Goal: Task Accomplishment & Management: Use online tool/utility

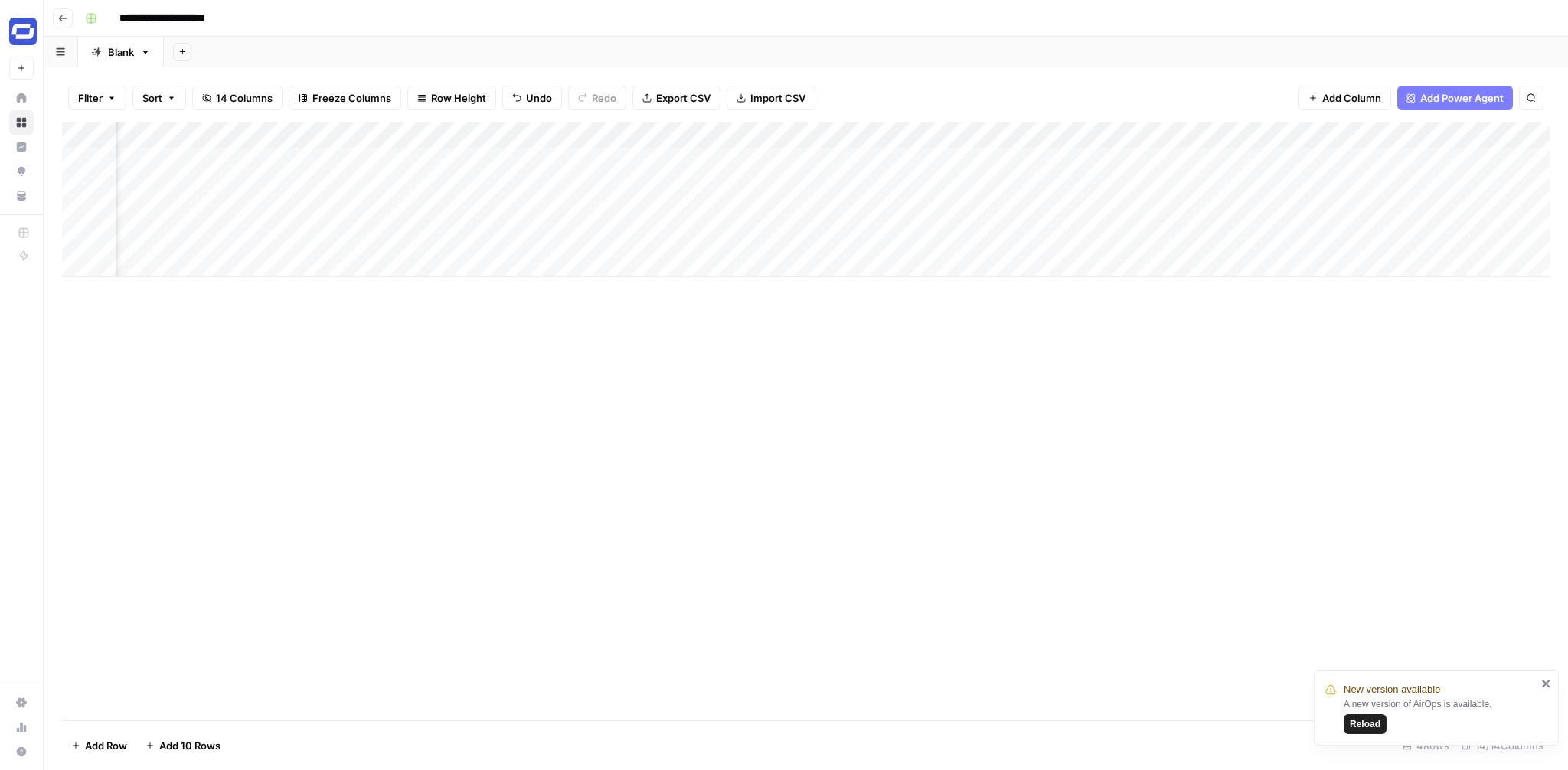
scroll to position [0, 1101]
click at [1448, 159] on div "Add Column" at bounding box center [806, 200] width 1487 height 155
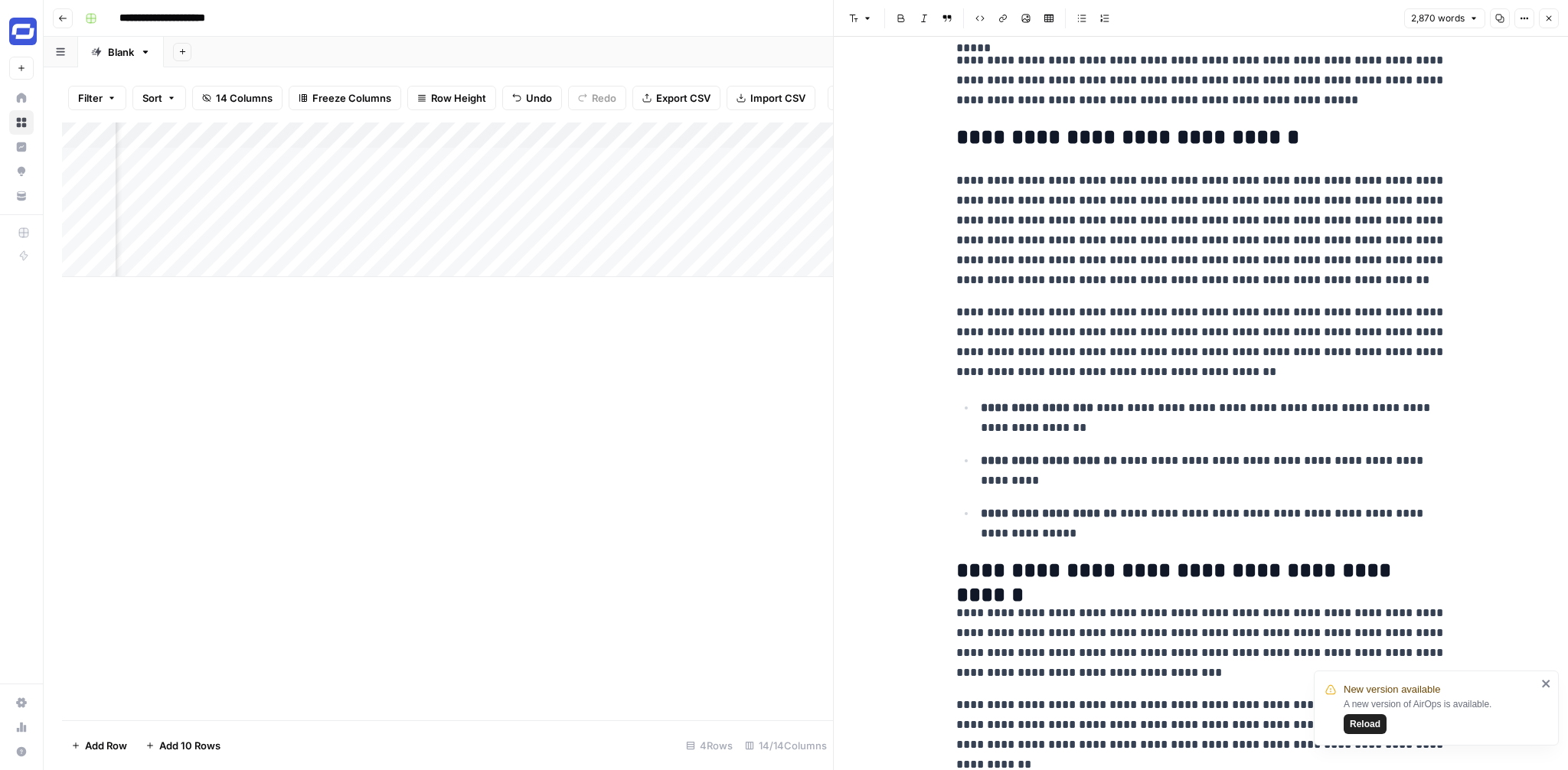
scroll to position [212, 0]
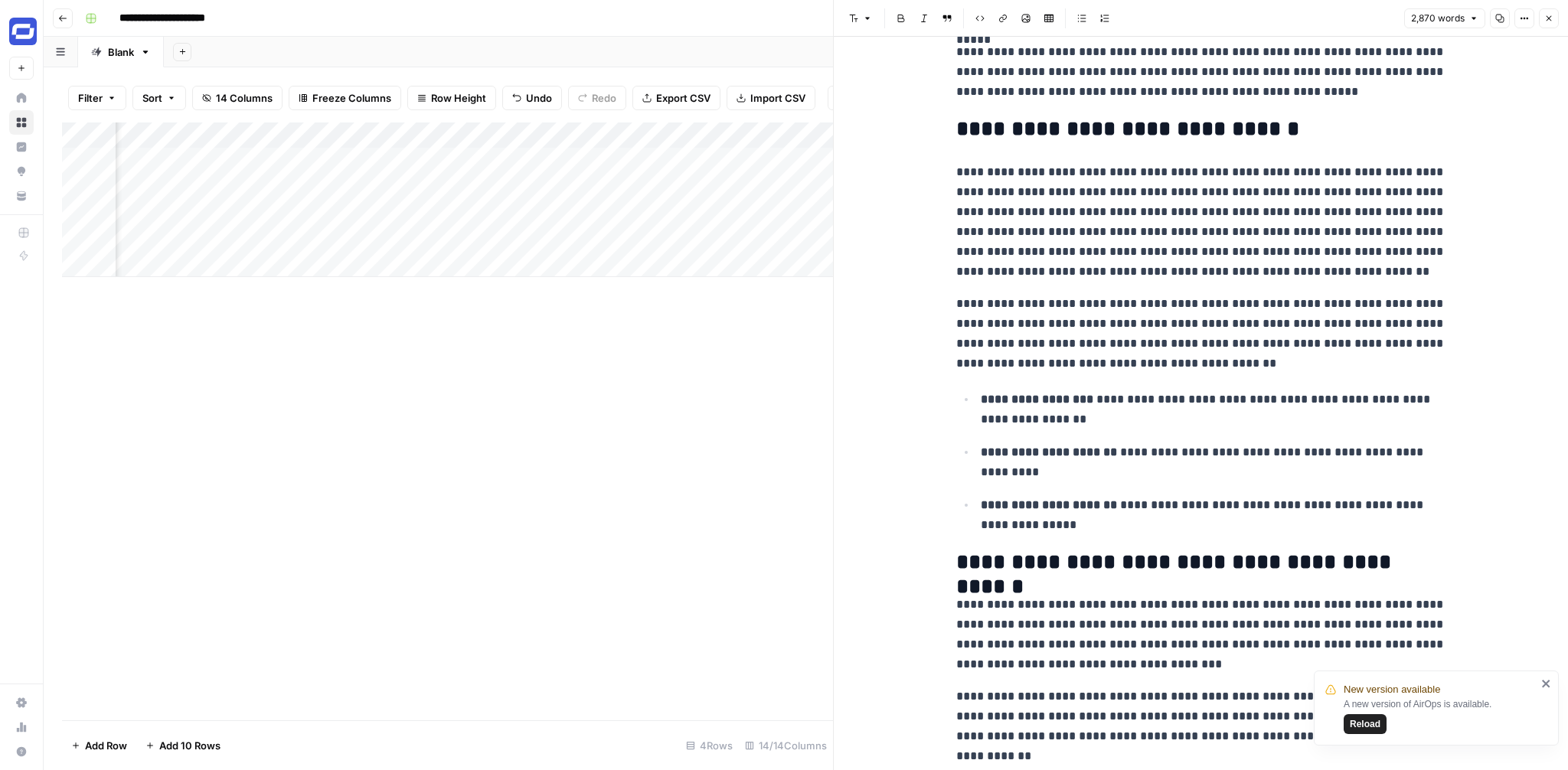
click at [1541, 14] on button "Close" at bounding box center [1549, 18] width 20 height 20
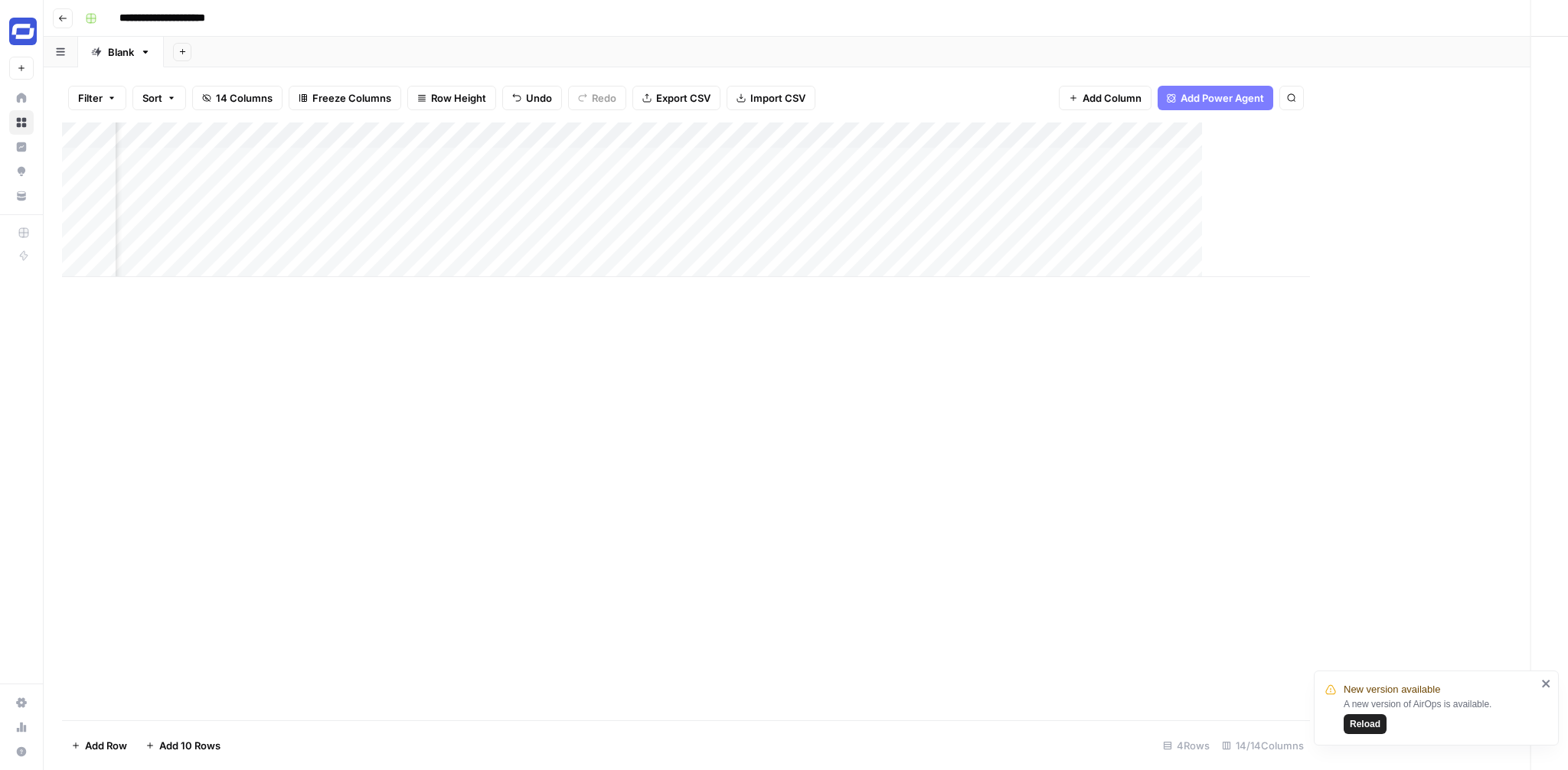
scroll to position [0, 1083]
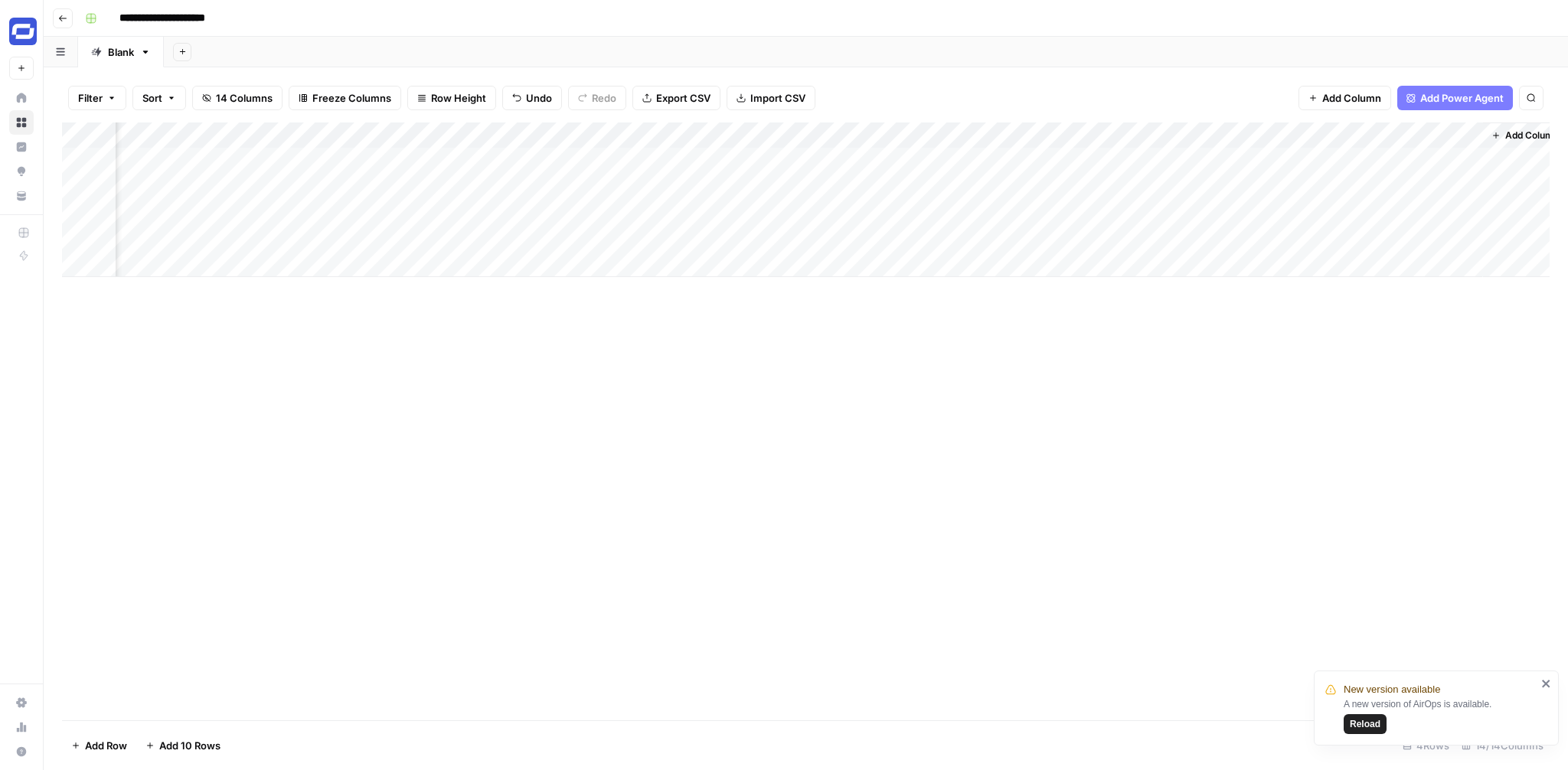
click at [1313, 135] on div "Add Column" at bounding box center [806, 200] width 1487 height 155
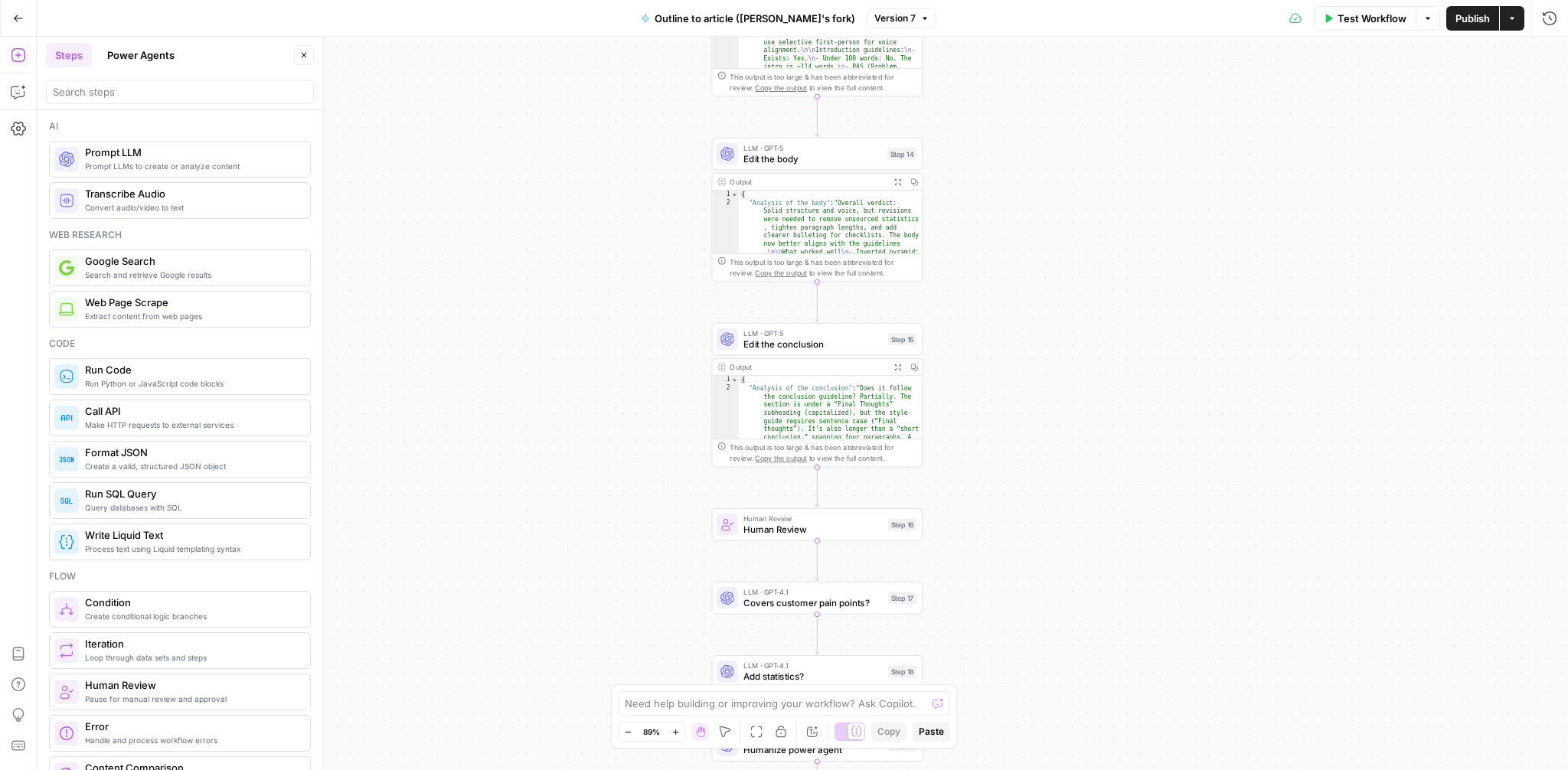
drag, startPoint x: 810, startPoint y: 445, endPoint x: 994, endPoint y: 439, distance: 184.1
click at [994, 439] on div "**********" at bounding box center [802, 403] width 1531 height 734
click at [1114, 579] on div "**********" at bounding box center [802, 403] width 1531 height 734
click at [896, 363] on icon "button" at bounding box center [898, 366] width 8 height 8
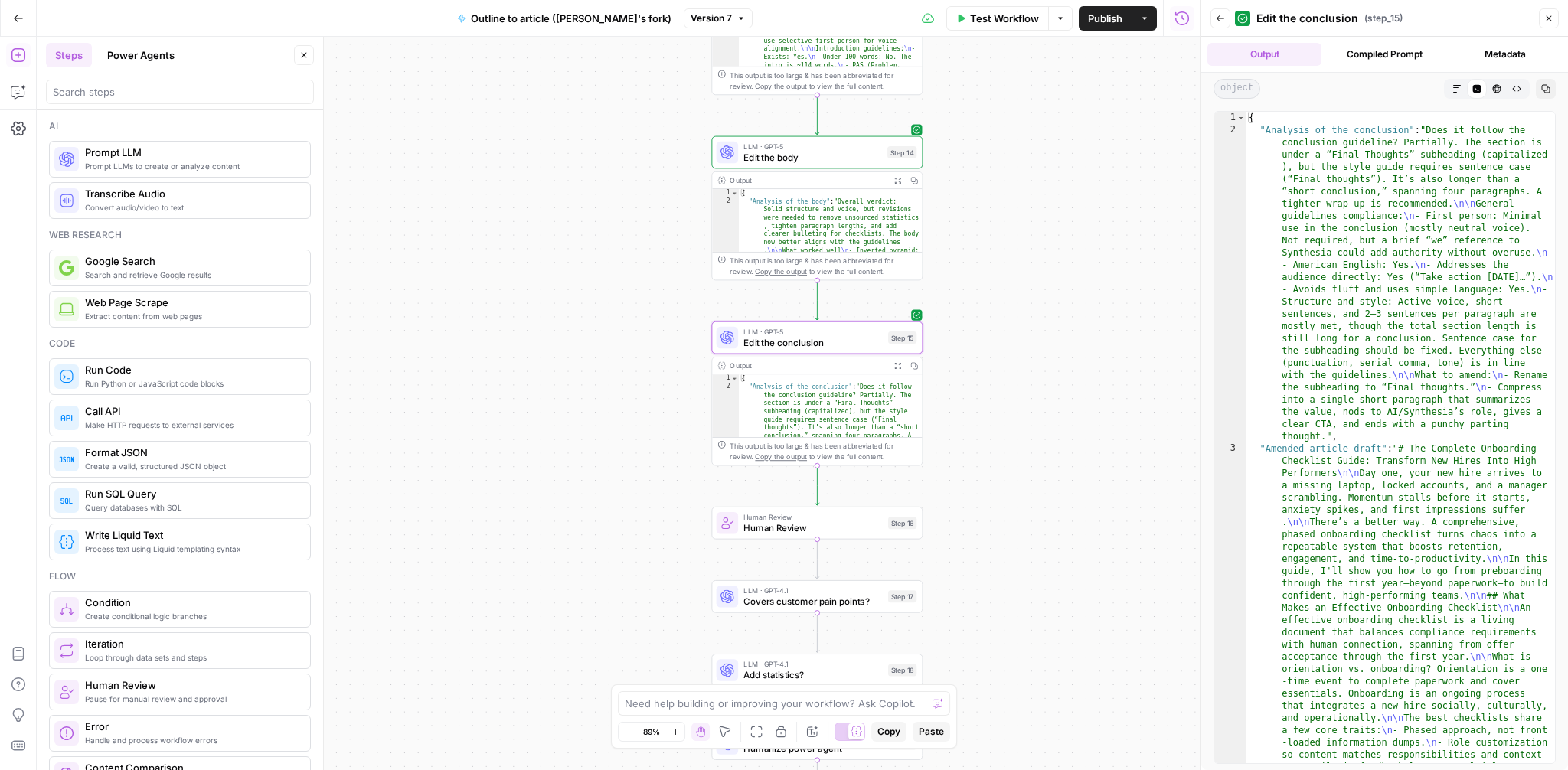
click at [1456, 90] on icon "button" at bounding box center [1457, 89] width 8 height 8
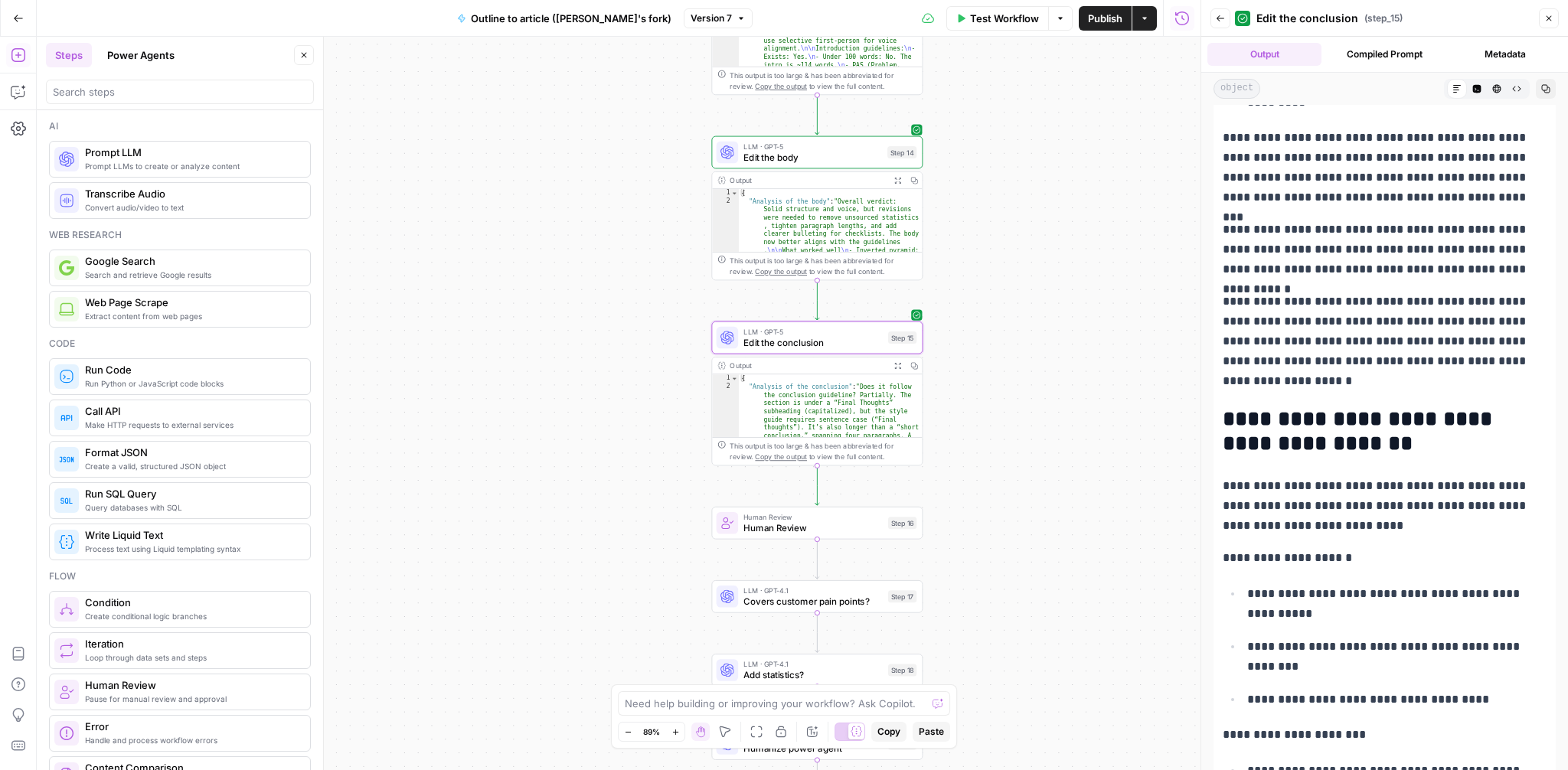
scroll to position [3642, 0]
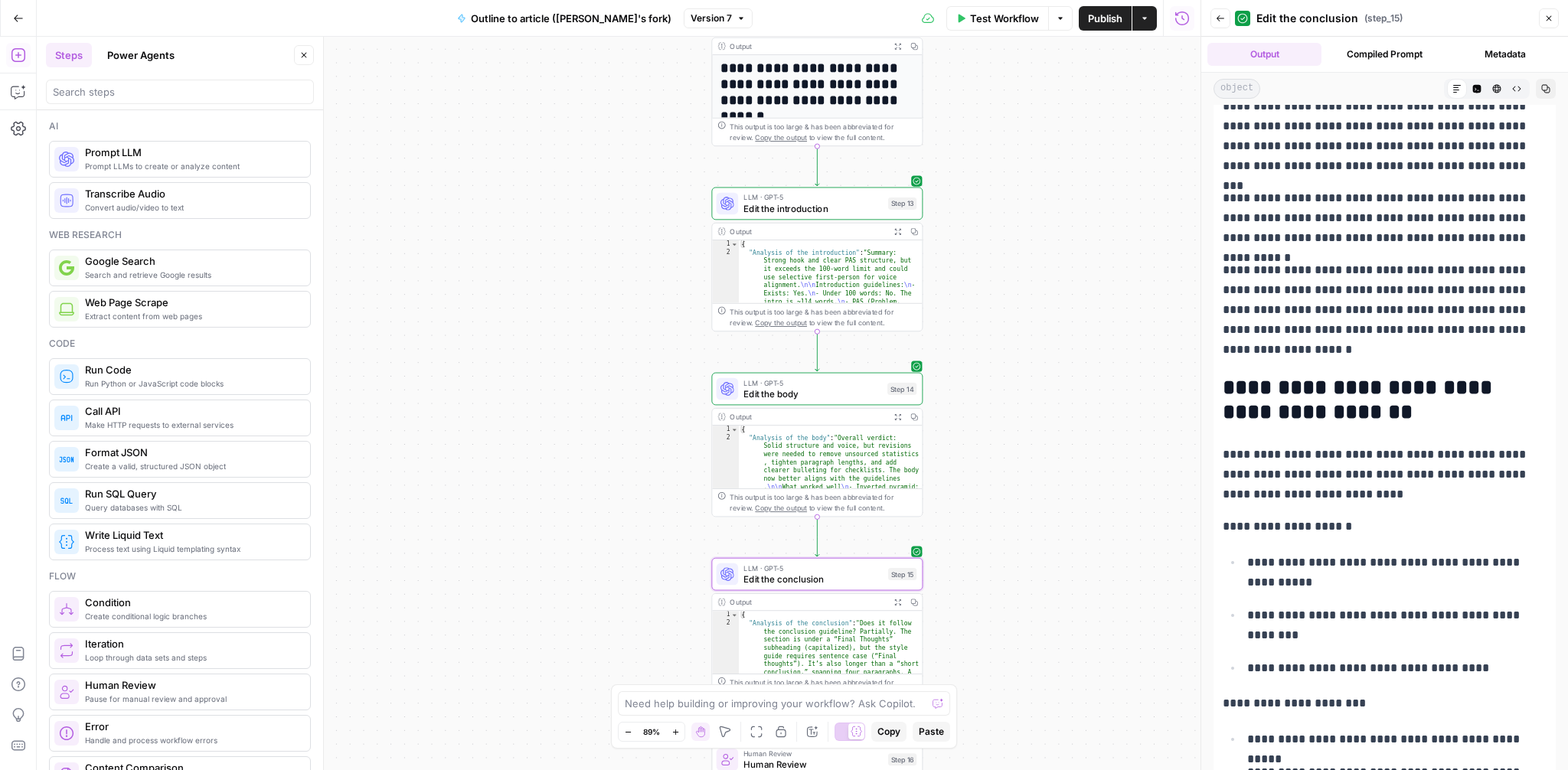
drag, startPoint x: 998, startPoint y: 275, endPoint x: 998, endPoint y: 512, distance: 237.0
click at [998, 512] on div "**********" at bounding box center [619, 403] width 1164 height 734
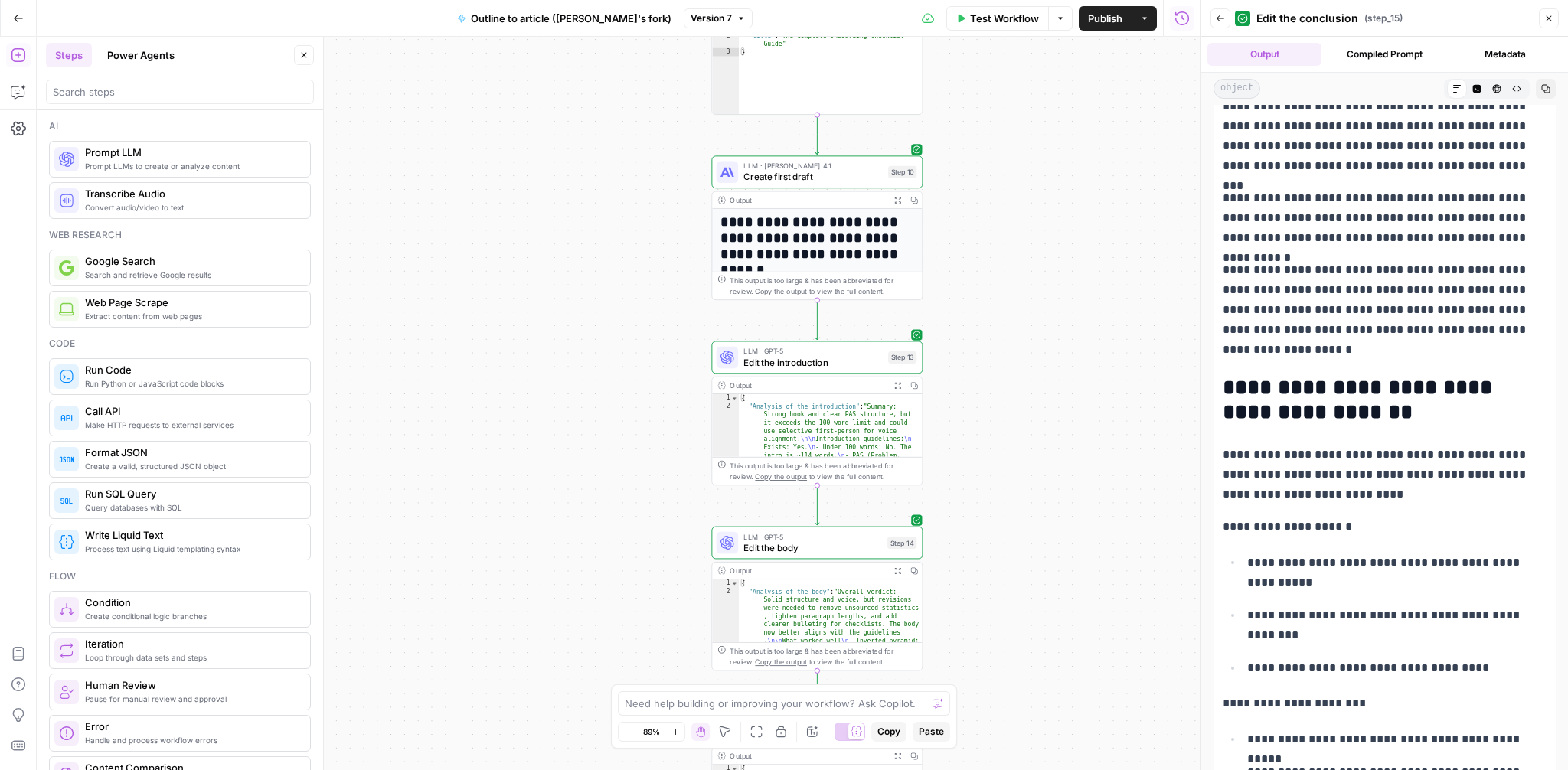
drag, startPoint x: 1047, startPoint y: 301, endPoint x: 1047, endPoint y: 455, distance: 154.0
click at [1047, 455] on div "**********" at bounding box center [619, 403] width 1164 height 734
click at [810, 181] on span "Create first draft" at bounding box center [814, 178] width 140 height 14
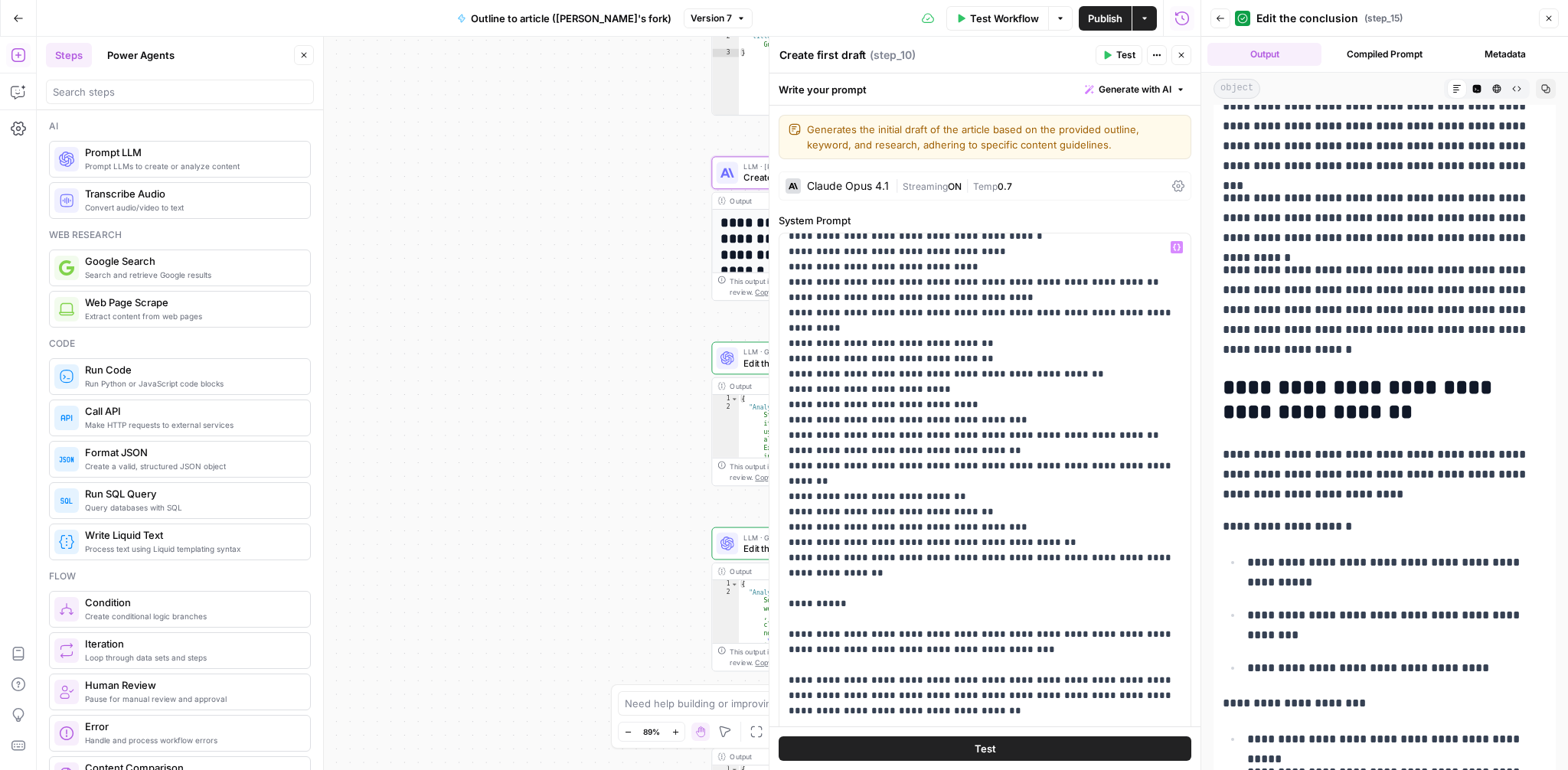
scroll to position [1338, 0]
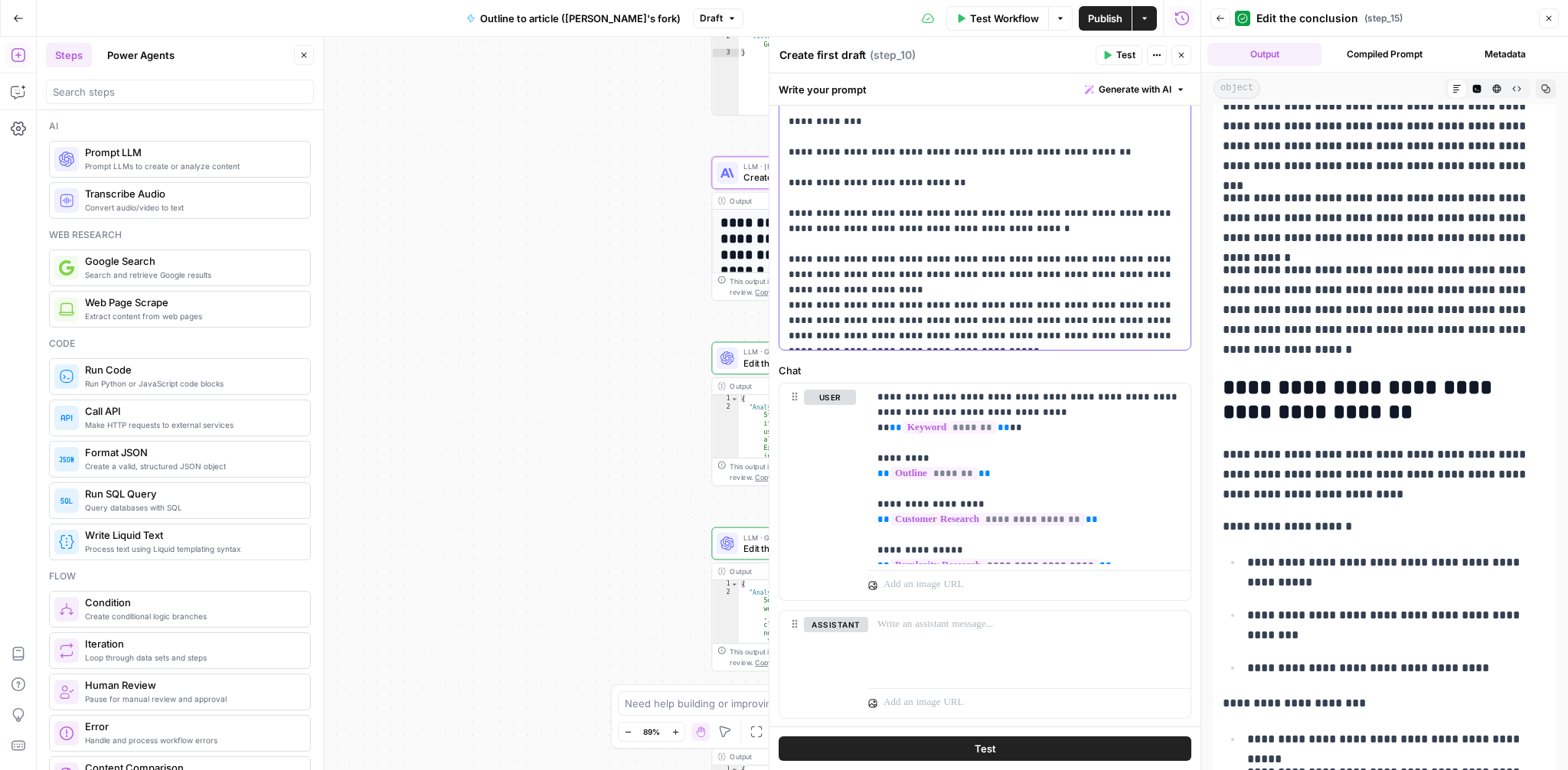
scroll to position [545, 0]
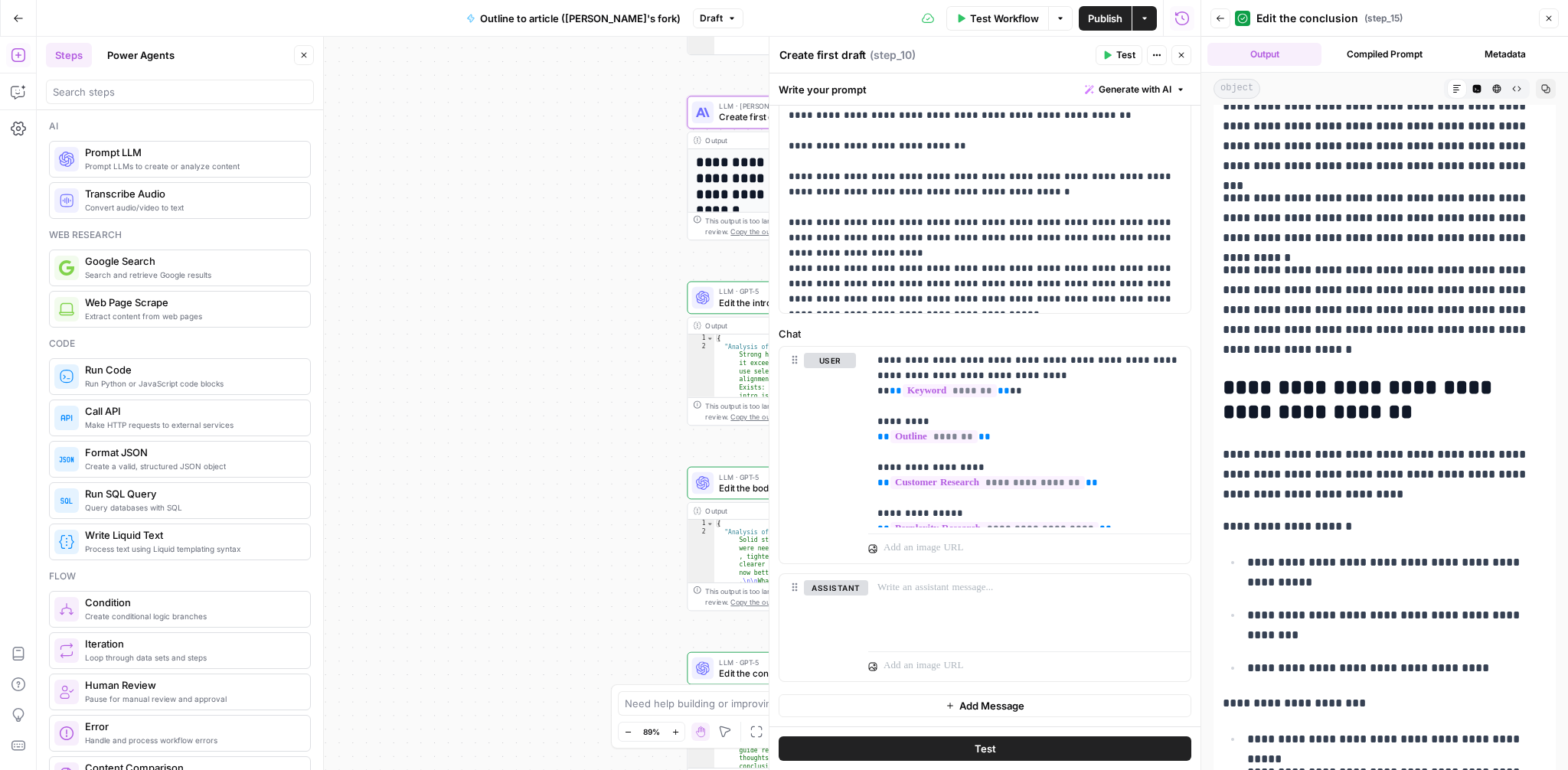
drag, startPoint x: 604, startPoint y: 403, endPoint x: 580, endPoint y: 342, distance: 65.6
click at [580, 342] on div "**********" at bounding box center [619, 403] width 1164 height 734
click at [1189, 58] on button "Close" at bounding box center [1182, 55] width 20 height 20
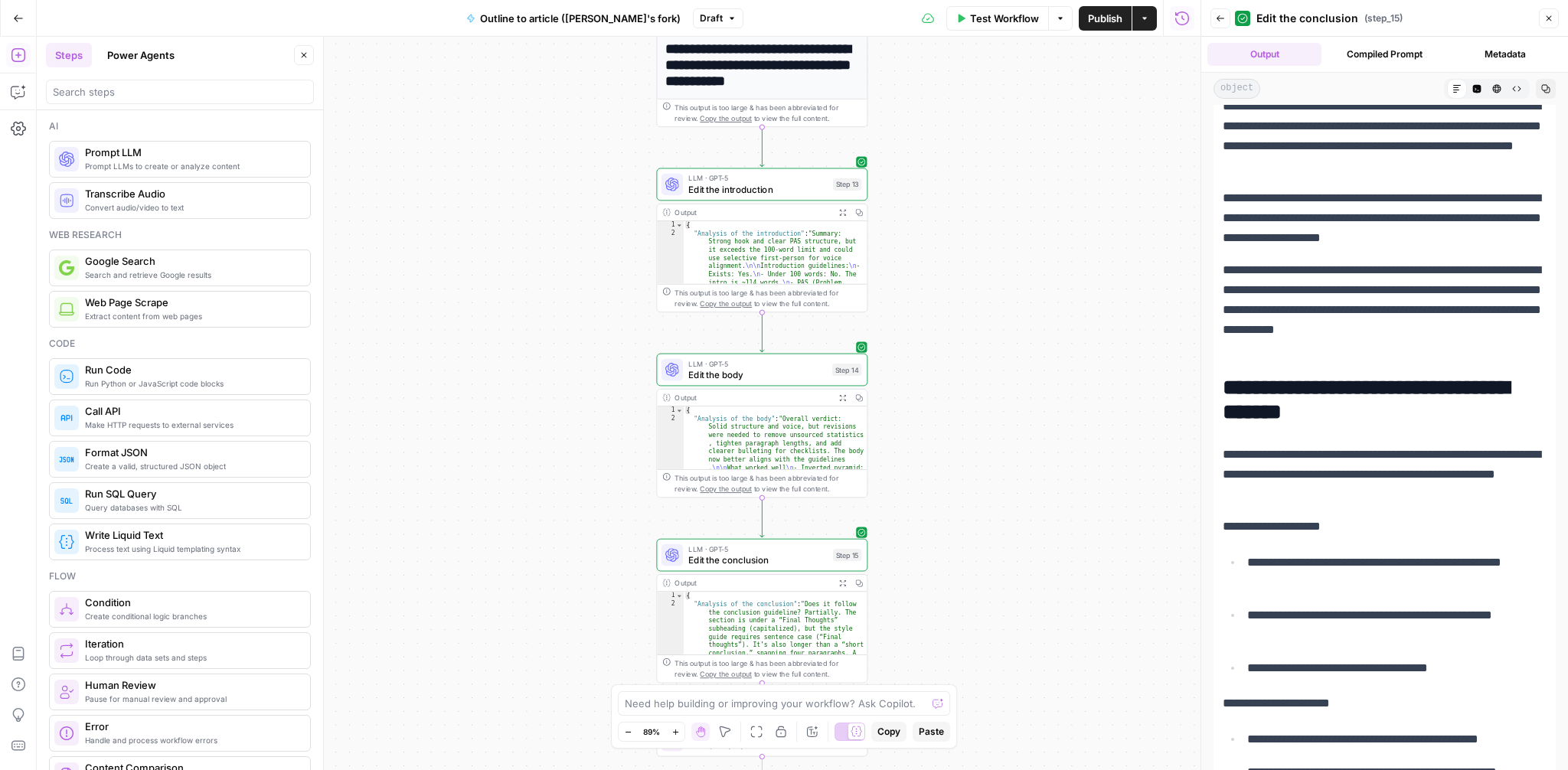
drag, startPoint x: 1062, startPoint y: 459, endPoint x: 1030, endPoint y: 350, distance: 113.6
click at [1030, 350] on div "**********" at bounding box center [619, 403] width 1164 height 734
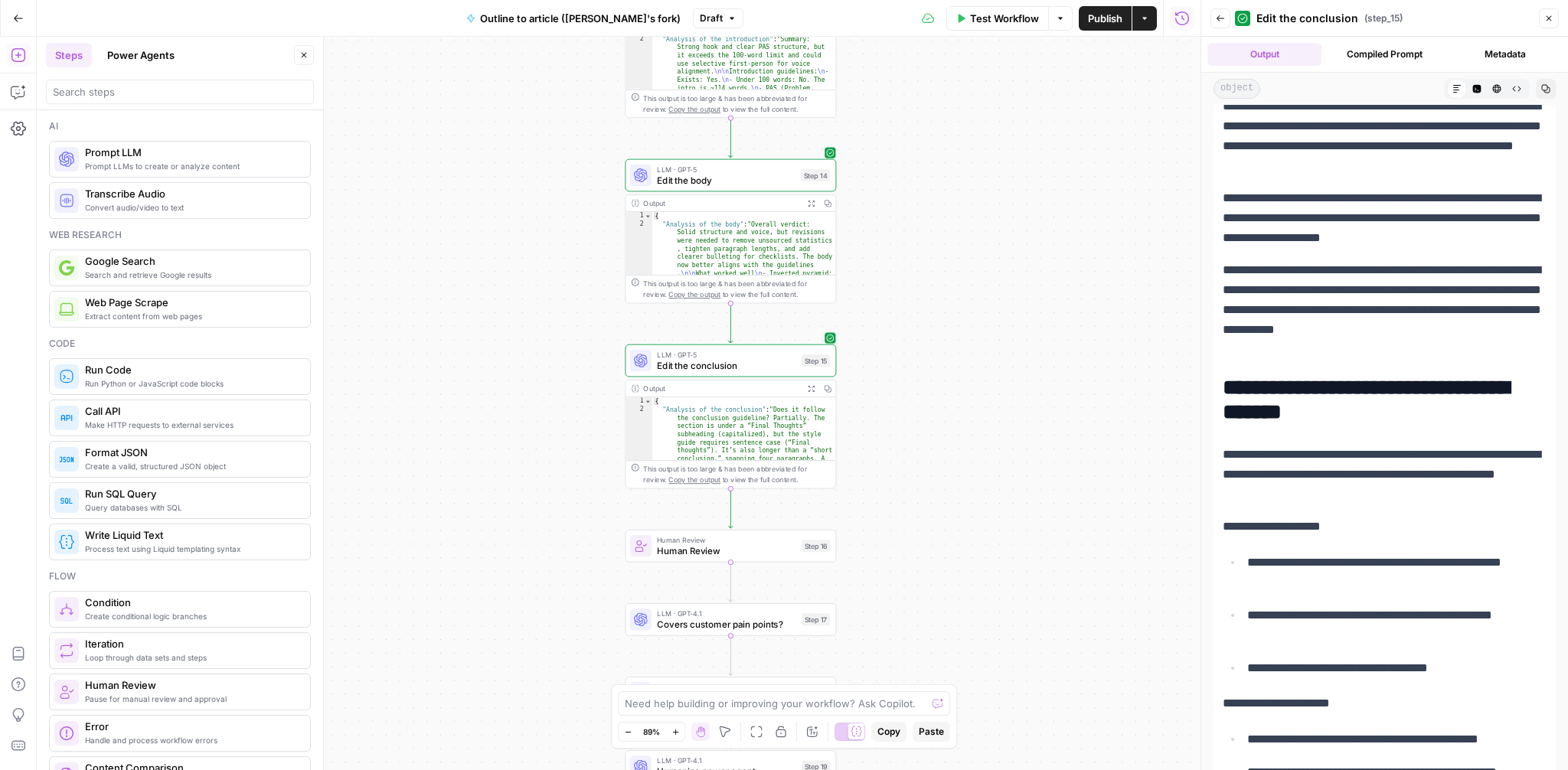
drag, startPoint x: 1037, startPoint y: 511, endPoint x: 1004, endPoint y: 314, distance: 199.7
click at [1004, 314] on div "**********" at bounding box center [619, 403] width 1164 height 734
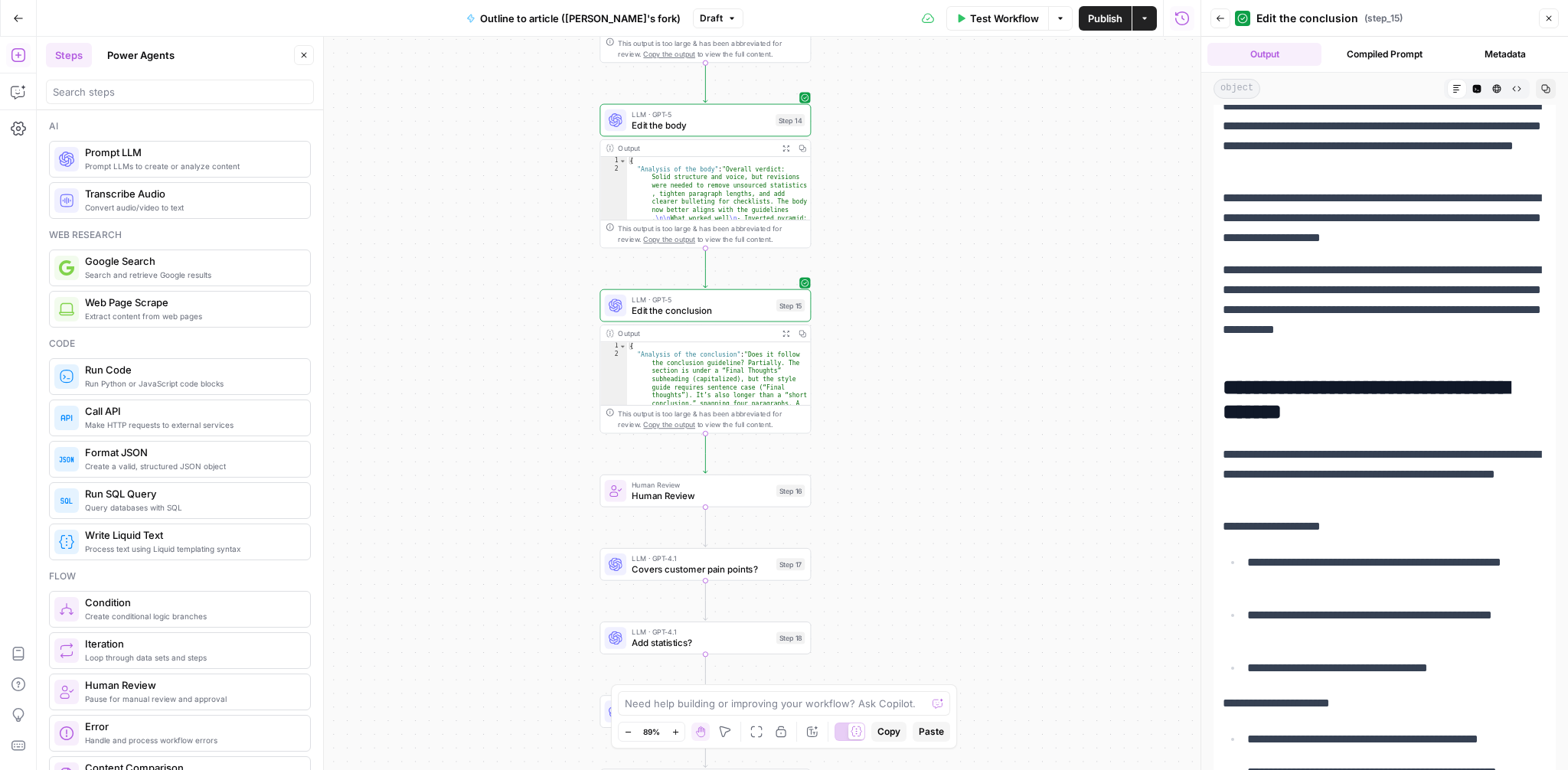
drag, startPoint x: 1047, startPoint y: 512, endPoint x: 988, endPoint y: 363, distance: 160.3
click at [988, 363] on div "**********" at bounding box center [619, 403] width 1164 height 734
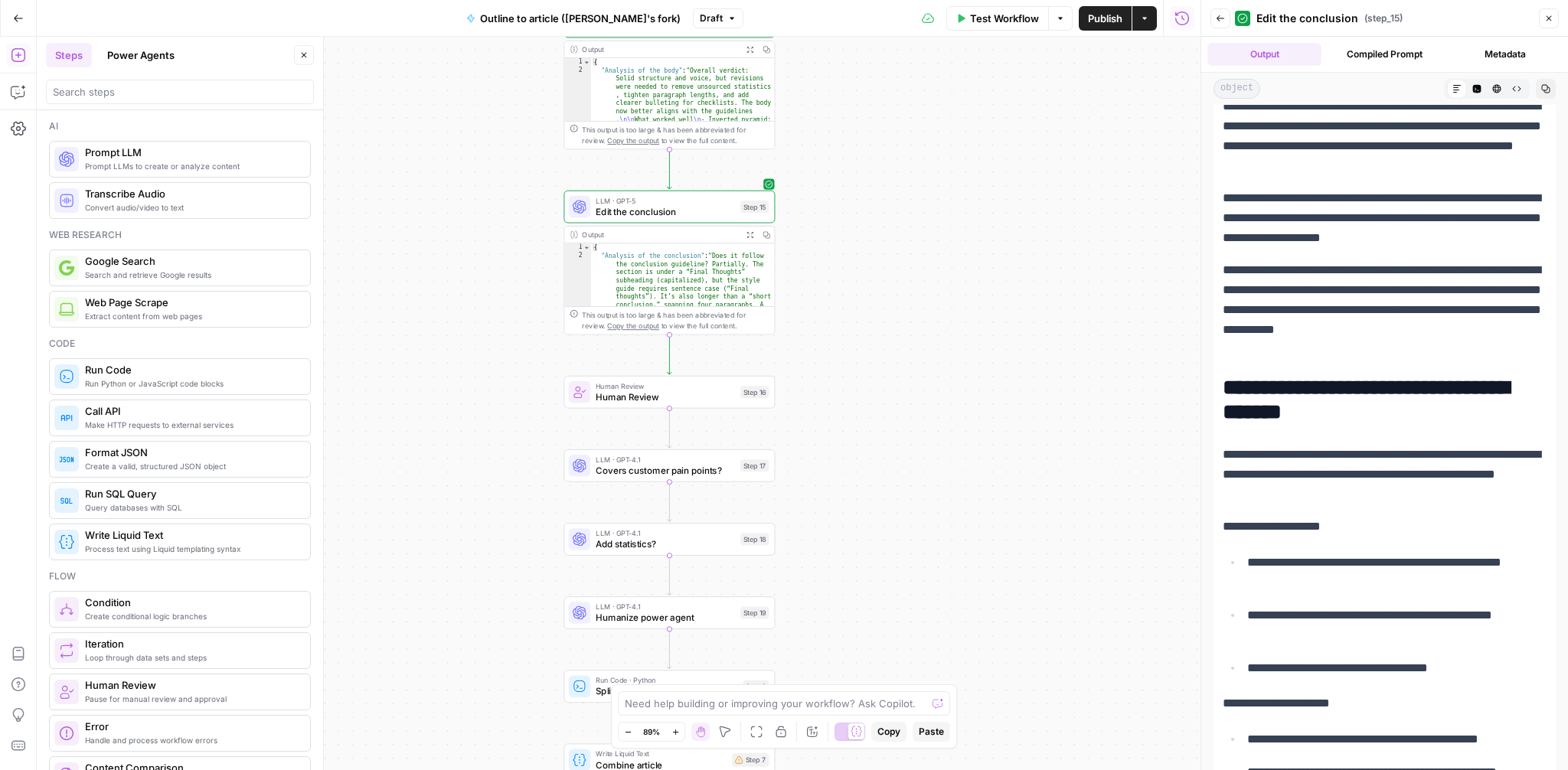
click at [146, 52] on button "Power Agents" at bounding box center [141, 55] width 86 height 25
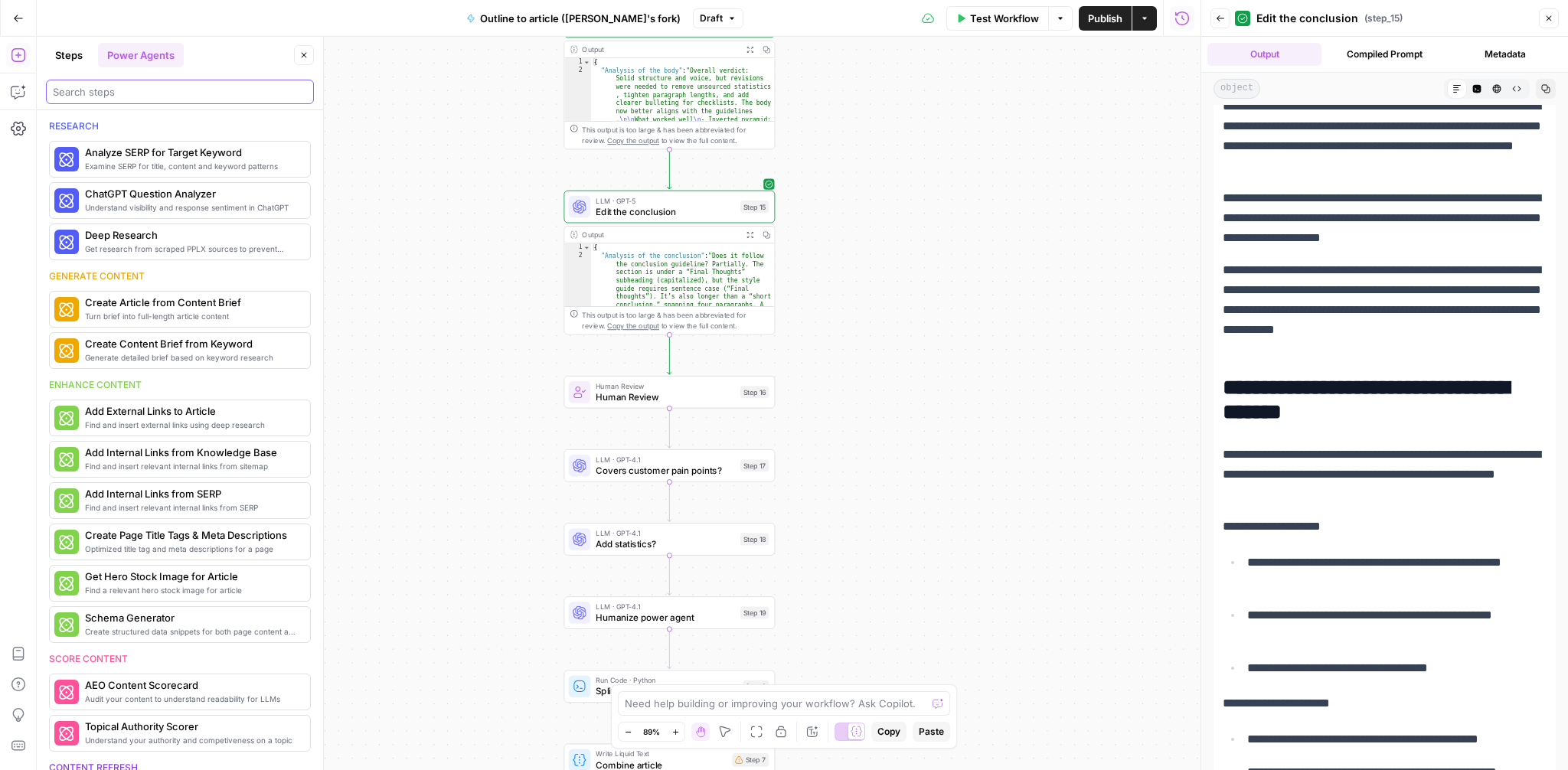
click at [160, 94] on input "search" at bounding box center [180, 92] width 255 height 15
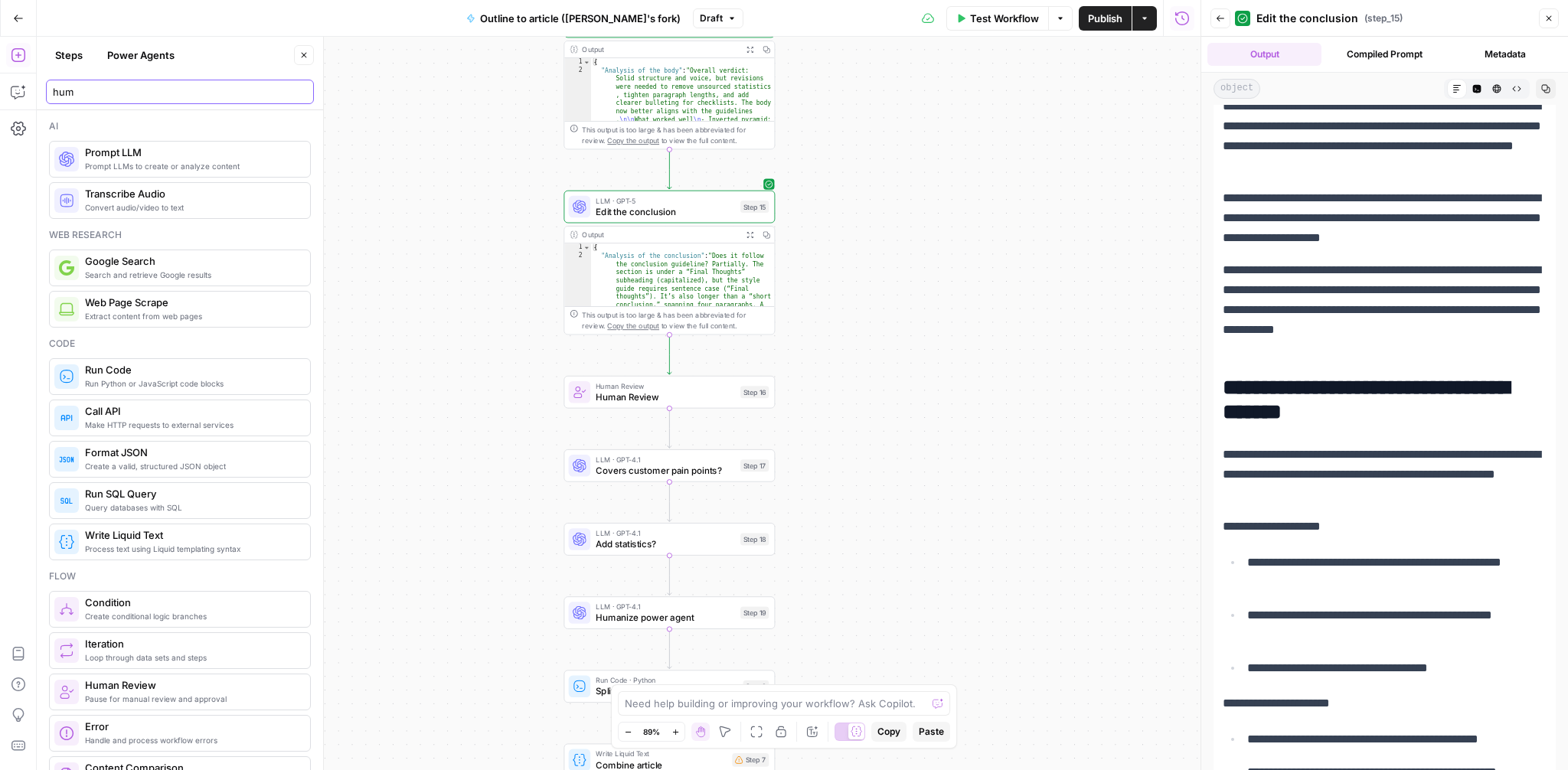
type input "huma"
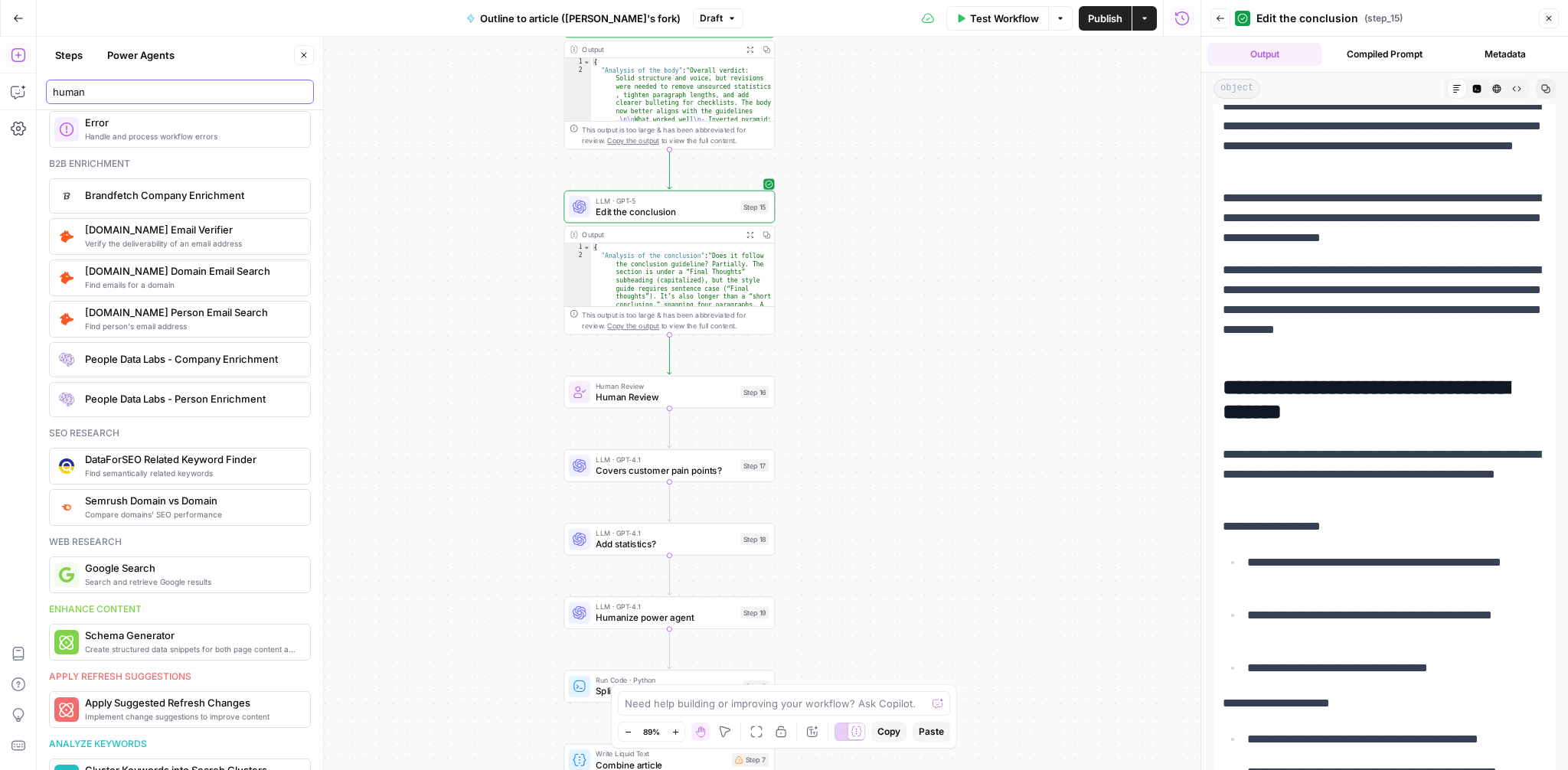
scroll to position [0, 0]
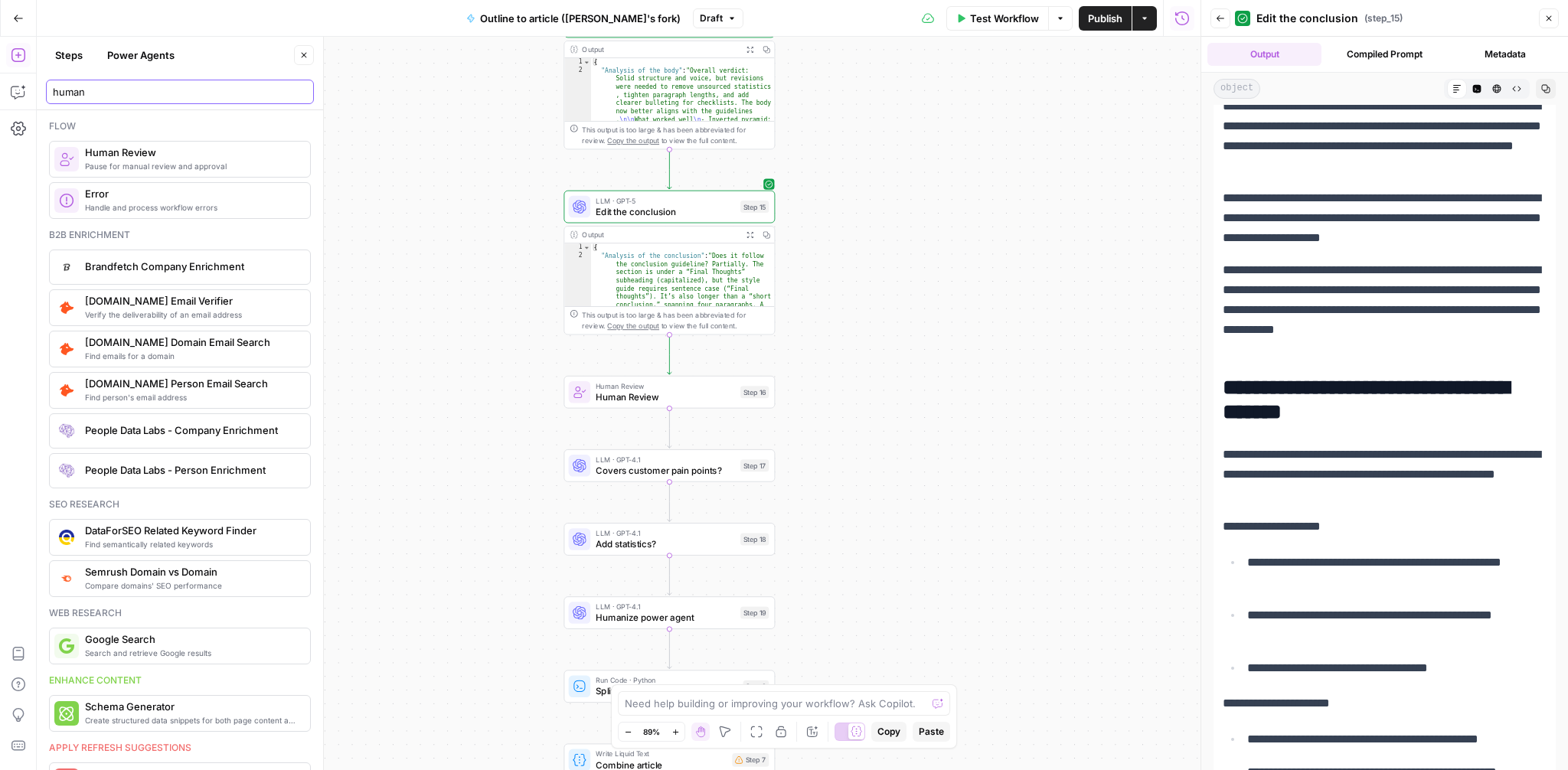
type input "human"
click at [149, 44] on button "Power Agents" at bounding box center [141, 55] width 86 height 25
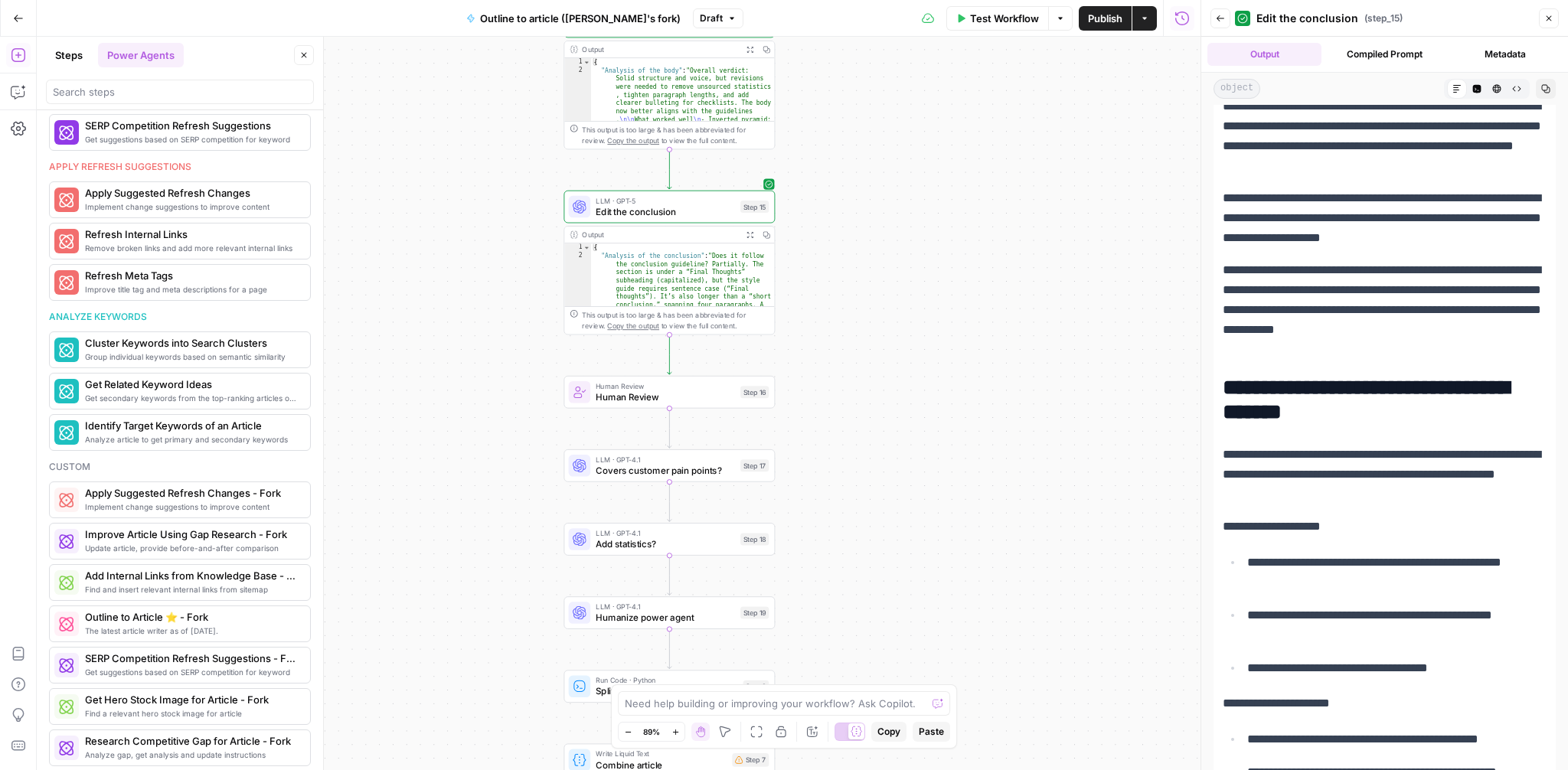
scroll to position [760, 0]
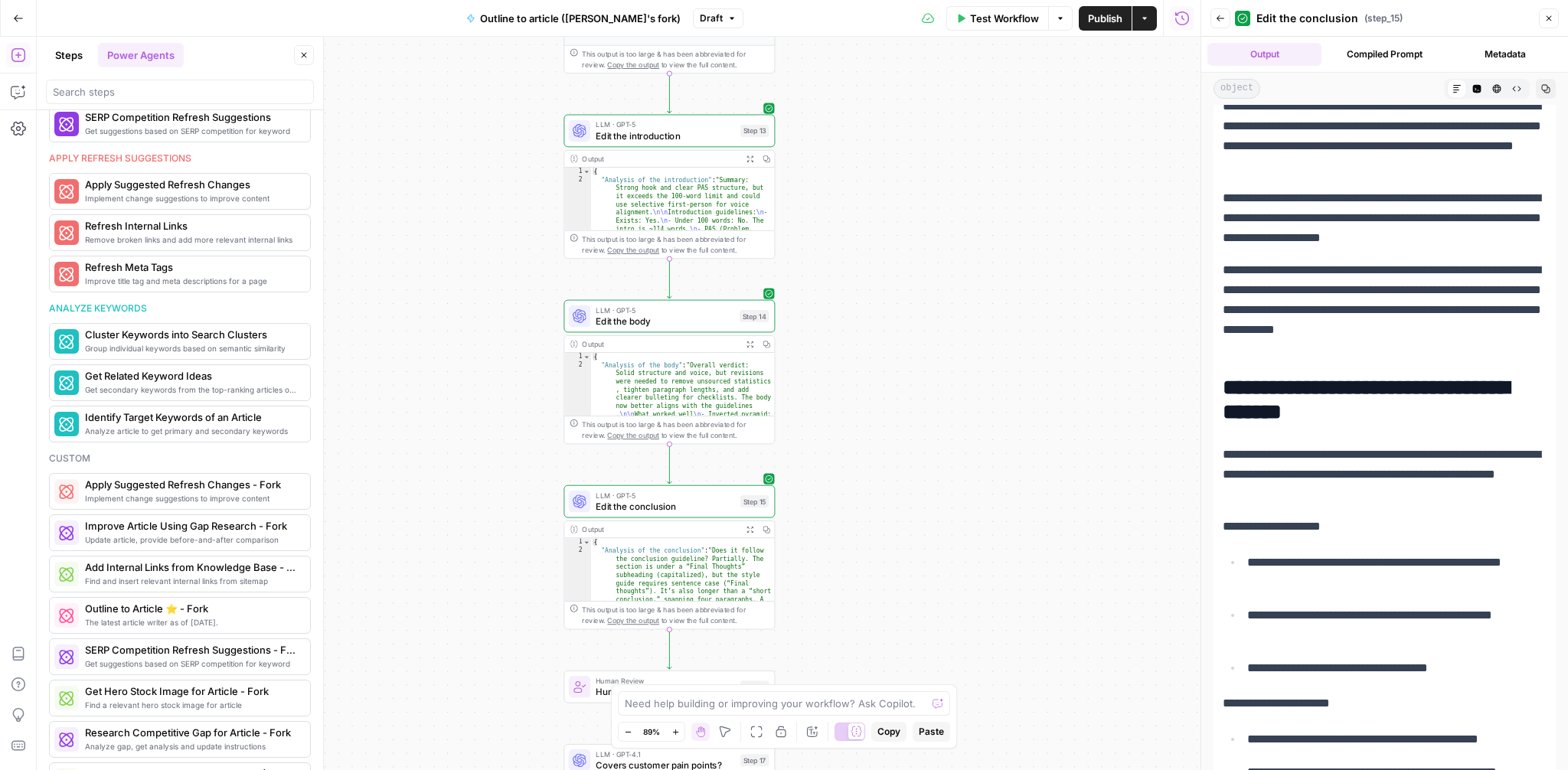
drag, startPoint x: 863, startPoint y: 272, endPoint x: 863, endPoint y: 568, distance: 296.0
click at [863, 568] on div "**********" at bounding box center [619, 403] width 1164 height 734
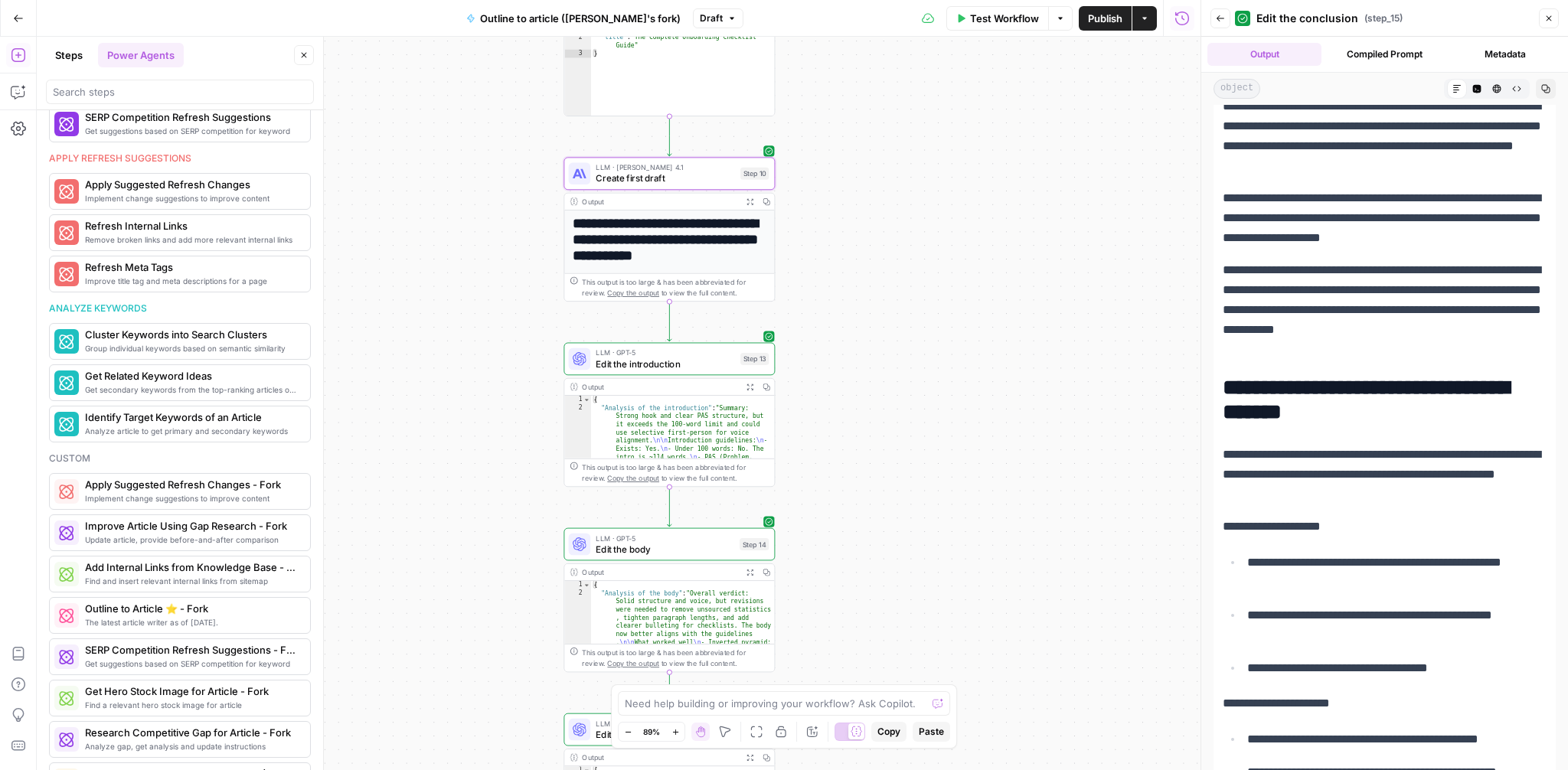
drag, startPoint x: 919, startPoint y: 256, endPoint x: 919, endPoint y: 508, distance: 252.0
click at [919, 508] on div "**********" at bounding box center [619, 403] width 1164 height 734
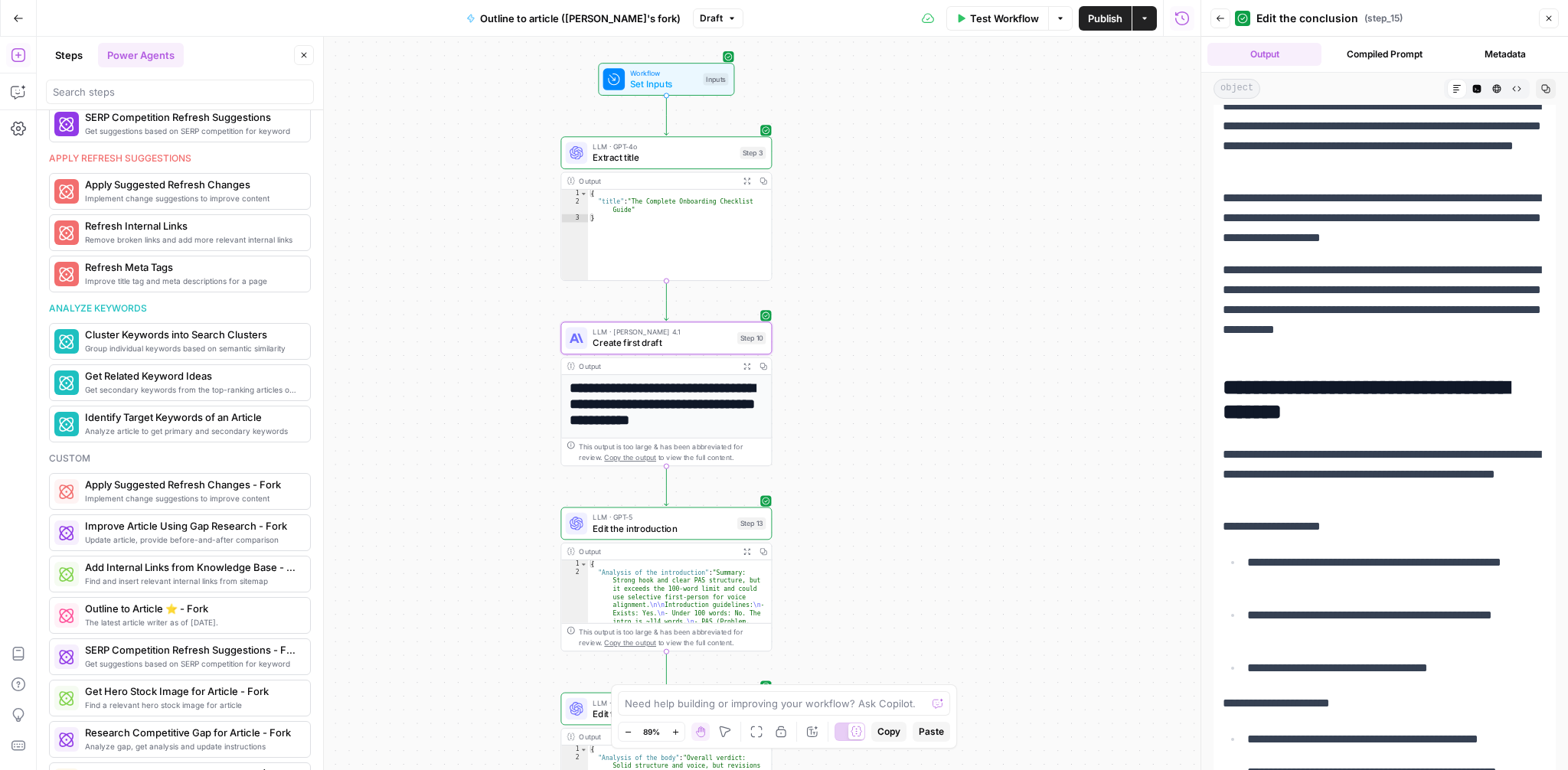
drag, startPoint x: 923, startPoint y: 403, endPoint x: 920, endPoint y: 525, distance: 122.0
click at [920, 525] on div "**********" at bounding box center [619, 403] width 1164 height 734
click at [960, 397] on div "**********" at bounding box center [619, 403] width 1164 height 734
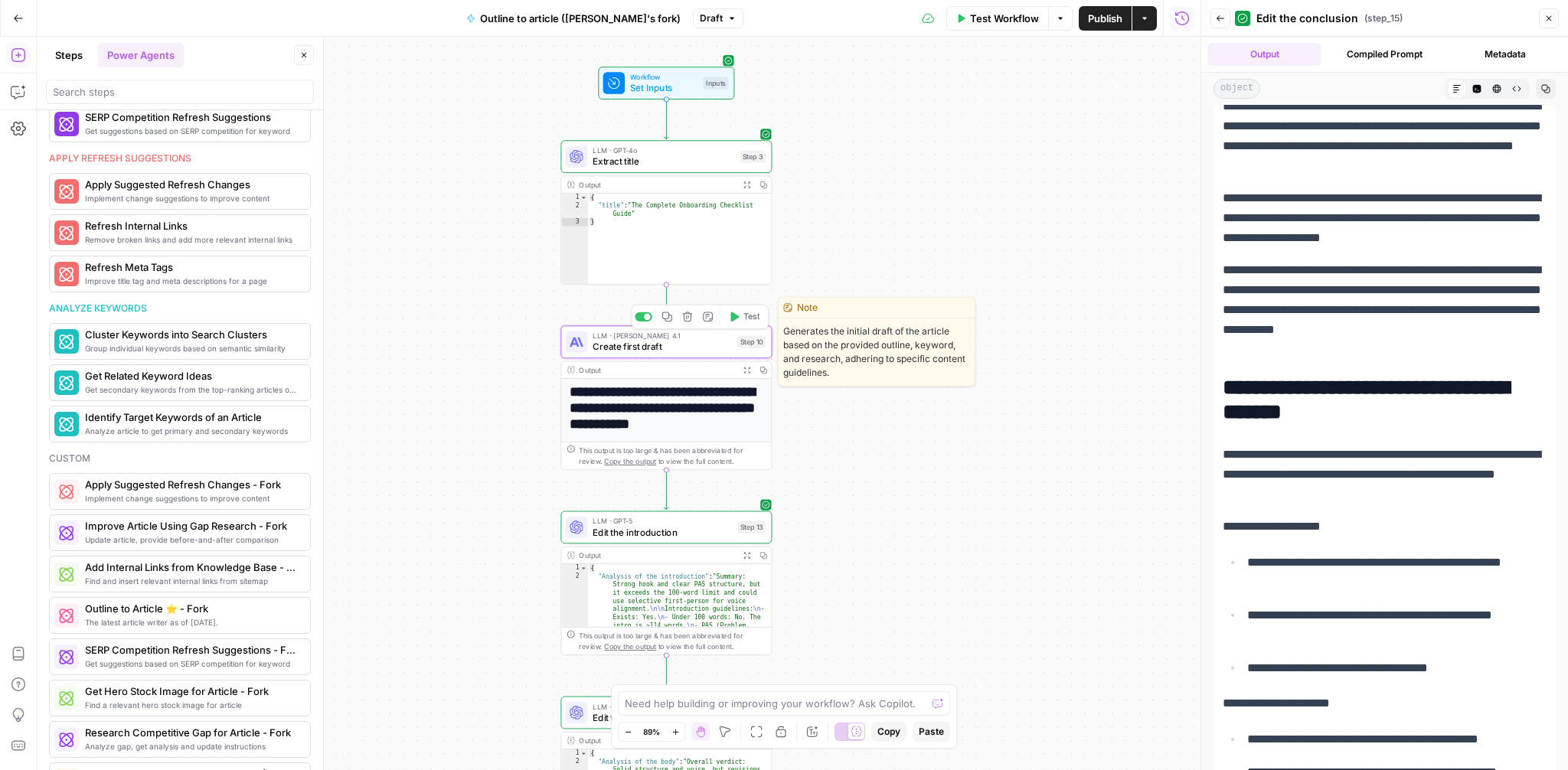
click at [711, 354] on div "LLM · Claude Opus 4.1 Create first draft Step 10 Copy step Delete step Edit Not…" at bounding box center [666, 341] width 212 height 33
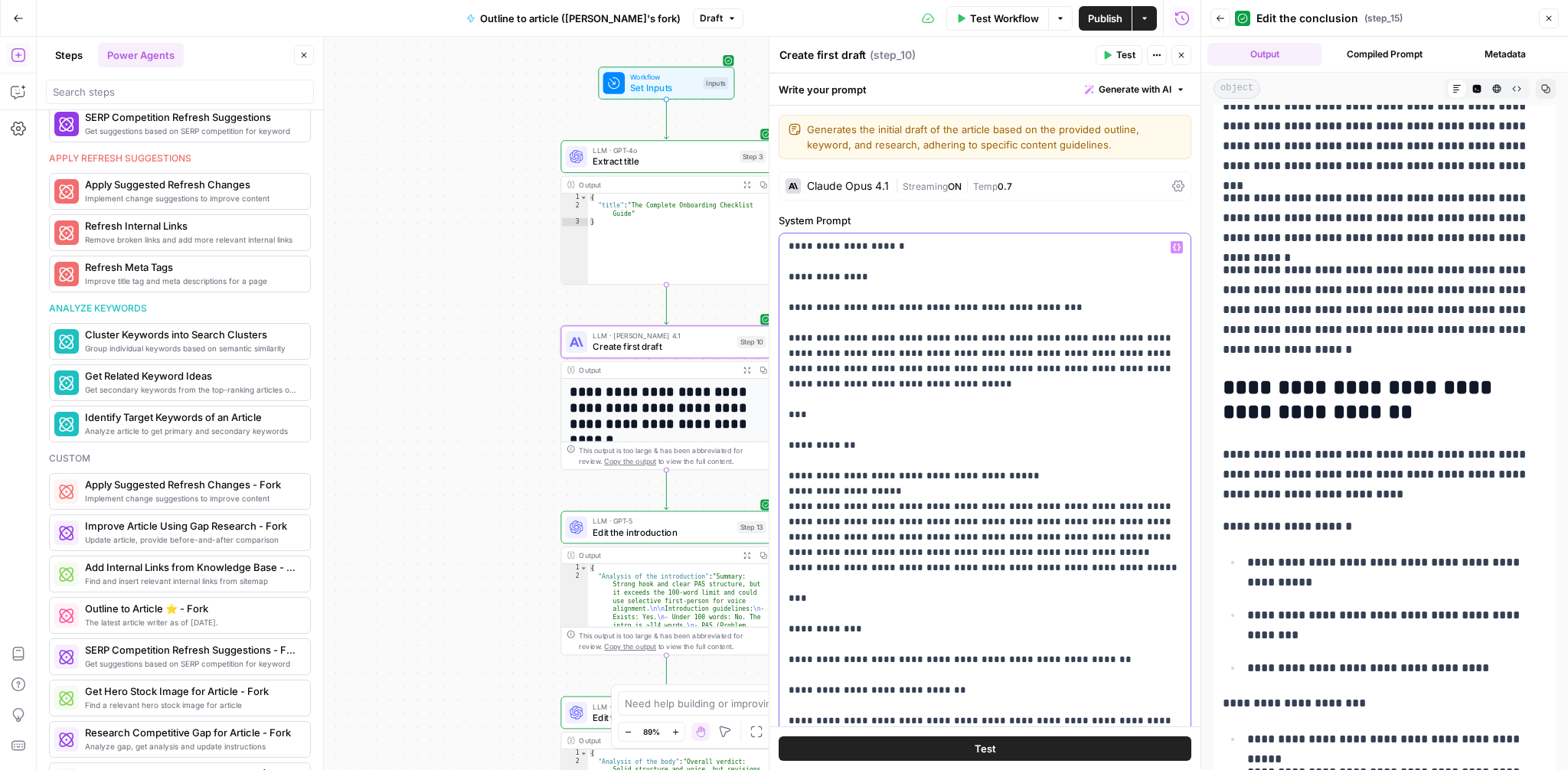
scroll to position [545, 0]
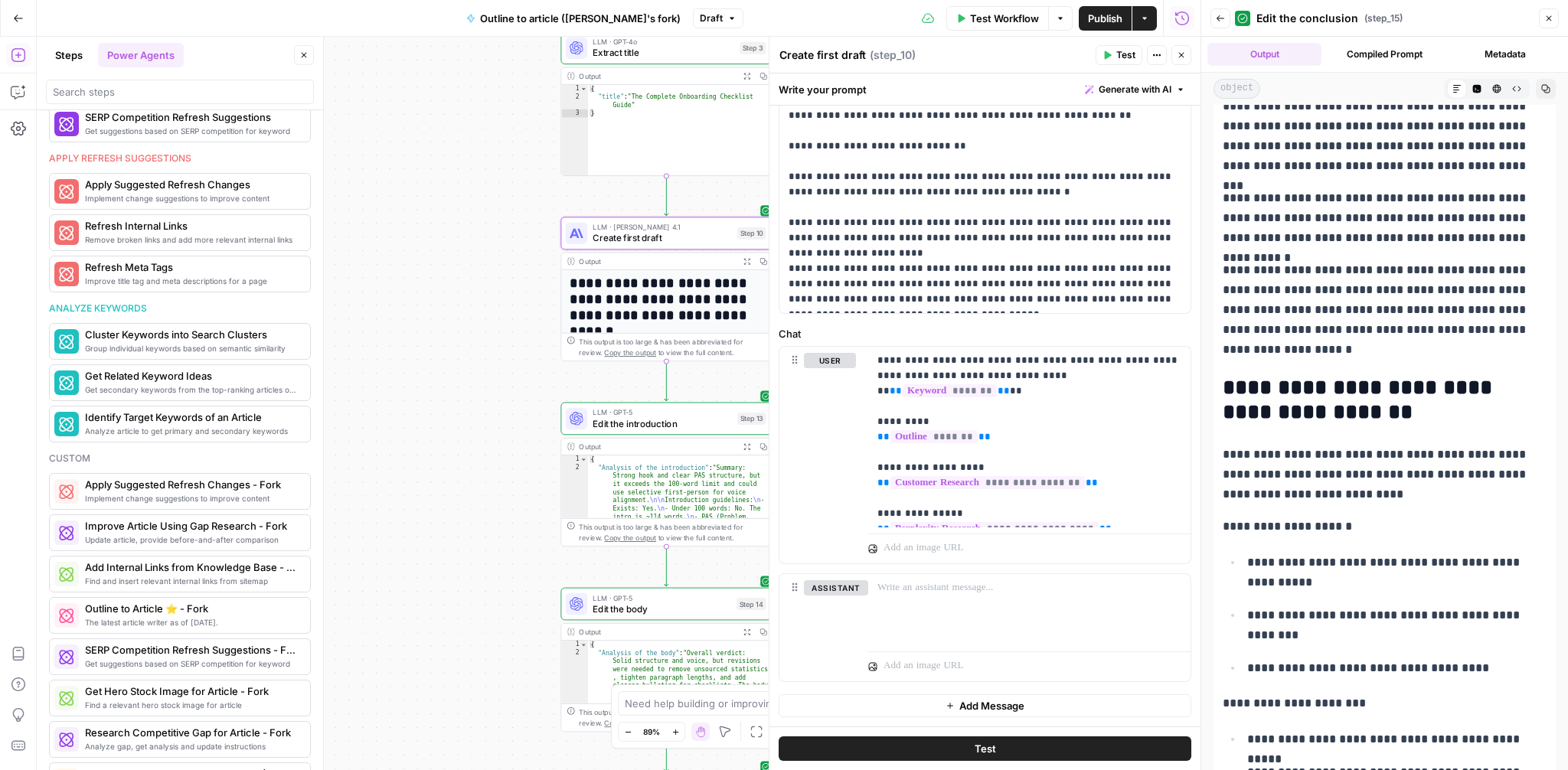
drag, startPoint x: 469, startPoint y: 449, endPoint x: 459, endPoint y: 291, distance: 158.3
click at [459, 291] on div "**********" at bounding box center [619, 403] width 1164 height 734
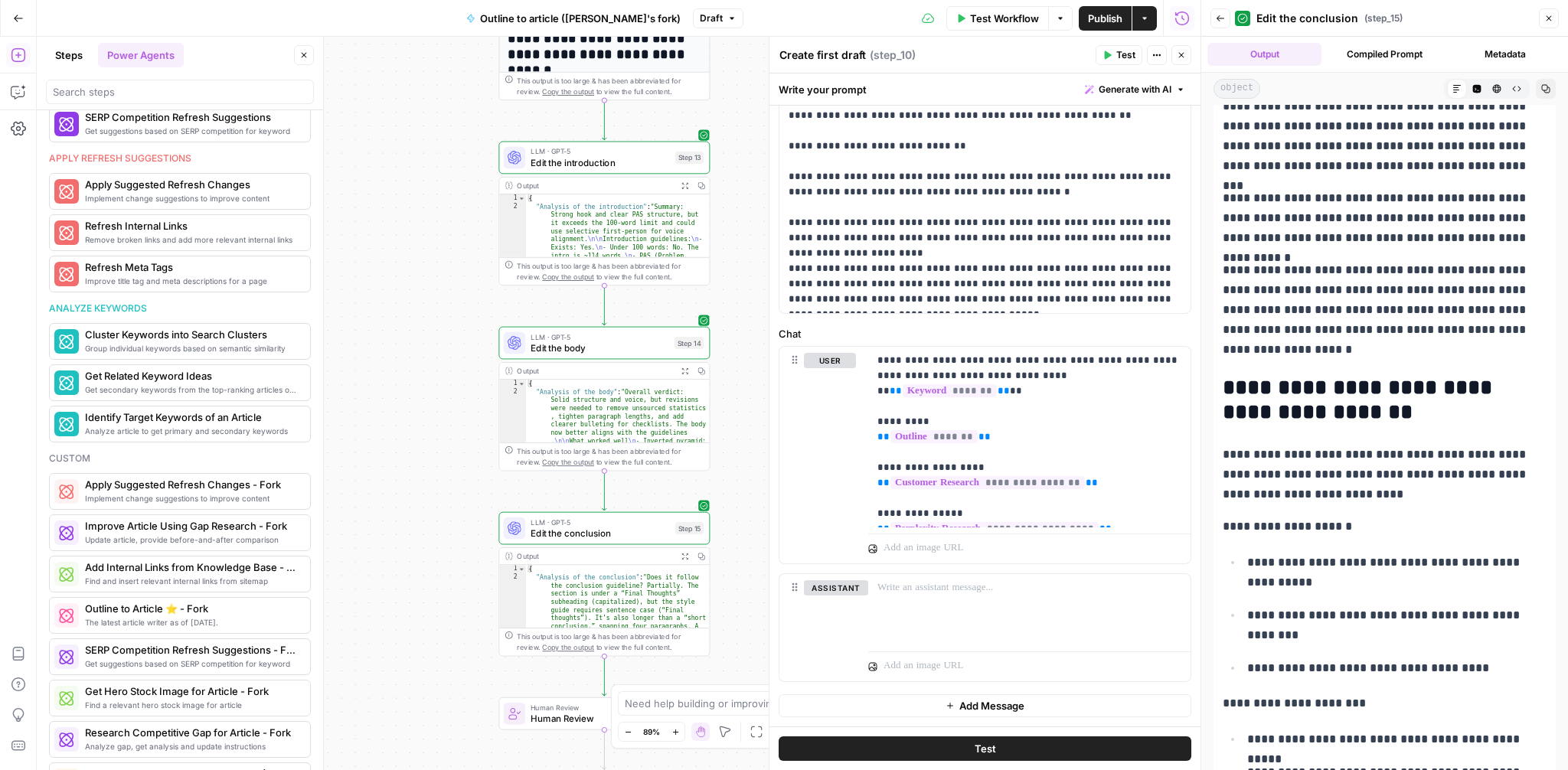
drag, startPoint x: 521, startPoint y: 554, endPoint x: 464, endPoint y: 338, distance: 223.4
click at [464, 338] on div "**********" at bounding box center [619, 403] width 1164 height 734
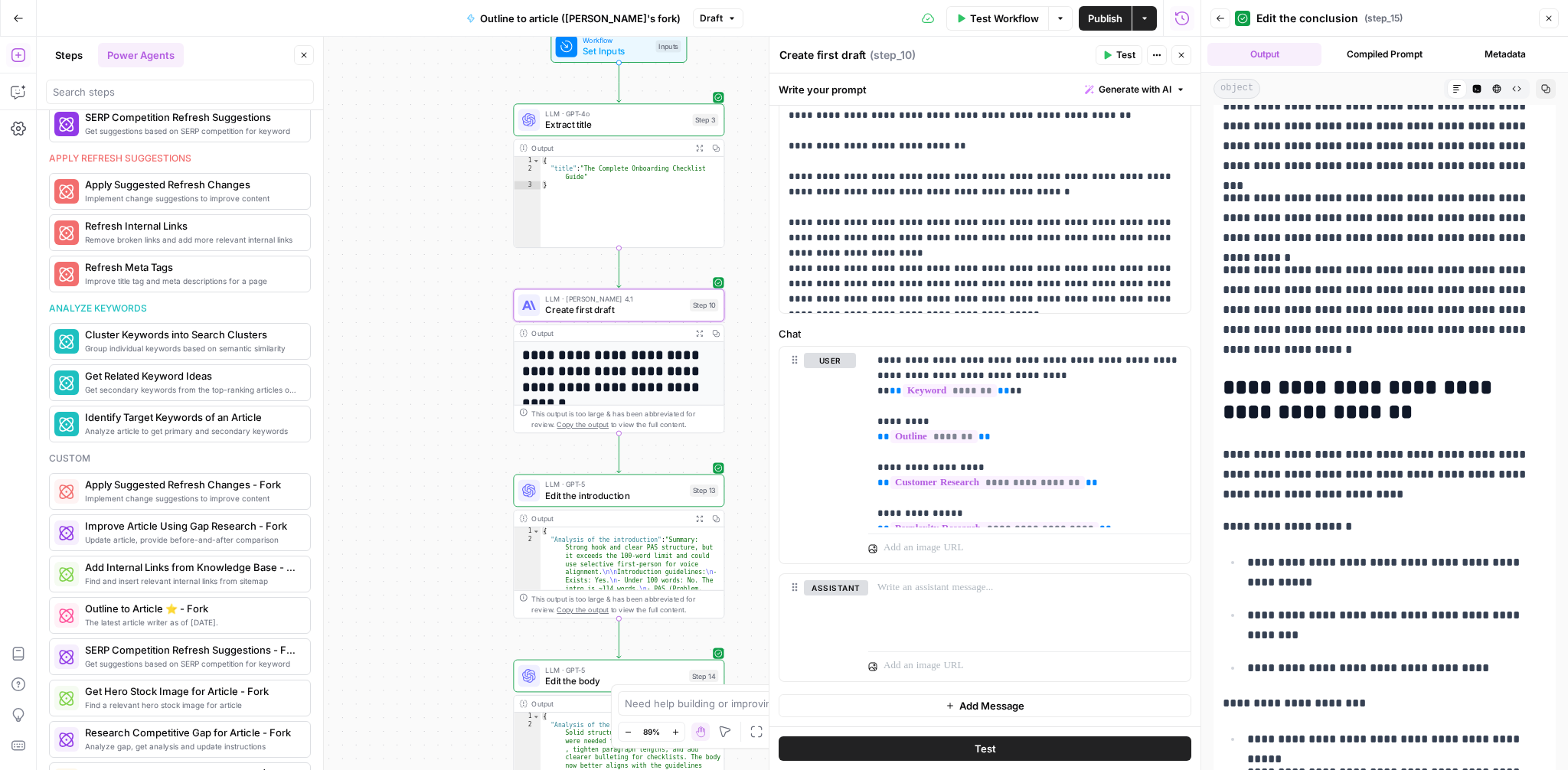
drag, startPoint x: 464, startPoint y: 338, endPoint x: 484, endPoint y: 682, distance: 344.6
click at [484, 682] on div "**********" at bounding box center [619, 403] width 1164 height 734
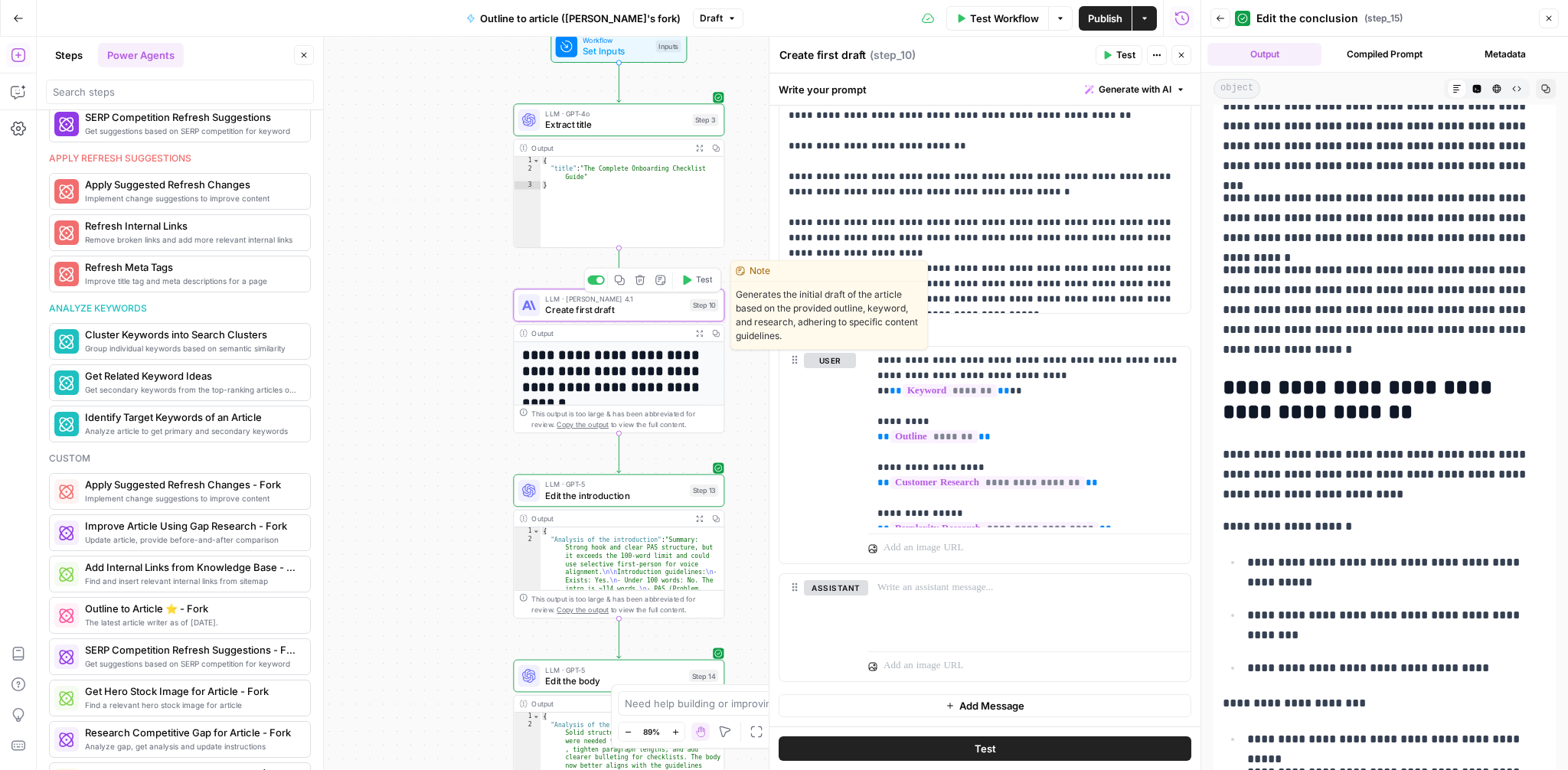
click at [622, 283] on icon "button" at bounding box center [620, 280] width 11 height 11
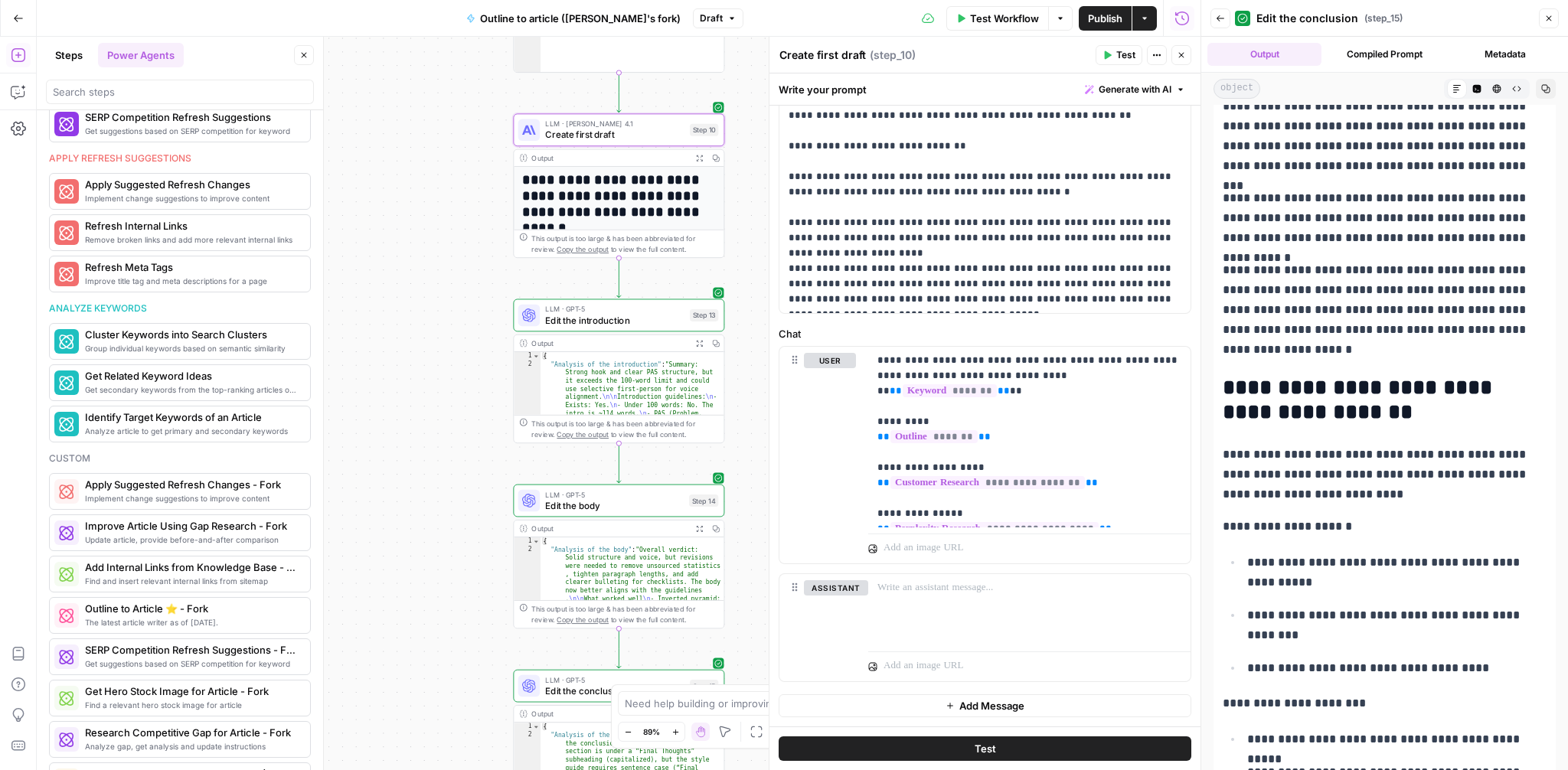
drag, startPoint x: 464, startPoint y: 586, endPoint x: 449, endPoint y: 346, distance: 240.5
click at [449, 346] on div "**********" at bounding box center [619, 403] width 1164 height 734
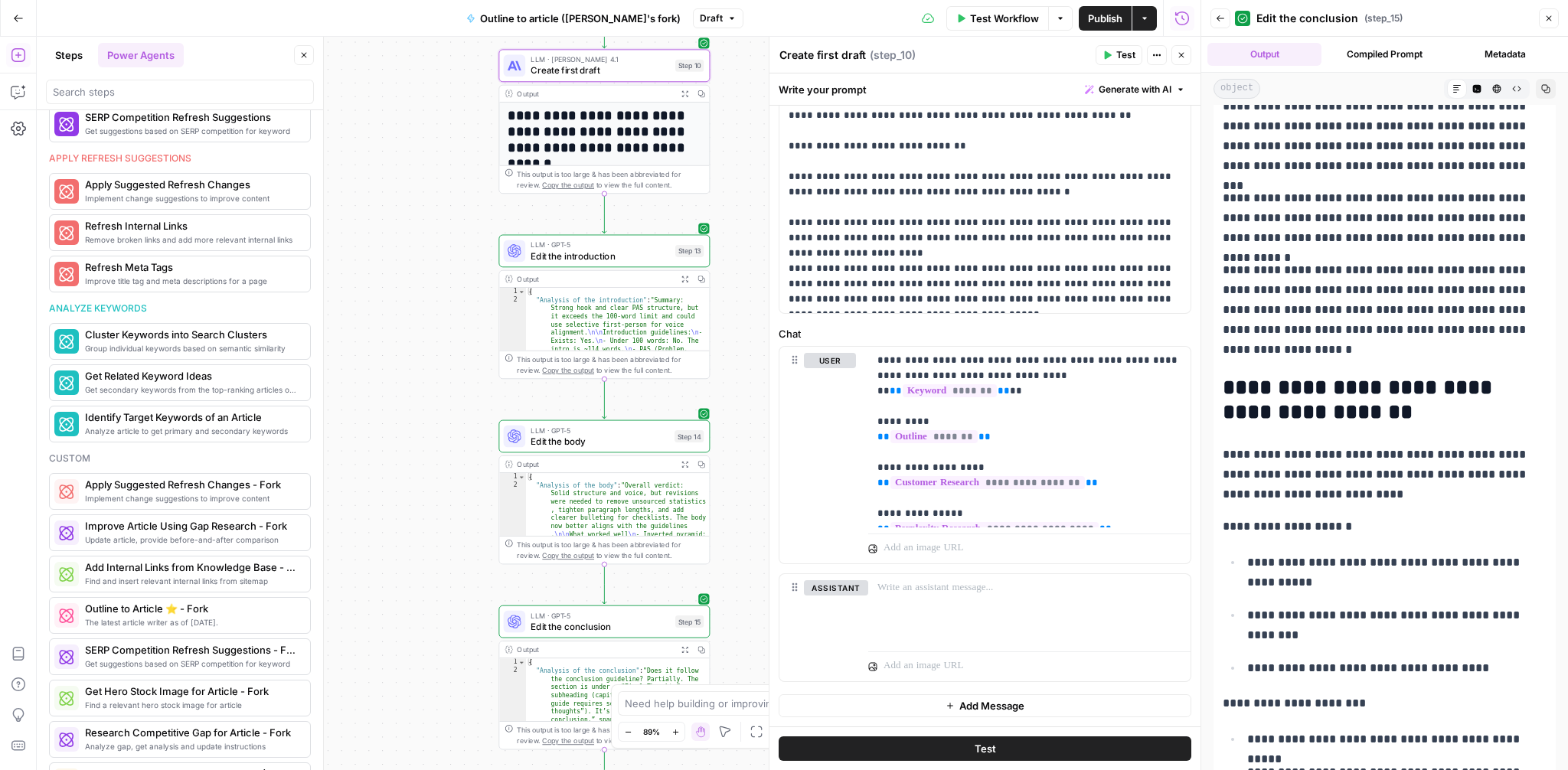
click at [1188, 56] on button "Close" at bounding box center [1182, 55] width 20 height 20
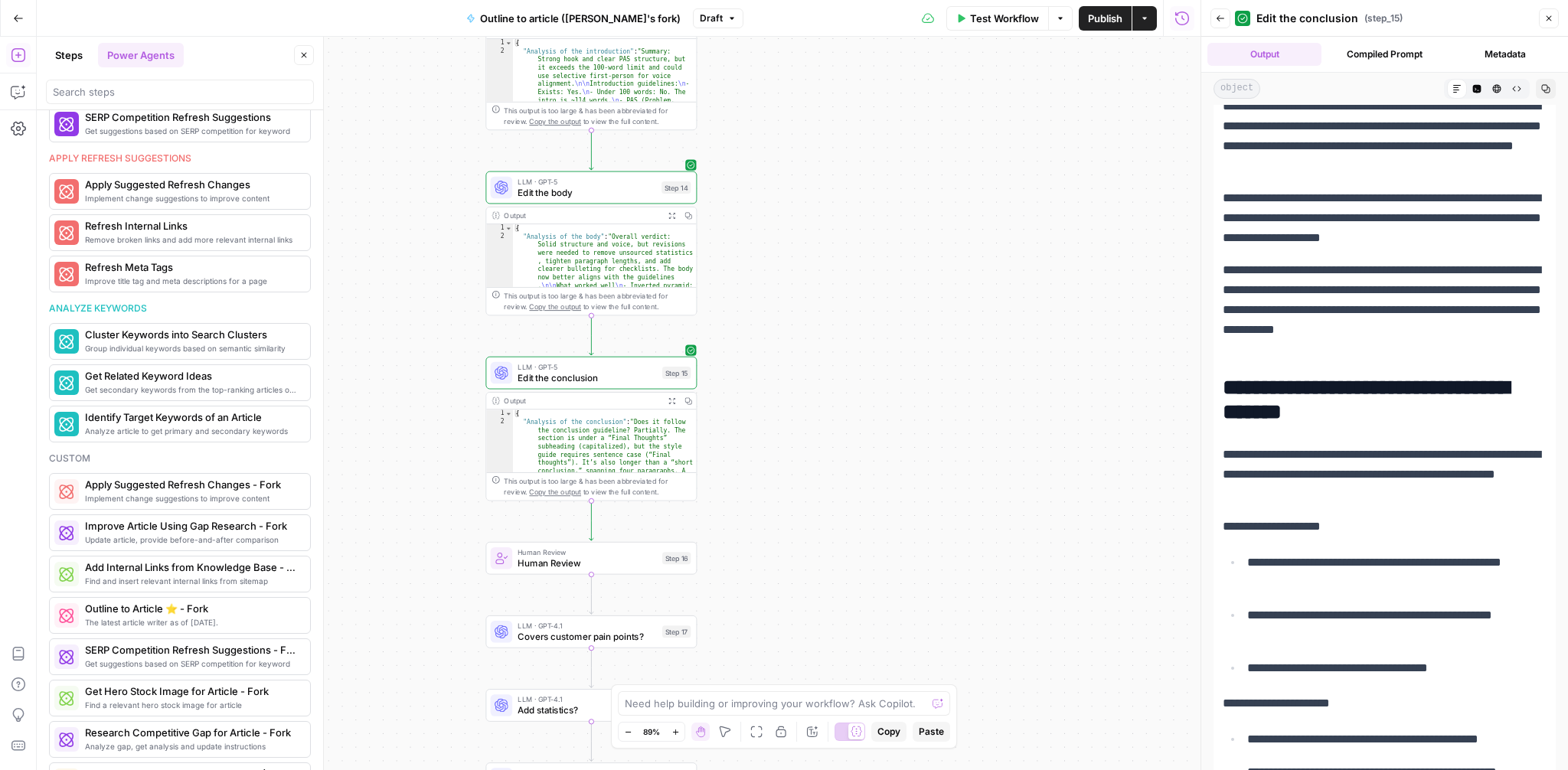
drag, startPoint x: 451, startPoint y: 539, endPoint x: 438, endPoint y: 290, distance: 249.3
click at [438, 290] on div "**********" at bounding box center [619, 403] width 1164 height 734
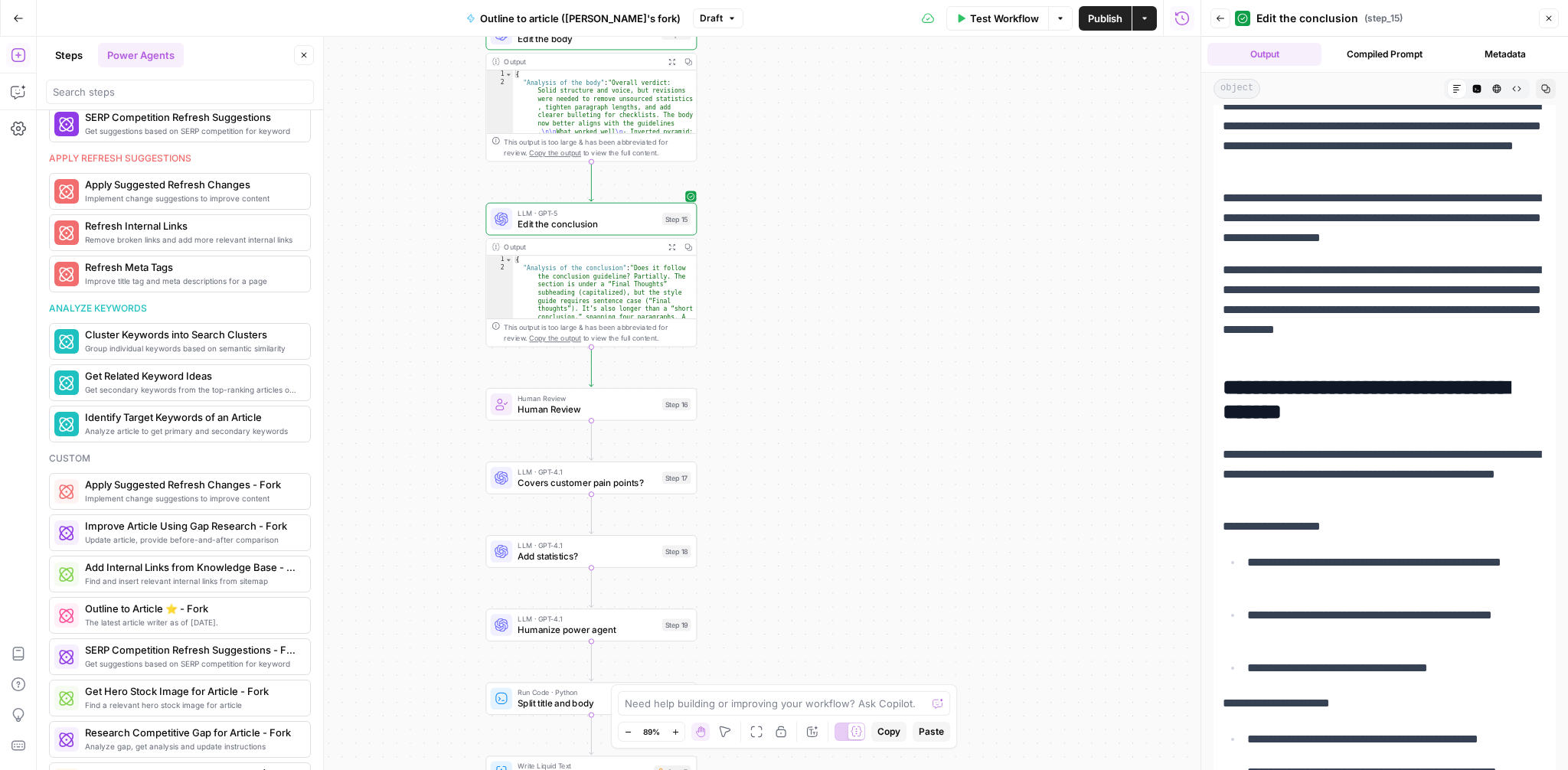
drag, startPoint x: 433, startPoint y: 548, endPoint x: 433, endPoint y: 393, distance: 155.0
click at [433, 393] on div "**********" at bounding box center [619, 403] width 1164 height 734
click at [593, 441] on icon "Edge from step_16 to step_17" at bounding box center [591, 441] width 4 height 40
click at [599, 484] on span "Edit the body" at bounding box center [587, 483] width 138 height 14
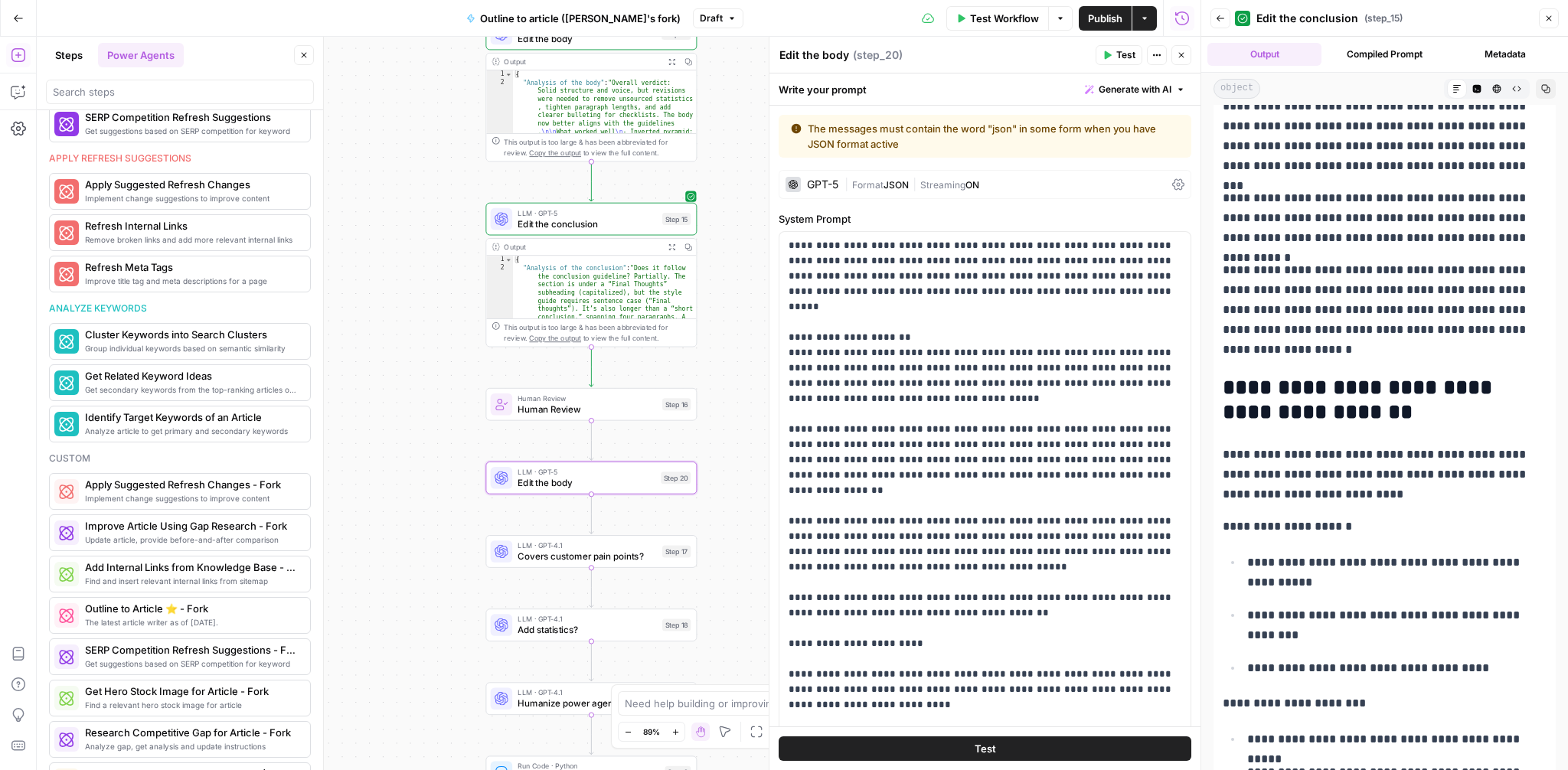
click at [820, 54] on textarea "Edit the body" at bounding box center [814, 55] width 70 height 15
type textarea "C"
type textarea "Customer paint points check"
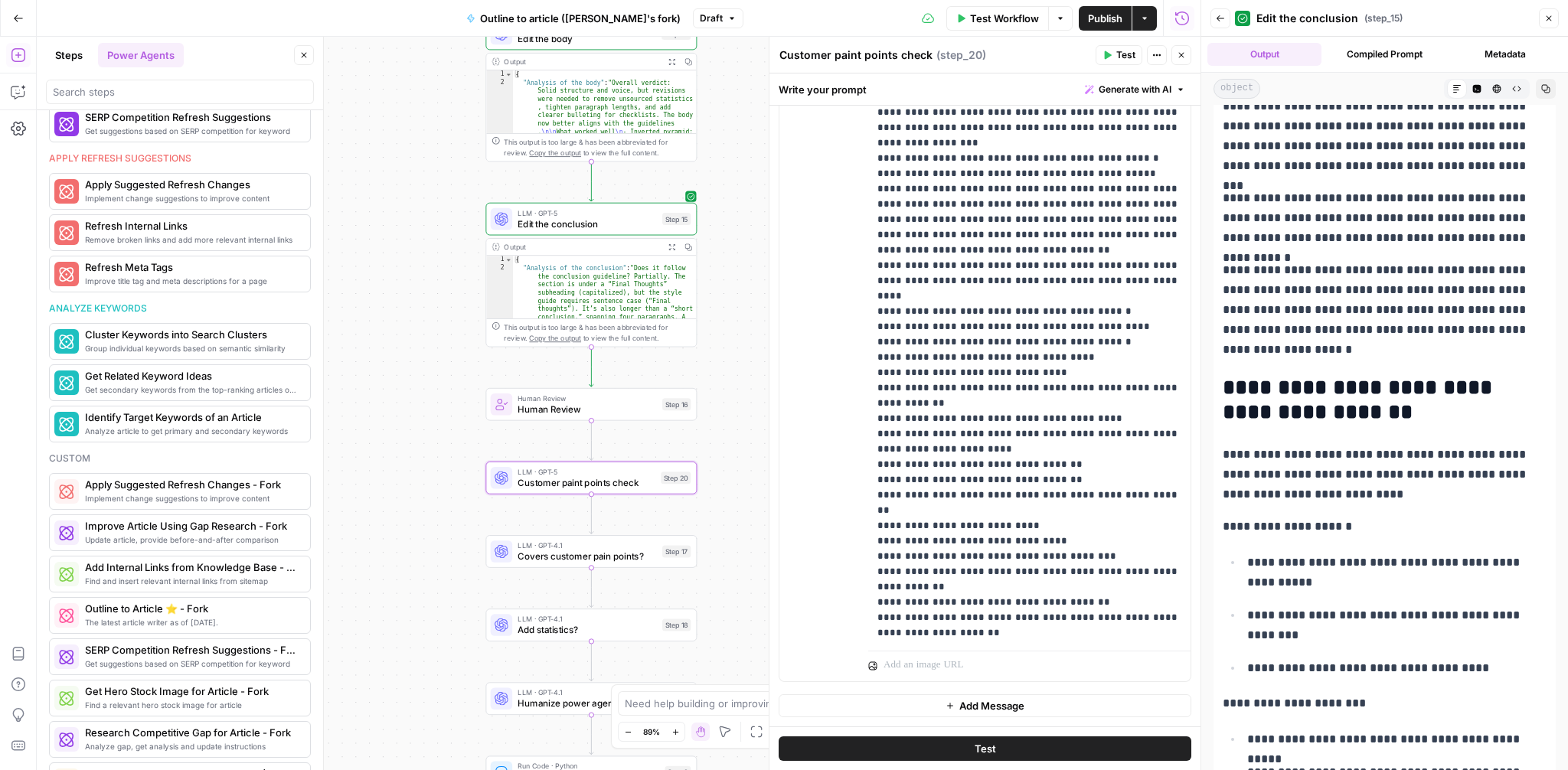
scroll to position [2101, 0]
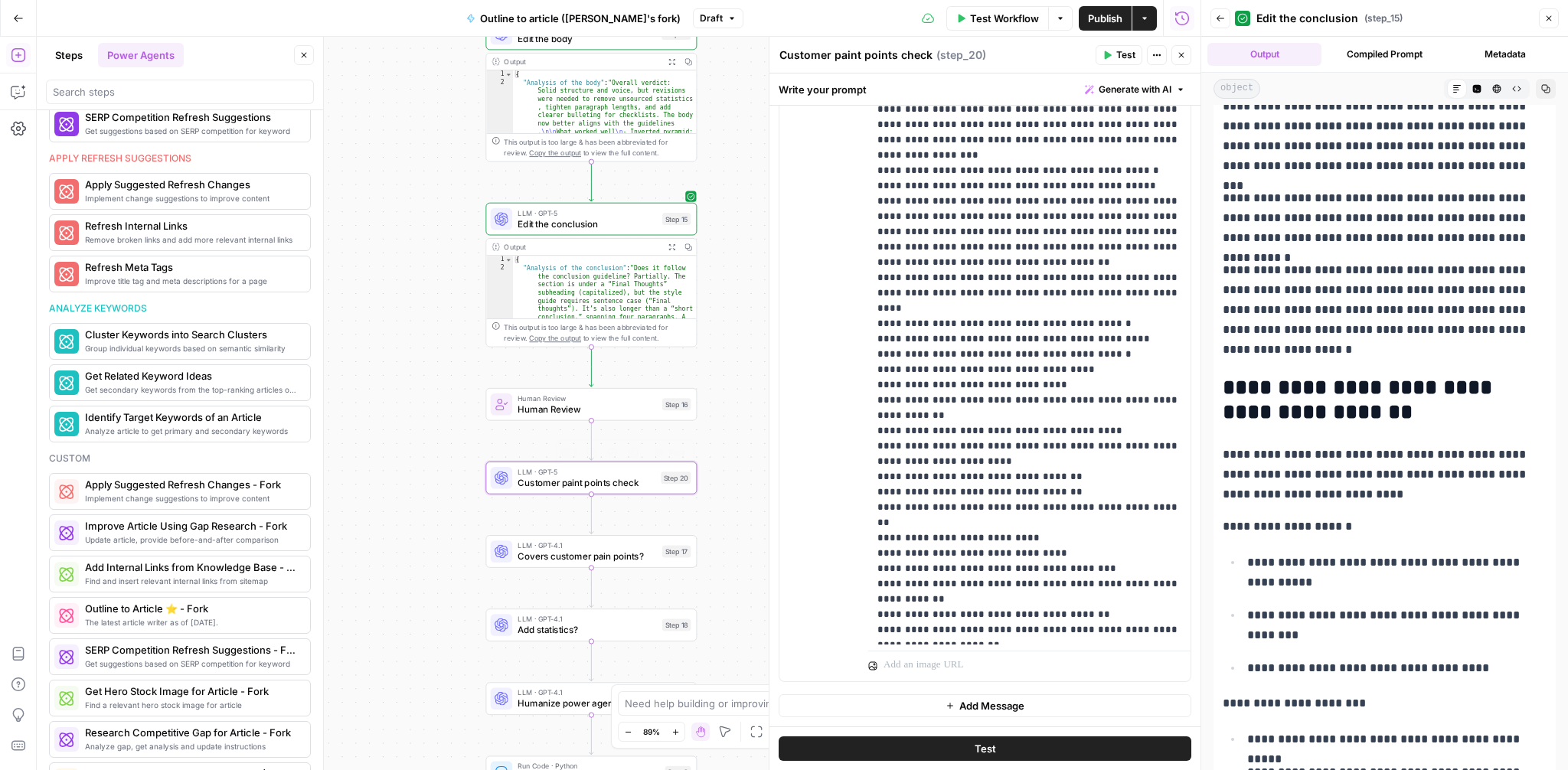
click at [604, 477] on span "Customer paint points check" at bounding box center [587, 483] width 138 height 14
click at [613, 454] on icon "button" at bounding box center [613, 452] width 11 height 11
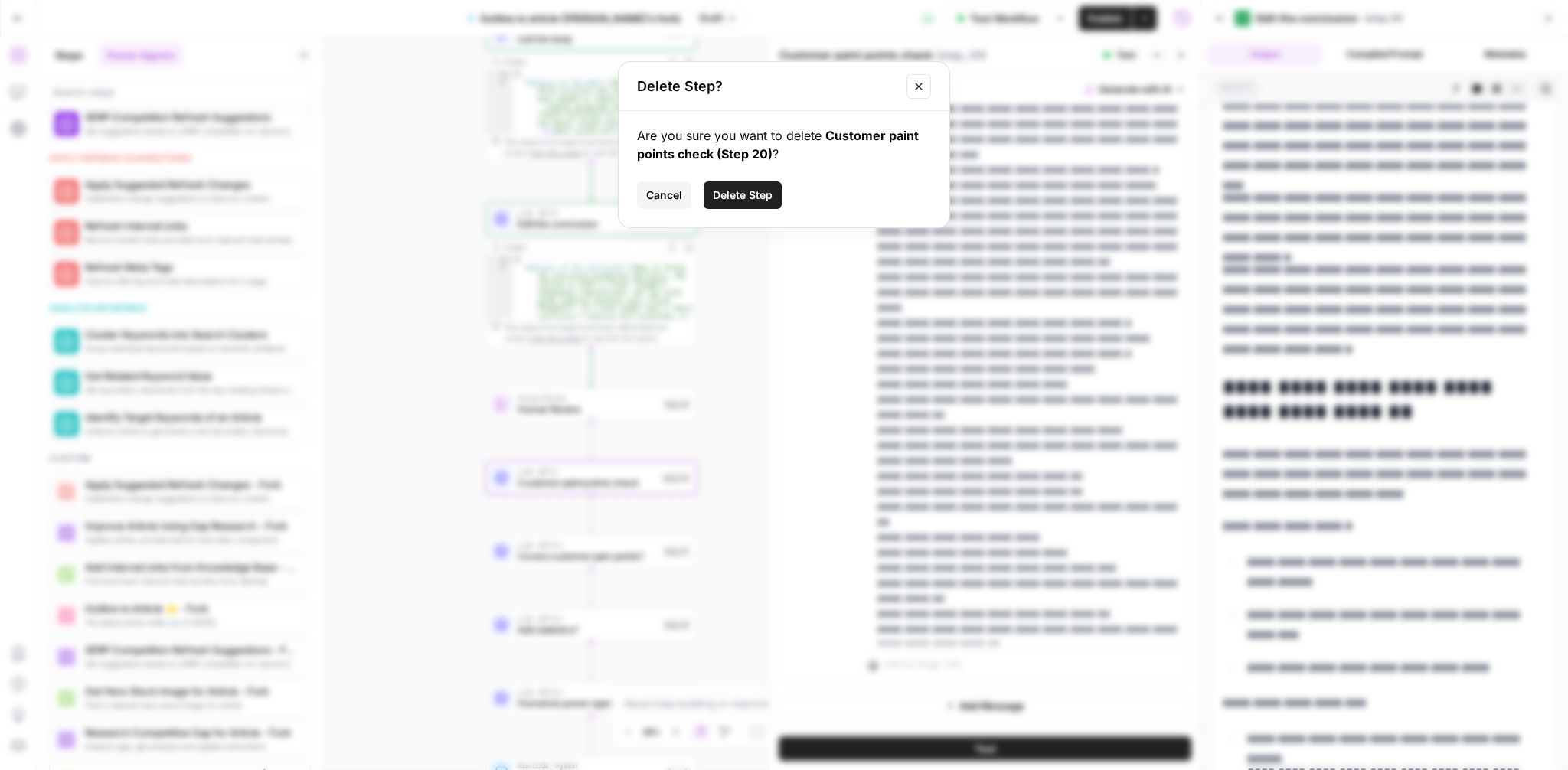
click at [760, 201] on span "Delete Step" at bounding box center [743, 196] width 60 height 15
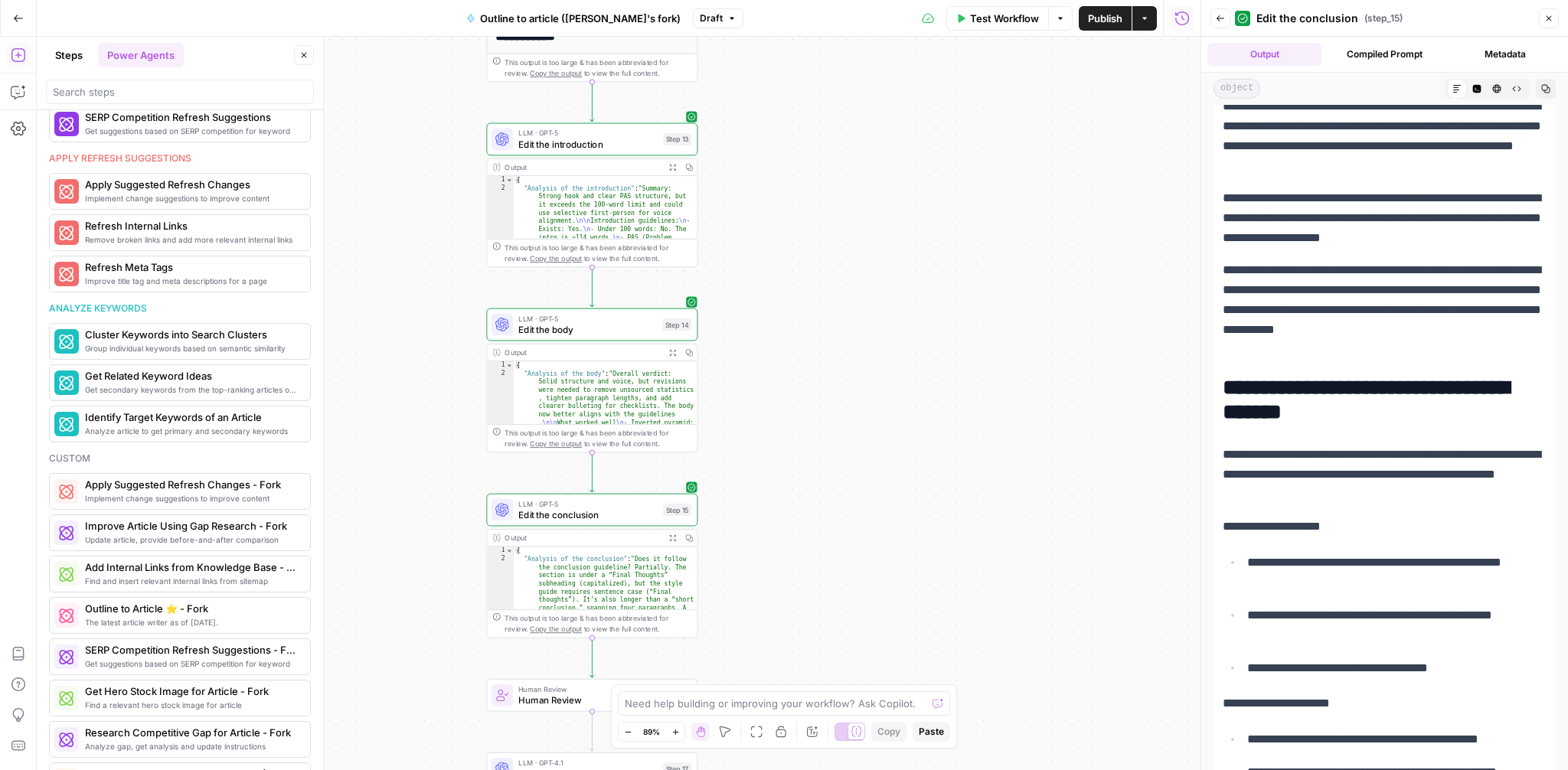
drag, startPoint x: 775, startPoint y: 253, endPoint x: 775, endPoint y: 531, distance: 278.0
click at [775, 531] on div "**********" at bounding box center [619, 403] width 1164 height 734
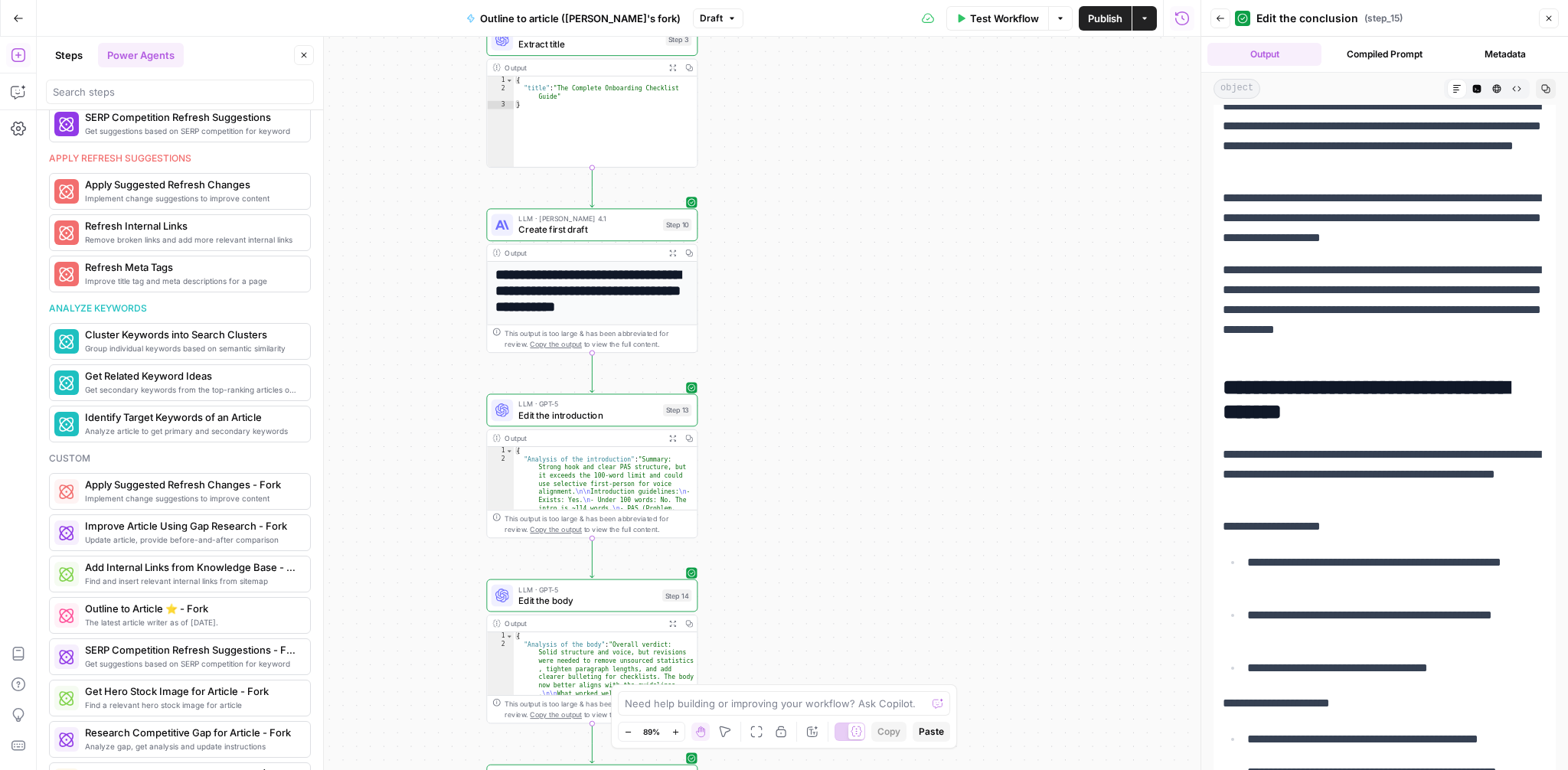
drag, startPoint x: 837, startPoint y: 208, endPoint x: 837, endPoint y: 479, distance: 271.0
click at [837, 479] on div "**********" at bounding box center [619, 403] width 1164 height 734
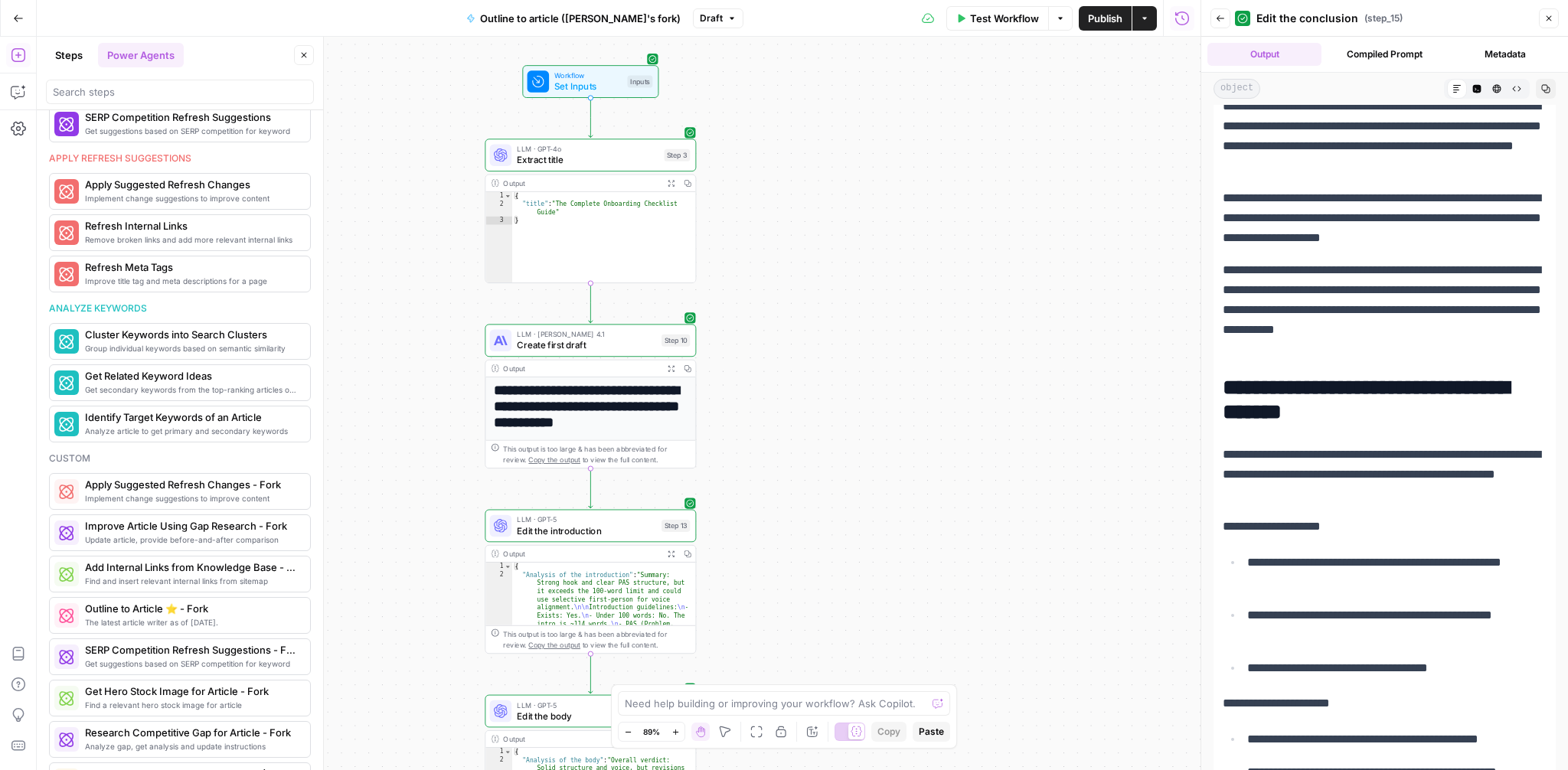
drag, startPoint x: 834, startPoint y: 295, endPoint x: 833, endPoint y: 410, distance: 115.0
click at [833, 410] on div "**********" at bounding box center [619, 403] width 1164 height 734
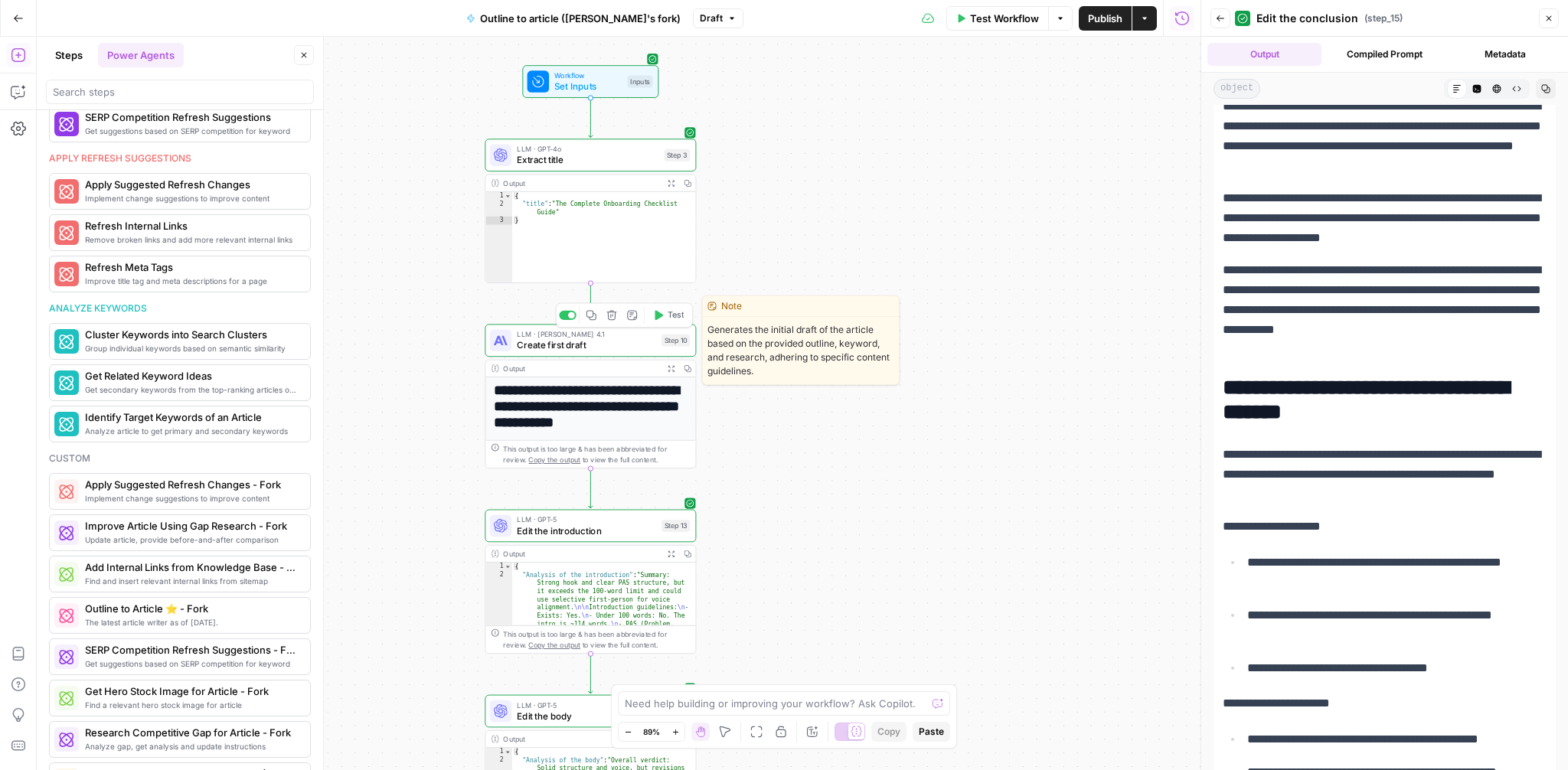
click at [587, 342] on span "Create first draft" at bounding box center [587, 345] width 140 height 14
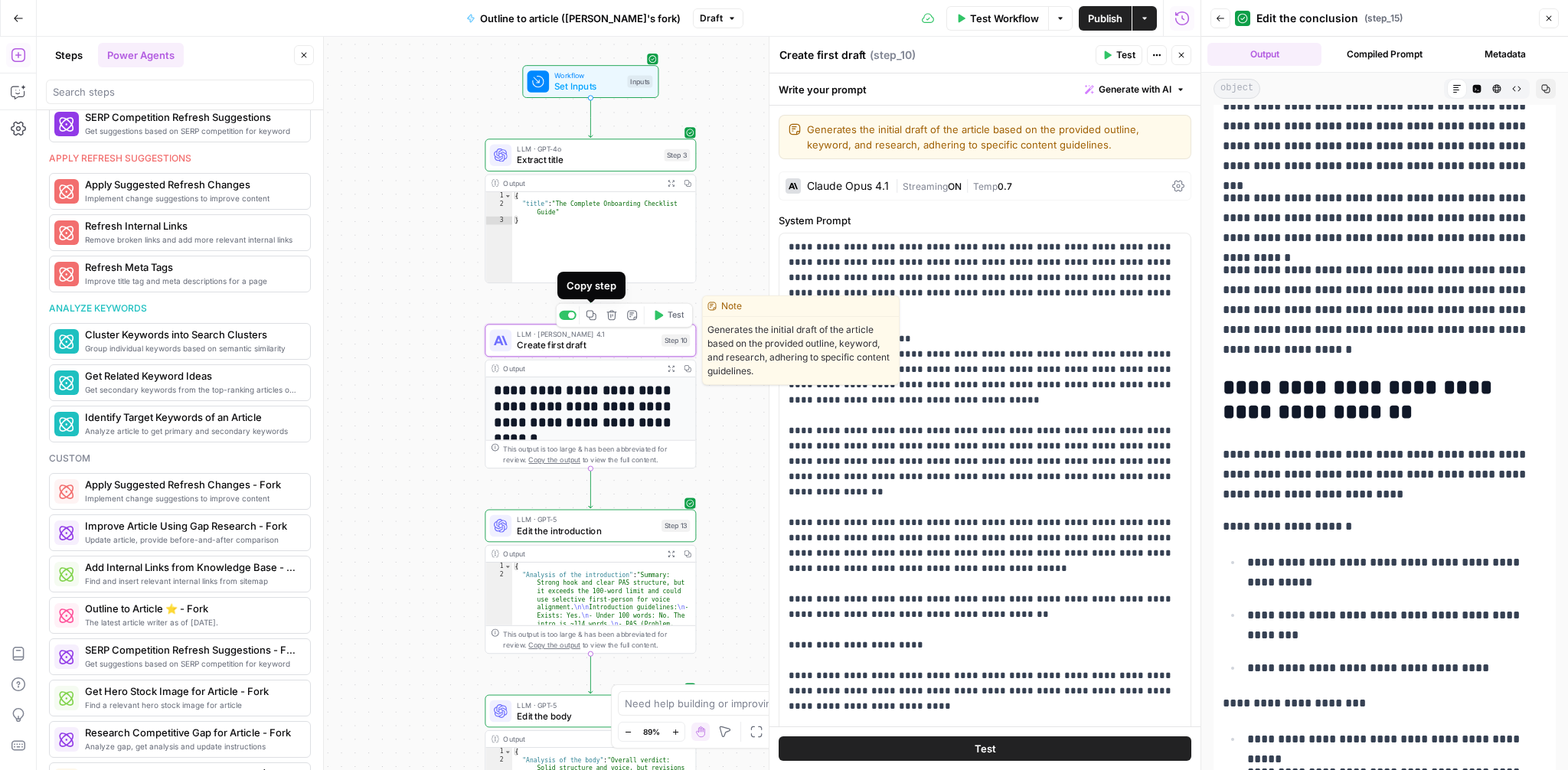
click at [591, 311] on icon "button" at bounding box center [591, 314] width 10 height 10
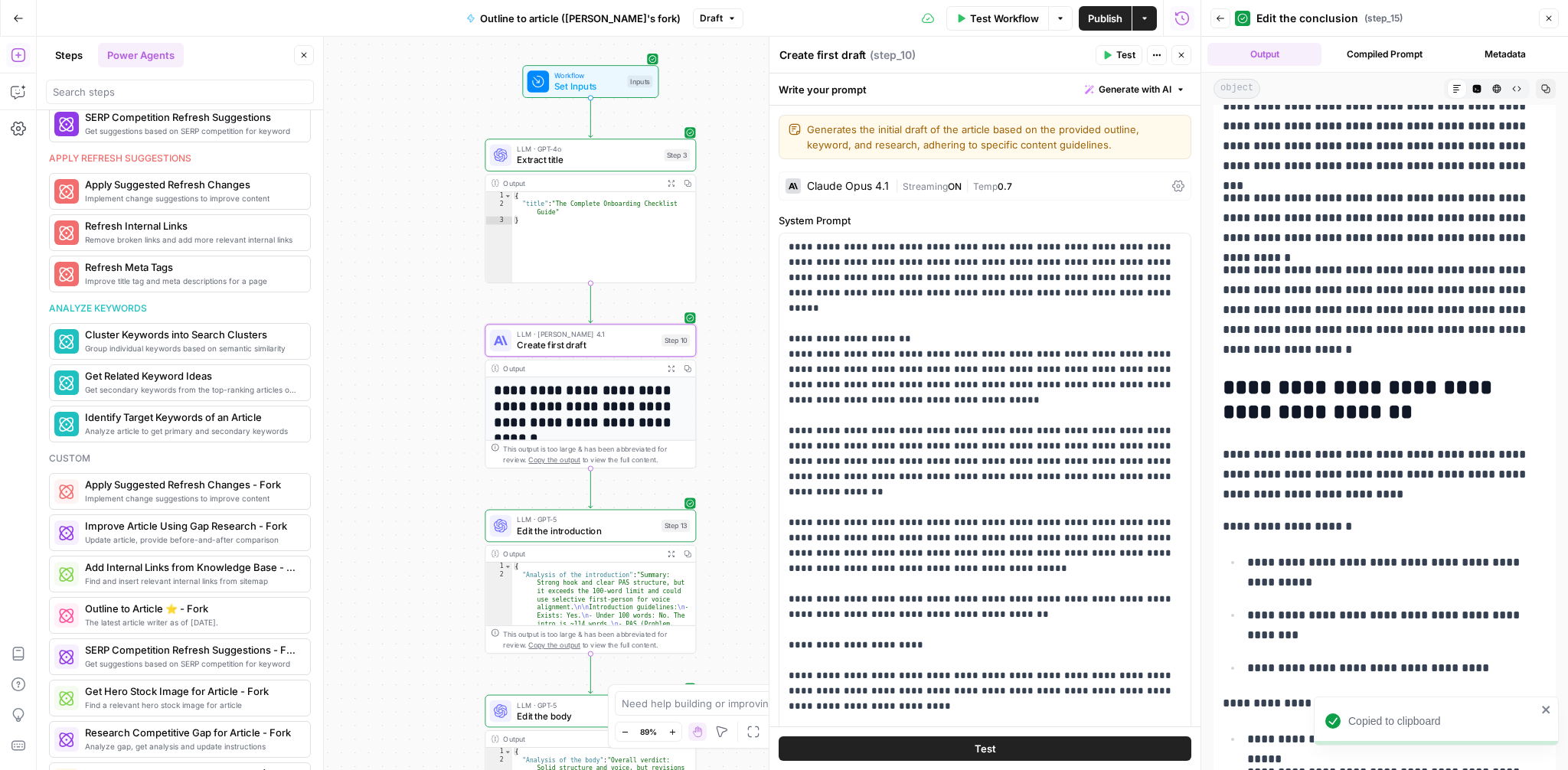
drag, startPoint x: 431, startPoint y: 450, endPoint x: 432, endPoint y: 271, distance: 179.0
click at [432, 271] on div "**********" at bounding box center [619, 403] width 1164 height 734
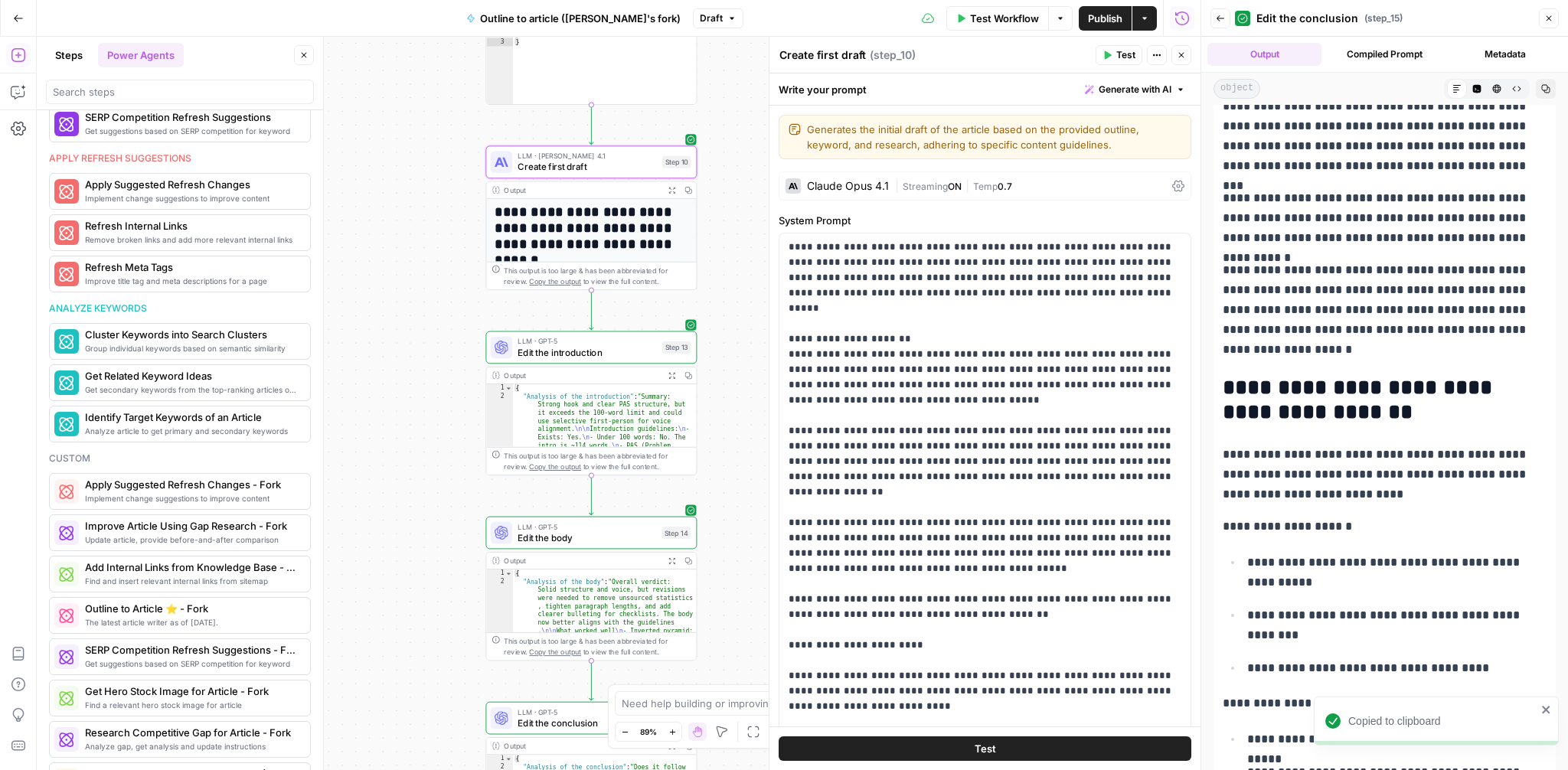
click at [1186, 53] on button "Close" at bounding box center [1182, 55] width 20 height 20
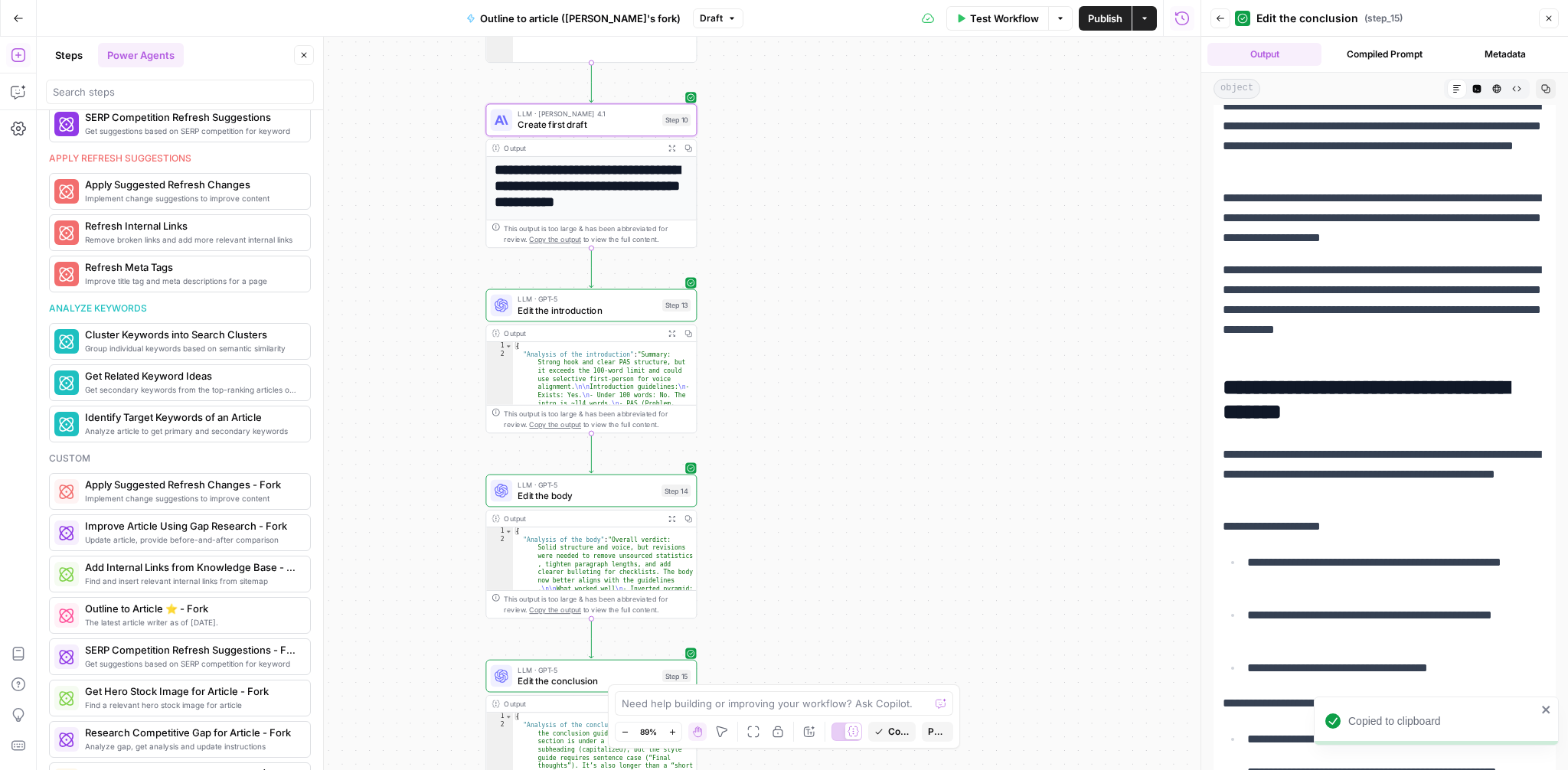
drag, startPoint x: 915, startPoint y: 507, endPoint x: 915, endPoint y: 119, distance: 388.0
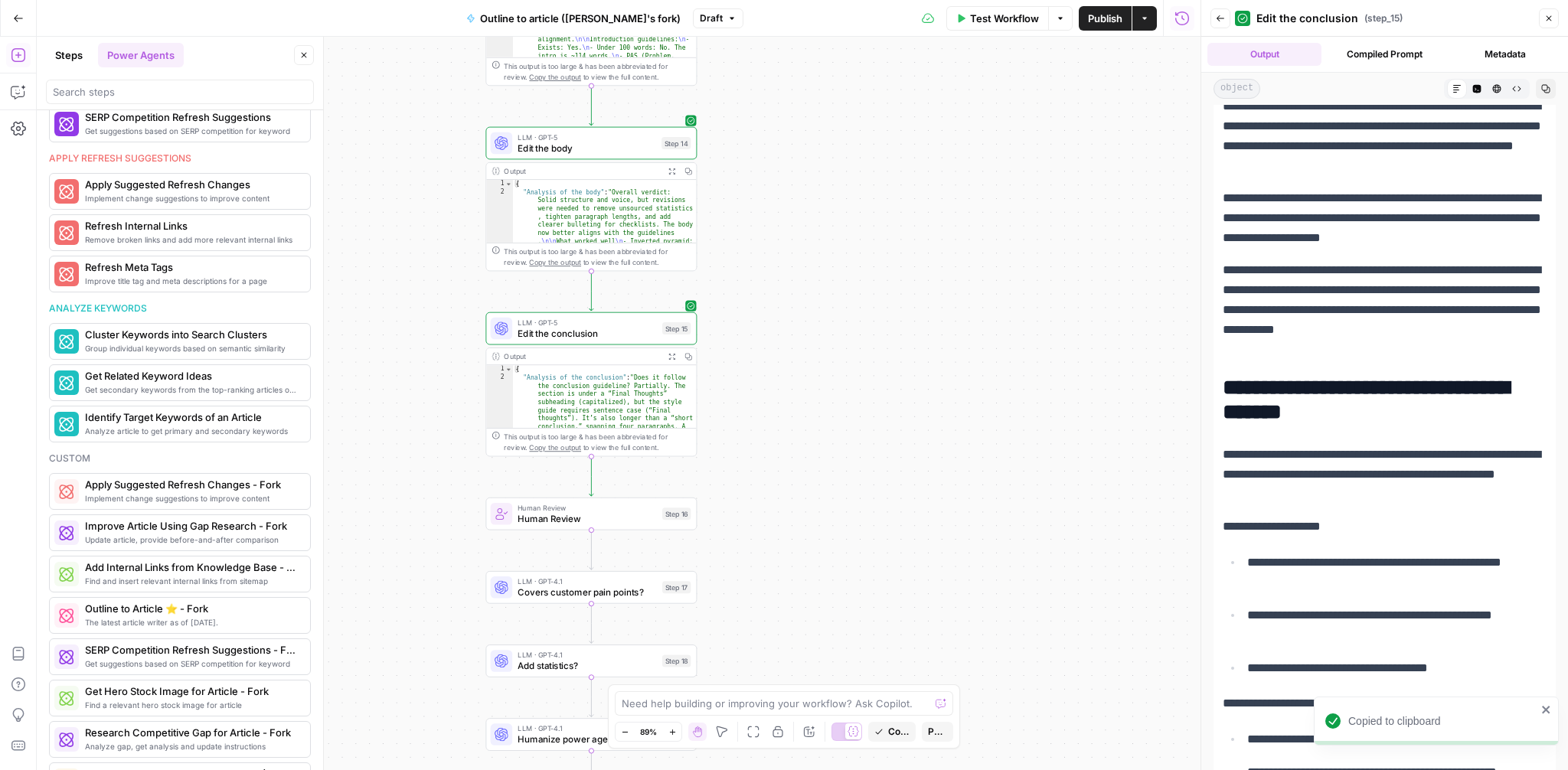
click at [915, 119] on div "**********" at bounding box center [619, 403] width 1164 height 734
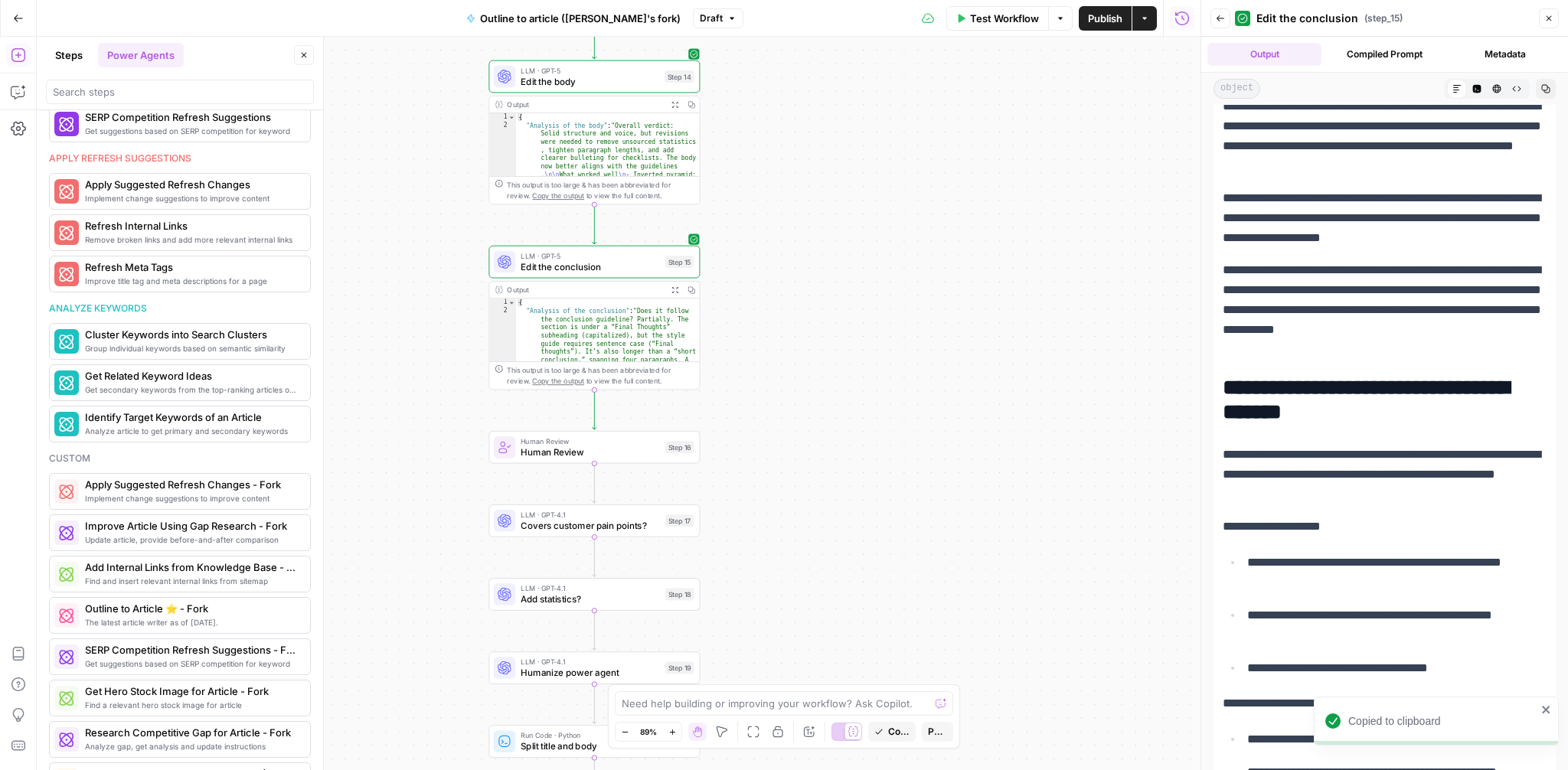
drag, startPoint x: 783, startPoint y: 463, endPoint x: 787, endPoint y: 394, distance: 69.1
click at [787, 394] on div "**********" at bounding box center [619, 403] width 1164 height 734
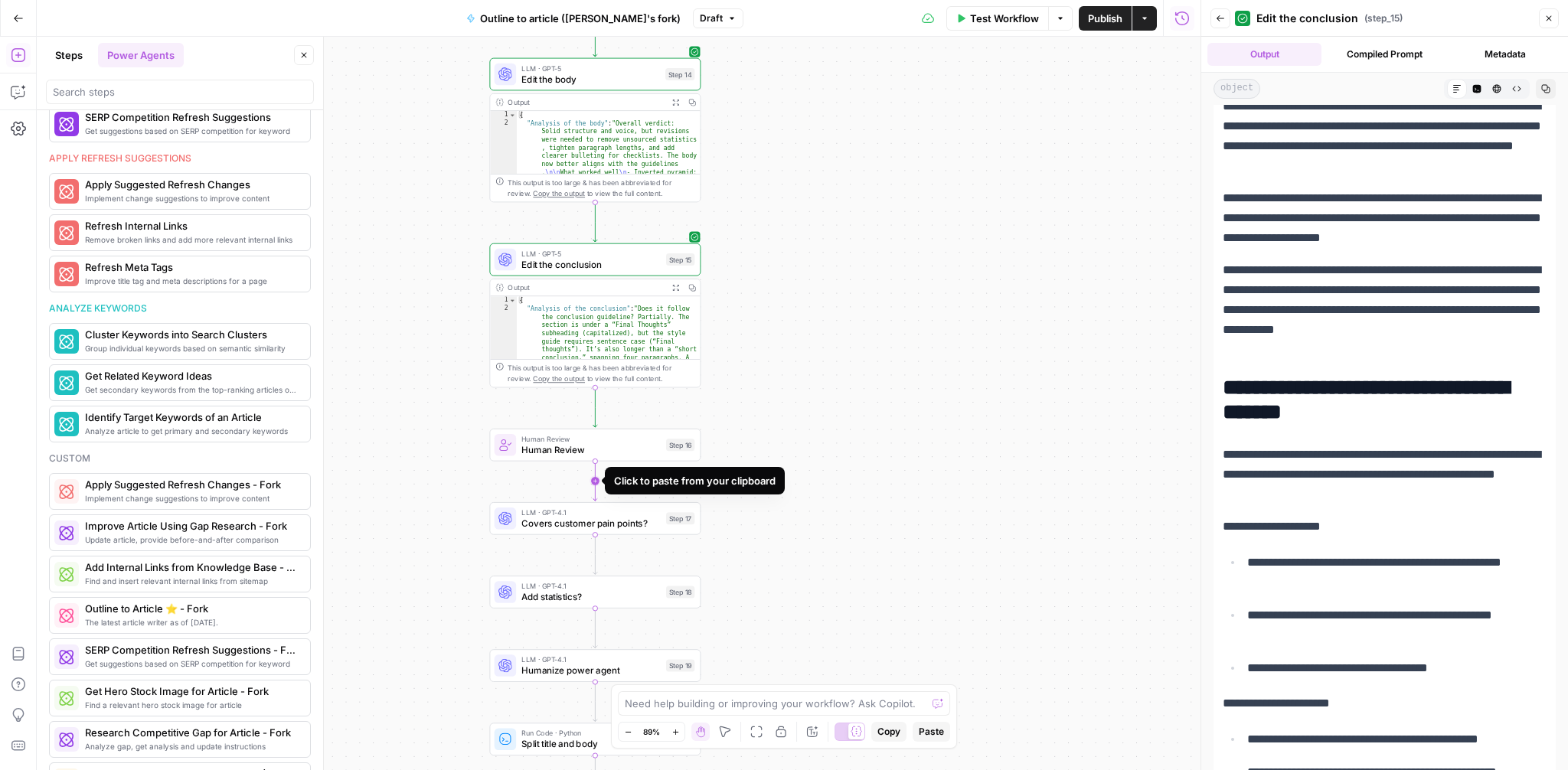
click at [597, 481] on icon "Edge from step_16 to step_17" at bounding box center [595, 482] width 4 height 40
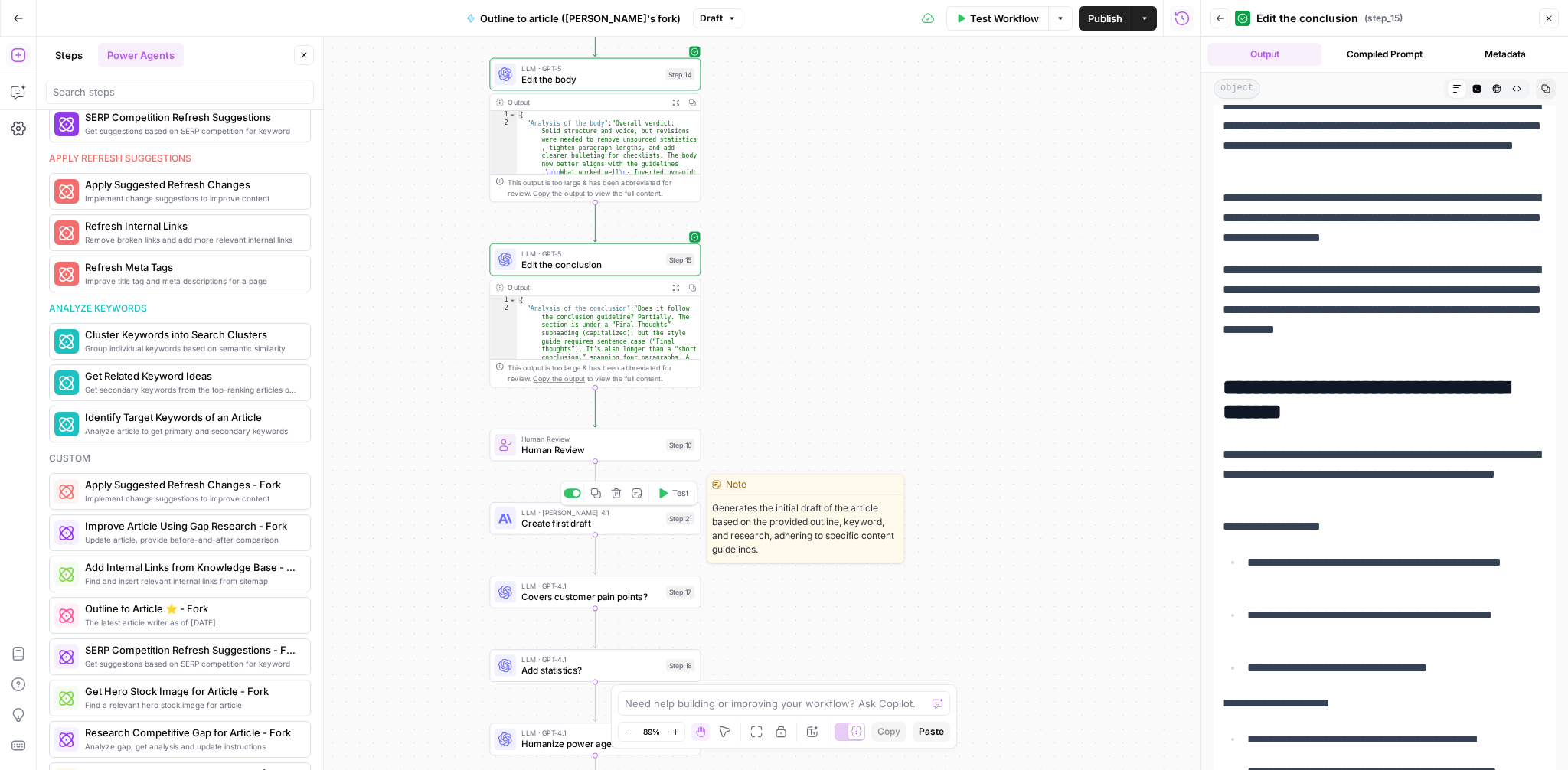
click at [554, 525] on span "Create first draft" at bounding box center [591, 524] width 140 height 14
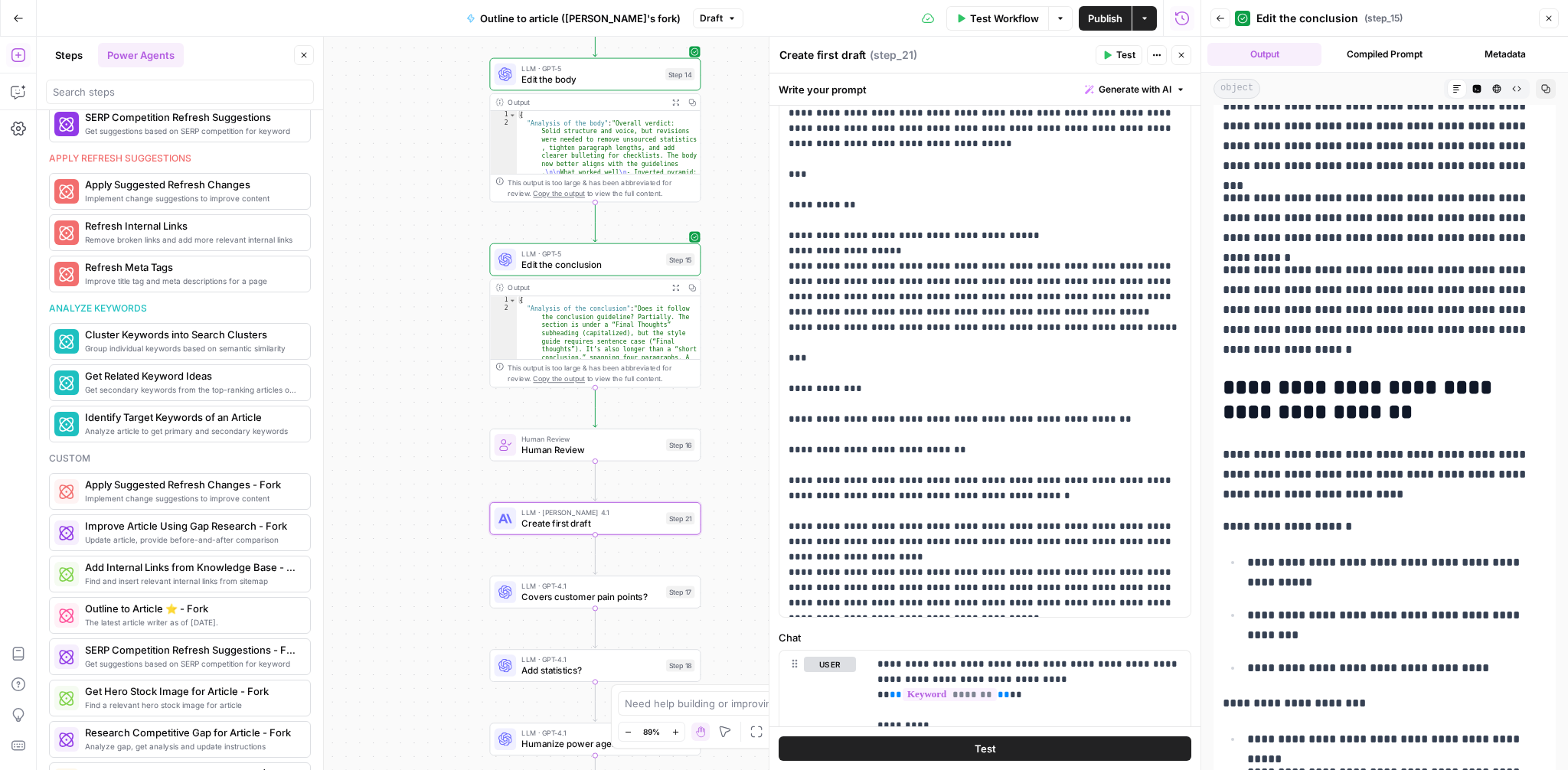
scroll to position [545, 0]
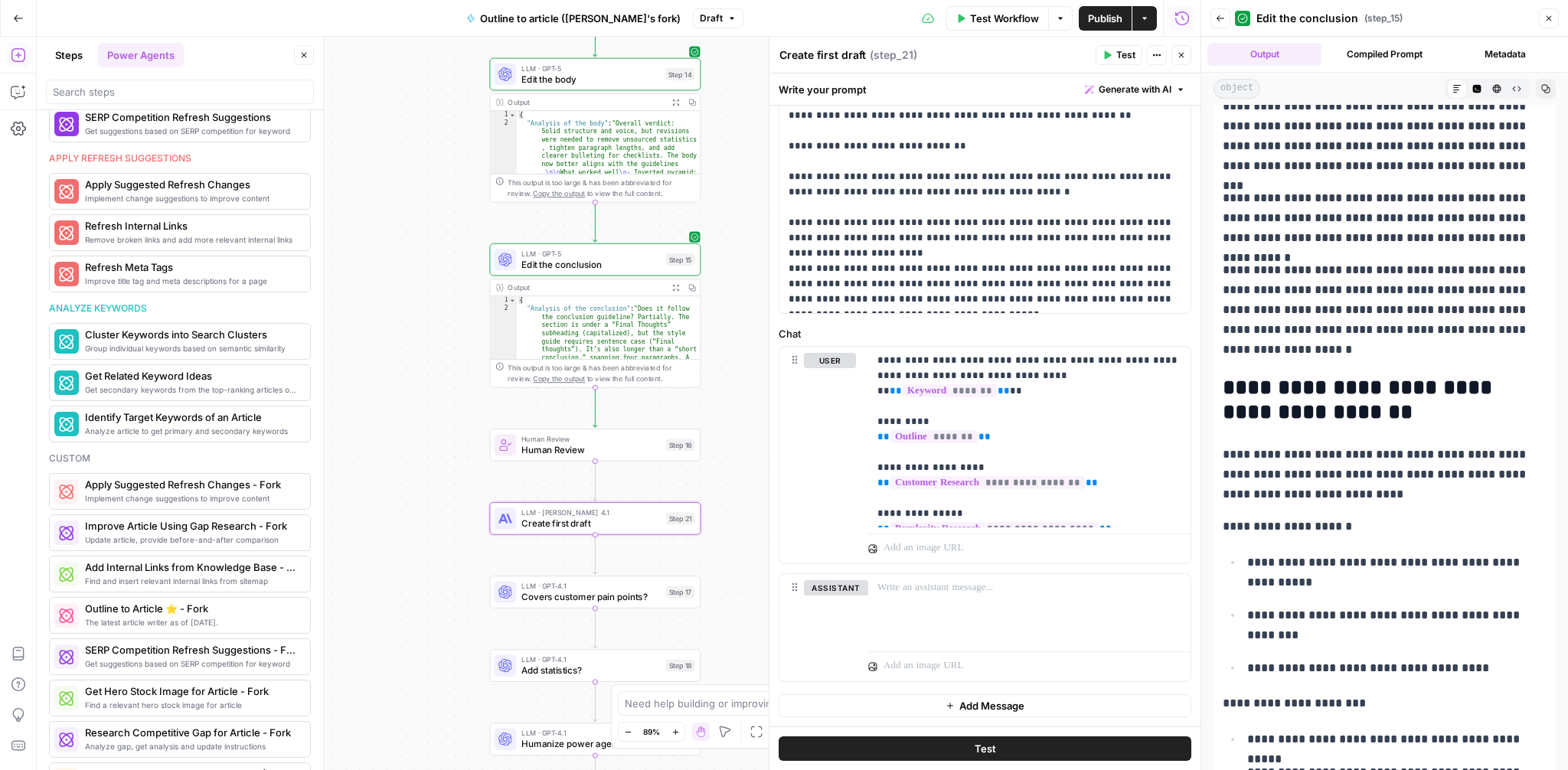
click at [831, 54] on textarea "Create first draft" at bounding box center [822, 55] width 87 height 15
type textarea "Customer paint points check"
click at [980, 609] on div at bounding box center [1029, 610] width 322 height 71
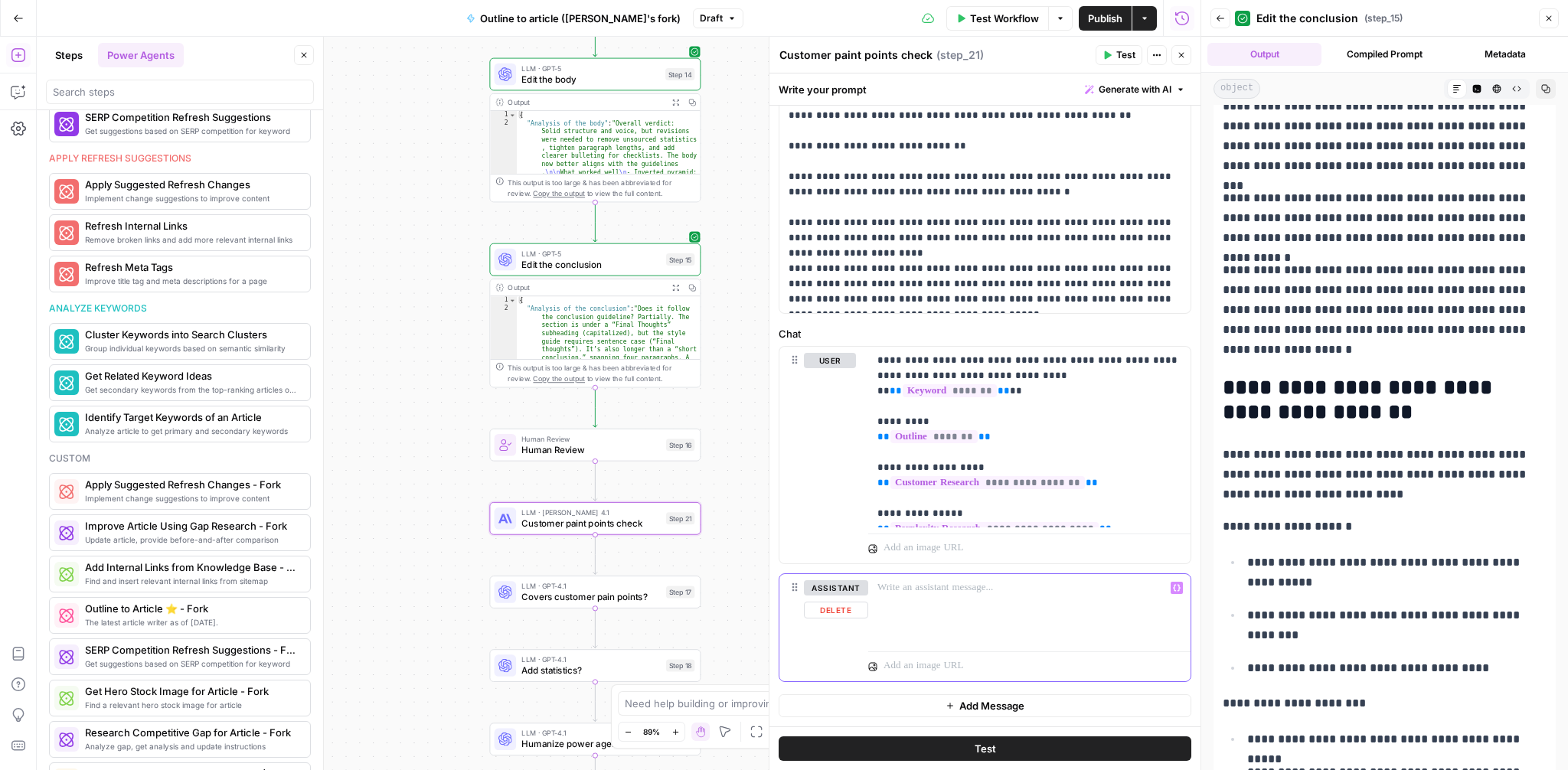
click at [1175, 587] on icon "button" at bounding box center [1177, 588] width 8 height 8
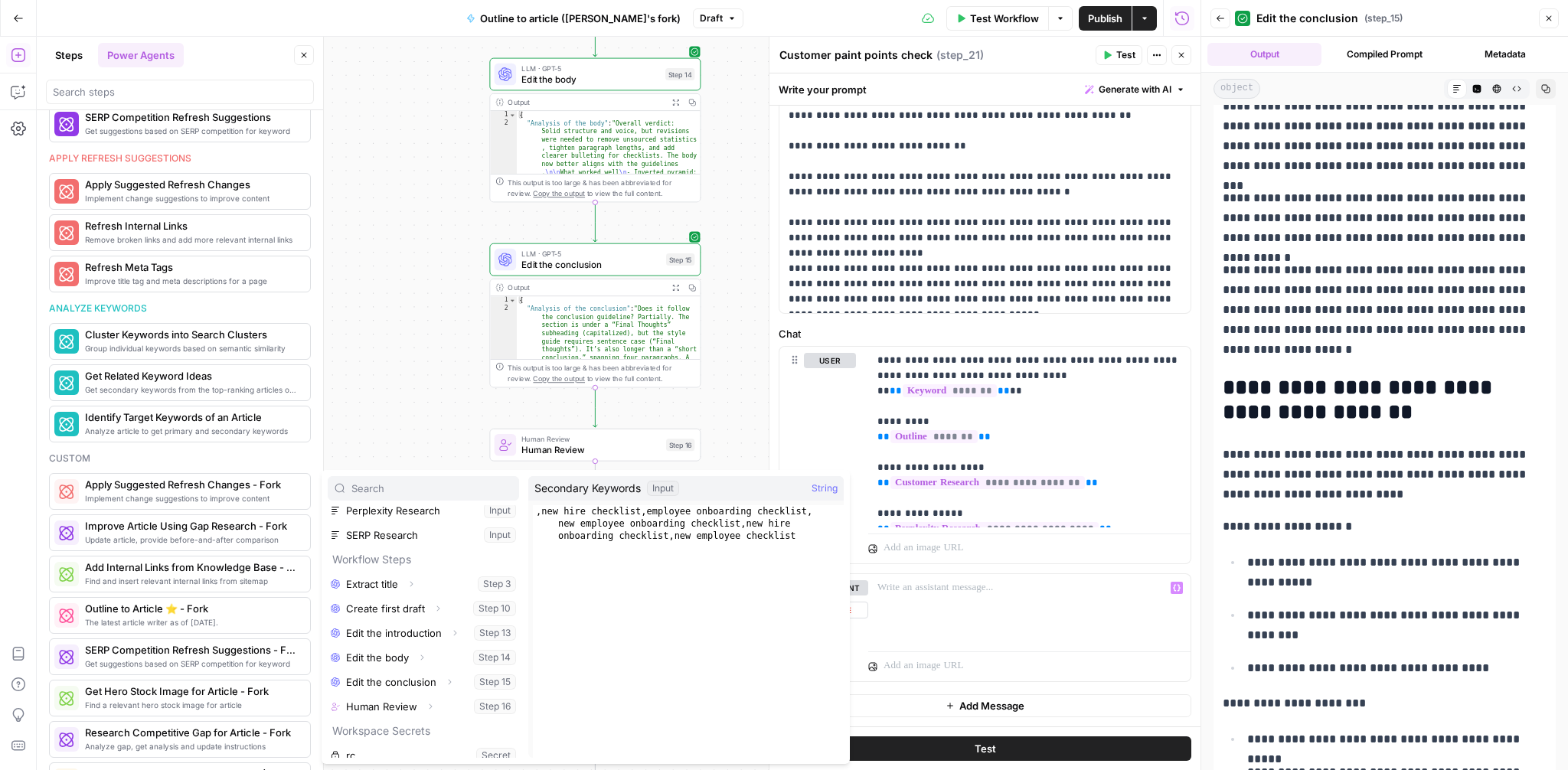
scroll to position [262, 0]
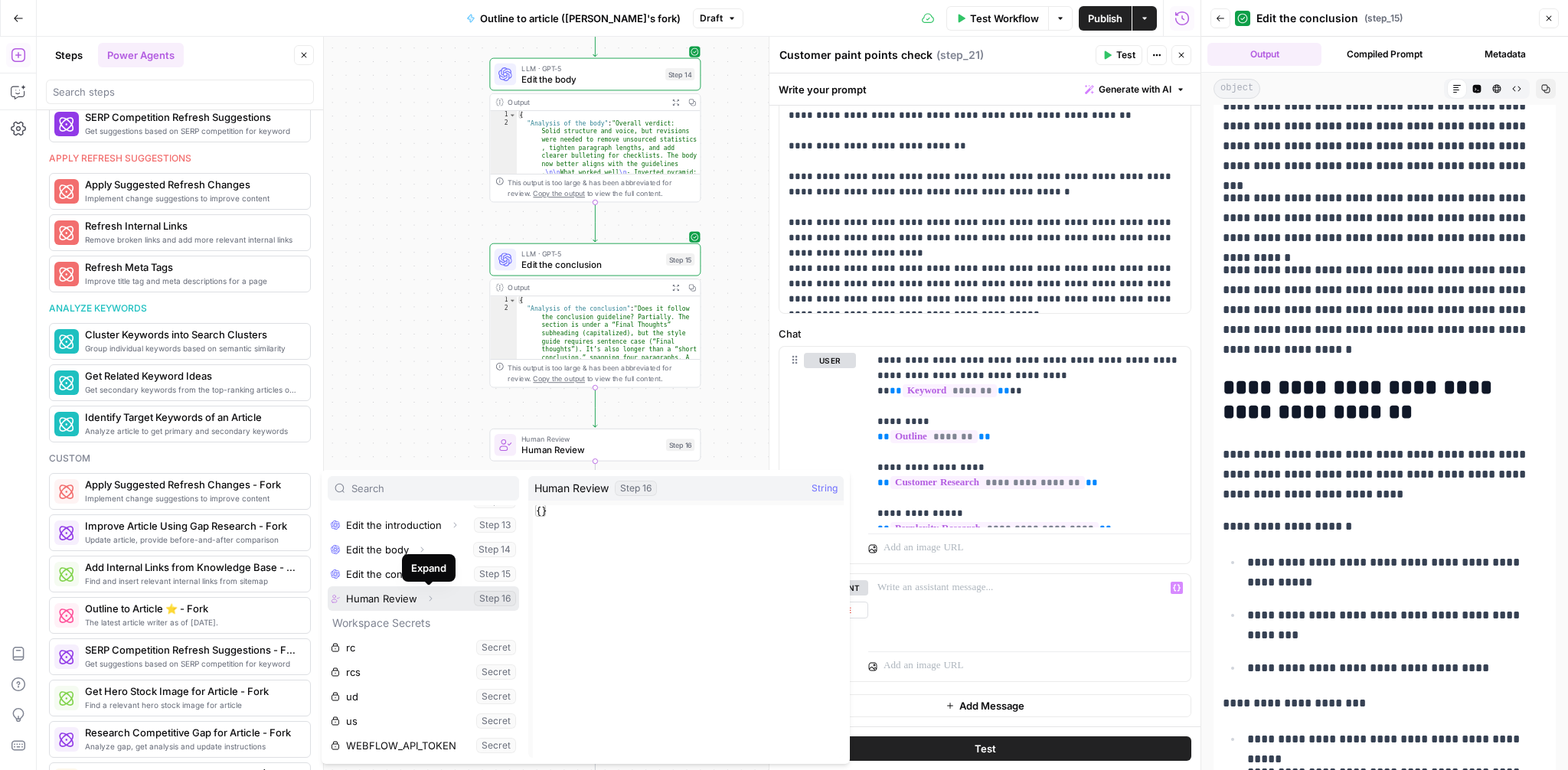
click at [429, 597] on icon "button" at bounding box center [431, 599] width 3 height 5
click at [383, 630] on button "Select variable Output" at bounding box center [431, 624] width 176 height 25
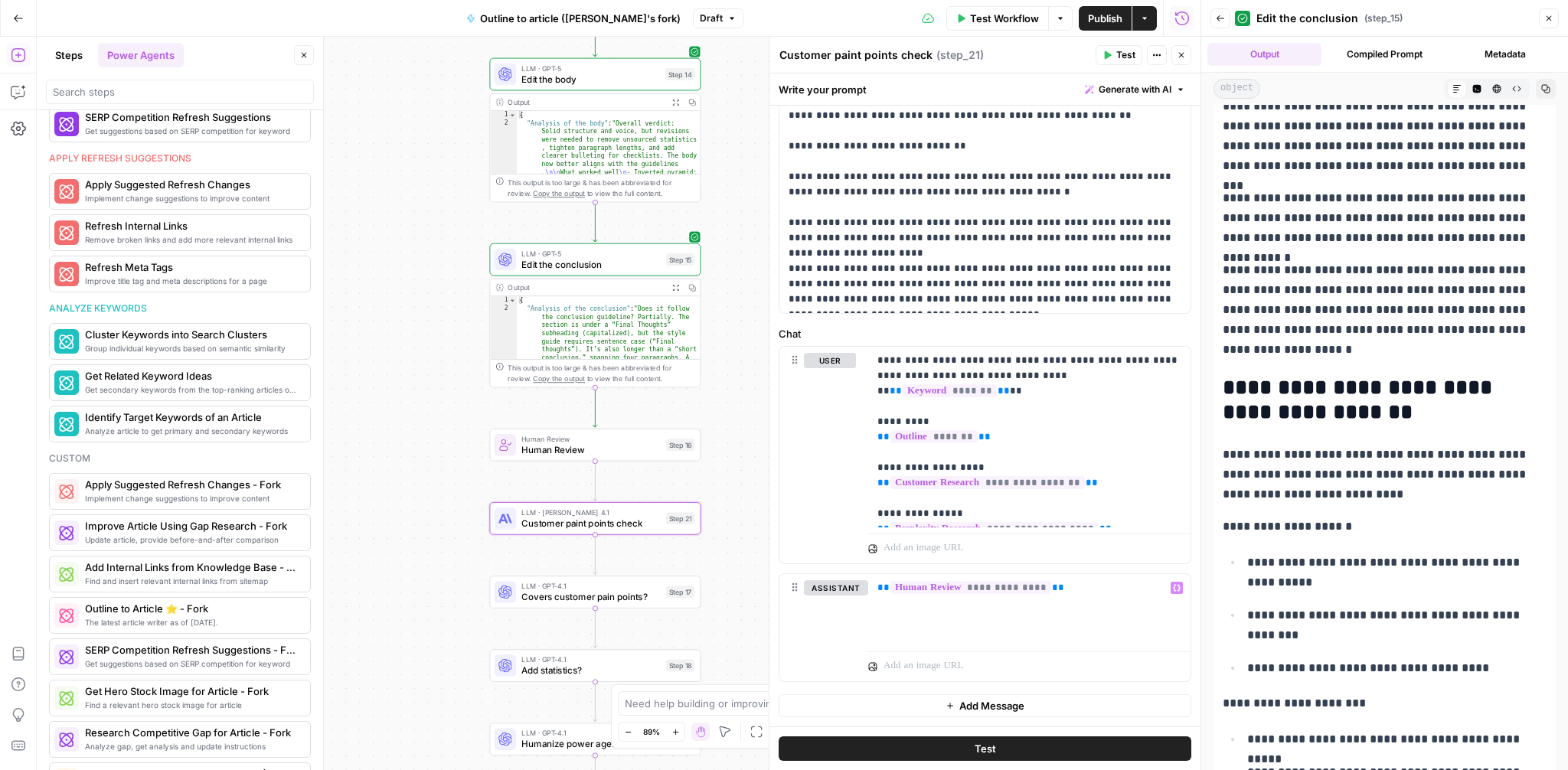
click at [988, 711] on span "Add Message" at bounding box center [991, 706] width 65 height 15
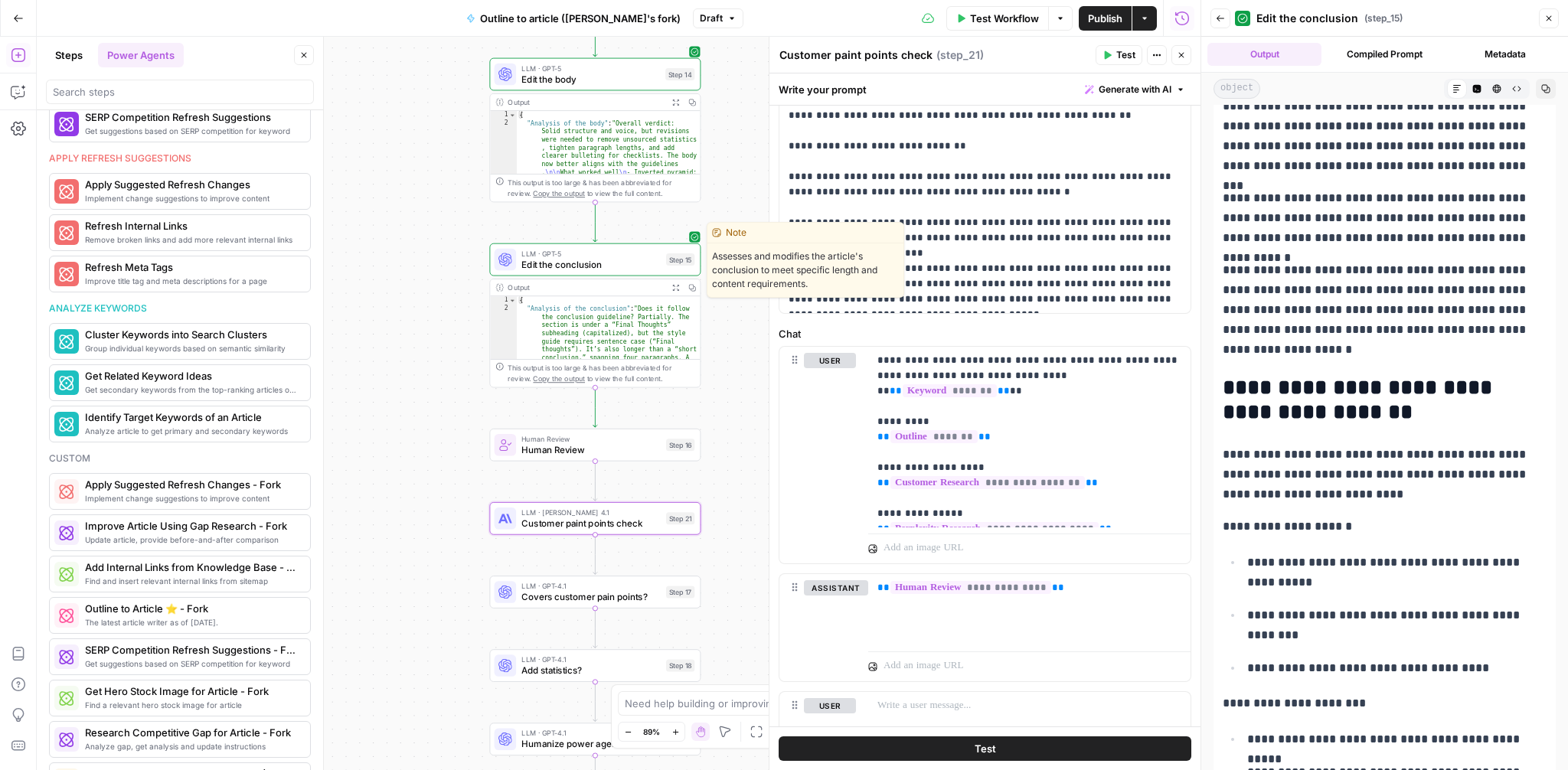
click at [619, 270] on span "Edit the conclusion" at bounding box center [591, 264] width 140 height 14
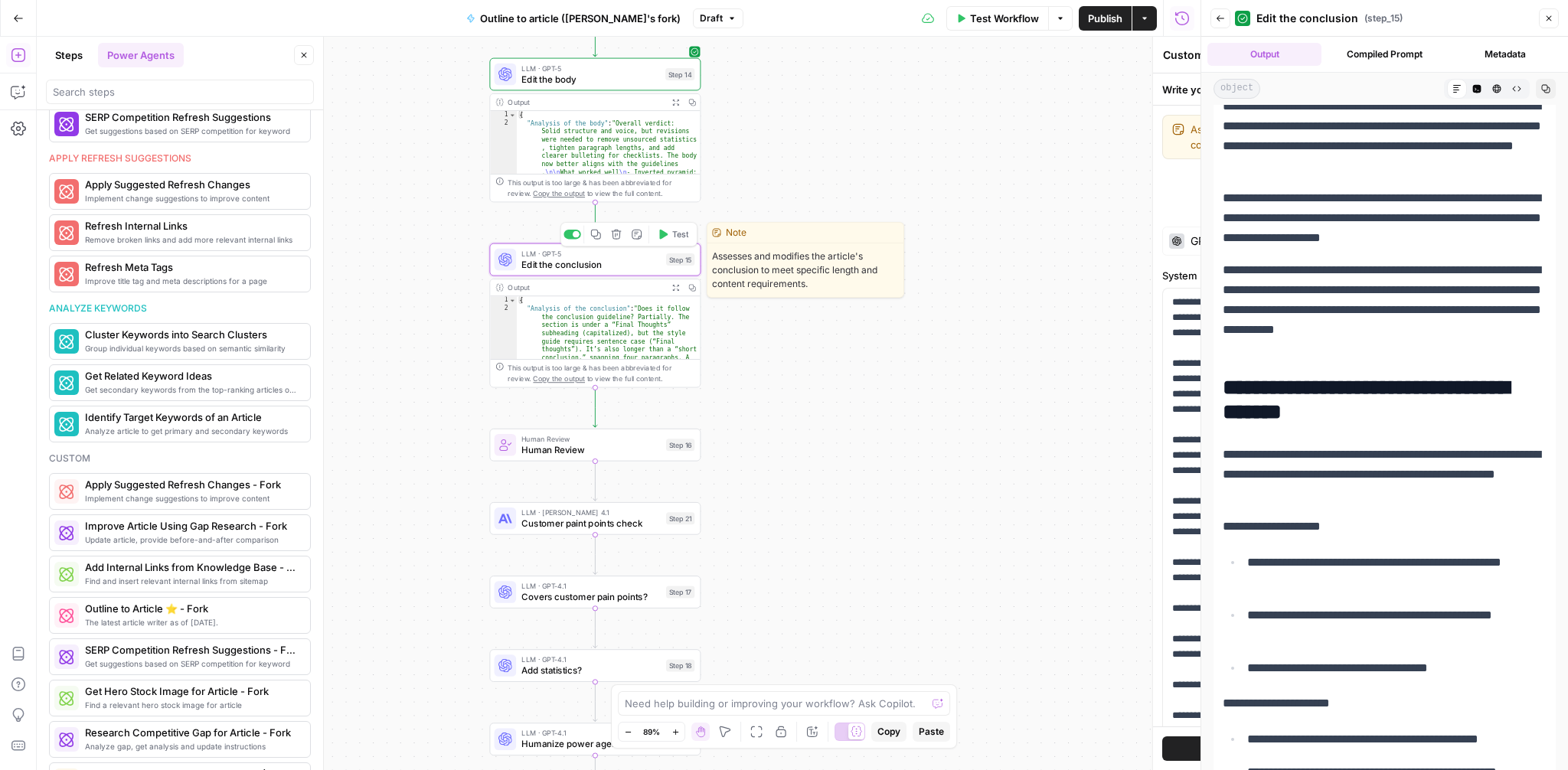
type textarea "Edit the conclusion"
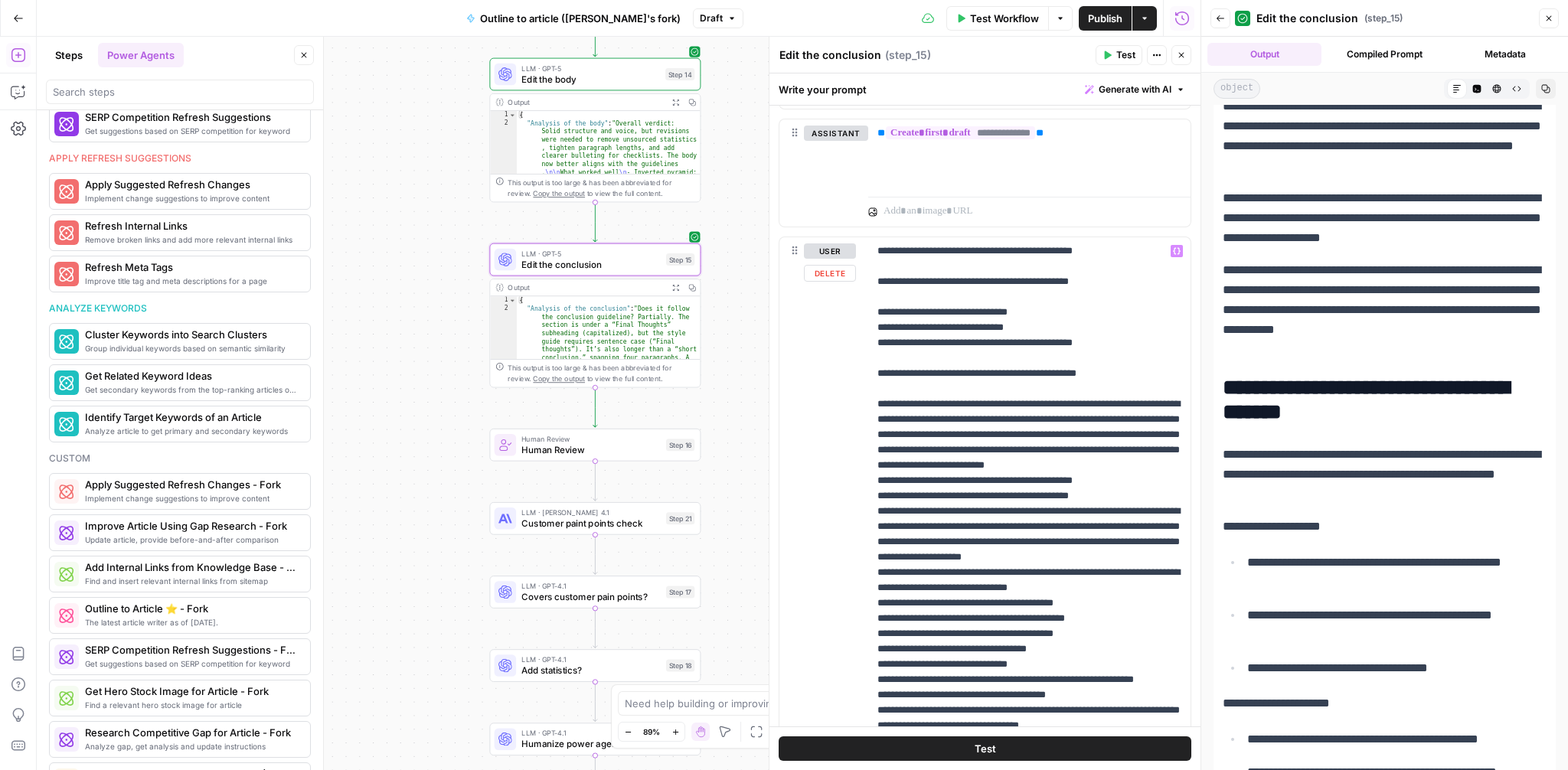
scroll to position [1054, 0]
click at [1008, 339] on p "**********" at bounding box center [1029, 696] width 304 height 903
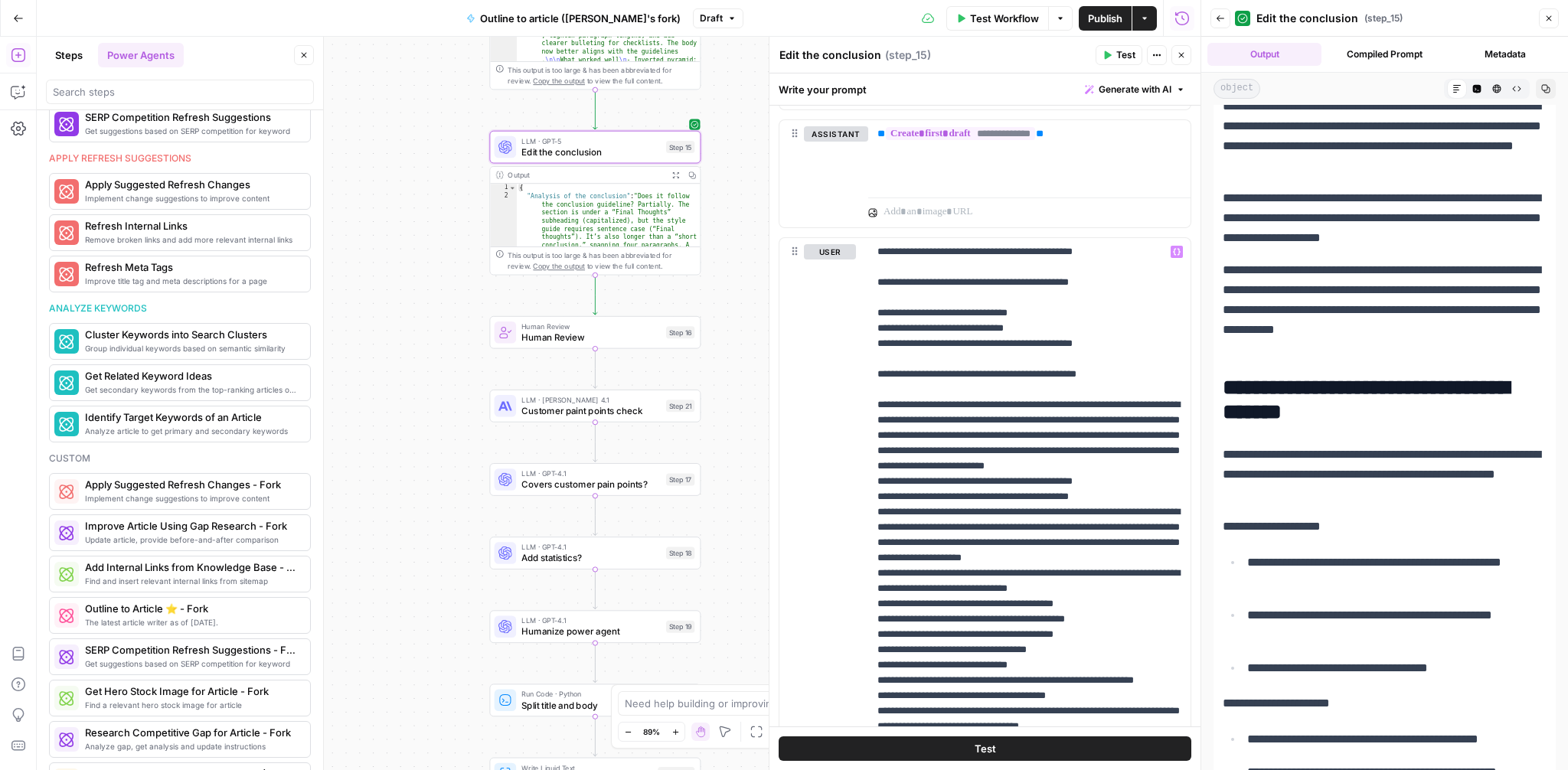
drag, startPoint x: 748, startPoint y: 475, endPoint x: 748, endPoint y: 363, distance: 112.0
click at [748, 363] on div "**********" at bounding box center [619, 403] width 1164 height 734
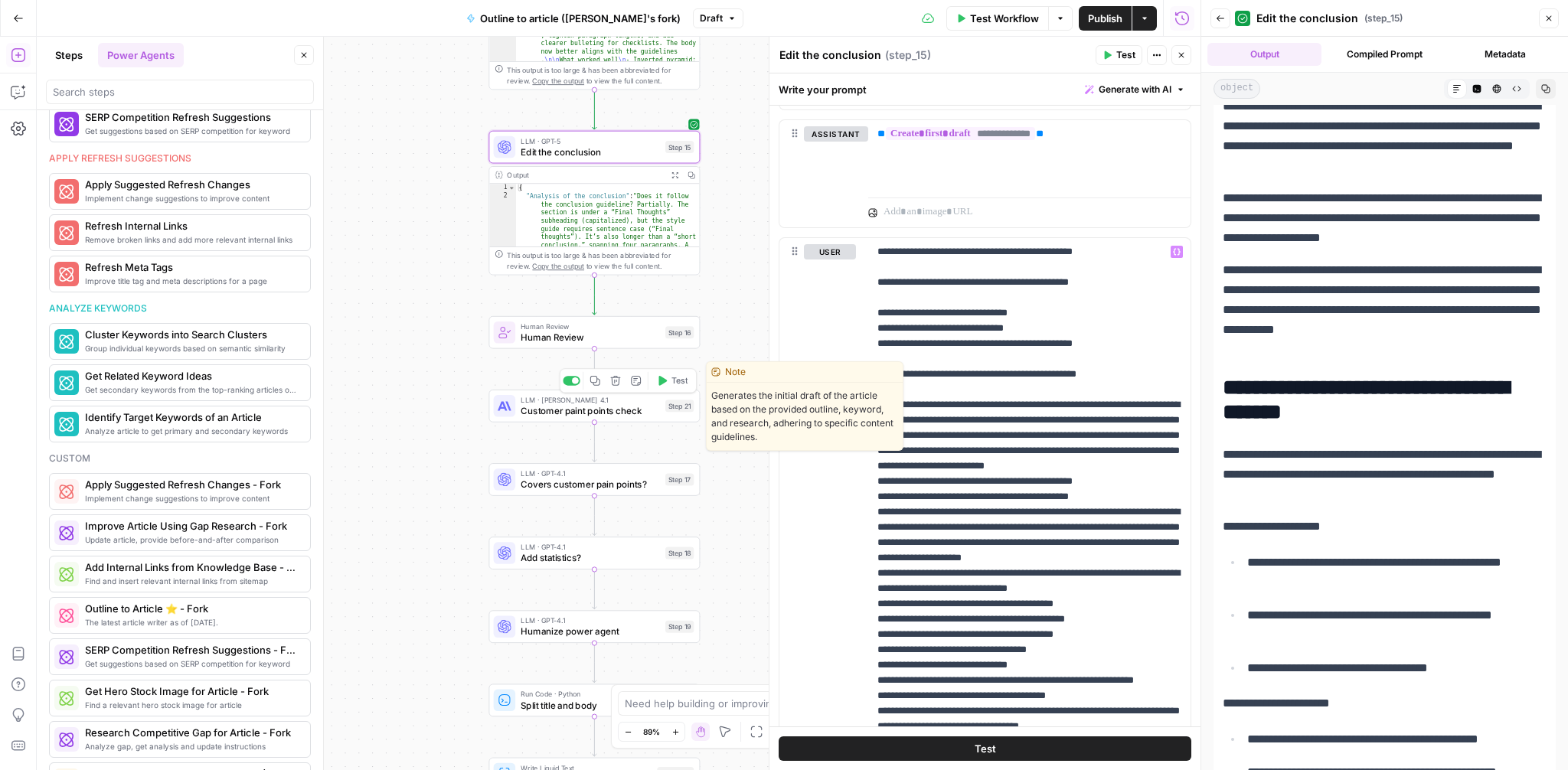
click at [599, 417] on div "LLM · Claude Opus 4.1 Customer paint points check Step 21 Copy step Delete step…" at bounding box center [594, 406] width 212 height 33
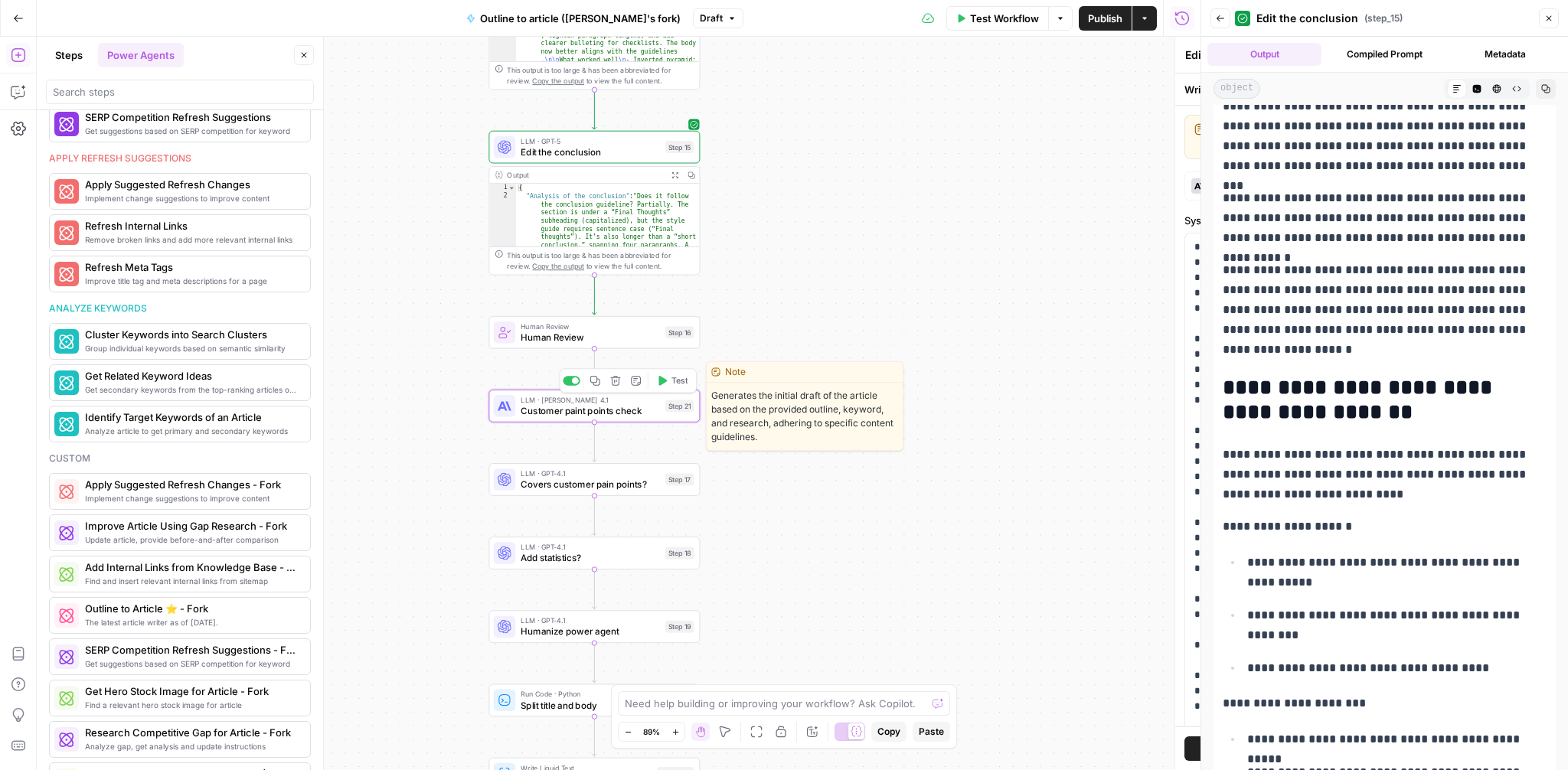
type textarea "Customer paint points check"
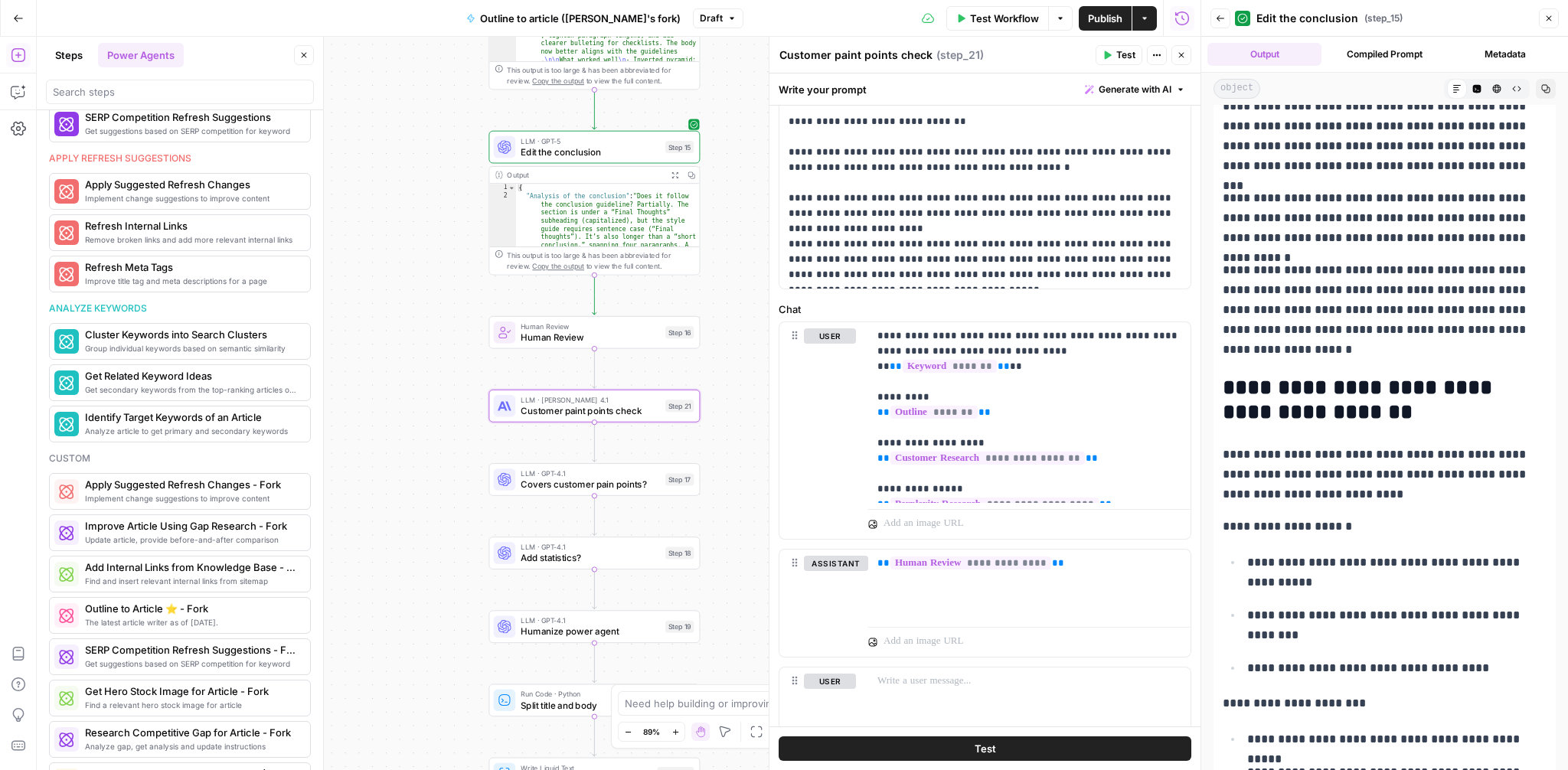
scroll to position [663, 0]
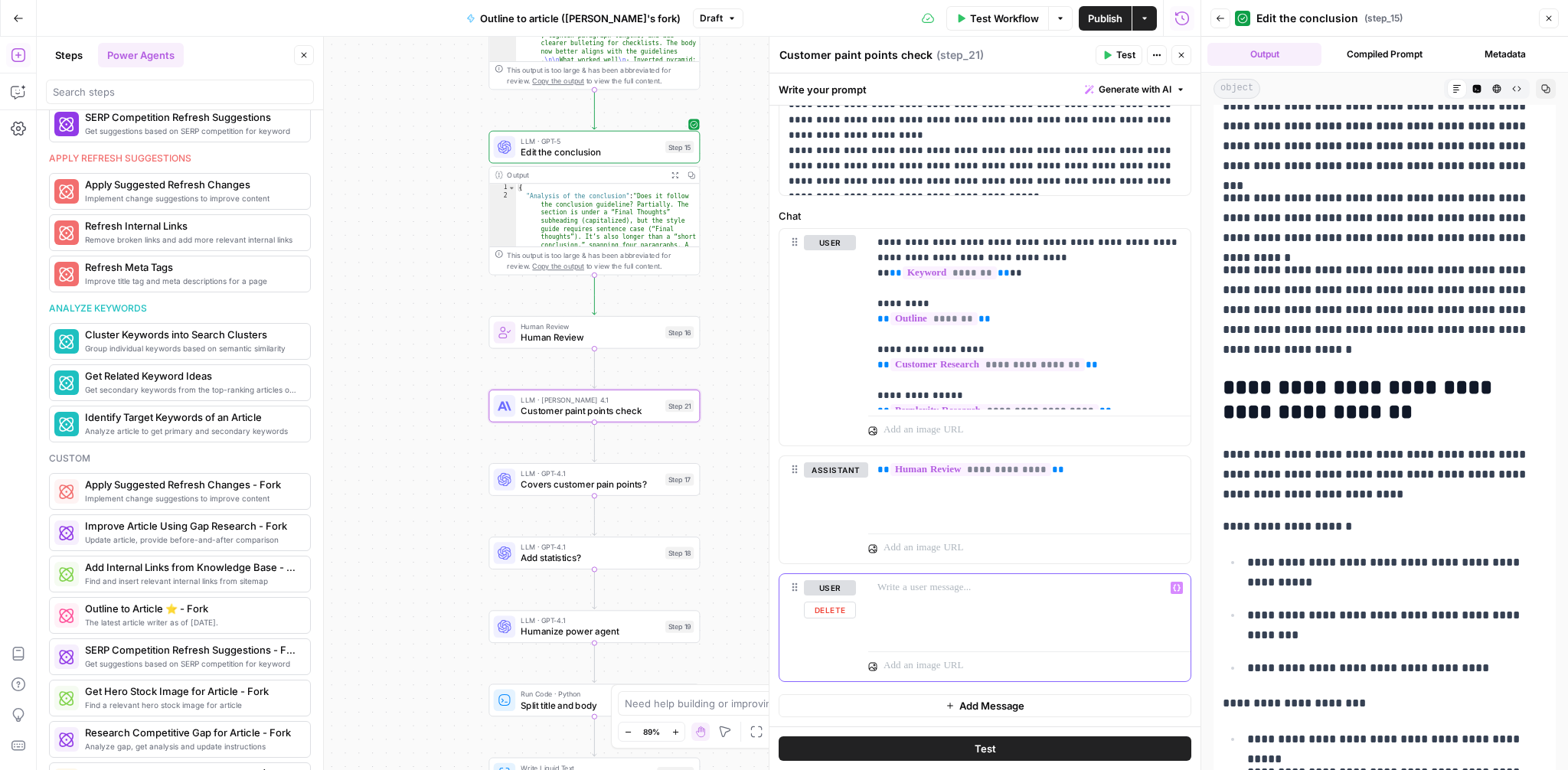
click at [925, 596] on p at bounding box center [1029, 588] width 304 height 15
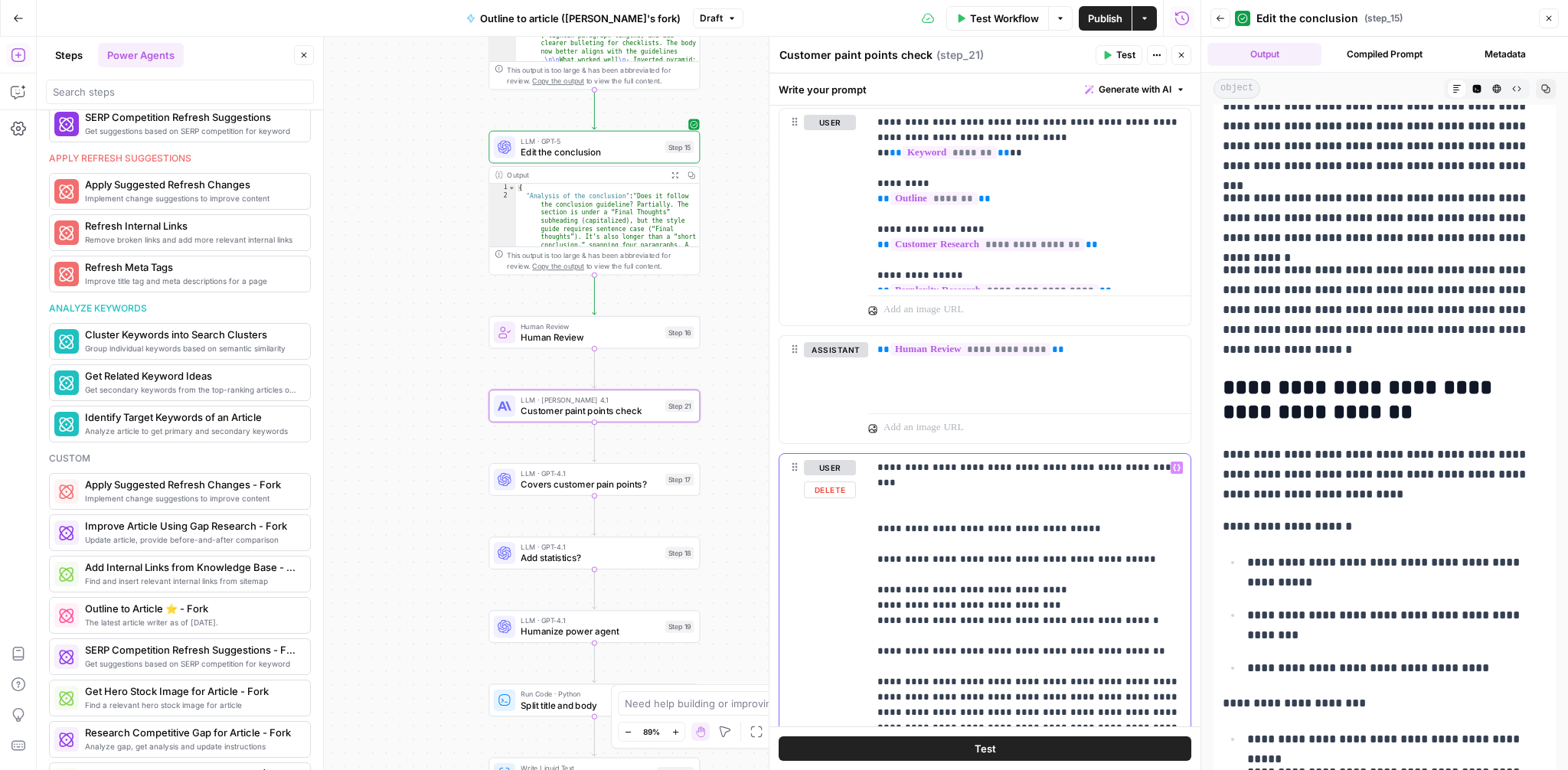
scroll to position [781, 0]
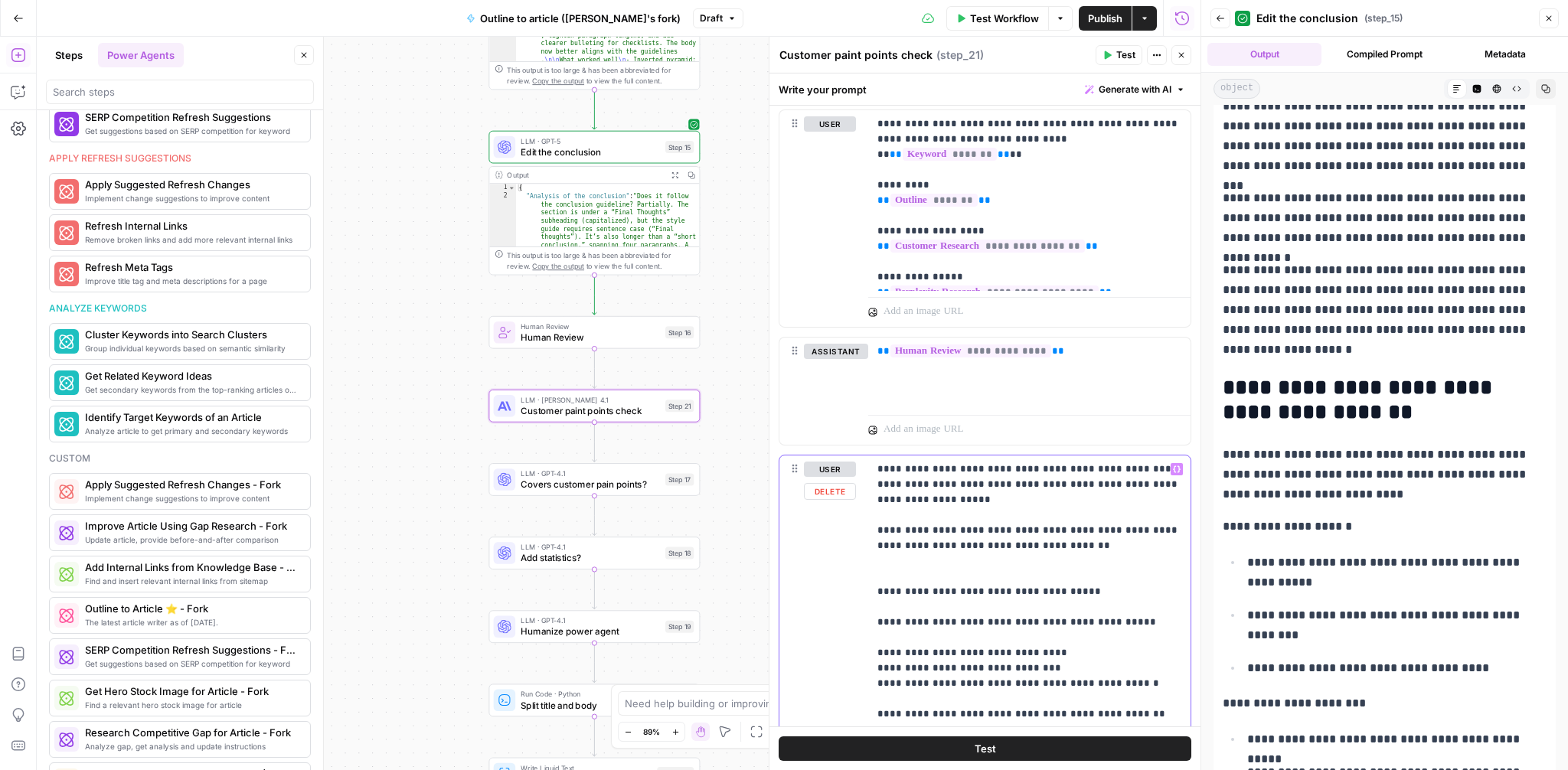
click at [1178, 469] on icon "button" at bounding box center [1177, 469] width 8 height 8
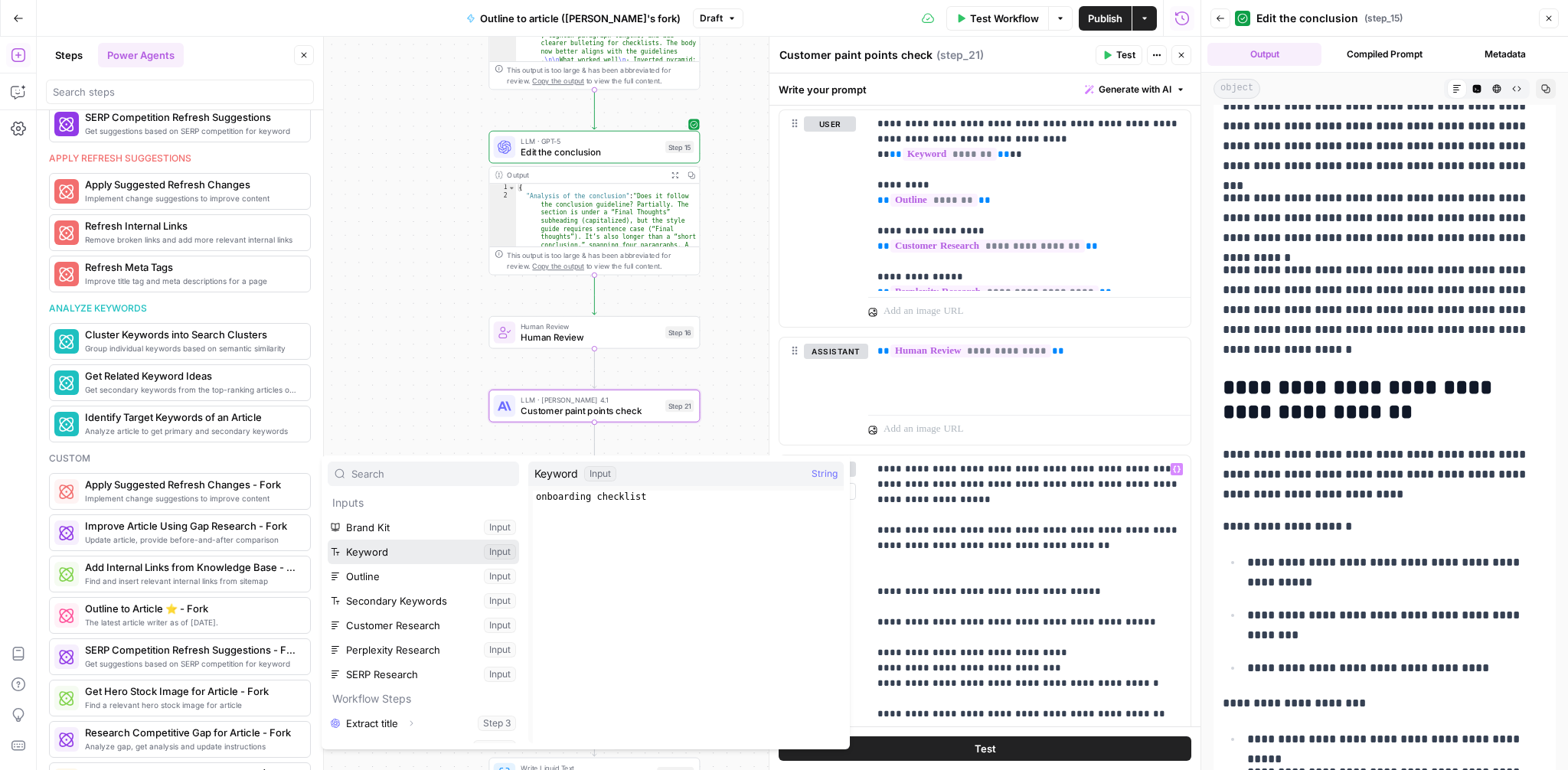
click at [396, 549] on button "Select variable Keyword" at bounding box center [423, 552] width 192 height 25
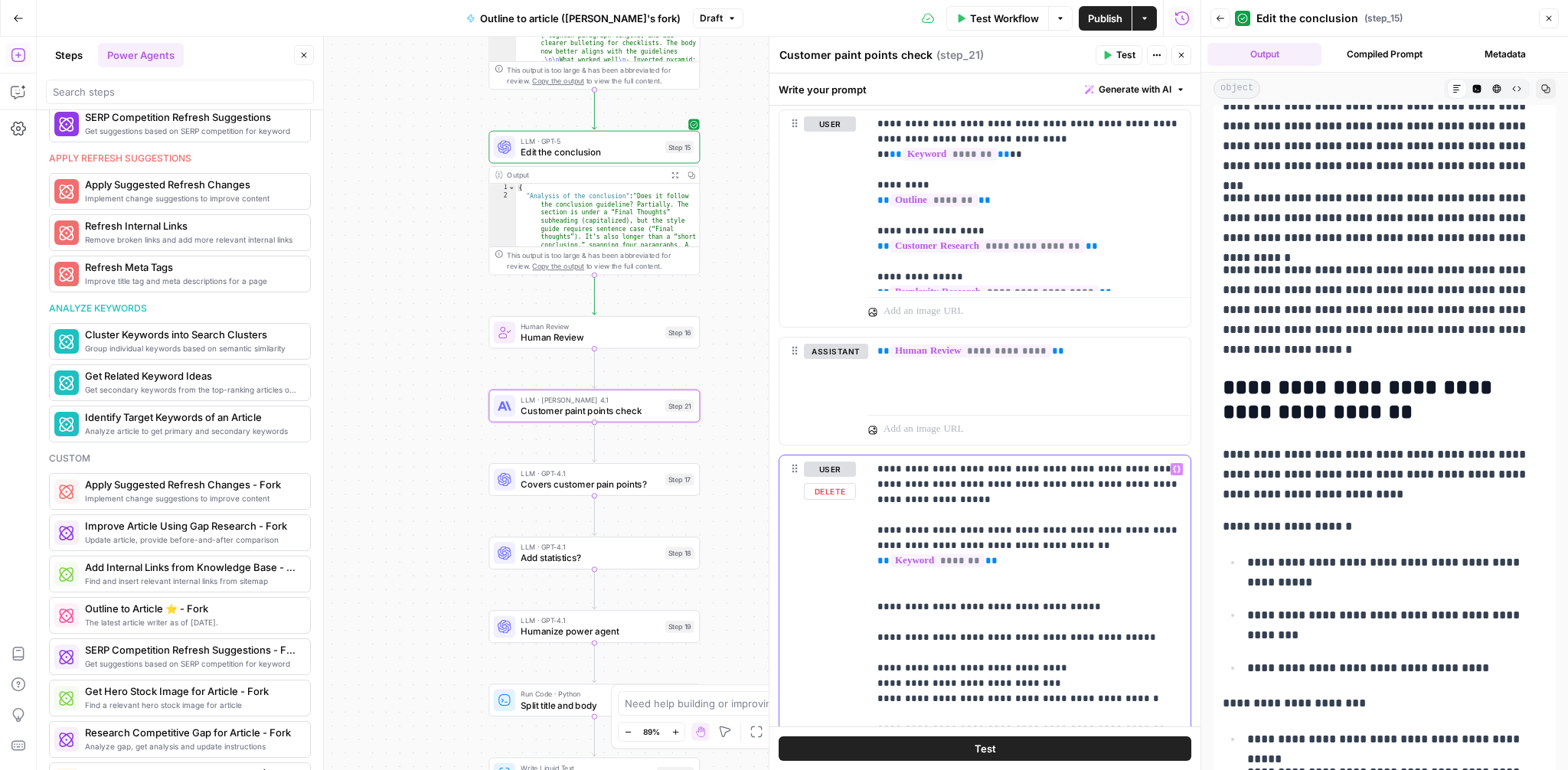
click at [889, 556] on span "**" at bounding box center [883, 561] width 12 height 10
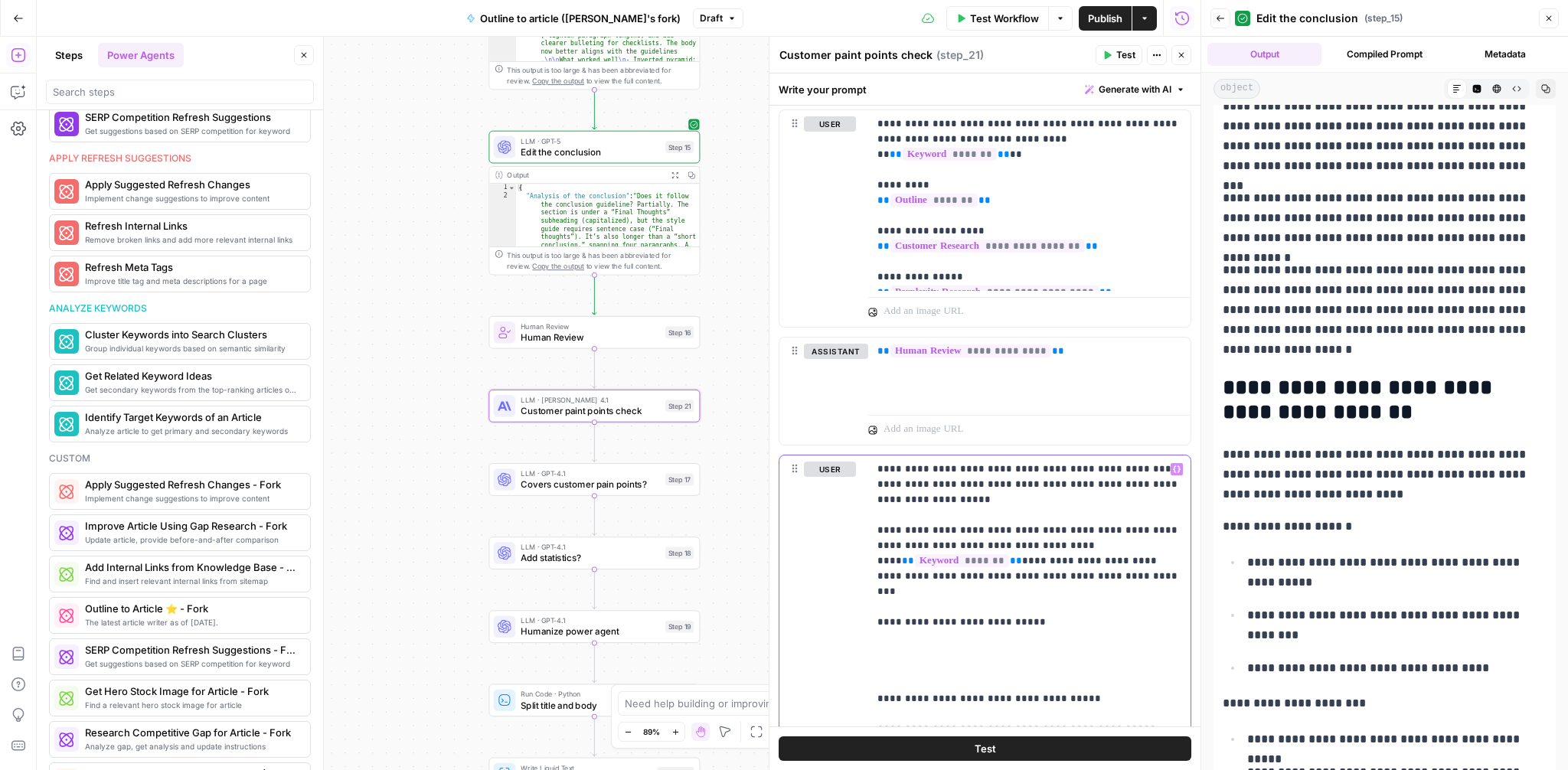
click at [1183, 472] on div "**********" at bounding box center [1029, 768] width 322 height 624
click at [1178, 469] on icon "button" at bounding box center [1177, 469] width 8 height 7
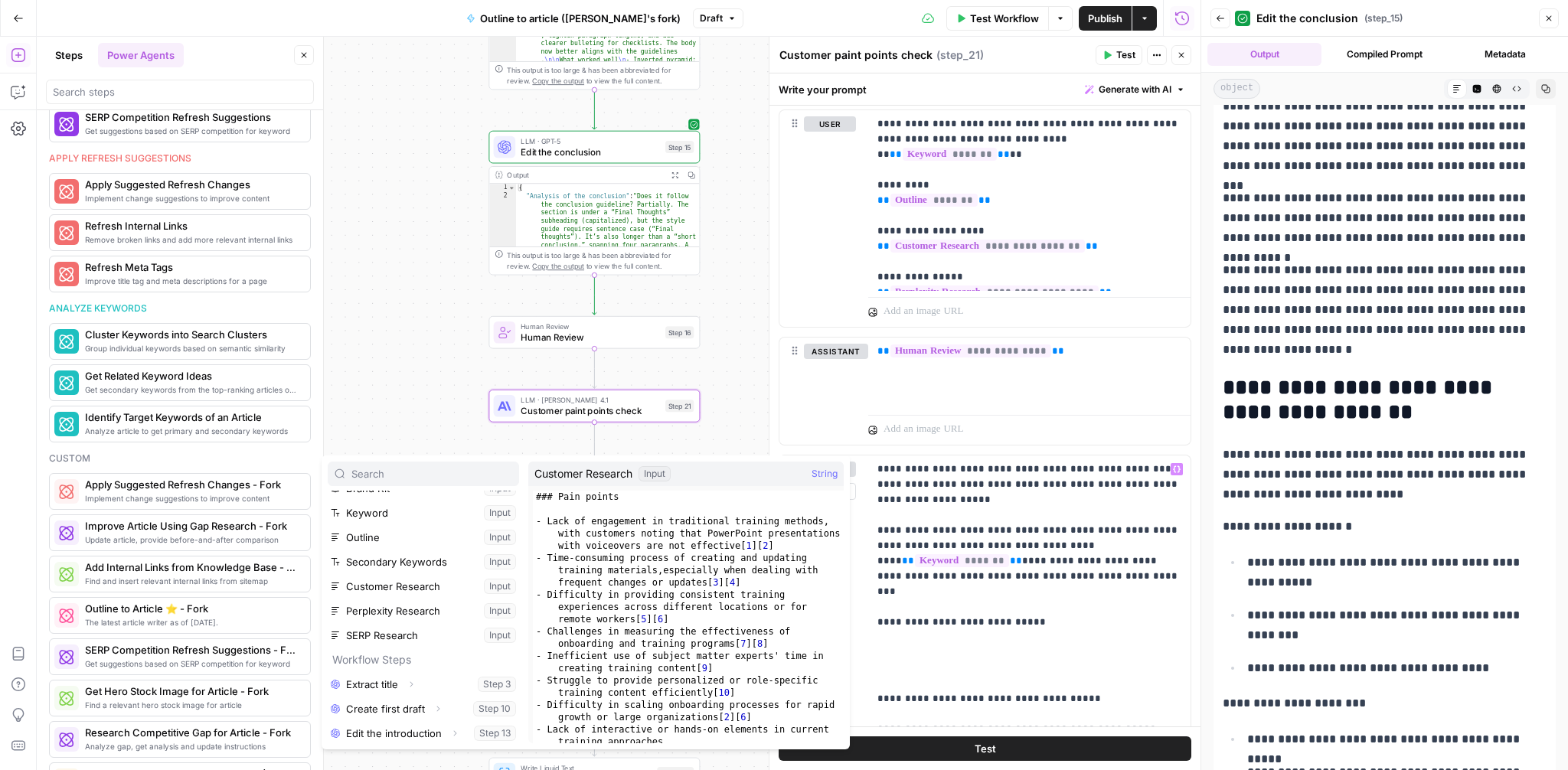
scroll to position [48, 0]
click at [414, 584] on button "Select variable Customer Research" at bounding box center [423, 578] width 192 height 25
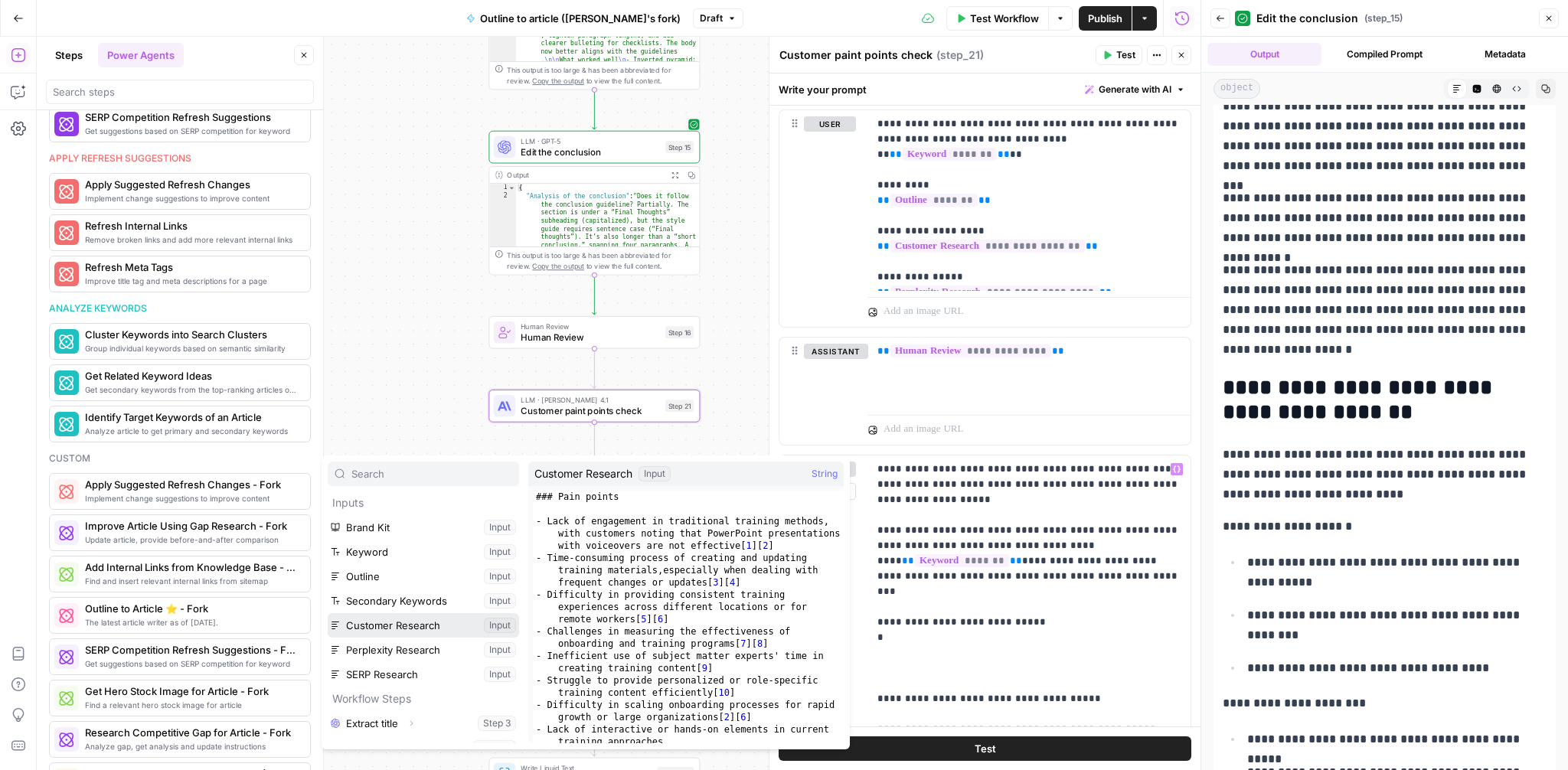
click at [441, 622] on button "Select variable Customer Research" at bounding box center [423, 626] width 192 height 25
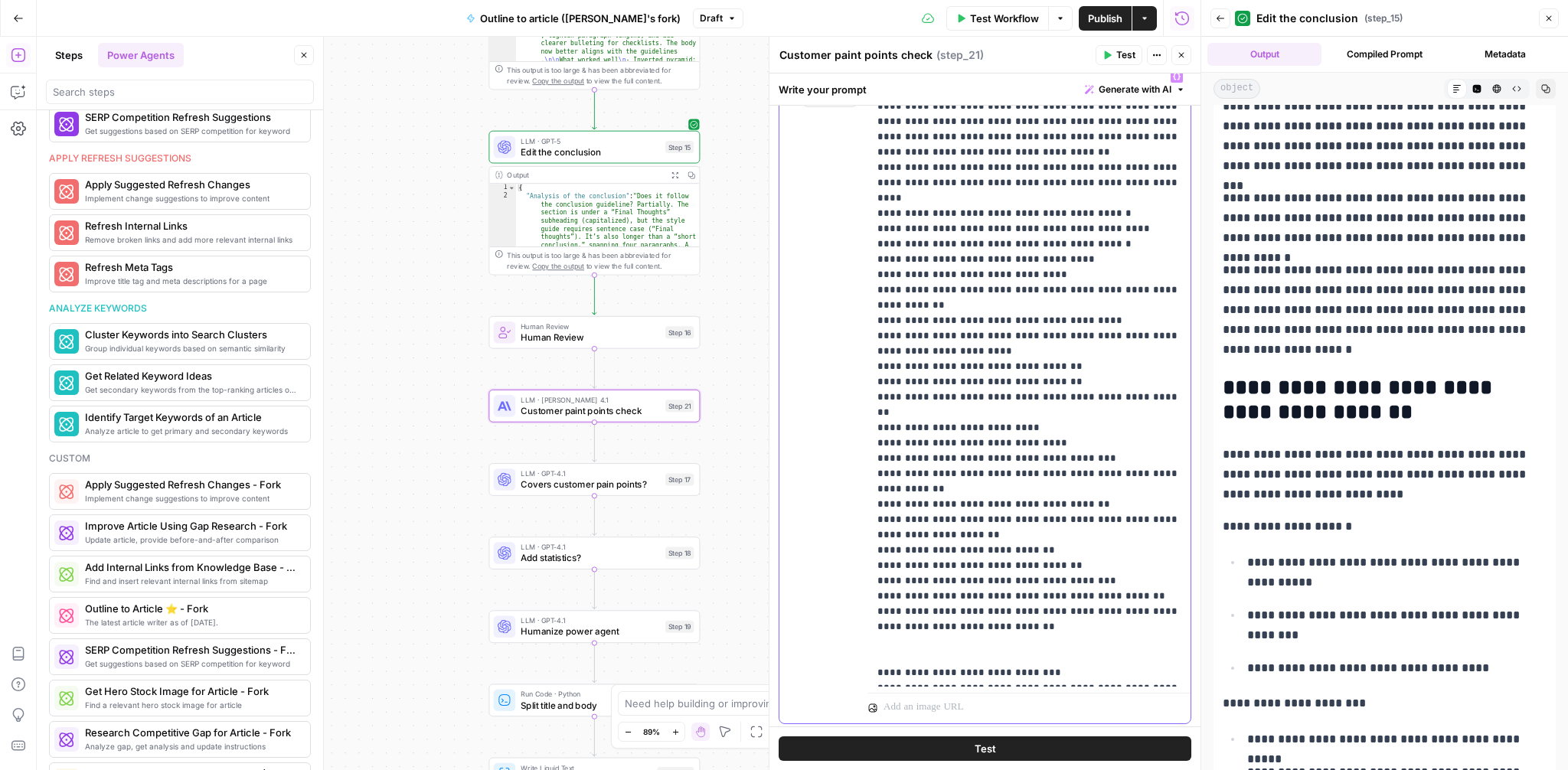
scroll to position [1216, 0]
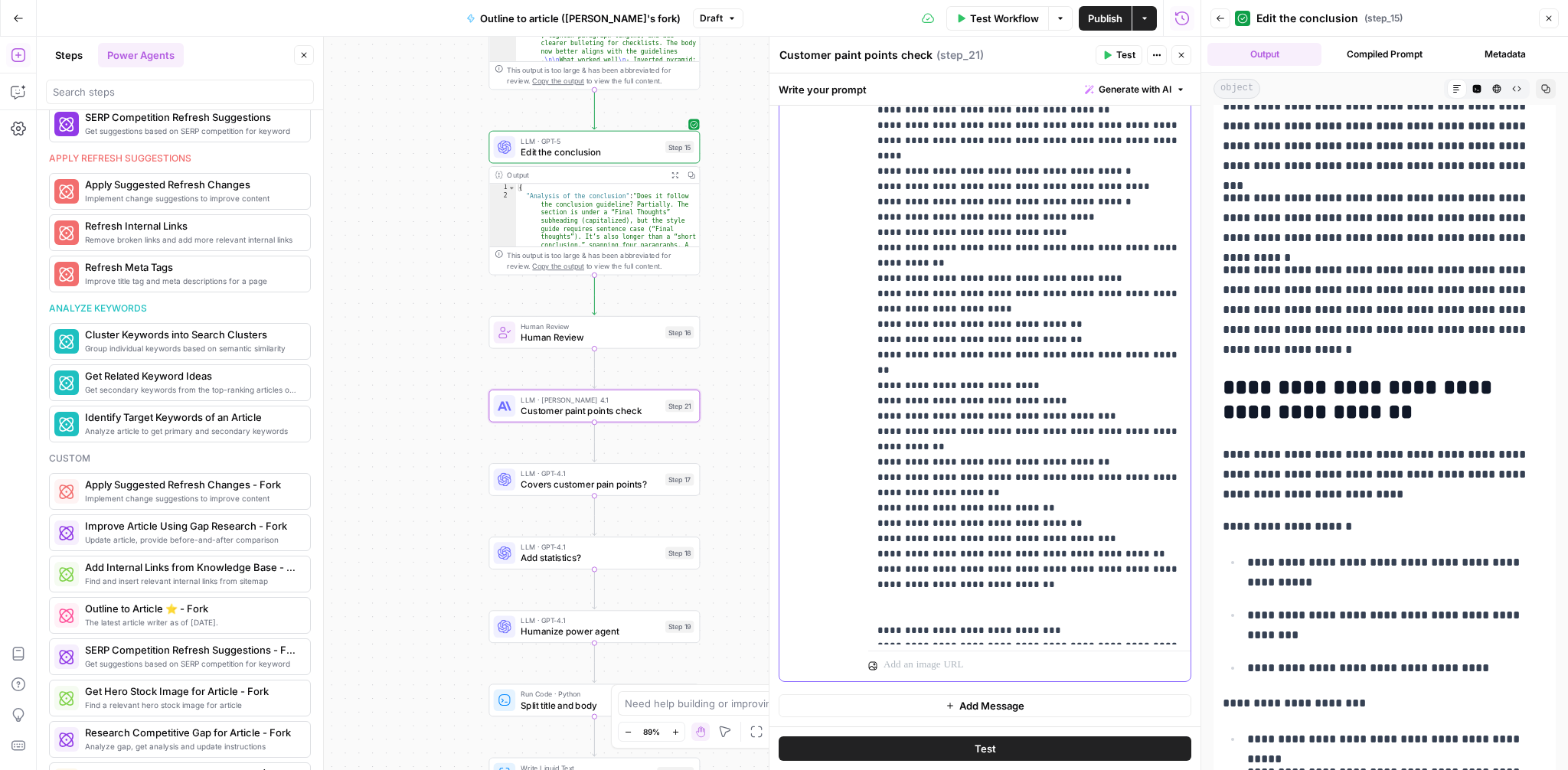
click at [962, 547] on p "**********" at bounding box center [1029, 64] width 304 height 1149
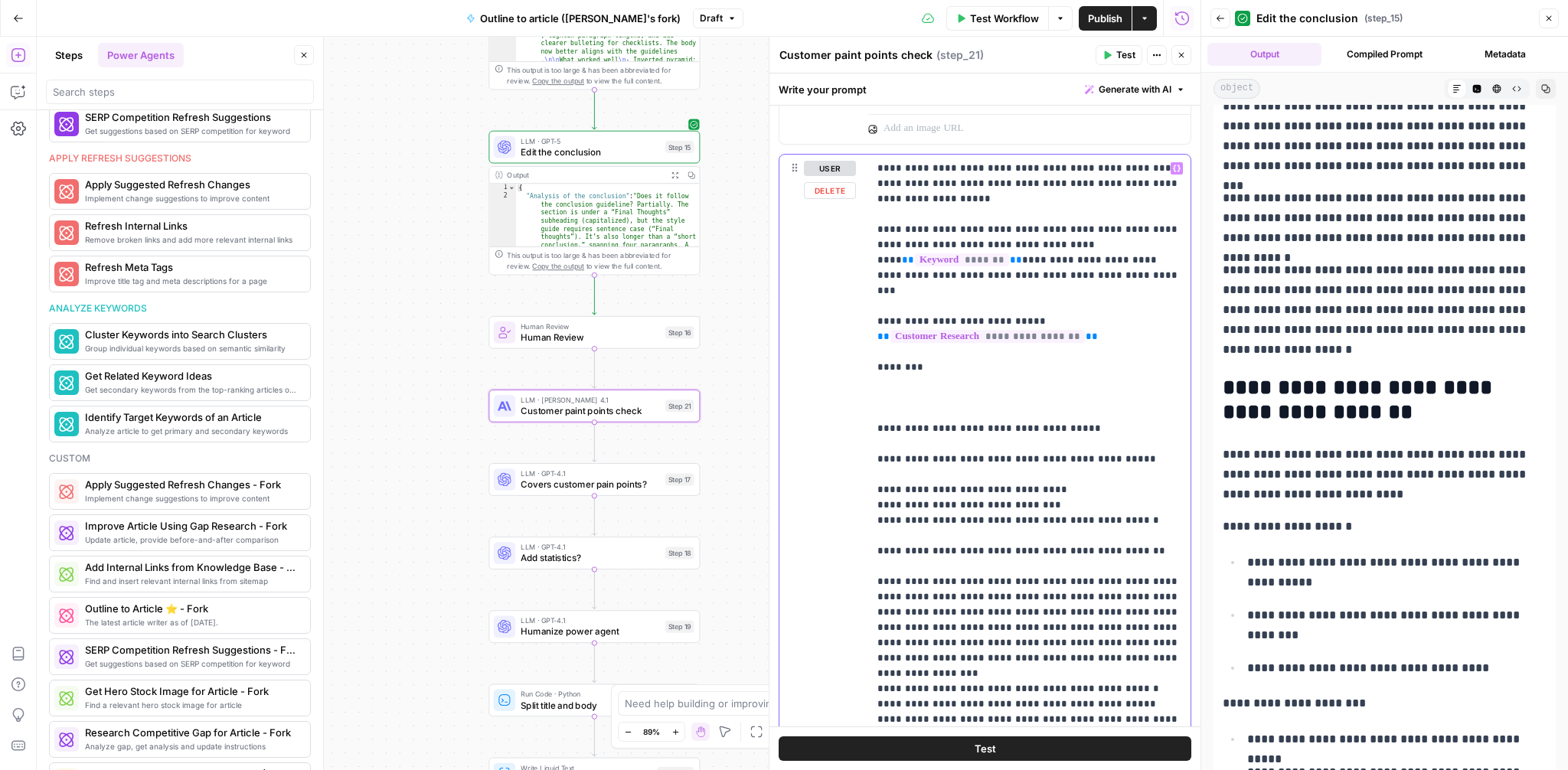
scroll to position [1059, 0]
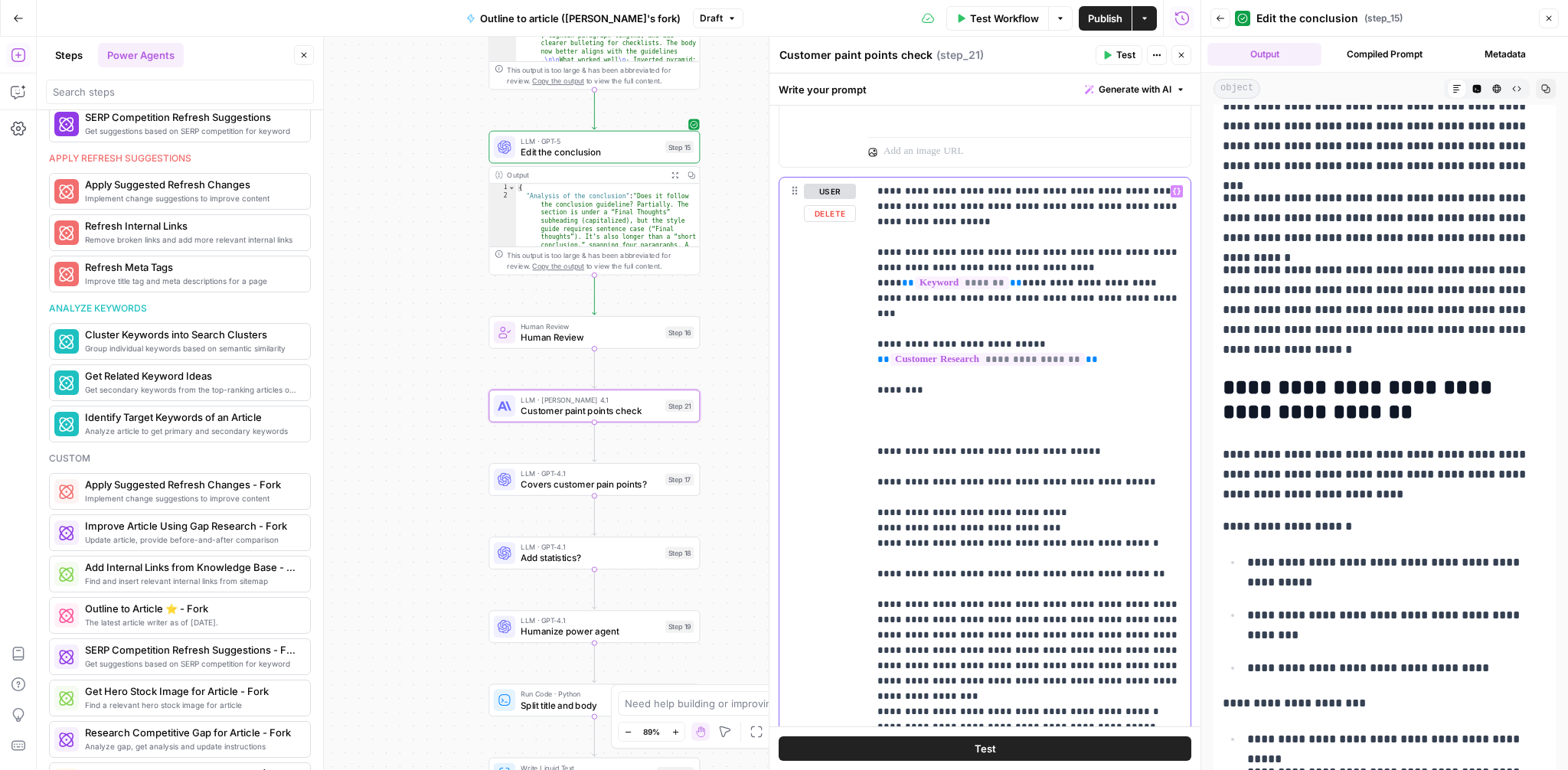
click at [874, 410] on div "**********" at bounding box center [1029, 490] width 322 height 624
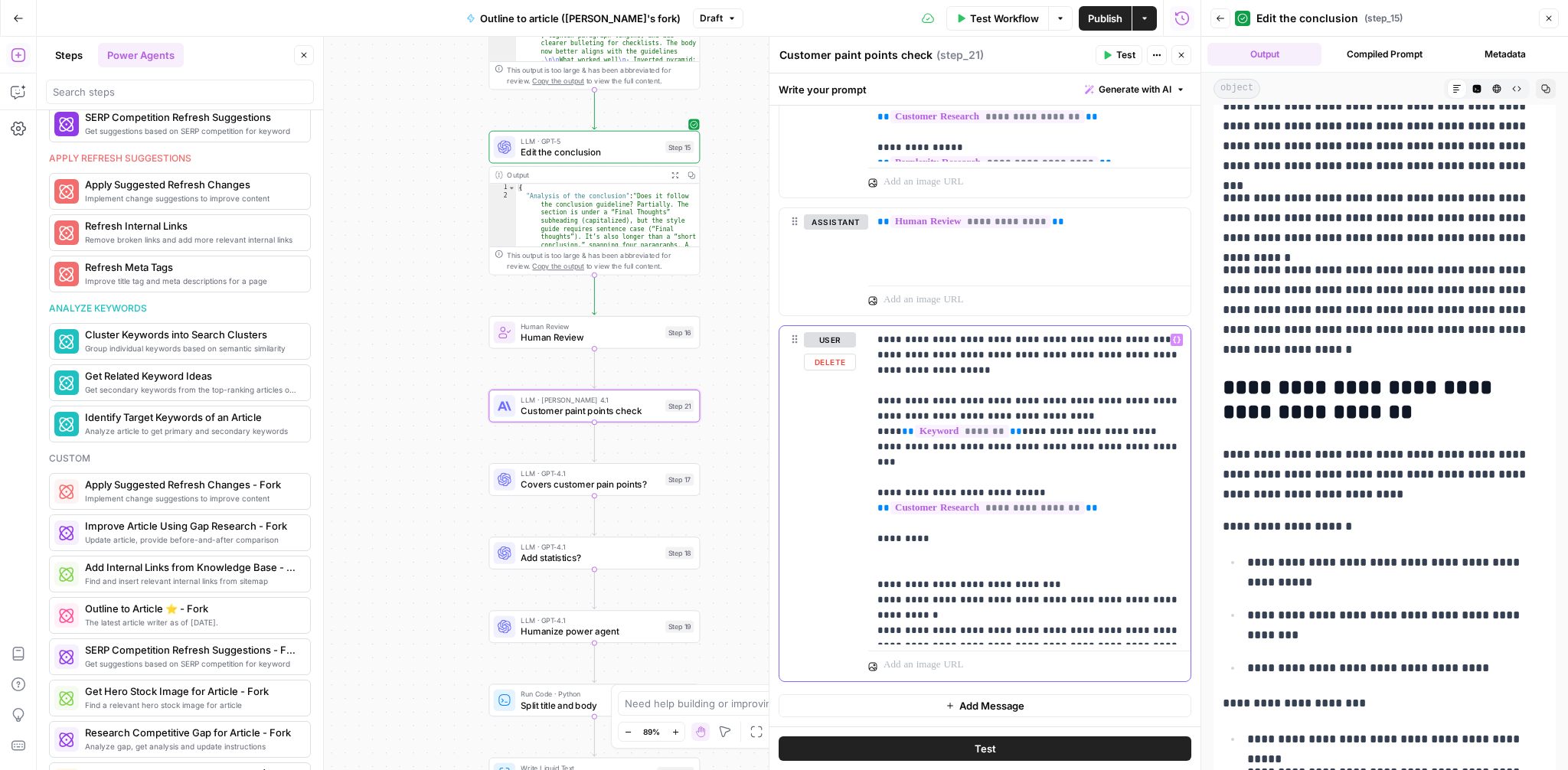
scroll to position [926, 0]
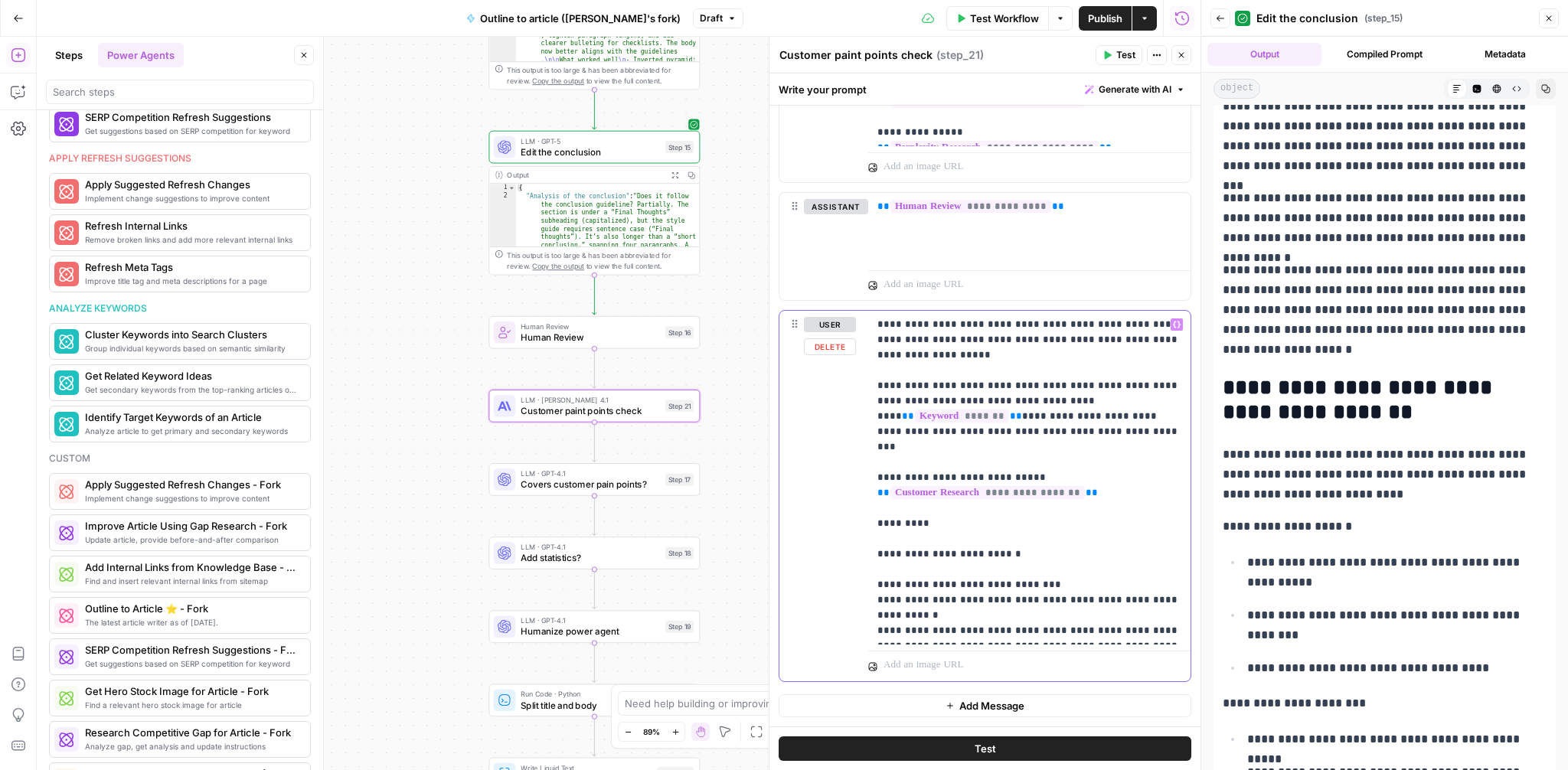
click at [948, 538] on p "**********" at bounding box center [1029, 477] width 304 height 321
click at [1126, 540] on p "**********" at bounding box center [1029, 477] width 304 height 321
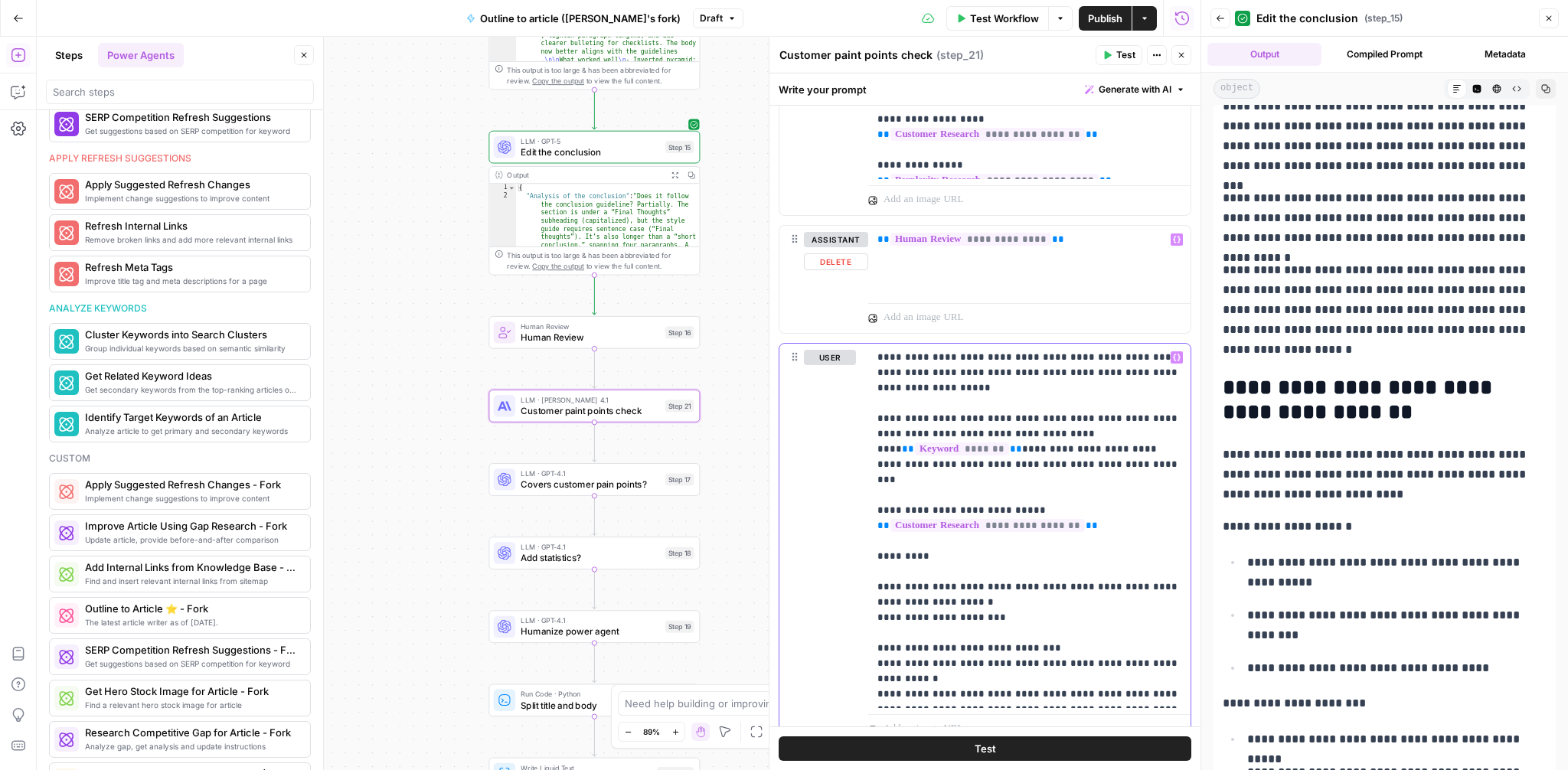
scroll to position [956, 0]
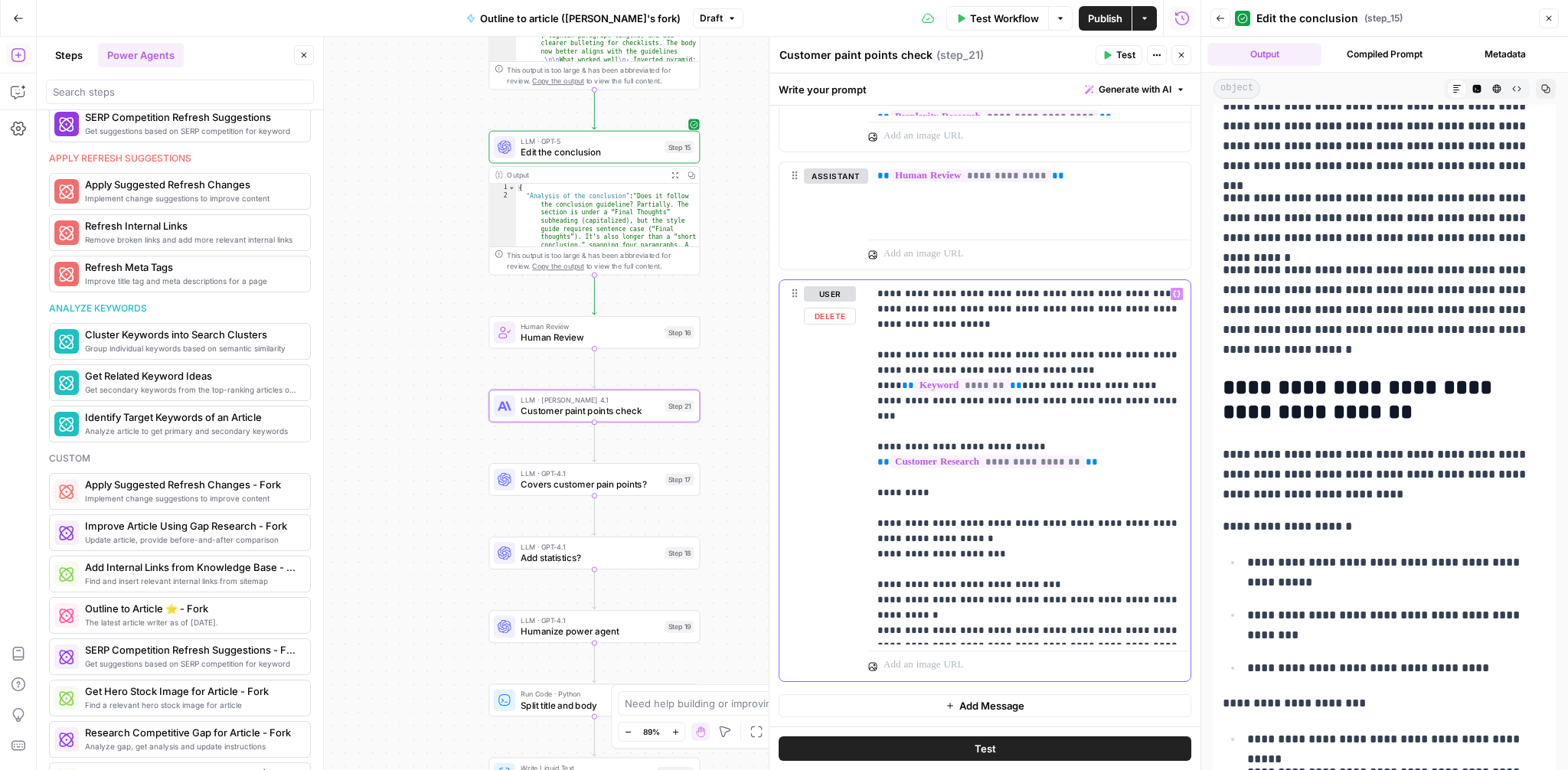
drag, startPoint x: 1001, startPoint y: 542, endPoint x: 933, endPoint y: 536, distance: 68.3
click at [933, 536] on p "**********" at bounding box center [1029, 462] width 304 height 352
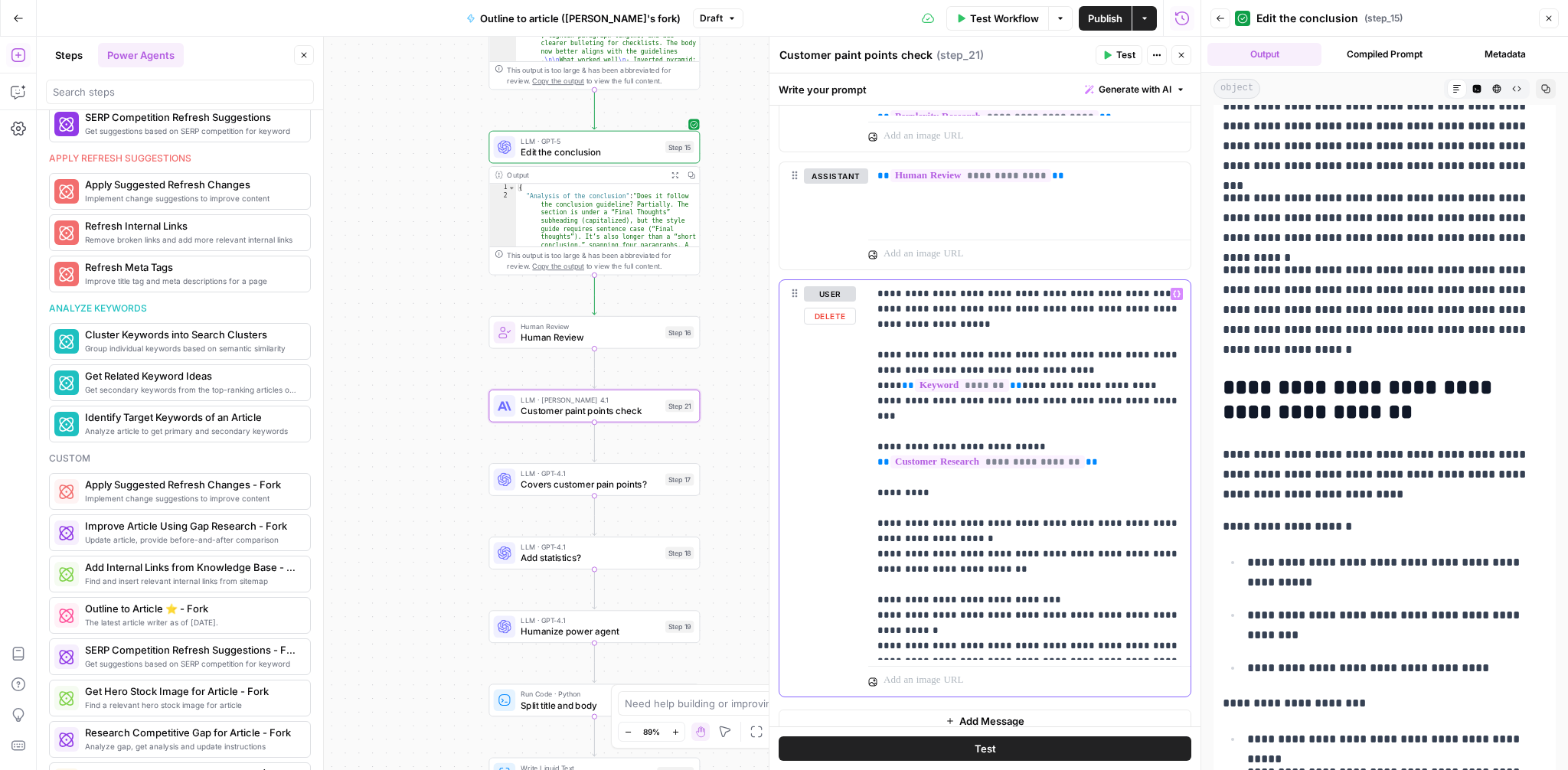
scroll to position [972, 0]
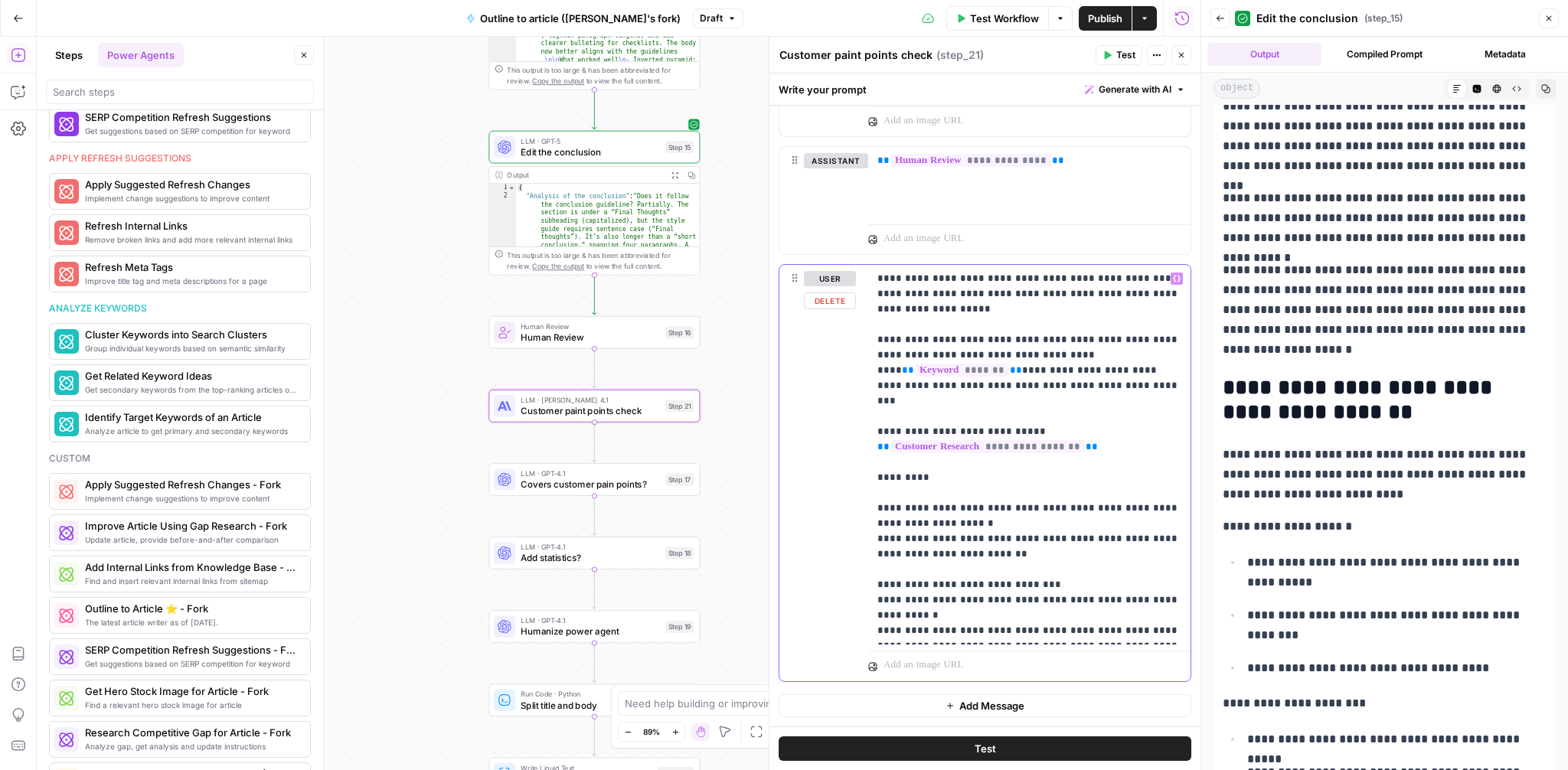
click at [1047, 586] on p "**********" at bounding box center [1029, 454] width 304 height 367
drag, startPoint x: 1073, startPoint y: 582, endPoint x: 1172, endPoint y: 582, distance: 99.0
click at [1172, 582] on p "**********" at bounding box center [1029, 454] width 304 height 367
click at [1009, 515] on p "**********" at bounding box center [1029, 454] width 304 height 367
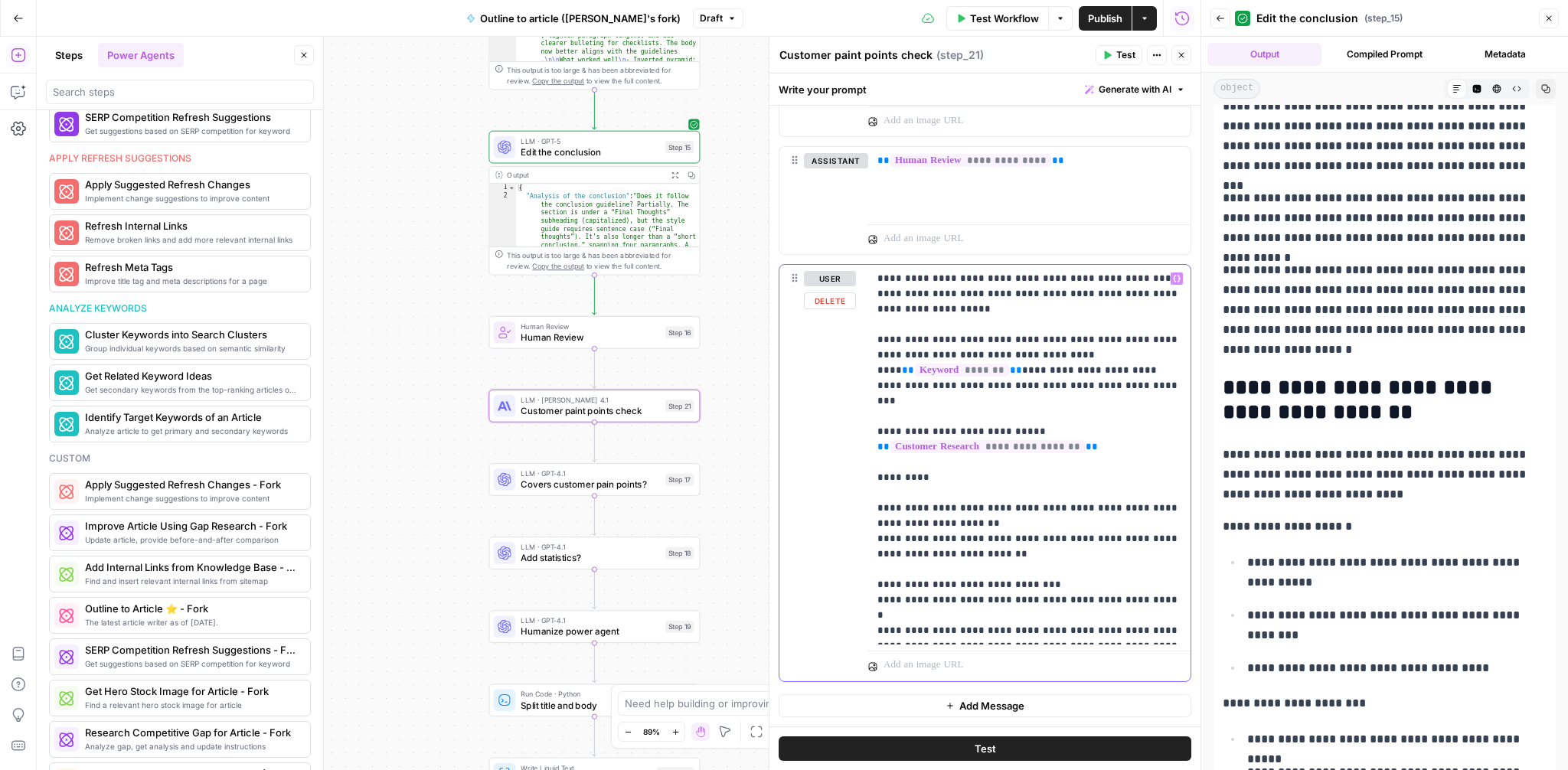
click at [1118, 584] on p "**********" at bounding box center [1029, 454] width 304 height 367
drag, startPoint x: 1129, startPoint y: 612, endPoint x: 986, endPoint y: 611, distance: 143.0
click at [986, 611] on p "**********" at bounding box center [1029, 462] width 304 height 383
click at [962, 648] on p "**********" at bounding box center [1029, 469] width 304 height 398
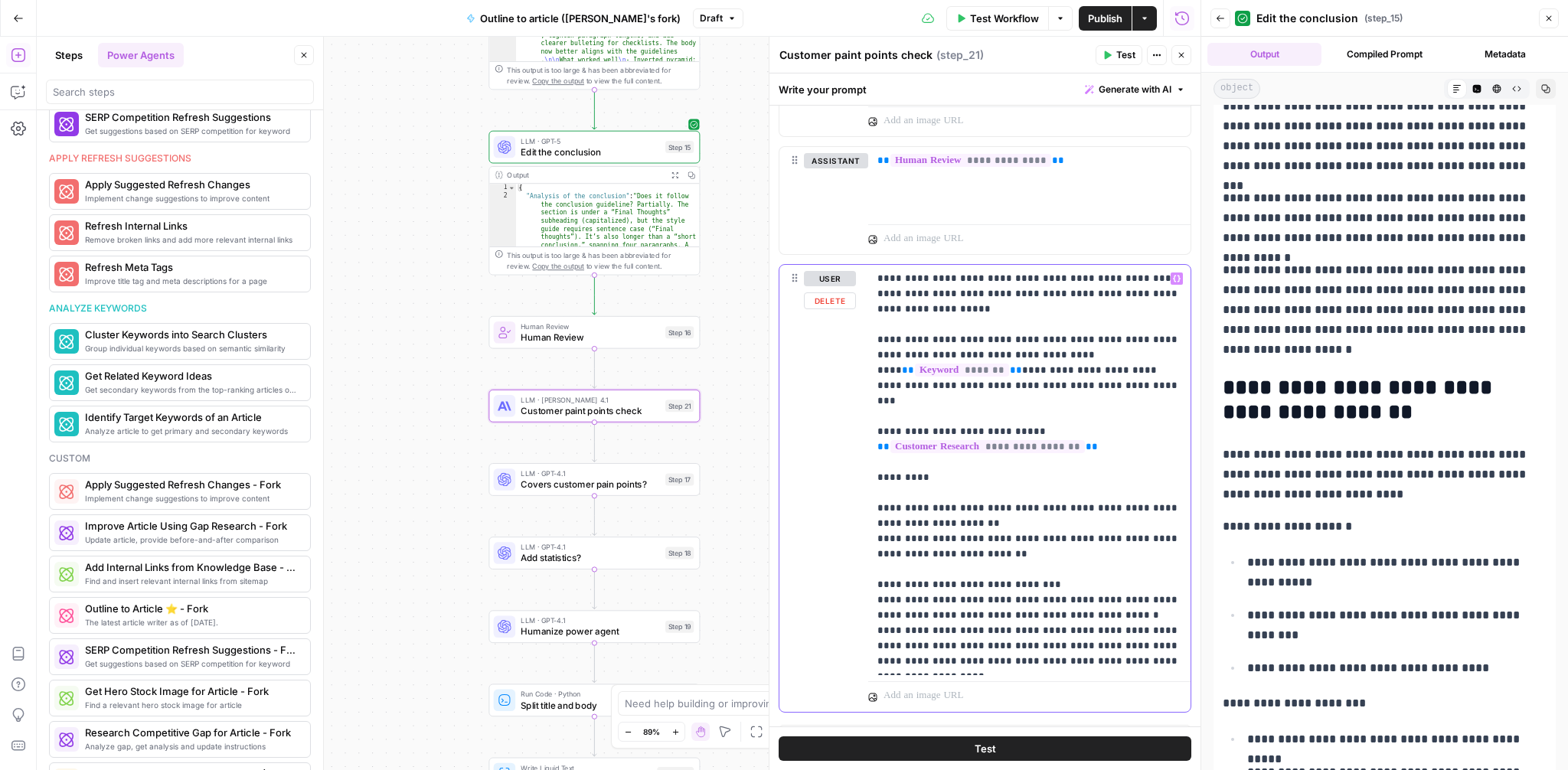
drag, startPoint x: 932, startPoint y: 663, endPoint x: 1070, endPoint y: 649, distance: 138.7
click at [1070, 649] on p "**********" at bounding box center [1029, 469] width 304 height 398
drag, startPoint x: 1032, startPoint y: 660, endPoint x: 981, endPoint y: 656, distance: 51.2
click at [980, 656] on p "**********" at bounding box center [1029, 469] width 304 height 398
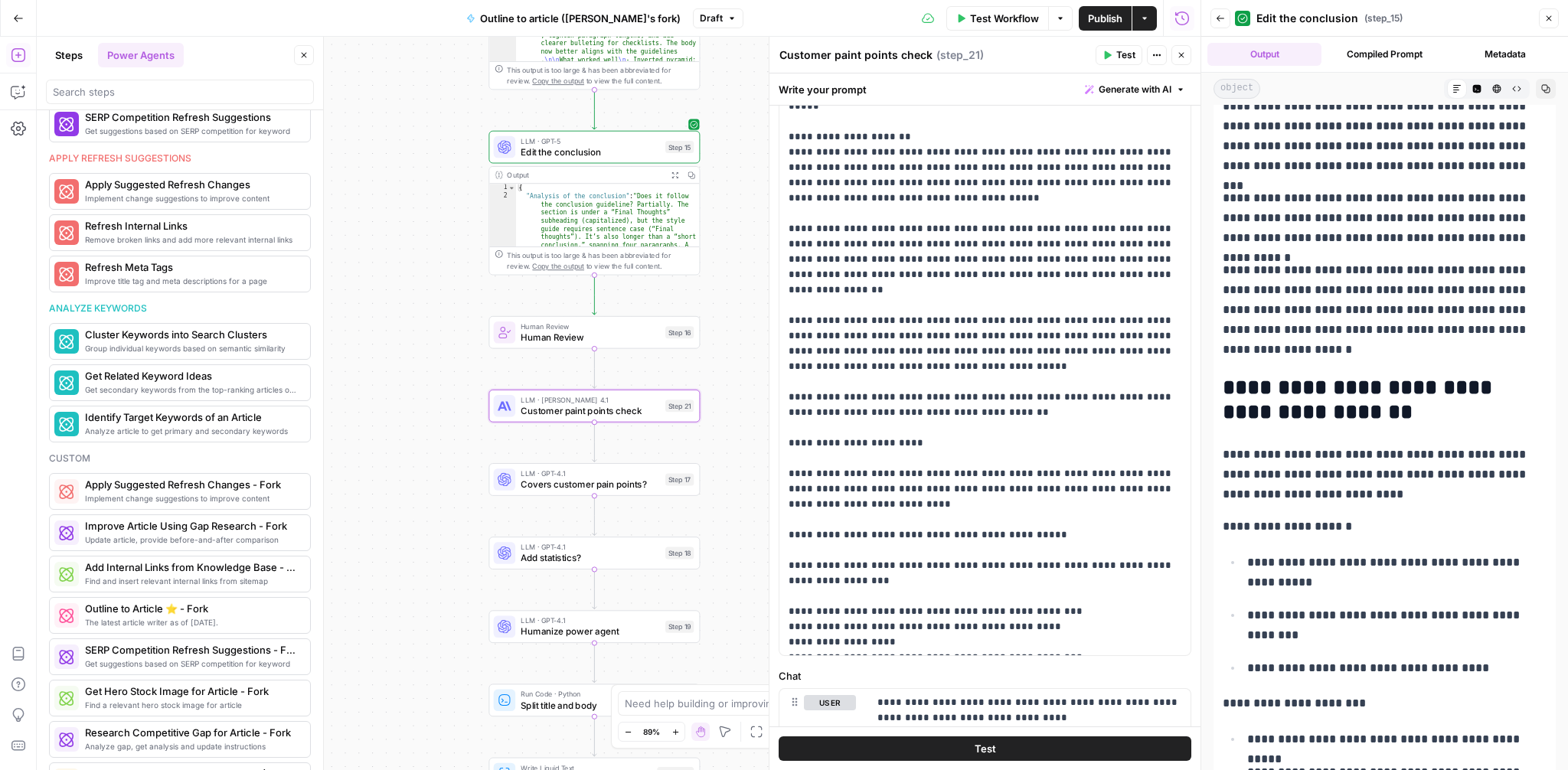
scroll to position [0, 0]
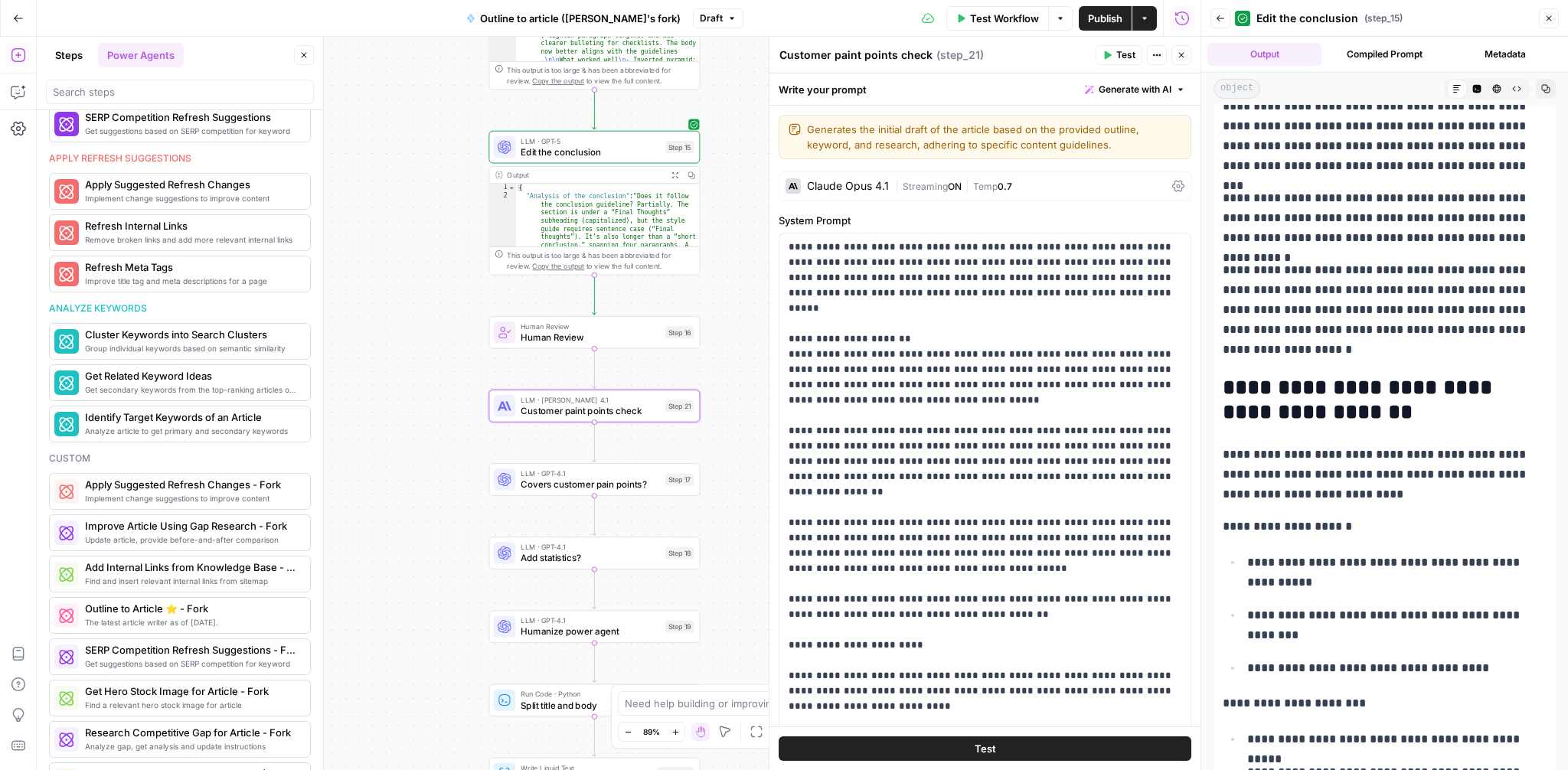
click at [1125, 191] on div "| Streaming ON | Temp 0.7" at bounding box center [1030, 186] width 271 height 15
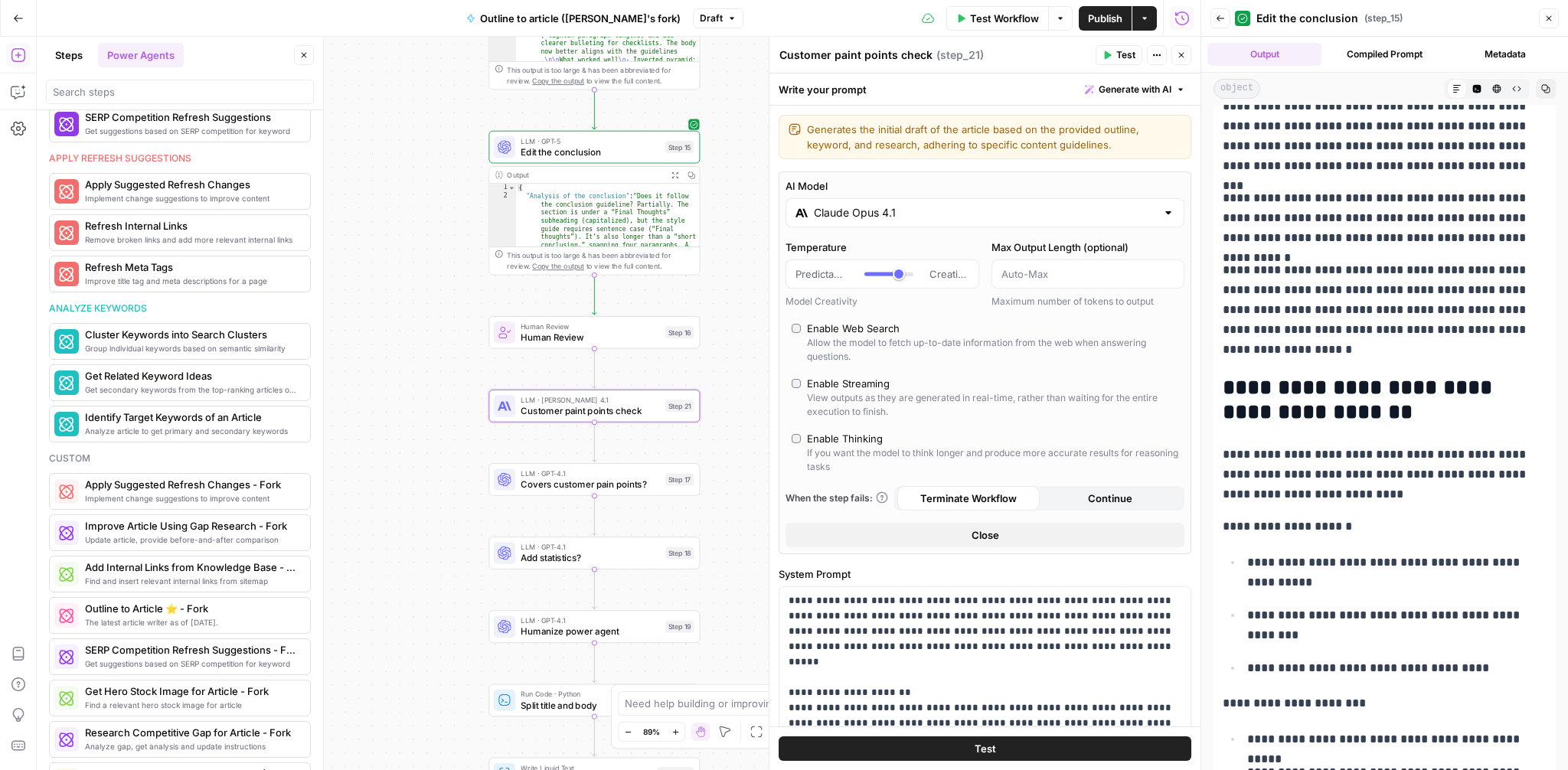
click at [931, 218] on input "Claude Opus 4.1" at bounding box center [985, 213] width 342 height 15
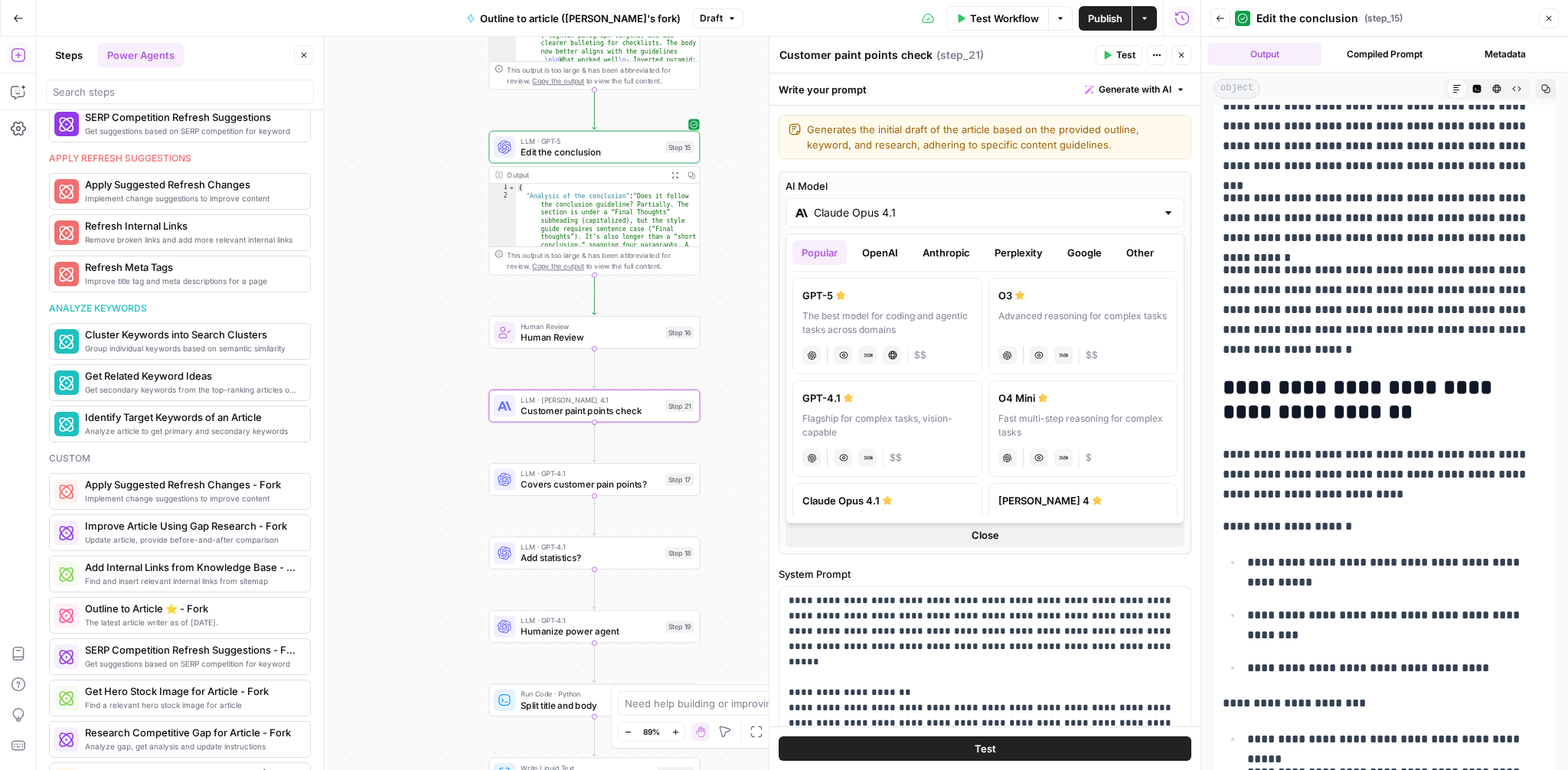
click at [887, 295] on div "GPT-5" at bounding box center [887, 295] width 170 height 15
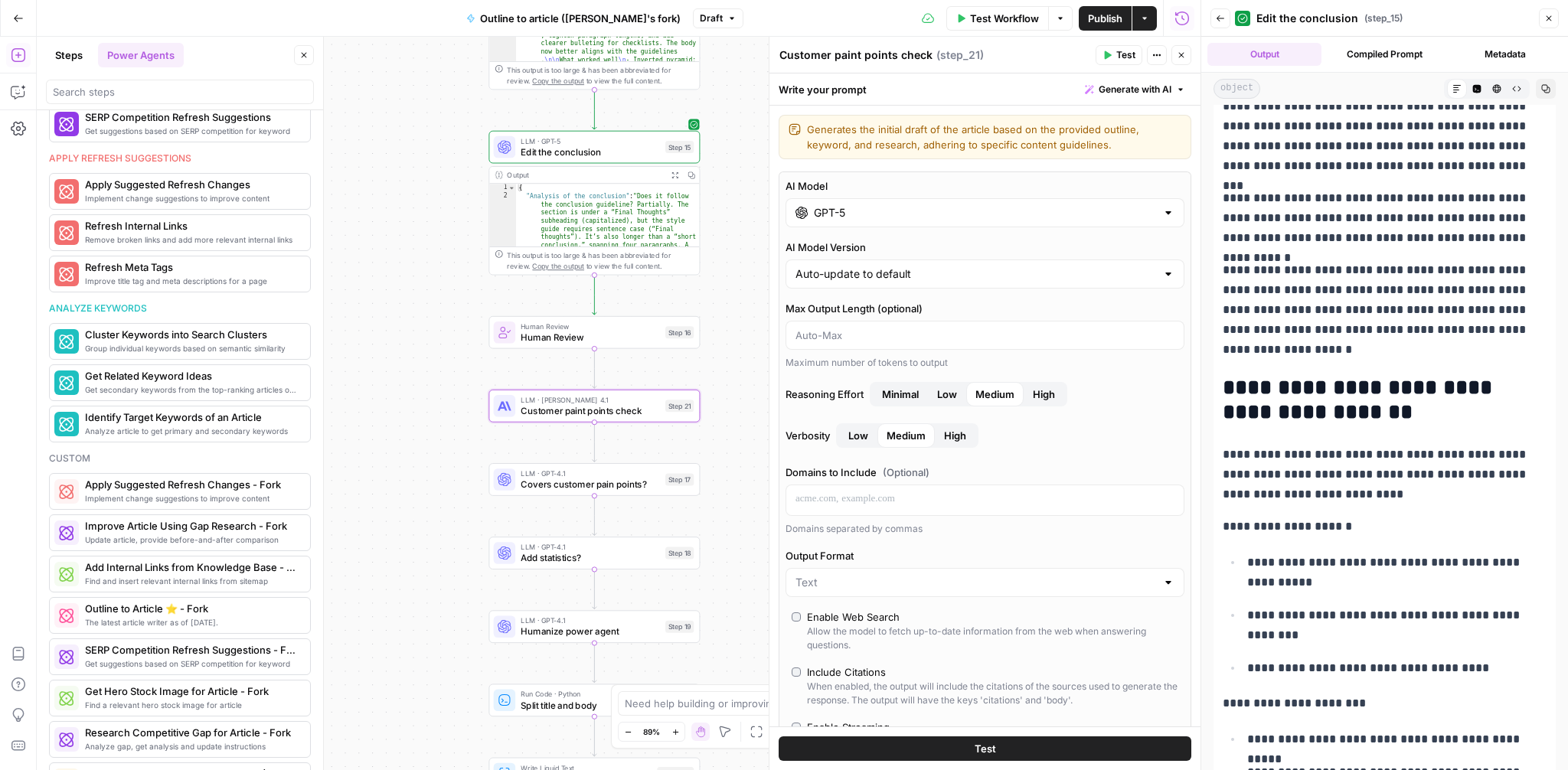
type input "GPT-5"
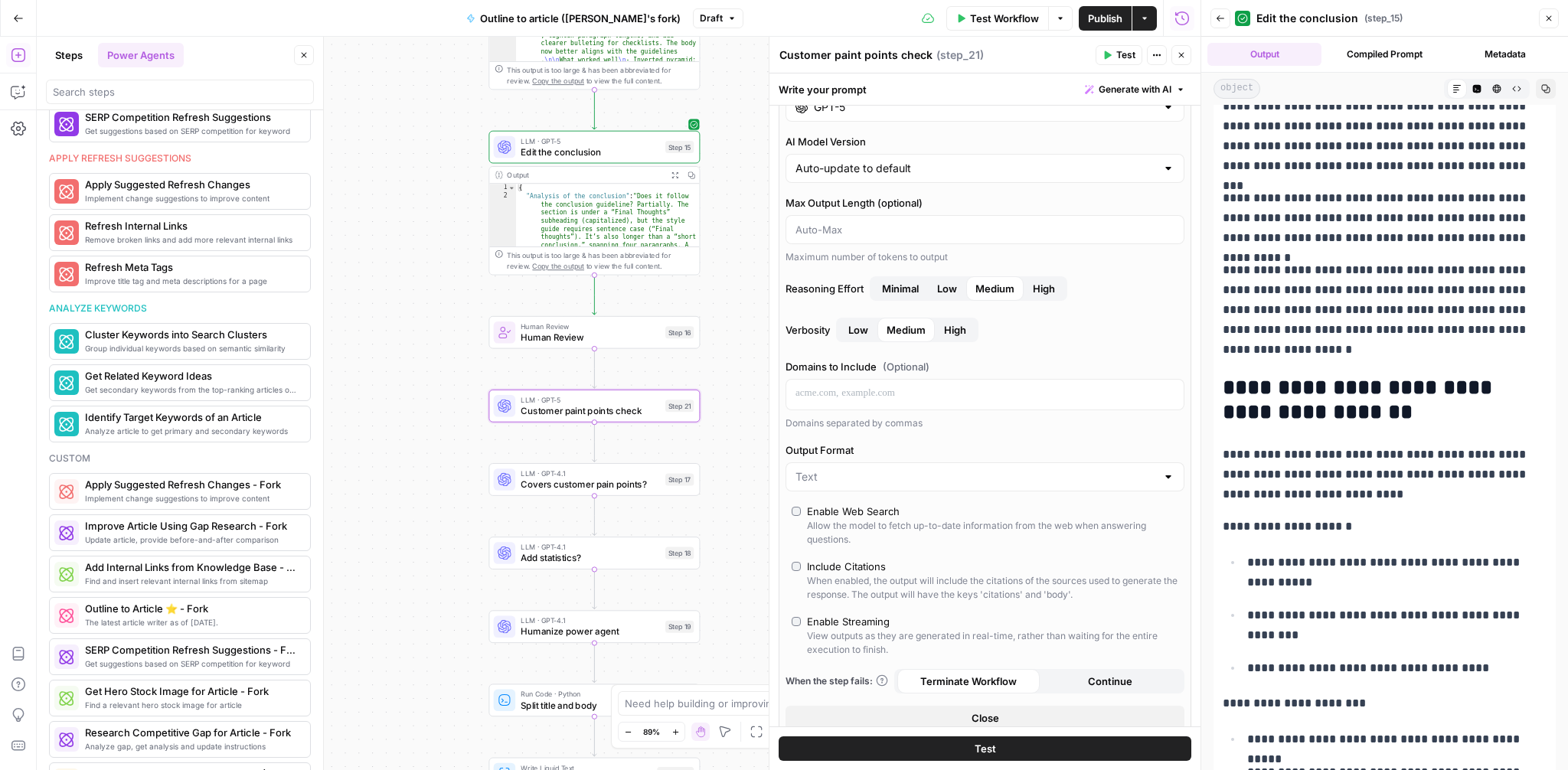
scroll to position [174, 0]
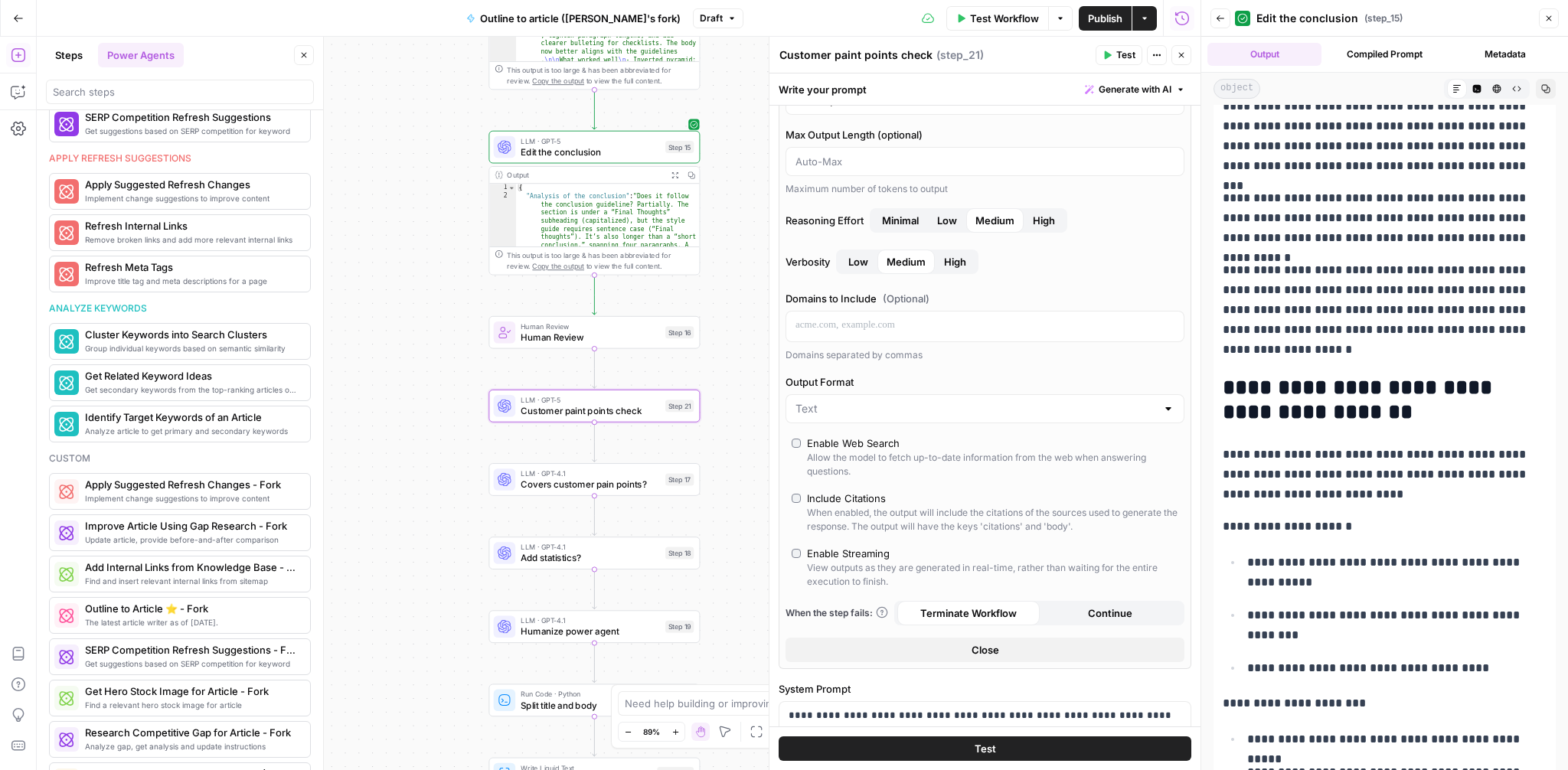
click at [912, 398] on div at bounding box center [985, 409] width 399 height 29
click at [844, 462] on span "JSON" at bounding box center [981, 469] width 367 height 15
type input "JSON"
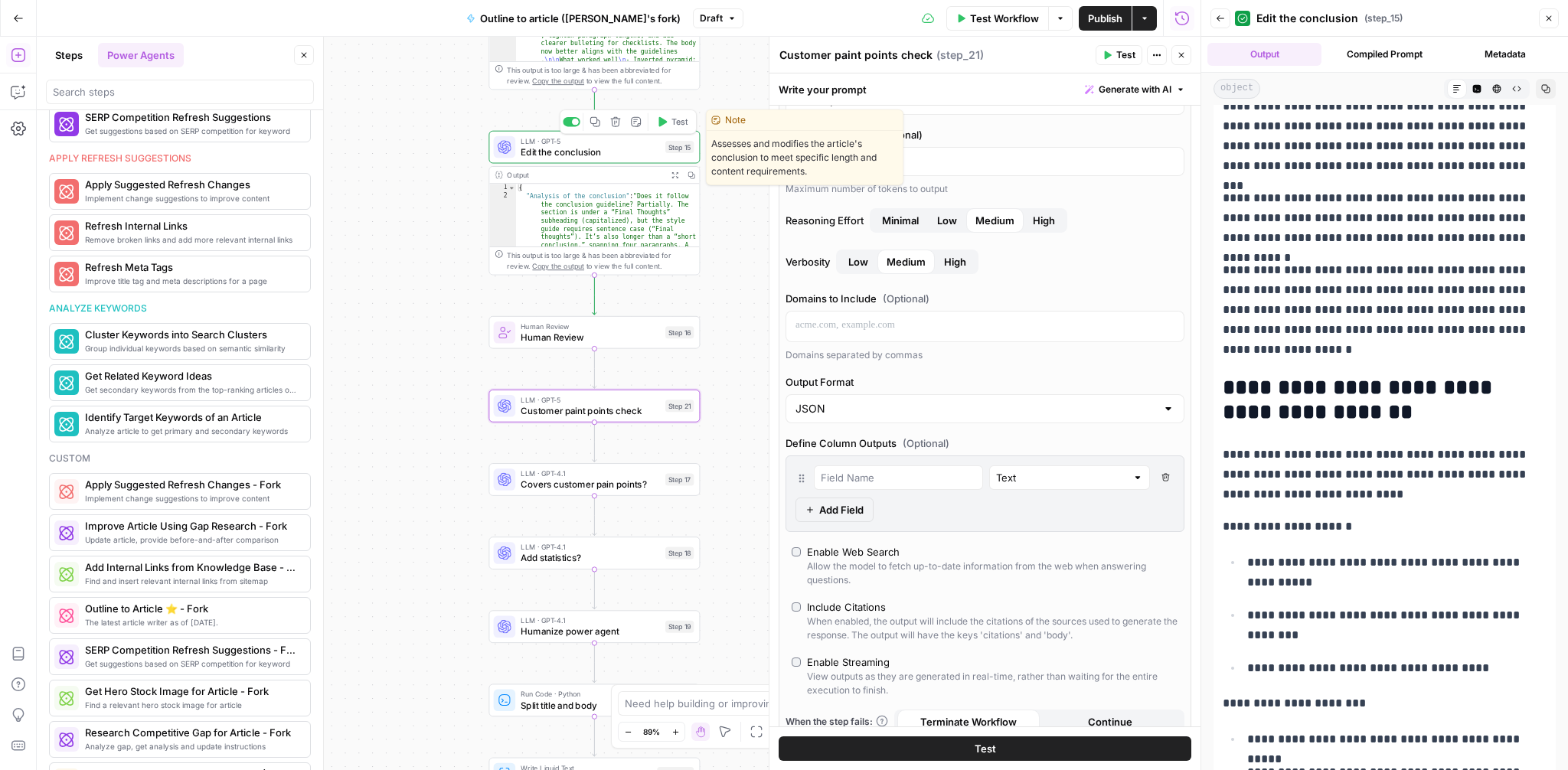
click at [607, 155] on span "Edit the conclusion" at bounding box center [590, 152] width 140 height 14
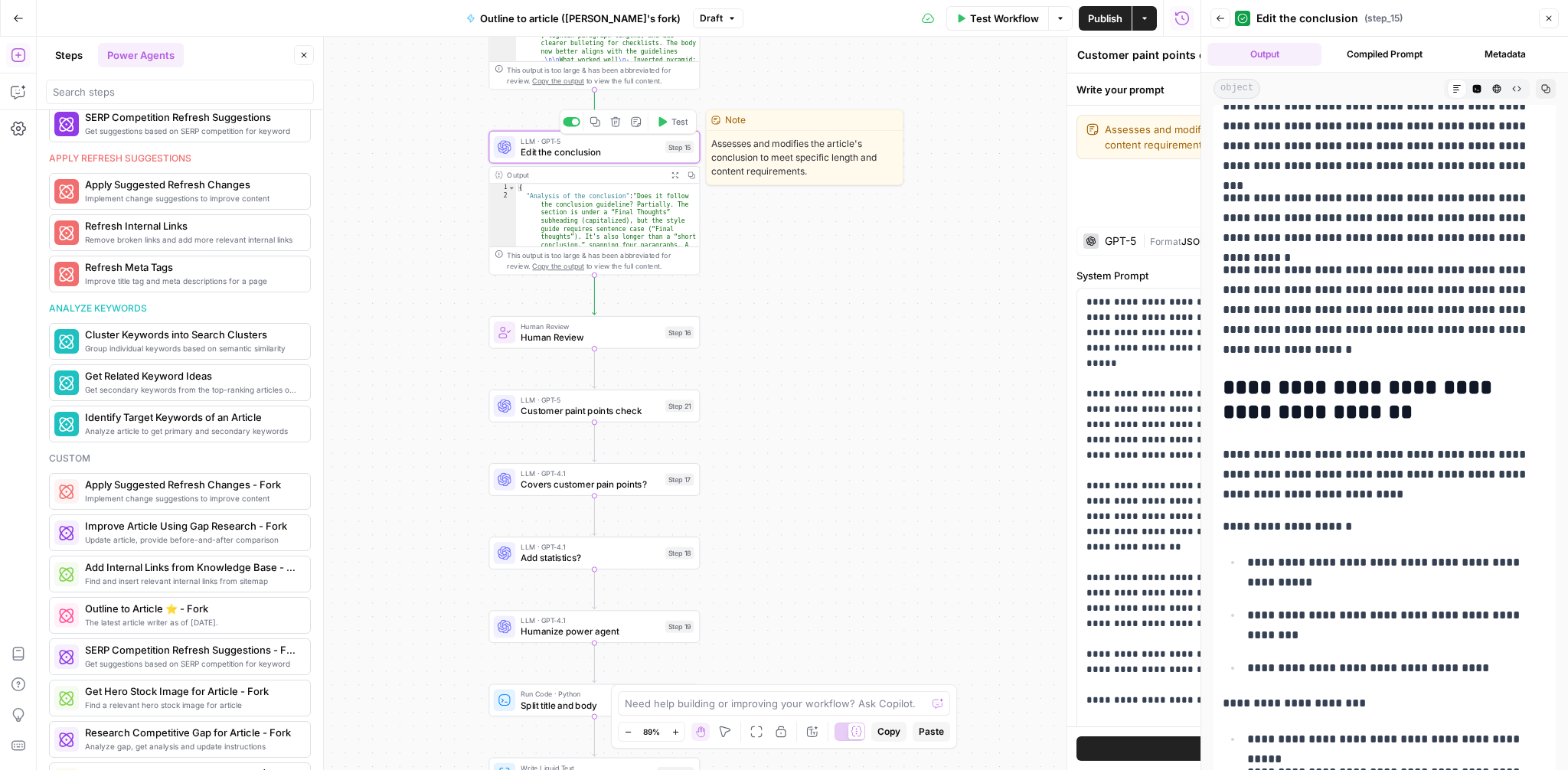
type textarea "Edit the conclusion"
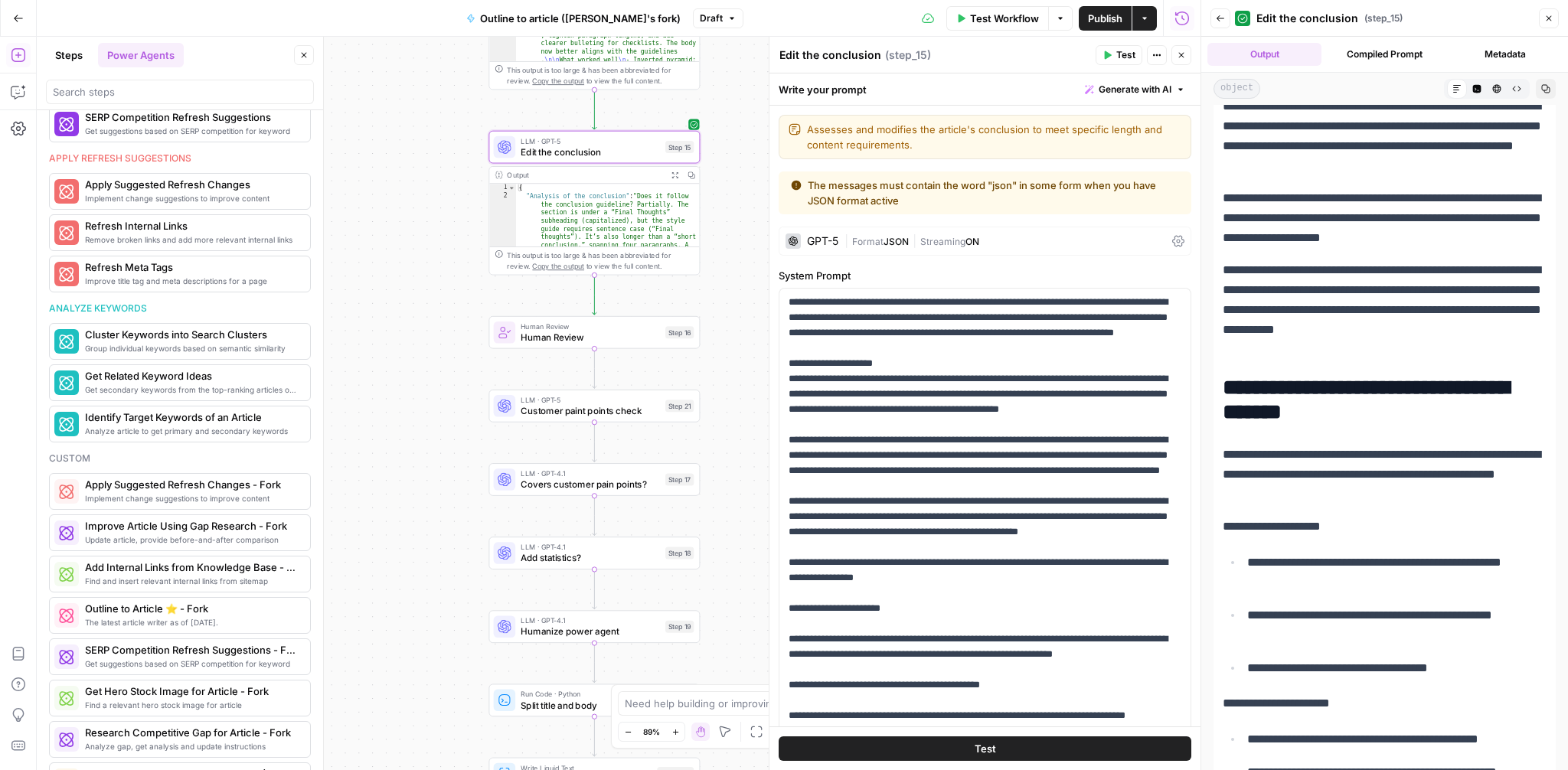
click at [1178, 242] on icon at bounding box center [1178, 242] width 12 height 12
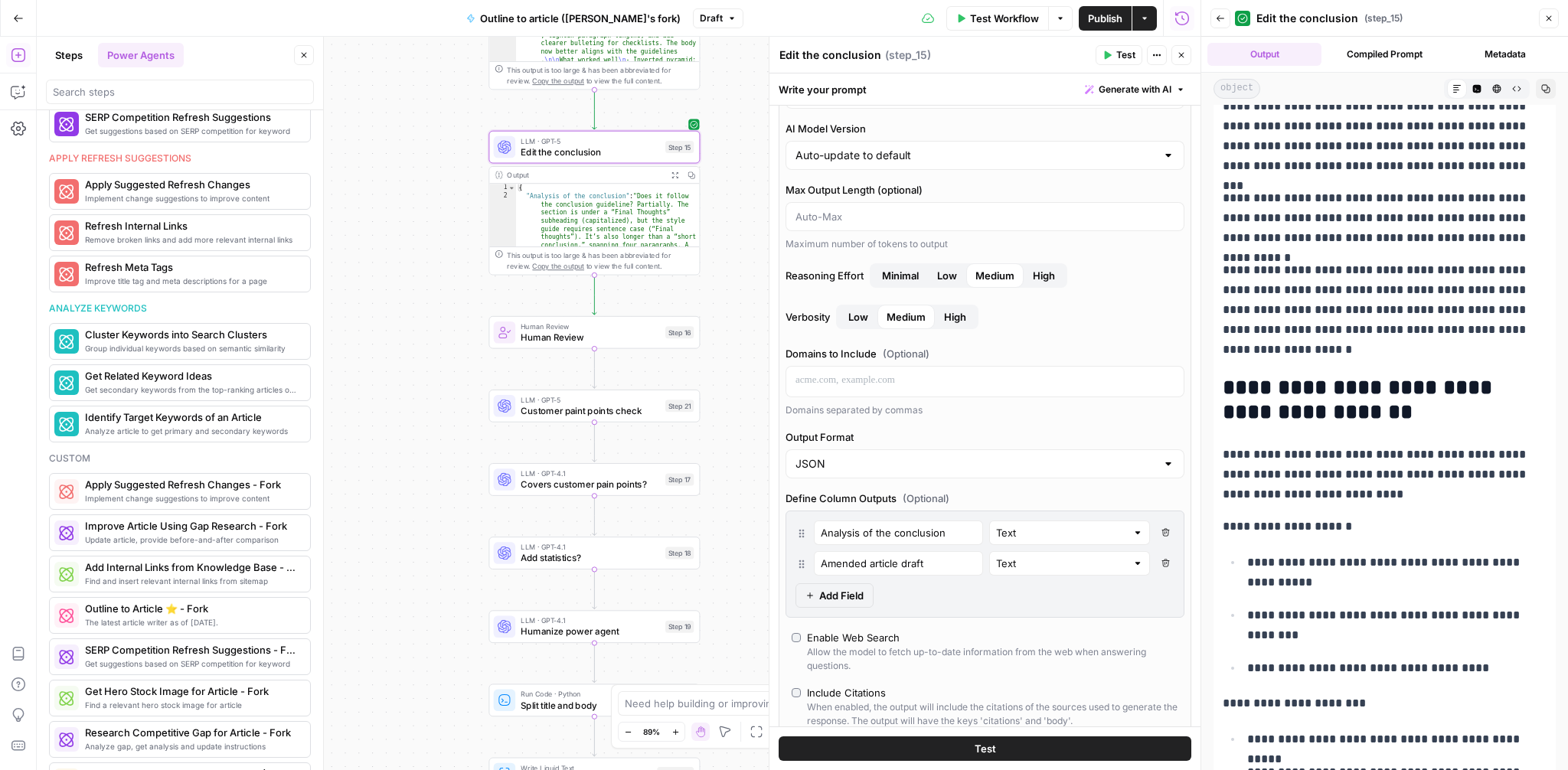
scroll to position [175, 0]
click at [914, 535] on input "Analysis of the conclusion" at bounding box center [898, 532] width 156 height 15
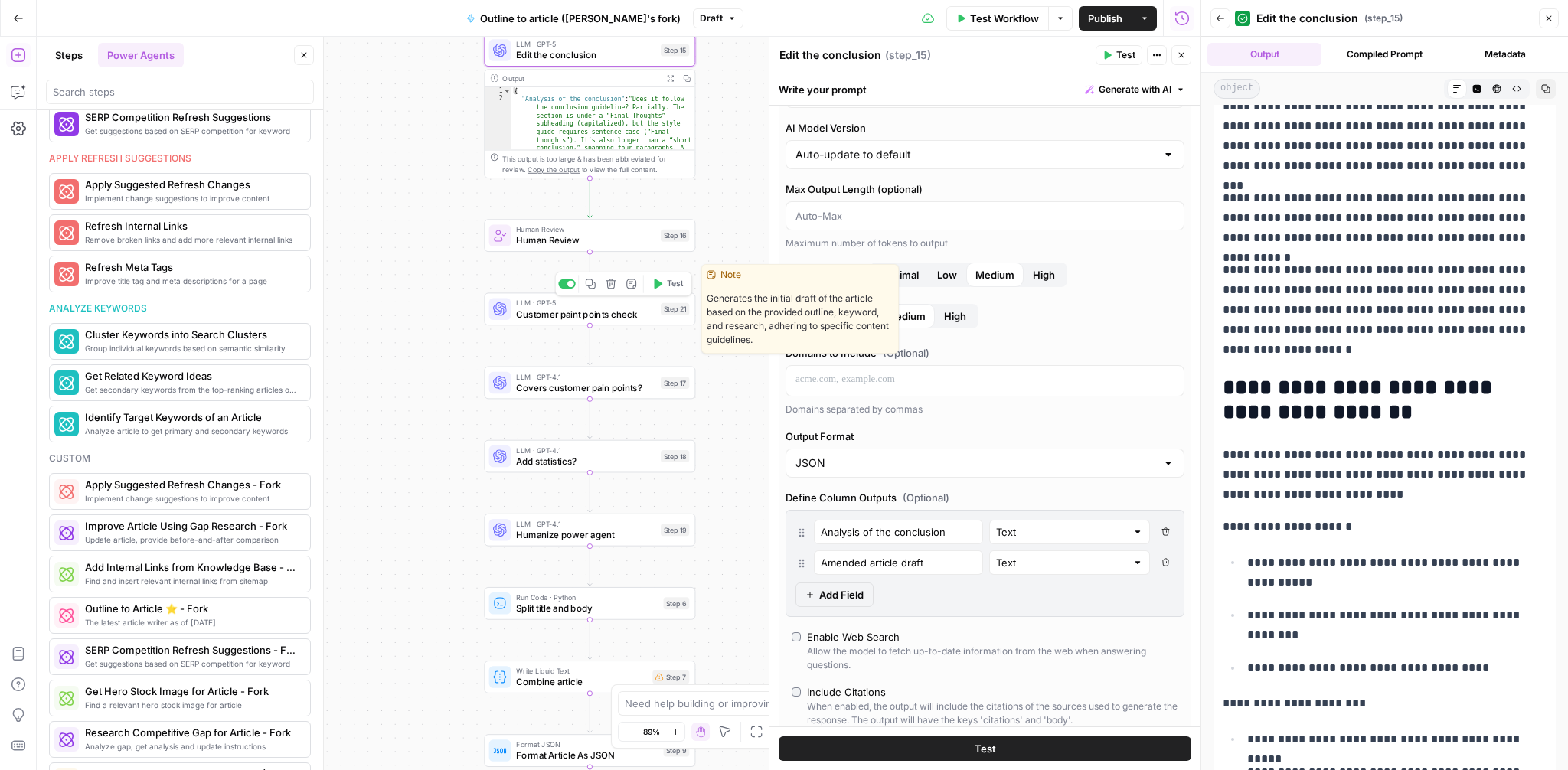
click at [568, 319] on span "Customer paint points check" at bounding box center [586, 314] width 140 height 14
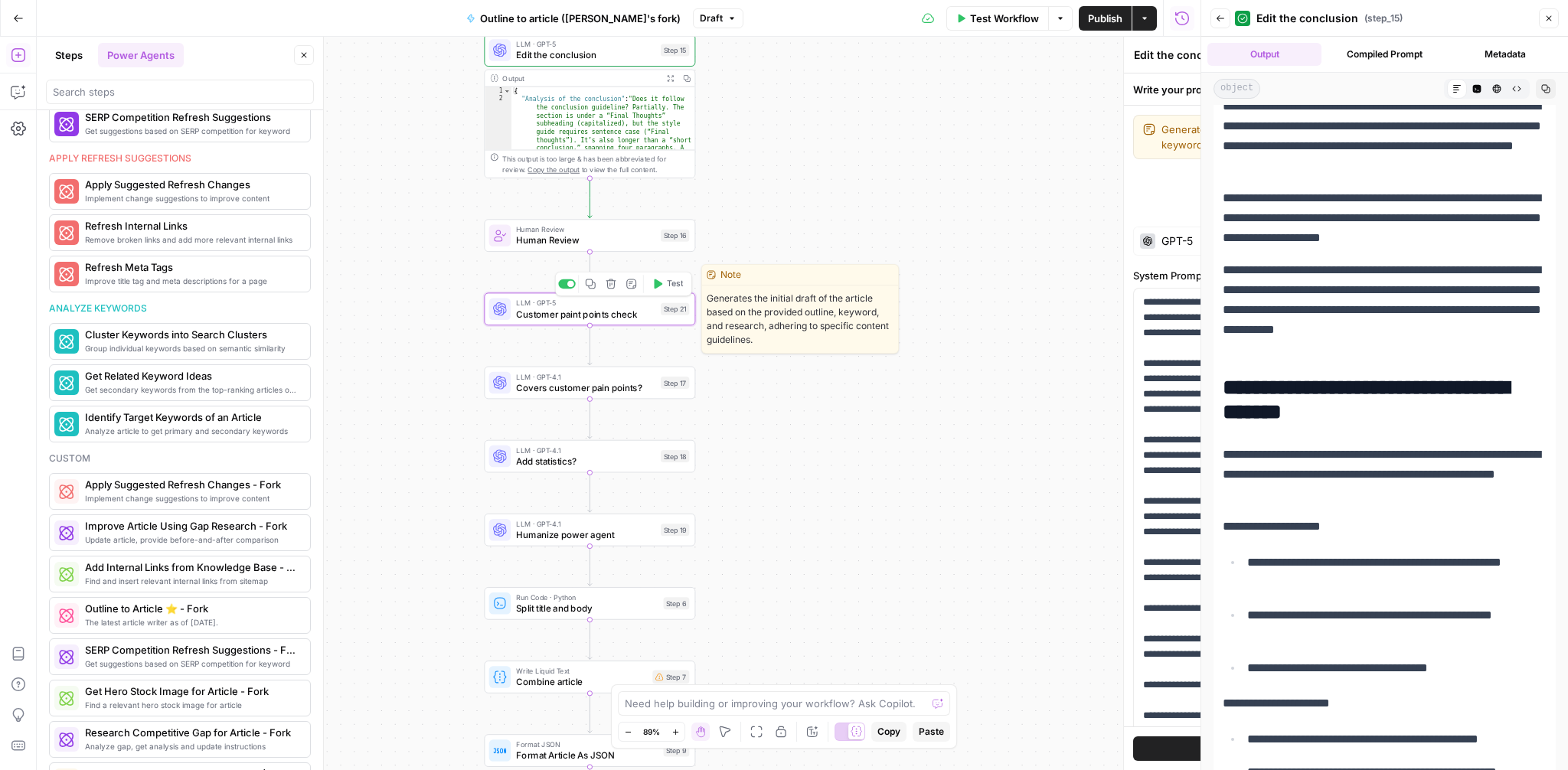
type textarea "Customer paint points check"
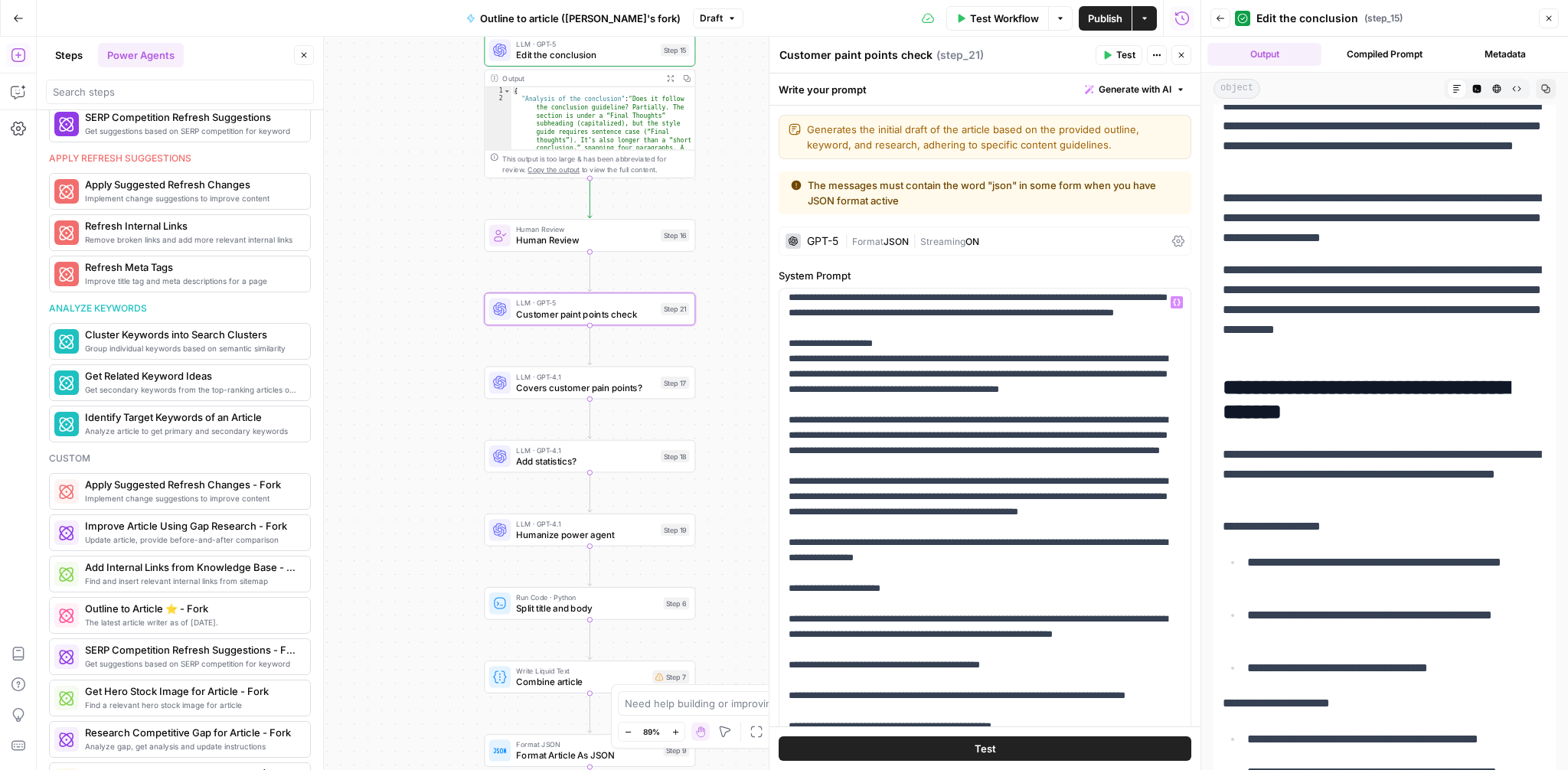
scroll to position [0, 0]
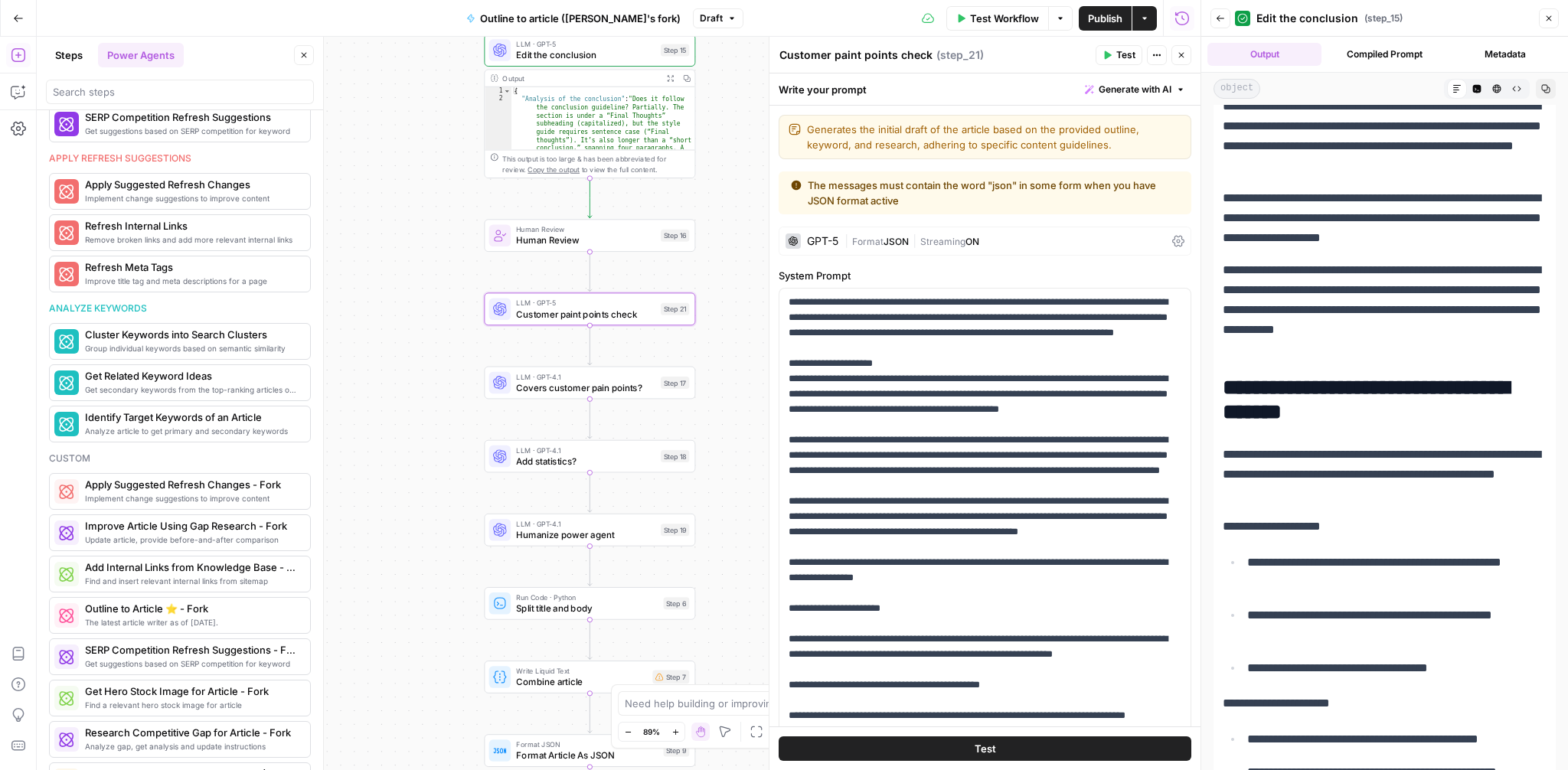
click at [1169, 239] on div "GPT-5 | Format JSON | Streaming ON" at bounding box center [985, 242] width 413 height 29
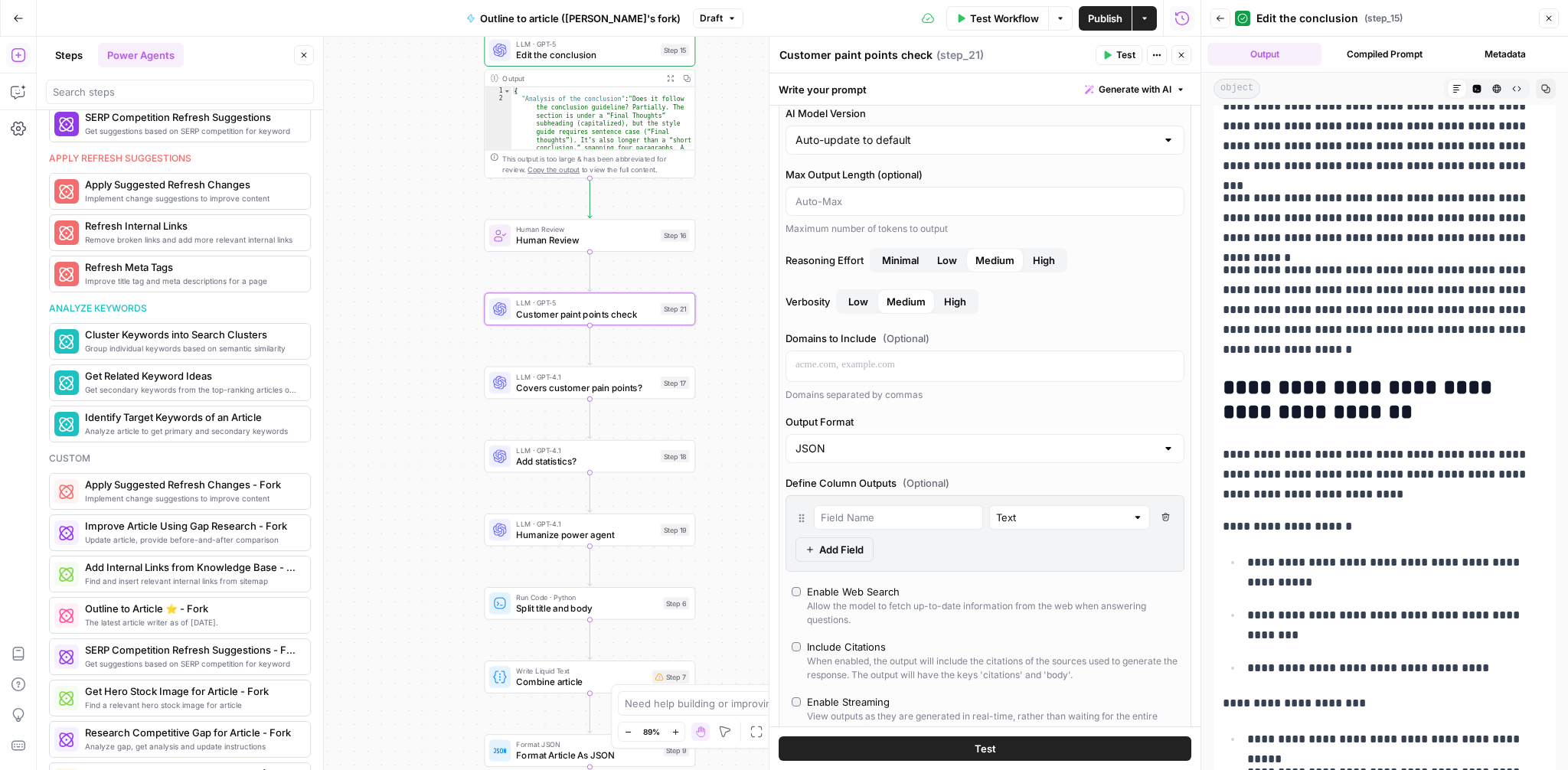
scroll to position [190, 0]
click at [874, 522] on input "text" at bounding box center [898, 517] width 156 height 15
paste input "Analysis of the conclusion"
click at [899, 514] on input "Analysis of the conclusion" at bounding box center [898, 517] width 156 height 15
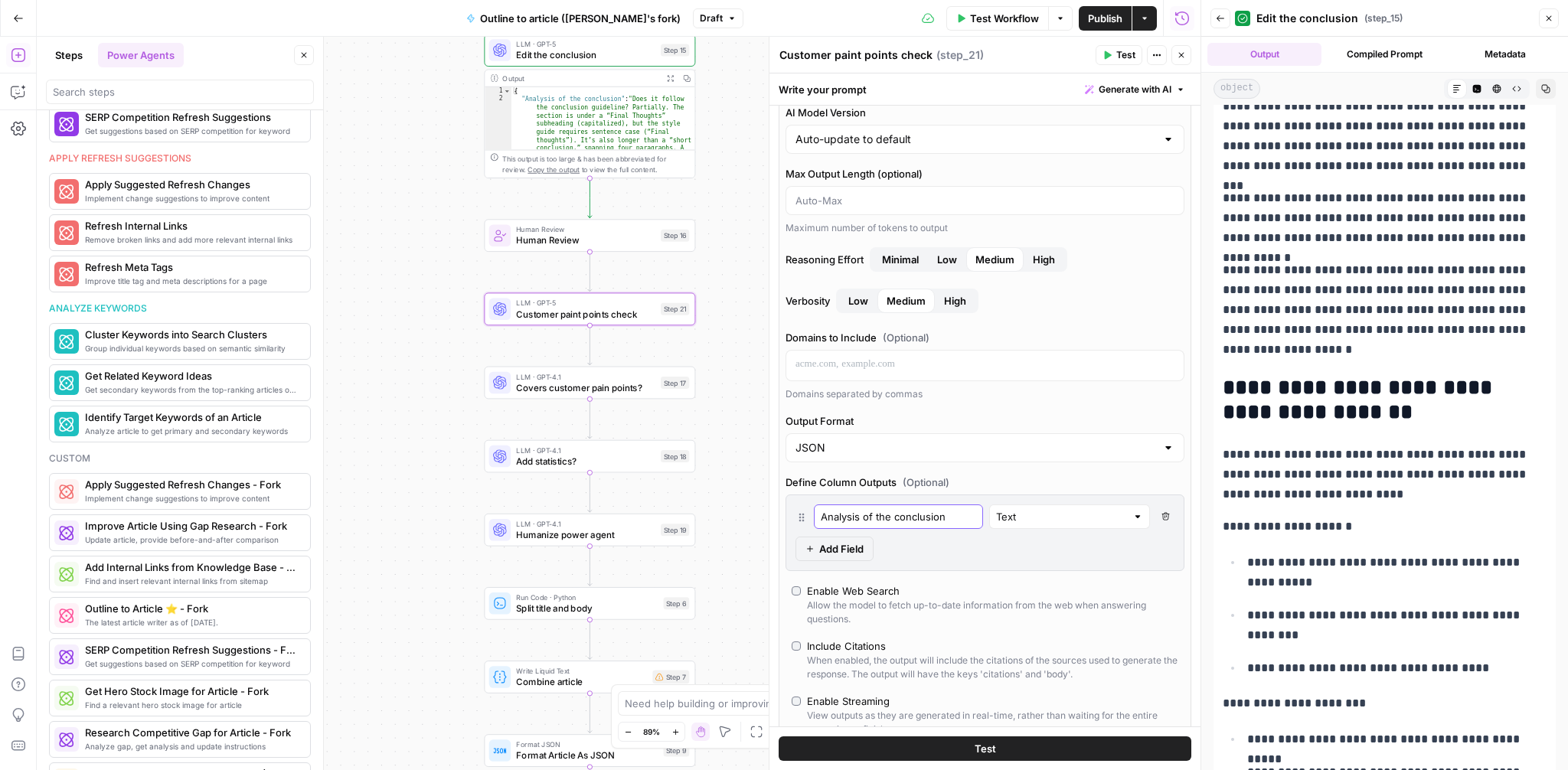
click at [899, 514] on input "Analysis of the conclusion" at bounding box center [898, 517] width 156 height 15
type input "Analysis of the article"
click at [574, 56] on span "Edit the conclusion" at bounding box center [586, 55] width 140 height 14
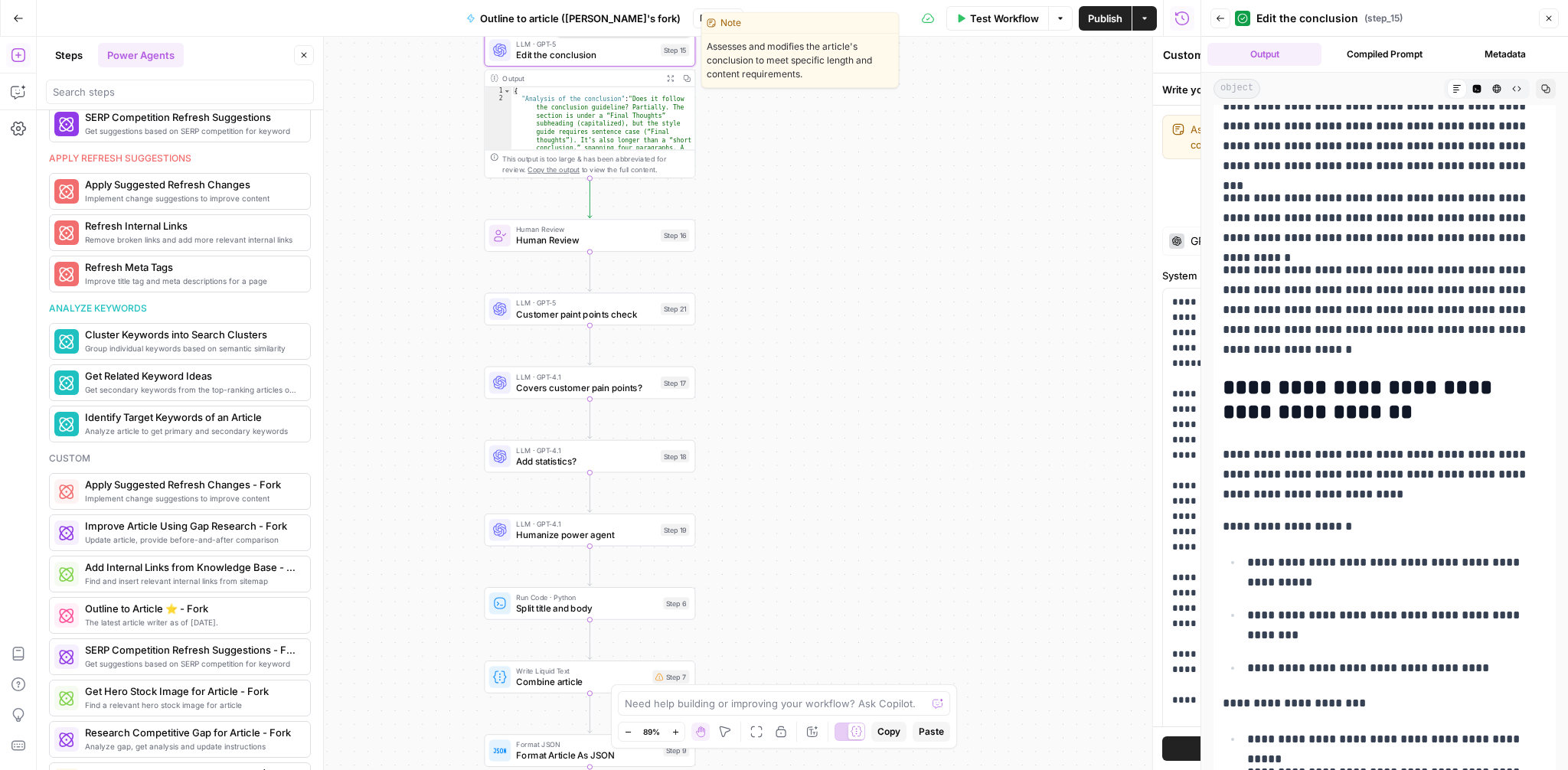
type textarea "Edit the conclusion"
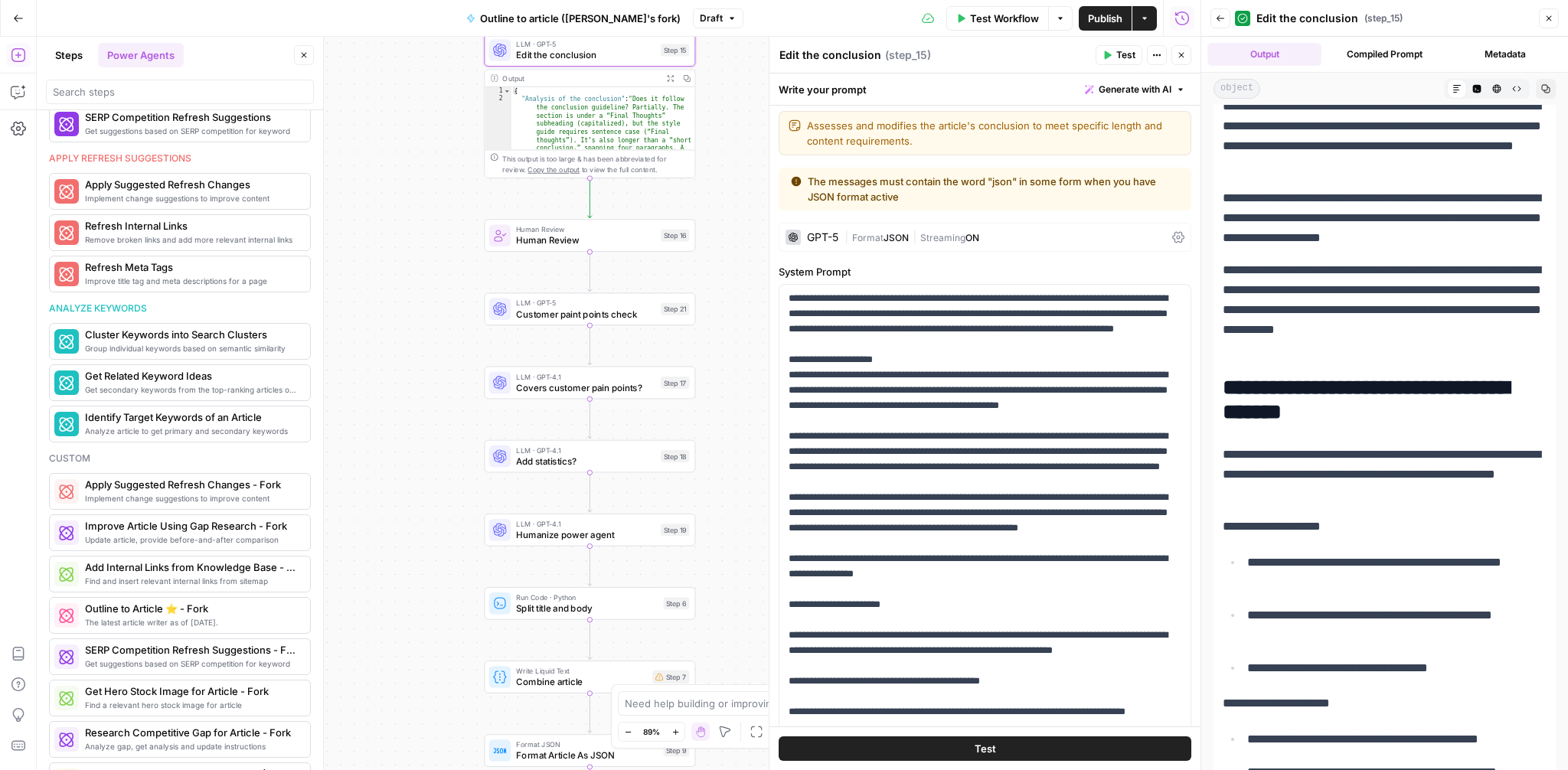
scroll to position [2, 0]
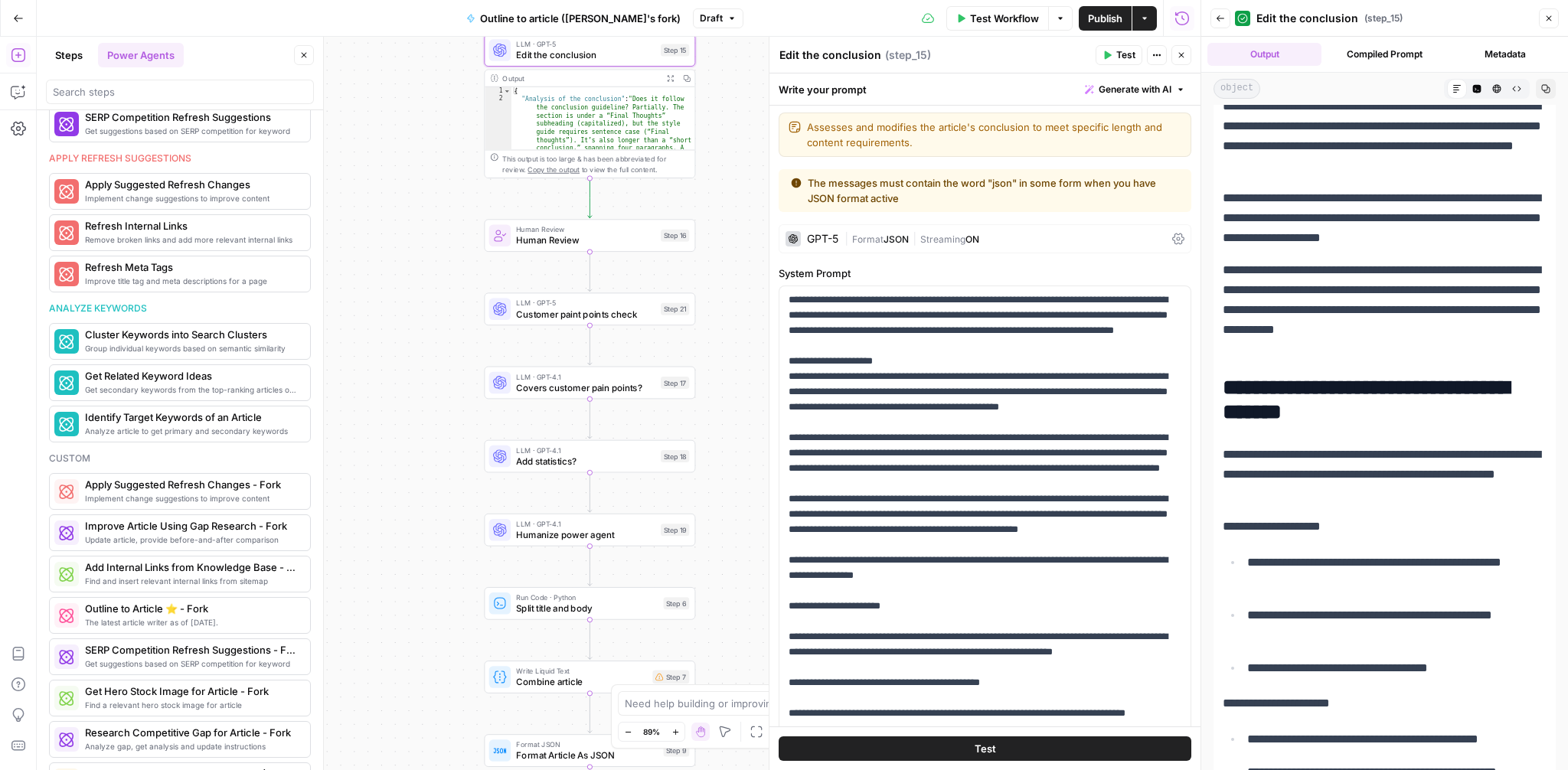
click at [1174, 243] on icon at bounding box center [1178, 239] width 12 height 12
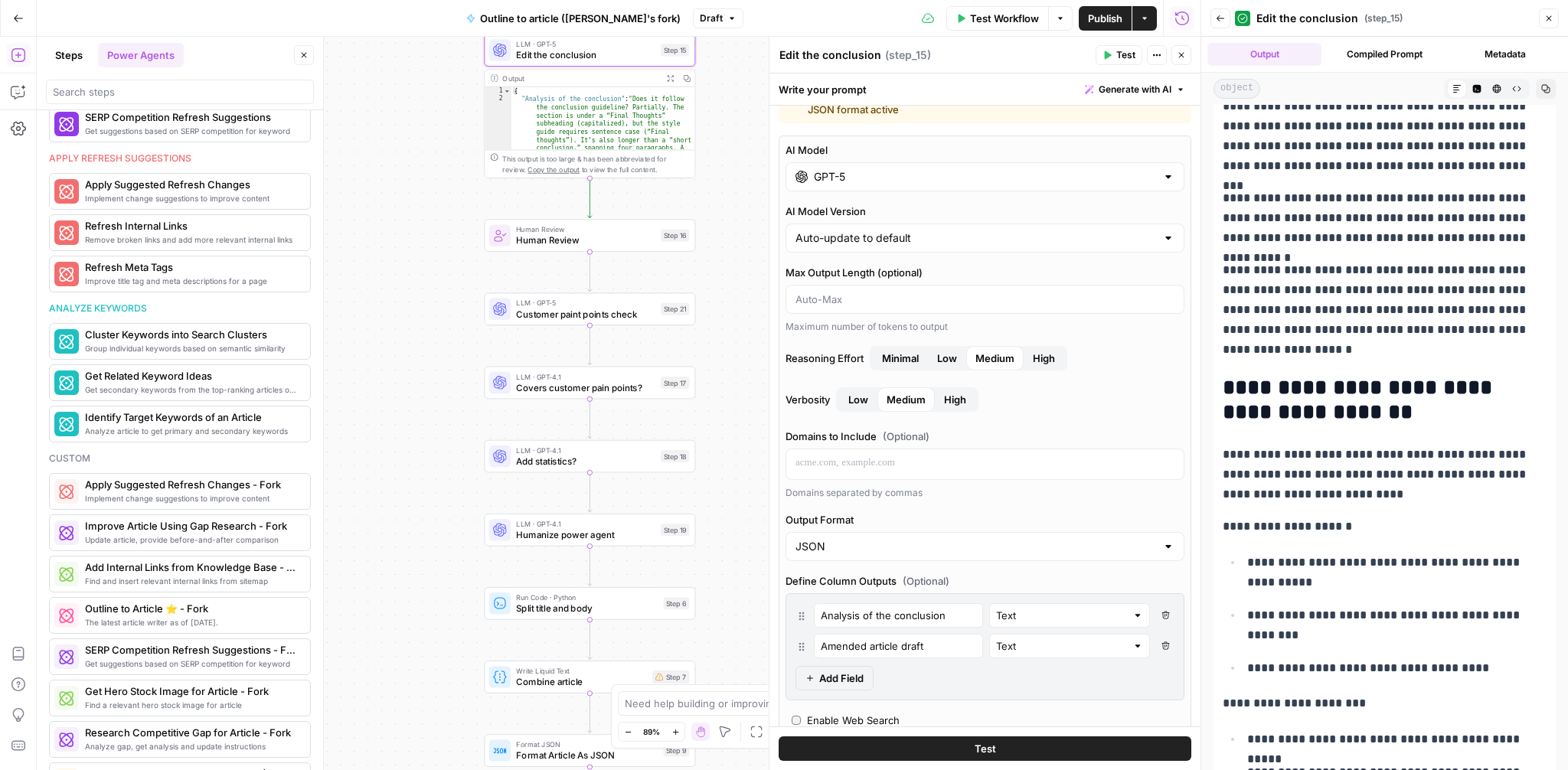
scroll to position [215, 0]
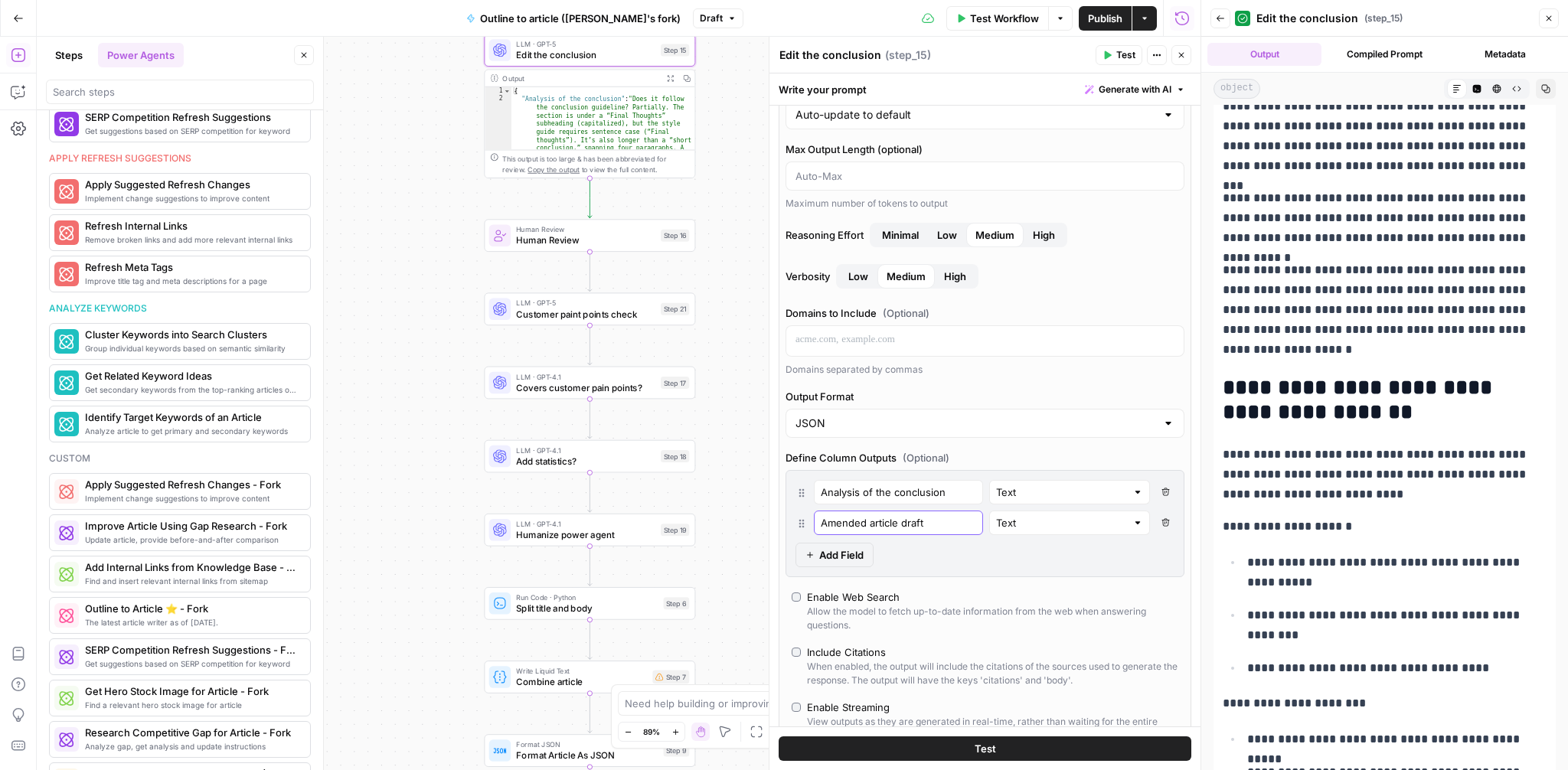
click at [894, 525] on input "Amended article draft" at bounding box center [898, 523] width 156 height 15
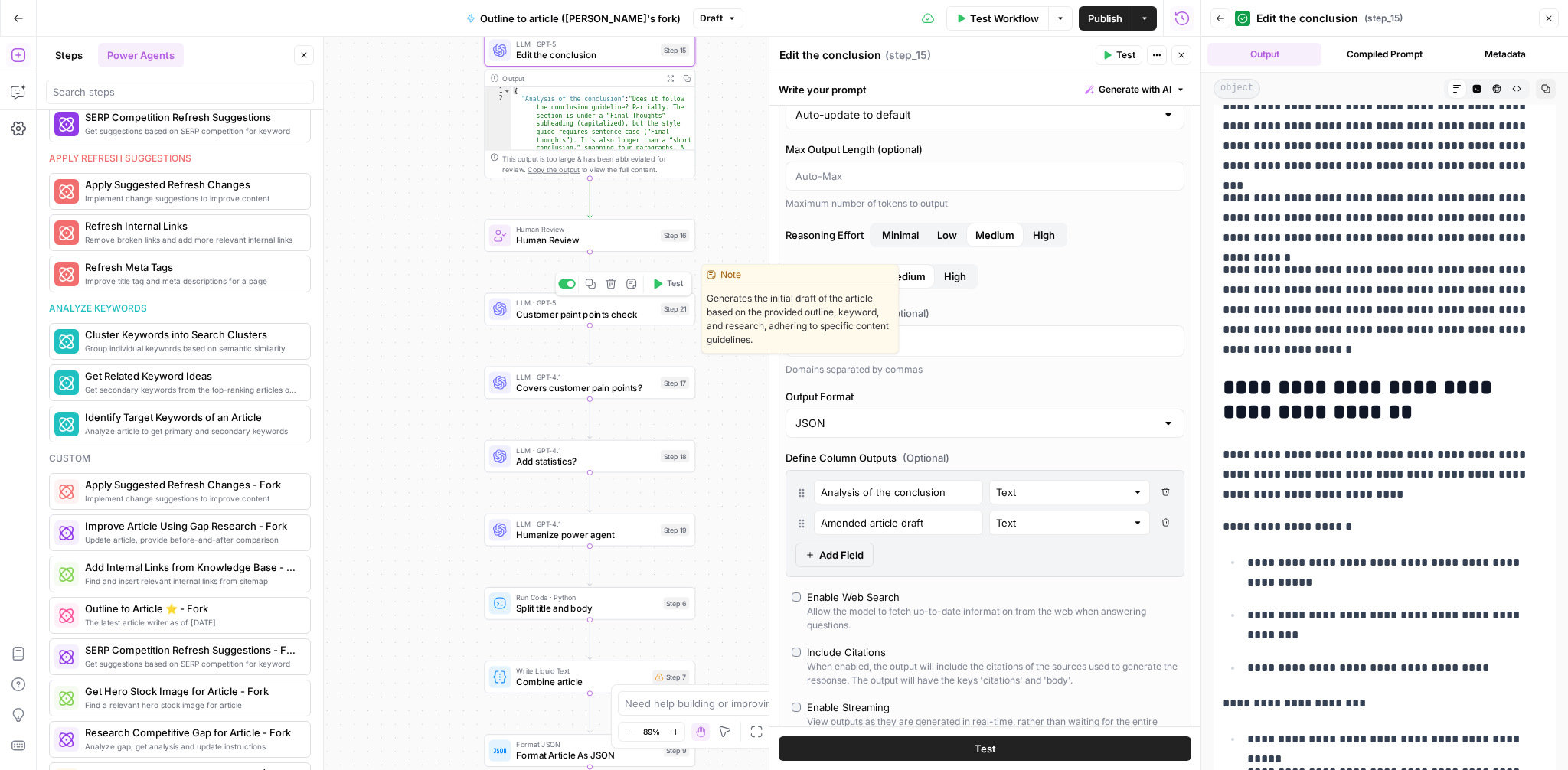
click at [570, 317] on span "Customer paint points check" at bounding box center [586, 314] width 140 height 14
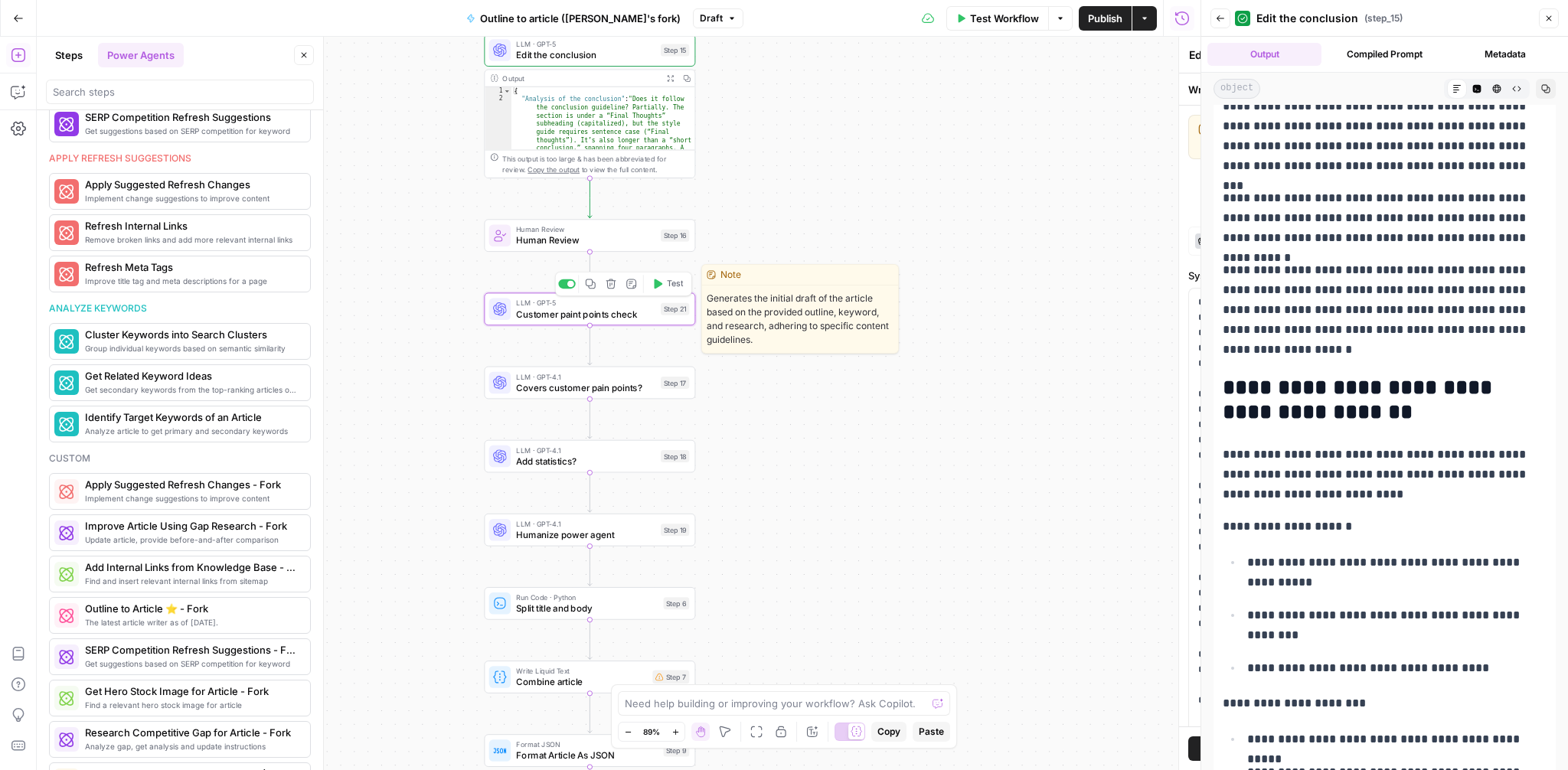
type textarea "Customer paint points check"
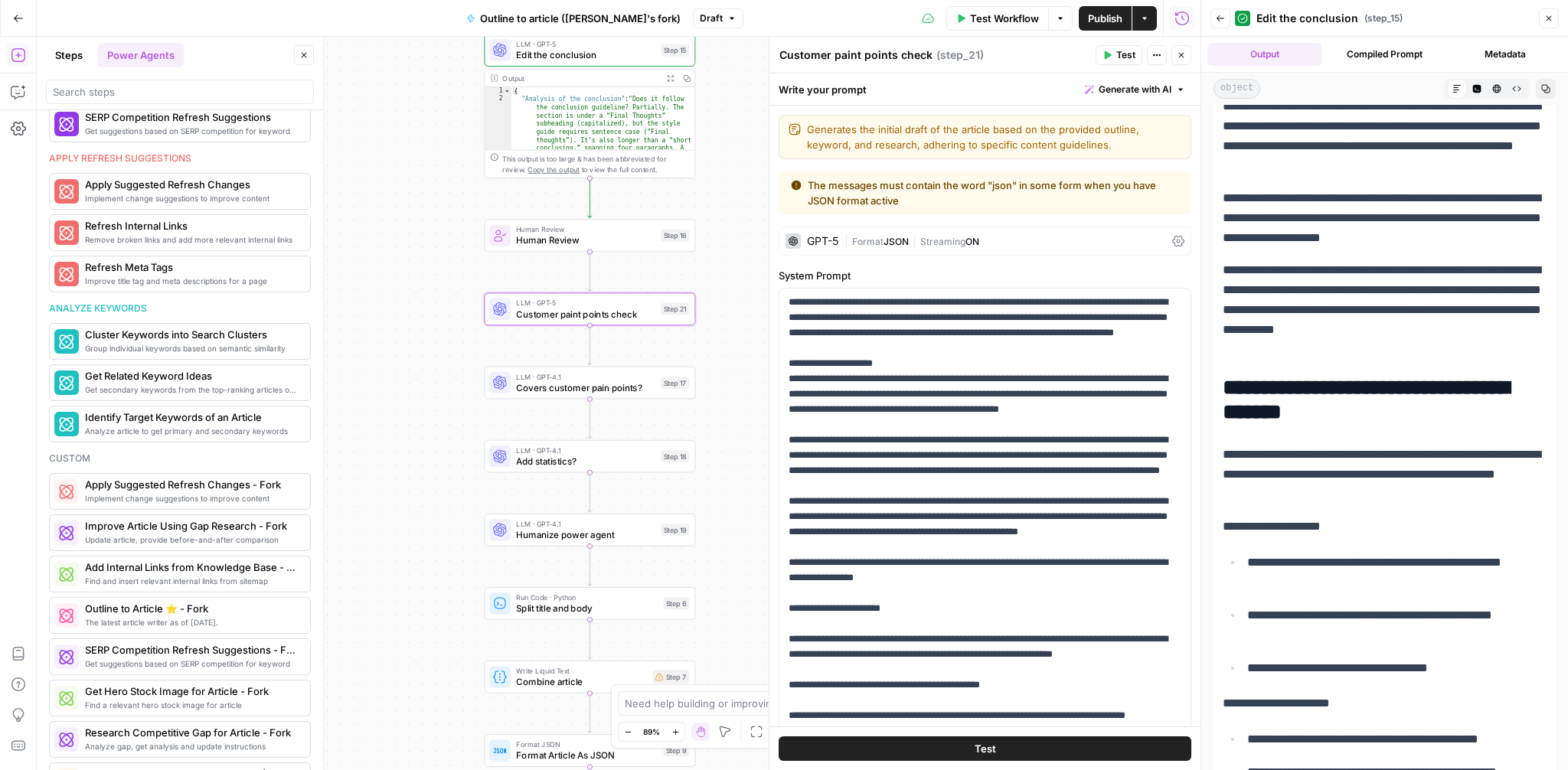
click at [1177, 230] on div "GPT-5 | Format JSON | Streaming ON" at bounding box center [985, 242] width 413 height 29
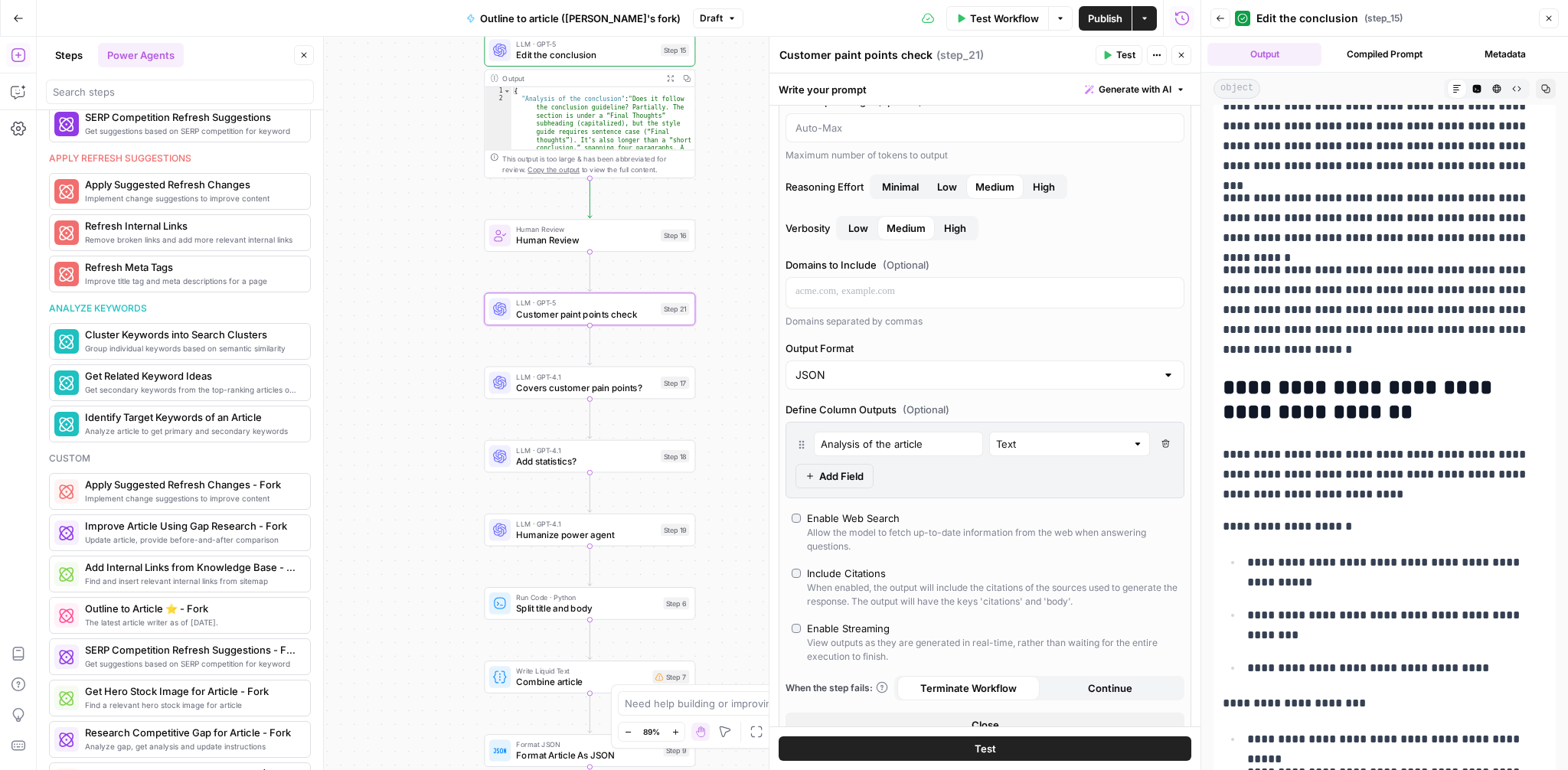
scroll to position [268, 0]
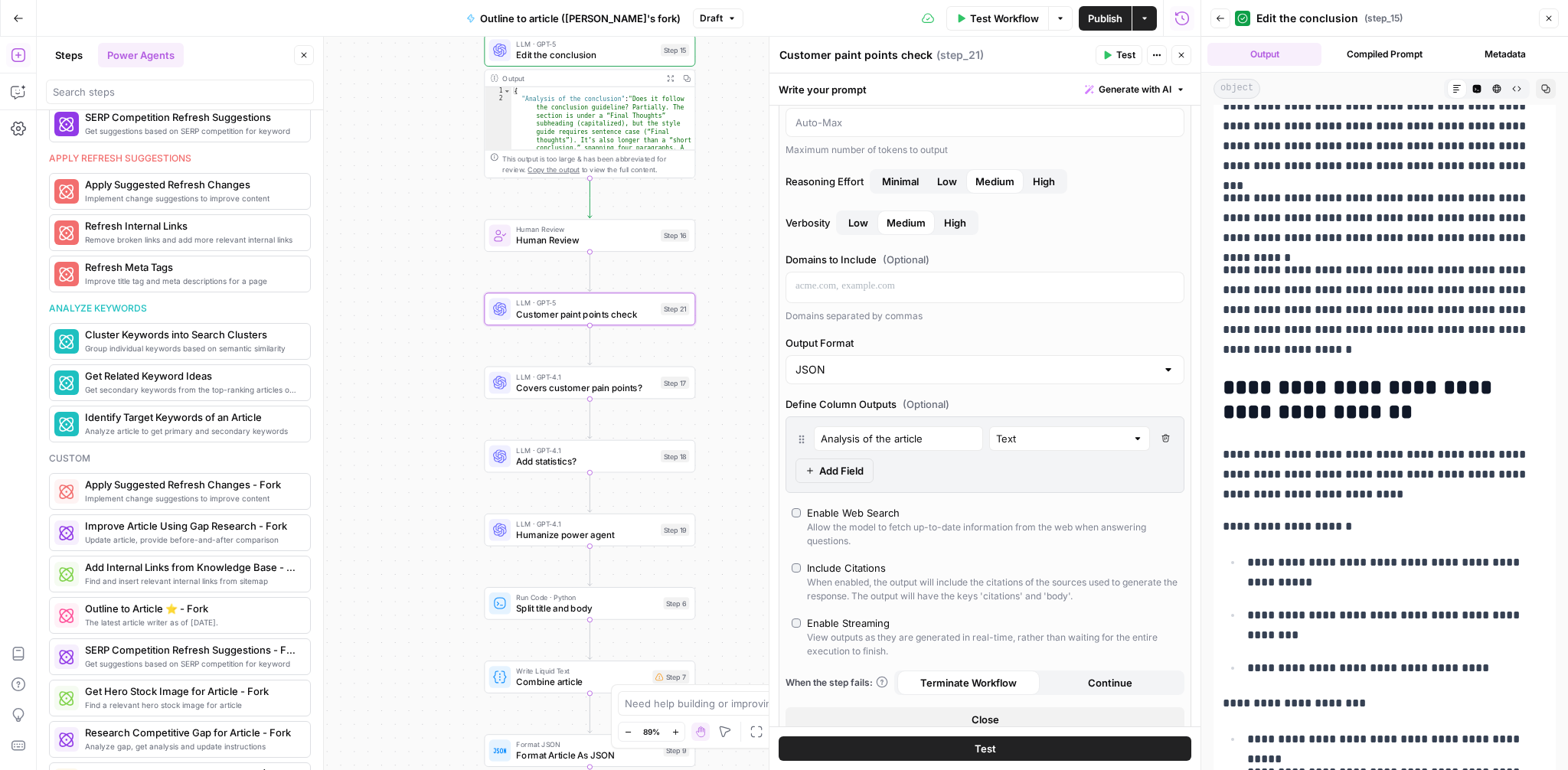
click at [846, 476] on span "Add Field" at bounding box center [841, 471] width 44 height 15
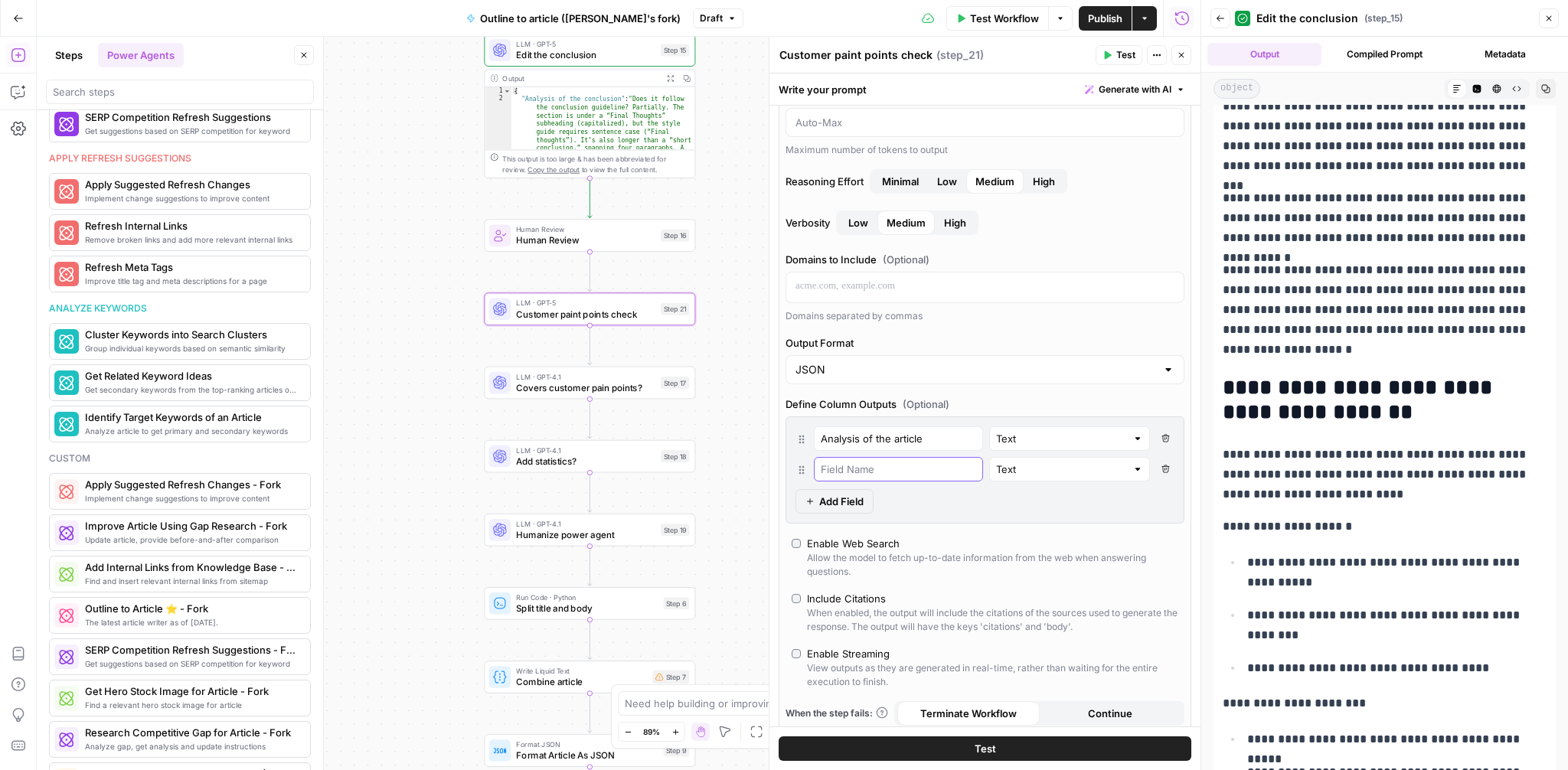
click at [850, 474] on input "text" at bounding box center [898, 469] width 156 height 15
paste input "Amended article draft"
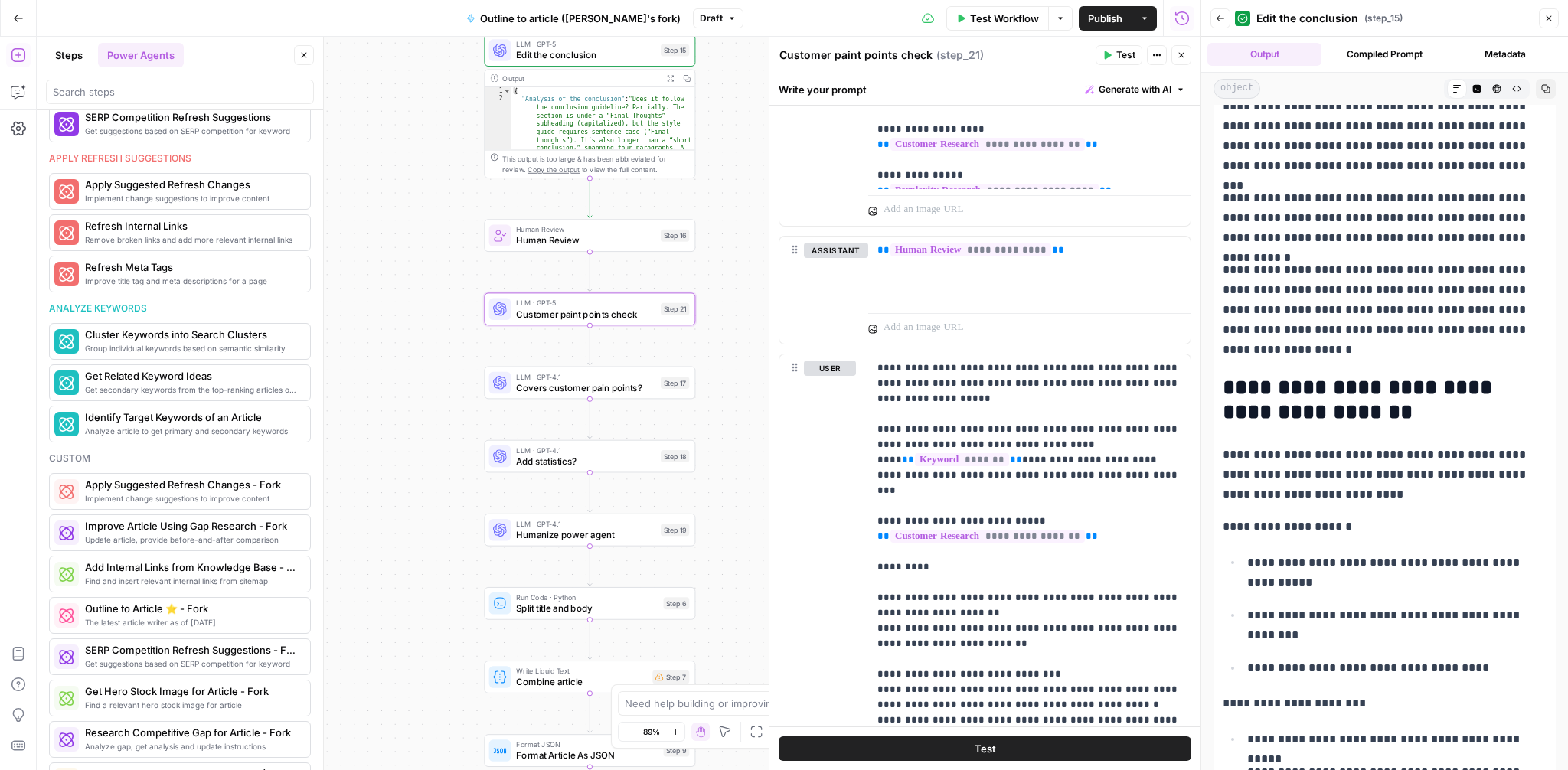
scroll to position [1839, 0]
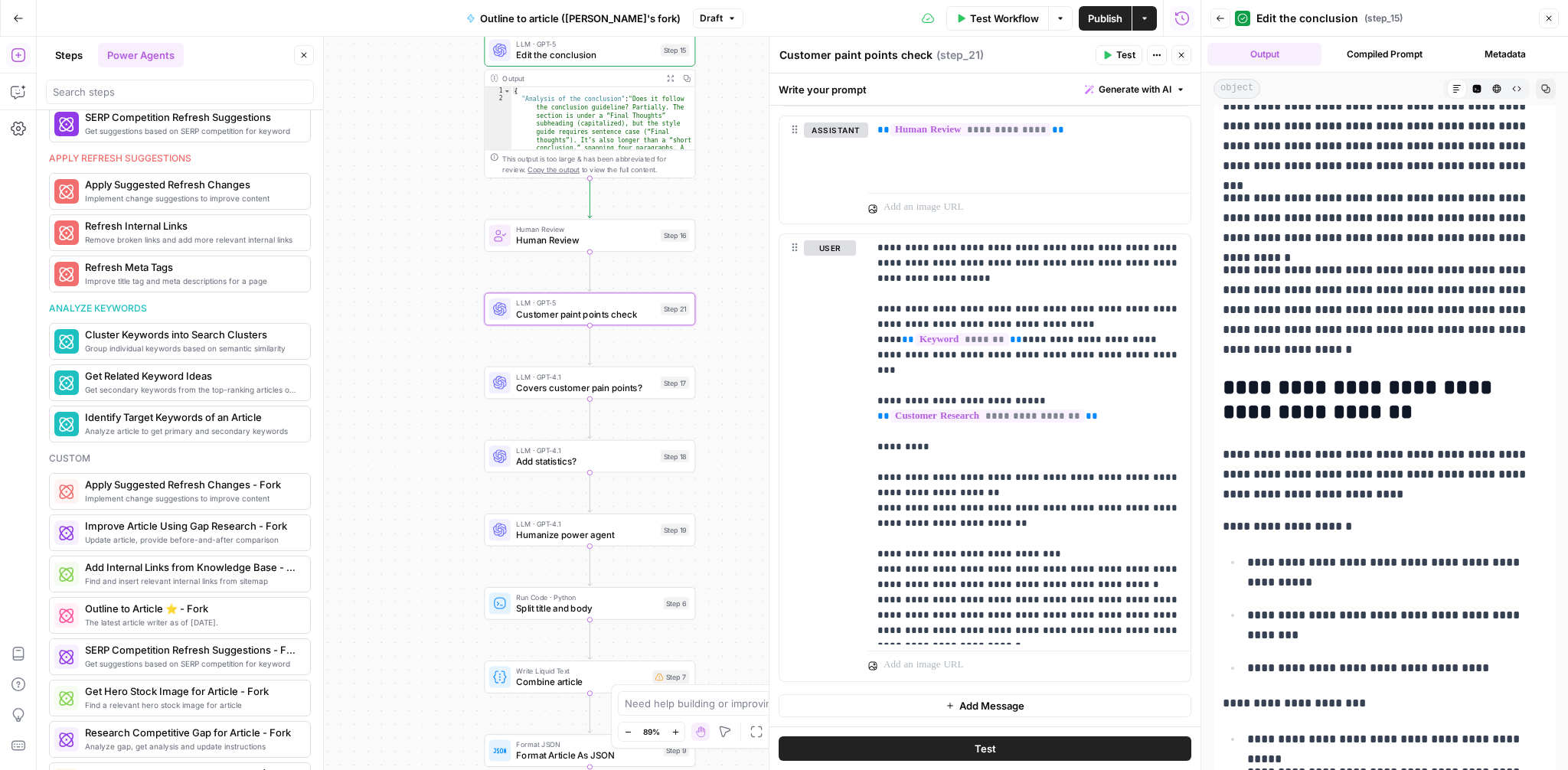
type input "Amended article draft"
click at [1099, 22] on span "Publish" at bounding box center [1105, 18] width 35 height 15
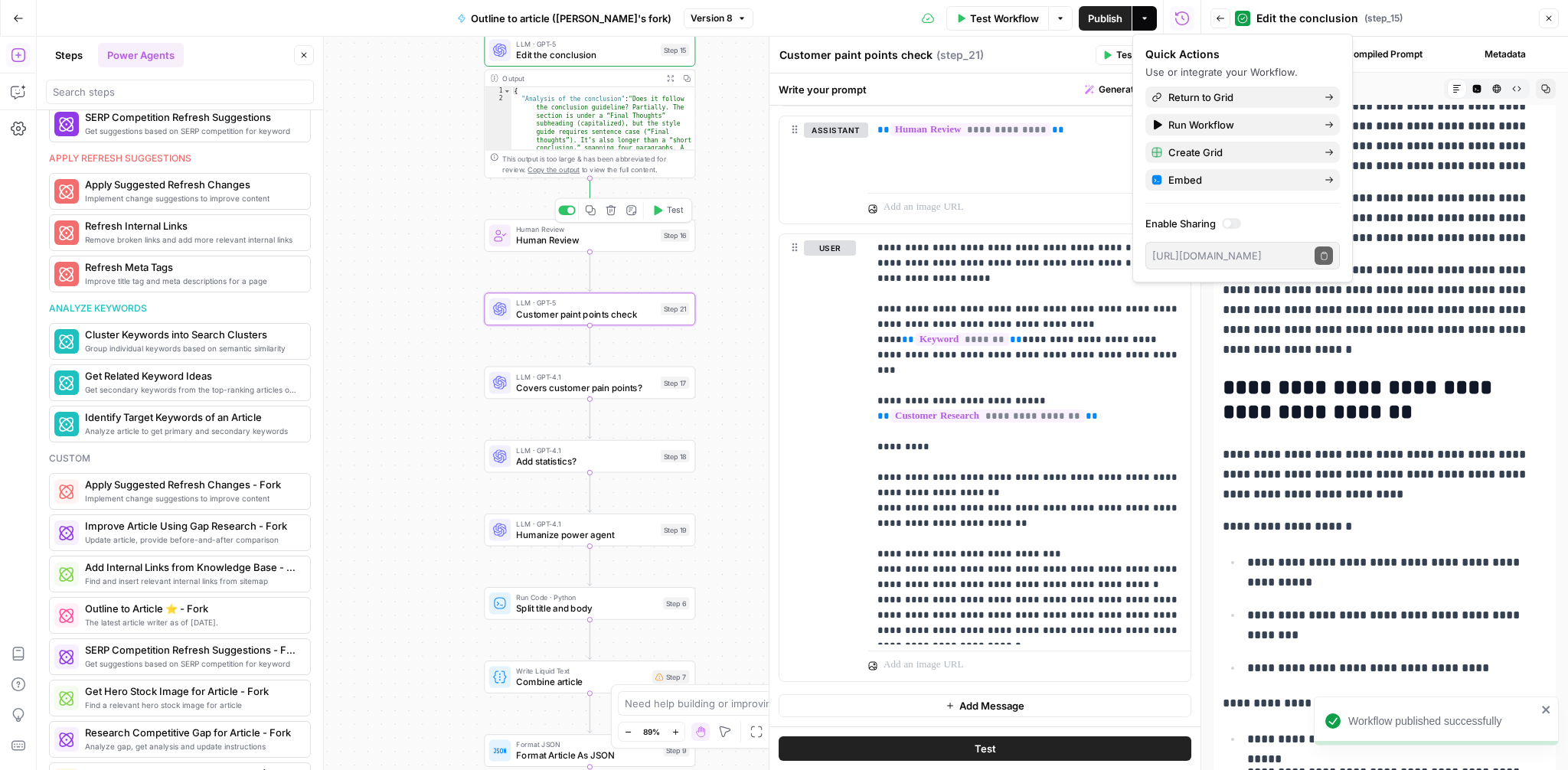
click at [522, 234] on span "Human Review" at bounding box center [586, 241] width 140 height 14
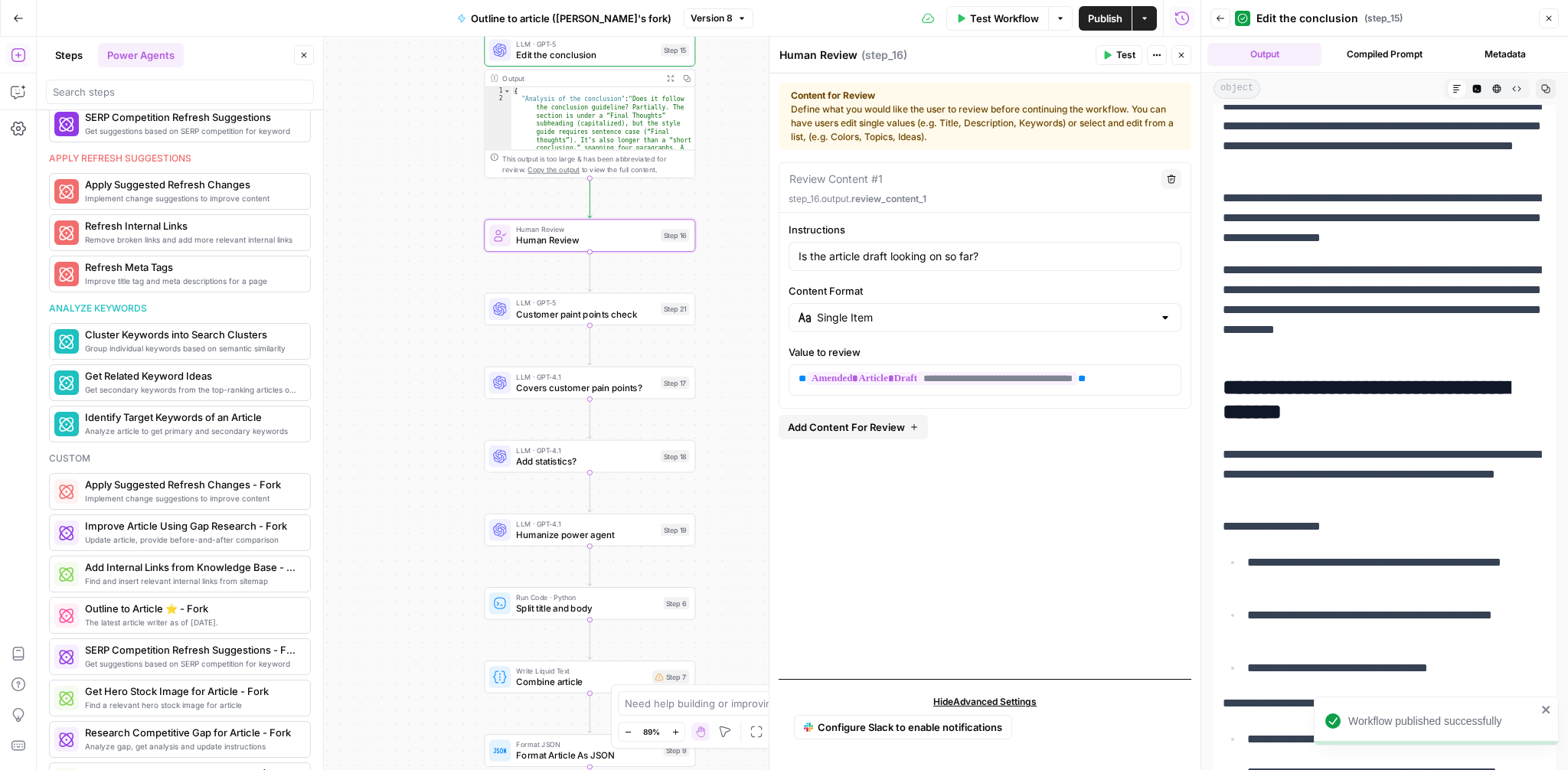
click at [1114, 47] on button "Test" at bounding box center [1119, 55] width 47 height 20
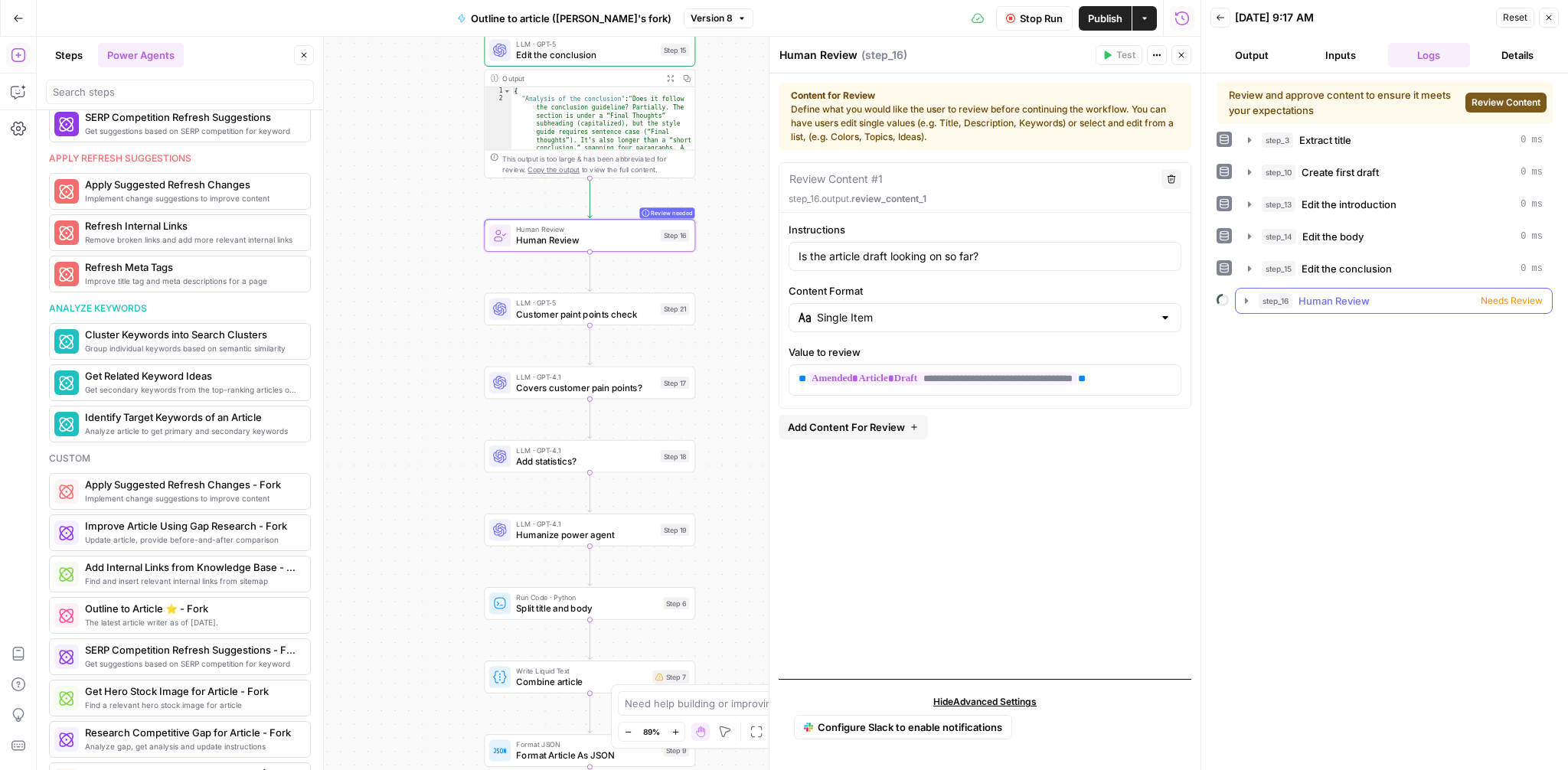
click at [1250, 302] on icon "button" at bounding box center [1247, 301] width 12 height 12
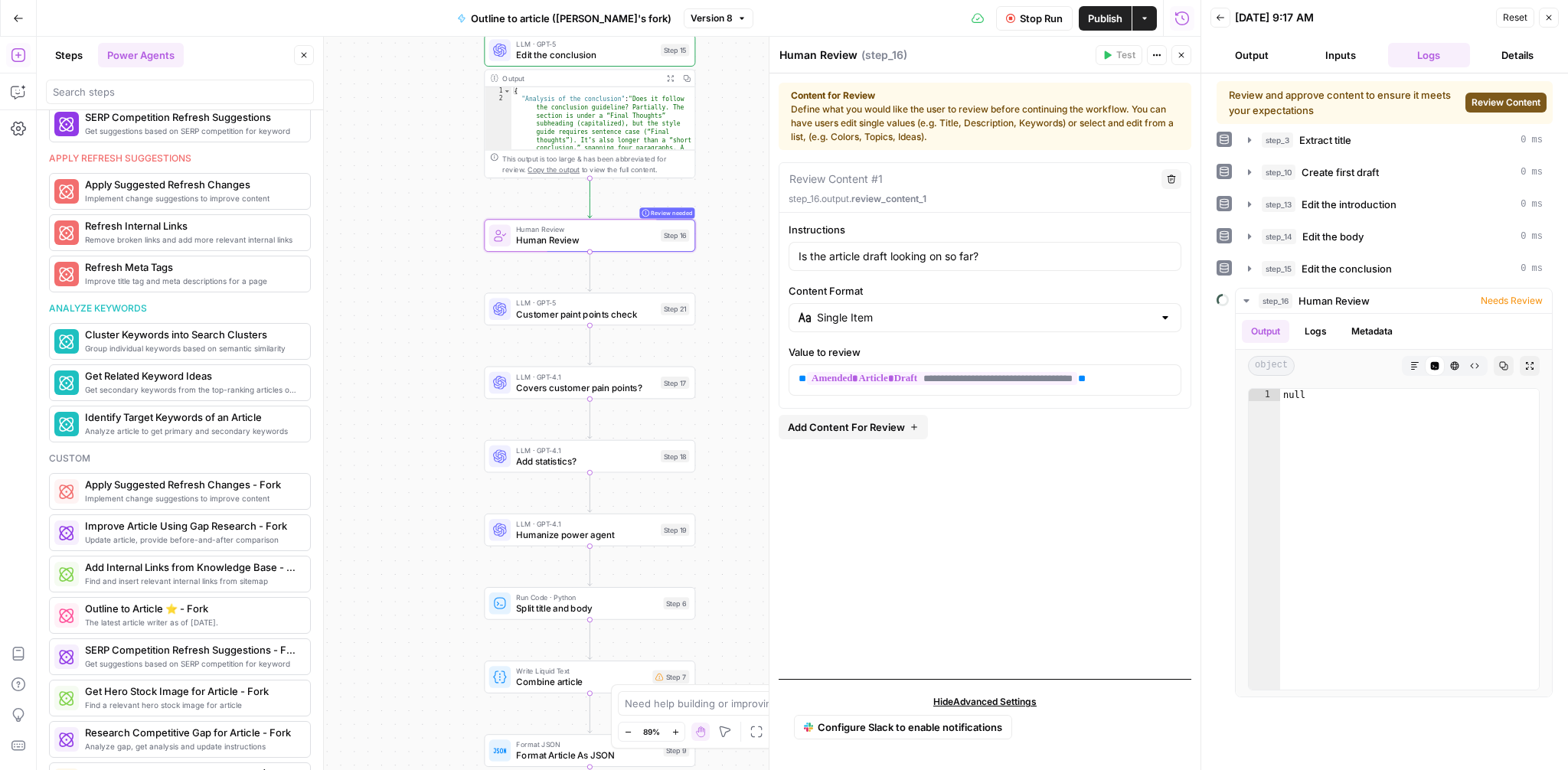
click at [1502, 102] on span "Review Content" at bounding box center [1506, 103] width 69 height 14
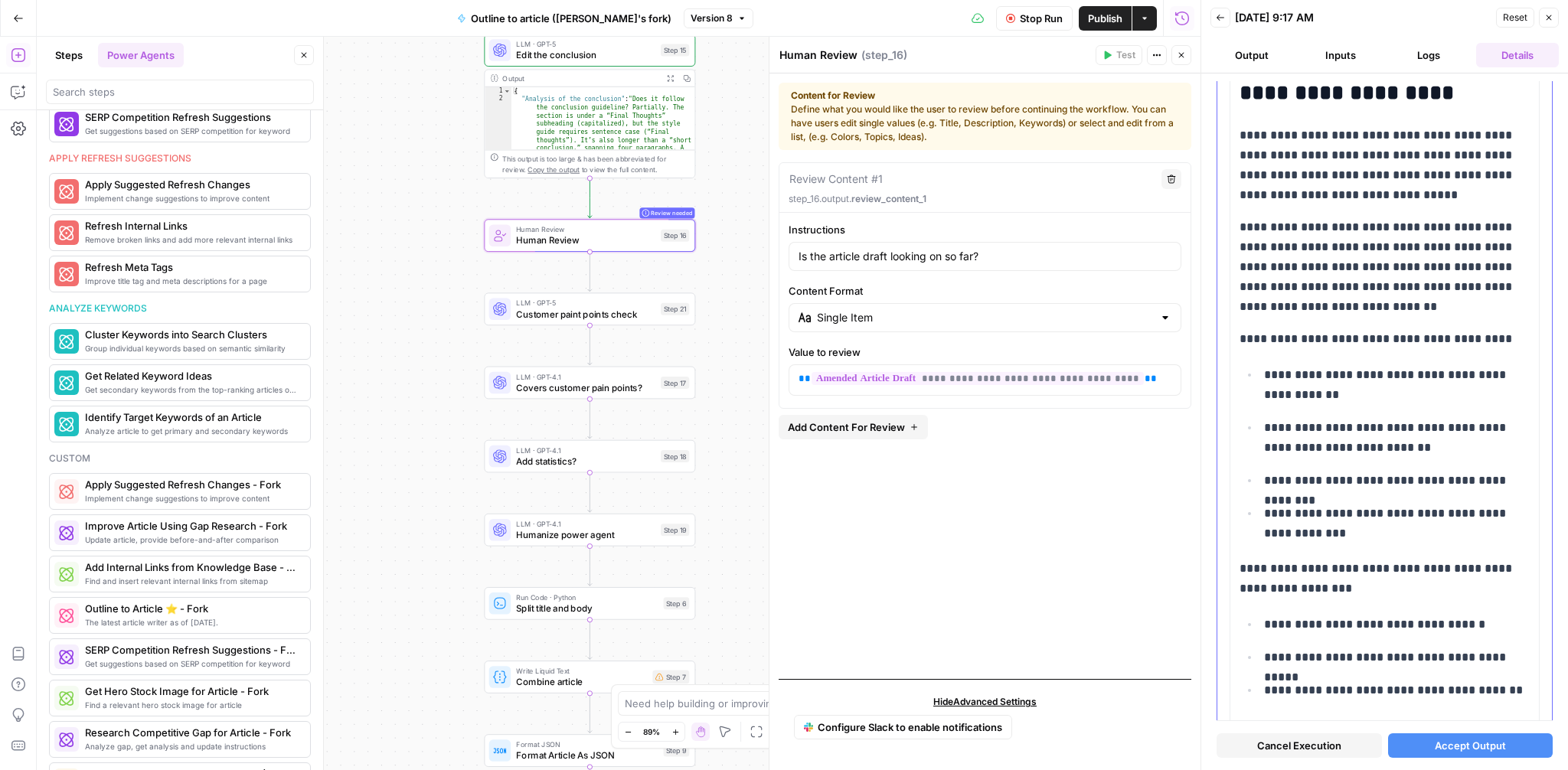
scroll to position [712, 0]
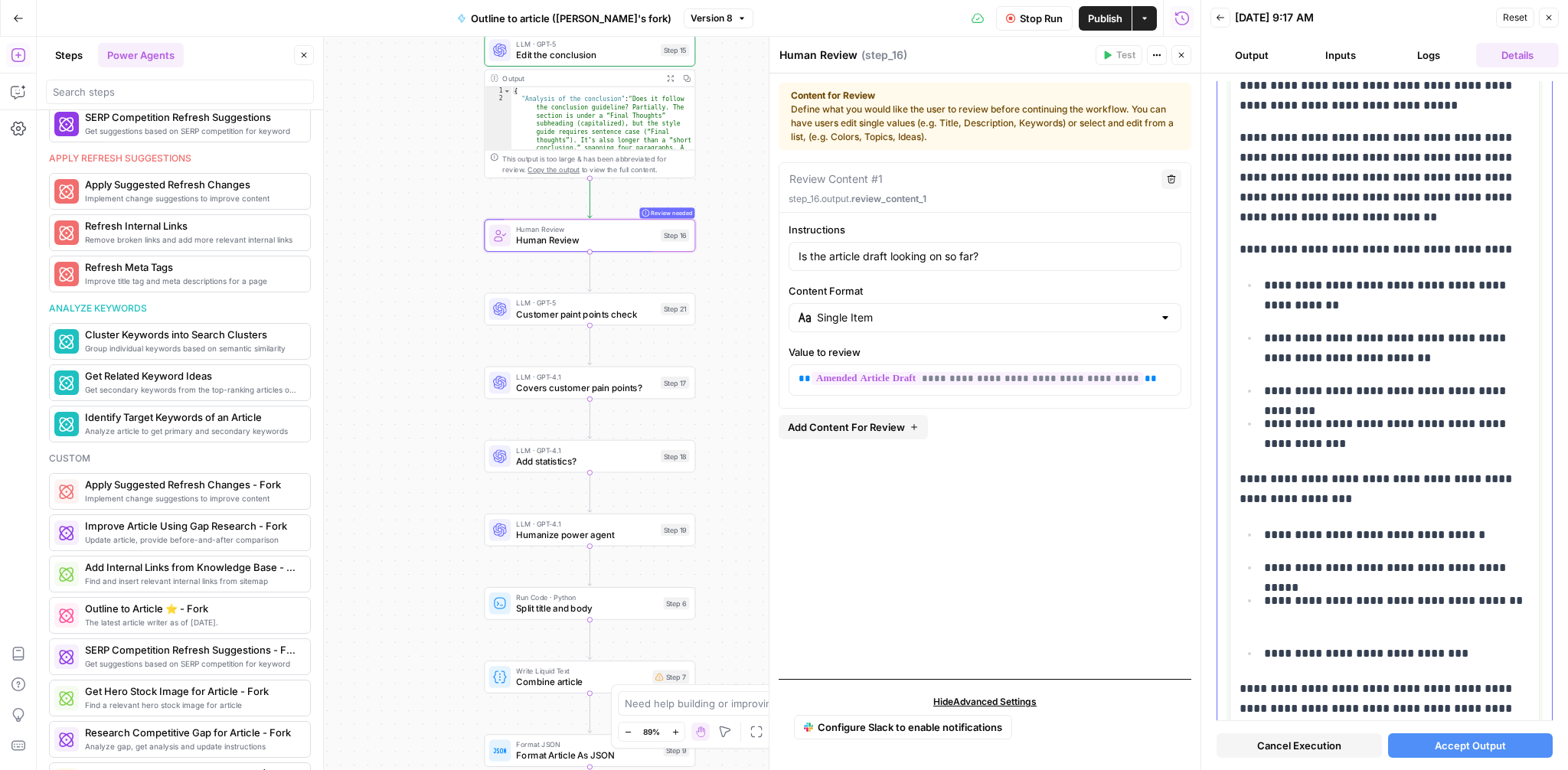
click at [1474, 529] on p "**********" at bounding box center [1397, 535] width 265 height 20
click at [1466, 750] on span "Accept Output" at bounding box center [1470, 746] width 71 height 15
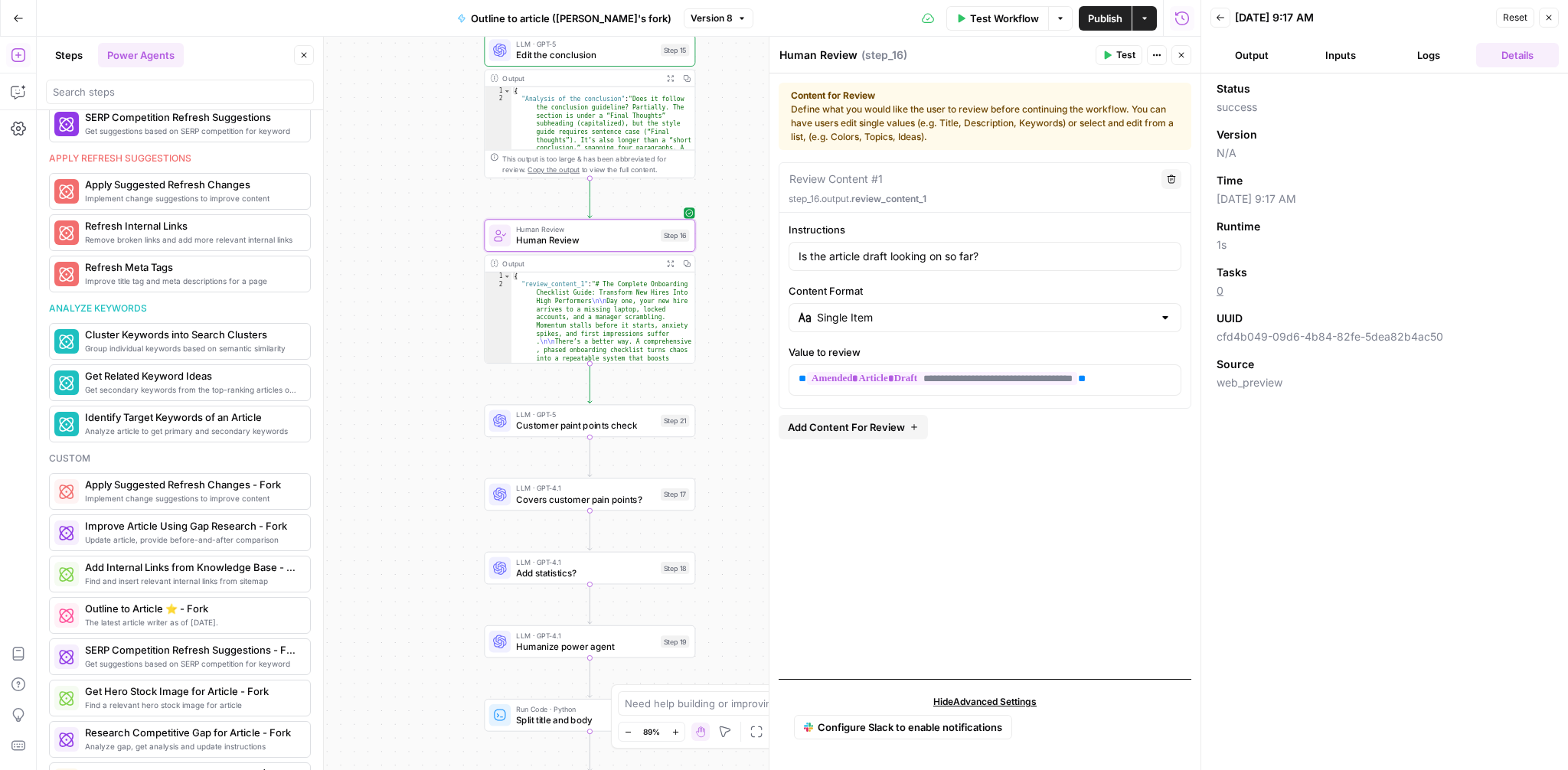
click at [1555, 19] on button "Close" at bounding box center [1549, 18] width 20 height 20
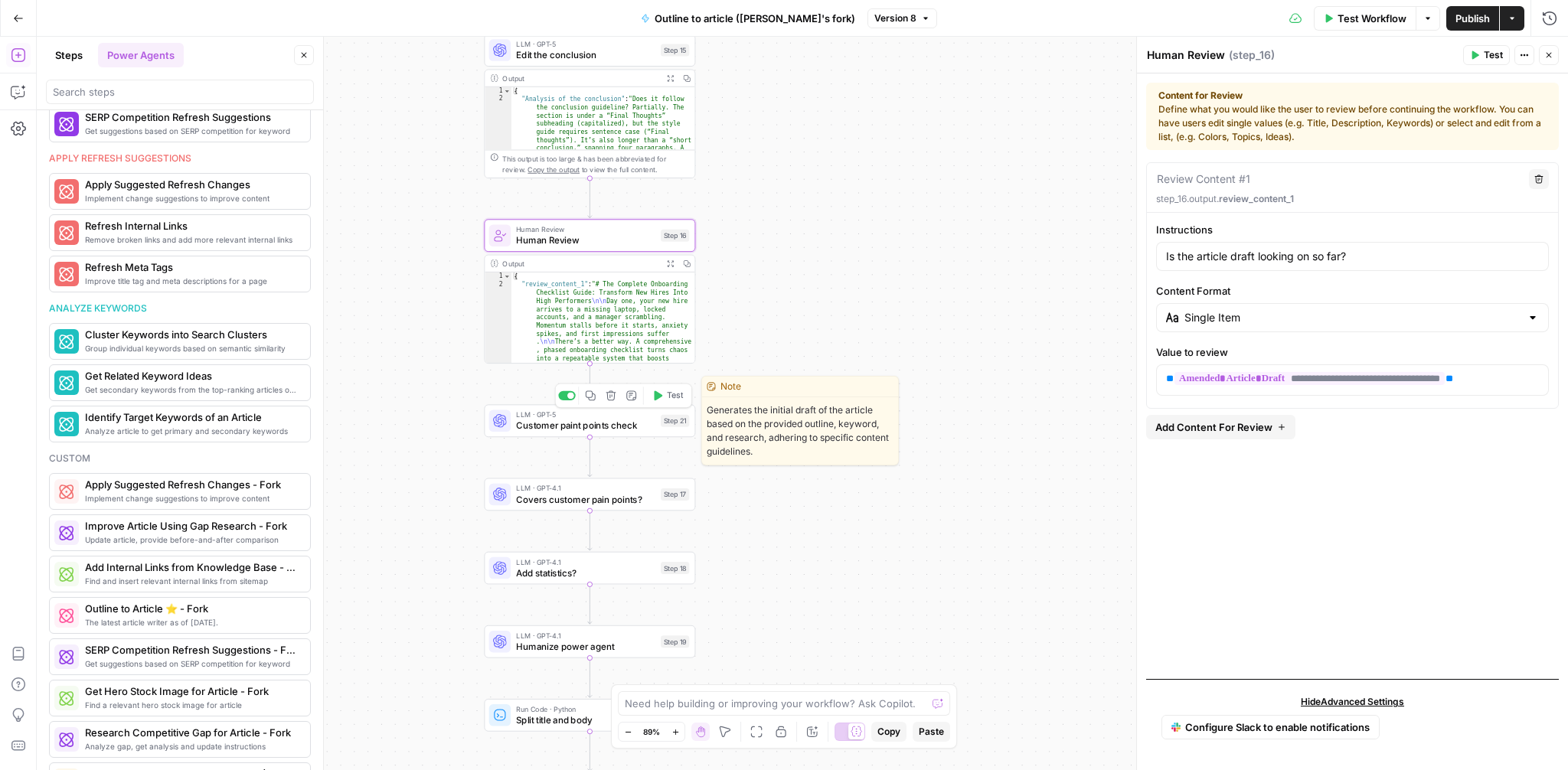
click at [608, 429] on span "Customer paint points check" at bounding box center [586, 426] width 140 height 14
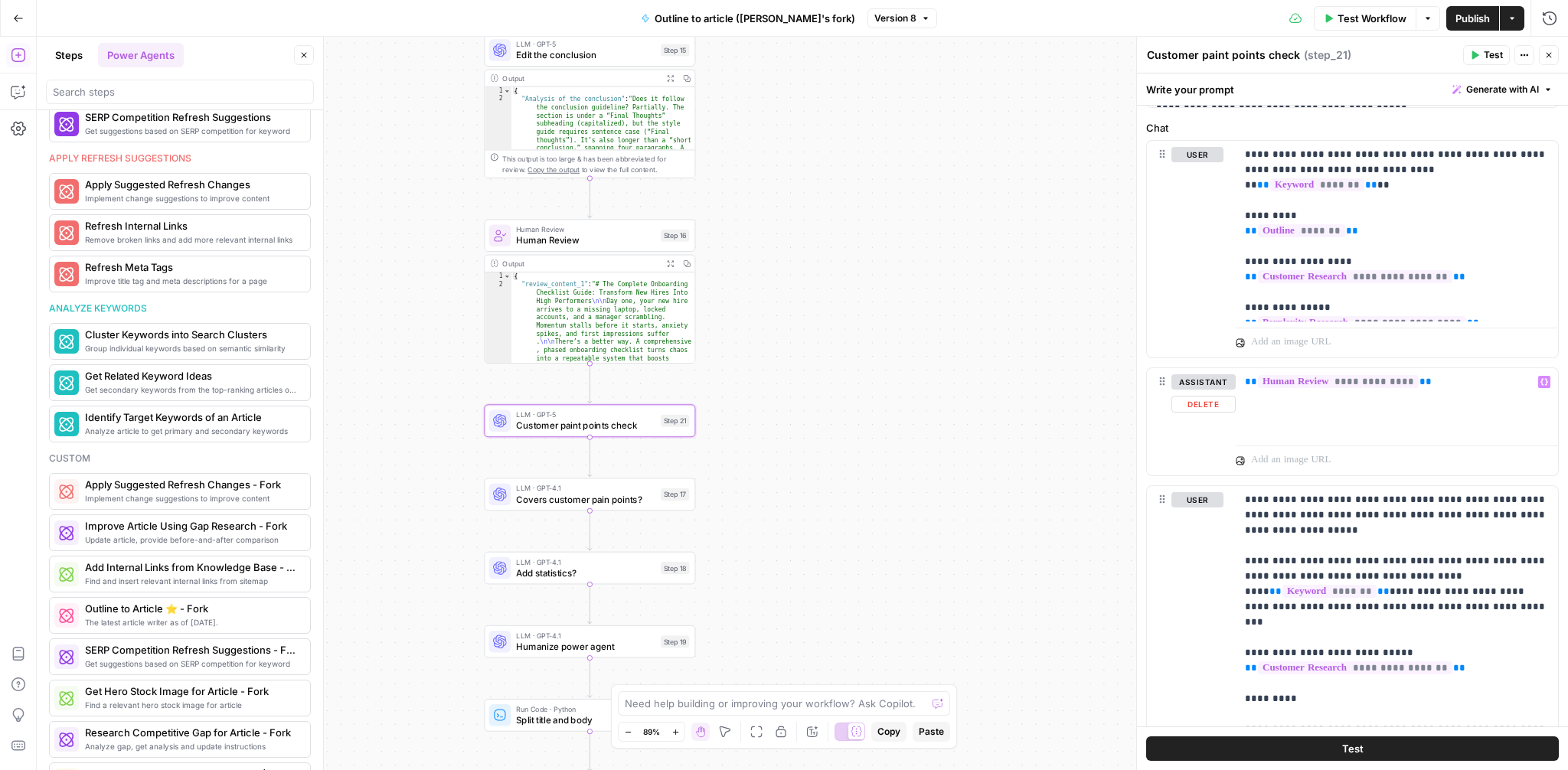
scroll to position [1058, 0]
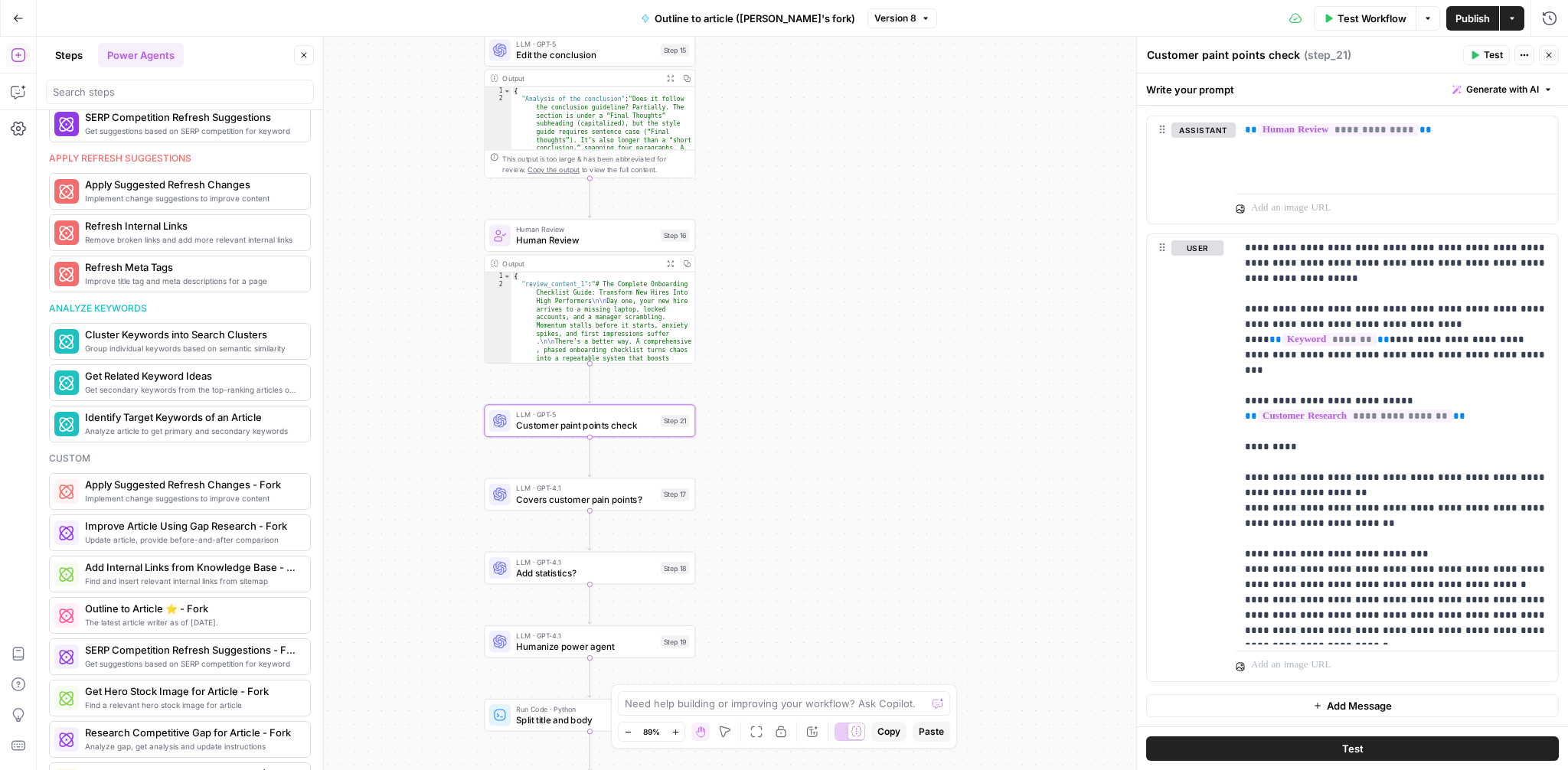
click at [1338, 746] on button "Test" at bounding box center [1353, 749] width 413 height 25
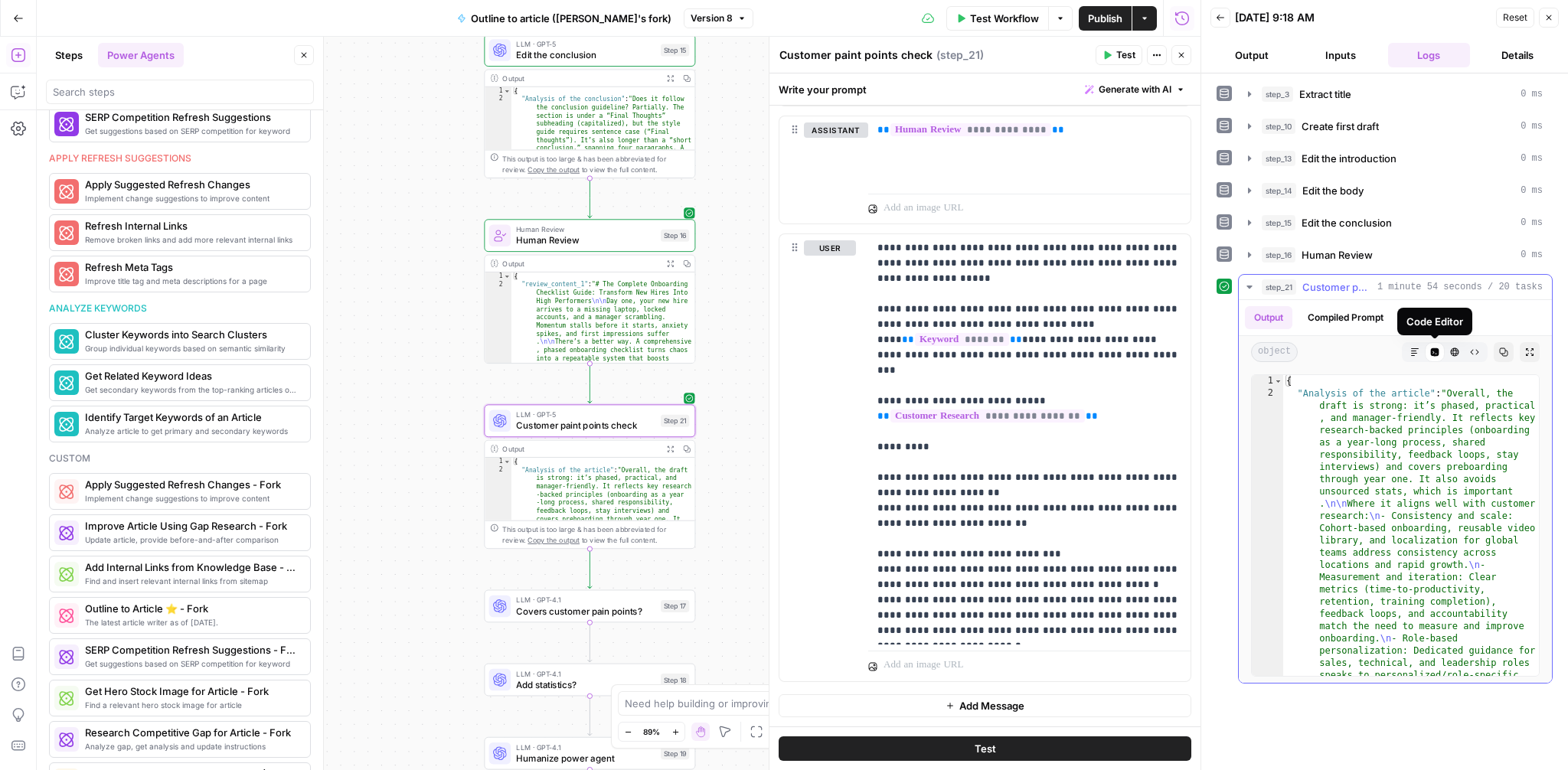
click at [1414, 354] on icon "button" at bounding box center [1415, 352] width 9 height 9
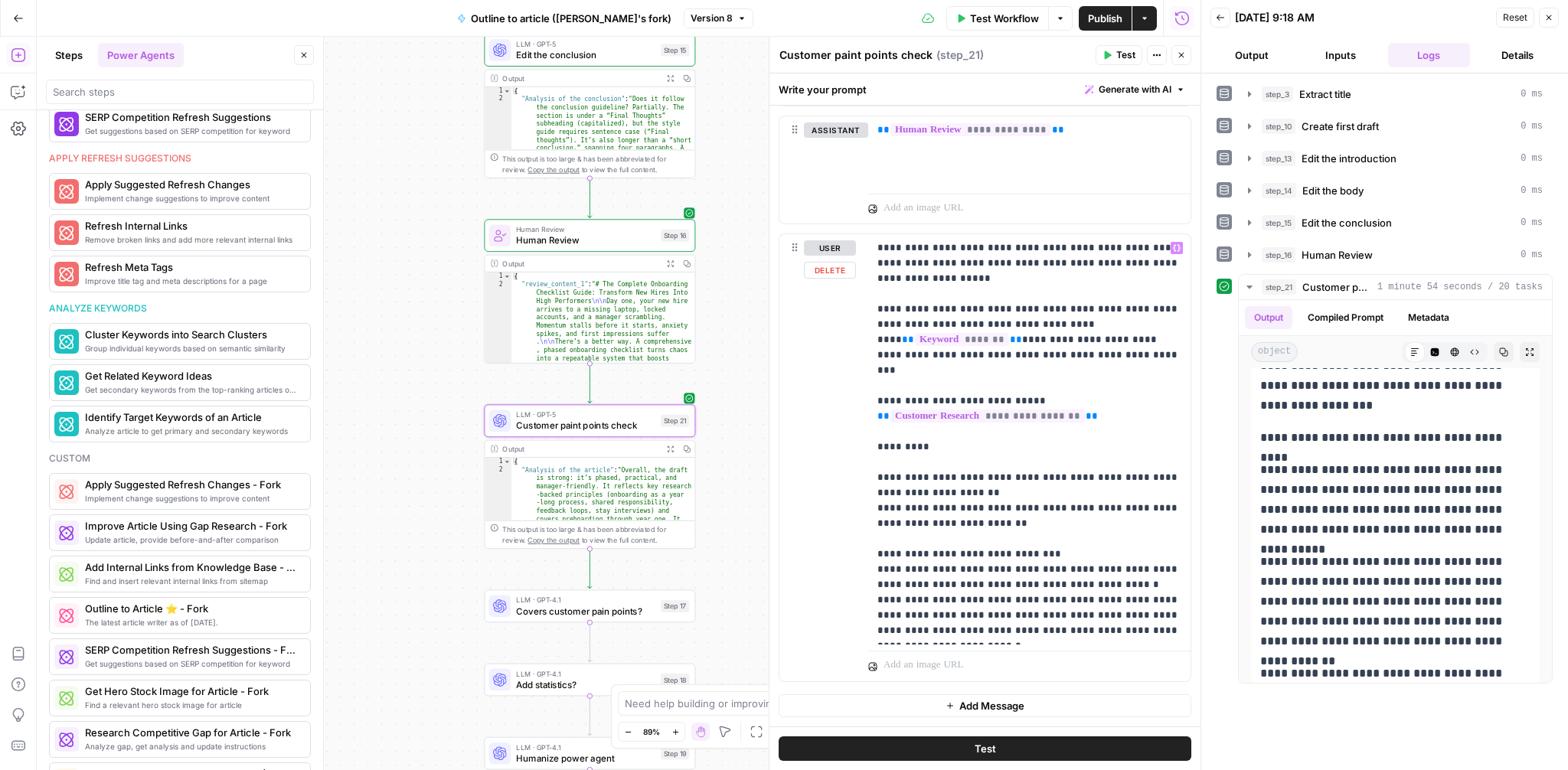
scroll to position [1056, 0]
click at [1003, 508] on p "**********" at bounding box center [1029, 441] width 304 height 398
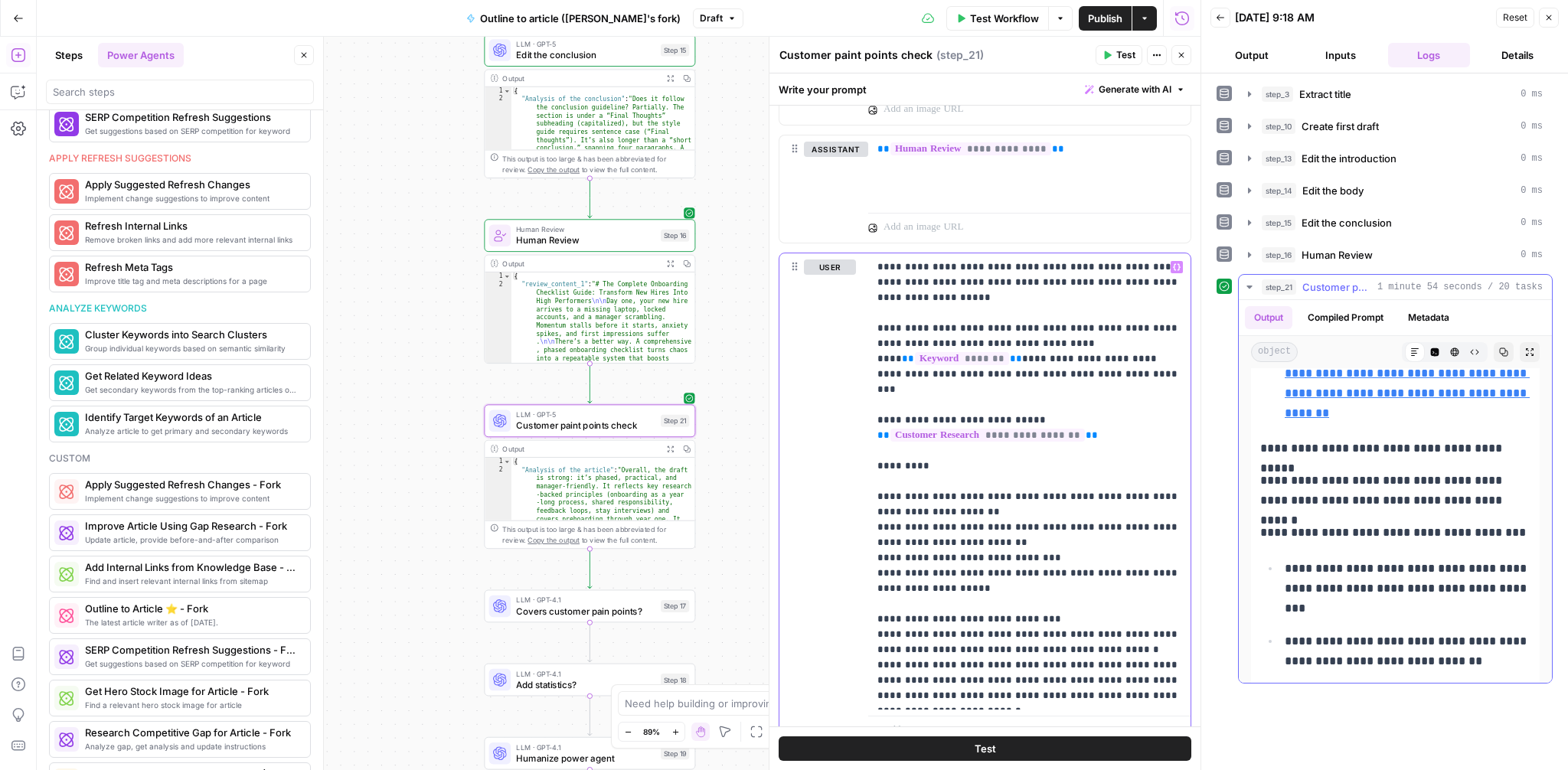
scroll to position [3120, 0]
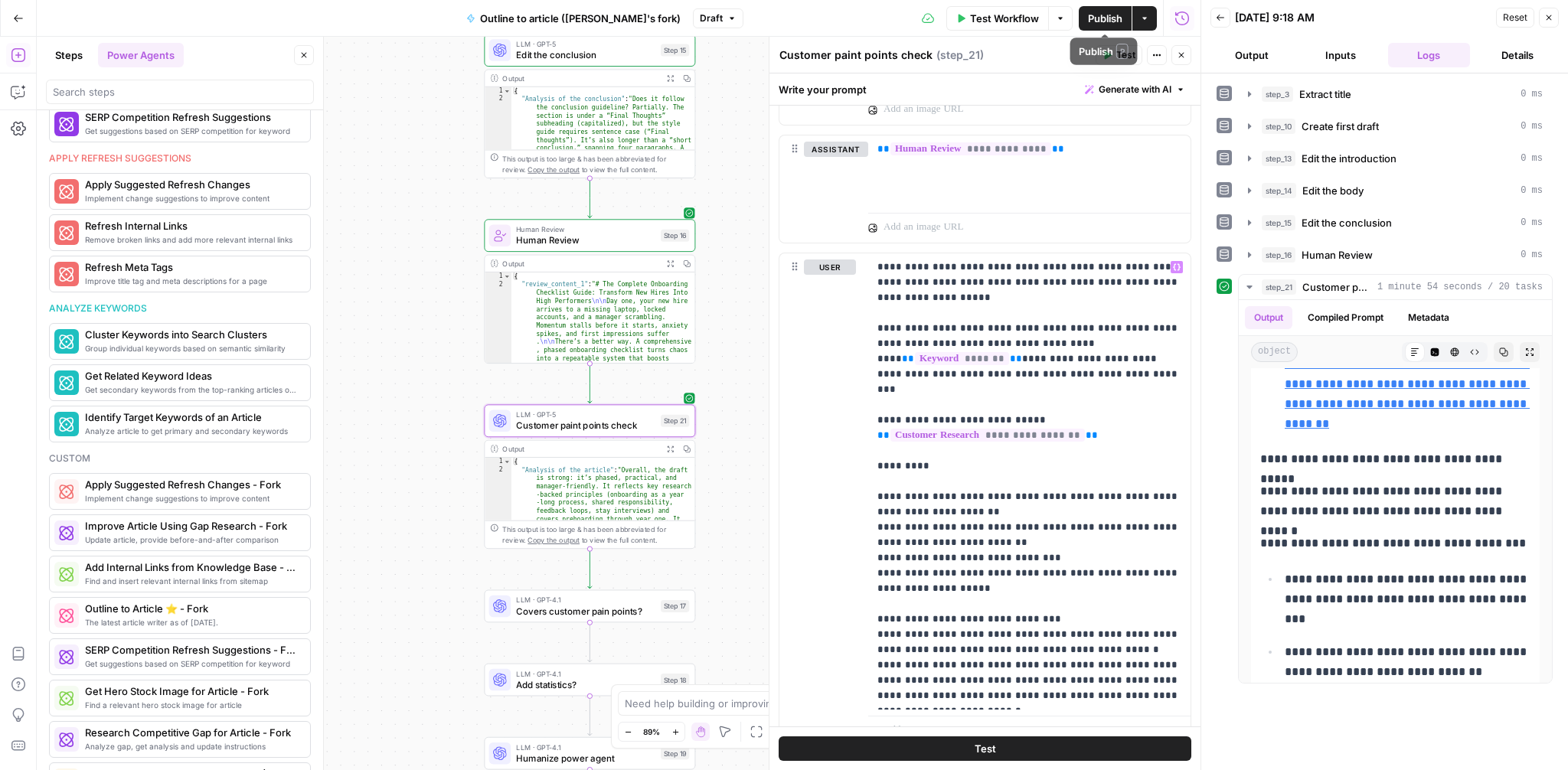
click at [1101, 11] on span "Publish" at bounding box center [1105, 18] width 35 height 15
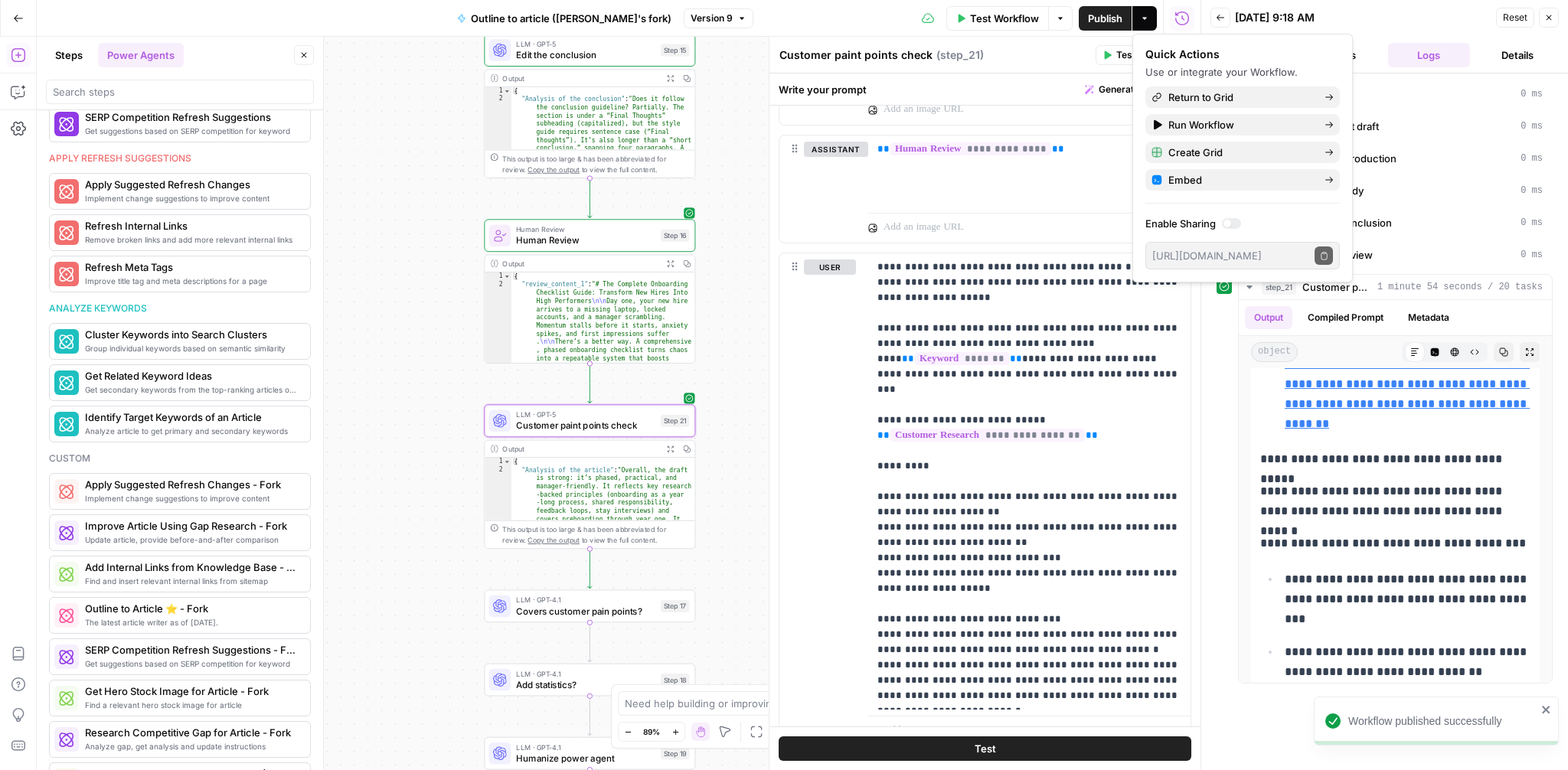
click at [1014, 753] on button "Test" at bounding box center [985, 749] width 413 height 25
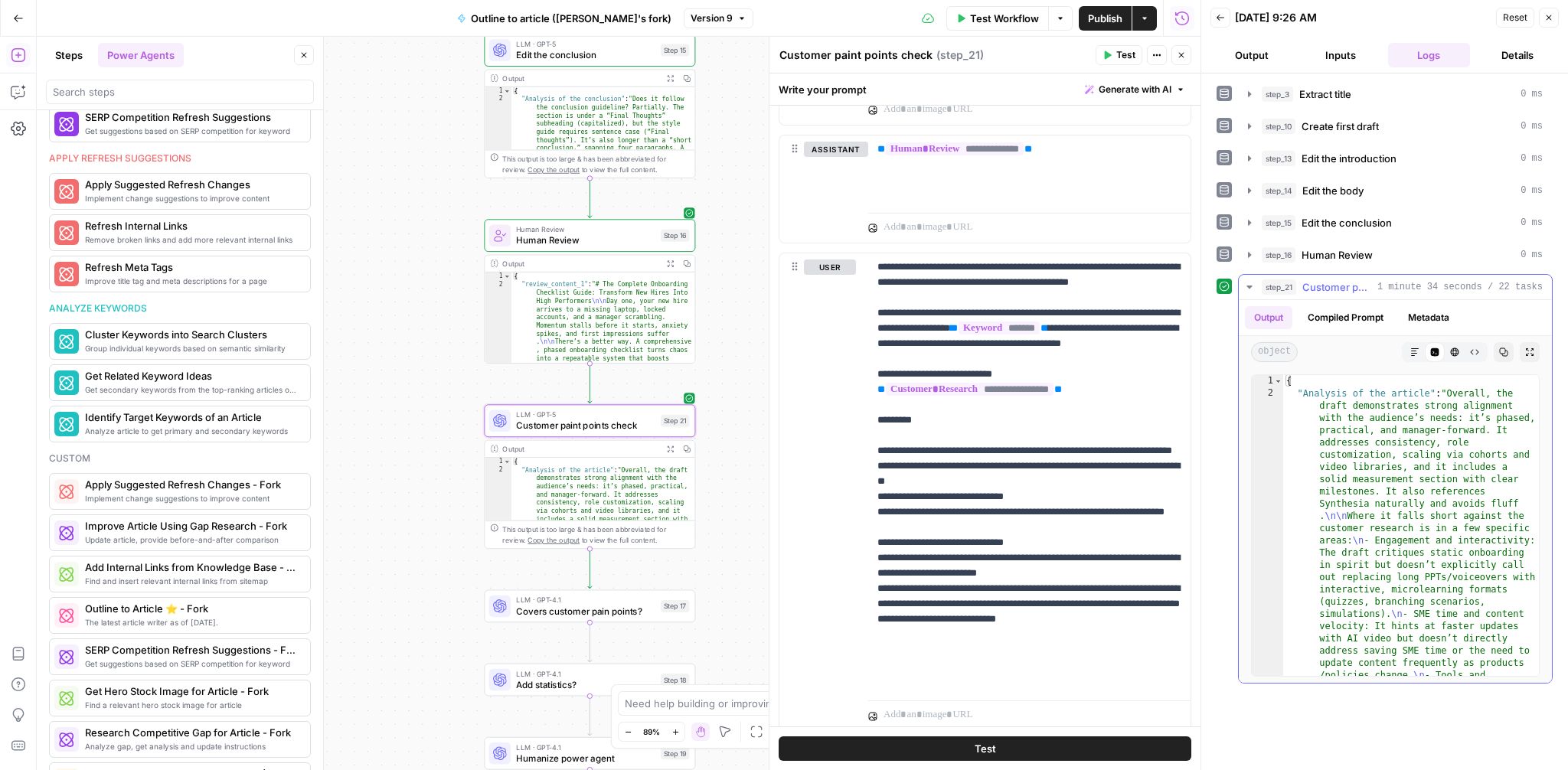
click at [1413, 348] on icon "button" at bounding box center [1415, 352] width 8 height 8
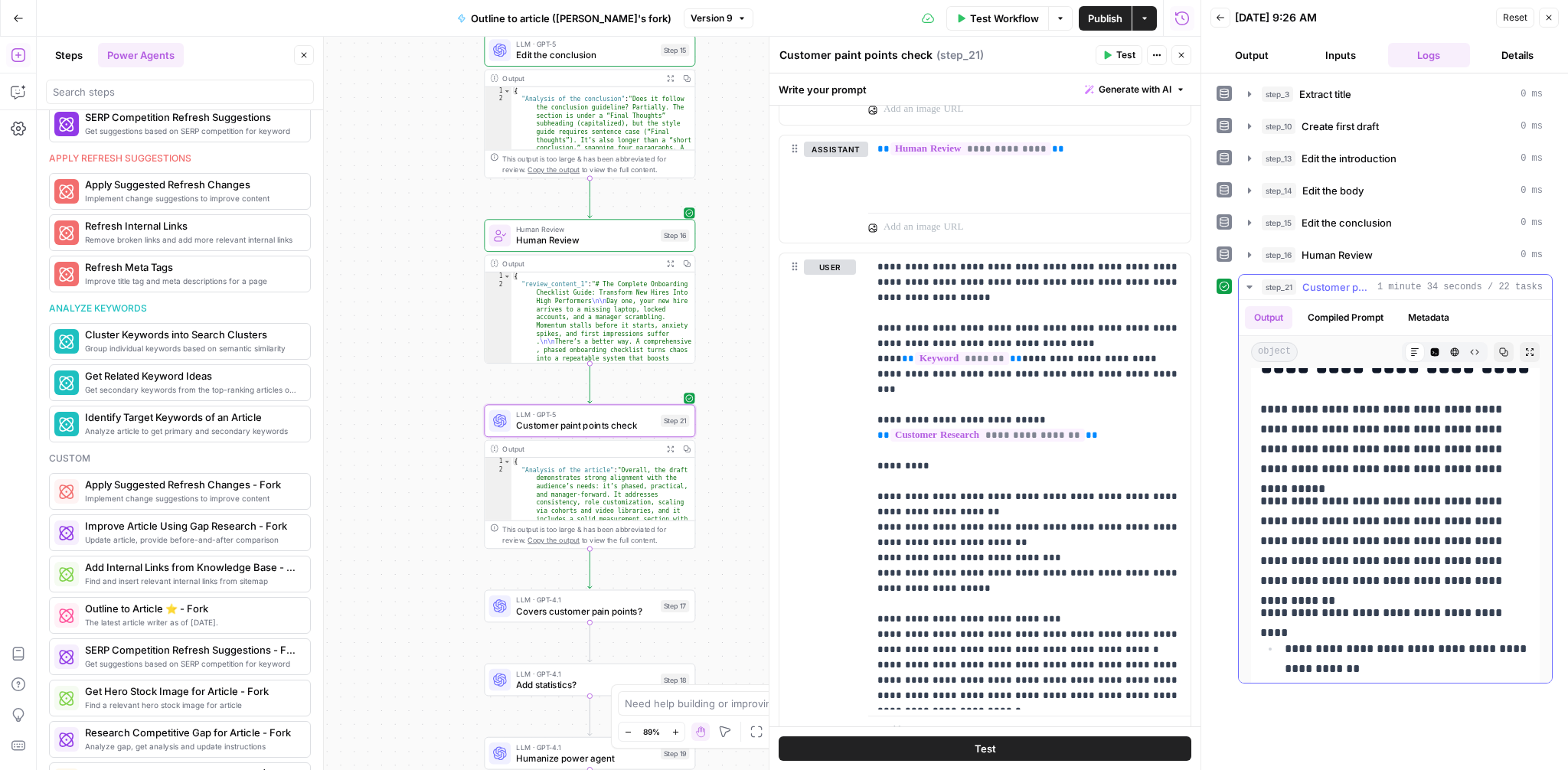
scroll to position [1890, 0]
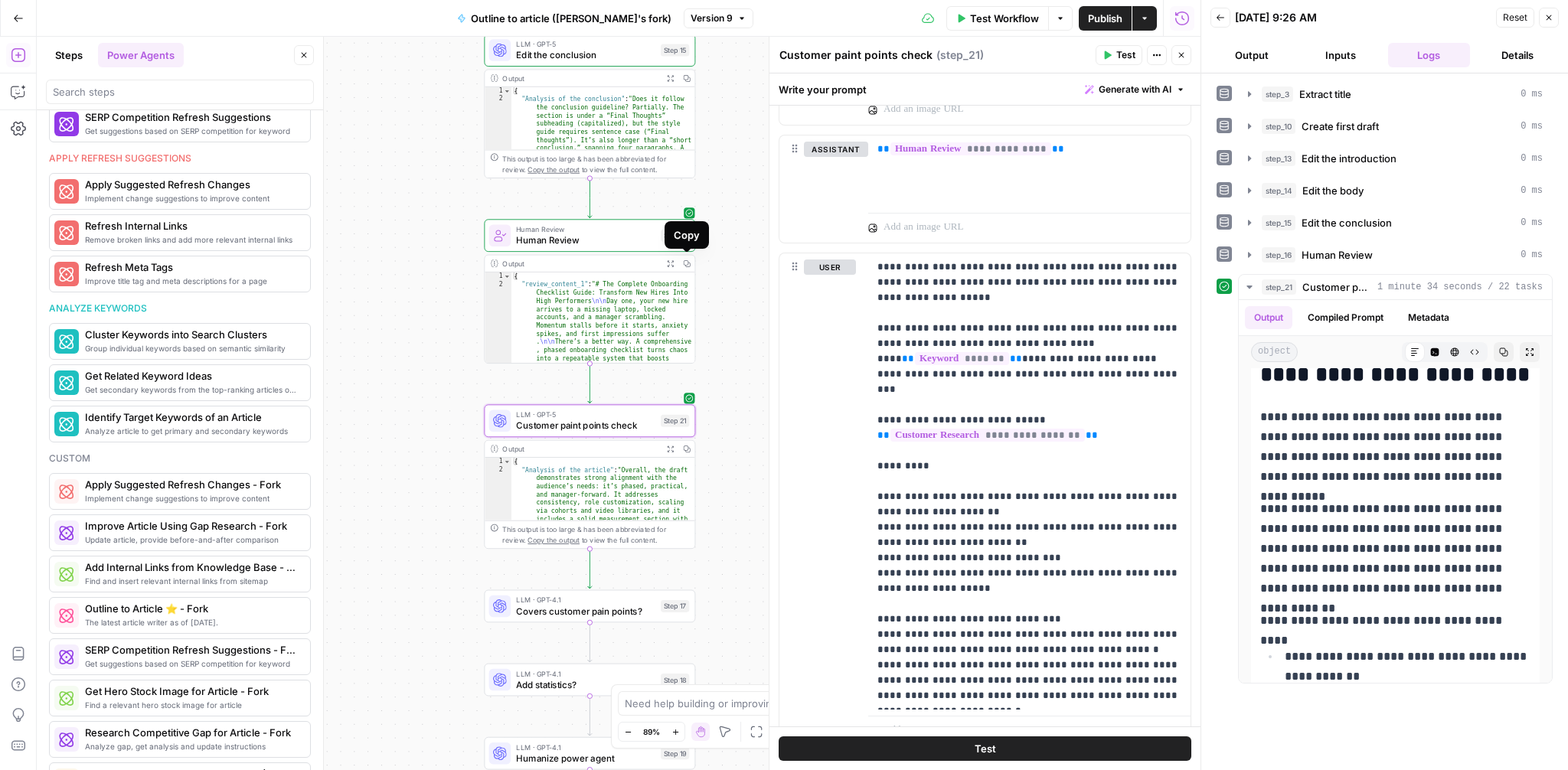
click at [683, 264] on icon "button" at bounding box center [687, 263] width 8 height 8
click at [669, 261] on icon "button" at bounding box center [670, 263] width 6 height 6
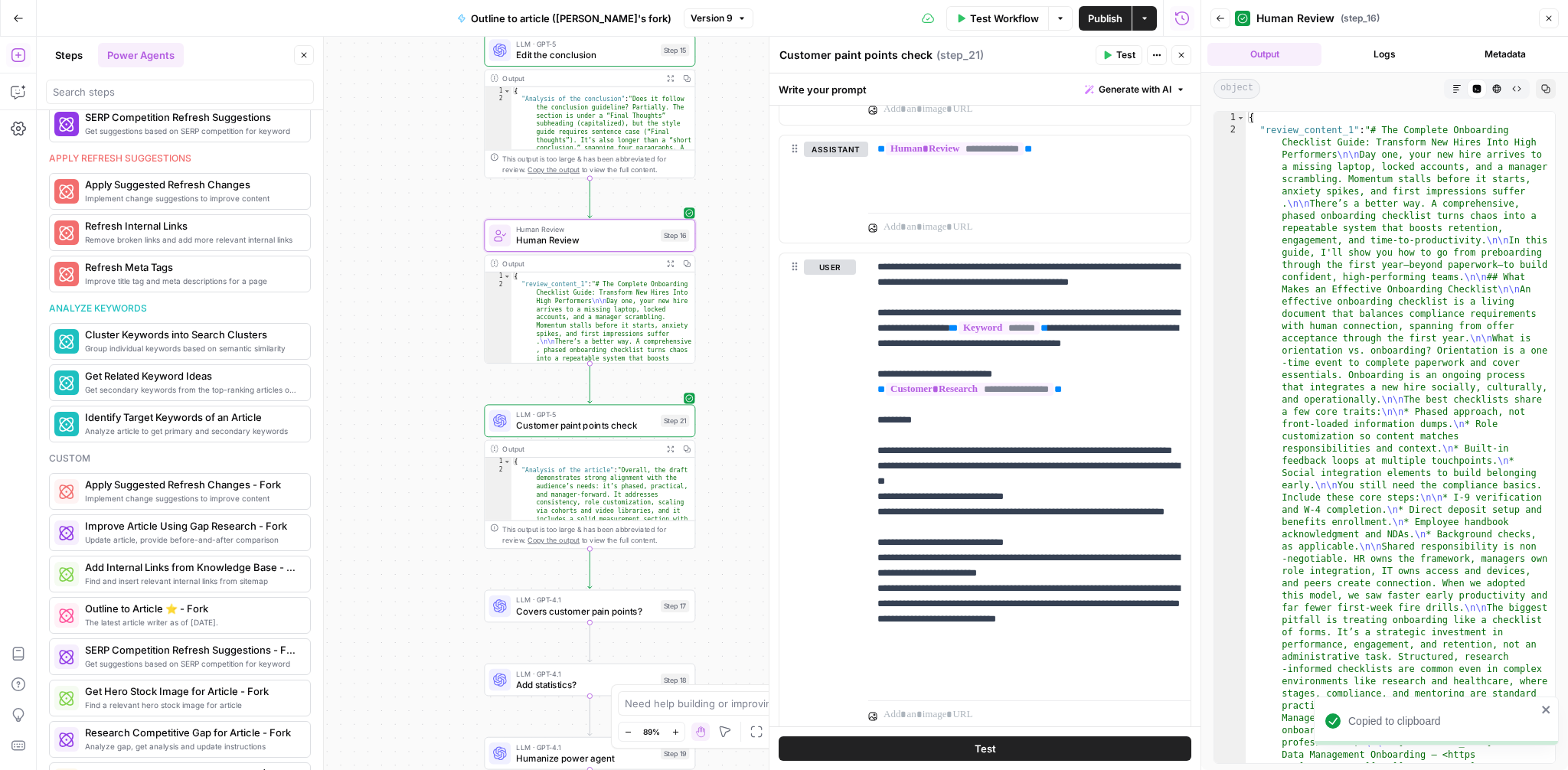
click at [1456, 86] on icon "button" at bounding box center [1457, 89] width 9 height 9
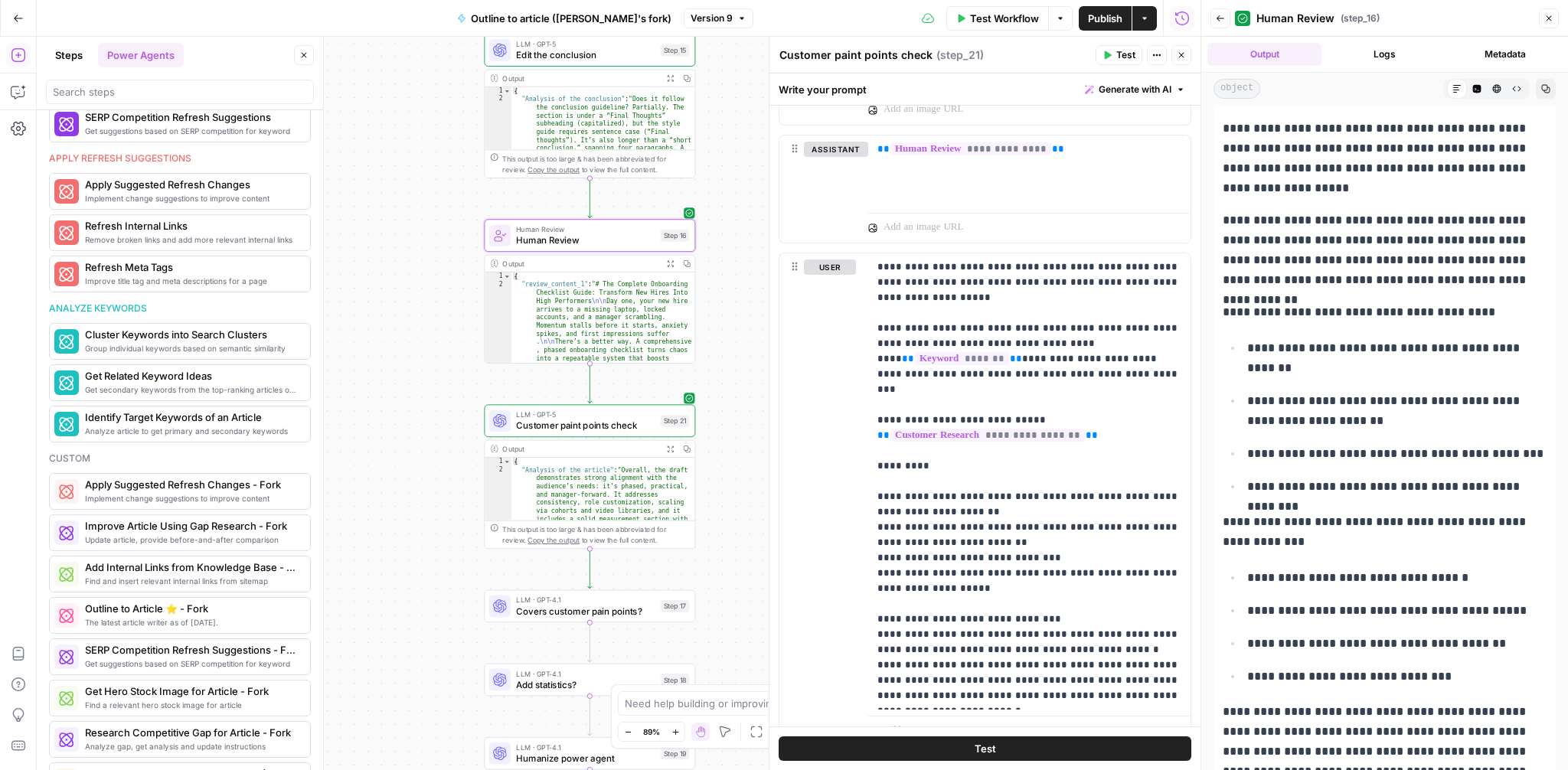
scroll to position [0, 0]
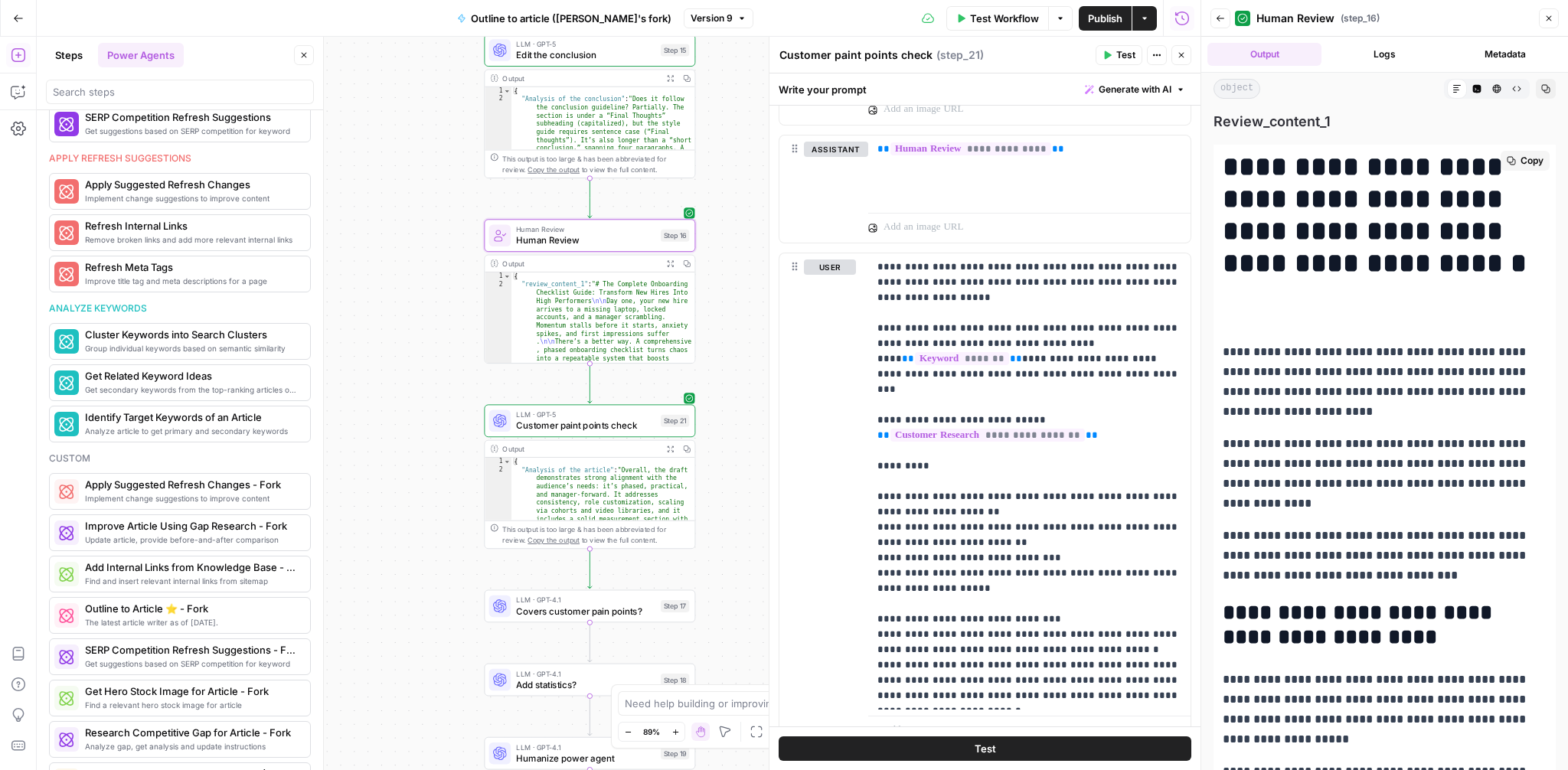
click at [1516, 163] on button "Copy" at bounding box center [1525, 161] width 49 height 20
click at [667, 452] on icon "button" at bounding box center [670, 449] width 6 height 6
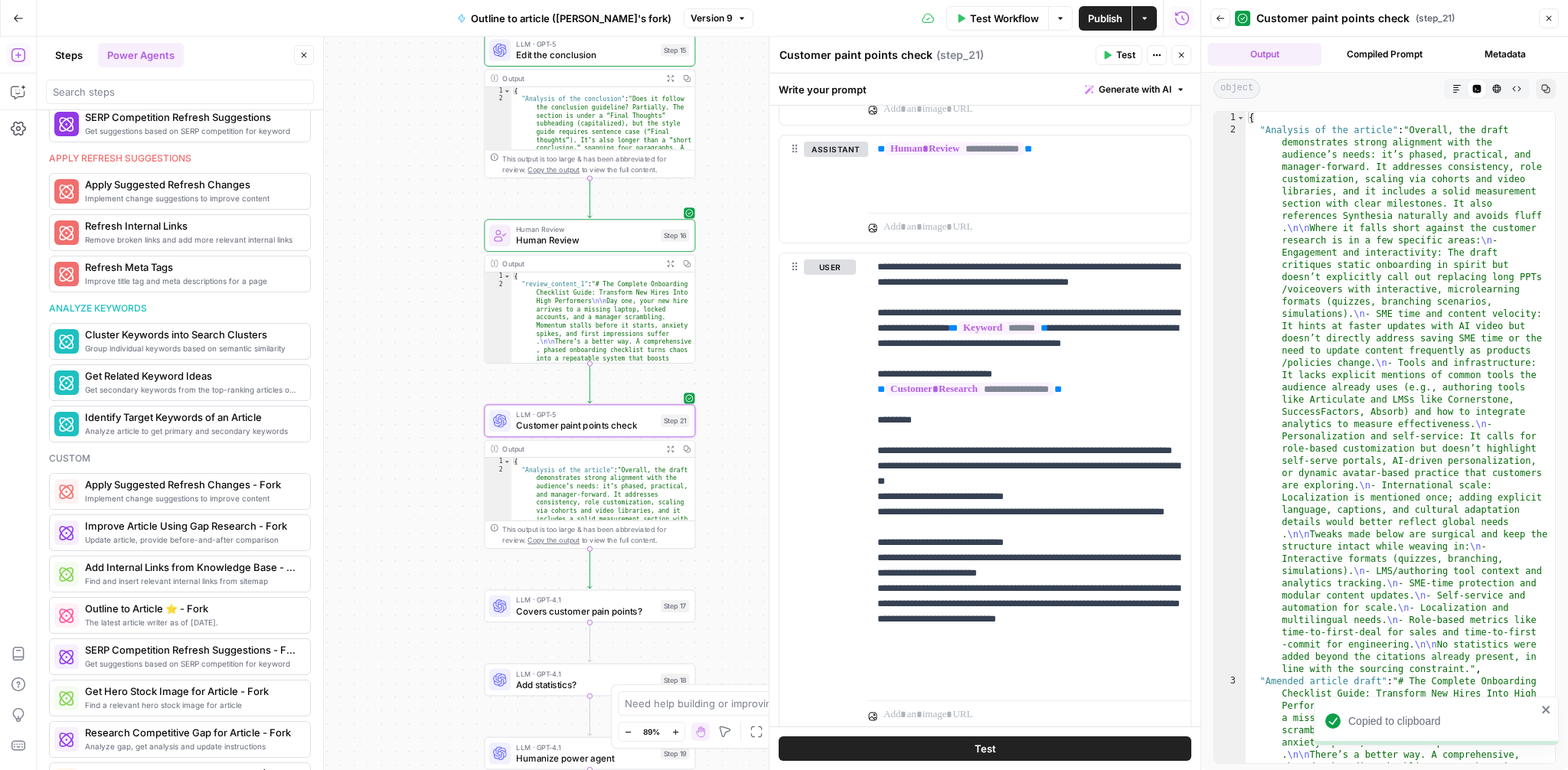
click at [1453, 88] on icon "button" at bounding box center [1457, 89] width 9 height 9
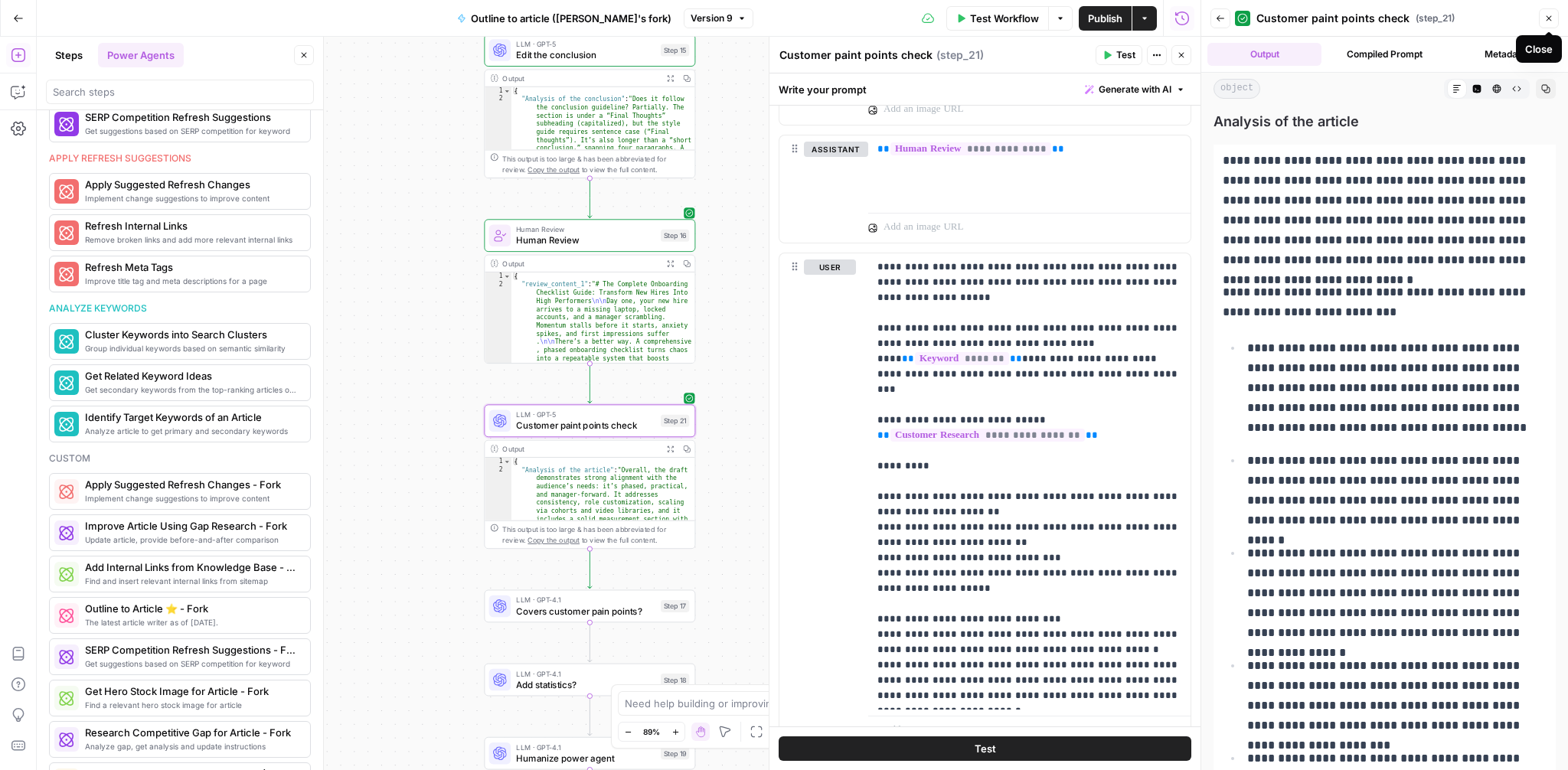
click at [1545, 24] on button "Close" at bounding box center [1549, 18] width 20 height 20
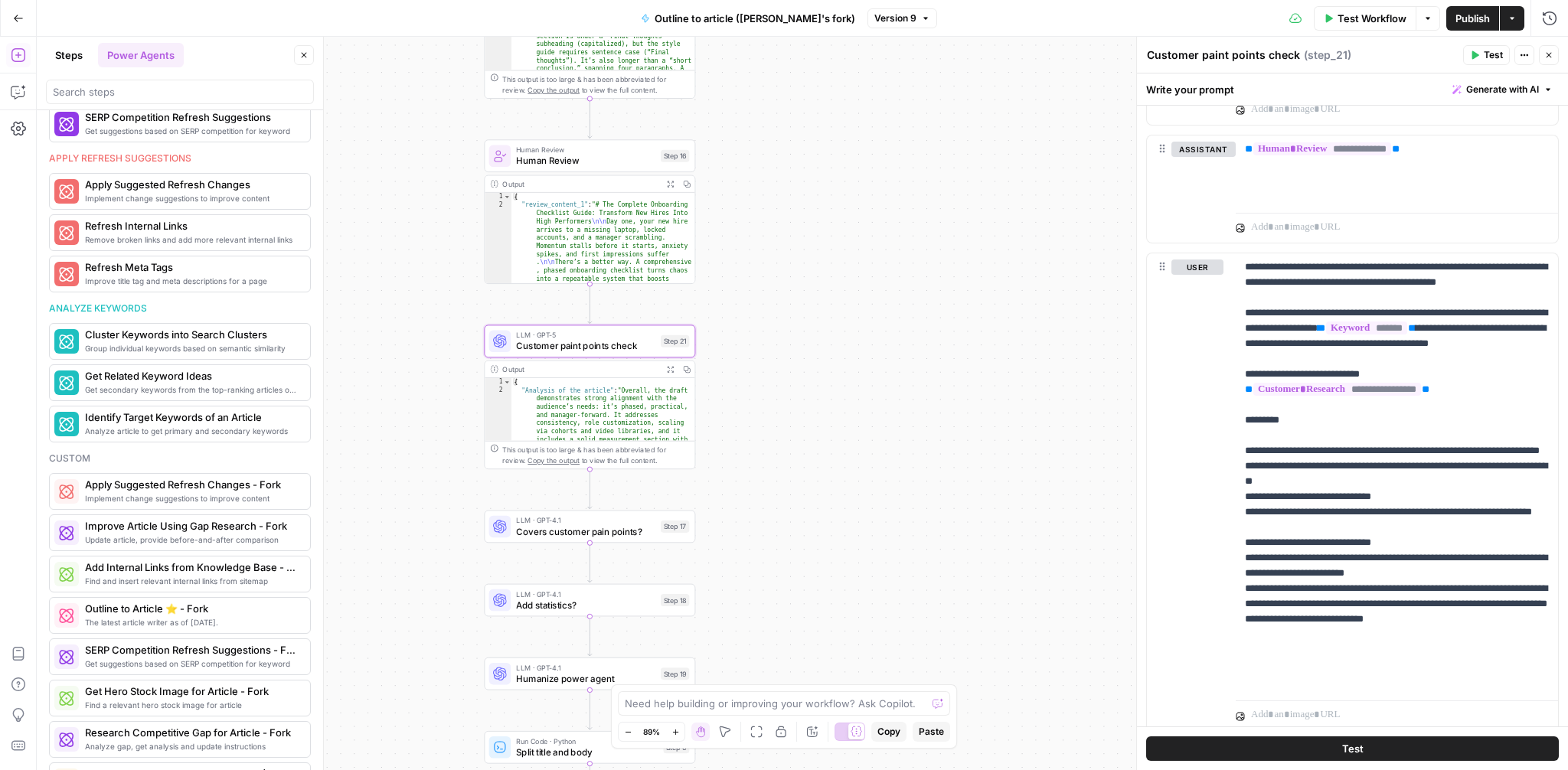
drag, startPoint x: 906, startPoint y: 441, endPoint x: 907, endPoint y: 354, distance: 87.0
click at [907, 354] on div "**********" at bounding box center [802, 403] width 1531 height 734
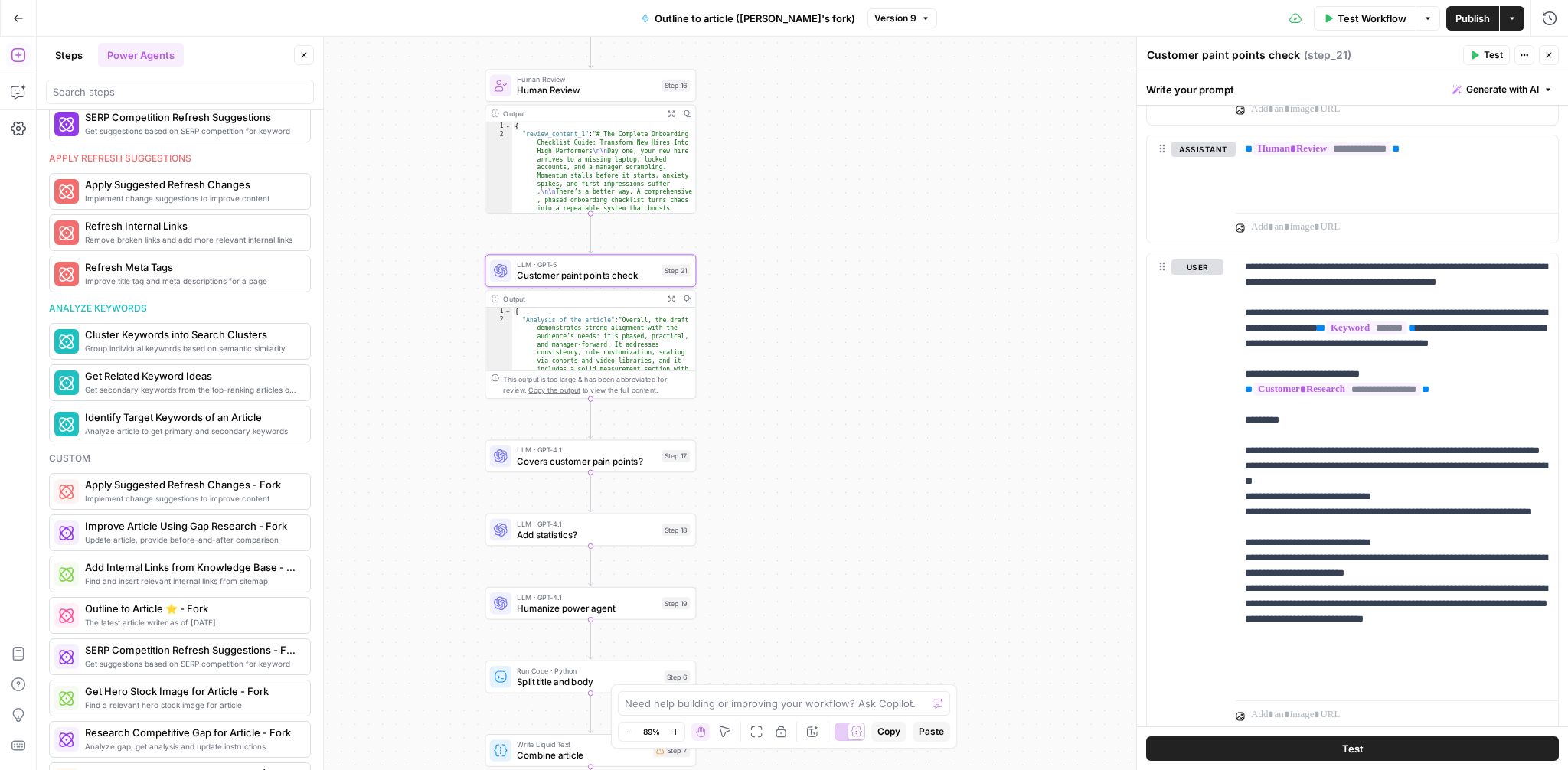
drag, startPoint x: 909, startPoint y: 381, endPoint x: 909, endPoint y: 322, distance: 59.0
click at [909, 322] on div "**********" at bounding box center [802, 403] width 1531 height 734
click at [589, 459] on span "Covers customer pain points?" at bounding box center [587, 461] width 140 height 14
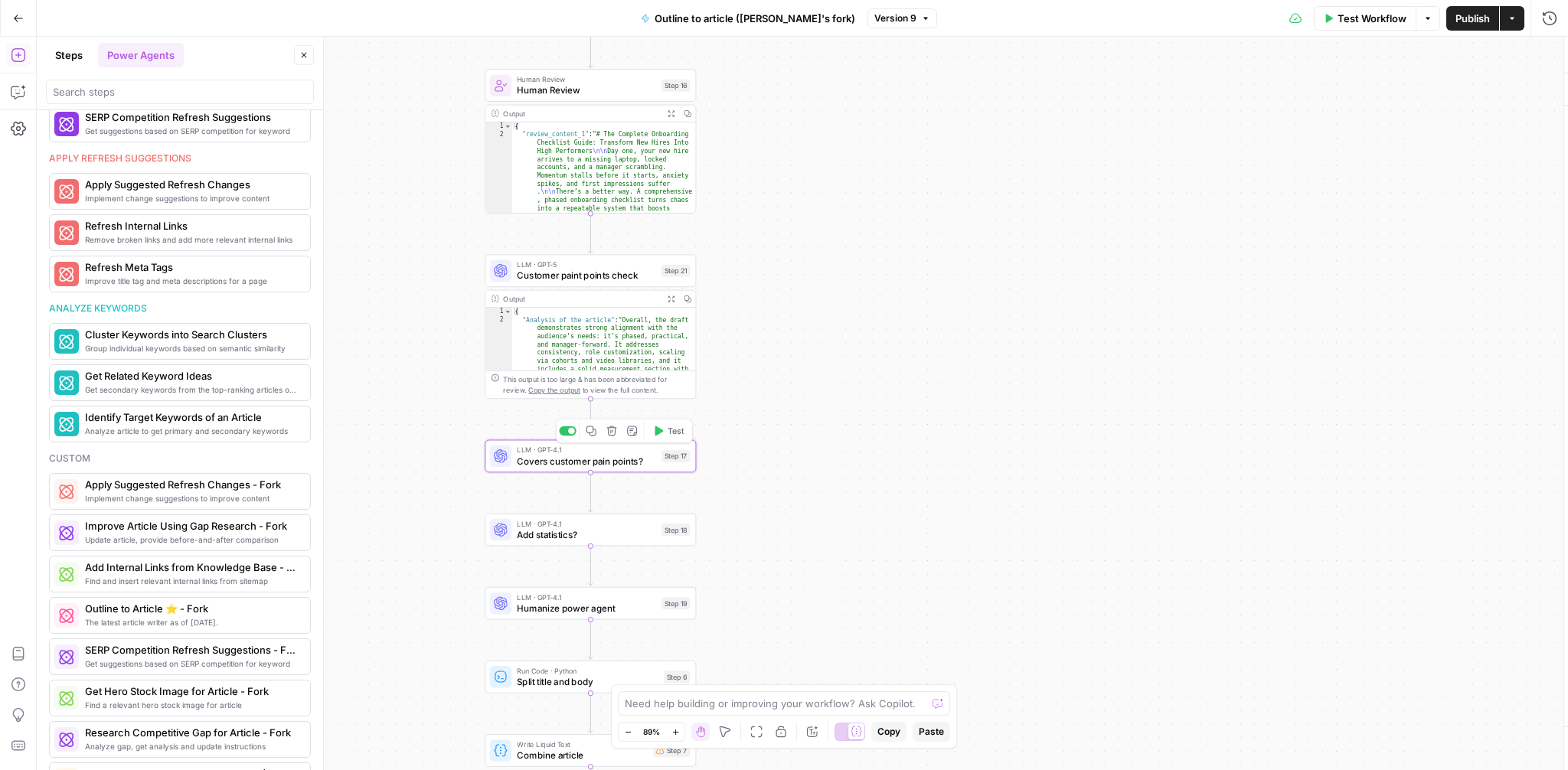
type textarea "Covers customer pain points?"
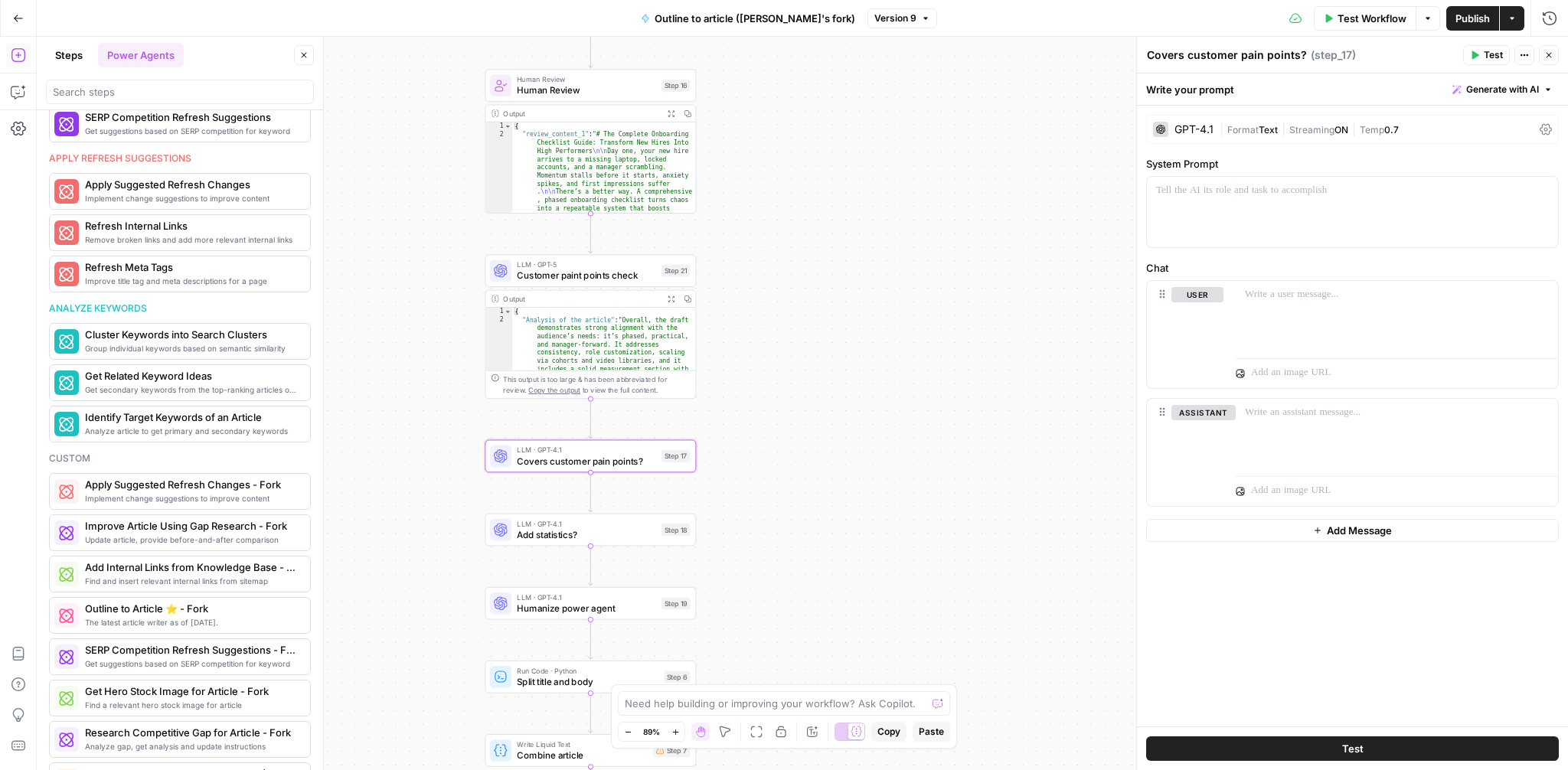
click at [1547, 51] on icon "button" at bounding box center [1549, 55] width 9 height 9
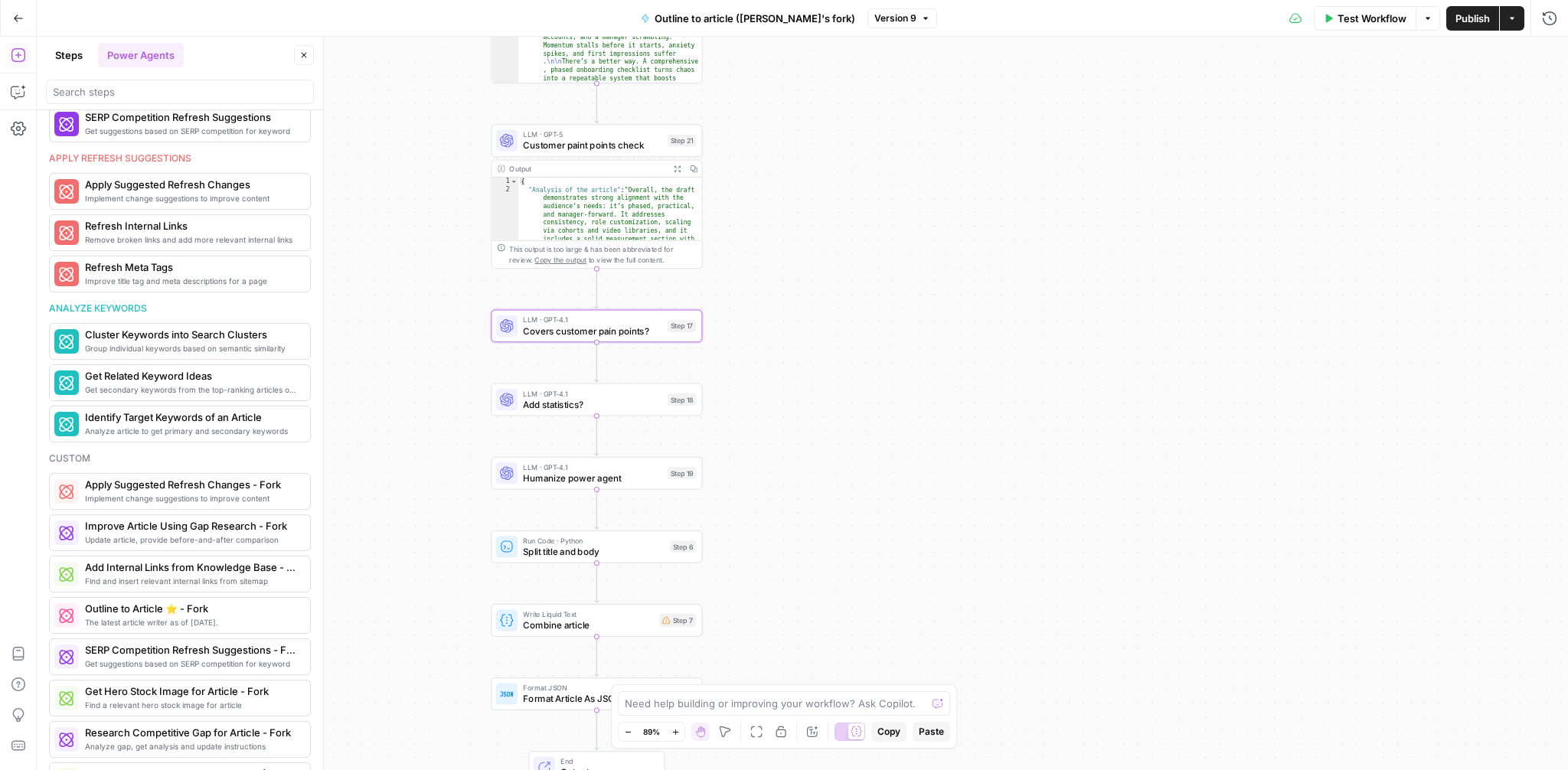
drag, startPoint x: 861, startPoint y: 485, endPoint x: 867, endPoint y: 355, distance: 130.1
click at [867, 355] on div "**********" at bounding box center [802, 403] width 1531 height 734
click at [618, 301] on icon "button" at bounding box center [618, 301] width 10 height 10
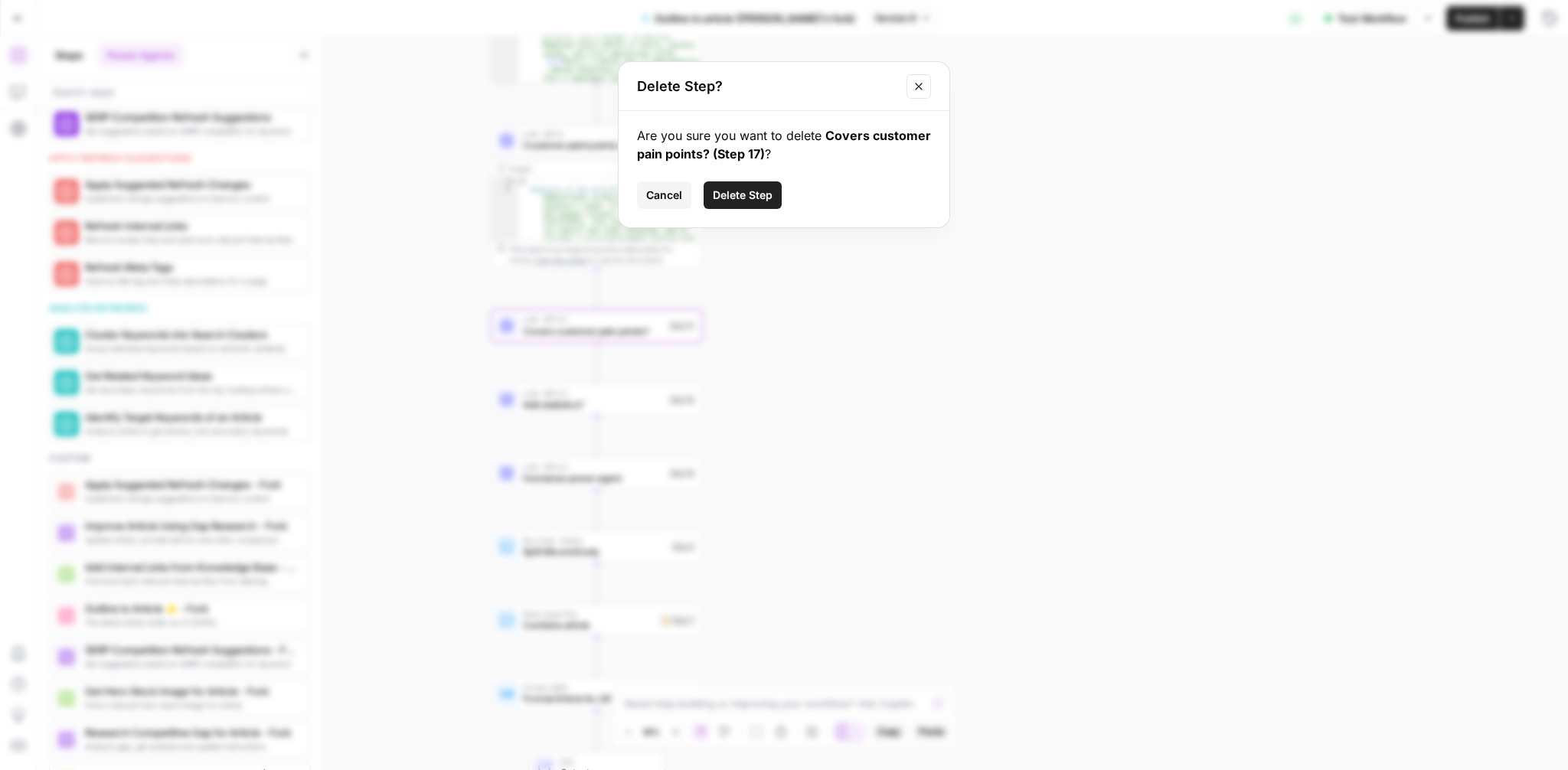
click at [744, 195] on span "Delete Step" at bounding box center [743, 196] width 60 height 15
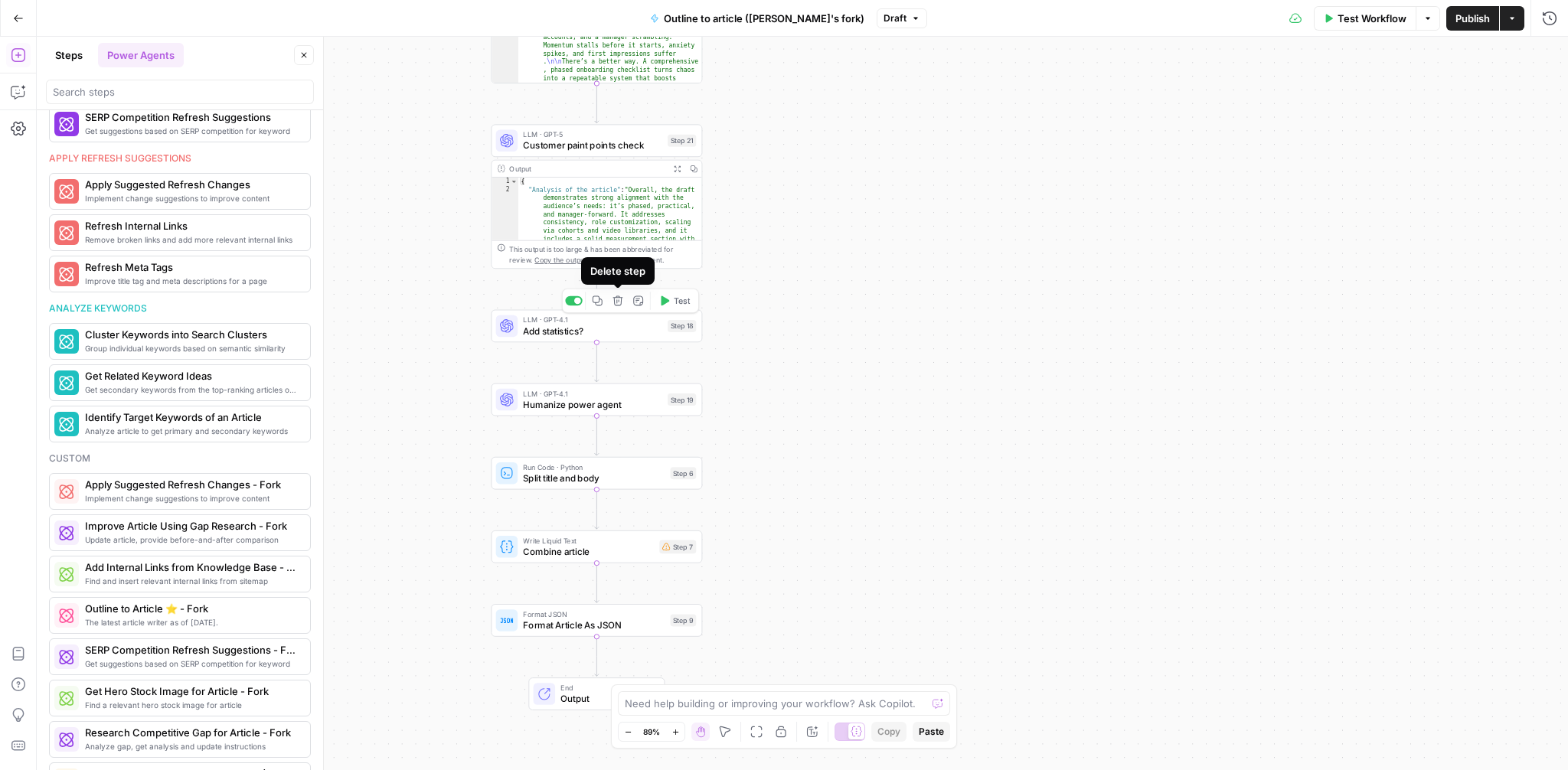
click at [616, 304] on icon "button" at bounding box center [618, 301] width 10 height 10
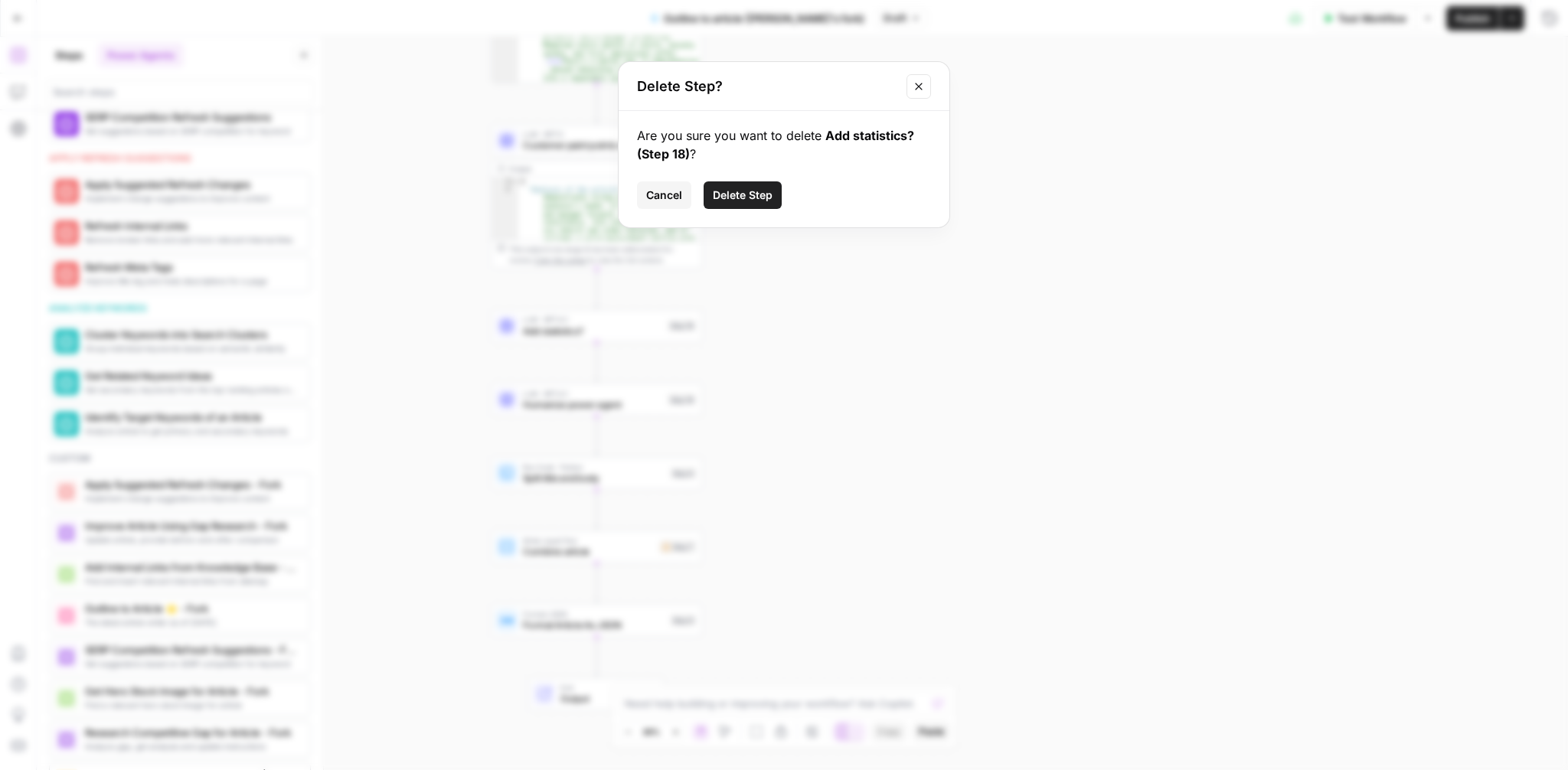
click at [740, 206] on button "Delete Step" at bounding box center [743, 196] width 78 height 28
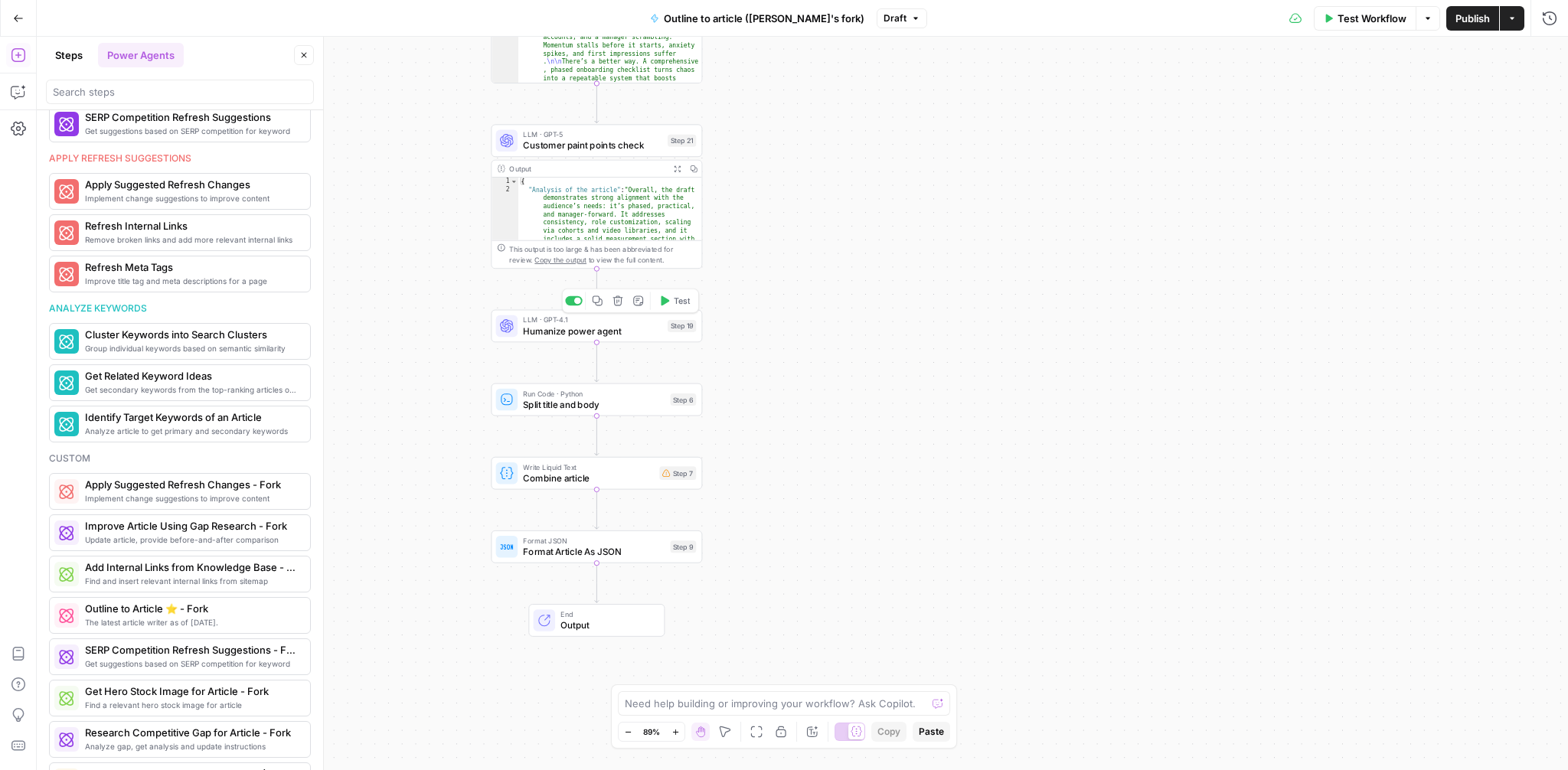
click at [619, 302] on icon "button" at bounding box center [618, 301] width 11 height 11
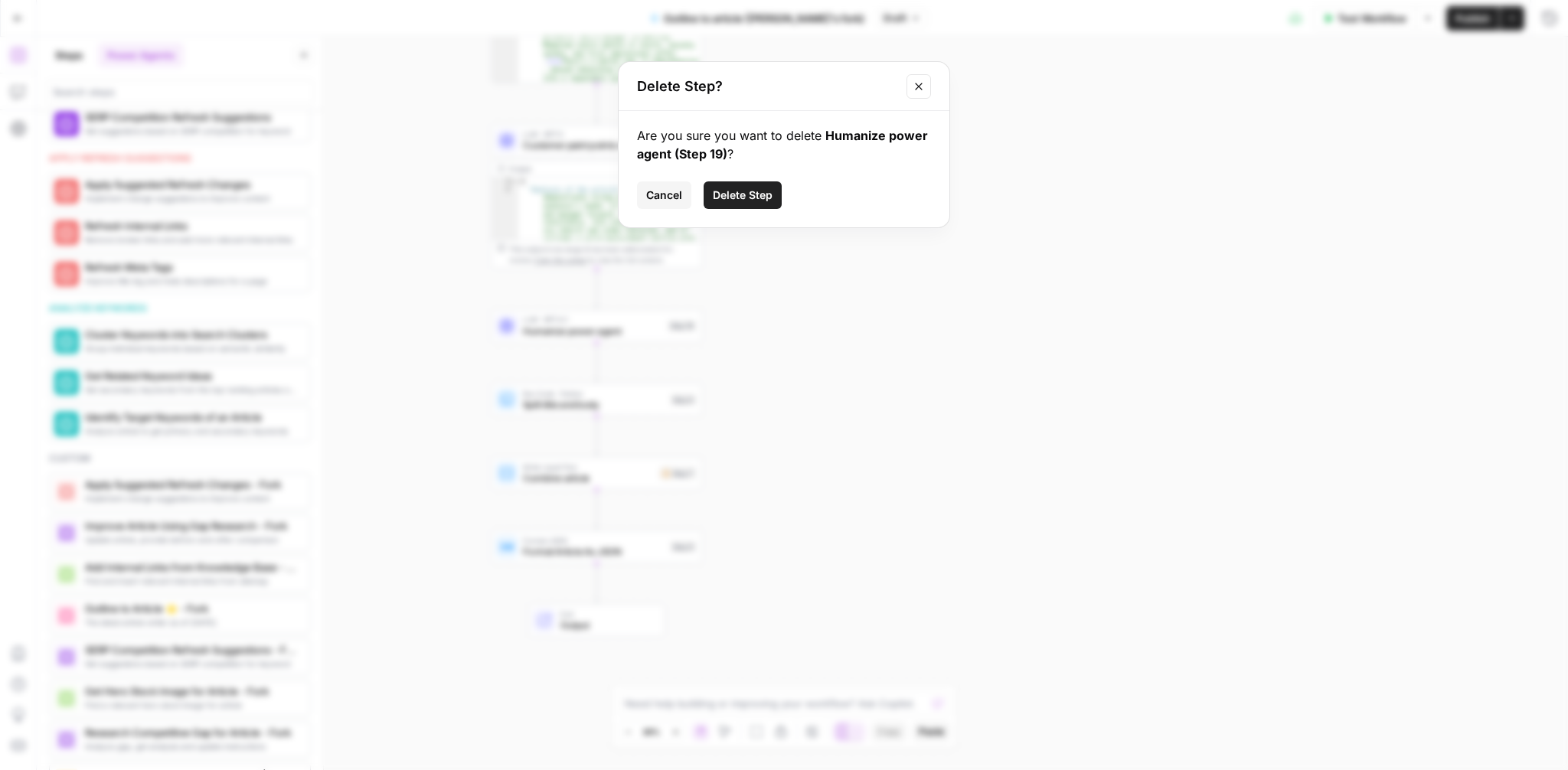
click at [764, 193] on span "Delete Step" at bounding box center [743, 196] width 60 height 15
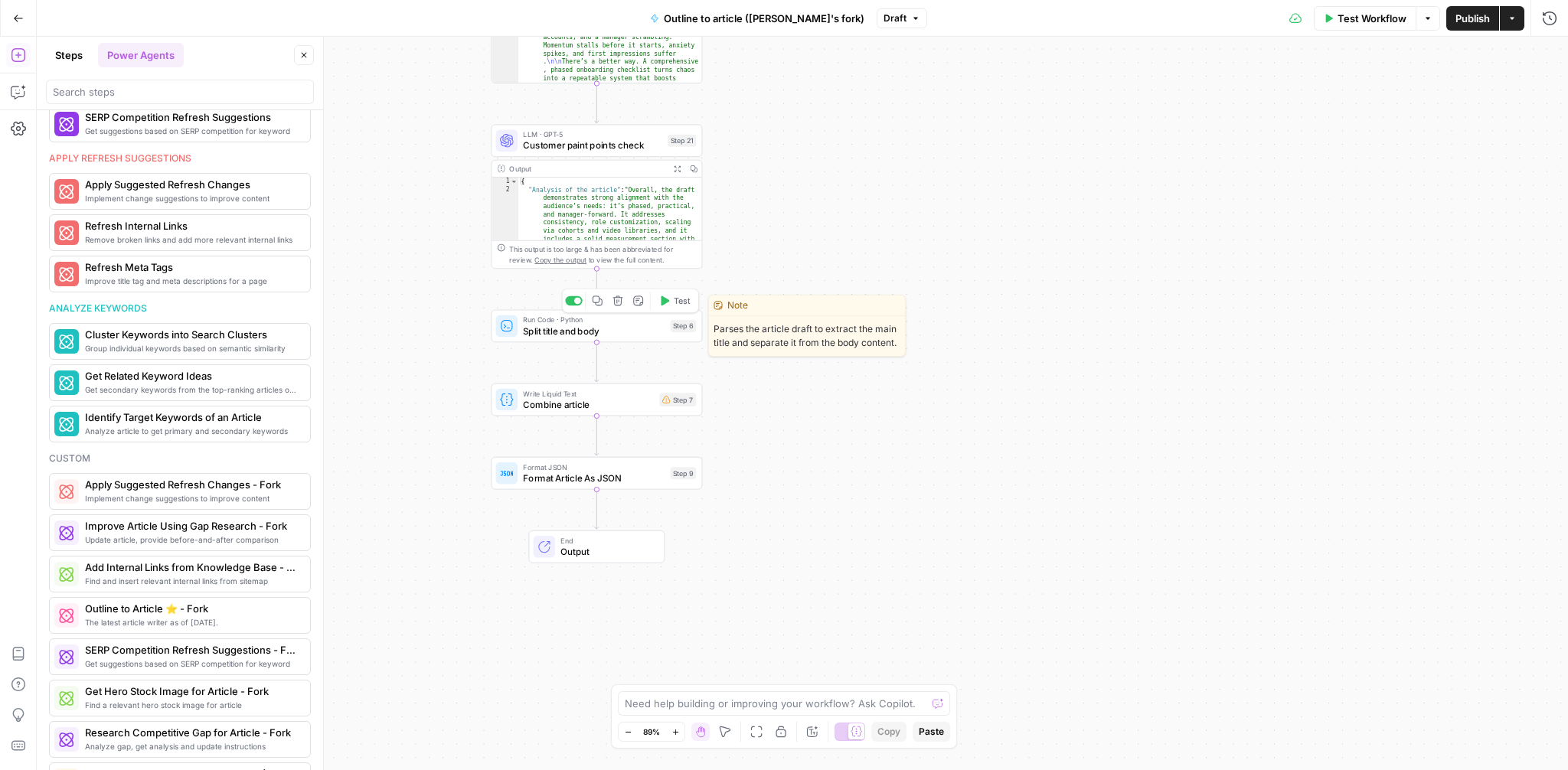
click at [597, 328] on span "Split title and body" at bounding box center [593, 331] width 142 height 14
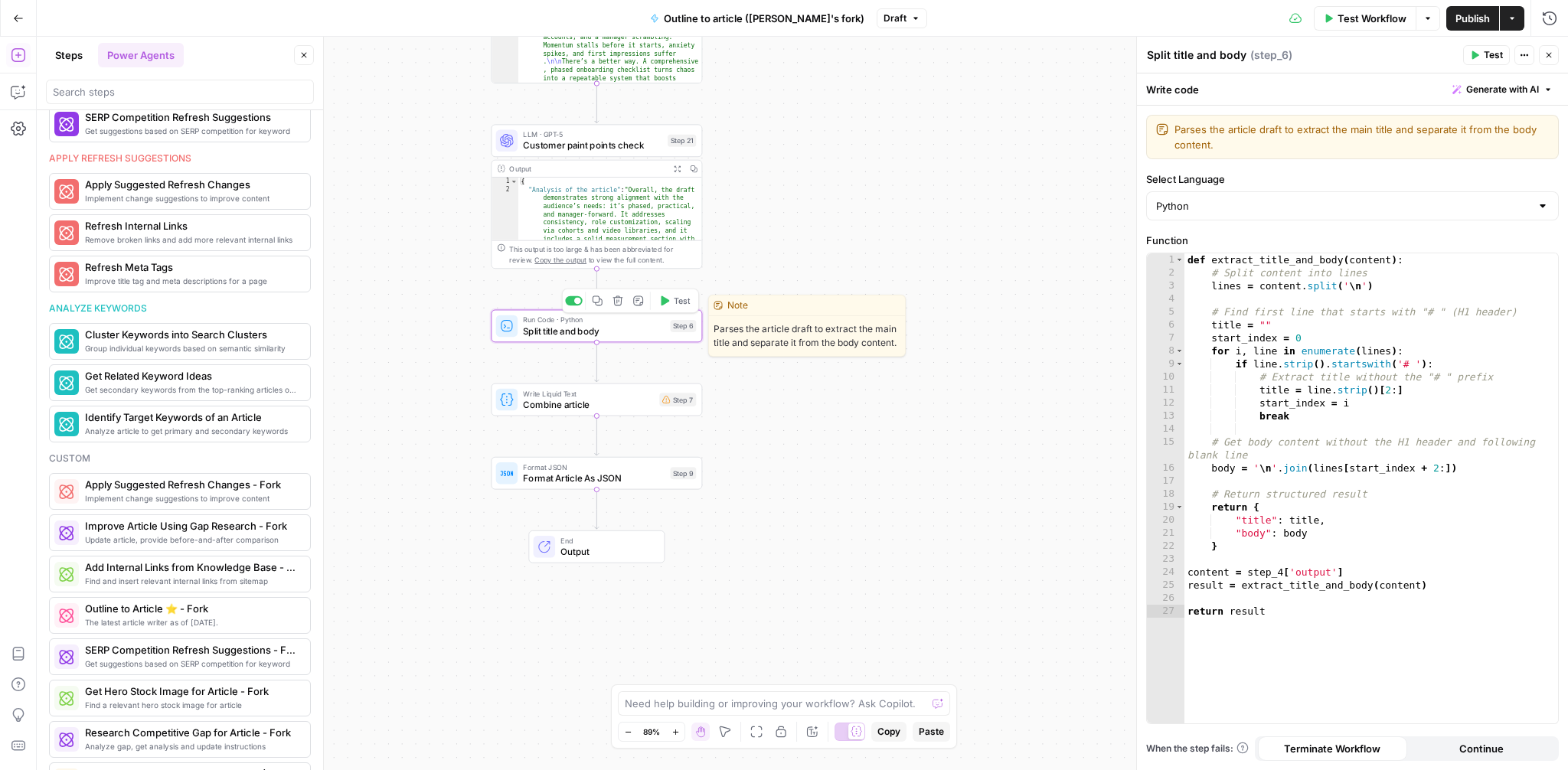
click at [666, 302] on icon "button" at bounding box center [666, 301] width 8 height 10
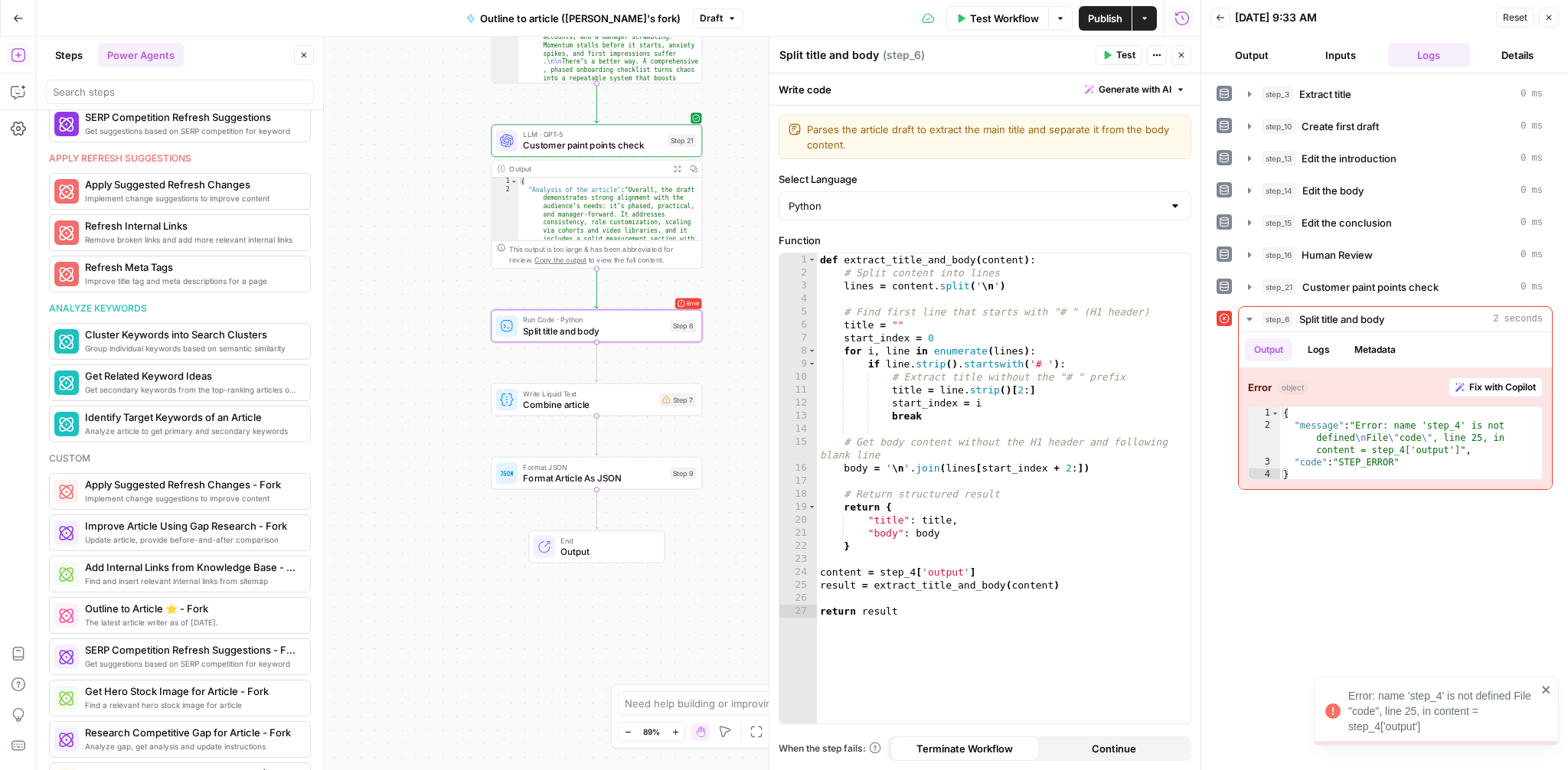
click at [1547, 21] on icon "button" at bounding box center [1549, 18] width 9 height 9
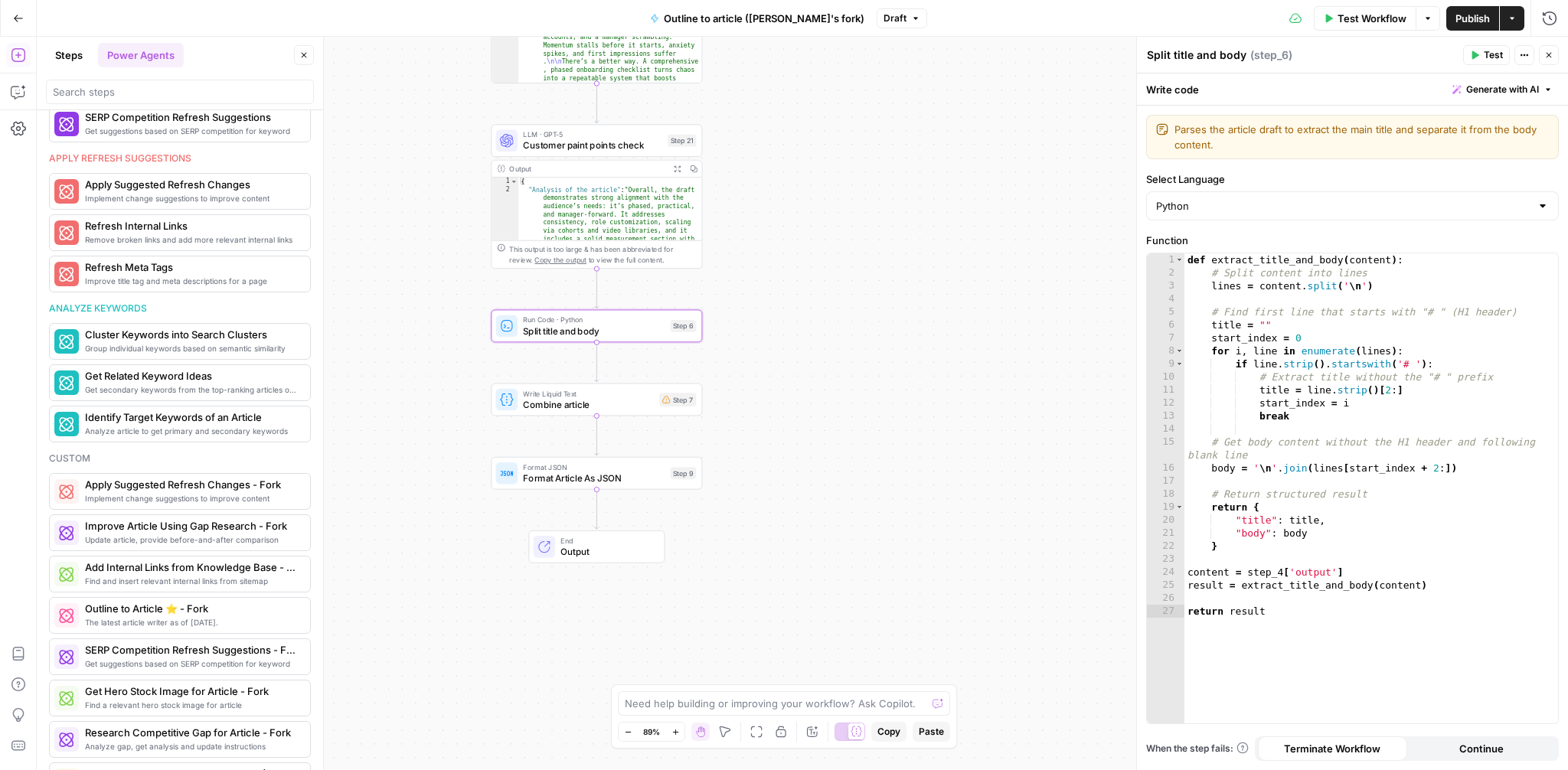
click at [654, 334] on span "Split title and body" at bounding box center [593, 331] width 142 height 14
click at [1326, 321] on div "def extract_title_and_body ( content ) : # Split content into lines lines = con…" at bounding box center [1371, 502] width 373 height 496
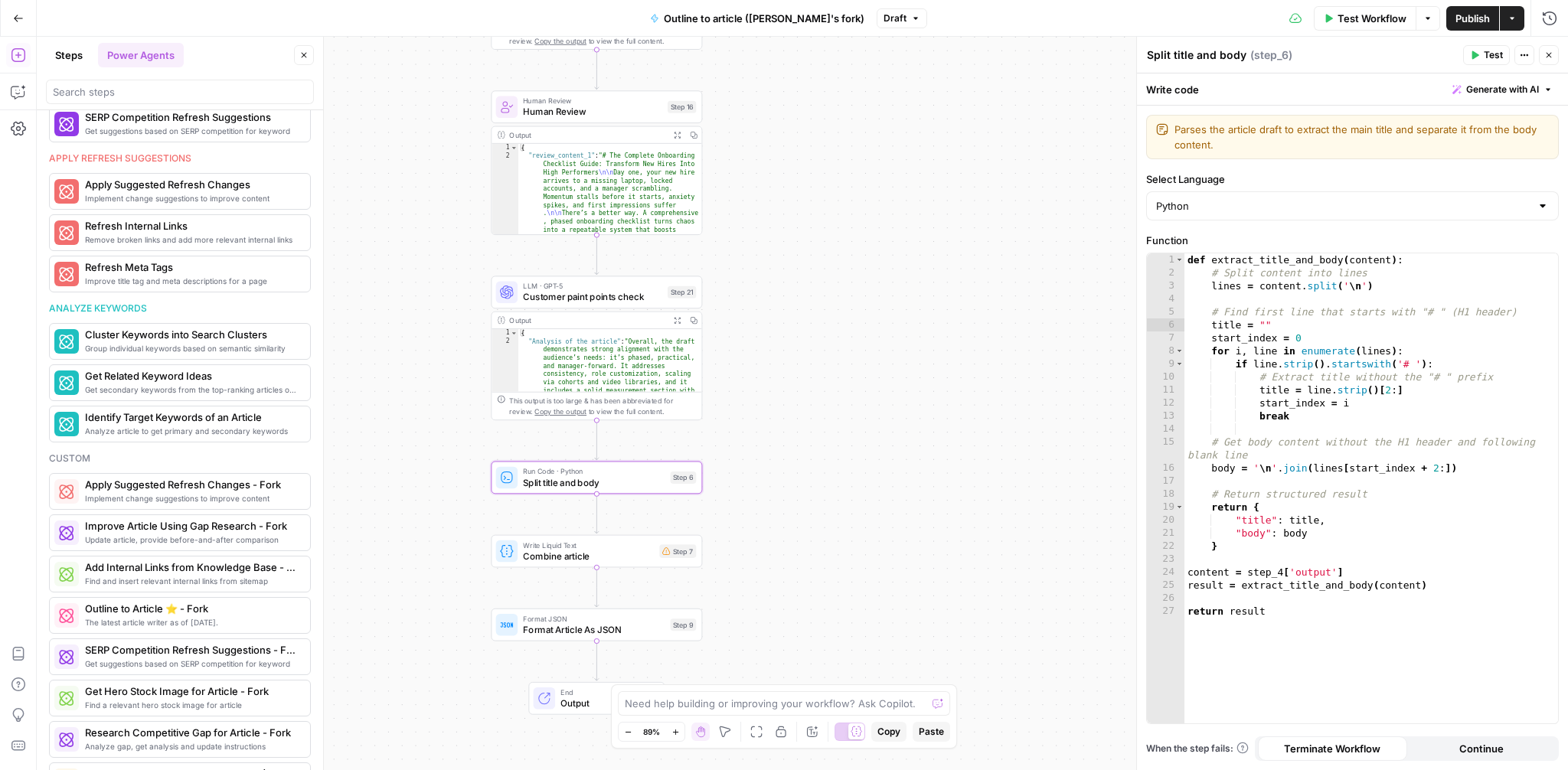
drag, startPoint x: 929, startPoint y: 378, endPoint x: 929, endPoint y: 529, distance: 151.0
click at [929, 529] on div "**********" at bounding box center [802, 403] width 1531 height 734
click at [1280, 574] on div "def extract_title_and_body ( content ) : # Split content into lines lines = con…" at bounding box center [1371, 502] width 373 height 496
type textarea "**********"
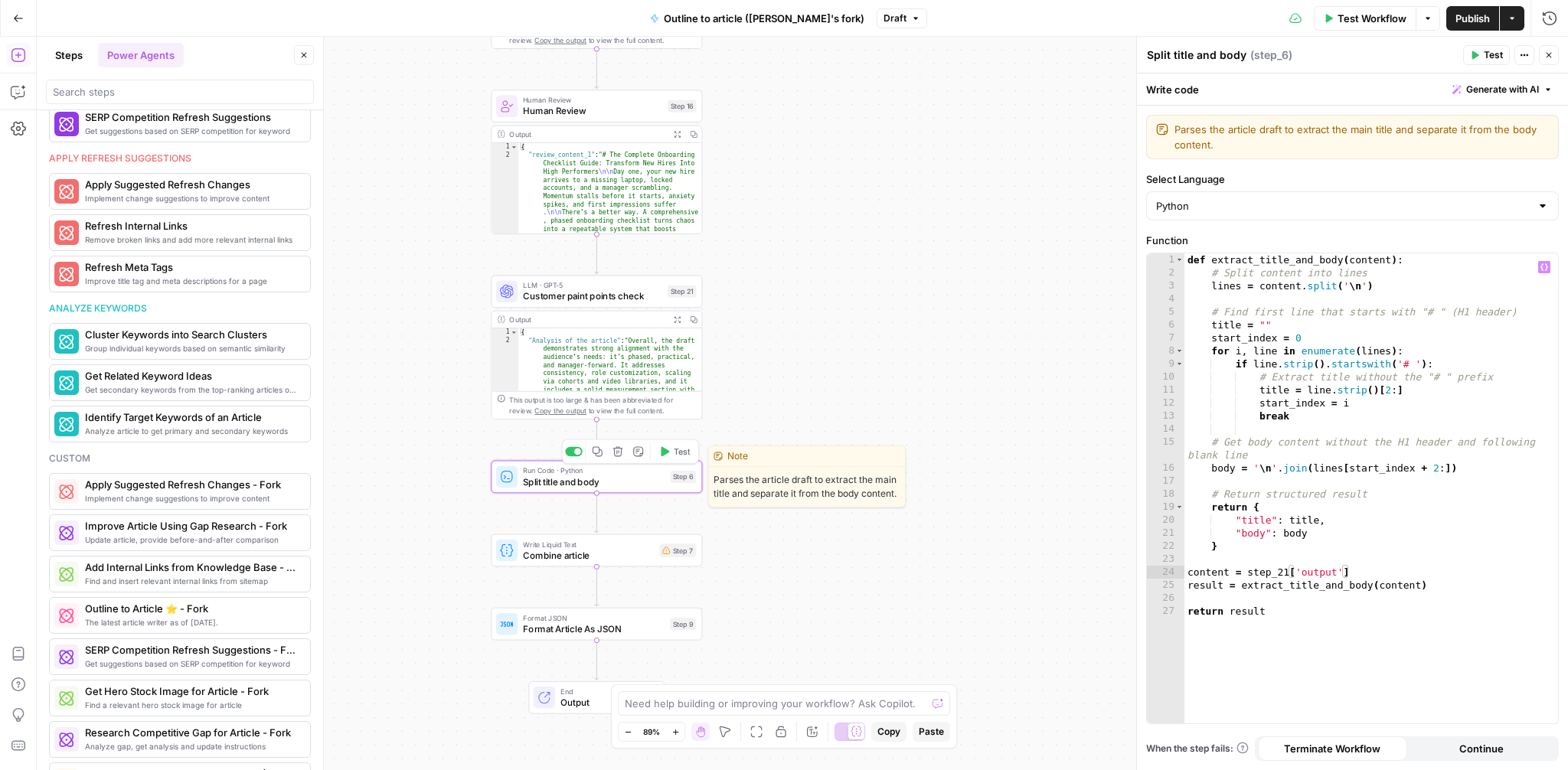
click at [666, 449] on icon "button" at bounding box center [666, 452] width 8 height 10
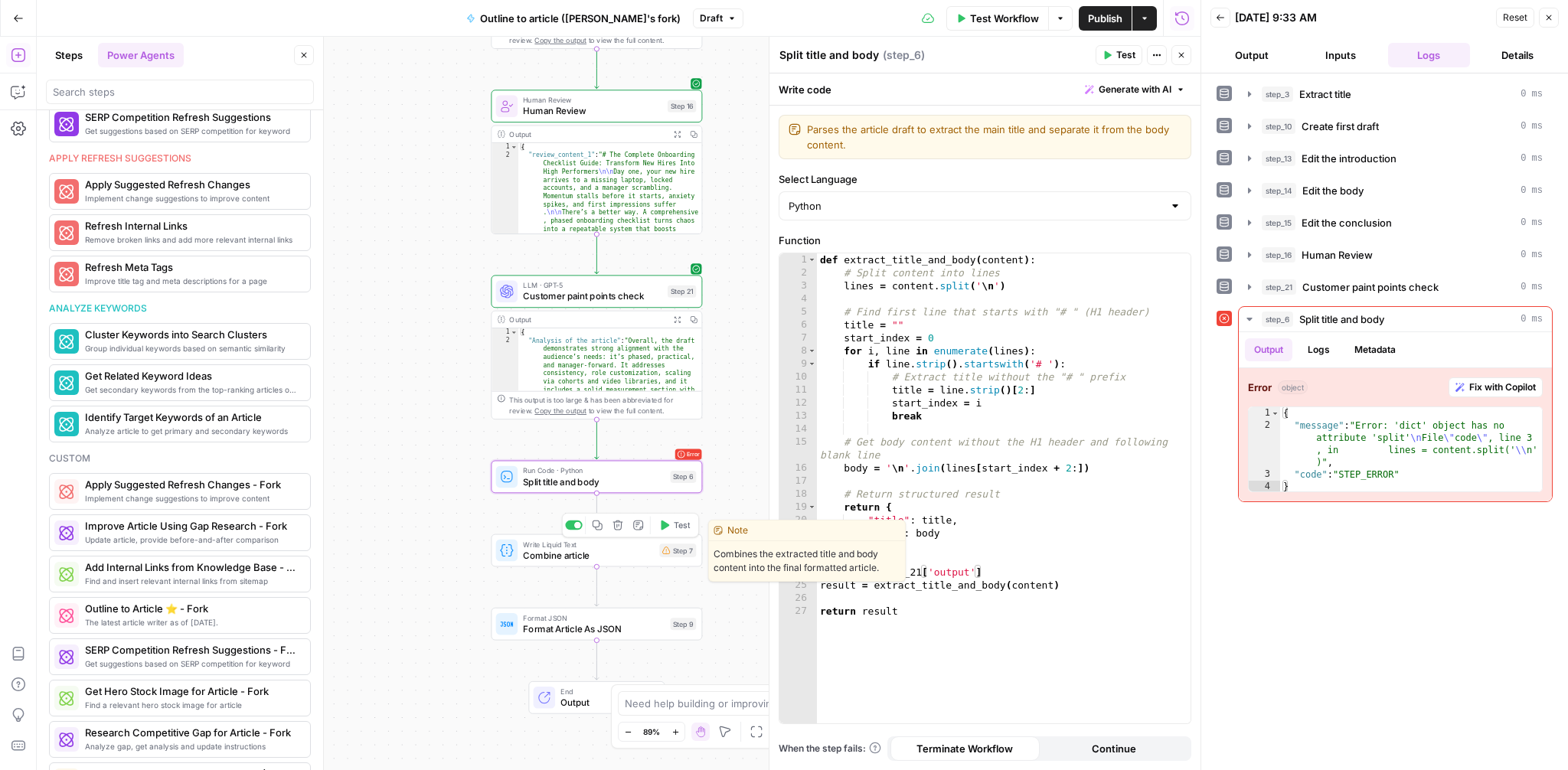
click at [598, 554] on span "Combine article" at bounding box center [588, 555] width 131 height 14
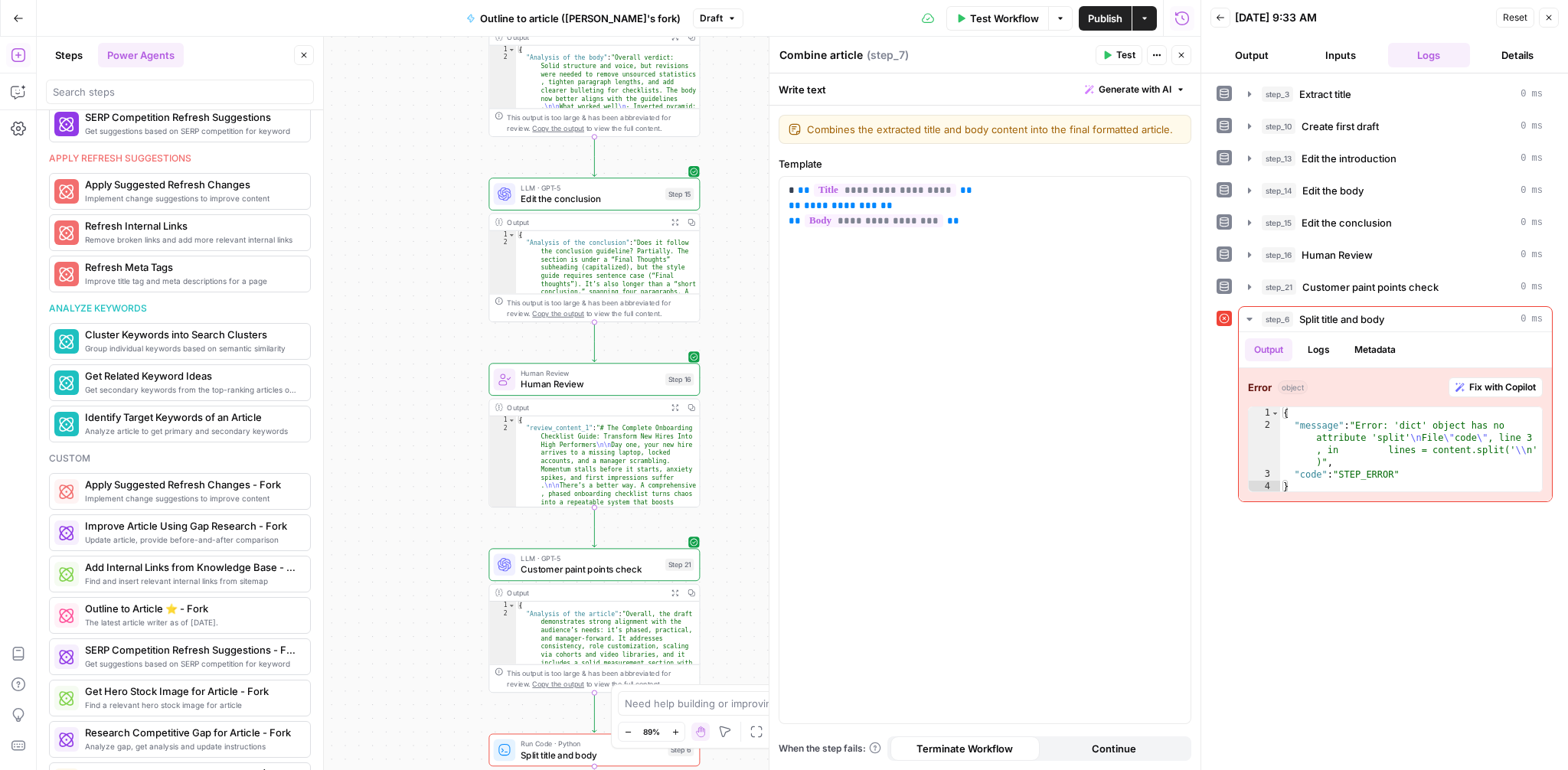
drag, startPoint x: 426, startPoint y: 271, endPoint x: 423, endPoint y: 545, distance: 274.0
click at [423, 545] on div "**********" at bounding box center [619, 403] width 1164 height 734
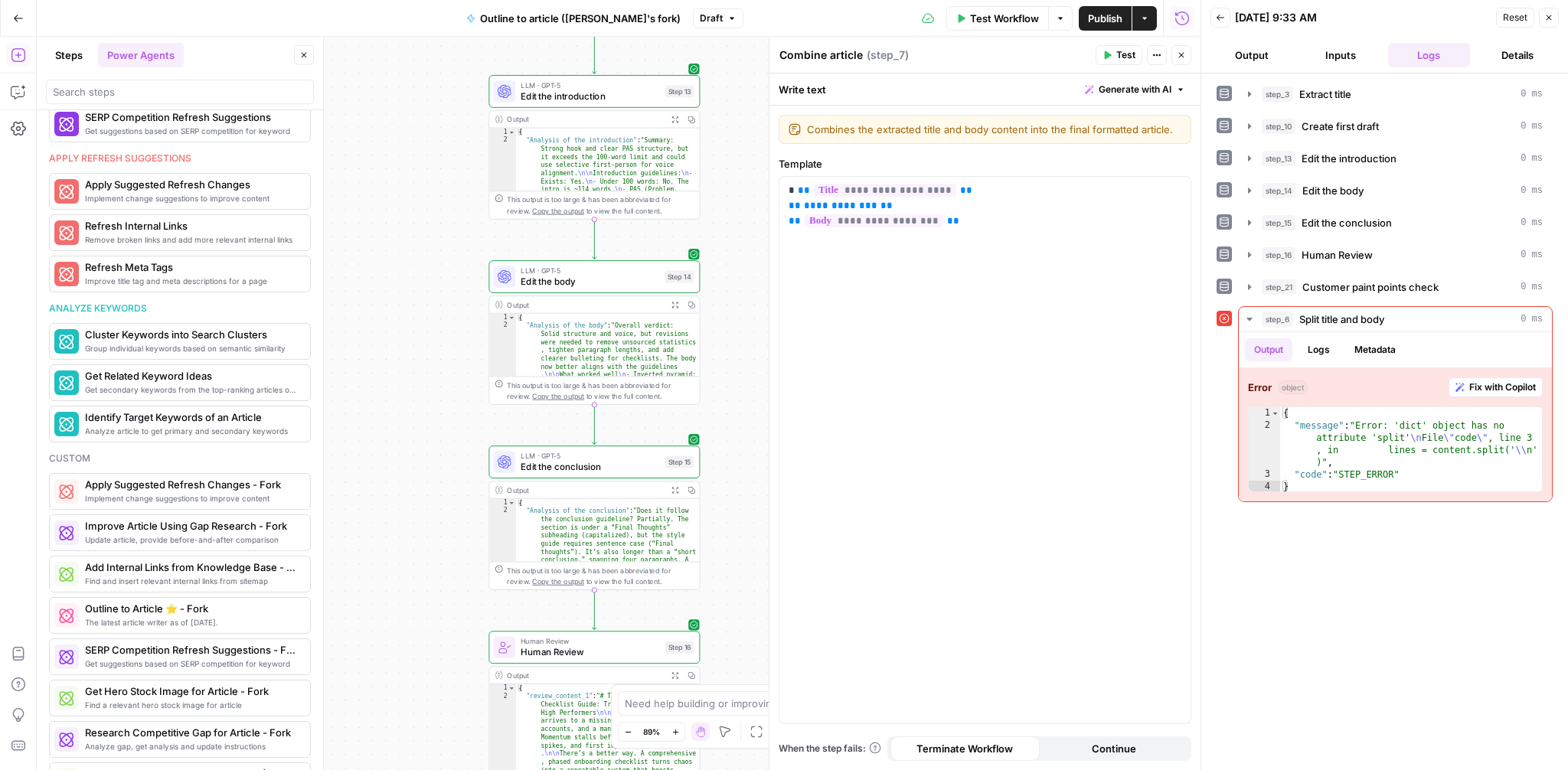
drag, startPoint x: 426, startPoint y: 301, endPoint x: 426, endPoint y: 569, distance: 268.0
click at [426, 569] on div "**********" at bounding box center [619, 403] width 1164 height 734
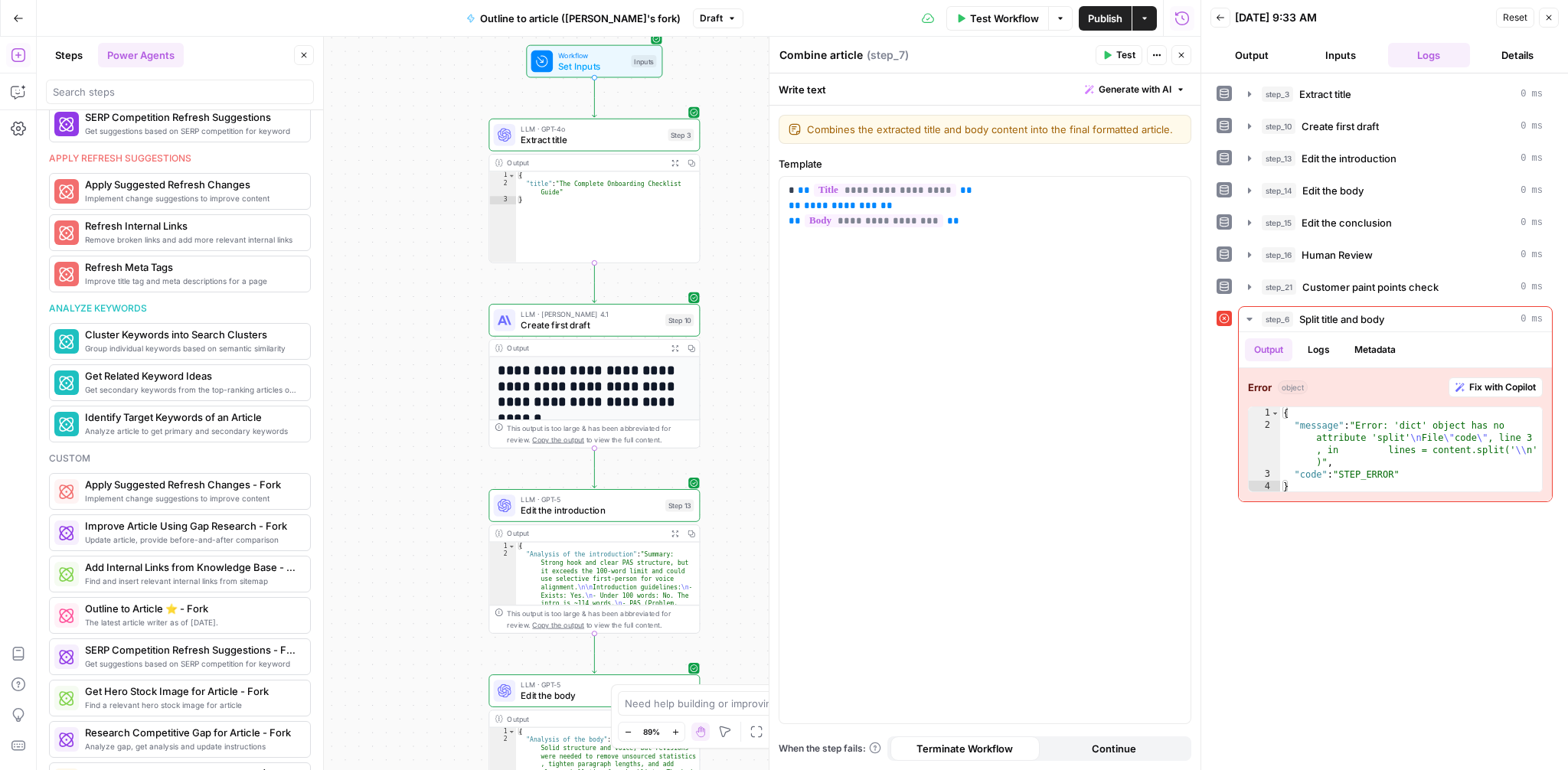
drag, startPoint x: 436, startPoint y: 336, endPoint x: 435, endPoint y: 769, distance: 433.0
click at [435, 769] on div "**********" at bounding box center [619, 403] width 1164 height 734
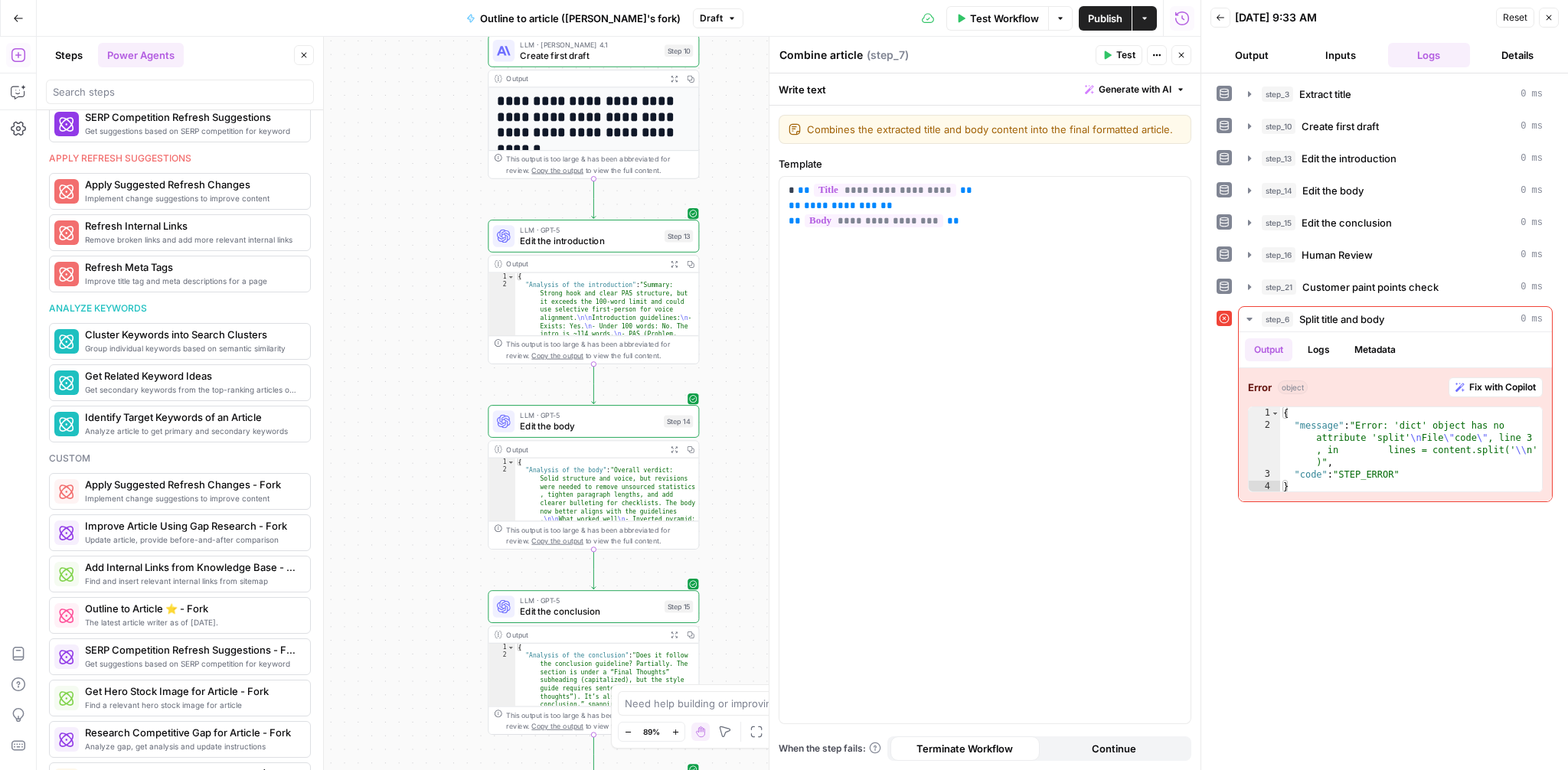
drag, startPoint x: 388, startPoint y: 551, endPoint x: 388, endPoint y: 251, distance: 300.0
click at [388, 251] on div "**********" at bounding box center [619, 403] width 1164 height 734
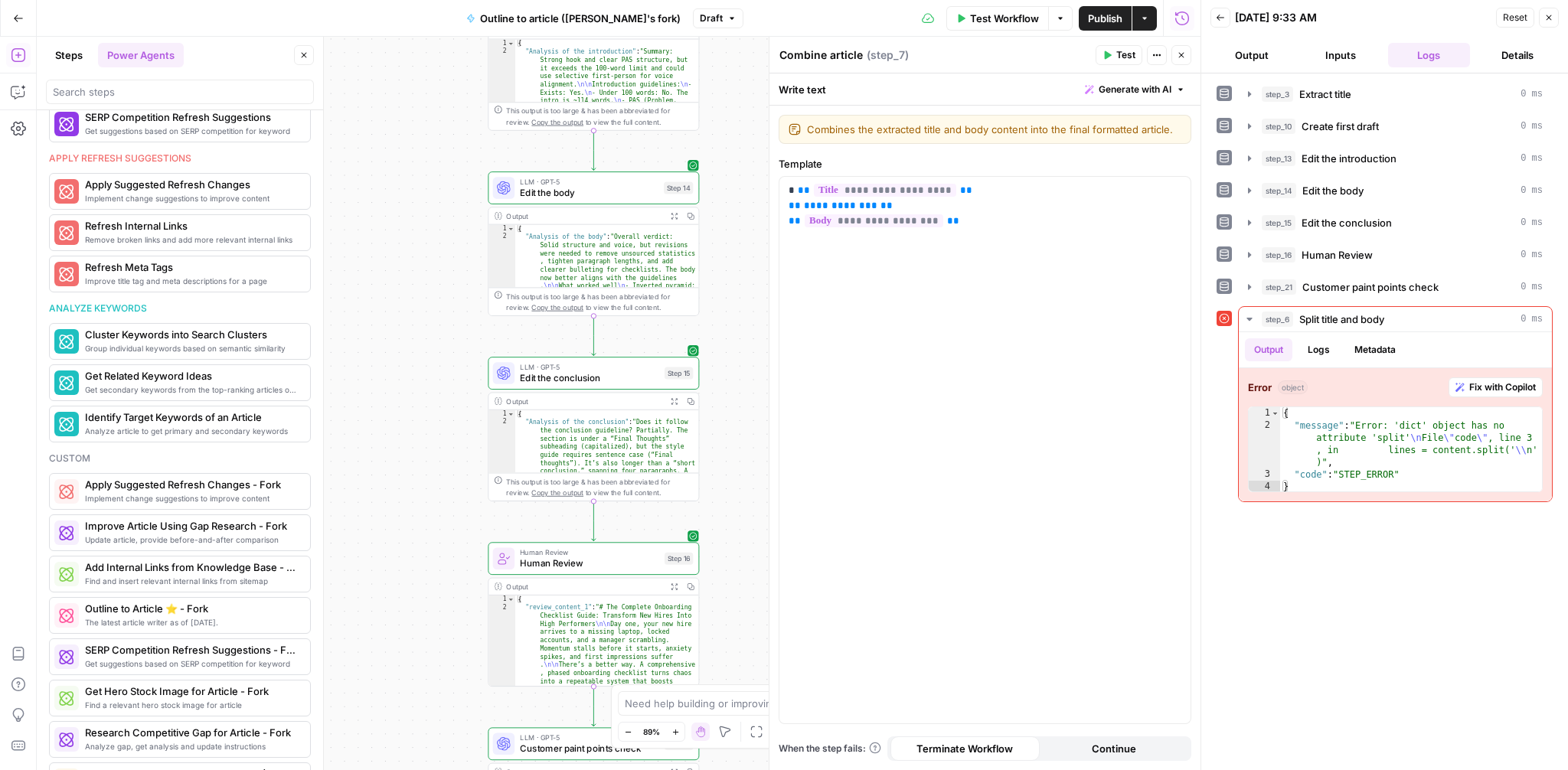
drag, startPoint x: 405, startPoint y: 622, endPoint x: 405, endPoint y: 400, distance: 222.0
click at [405, 400] on div "**********" at bounding box center [619, 403] width 1164 height 734
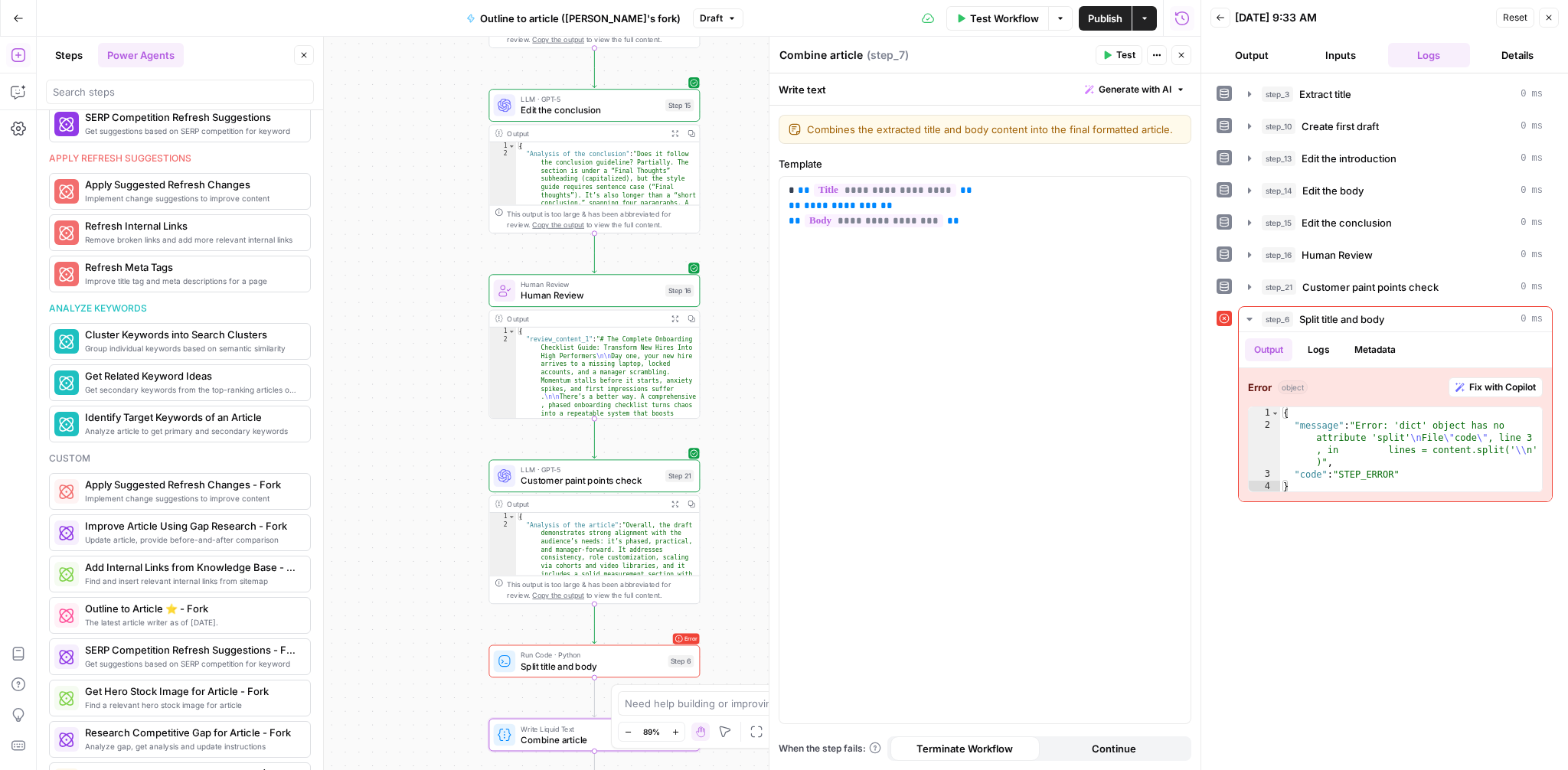
drag, startPoint x: 409, startPoint y: 555, endPoint x: 409, endPoint y: 287, distance: 268.0
click at [409, 287] on div "**********" at bounding box center [619, 403] width 1164 height 734
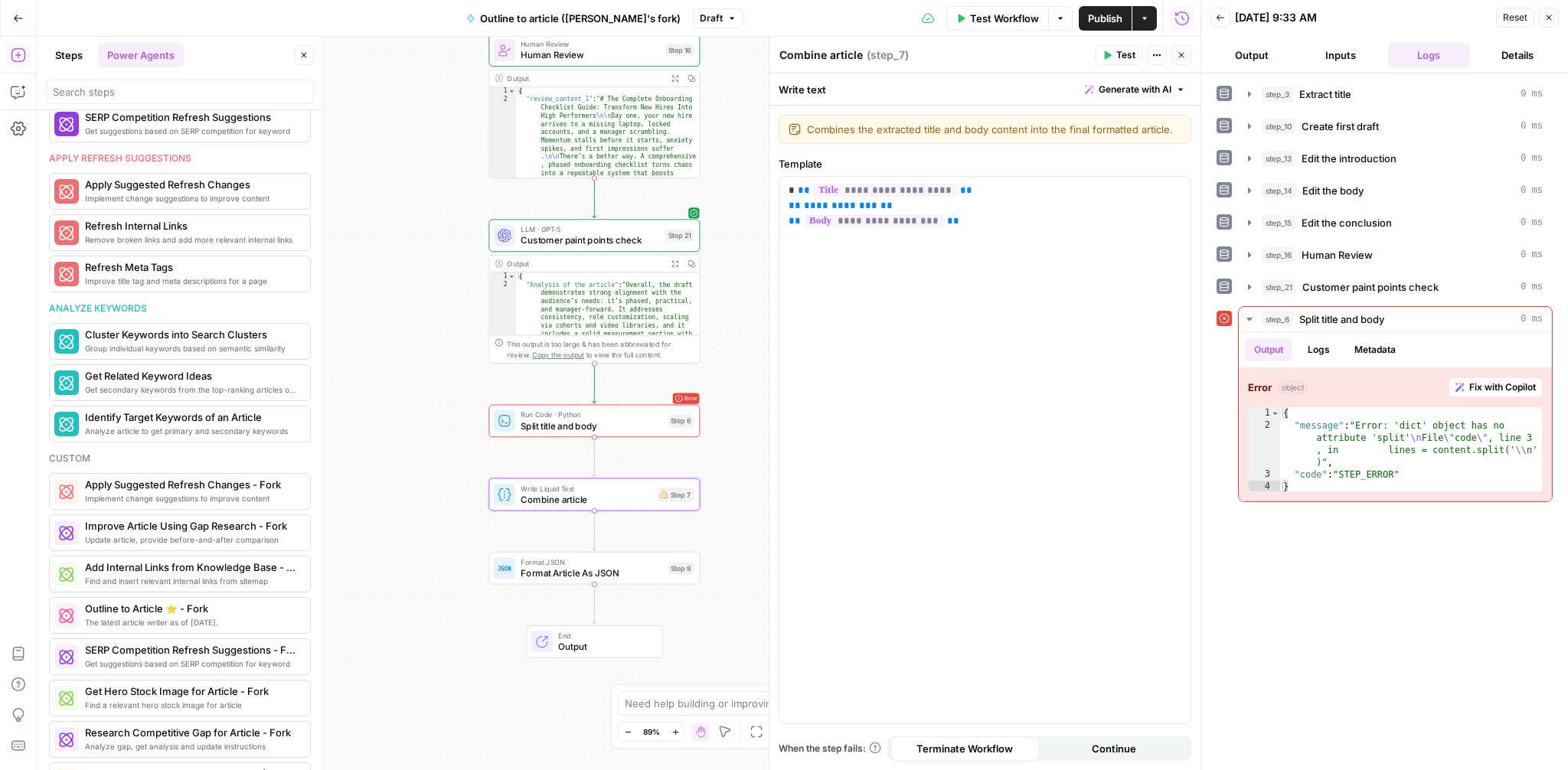
drag, startPoint x: 414, startPoint y: 519, endPoint x: 414, endPoint y: 278, distance: 241.0
click at [414, 278] on div "**********" at bounding box center [619, 403] width 1164 height 734
click at [586, 574] on span "Format Article As JSON" at bounding box center [591, 572] width 142 height 14
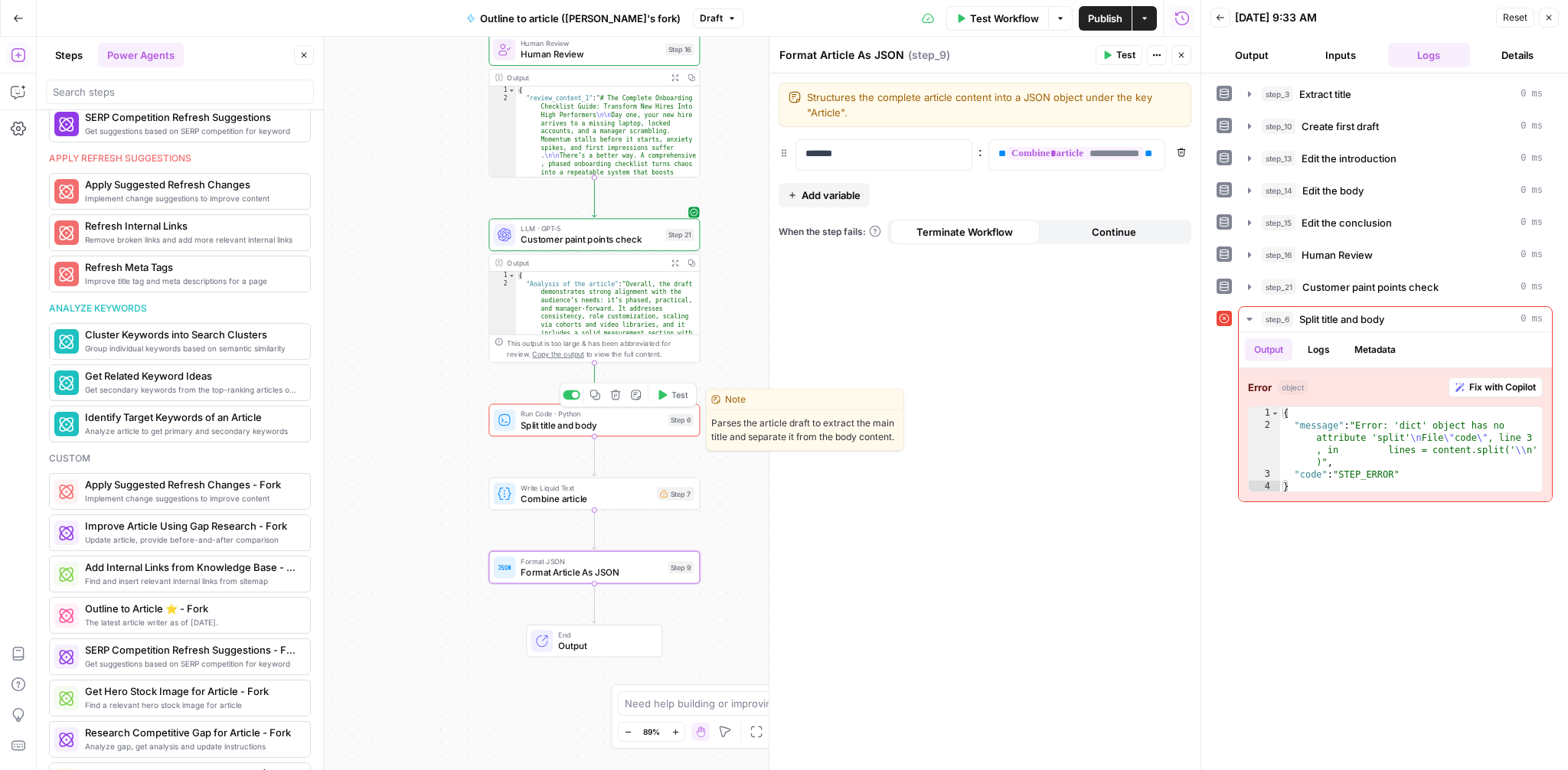
click at [616, 397] on icon "button" at bounding box center [616, 395] width 11 height 11
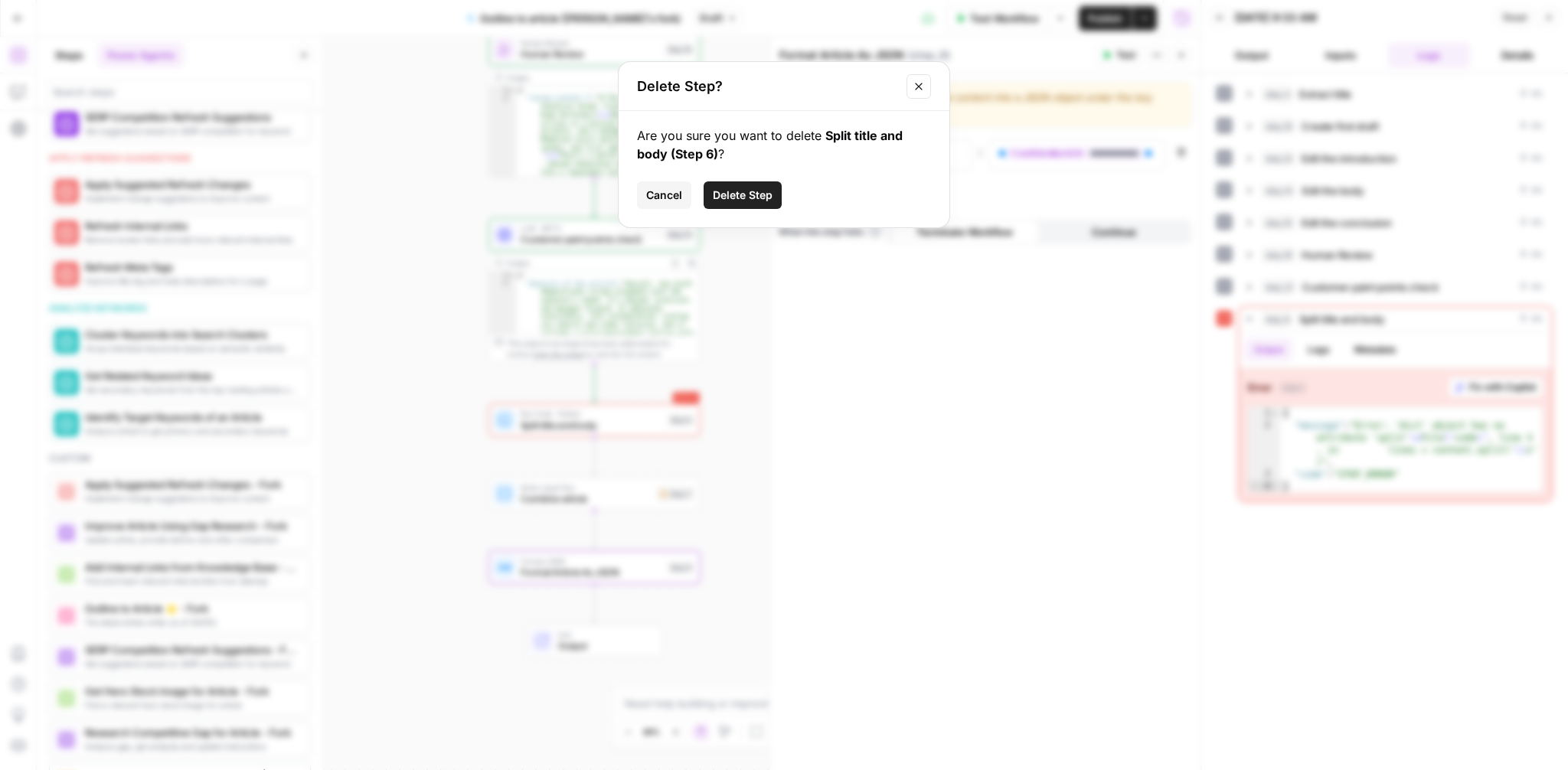
click at [771, 191] on span "Delete Step" at bounding box center [743, 196] width 60 height 15
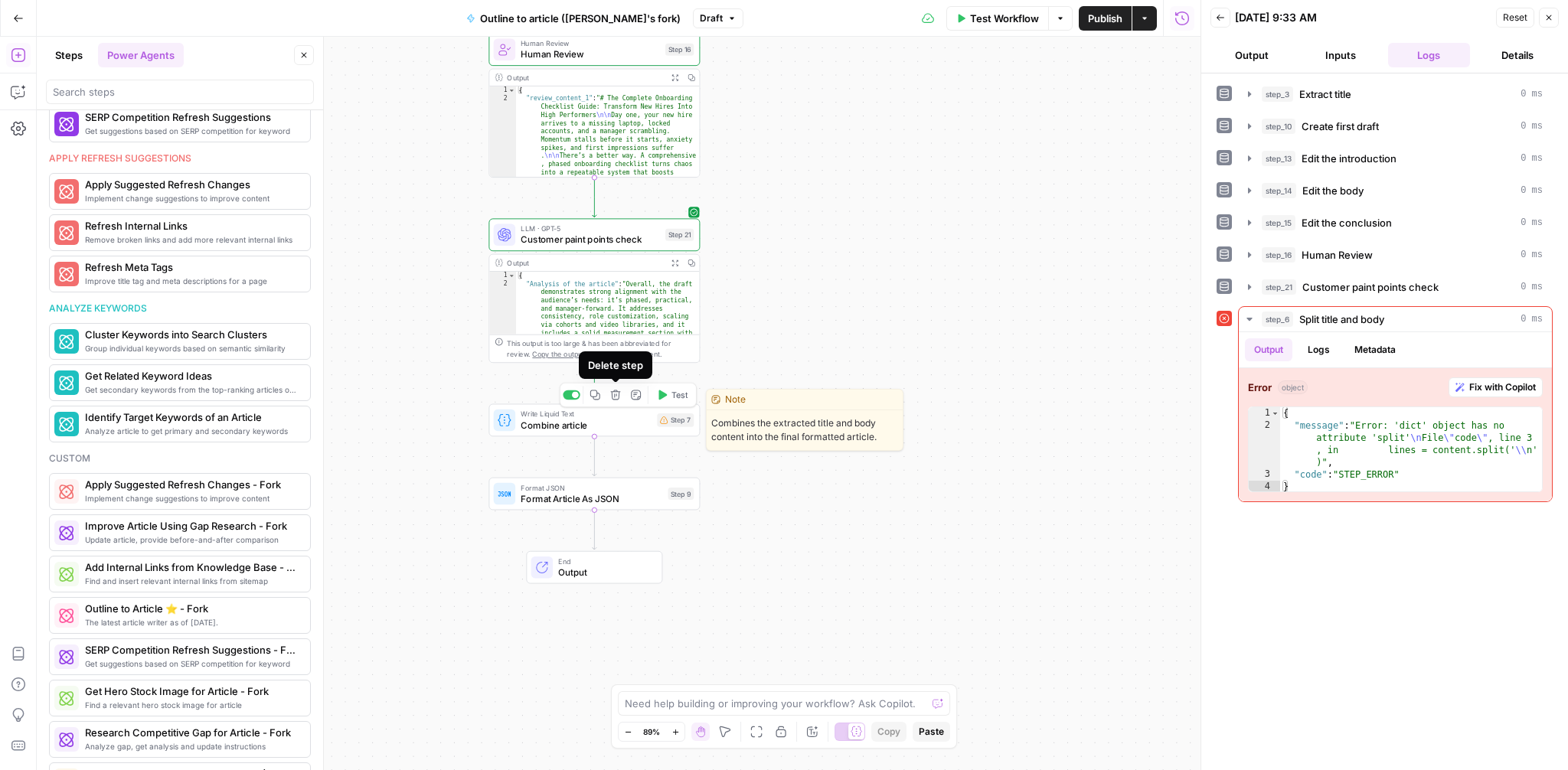
click at [616, 394] on icon "button" at bounding box center [616, 395] width 10 height 10
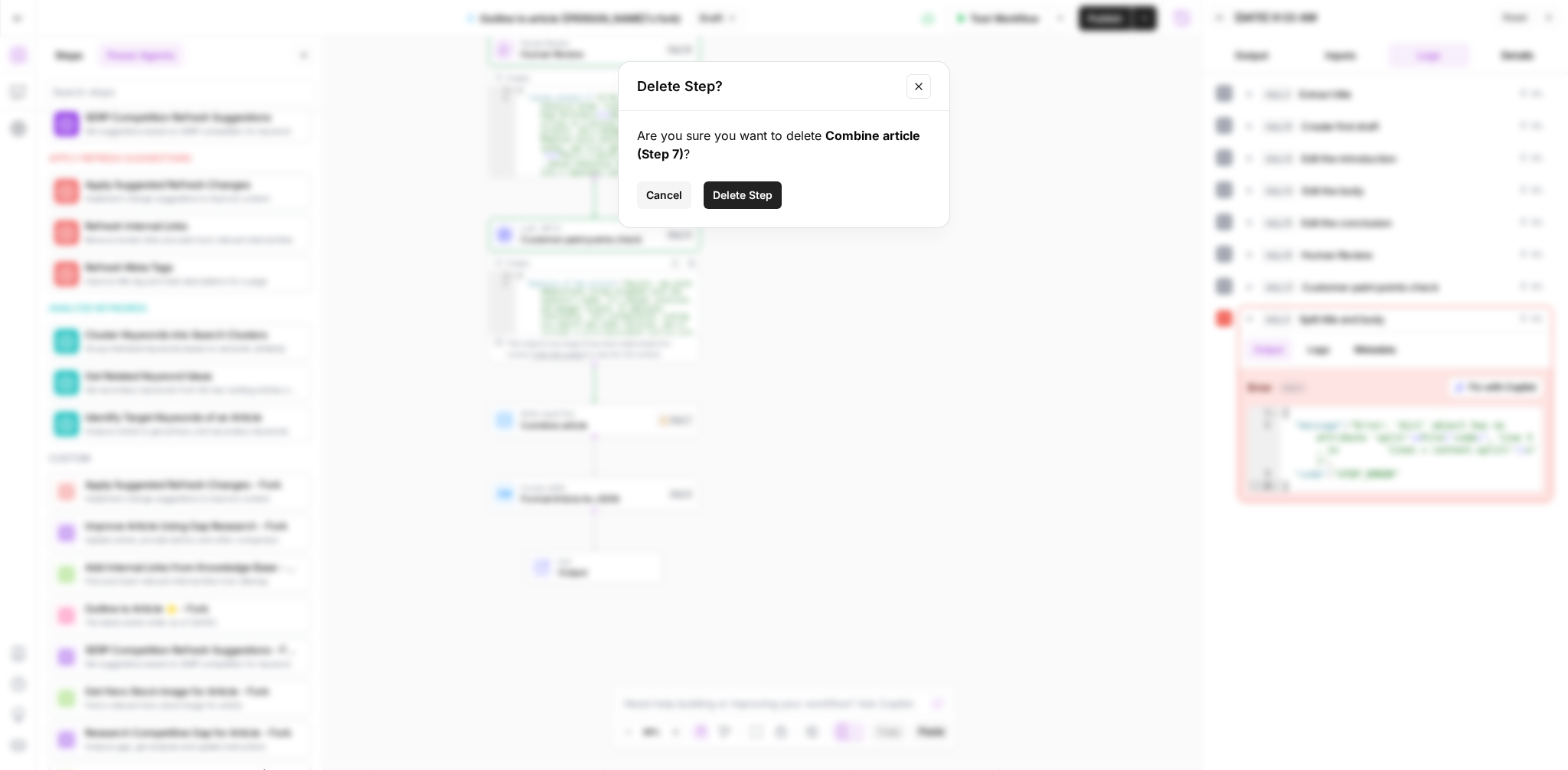
click at [741, 197] on span "Delete Step" at bounding box center [743, 196] width 60 height 15
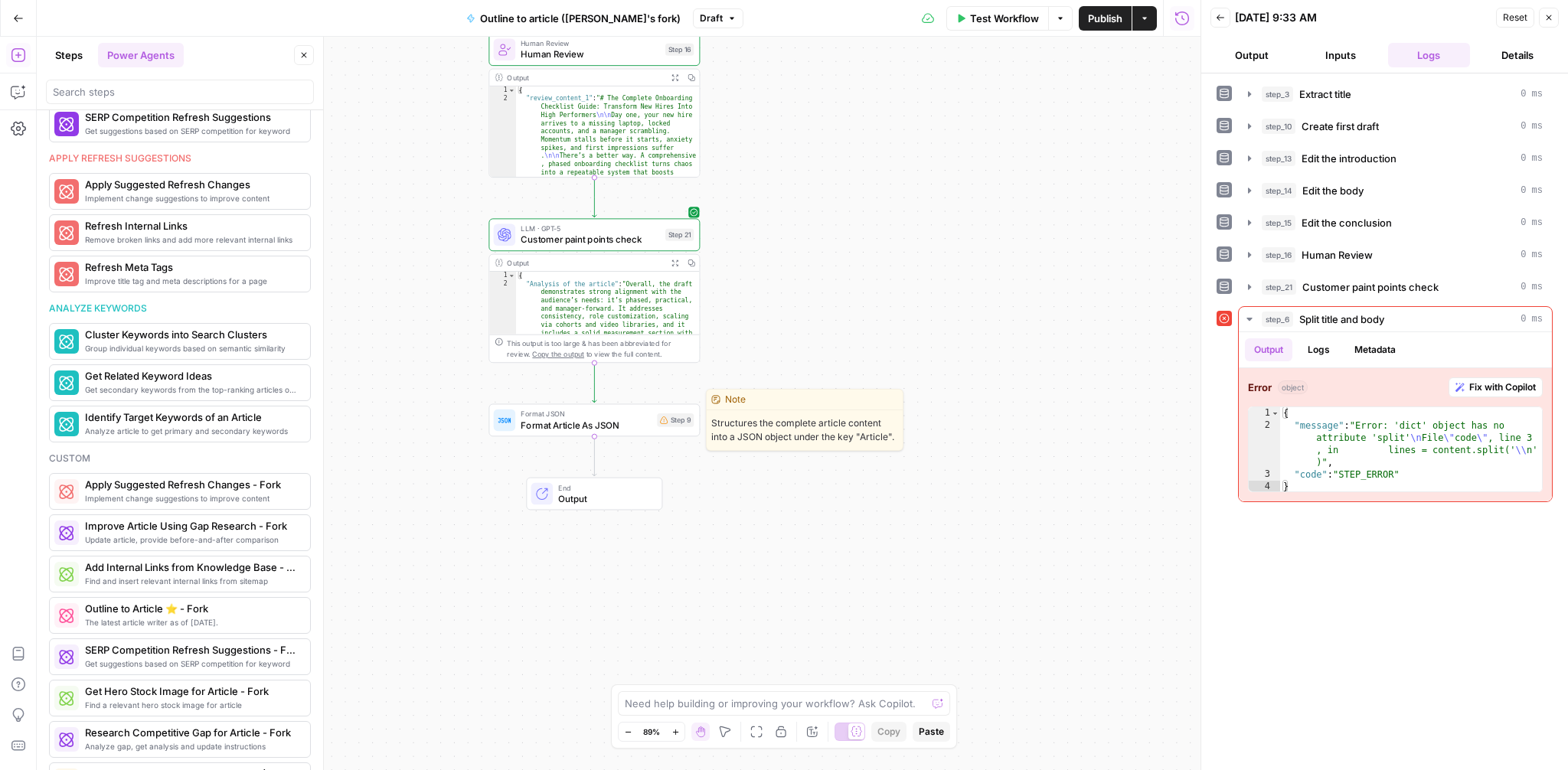
click at [583, 418] on span "Format Article As JSON" at bounding box center [586, 425] width 131 height 14
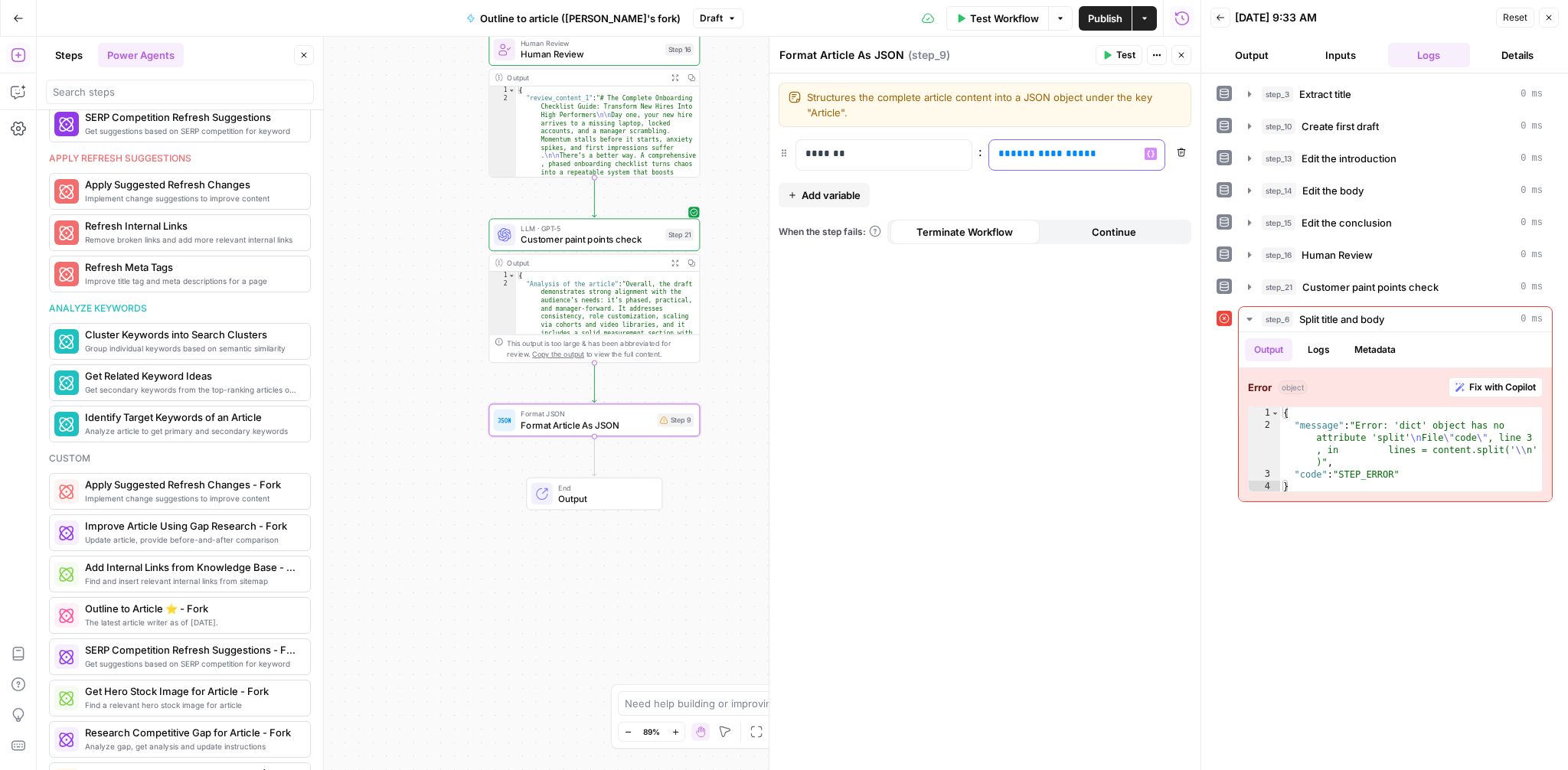
click at [1103, 163] on div "**********" at bounding box center [1064, 155] width 151 height 30
click at [1149, 153] on icon "button" at bounding box center [1151, 154] width 8 height 8
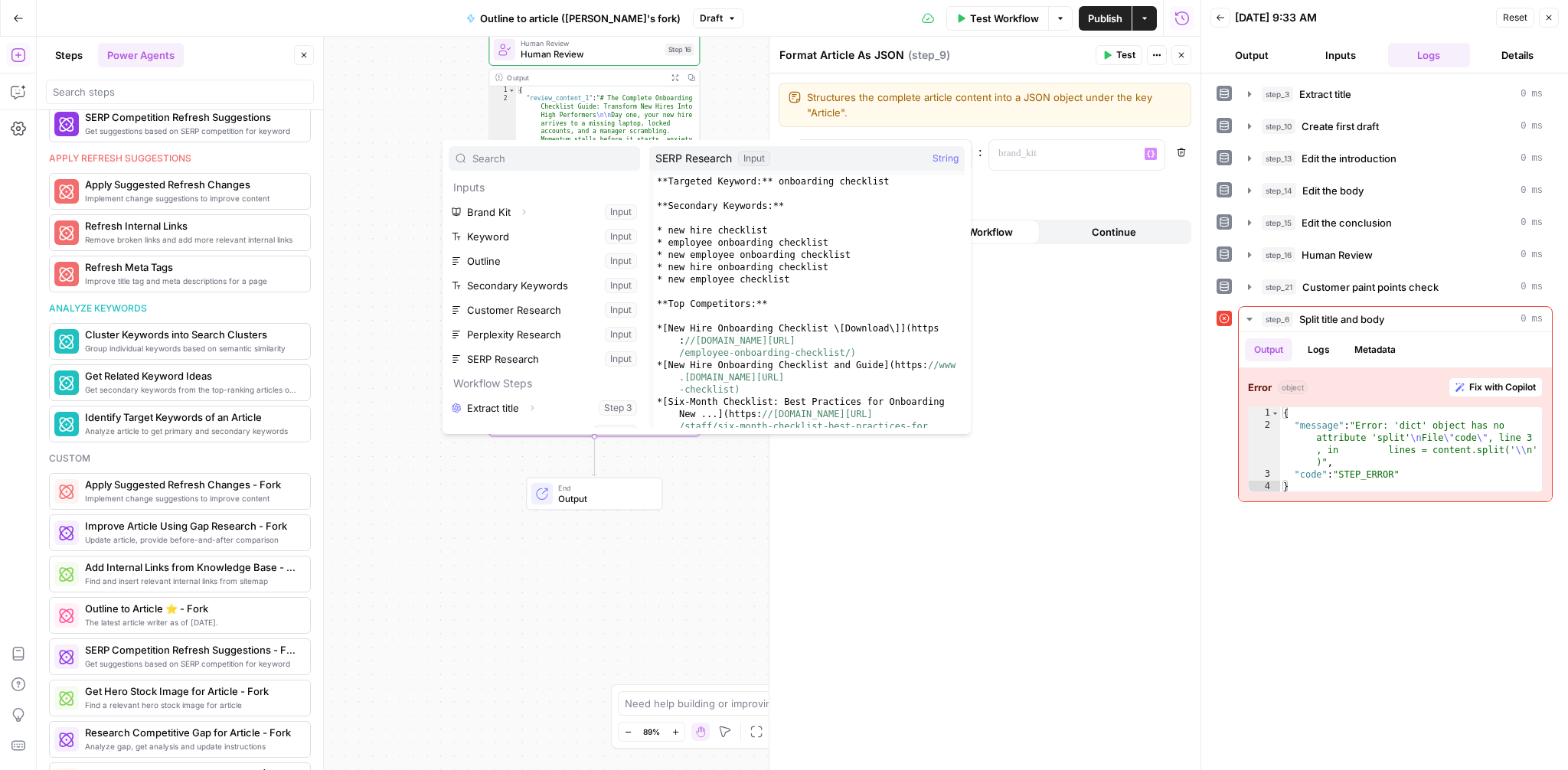
scroll to position [286, 0]
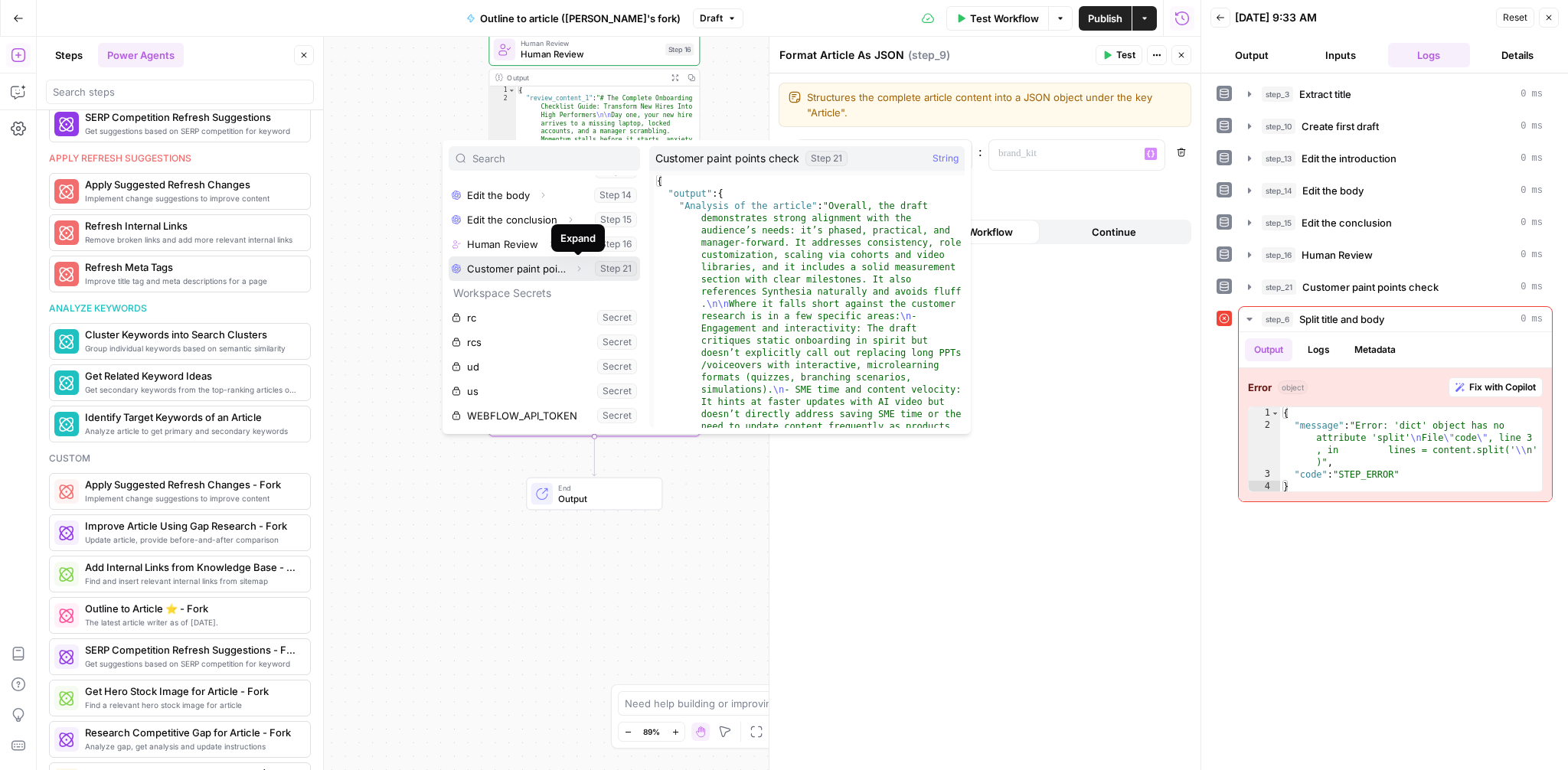
click at [578, 268] on icon "button" at bounding box center [579, 268] width 9 height 9
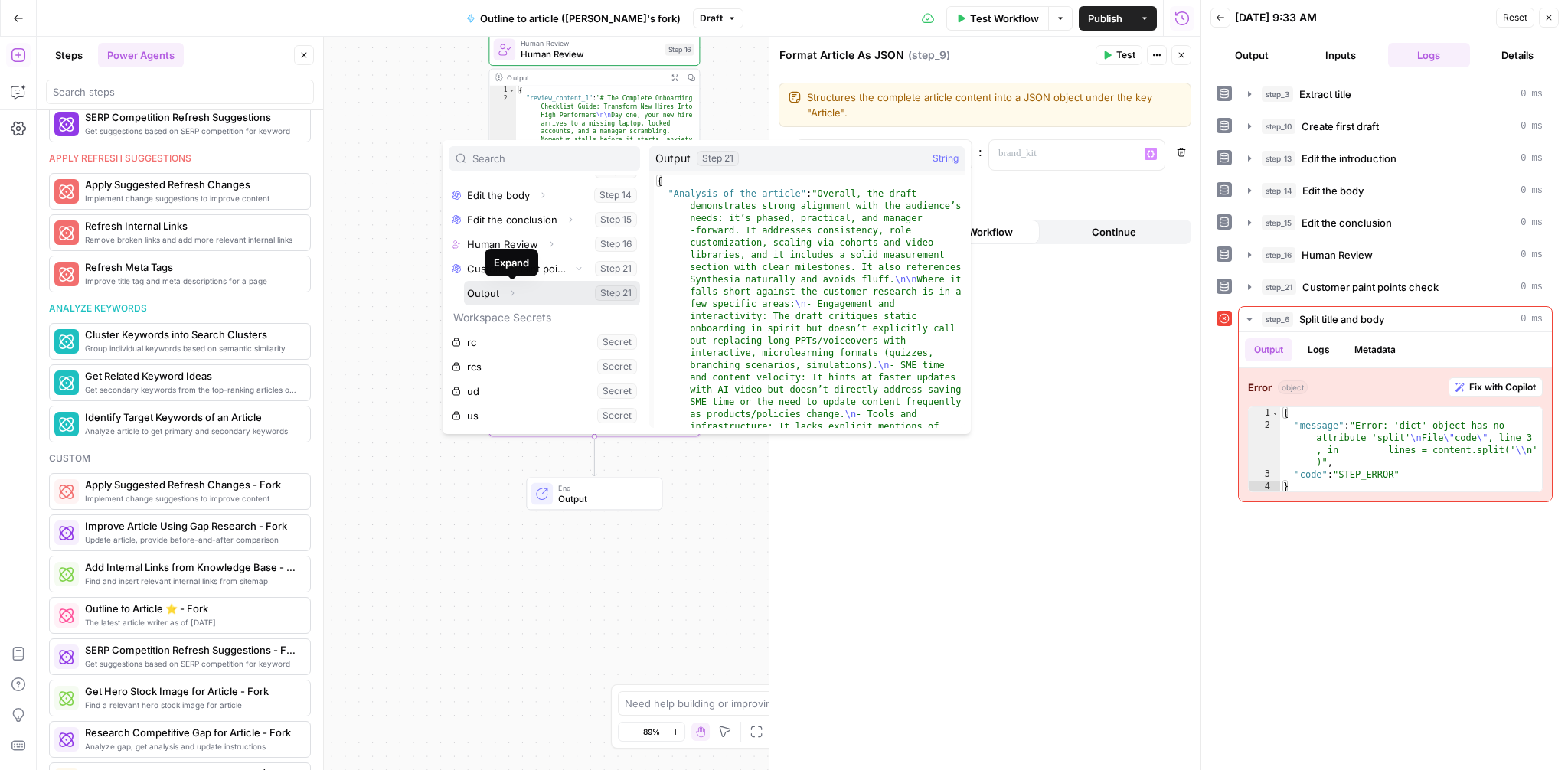
click at [514, 291] on icon "button" at bounding box center [512, 293] width 9 height 9
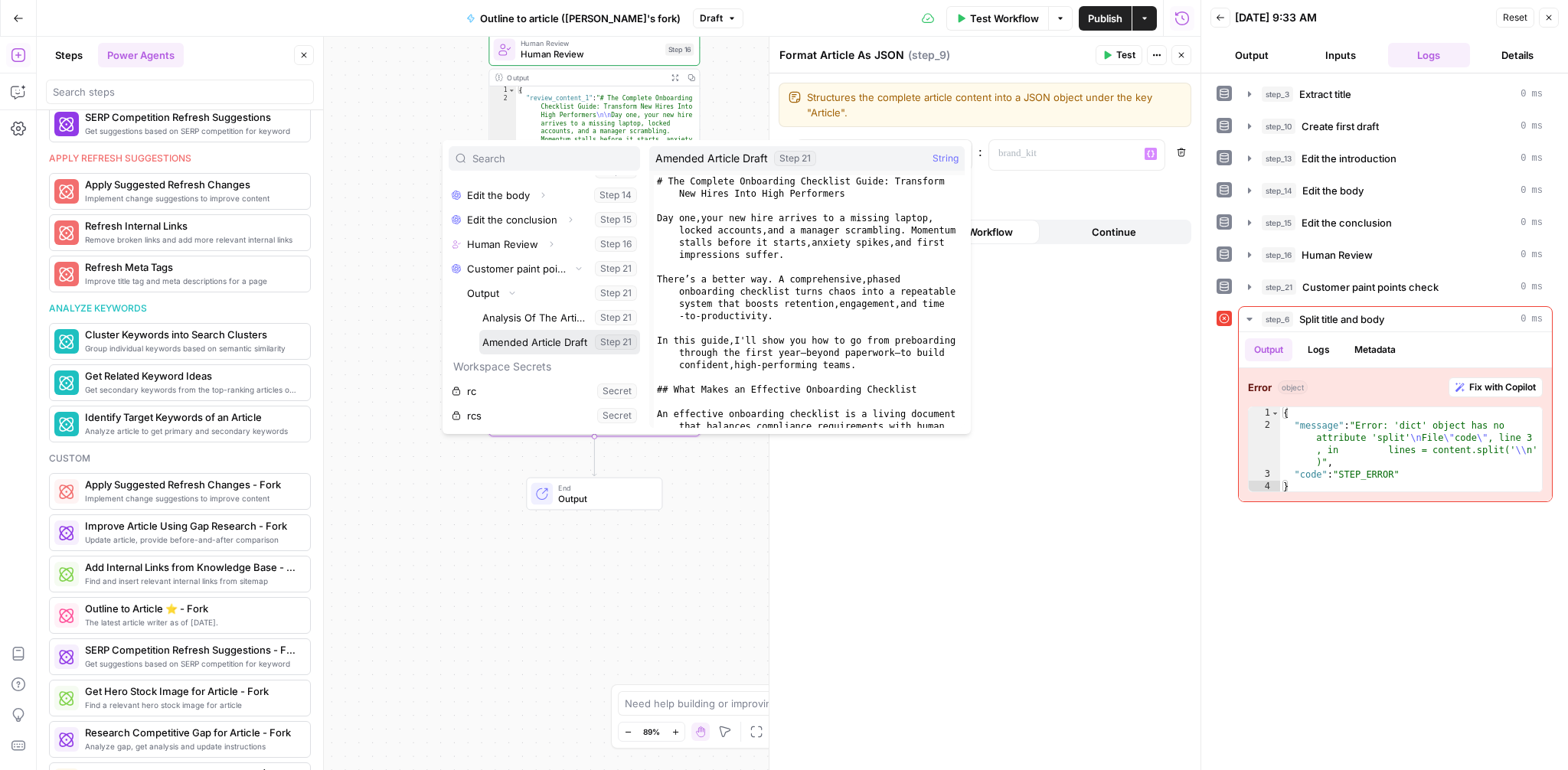
click at [533, 337] on button "Select variable Amended Article Draft" at bounding box center [560, 342] width 161 height 25
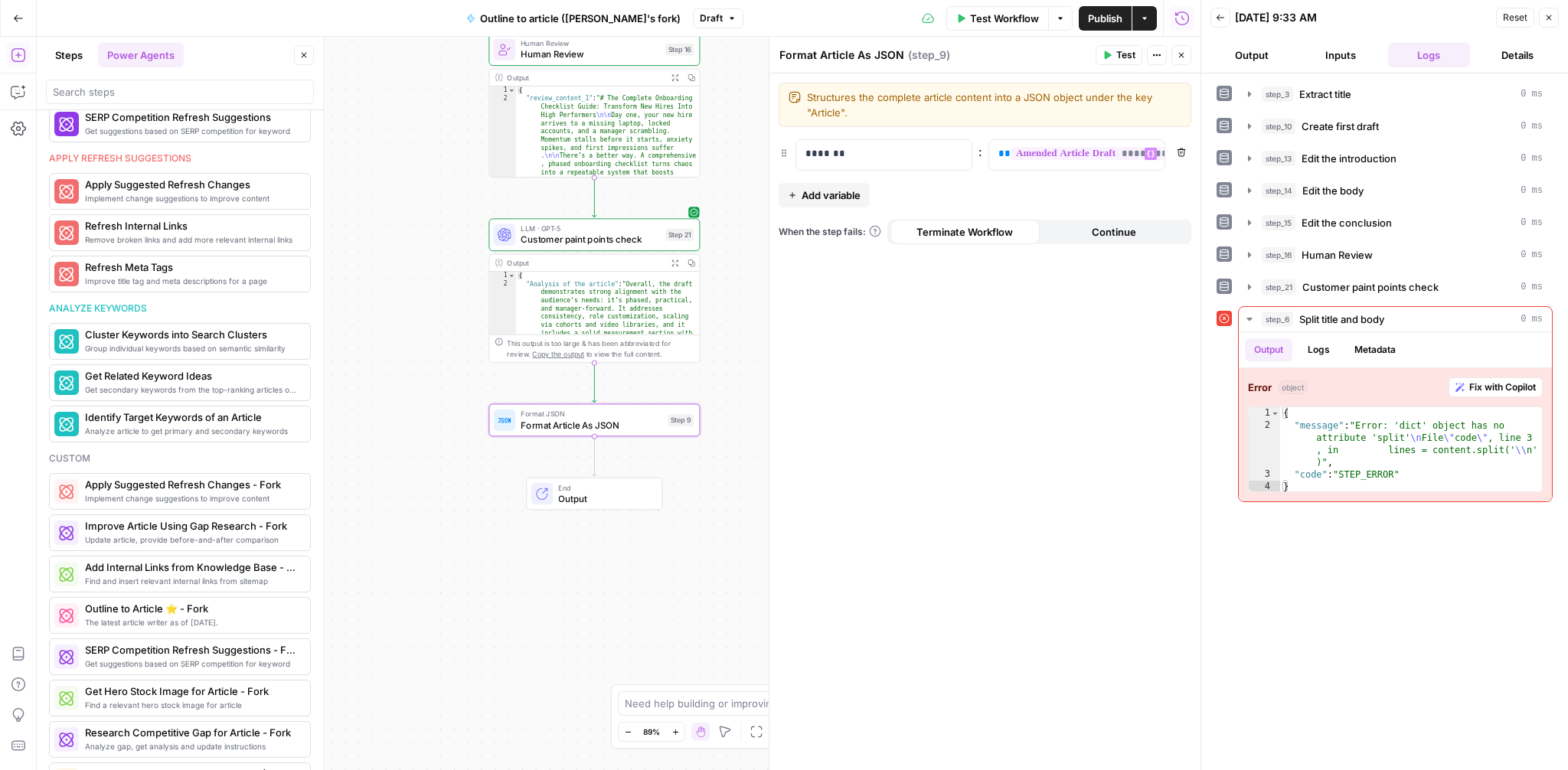
click at [1109, 18] on span "Publish" at bounding box center [1105, 18] width 35 height 15
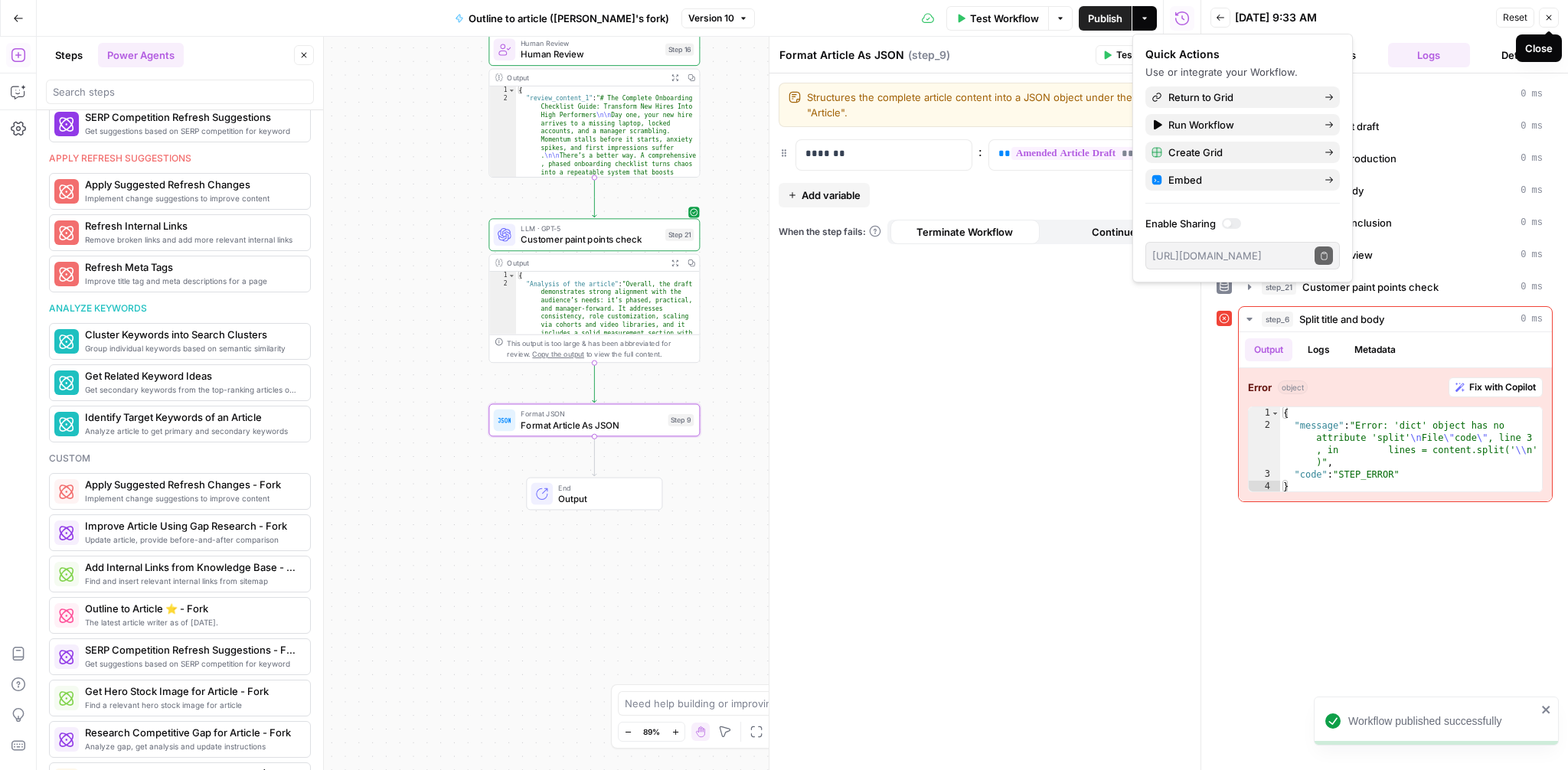
click at [1553, 15] on button "Close" at bounding box center [1549, 18] width 20 height 20
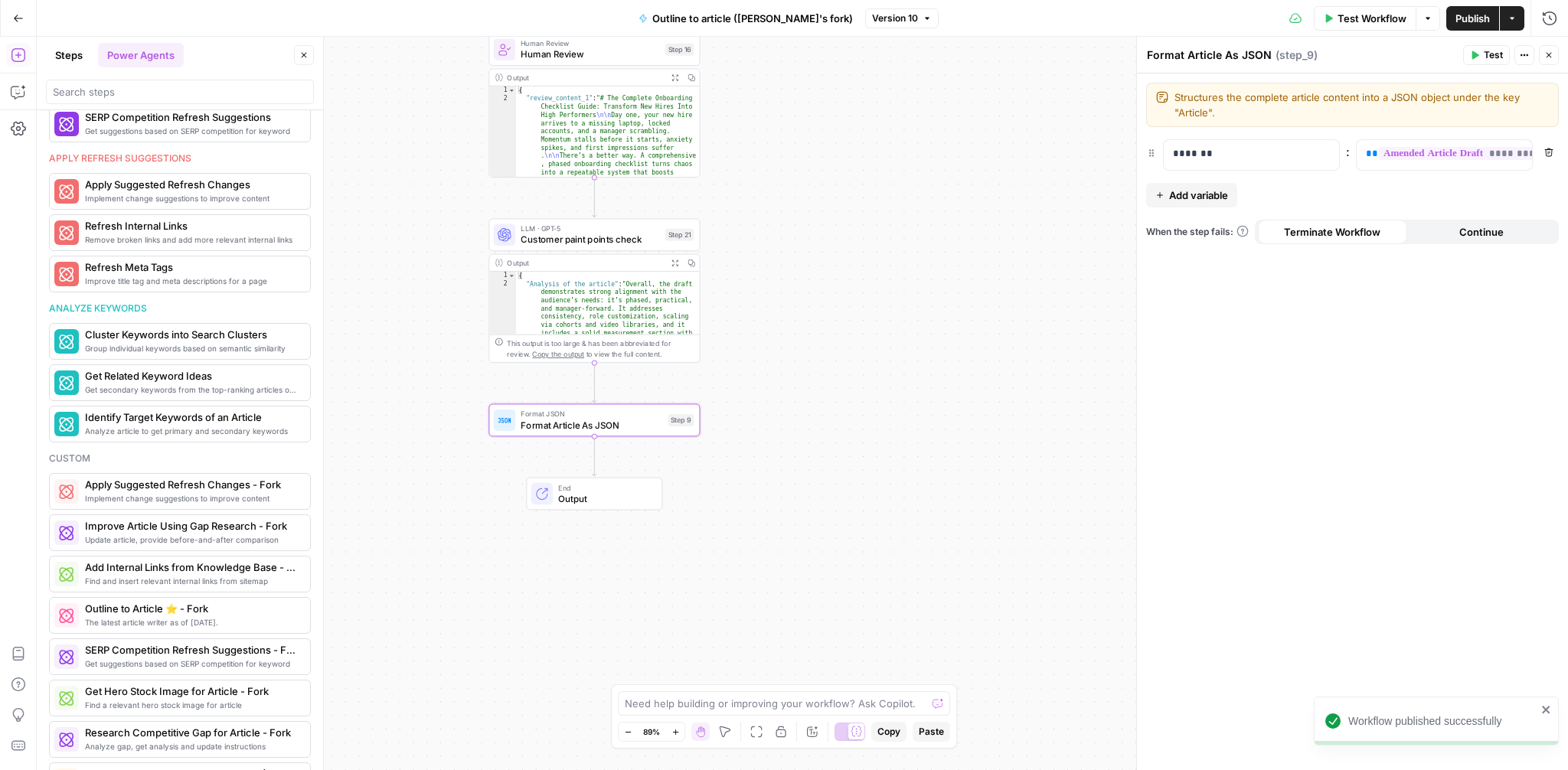
click at [899, 20] on button "Version 10" at bounding box center [902, 18] width 74 height 20
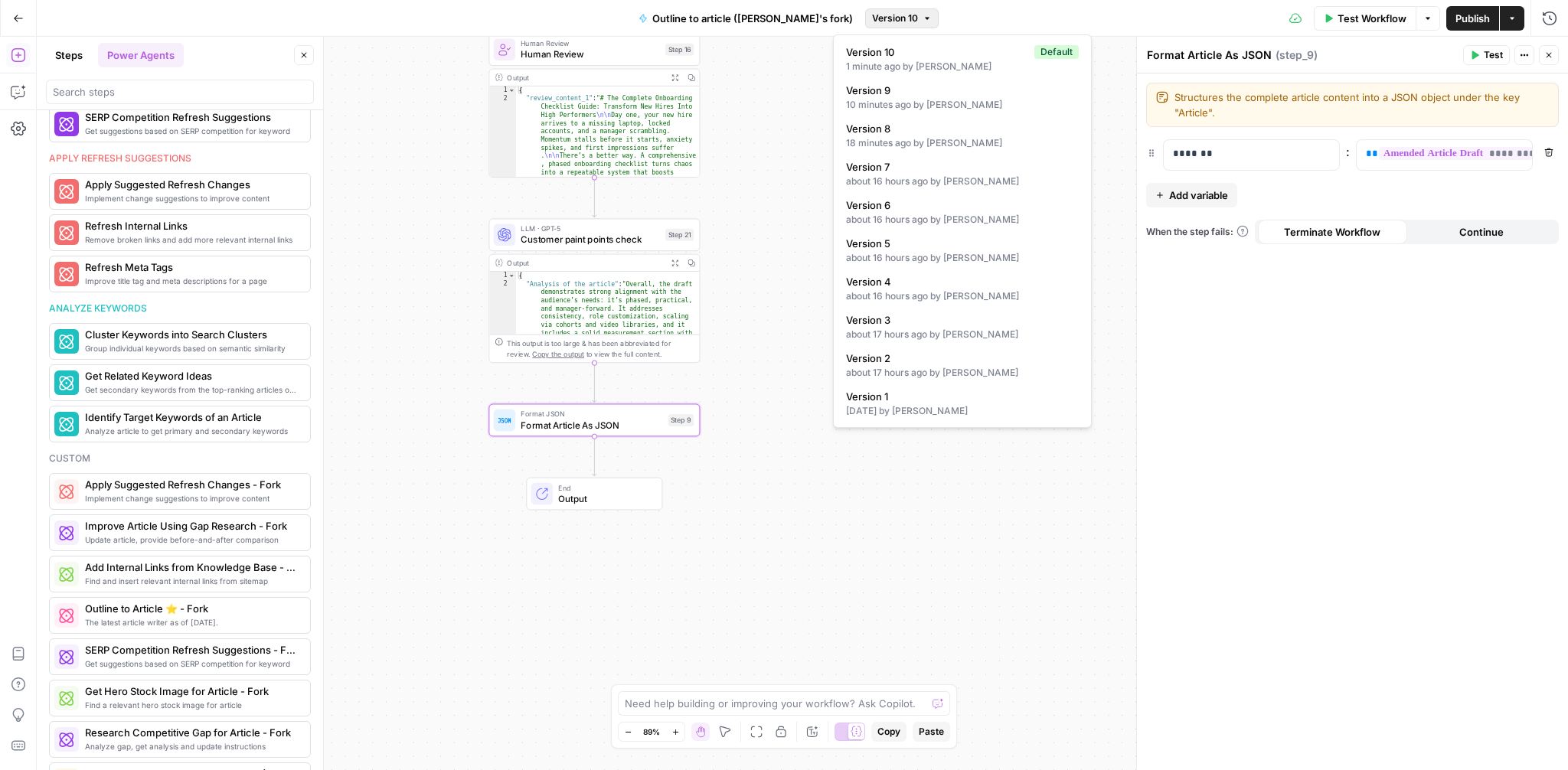
scroll to position [760, 0]
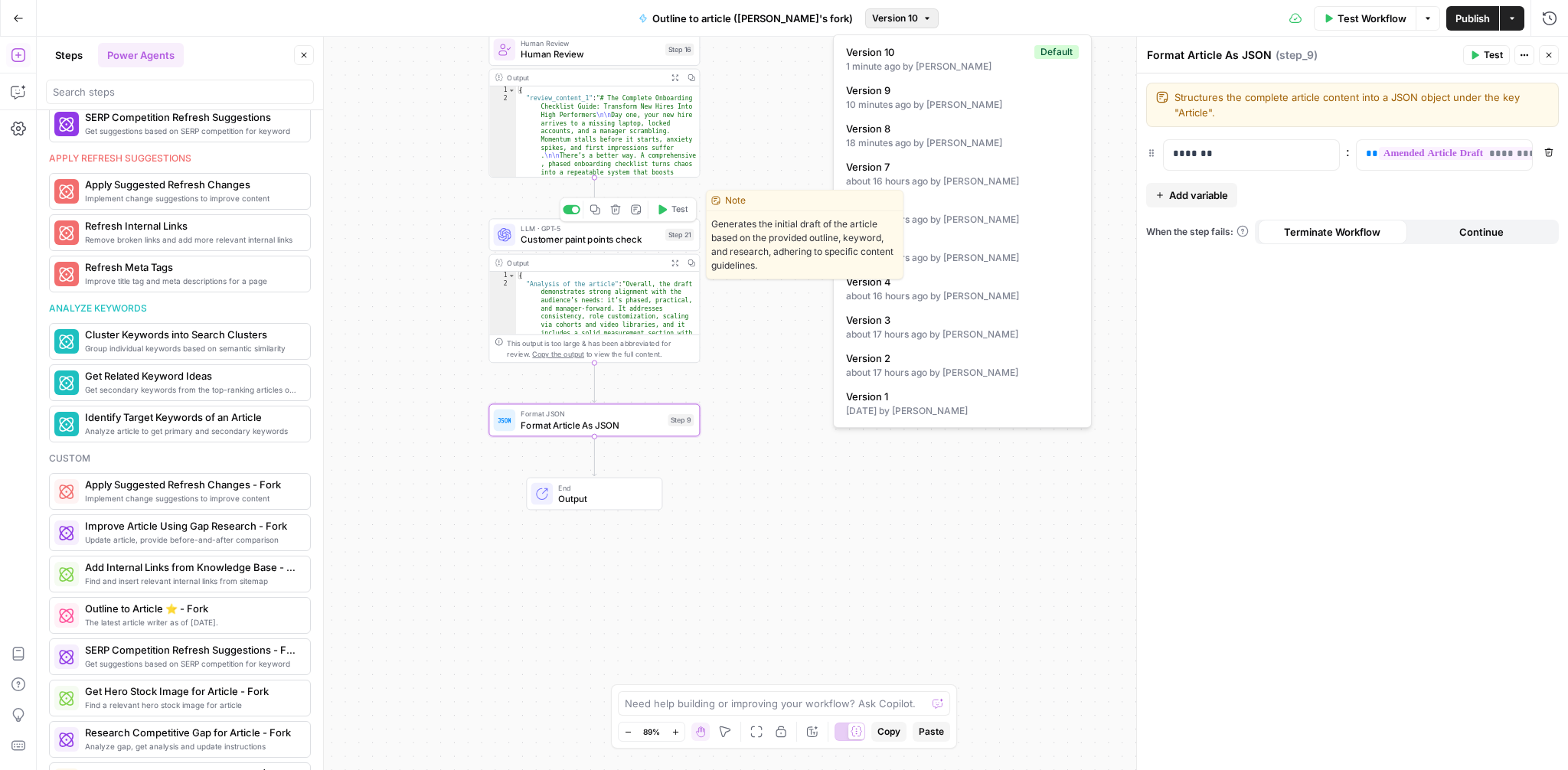
click at [587, 235] on span "Customer paint points check" at bounding box center [590, 240] width 140 height 14
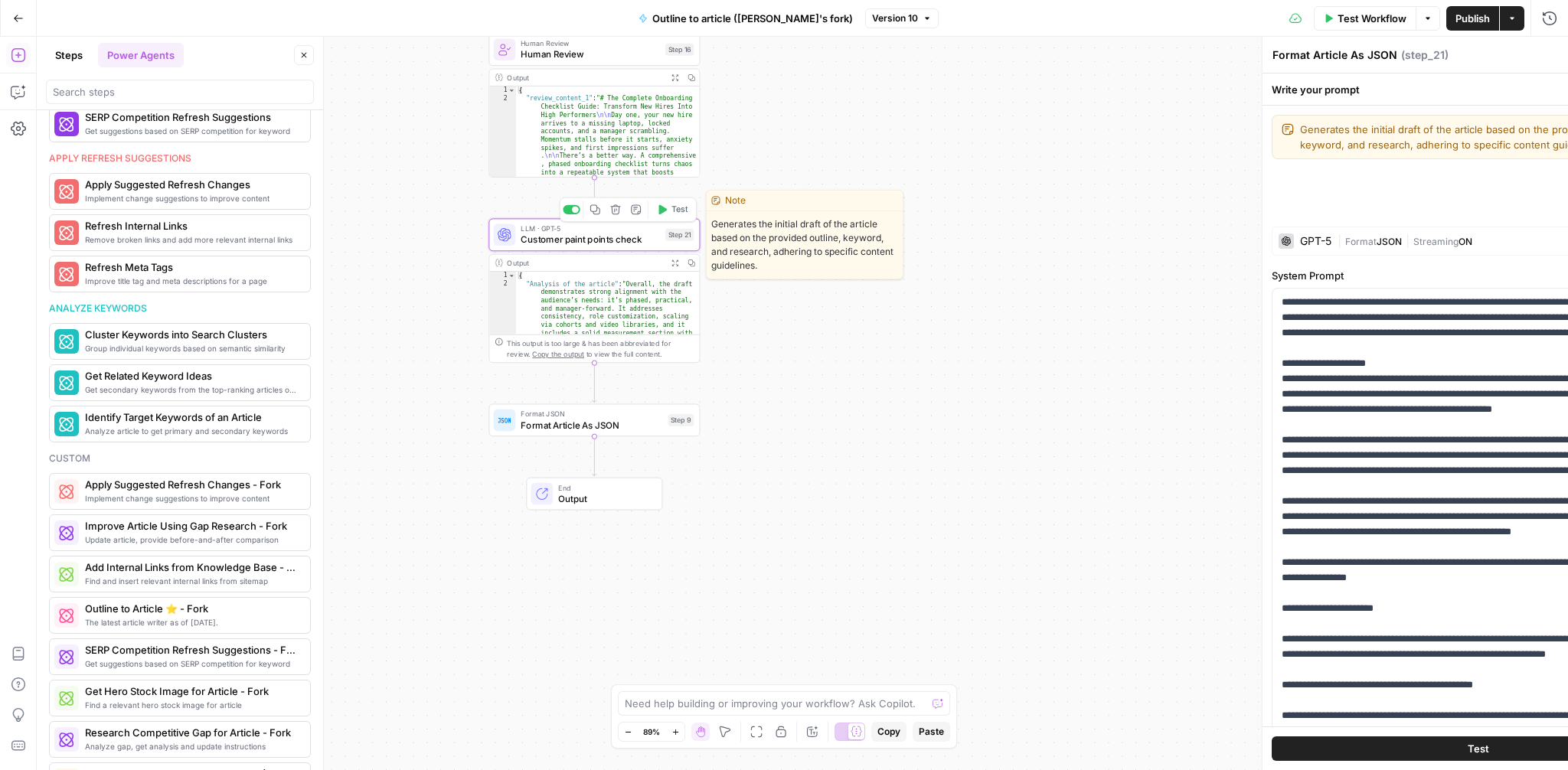
type textarea "Customer paint points check"
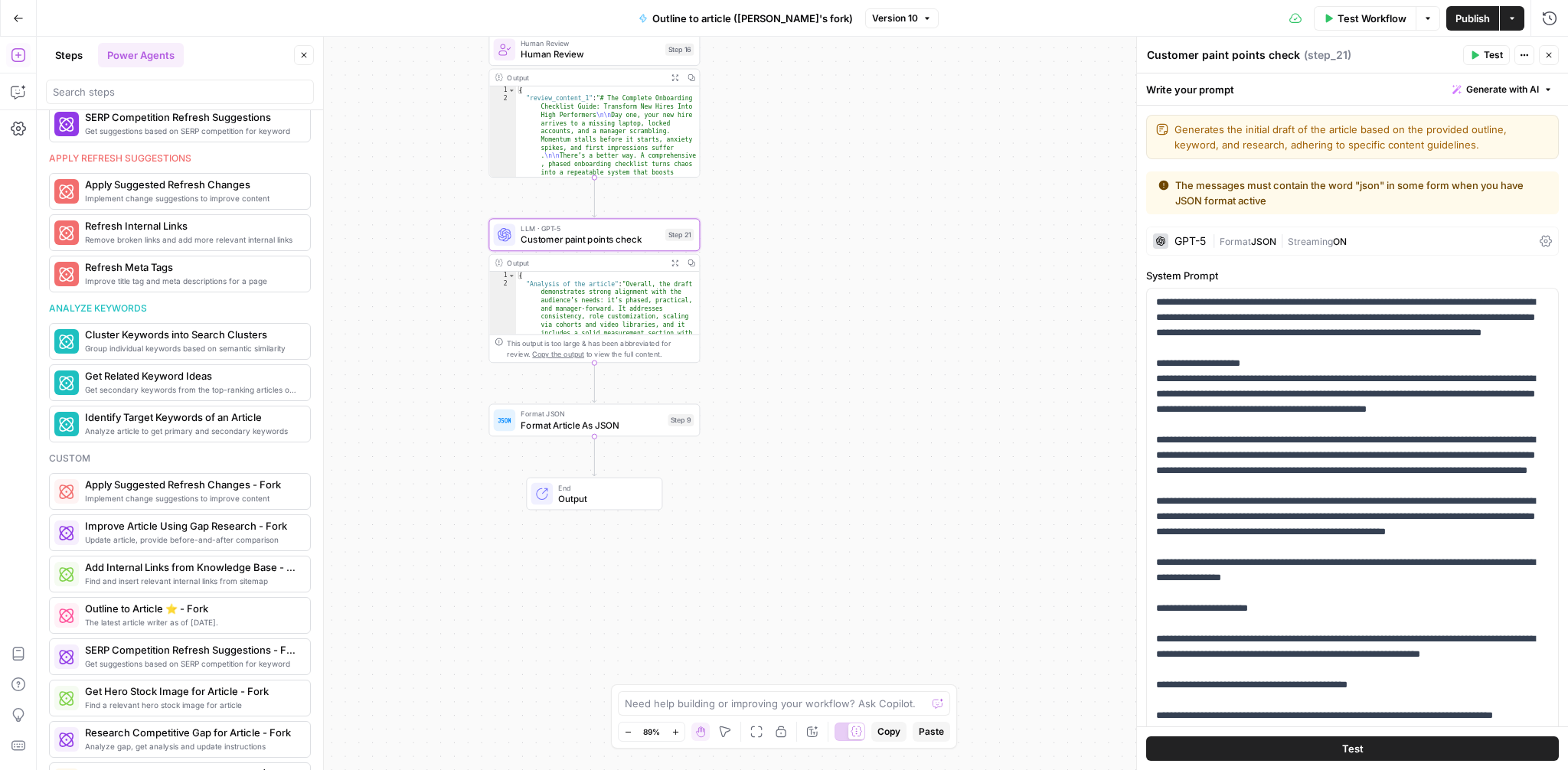
click at [1263, 247] on span "JSON" at bounding box center [1264, 242] width 25 height 12
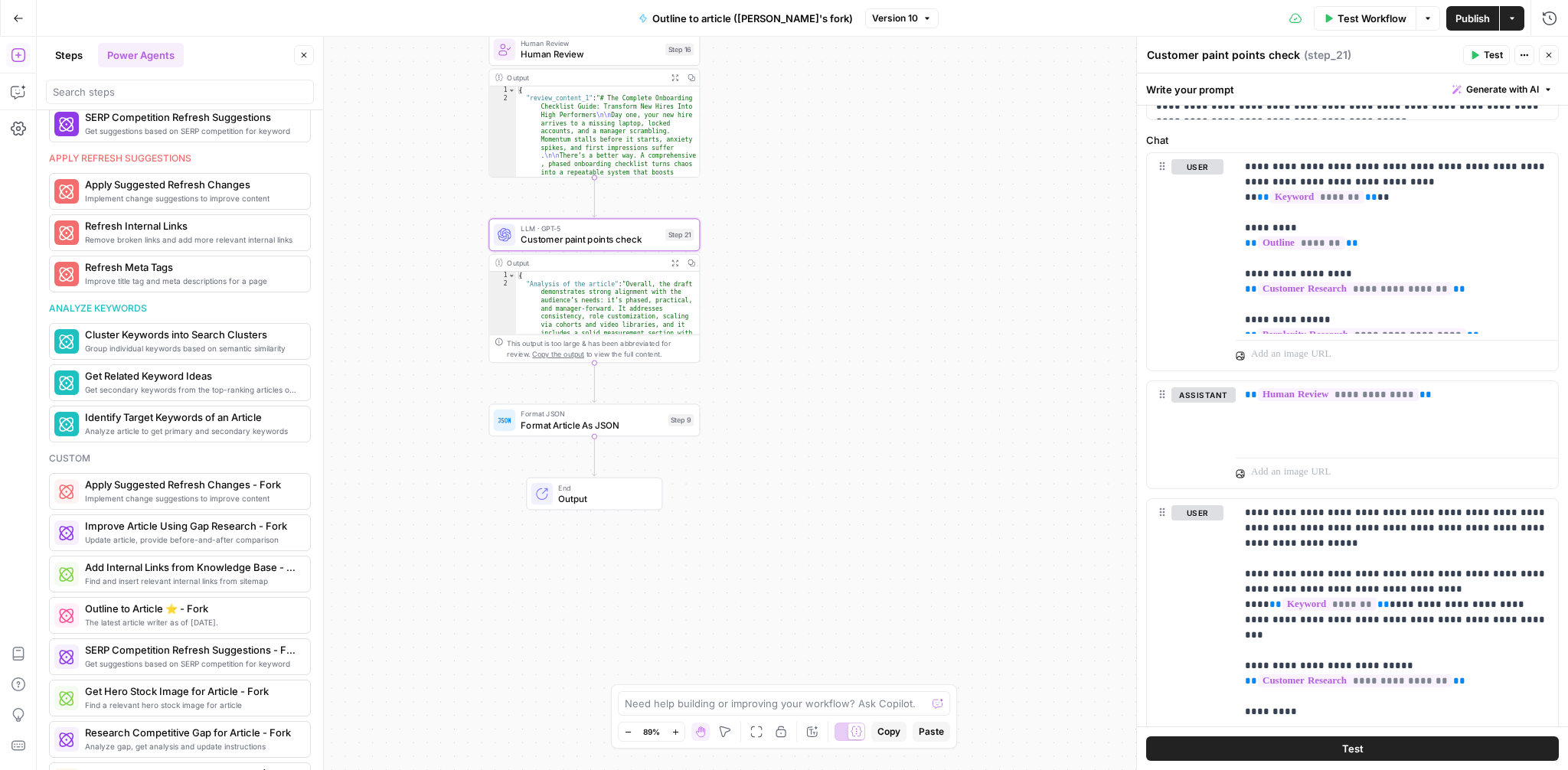
scroll to position [1581, 0]
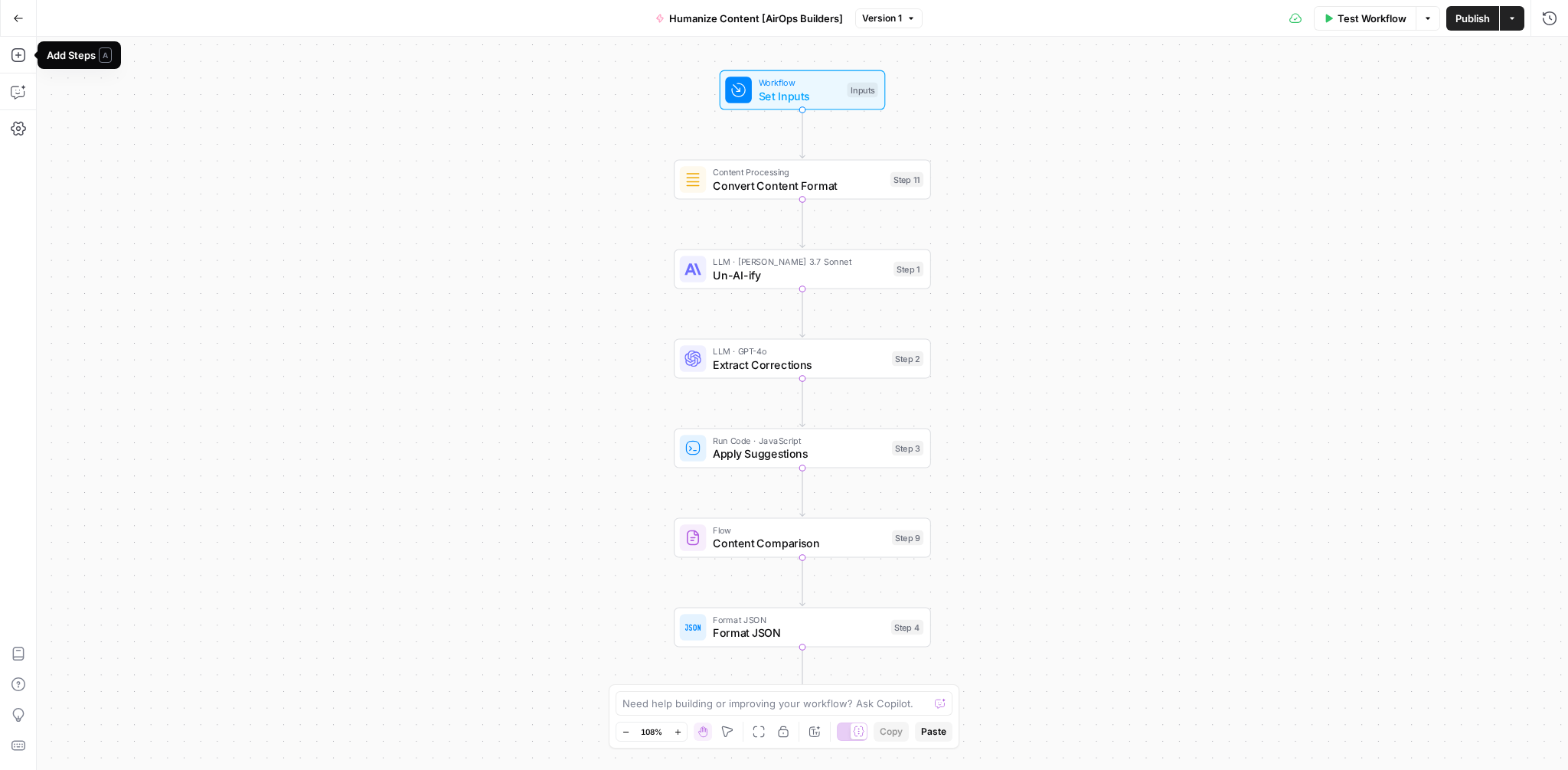
click at [22, 20] on icon "button" at bounding box center [18, 18] width 11 height 11
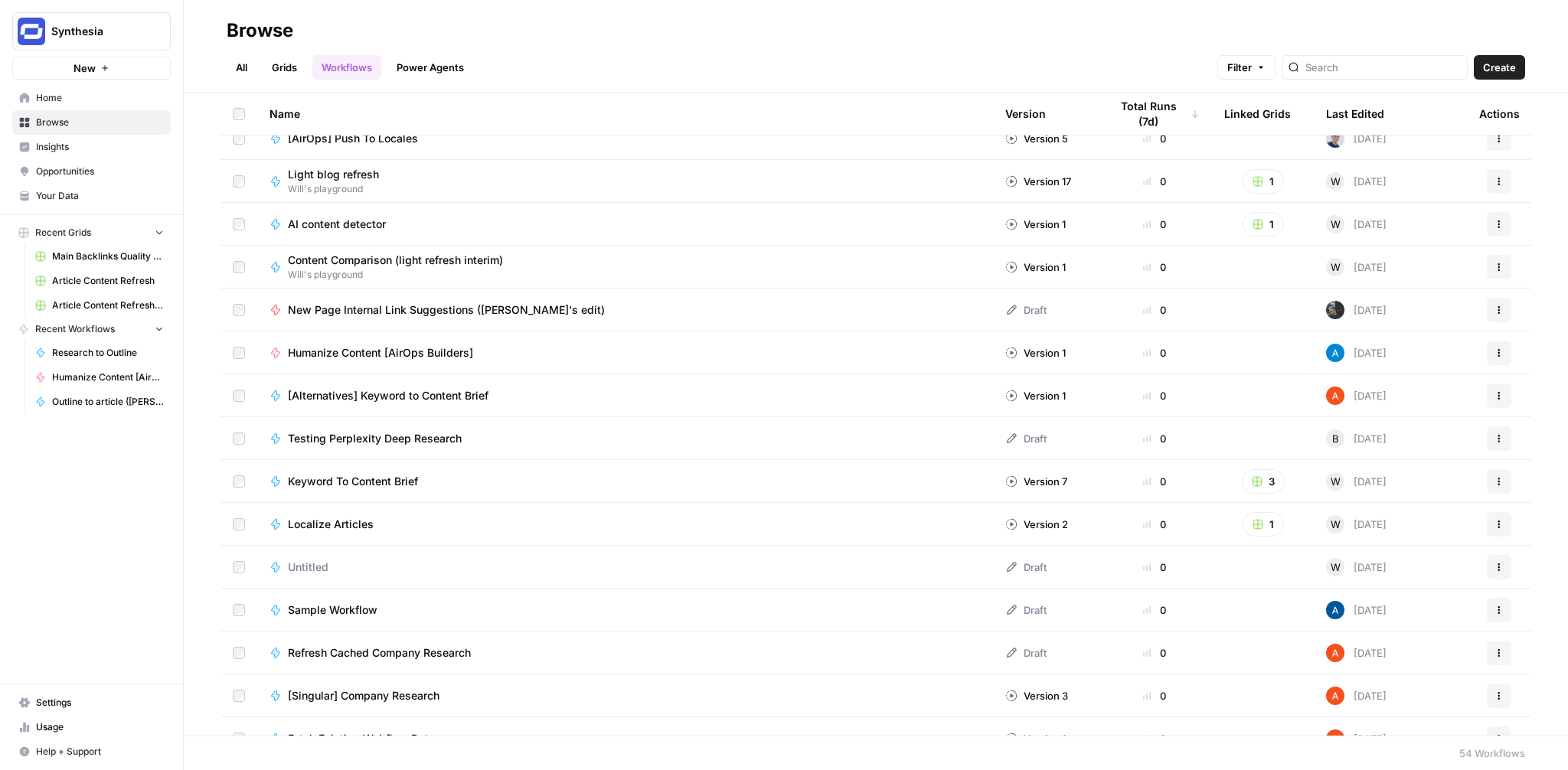
scroll to position [789, 0]
click at [1504, 352] on button "Actions" at bounding box center [1499, 354] width 25 height 25
click at [1427, 468] on span "Integrate" at bounding box center [1431, 467] width 123 height 15
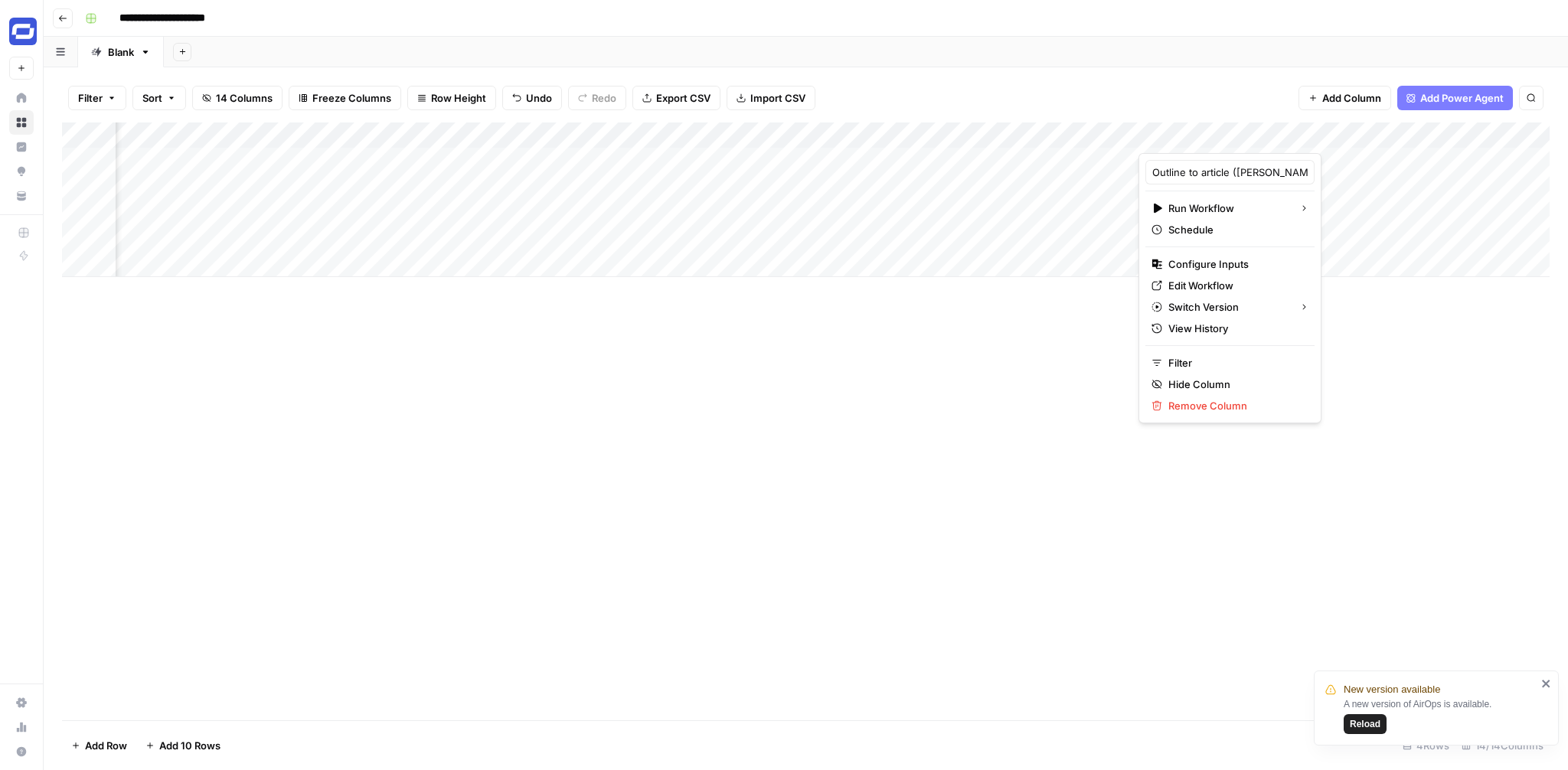
scroll to position [0, 1083]
click at [663, 160] on div "Add Column" at bounding box center [806, 200] width 1487 height 155
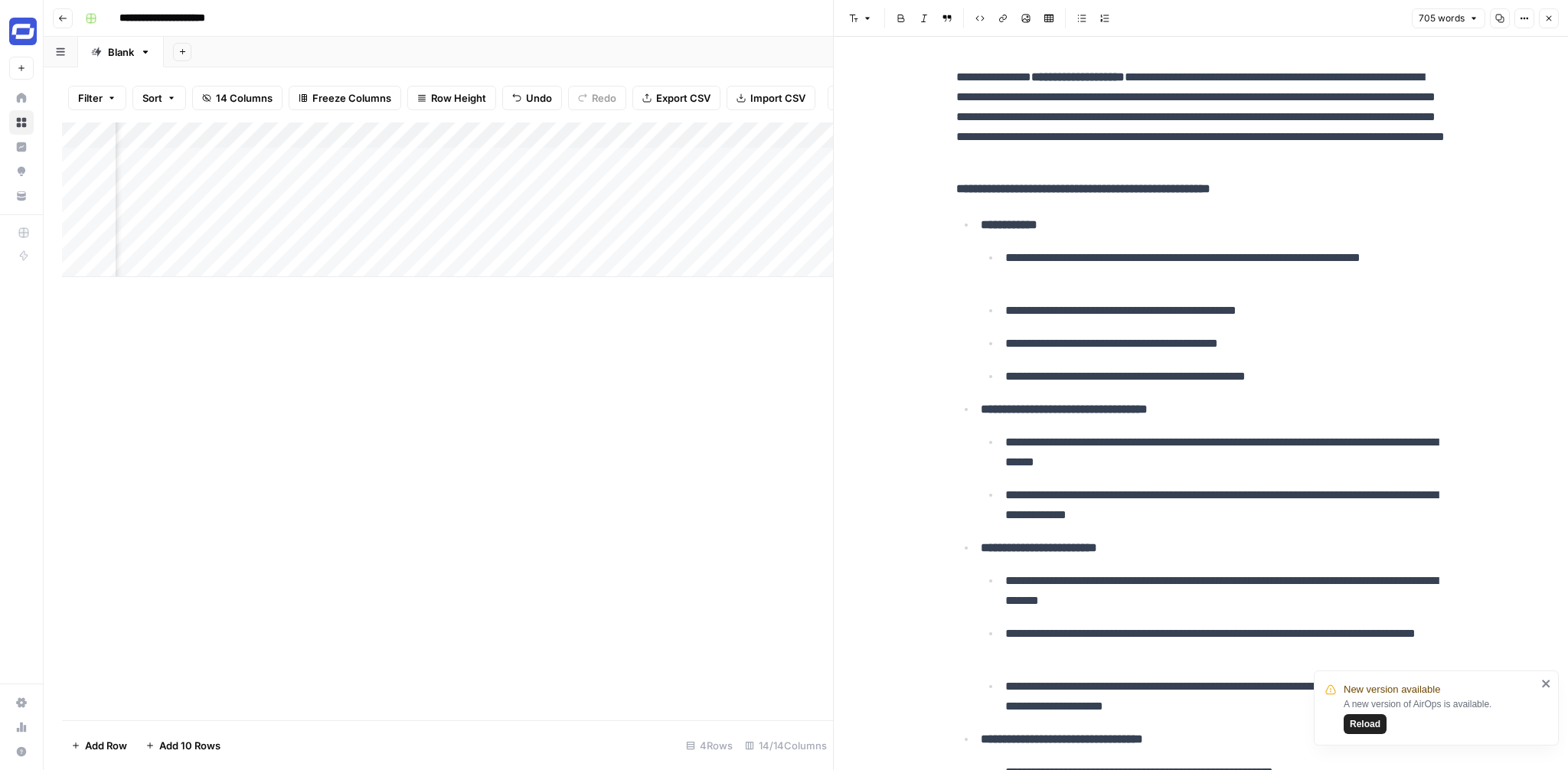
click at [1553, 18] on button "Close" at bounding box center [1549, 18] width 20 height 20
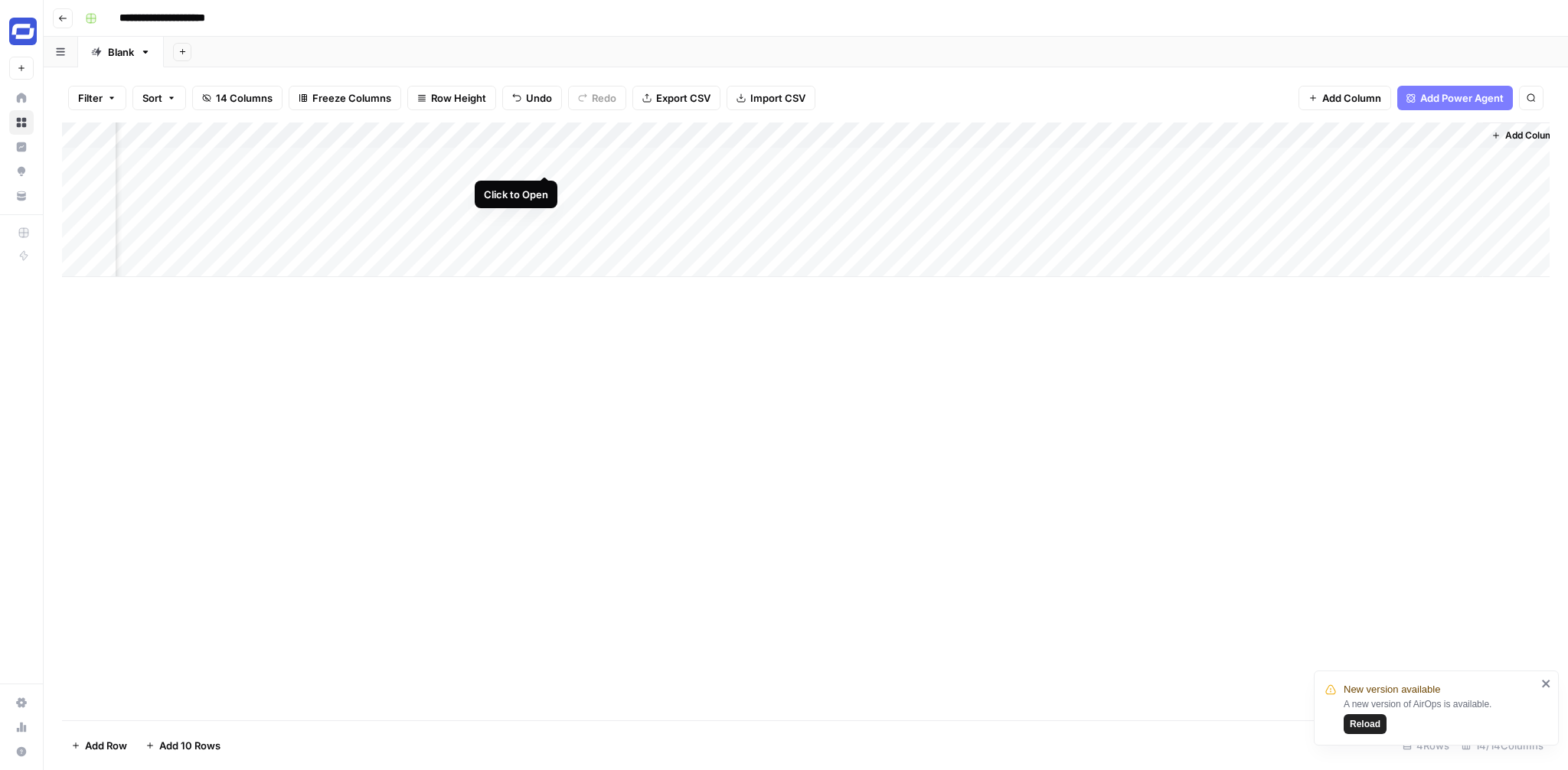
click at [543, 158] on div "Add Column" at bounding box center [806, 200] width 1487 height 155
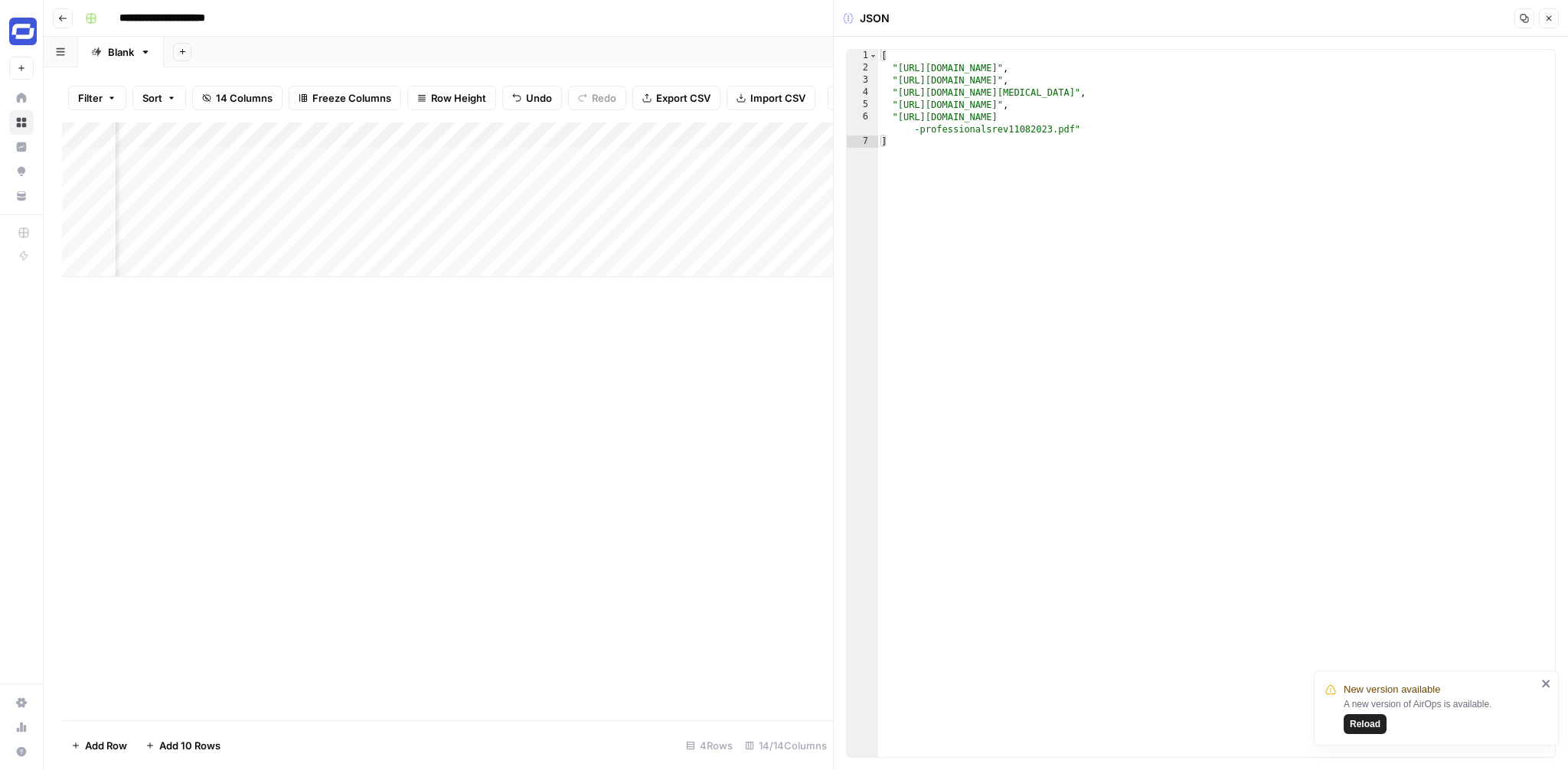
type textarea "**********"
drag, startPoint x: 1256, startPoint y: 69, endPoint x: 899, endPoint y: 67, distance: 357.0
click at [898, 67] on div "[ "https://researchdata.wisc.edu/resources/rdm-onboarding-checklist/" , "https:…" at bounding box center [1216, 416] width 677 height 732
click at [1547, 24] on button "Close" at bounding box center [1549, 18] width 20 height 20
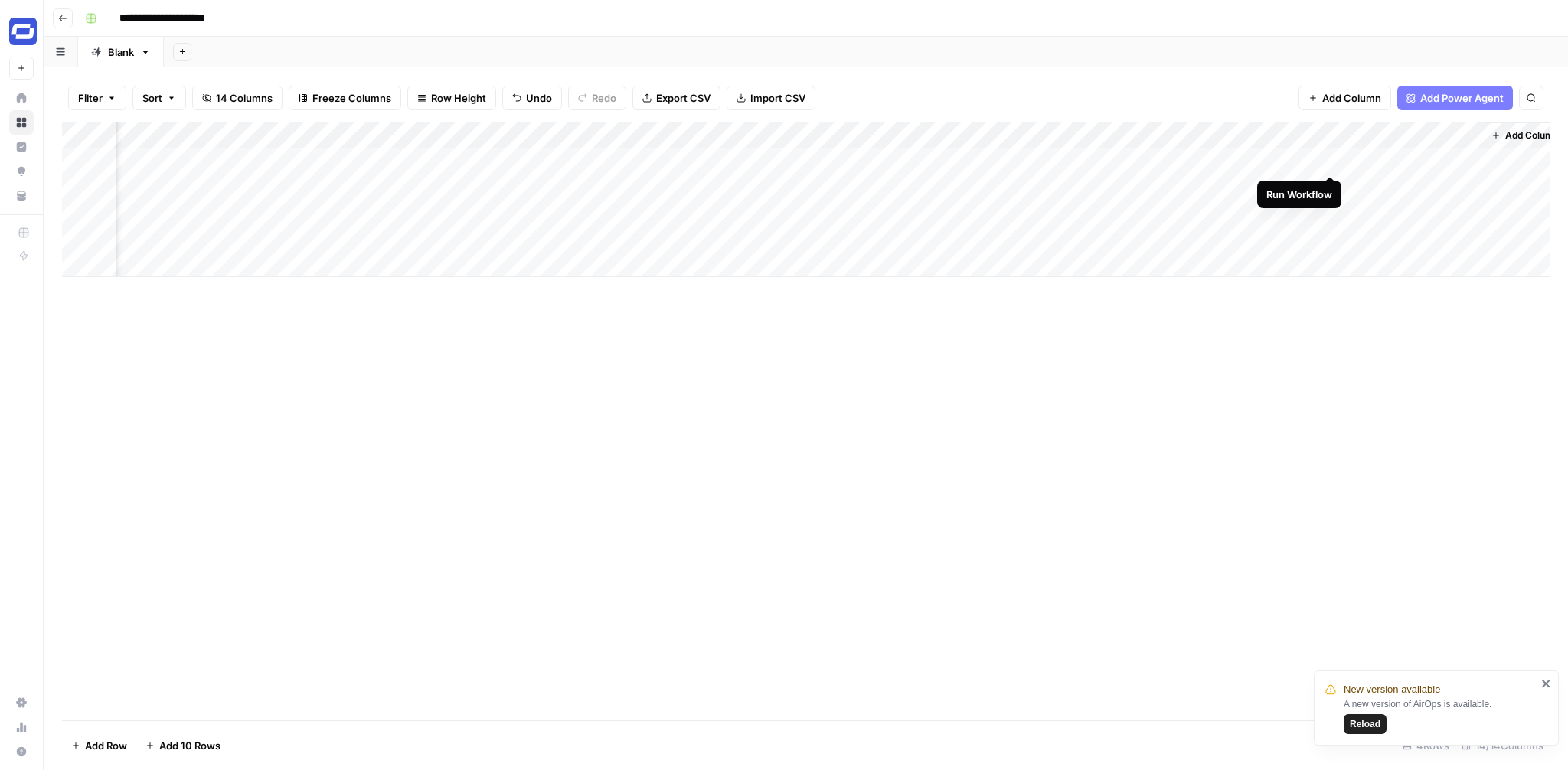
click at [1326, 160] on div "Add Column" at bounding box center [806, 200] width 1487 height 155
click at [1311, 133] on div "Add Column" at bounding box center [806, 200] width 1487 height 155
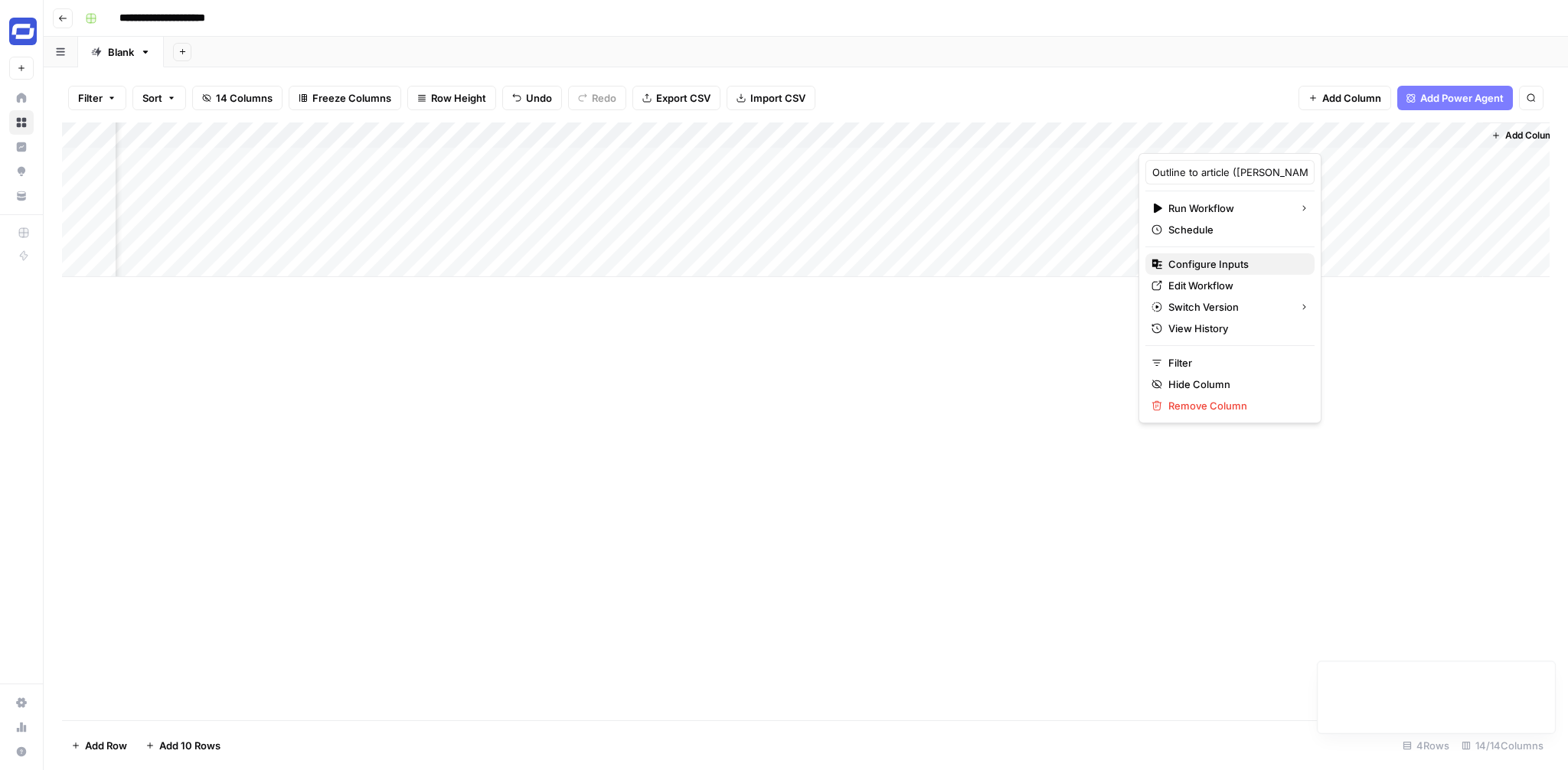
click at [1196, 265] on span "Configure Inputs" at bounding box center [1235, 264] width 134 height 15
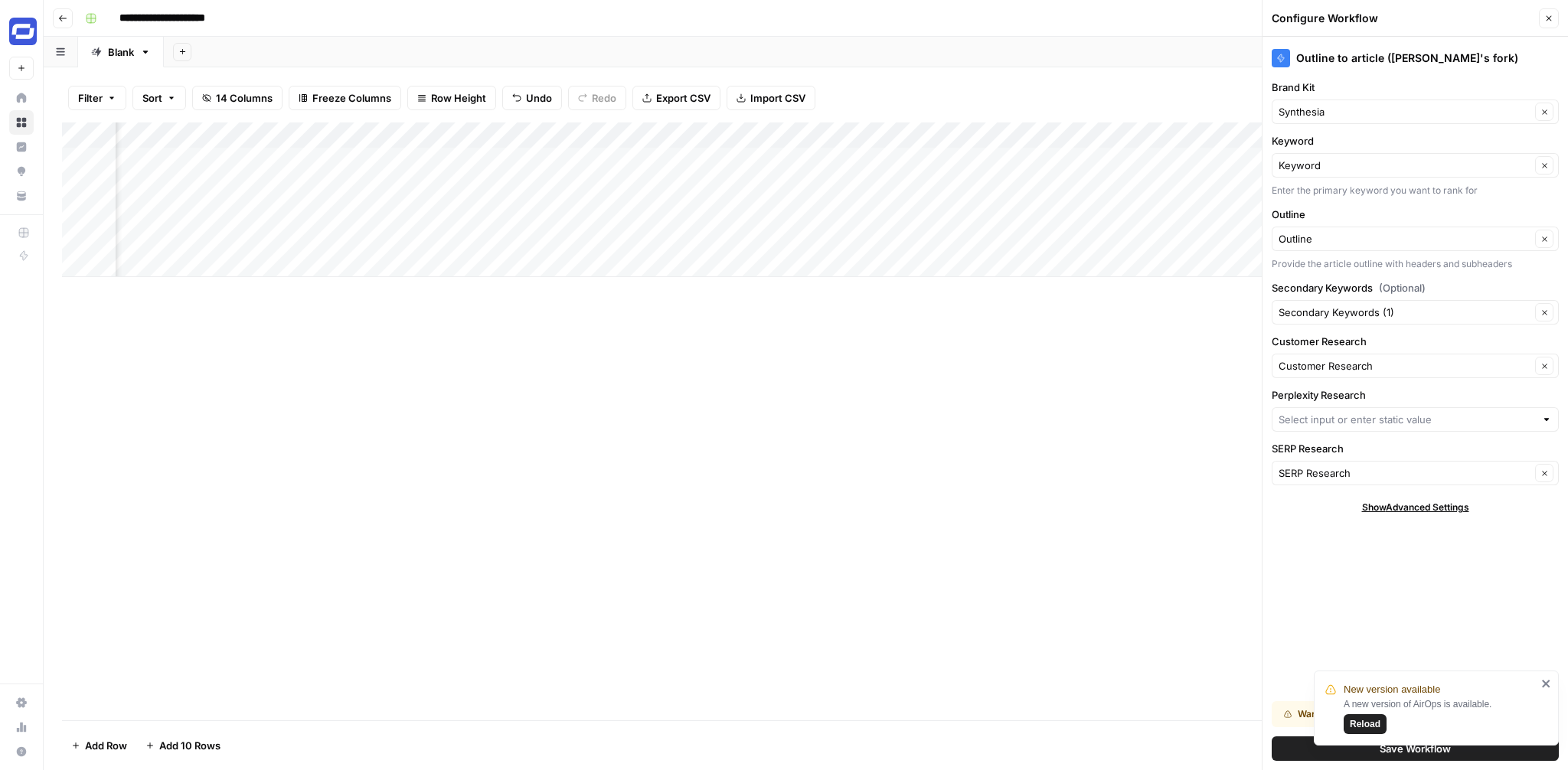
click at [1480, 409] on div at bounding box center [1415, 420] width 287 height 25
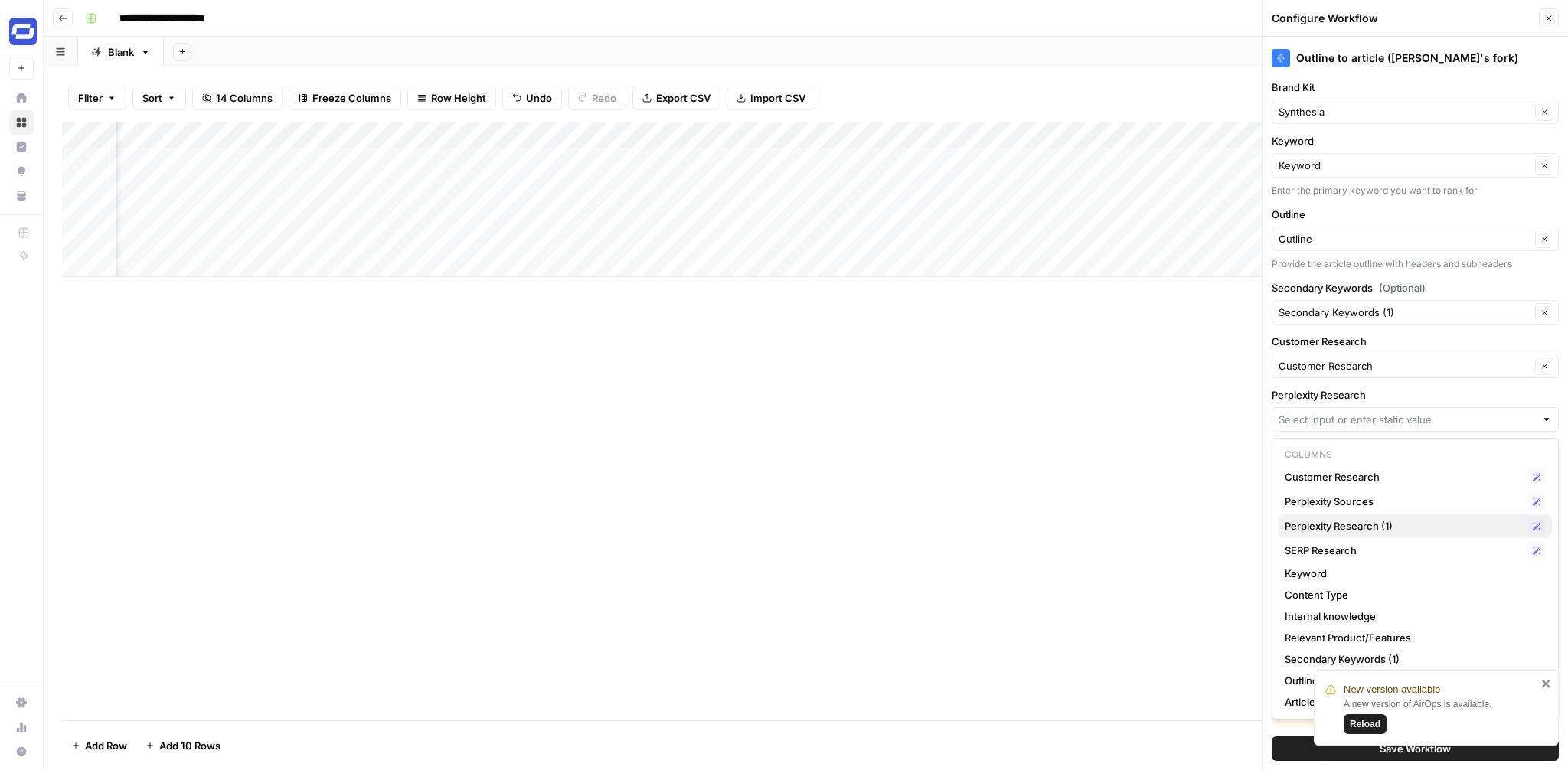
click at [1452, 526] on span "Perplexity Research (1)" at bounding box center [1402, 526] width 237 height 15
type input "Perplexity Research (1)"
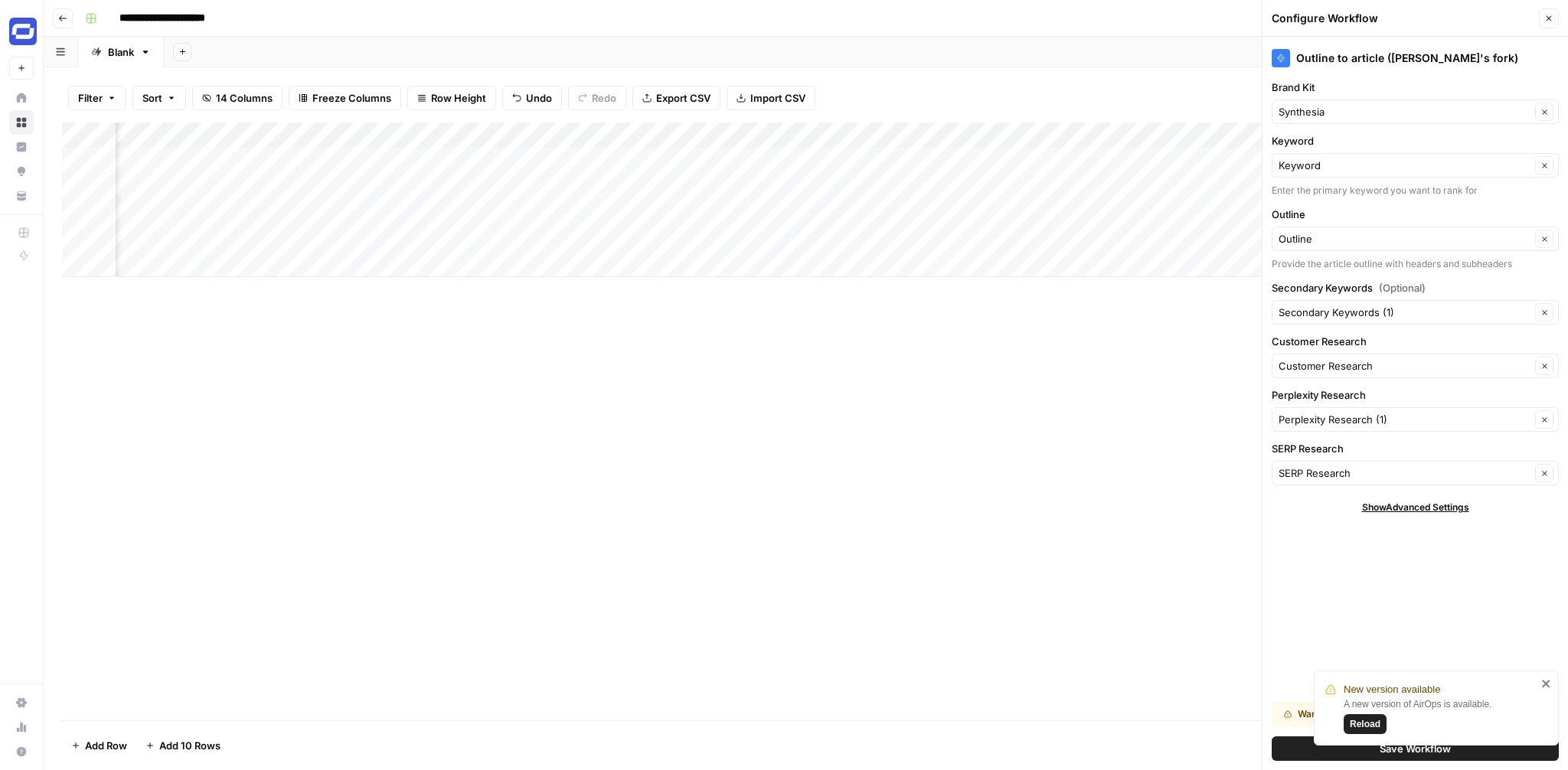
click at [1553, 24] on button "Close" at bounding box center [1549, 18] width 20 height 20
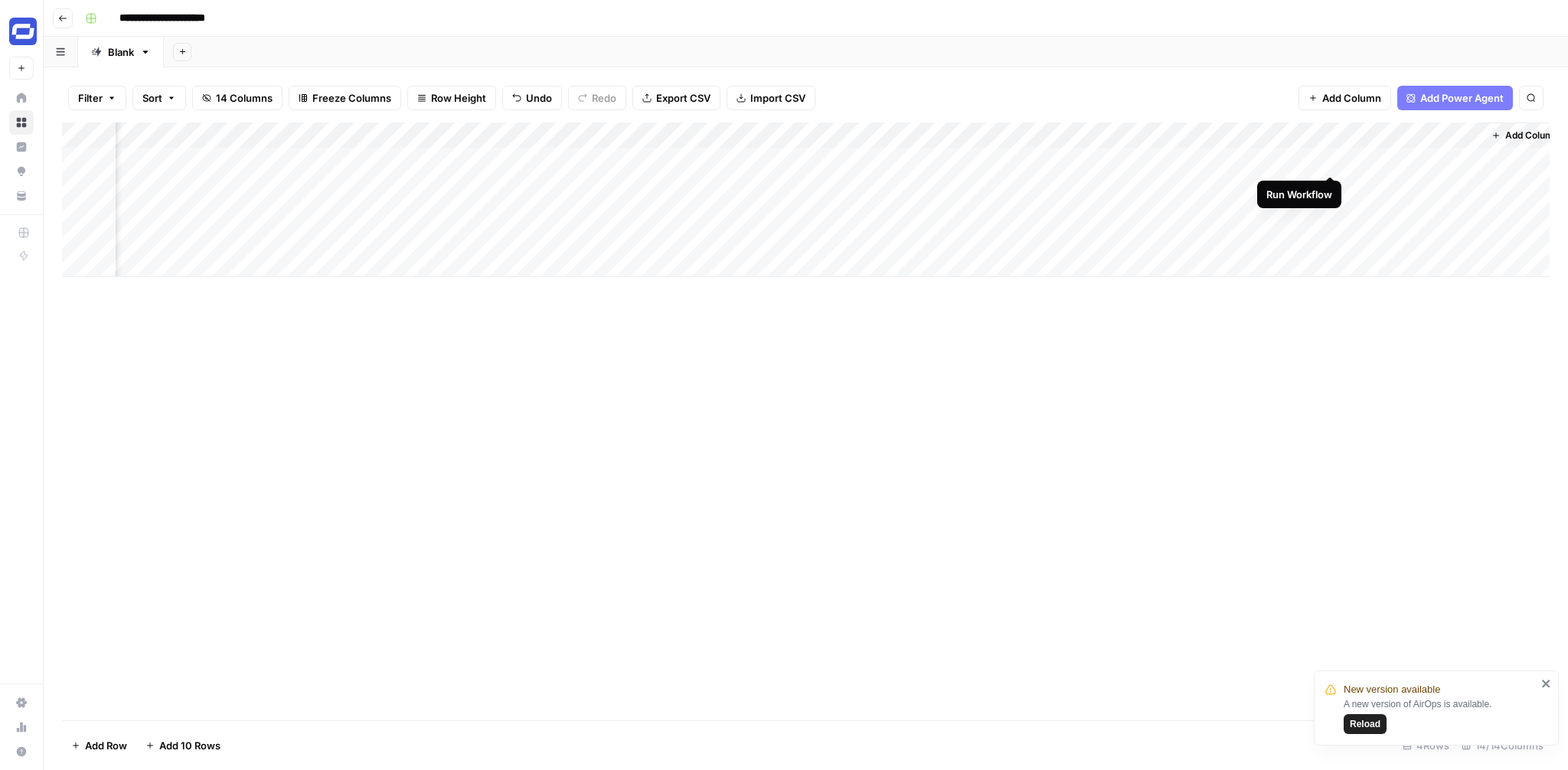
click at [1326, 163] on div "Add Column" at bounding box center [806, 200] width 1487 height 155
click at [1310, 161] on div "Add Column" at bounding box center [806, 200] width 1487 height 155
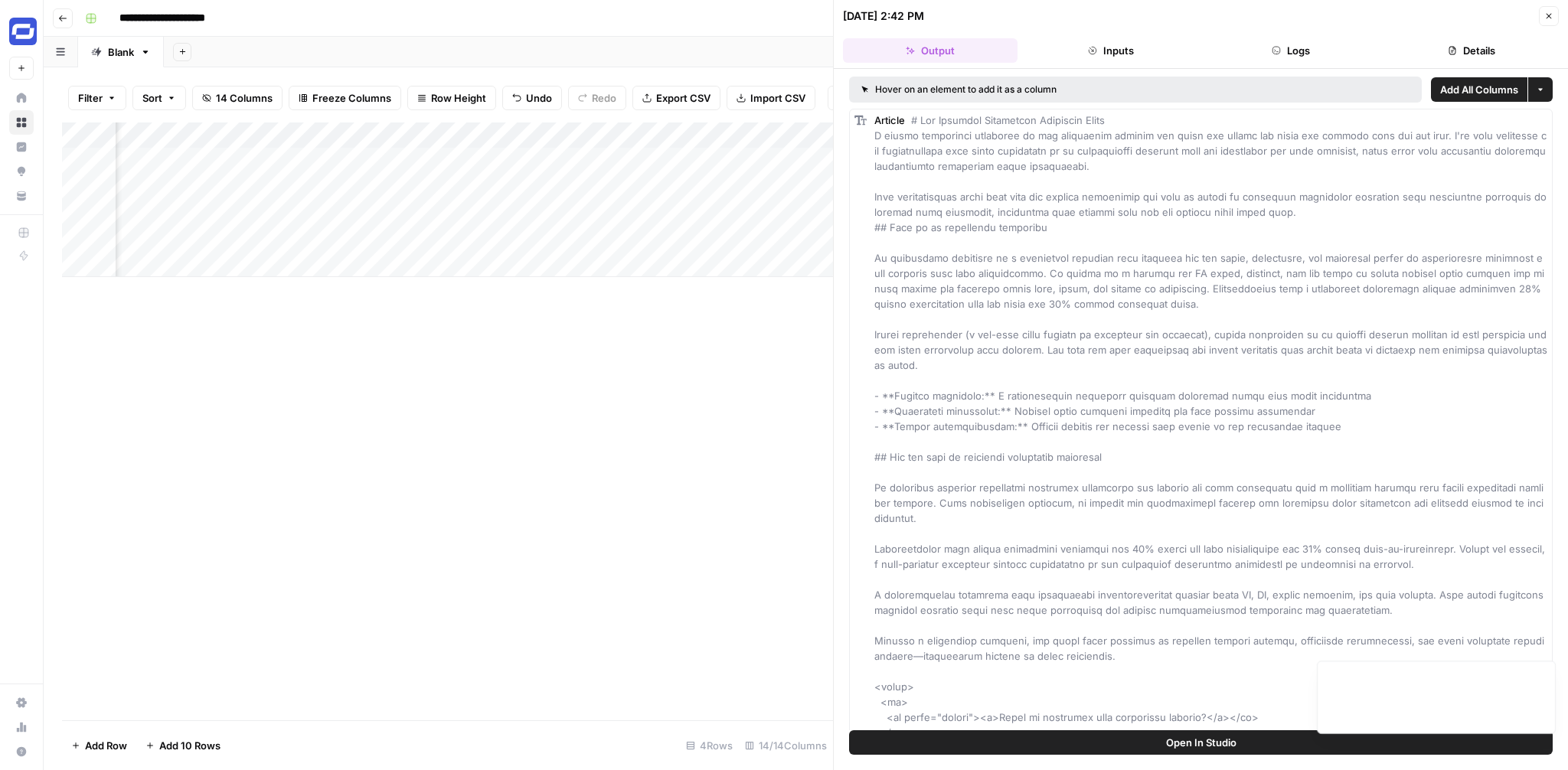
click at [1549, 21] on button "Close" at bounding box center [1549, 16] width 20 height 20
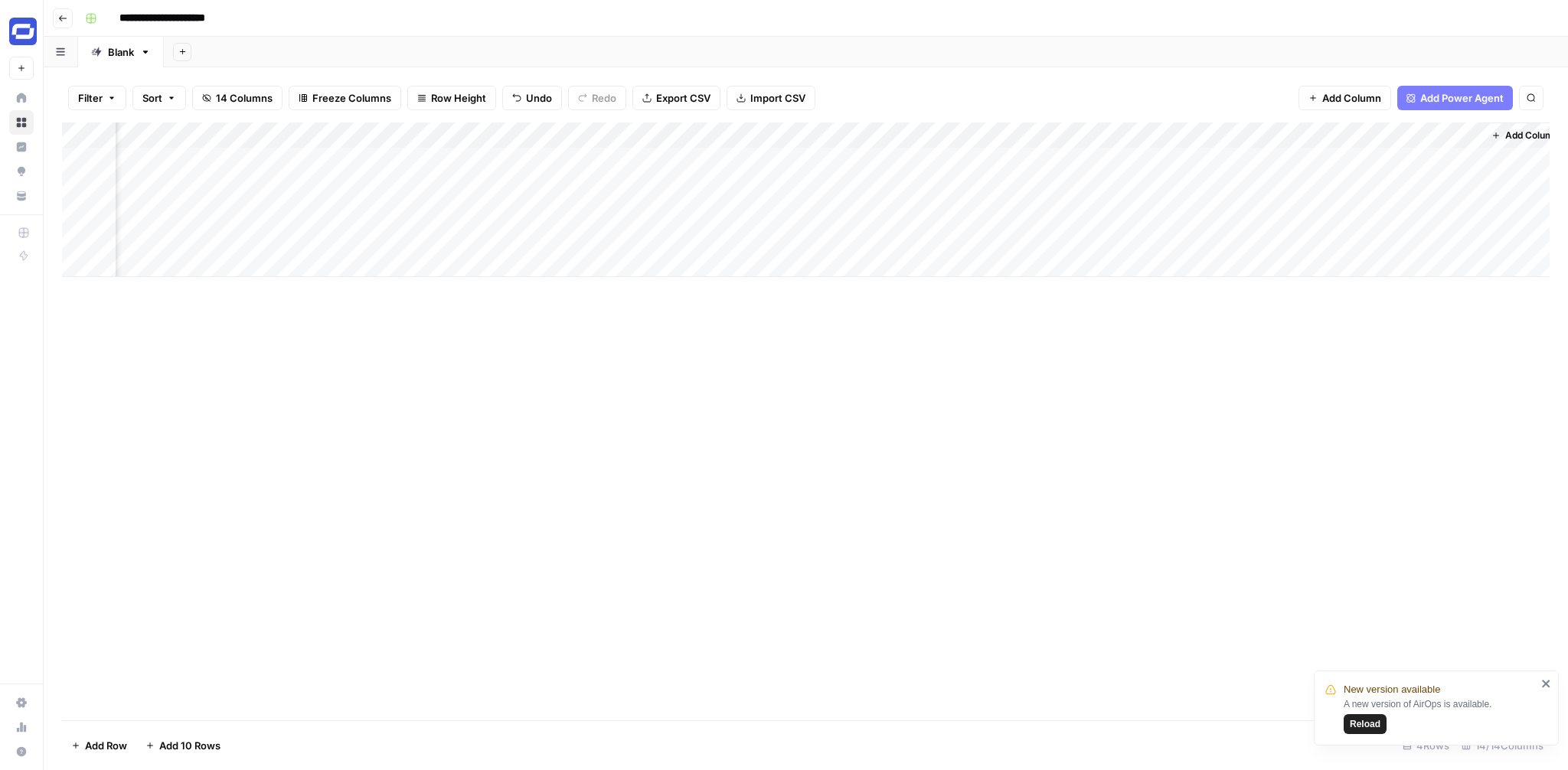
click at [1312, 133] on div "Add Column" at bounding box center [806, 200] width 1487 height 155
click at [1291, 161] on div "Add Column" at bounding box center [806, 200] width 1487 height 155
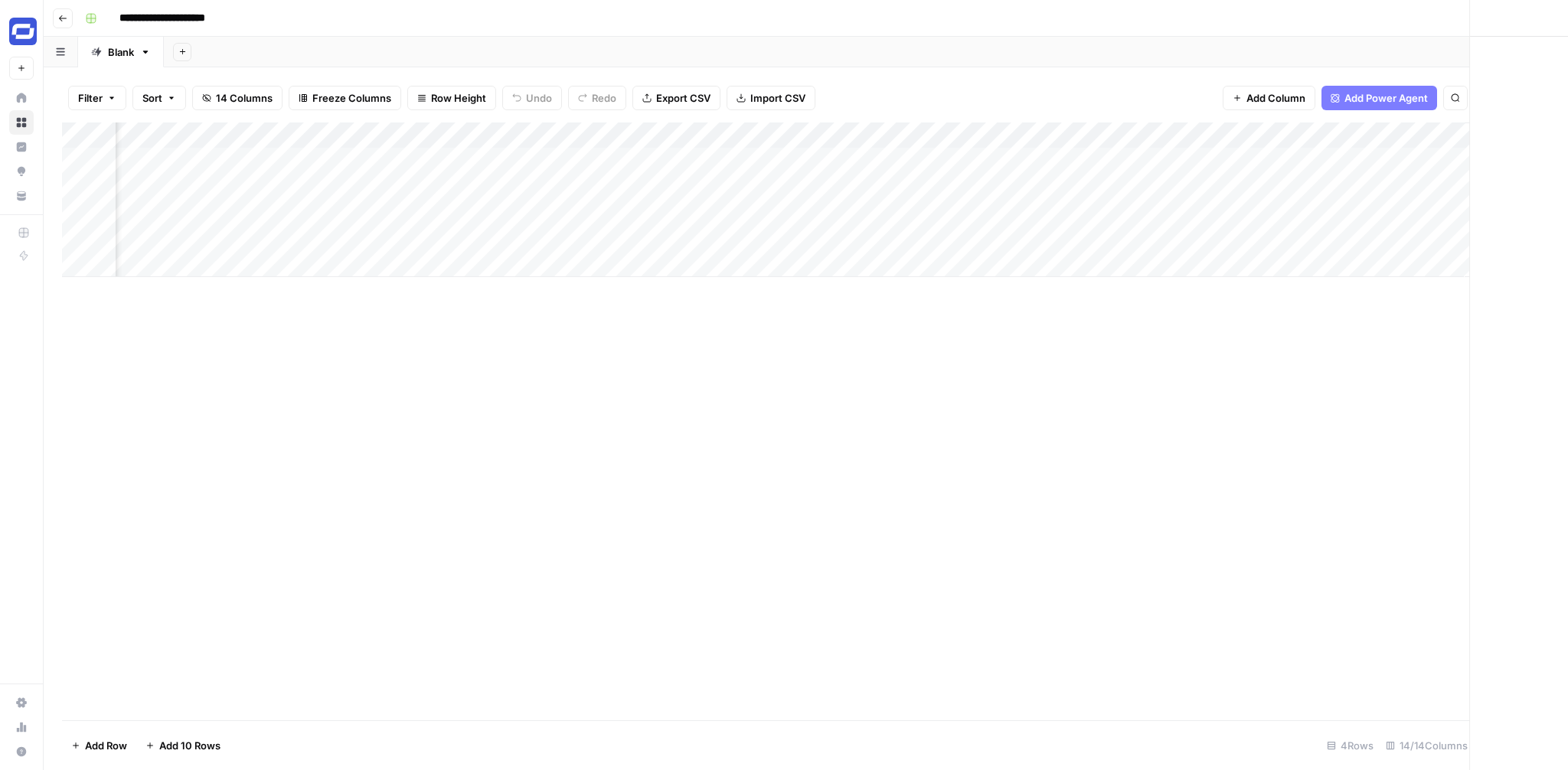
scroll to position [0, 1090]
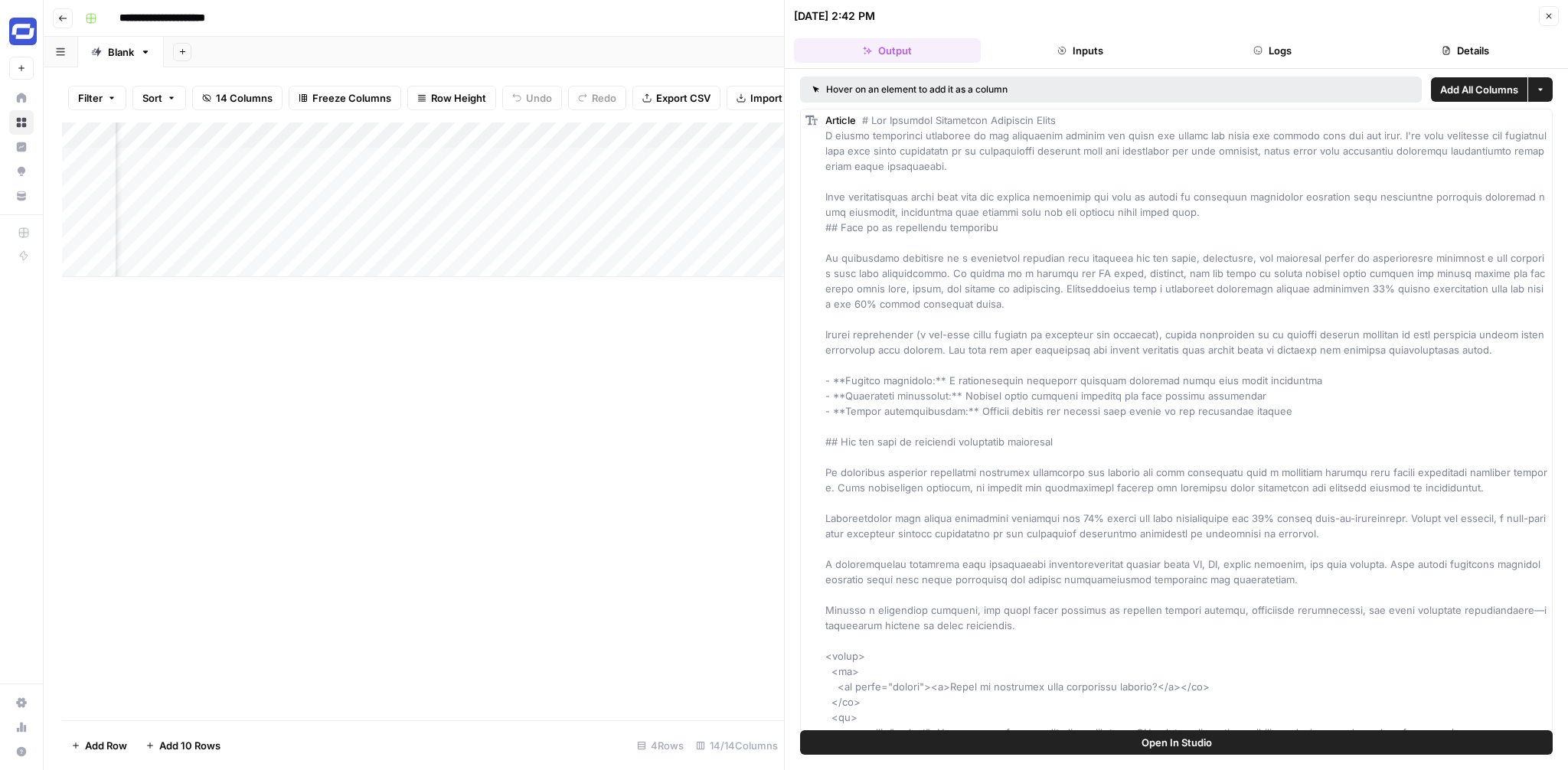
click at [1553, 12] on icon "button" at bounding box center [1549, 16] width 9 height 9
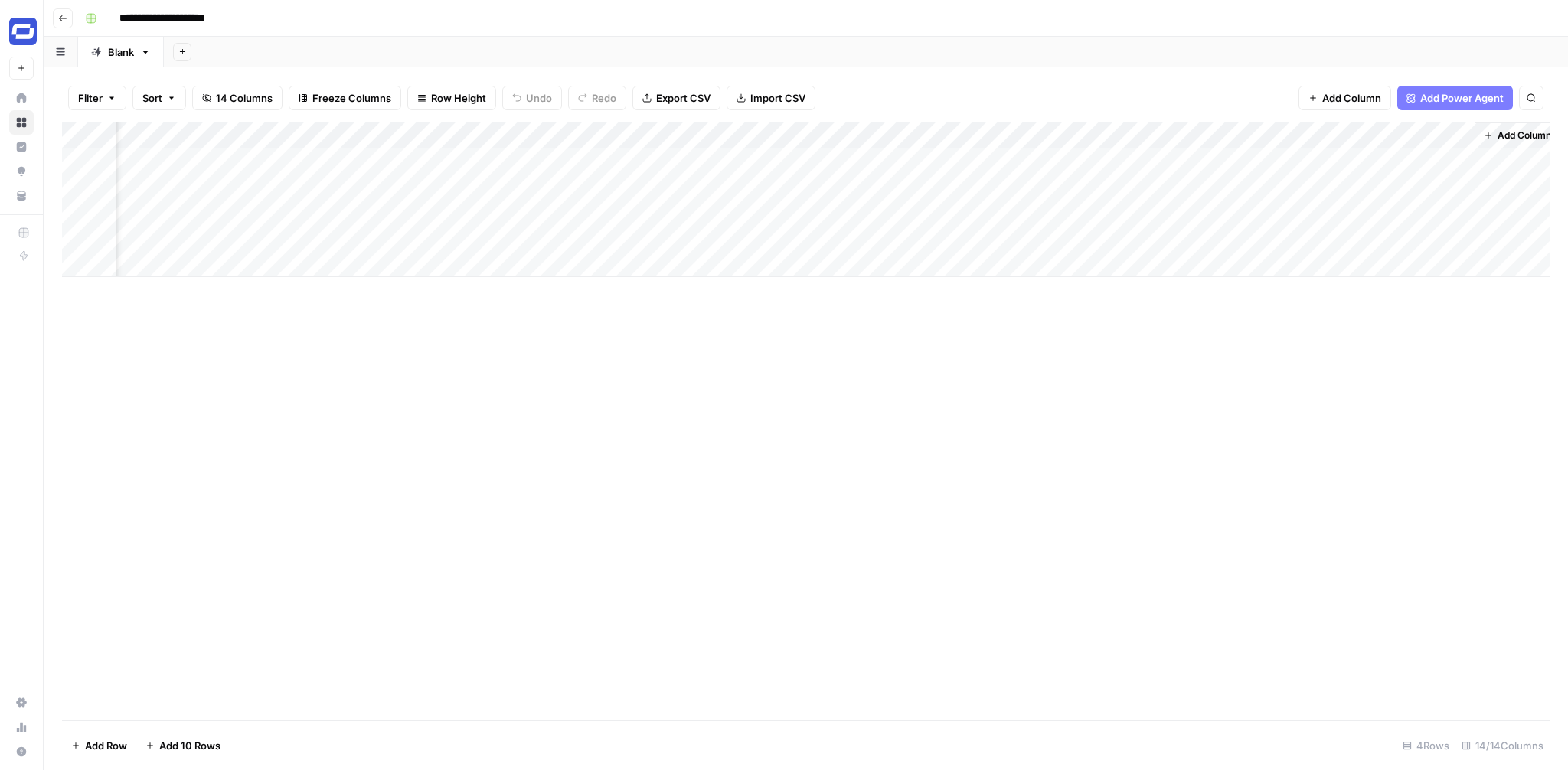
scroll to position [0, 1083]
click at [1326, 161] on div "Add Column" at bounding box center [806, 200] width 1487 height 155
click at [1310, 135] on div "Add Column" at bounding box center [806, 200] width 1487 height 155
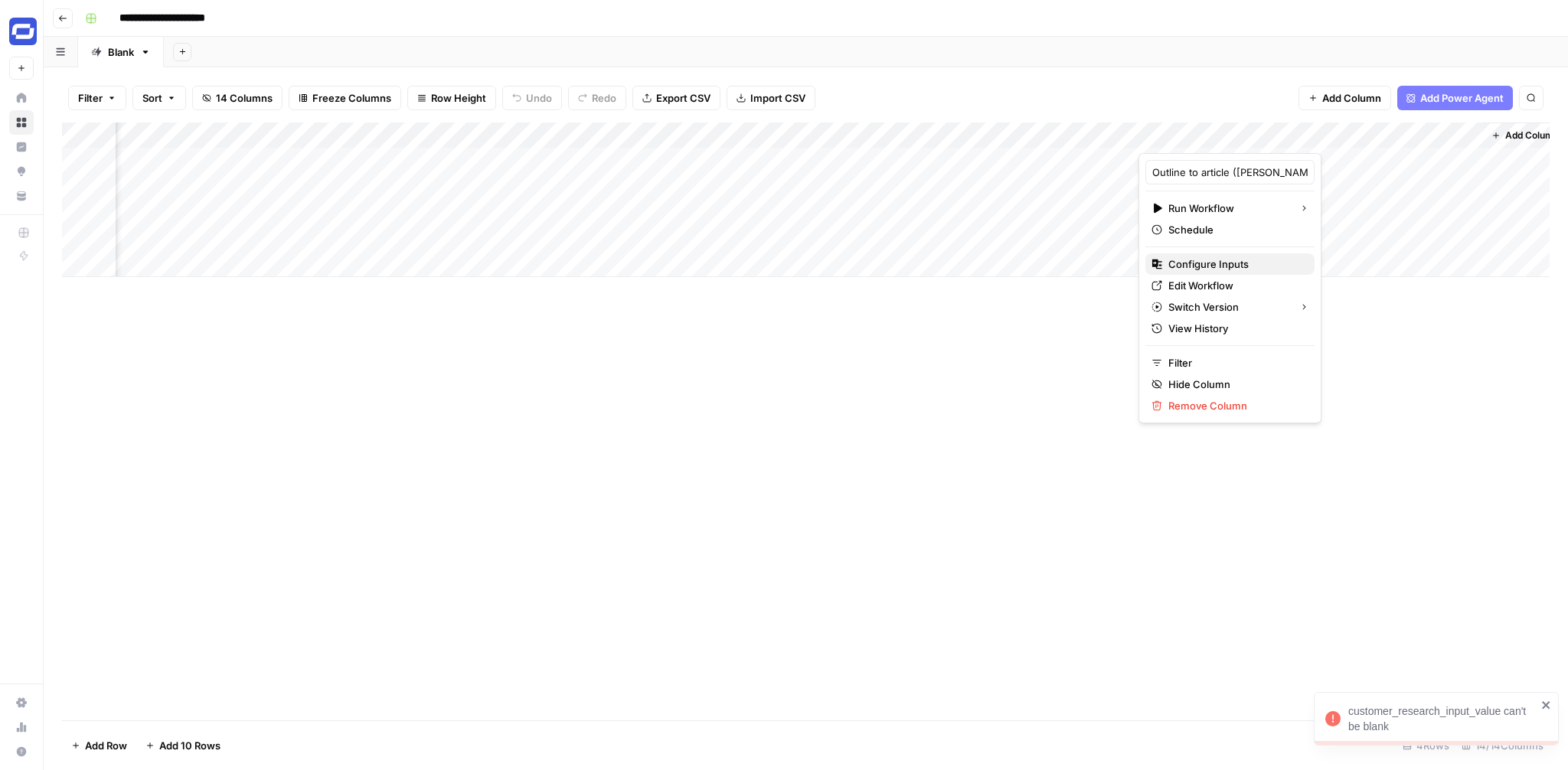
click at [1230, 256] on span "Configure Inputs" at bounding box center [1235, 264] width 134 height 15
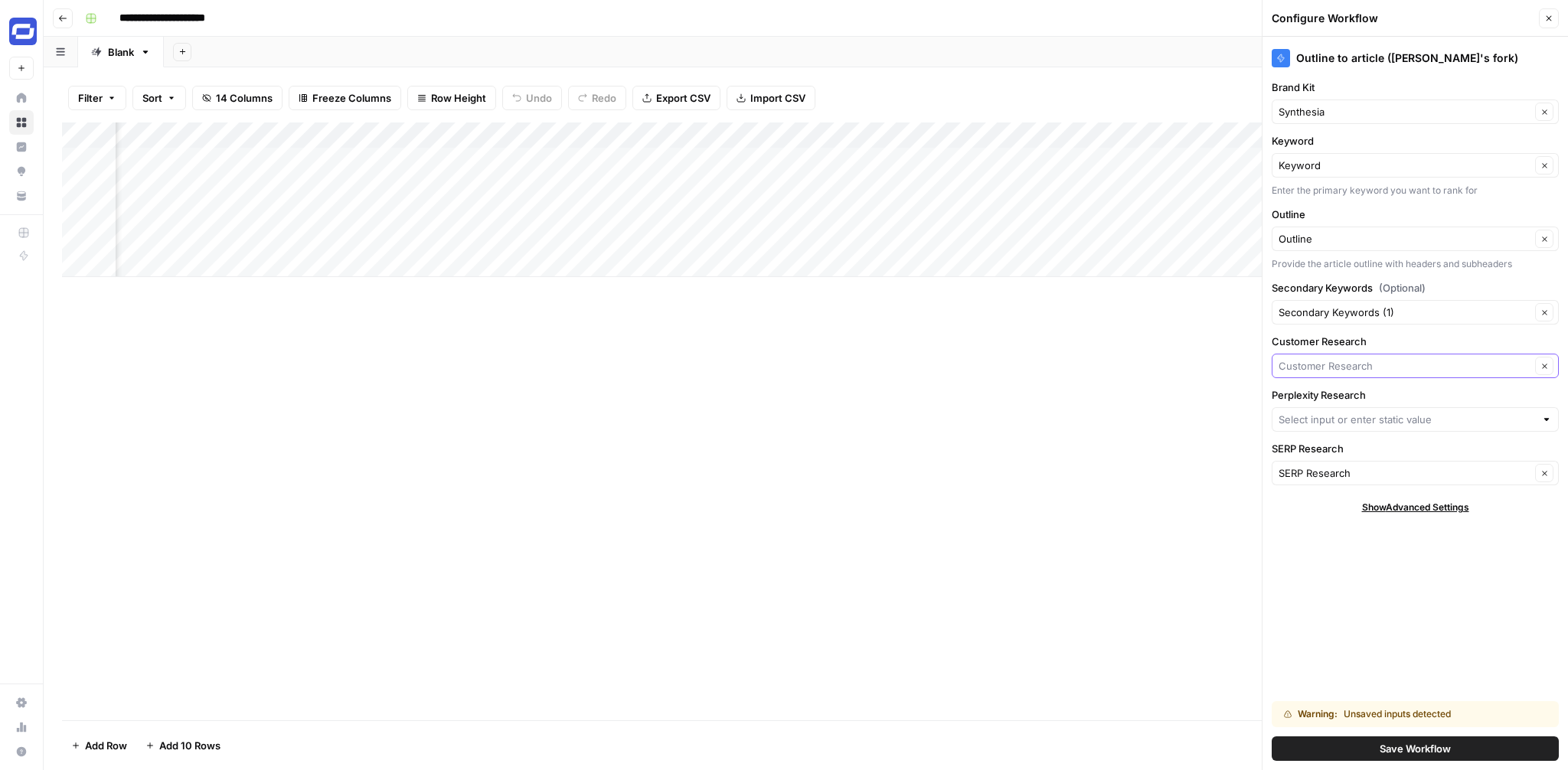
click at [1491, 368] on input "Customer Research" at bounding box center [1405, 366] width 252 height 15
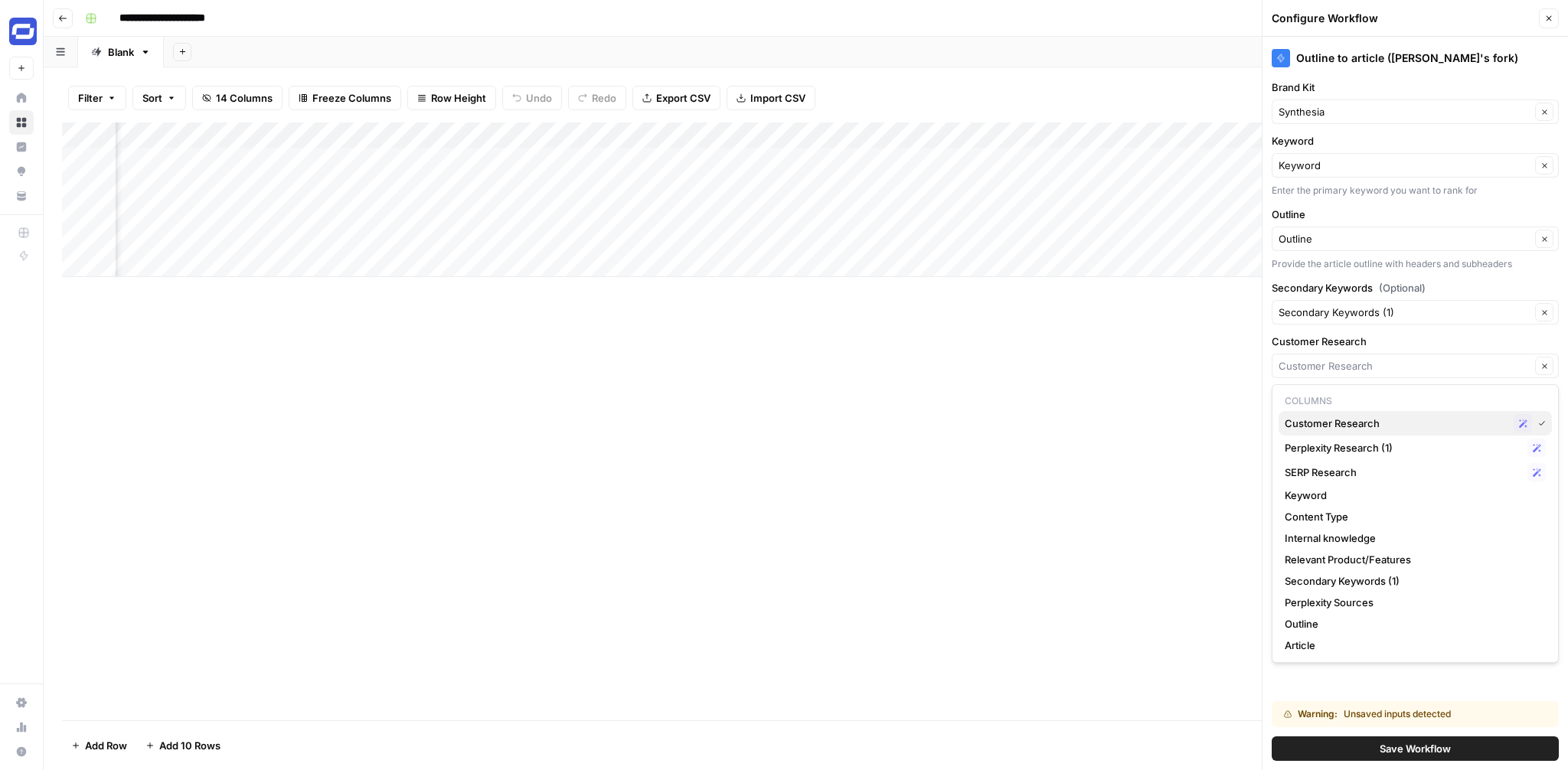
click at [1472, 426] on span "Customer Research" at bounding box center [1395, 423] width 223 height 15
type input "Customer Research"
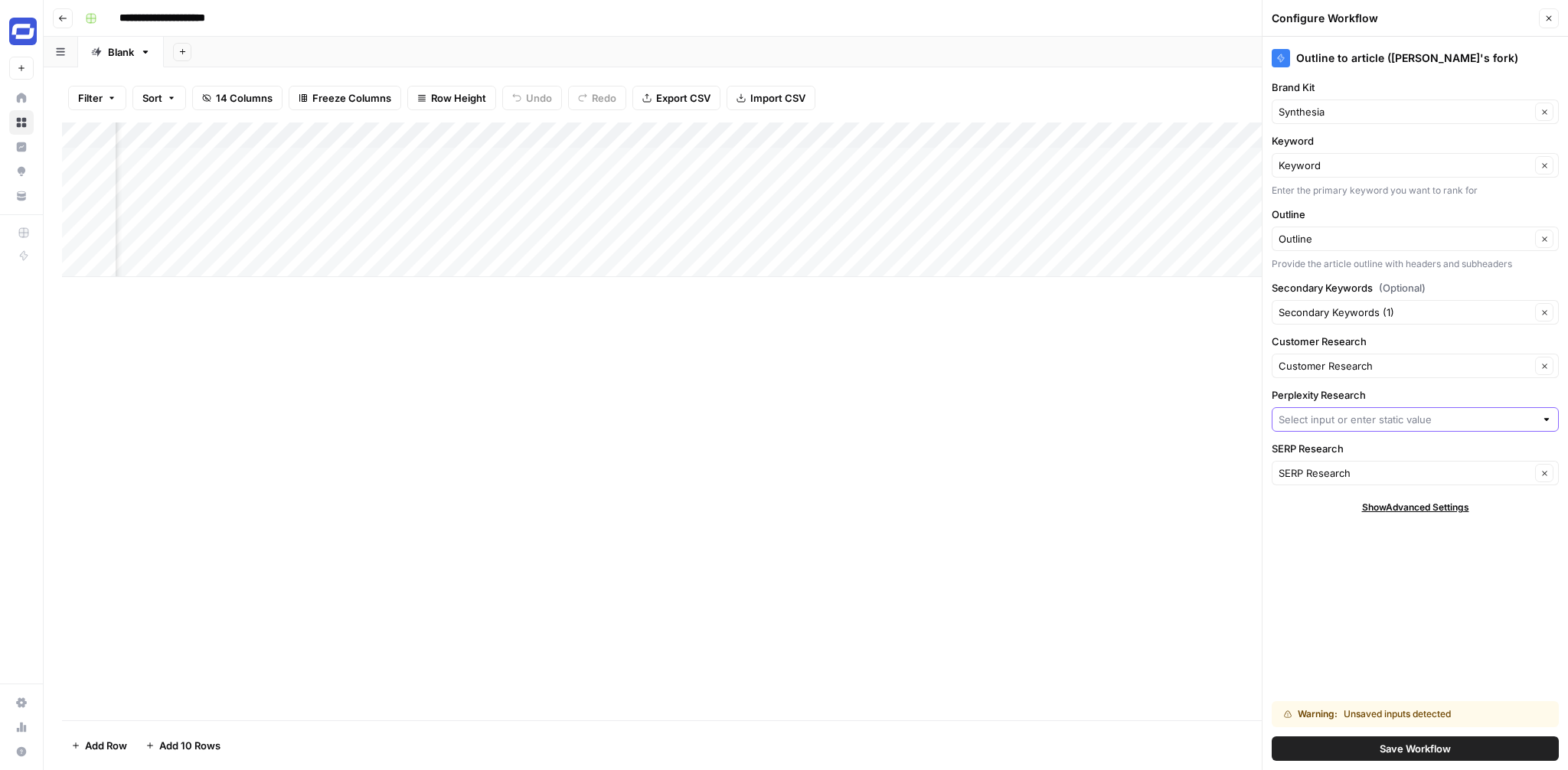
click at [1510, 423] on input "Perplexity Research" at bounding box center [1407, 420] width 256 height 15
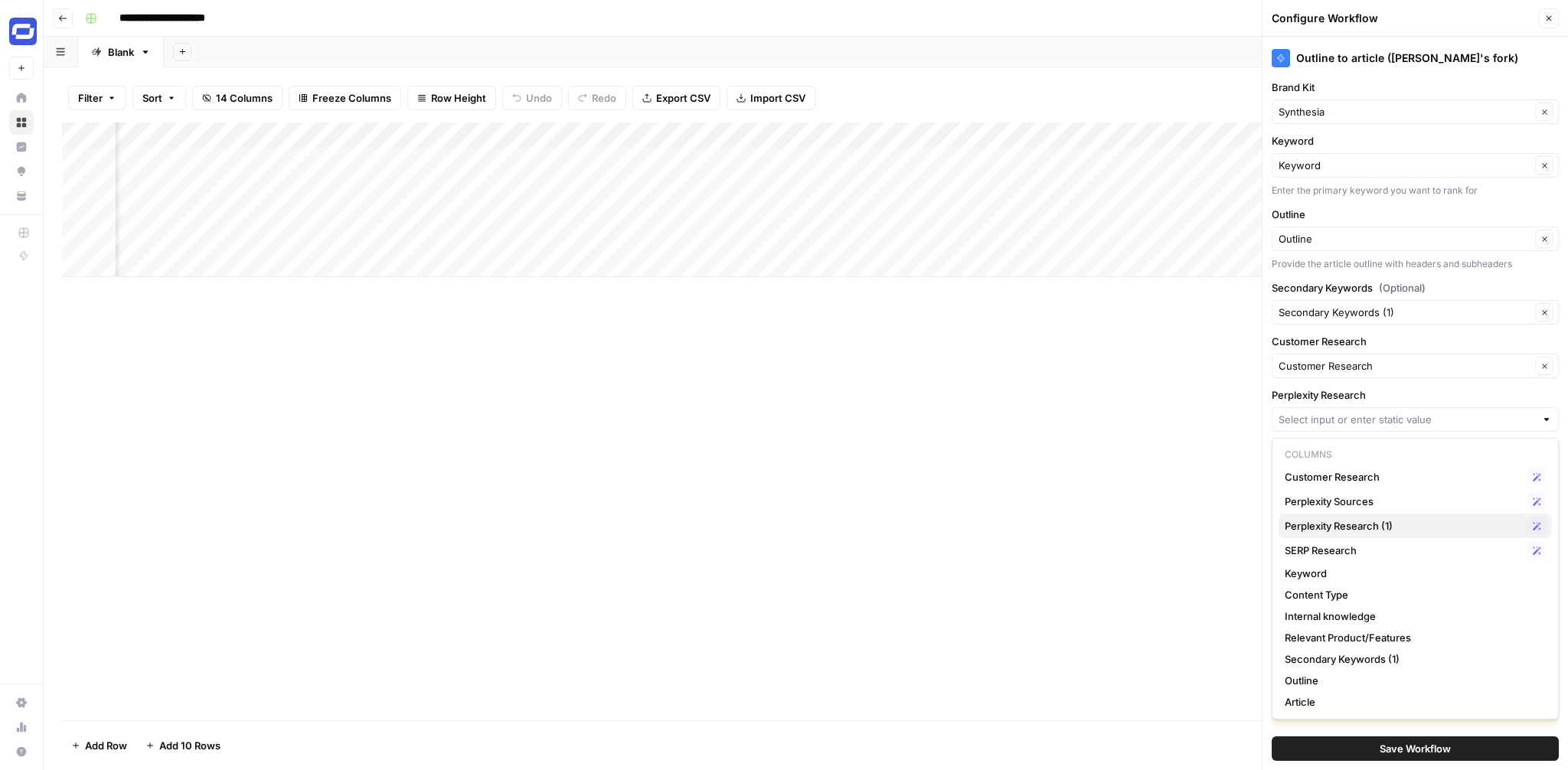
click at [1455, 522] on span "Perplexity Research (1)" at bounding box center [1402, 526] width 237 height 15
type input "Perplexity Research (1)"
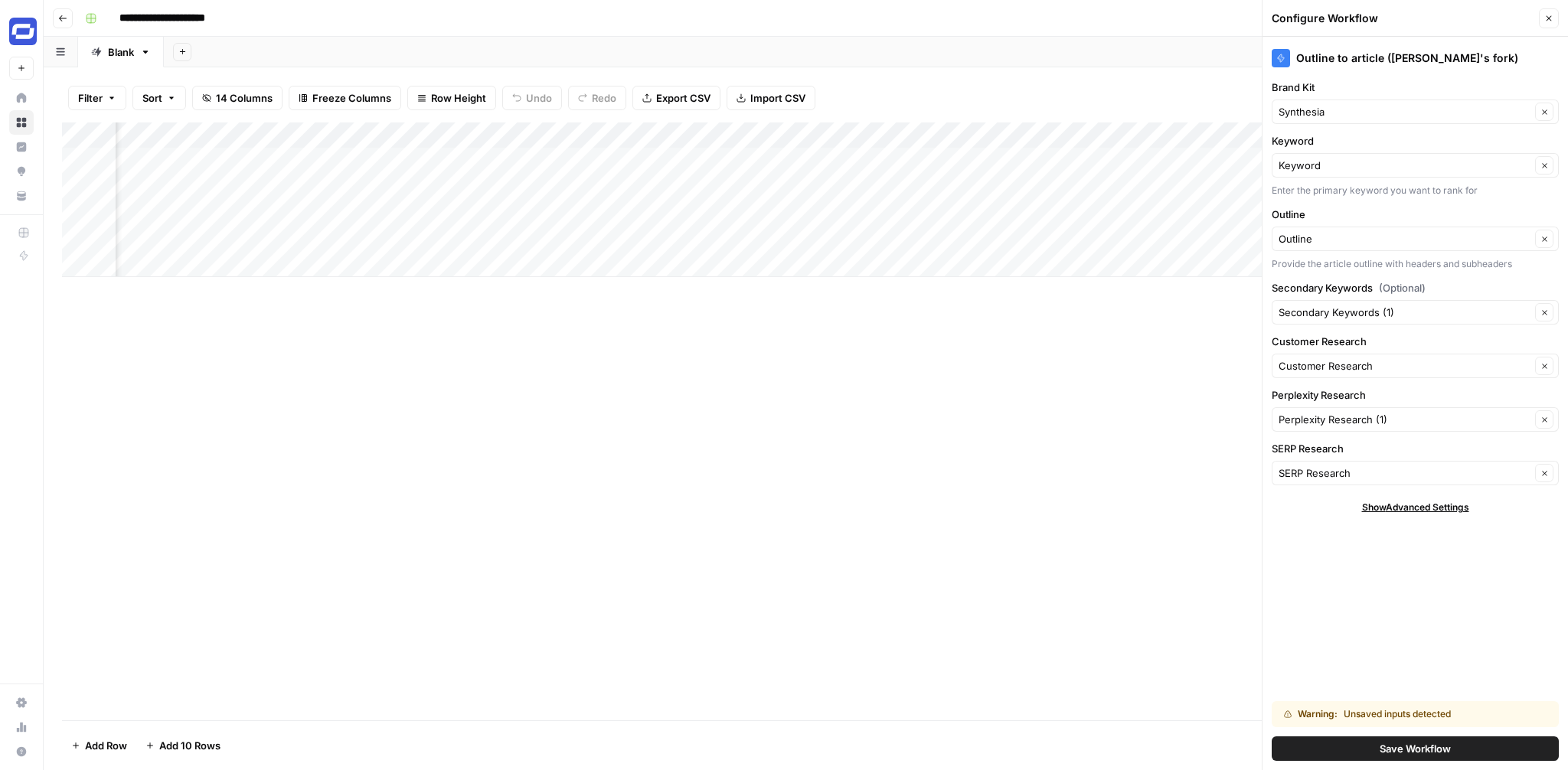
click at [1422, 589] on div "Outline to article (will's fork) Brand Kit Synthesia Clear Keyword Keyword Clea…" at bounding box center [1415, 403] width 305 height 734
click at [1404, 752] on span "Save Workflow" at bounding box center [1415, 749] width 71 height 15
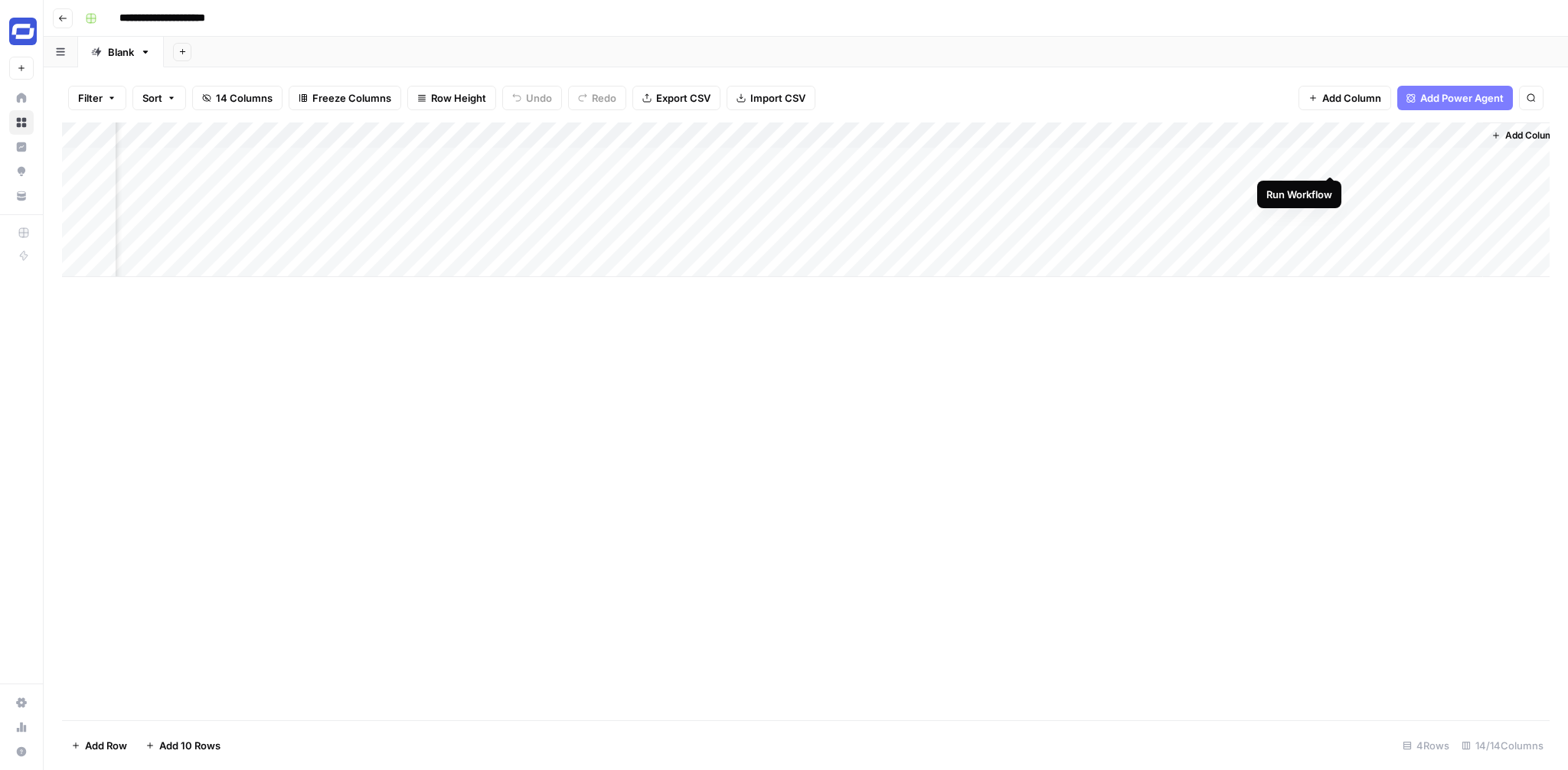
click at [1329, 158] on div "Add Column" at bounding box center [806, 200] width 1487 height 155
click at [1330, 162] on div "Add Column" at bounding box center [806, 200] width 1487 height 155
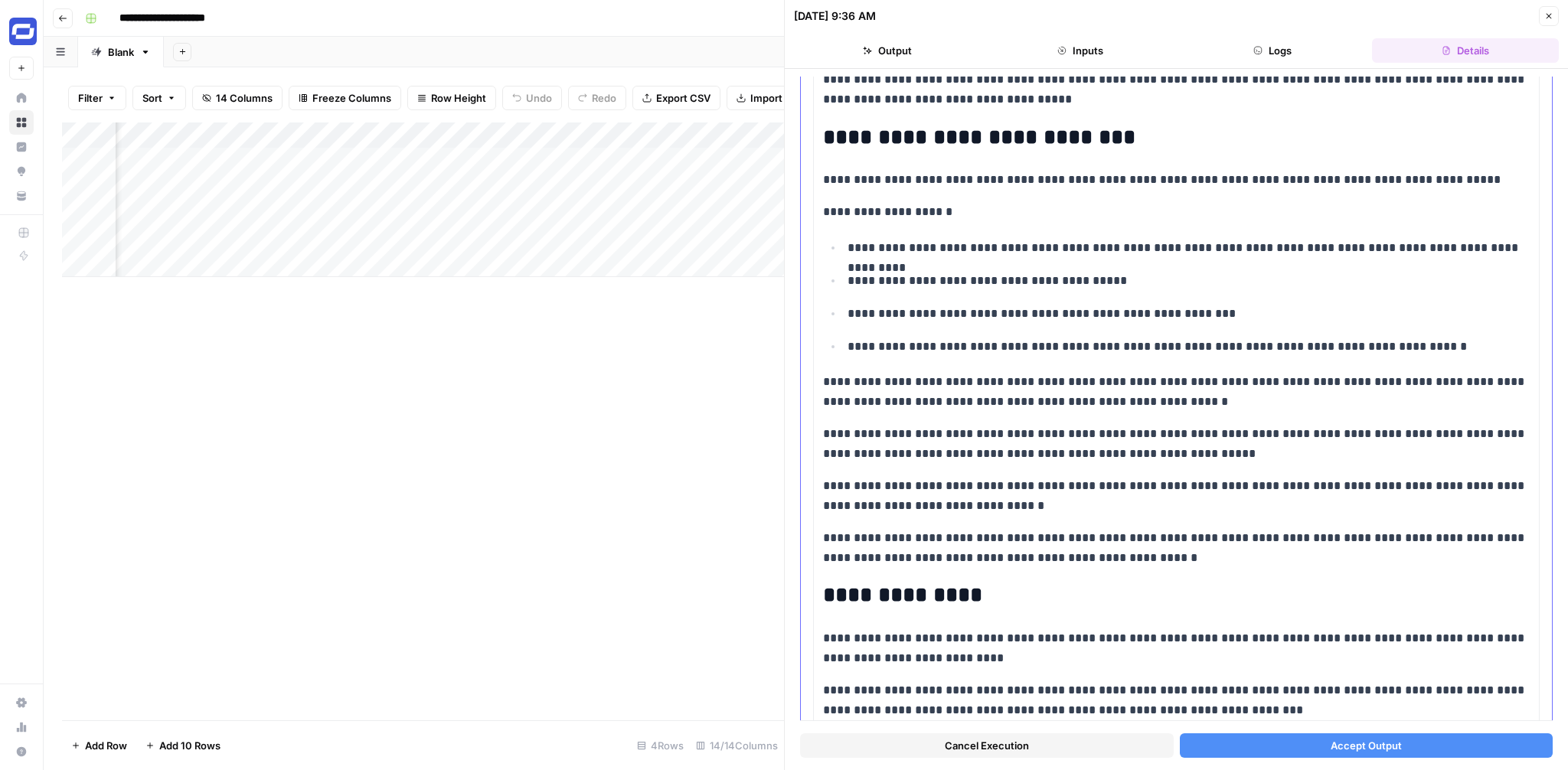
scroll to position [3355, 0]
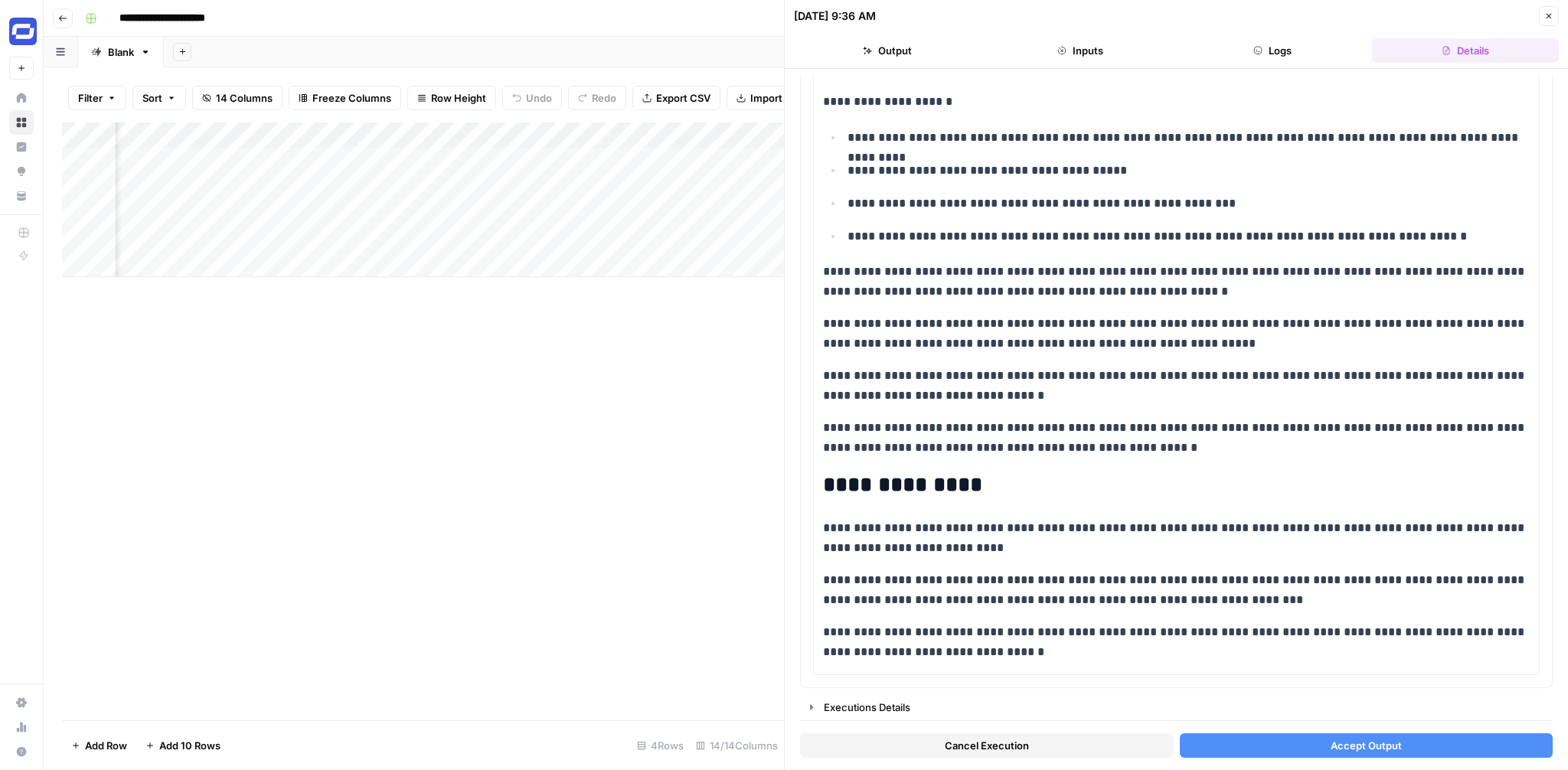
click at [1313, 744] on button "Accept Output" at bounding box center [1366, 746] width 373 height 25
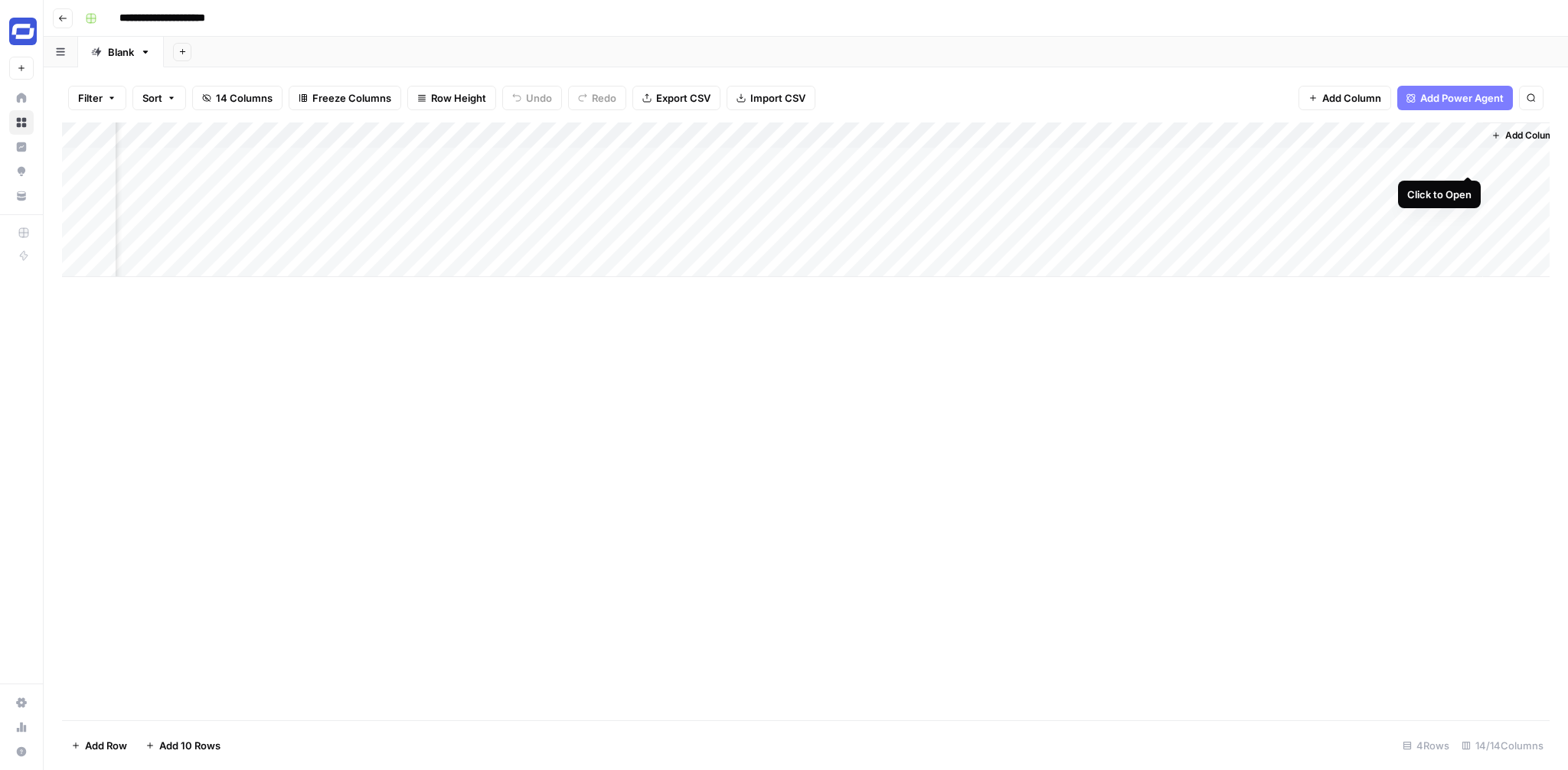
click at [1468, 160] on div "Add Column" at bounding box center [806, 200] width 1487 height 155
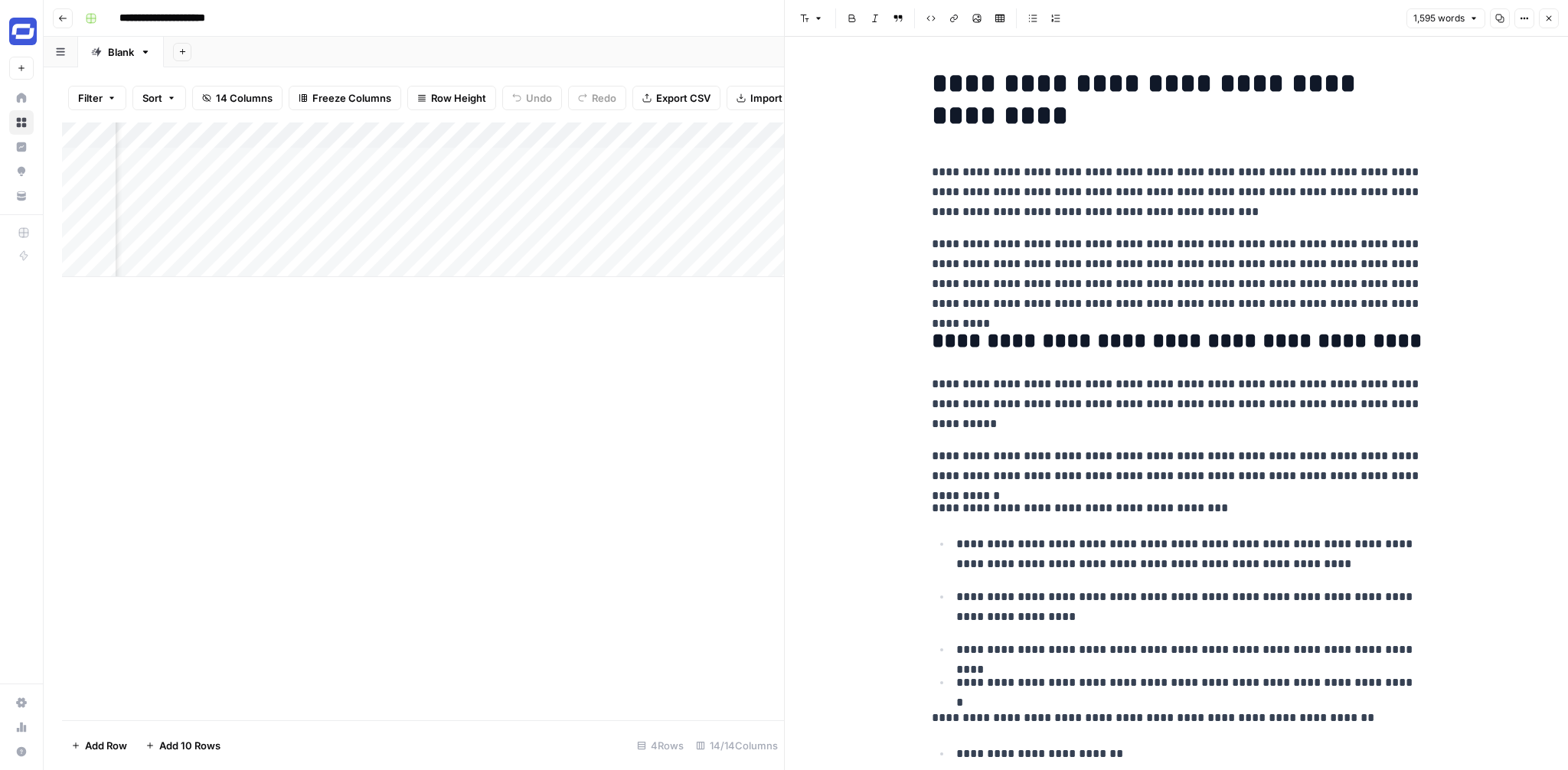
click at [1550, 21] on icon "button" at bounding box center [1549, 18] width 9 height 9
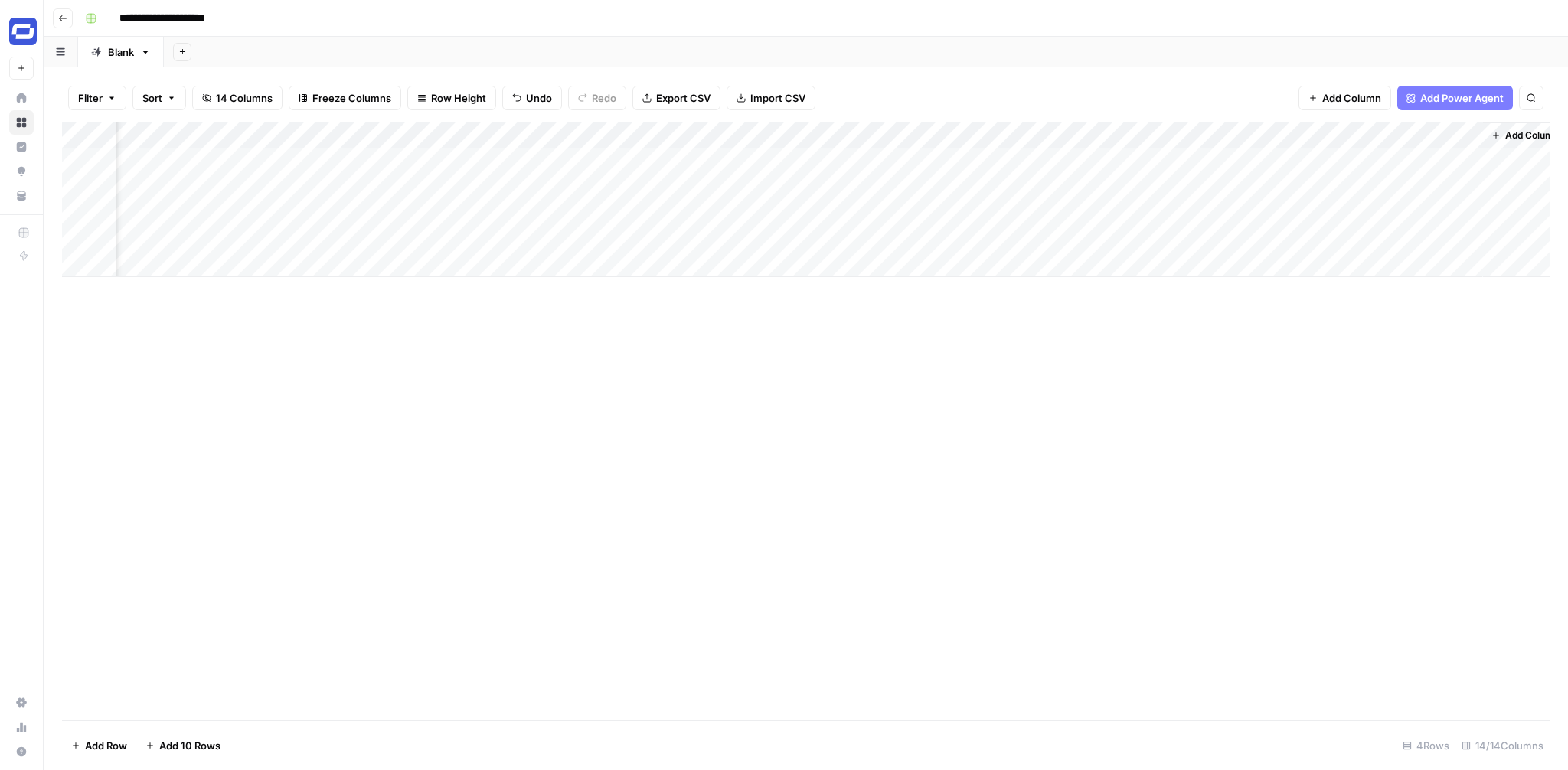
scroll to position [0, 1101]
click at [1512, 140] on span "Add Column" at bounding box center [1514, 136] width 54 height 14
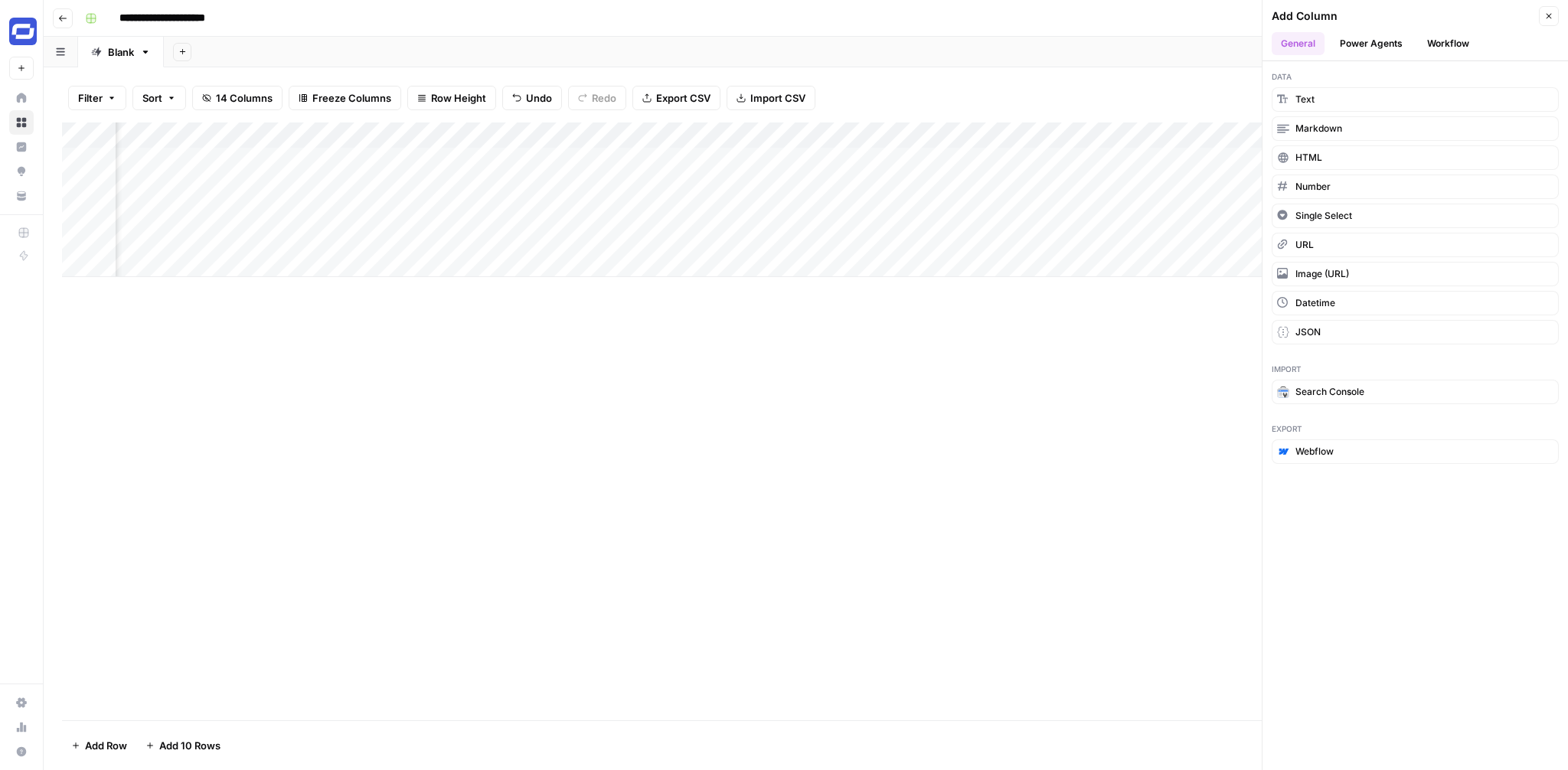
click at [1404, 45] on button "Power Agents" at bounding box center [1371, 44] width 81 height 23
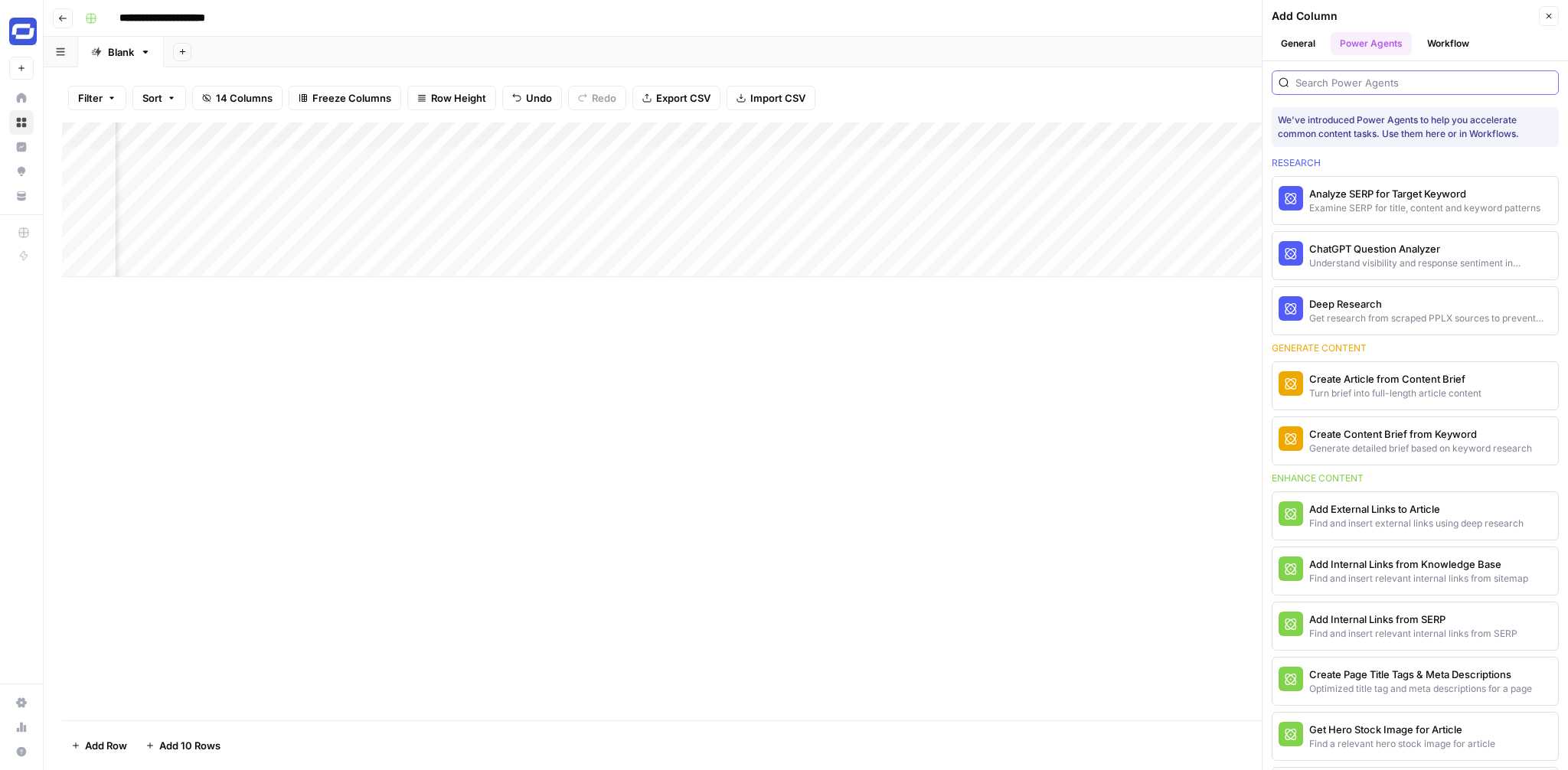
click at [1356, 84] on input "search" at bounding box center [1423, 83] width 256 height 15
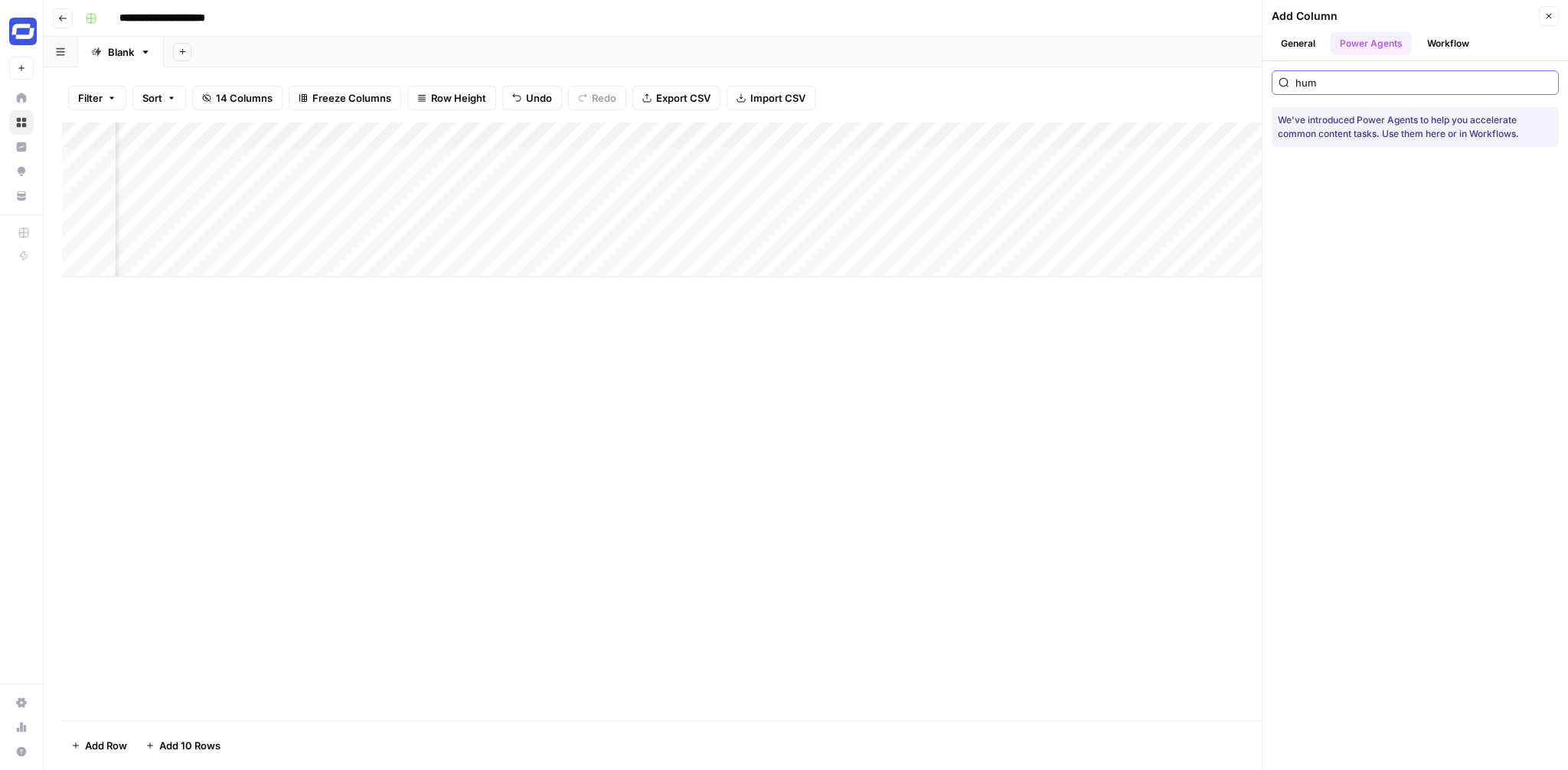
type input "hum"
click at [1423, 47] on button "Workflow" at bounding box center [1448, 44] width 61 height 23
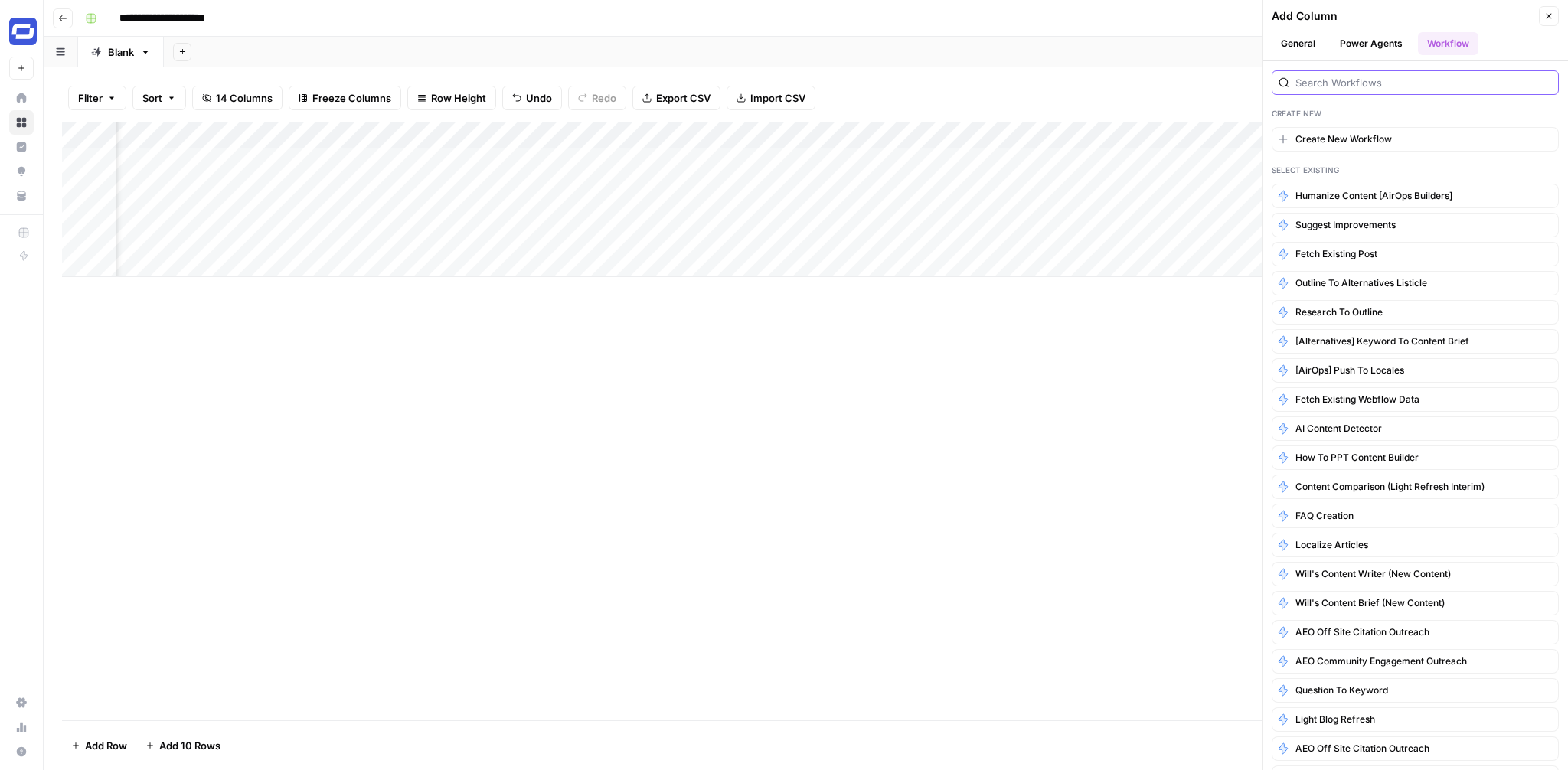
click at [1363, 75] on input "search" at bounding box center [1423, 83] width 256 height 15
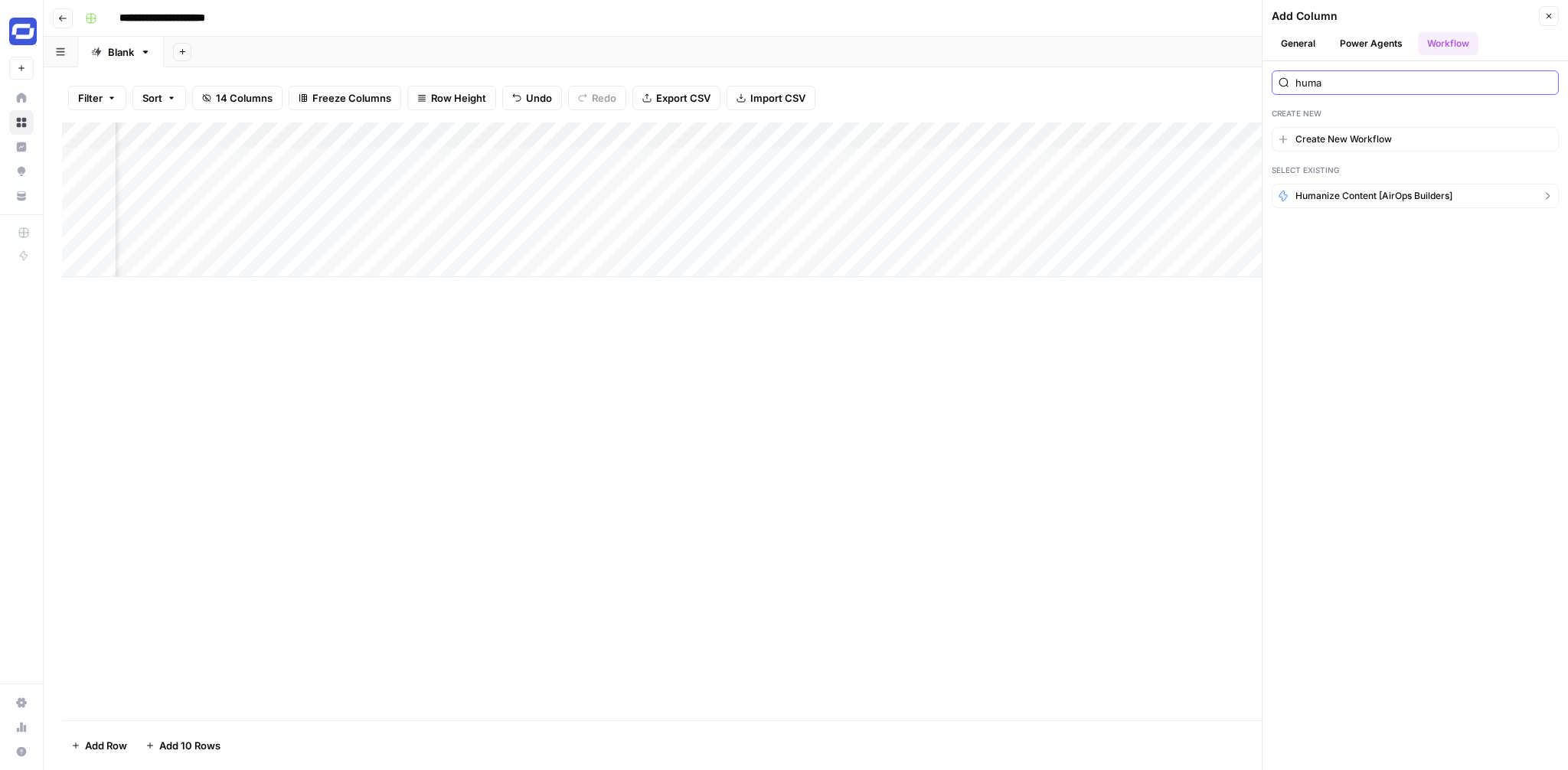
type input "huma"
click at [1373, 193] on span "Humanize Content [AirOps Builders]" at bounding box center [1373, 196] width 157 height 14
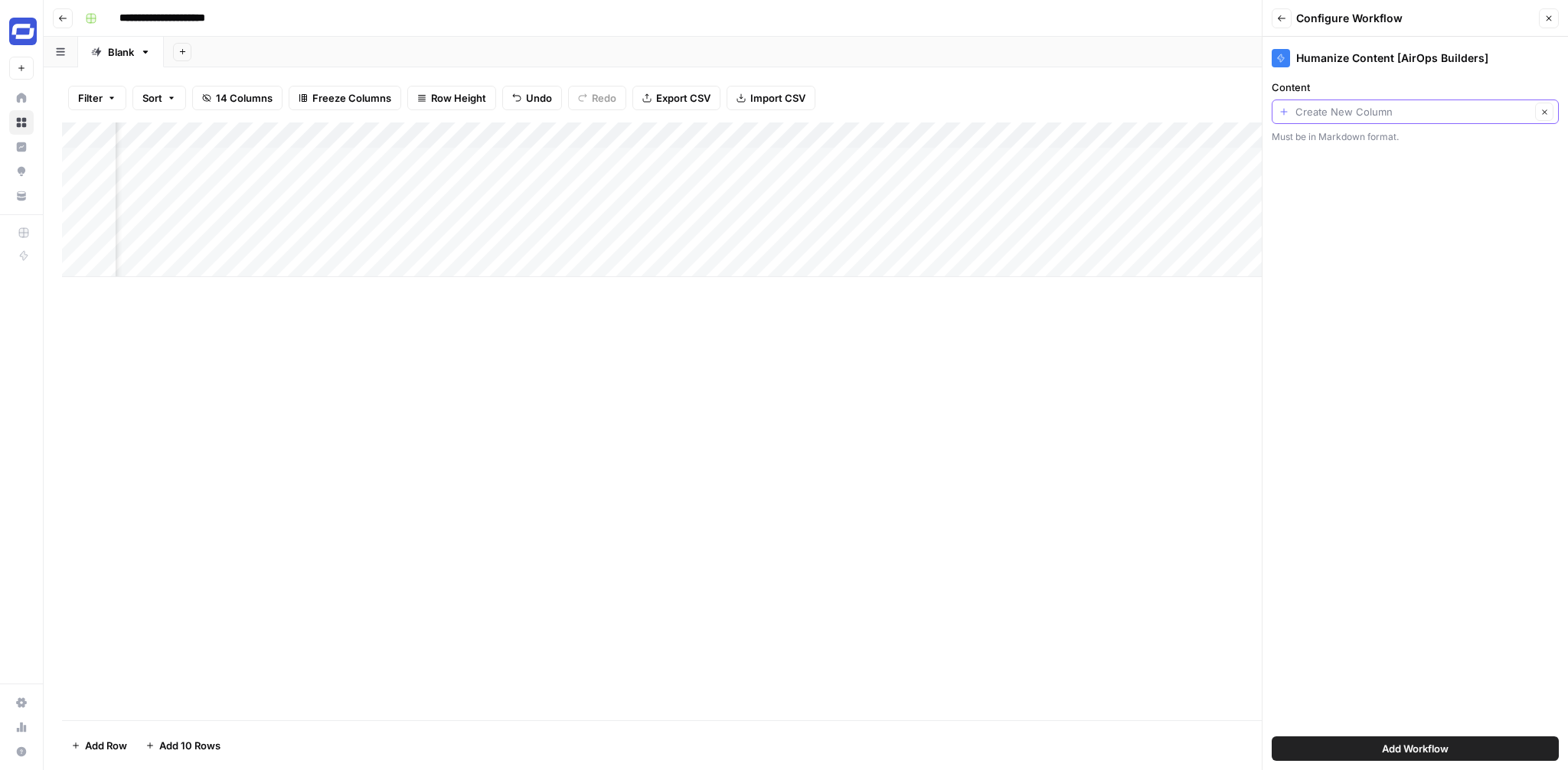
click at [1404, 115] on input "Content" at bounding box center [1412, 112] width 235 height 15
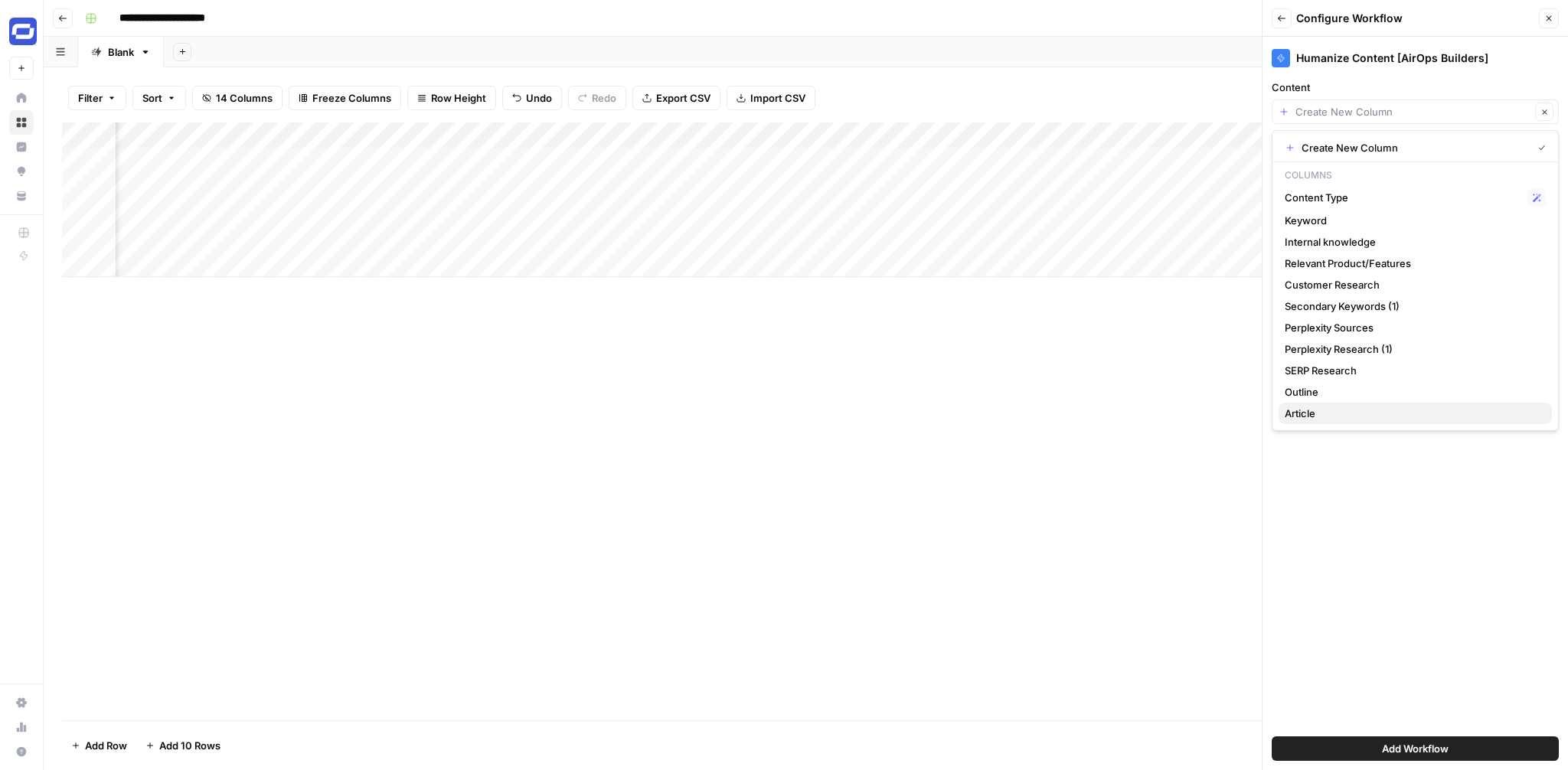
click at [1329, 416] on span "Article" at bounding box center [1412, 413] width 255 height 15
type input "Article"
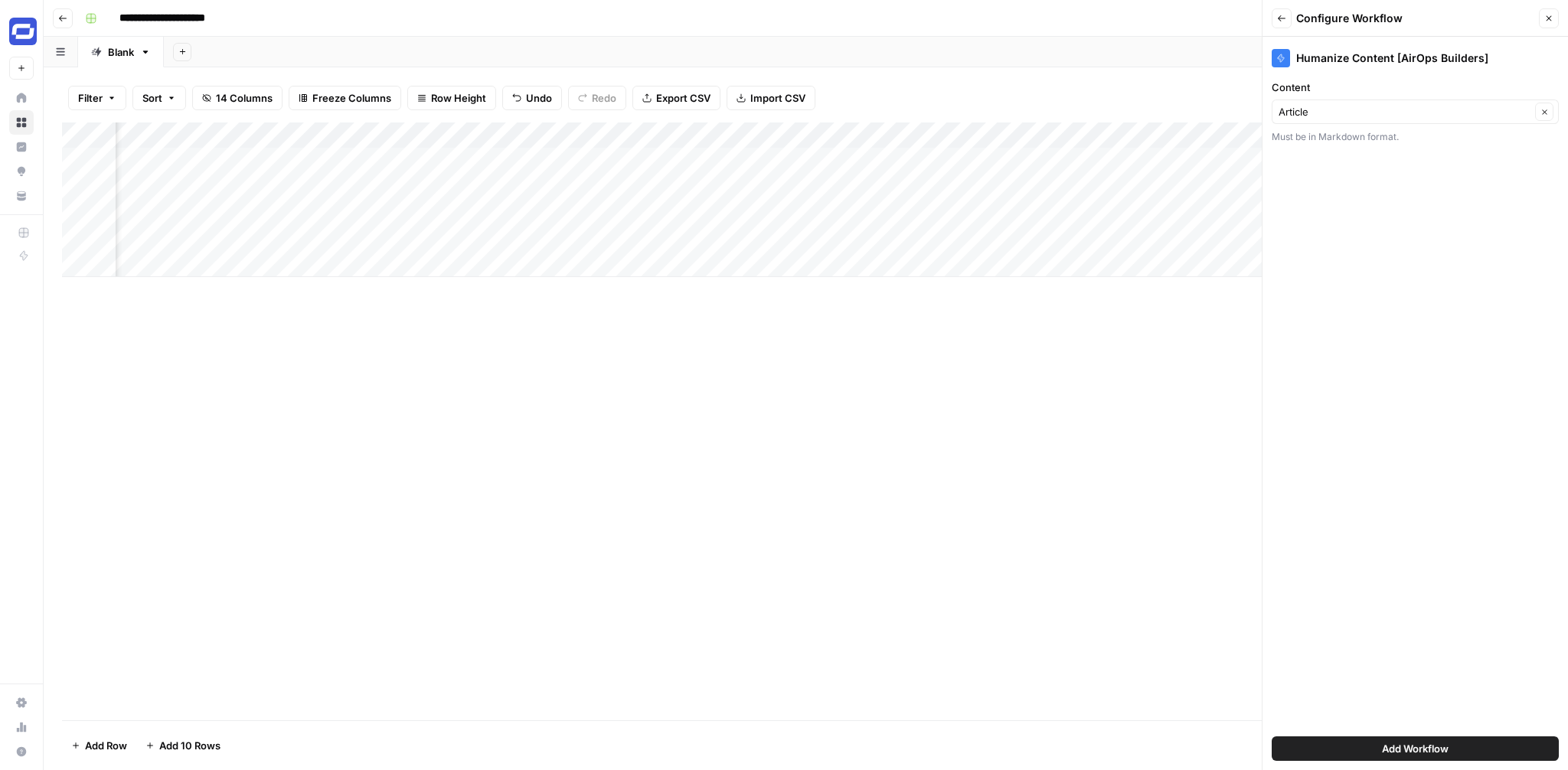
click at [1432, 742] on span "Add Workflow" at bounding box center [1415, 749] width 67 height 15
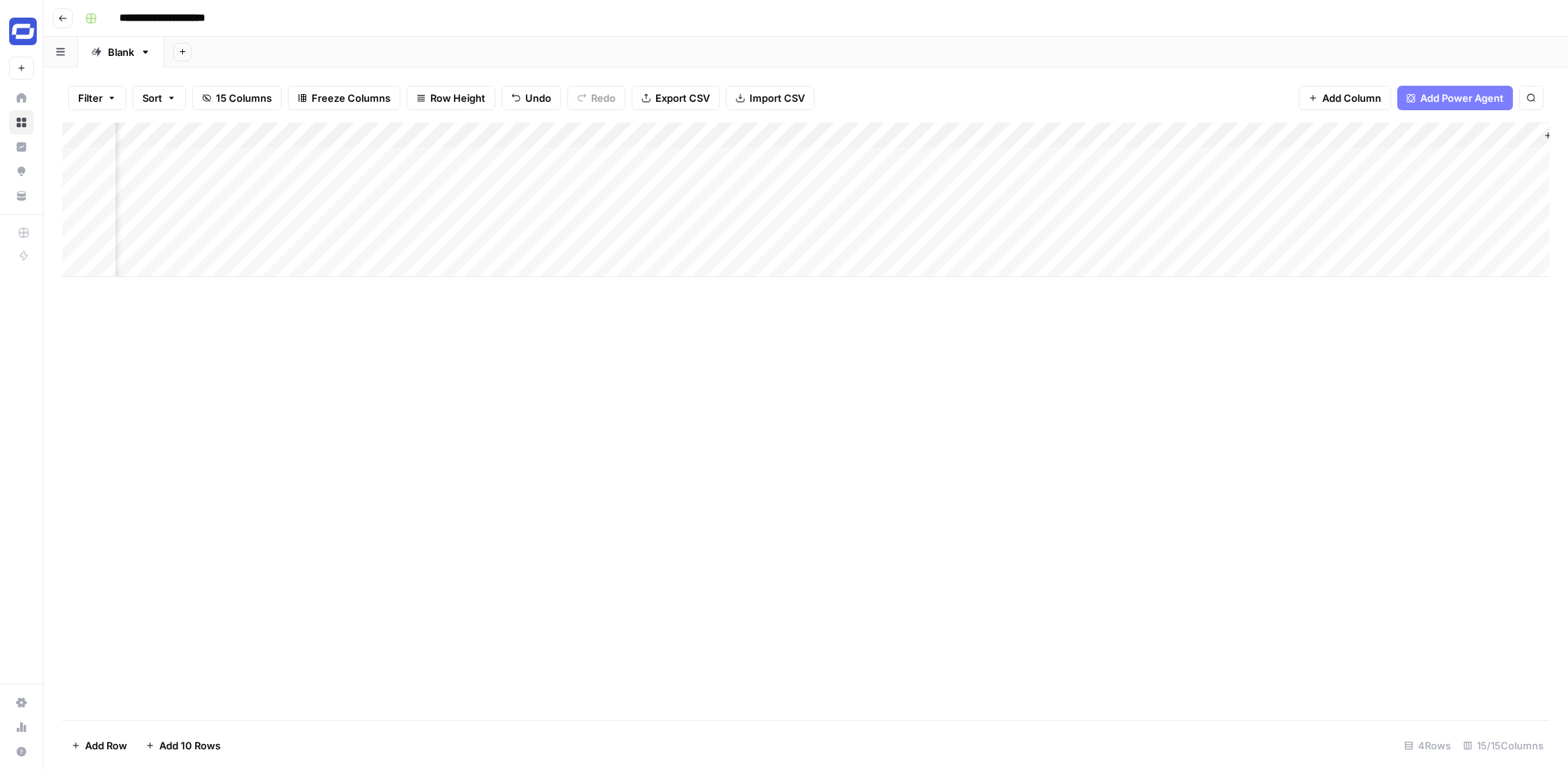
scroll to position [0, 1345]
click at [1342, 160] on div "Add Column" at bounding box center [806, 200] width 1487 height 155
click at [1170, 163] on div "Add Column" at bounding box center [806, 200] width 1487 height 155
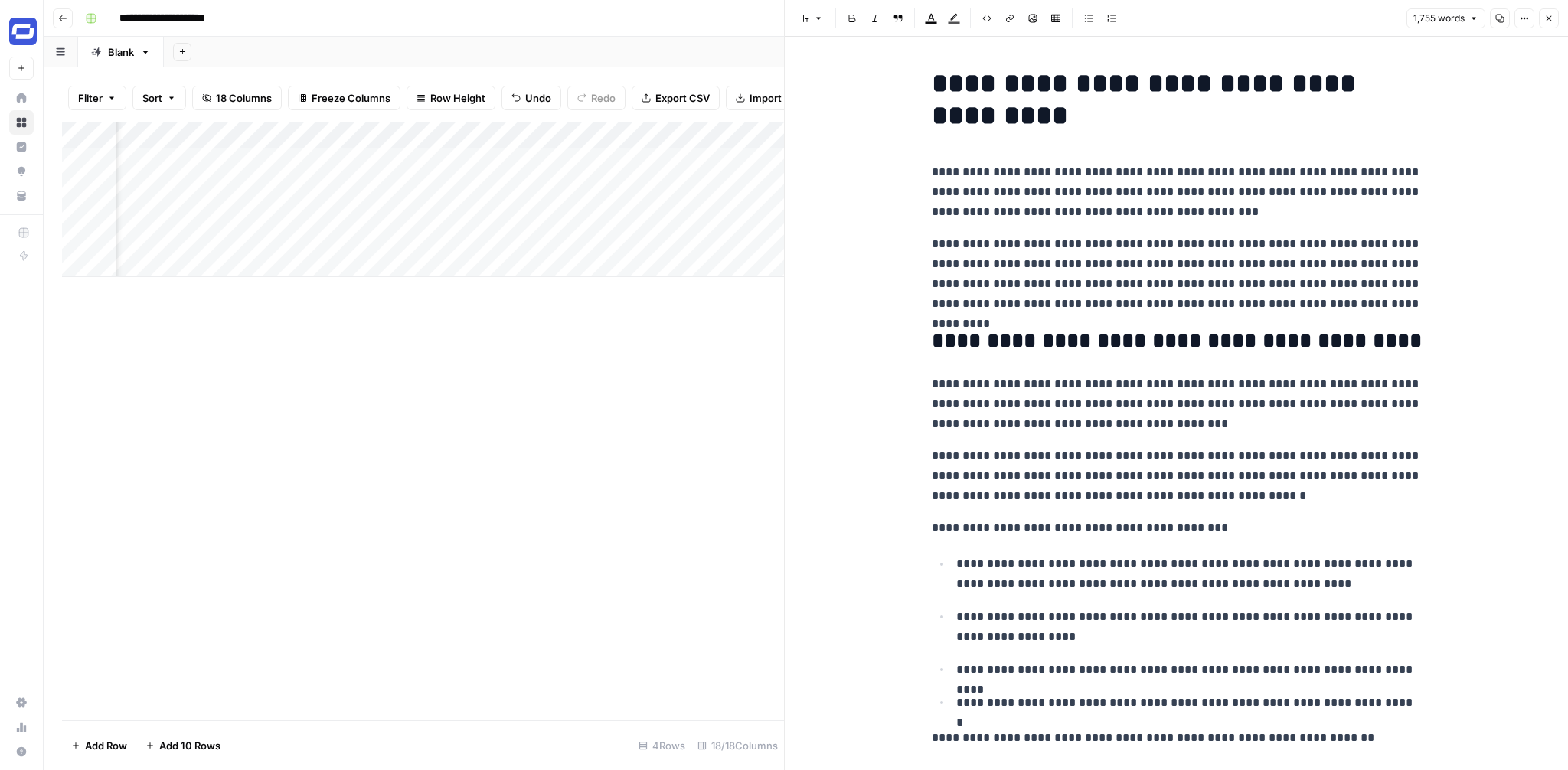
click at [1549, 21] on icon "button" at bounding box center [1549, 18] width 9 height 9
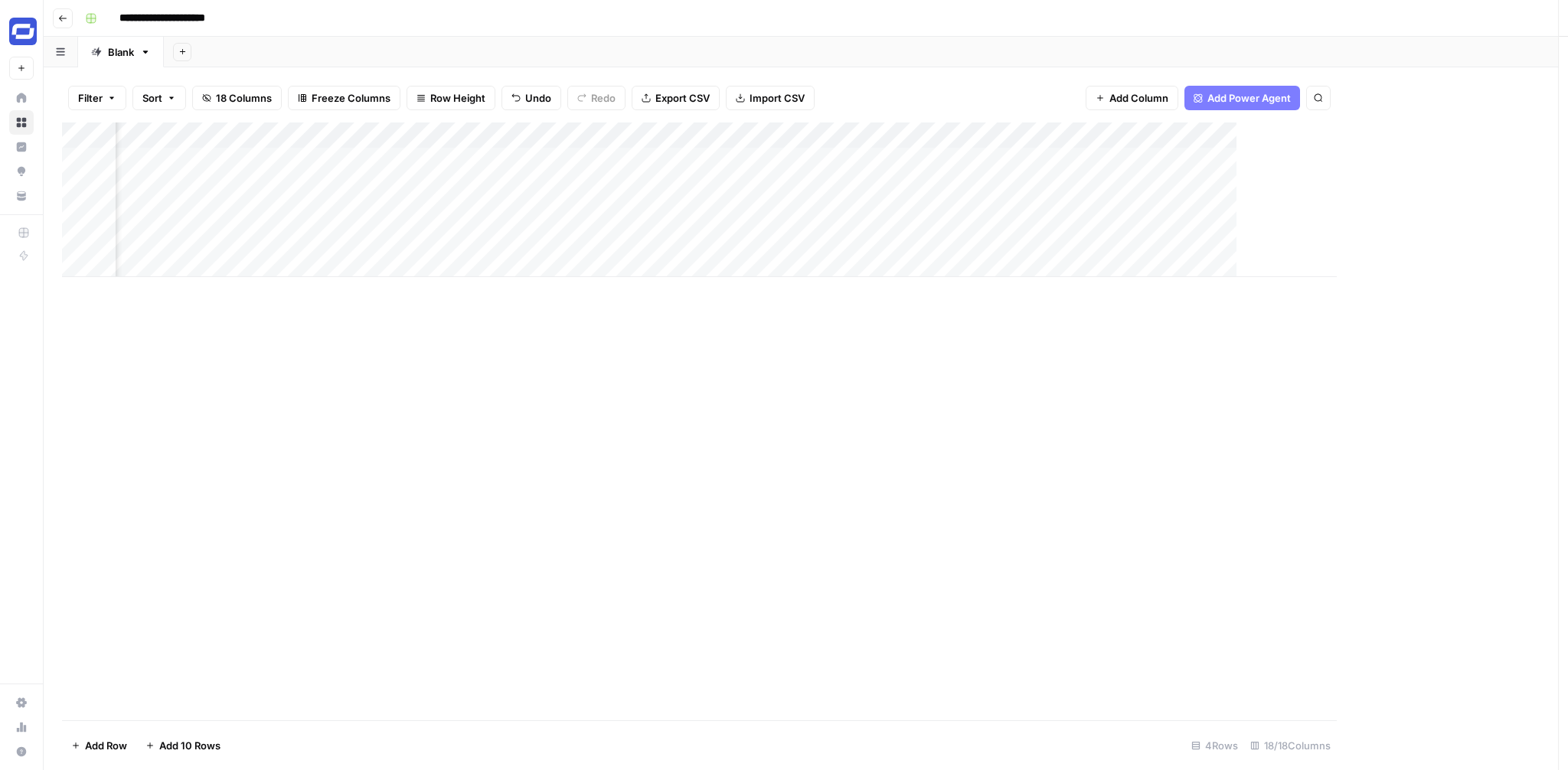
scroll to position [0, 1741]
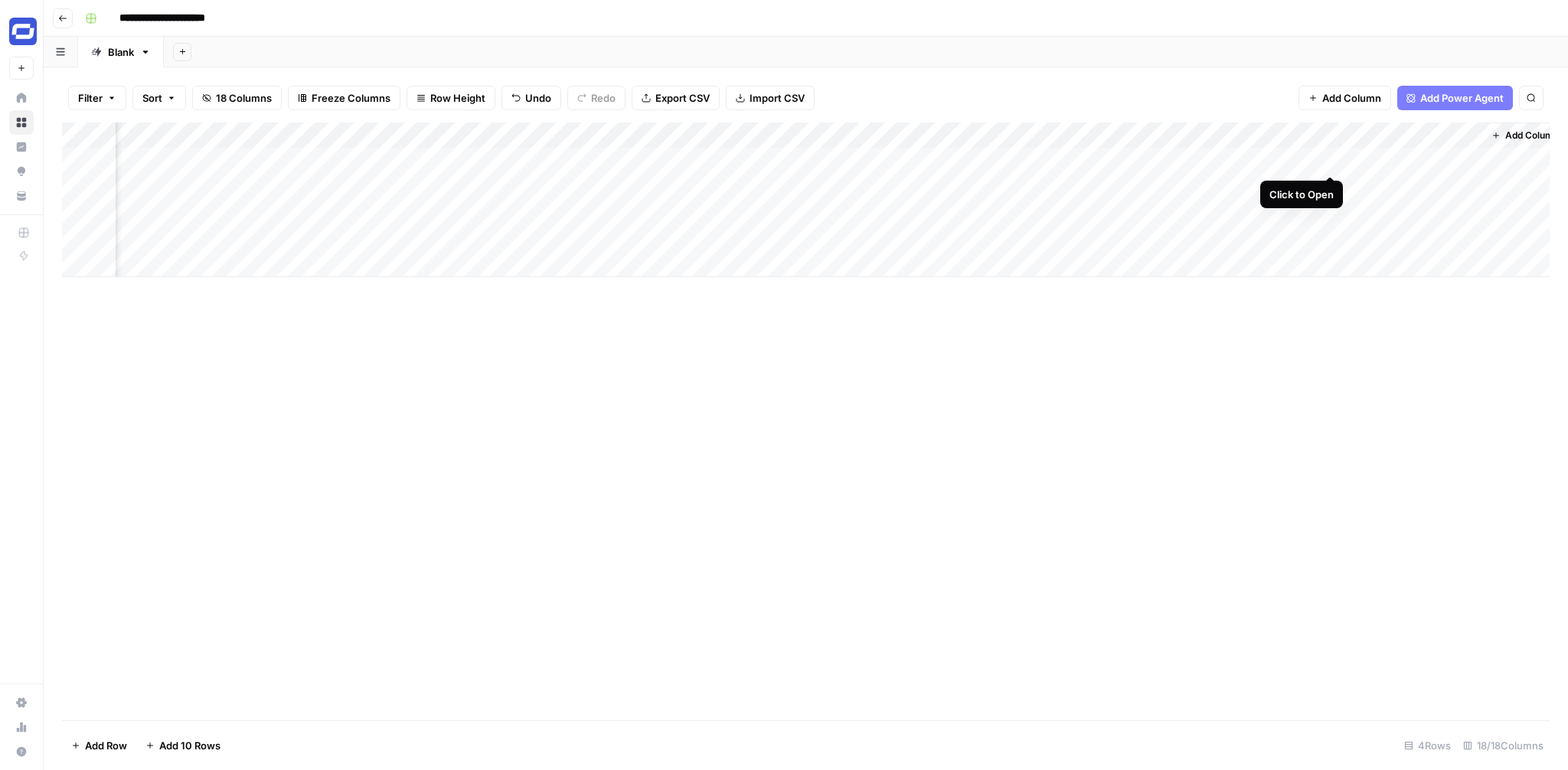
click at [1326, 160] on div "Add Column" at bounding box center [806, 200] width 1487 height 155
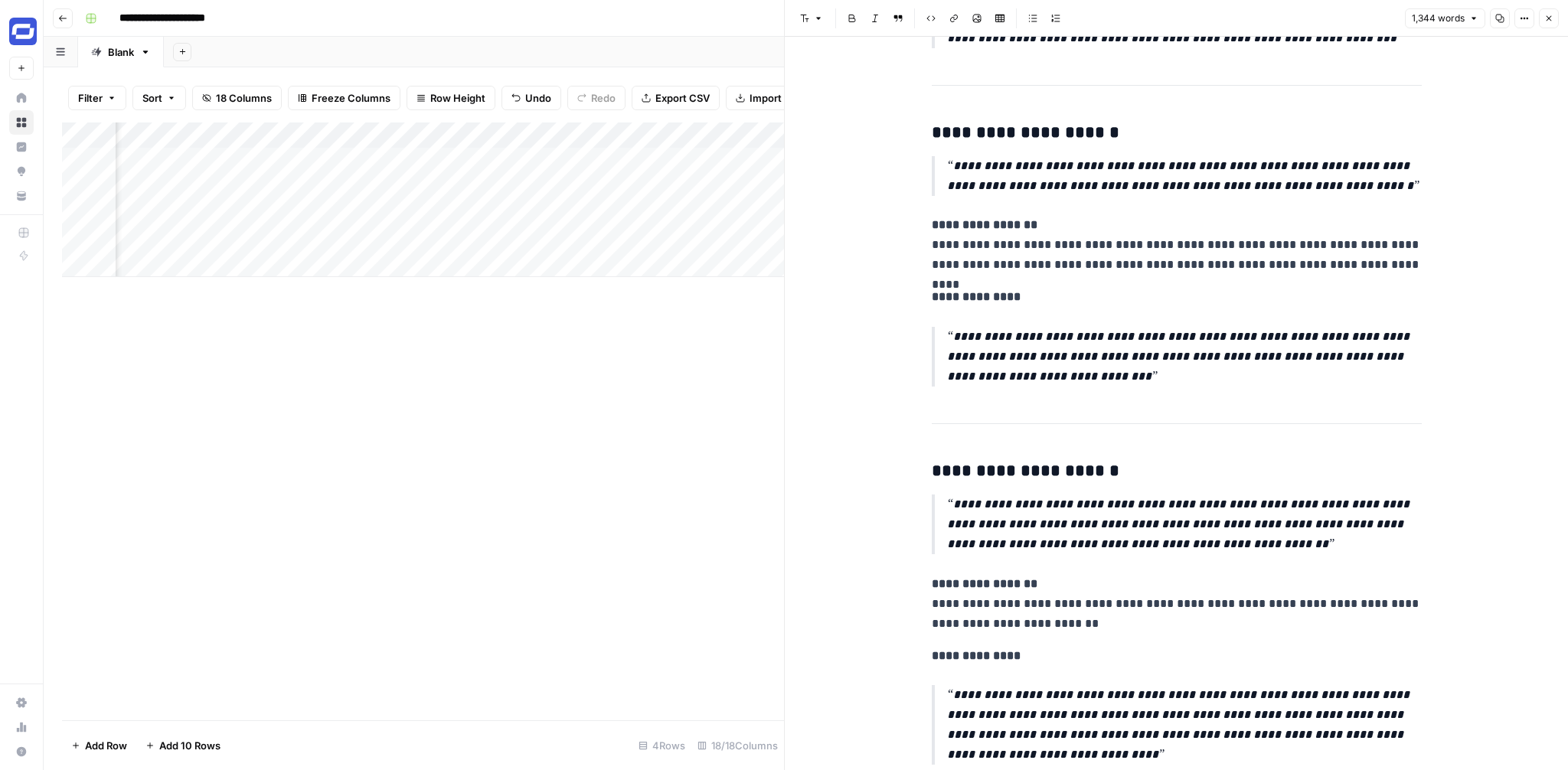
scroll to position [824, 0]
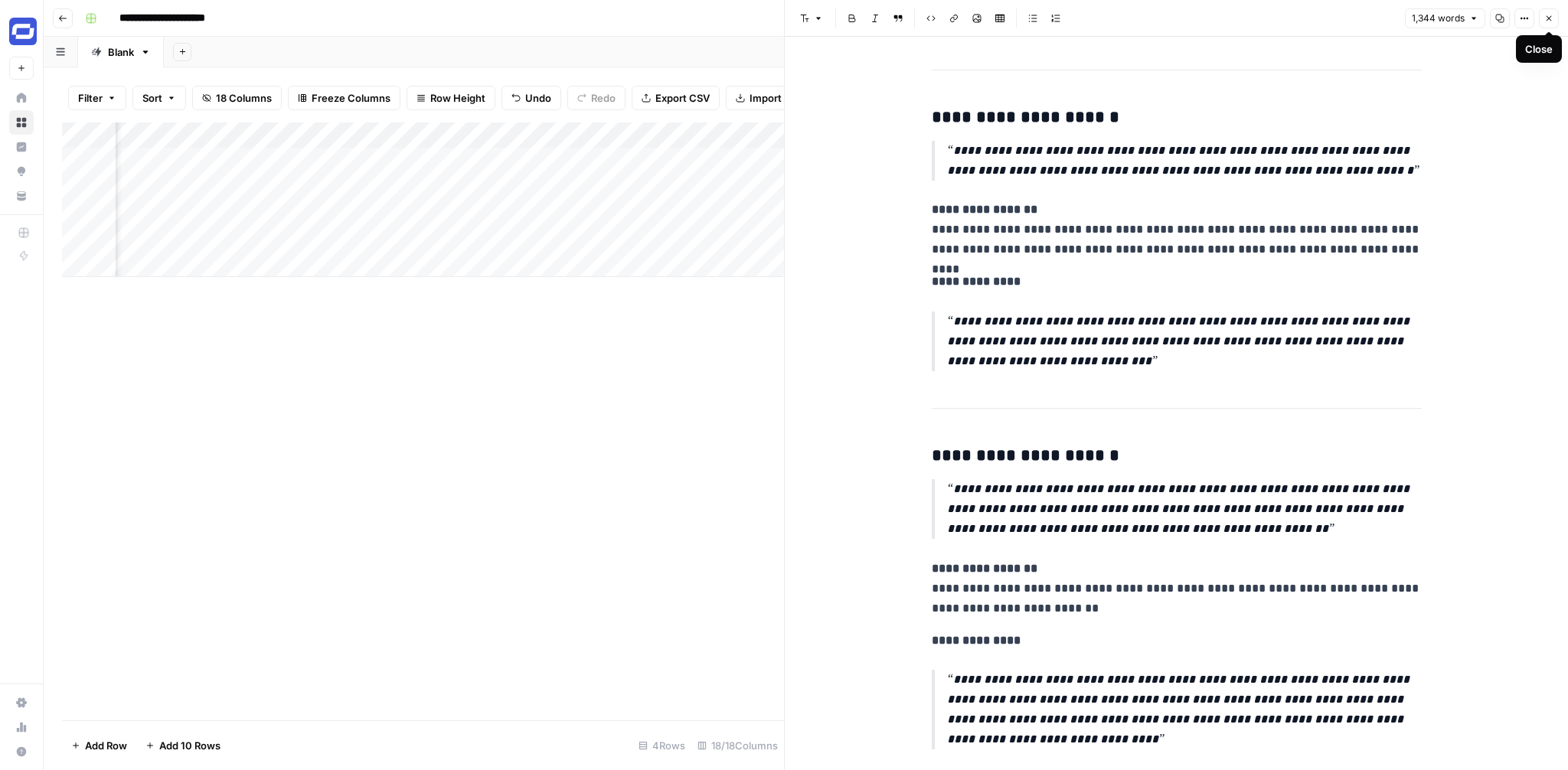
click at [1547, 25] on button "Close" at bounding box center [1549, 18] width 20 height 20
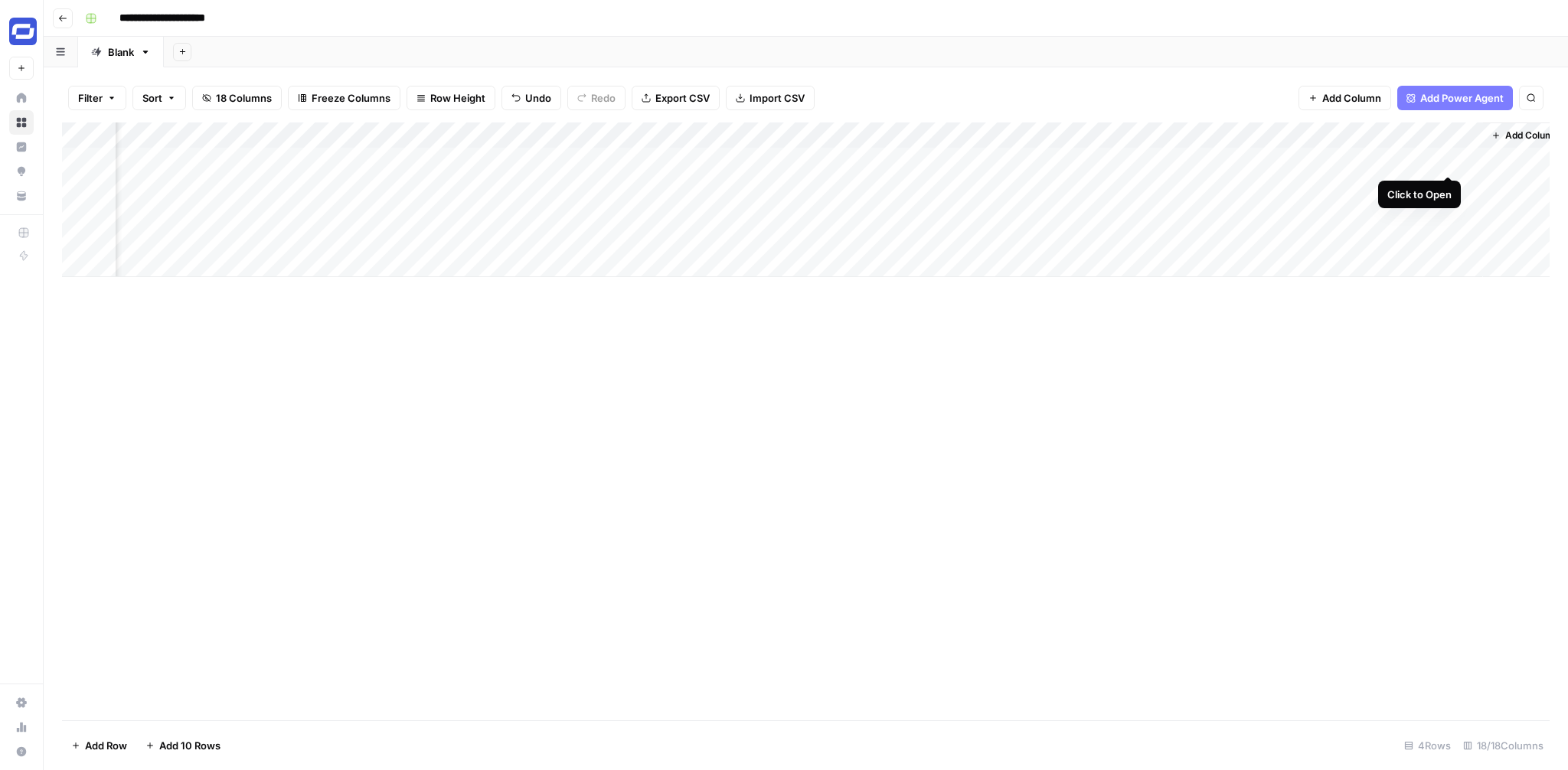
click at [1448, 160] on div "Add Column" at bounding box center [806, 200] width 1487 height 155
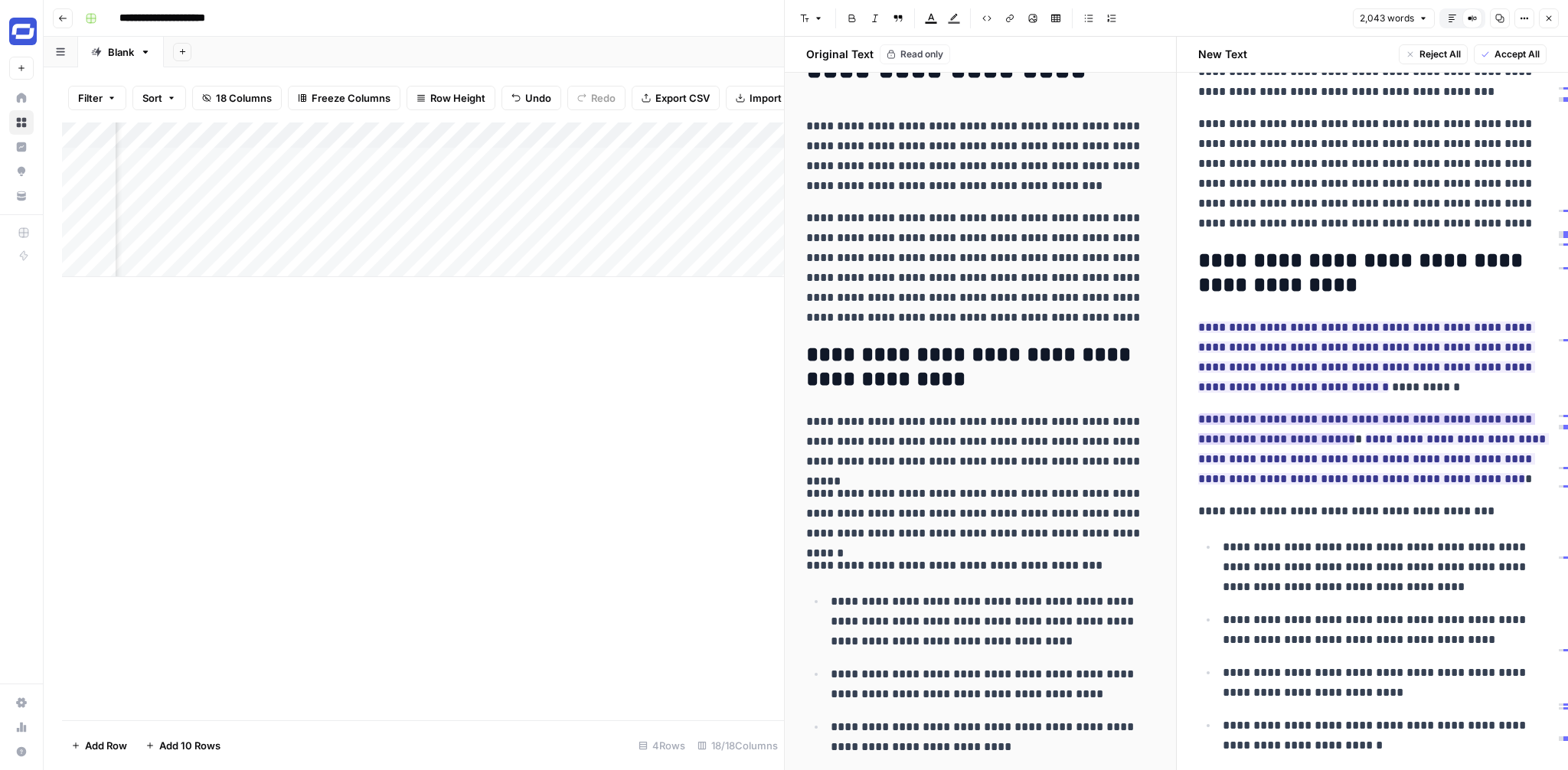
scroll to position [160, 0]
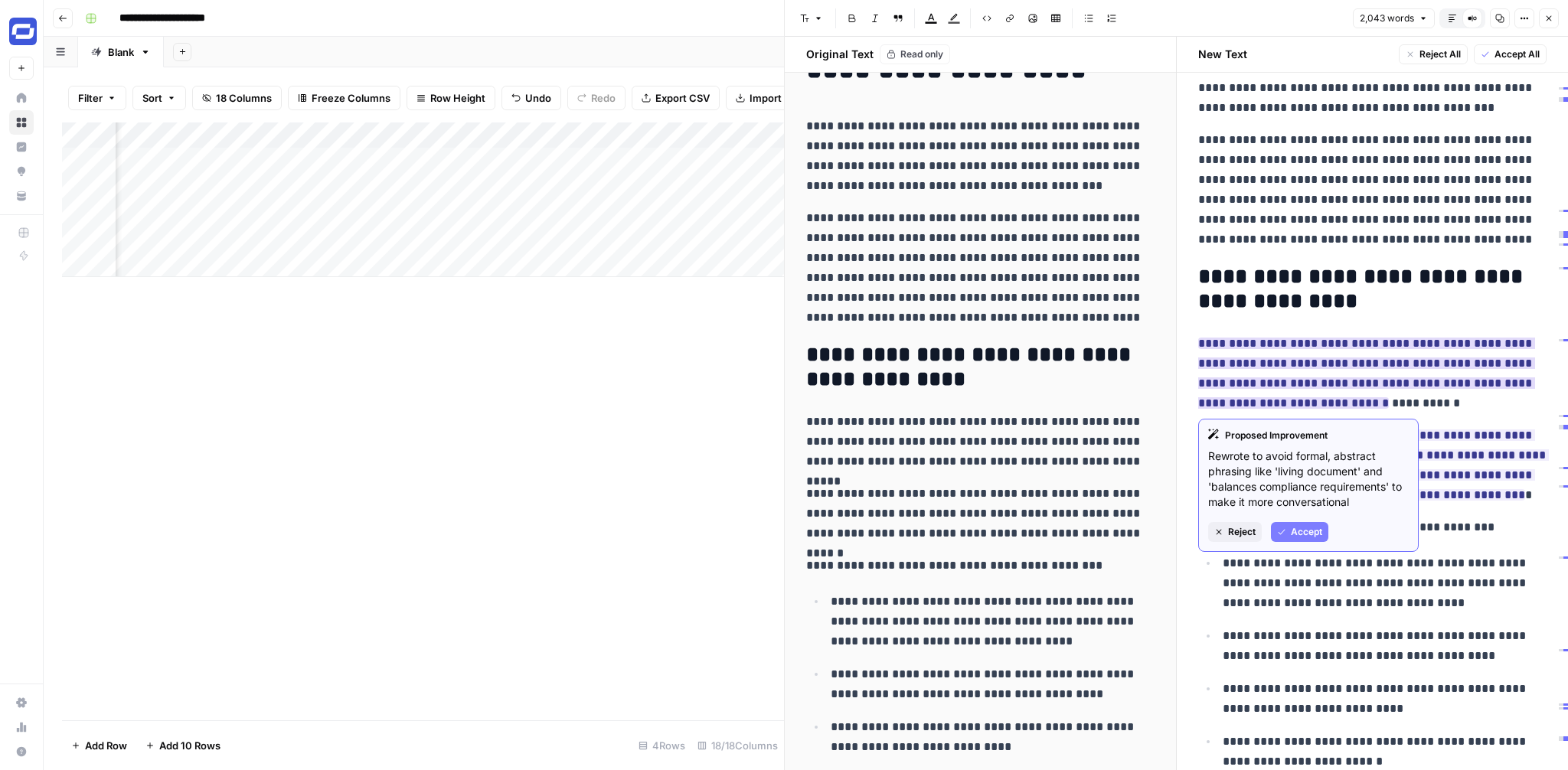
click at [1237, 527] on span "Reject" at bounding box center [1242, 532] width 28 height 14
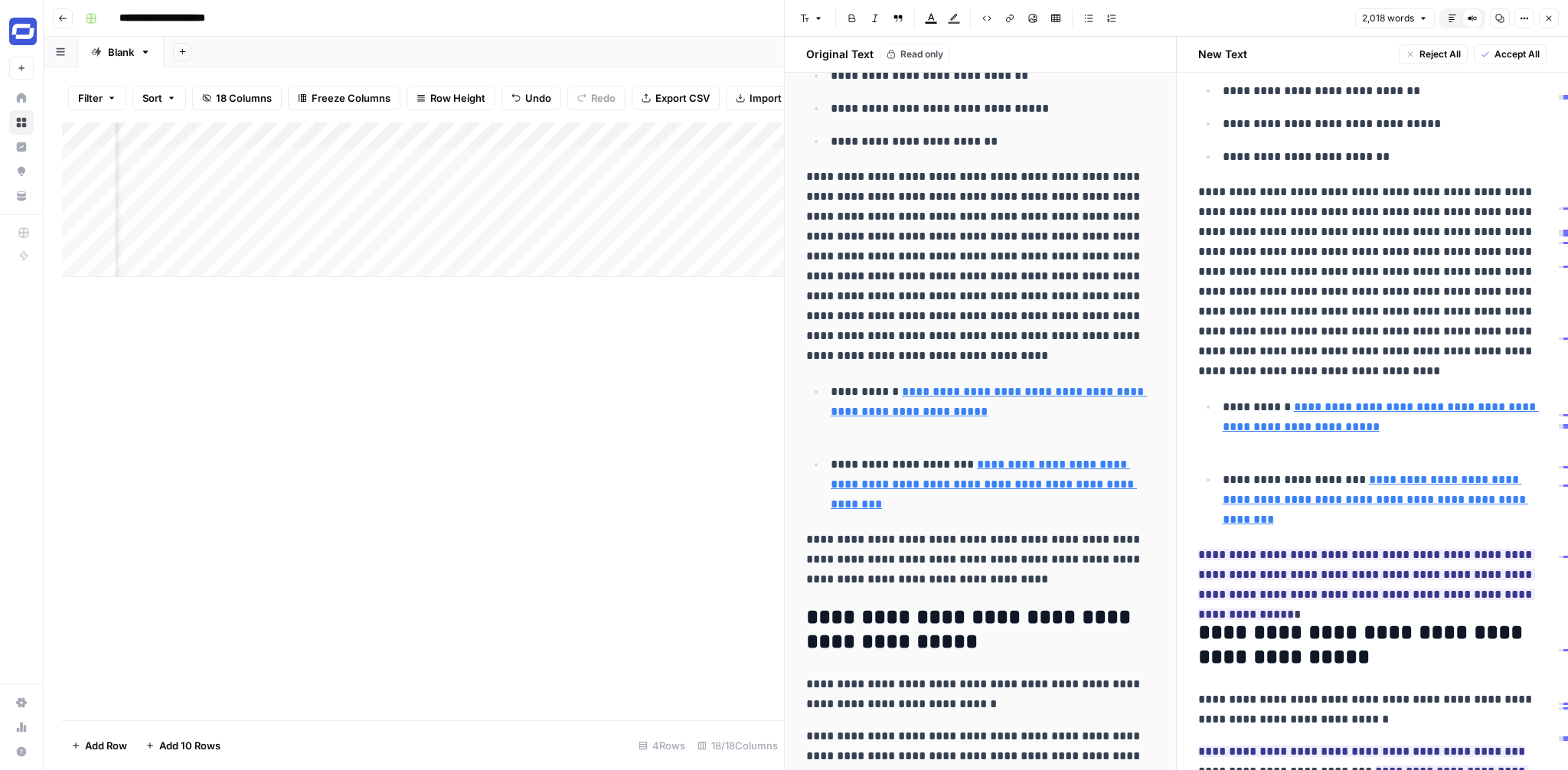
scroll to position [1140, 0]
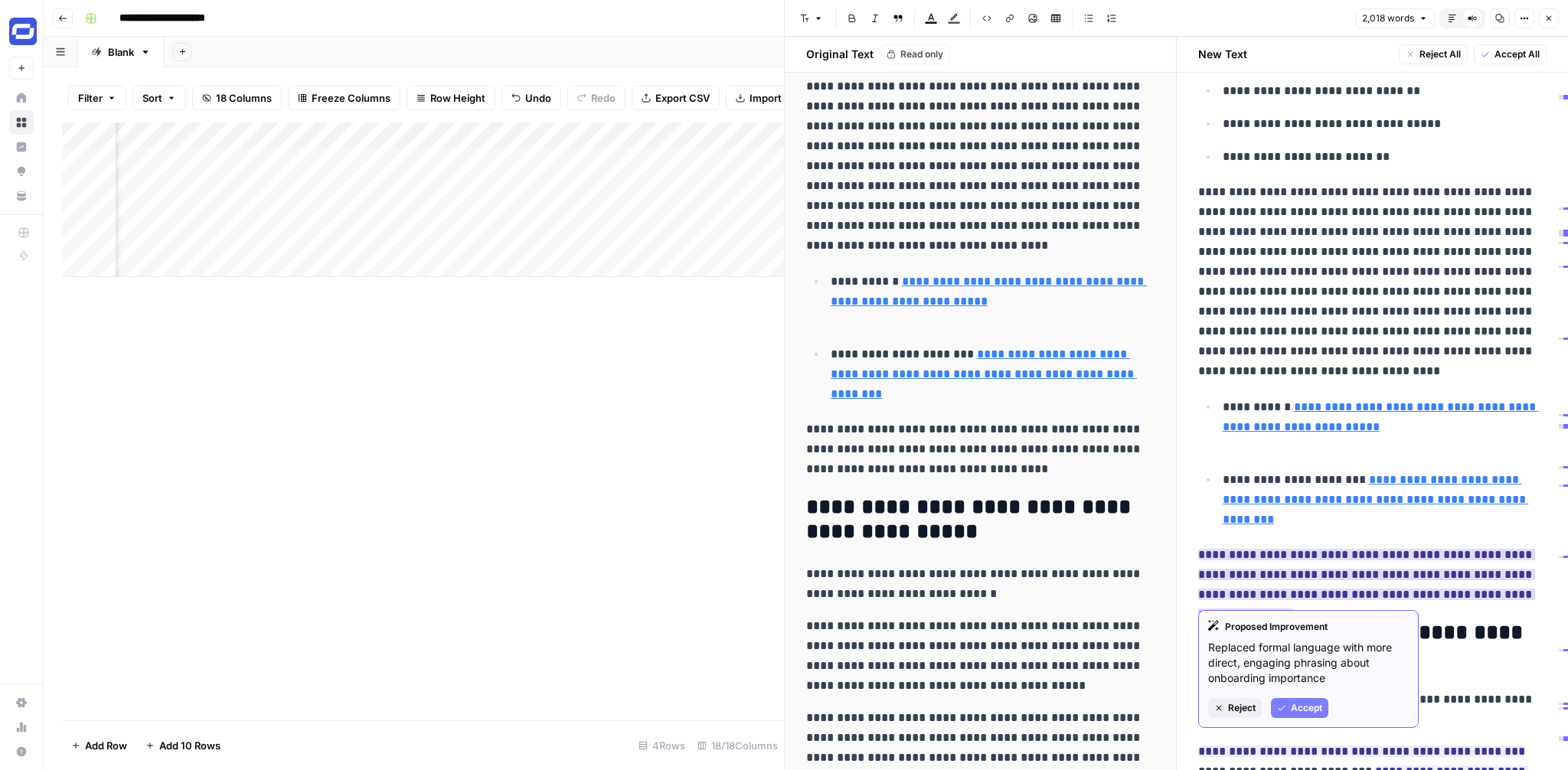
click at [1240, 707] on span "Reject" at bounding box center [1242, 709] width 28 height 14
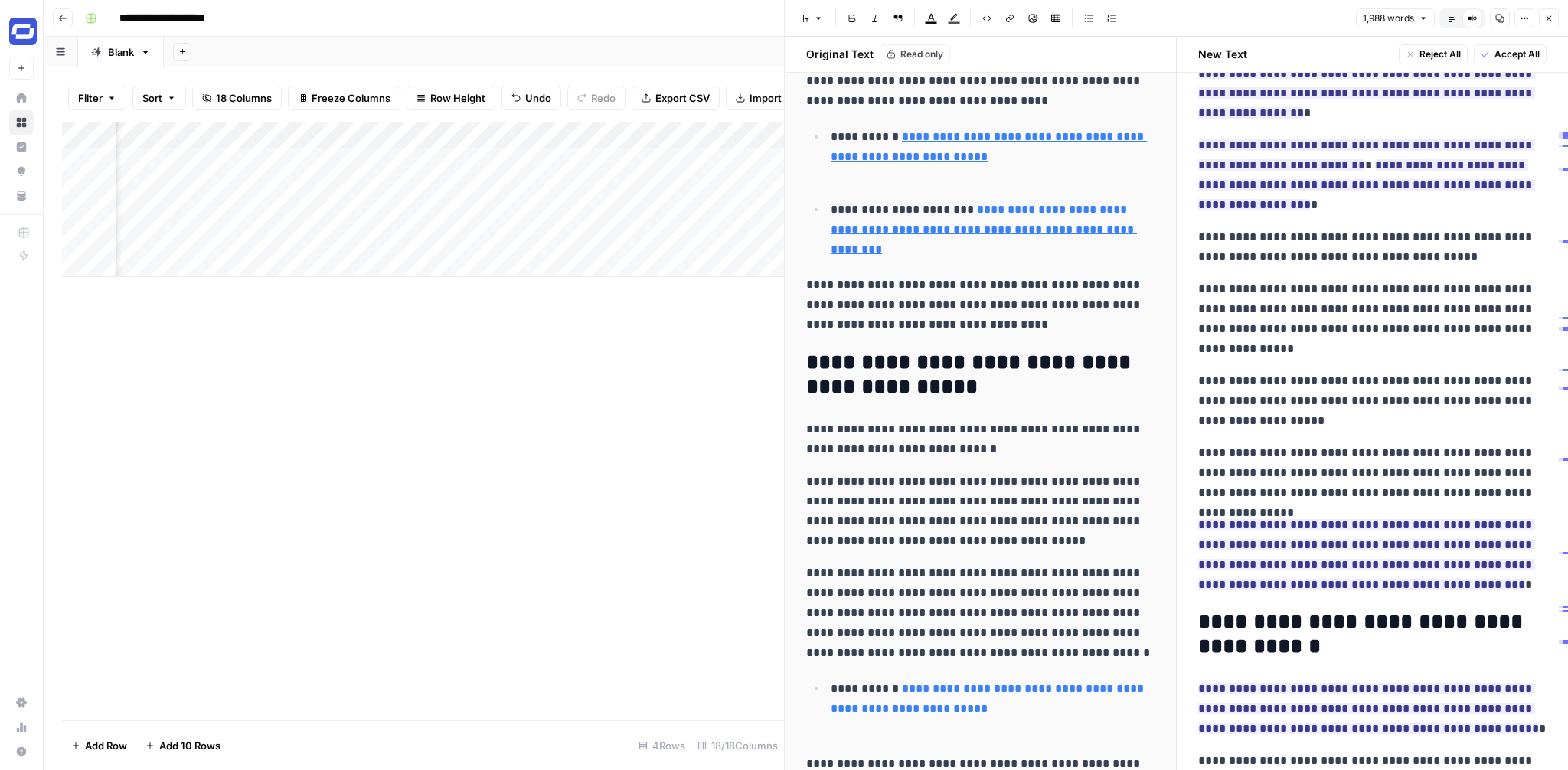
scroll to position [3394, 0]
click at [1346, 522] on ins "**********" at bounding box center [1366, 554] width 337 height 71
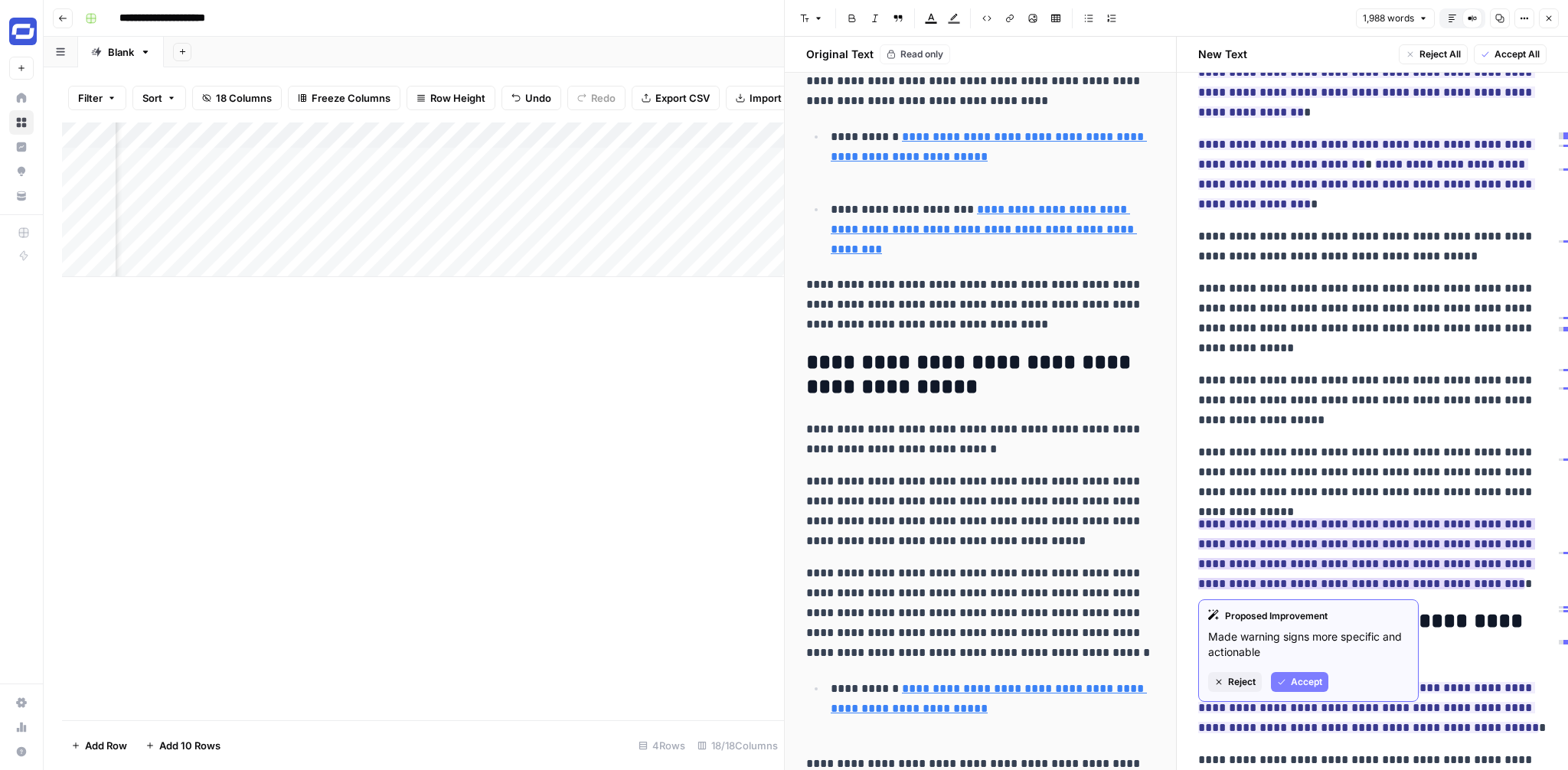
click at [1346, 531] on ins "**********" at bounding box center [1366, 554] width 337 height 71
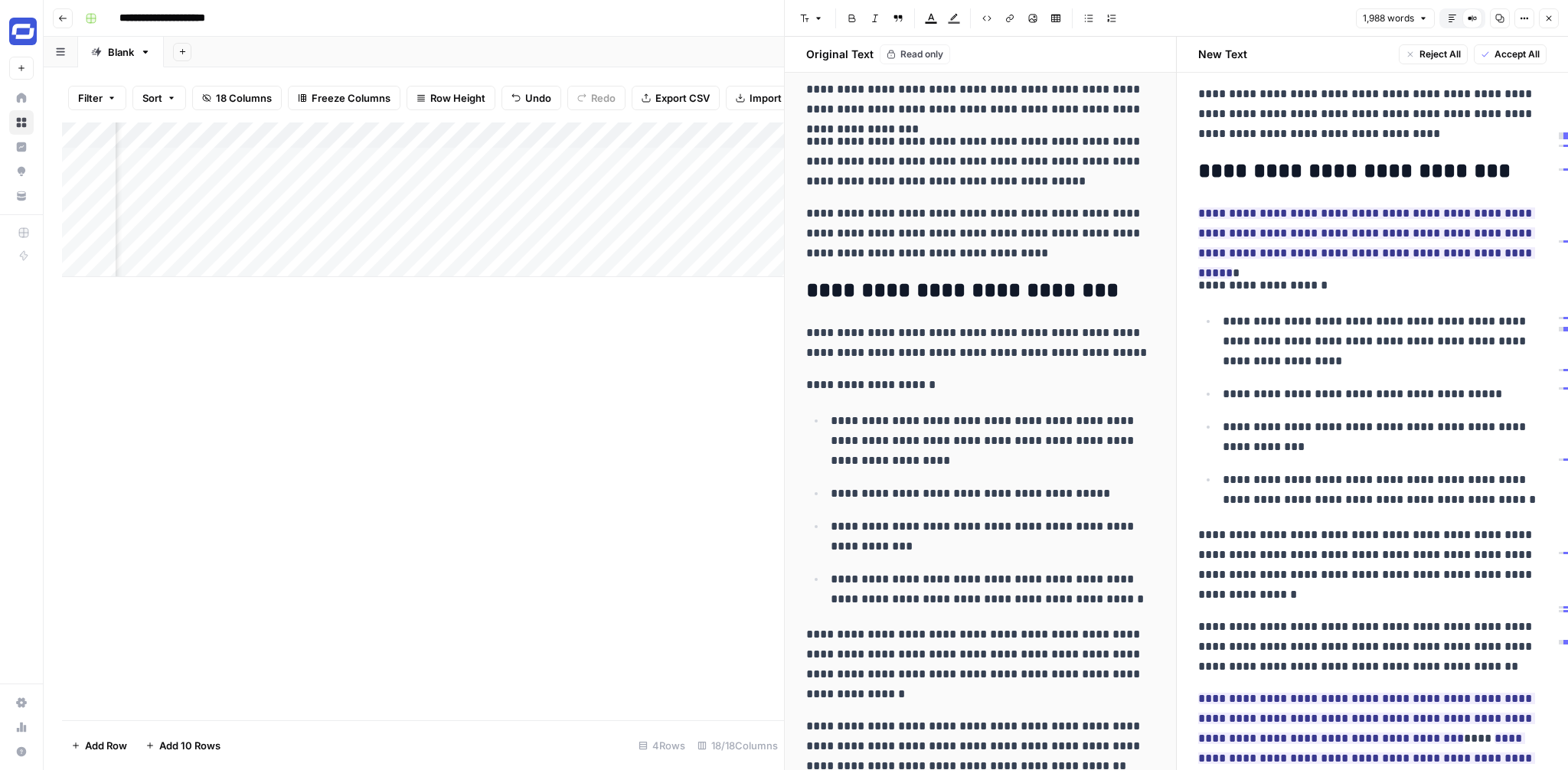
scroll to position [4997, 0]
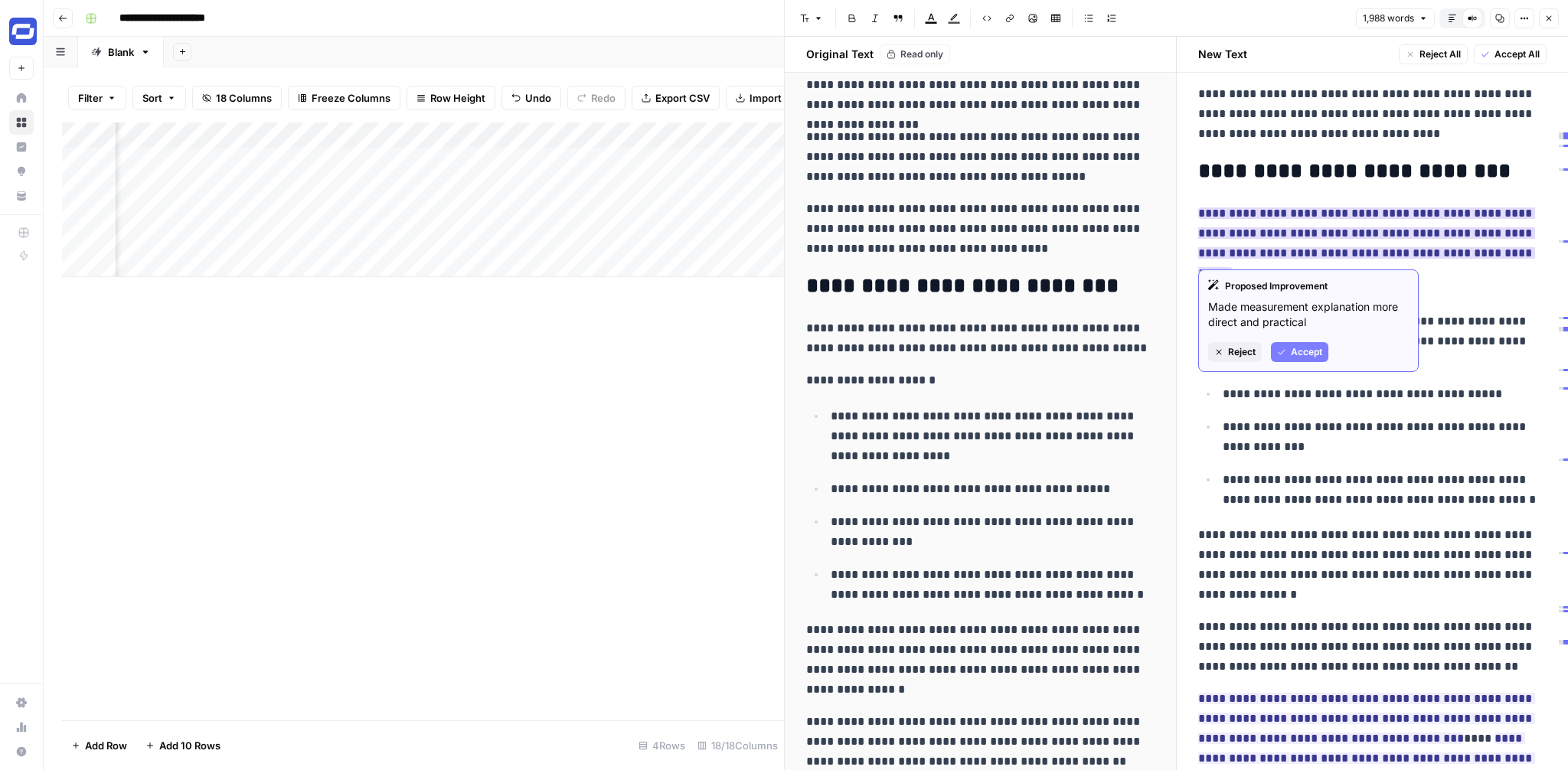
click at [1296, 345] on span "Accept" at bounding box center [1306, 352] width 31 height 14
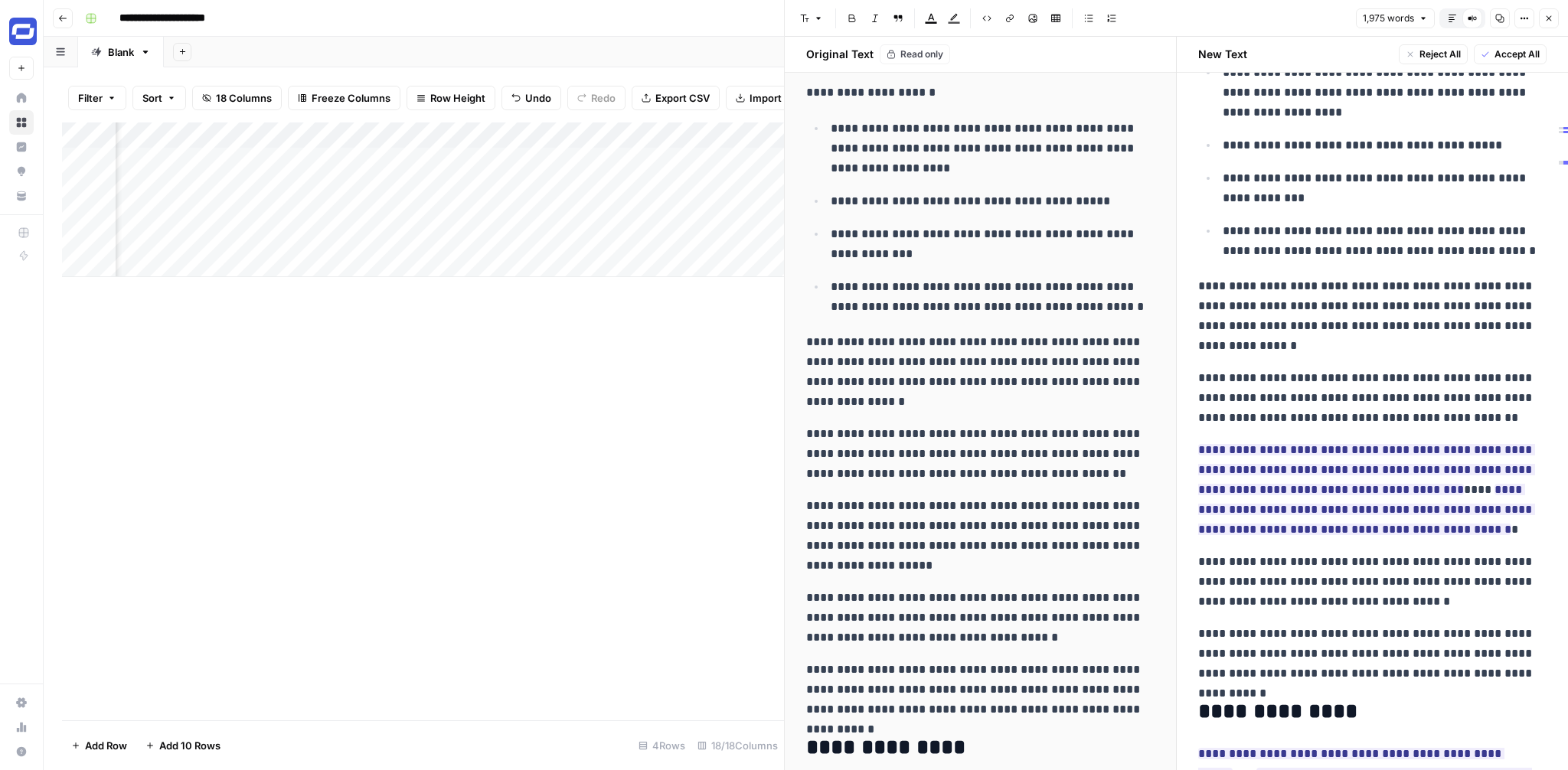
scroll to position [5291, 0]
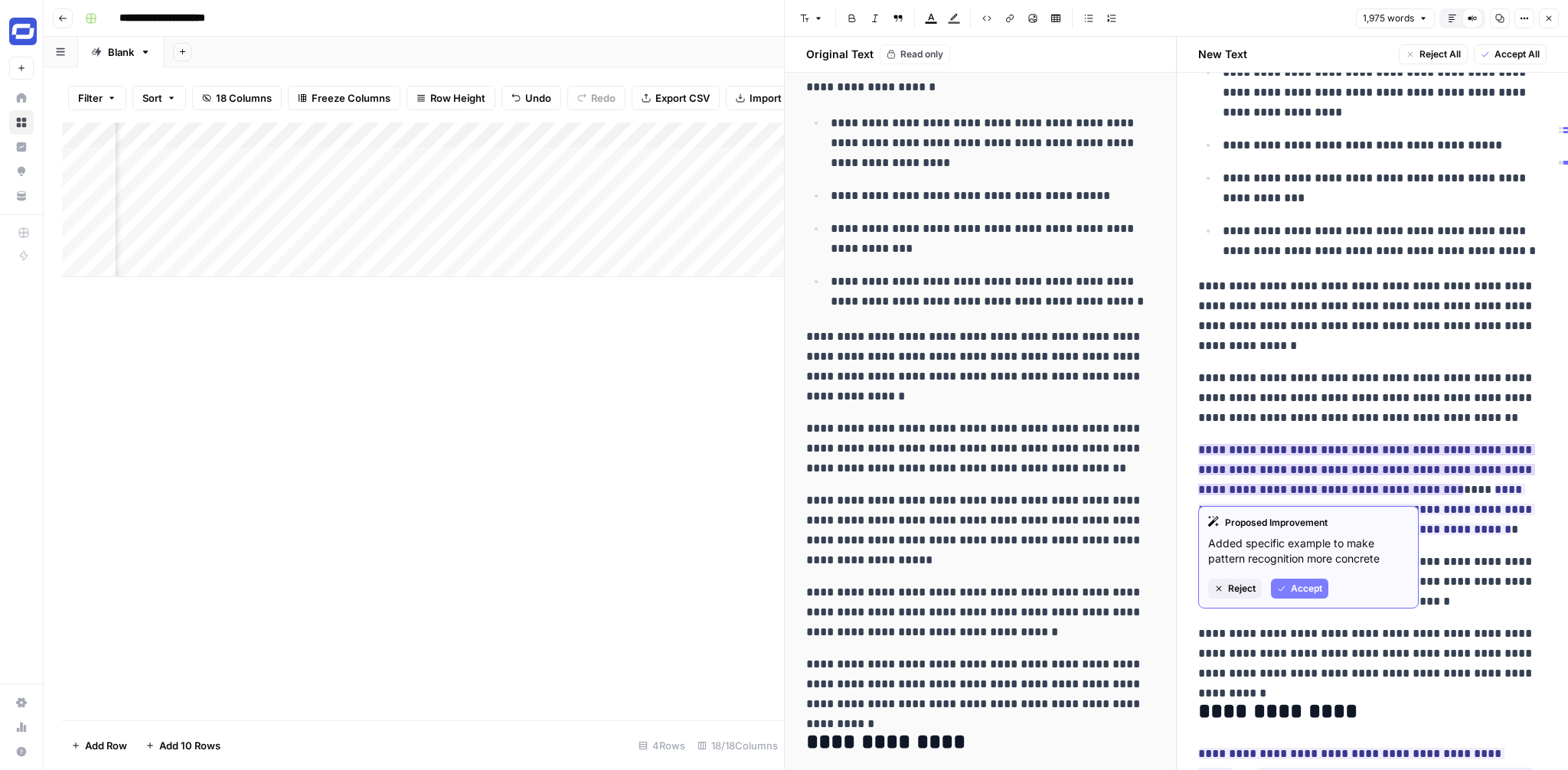
click at [1238, 582] on span "Reject" at bounding box center [1242, 589] width 28 height 14
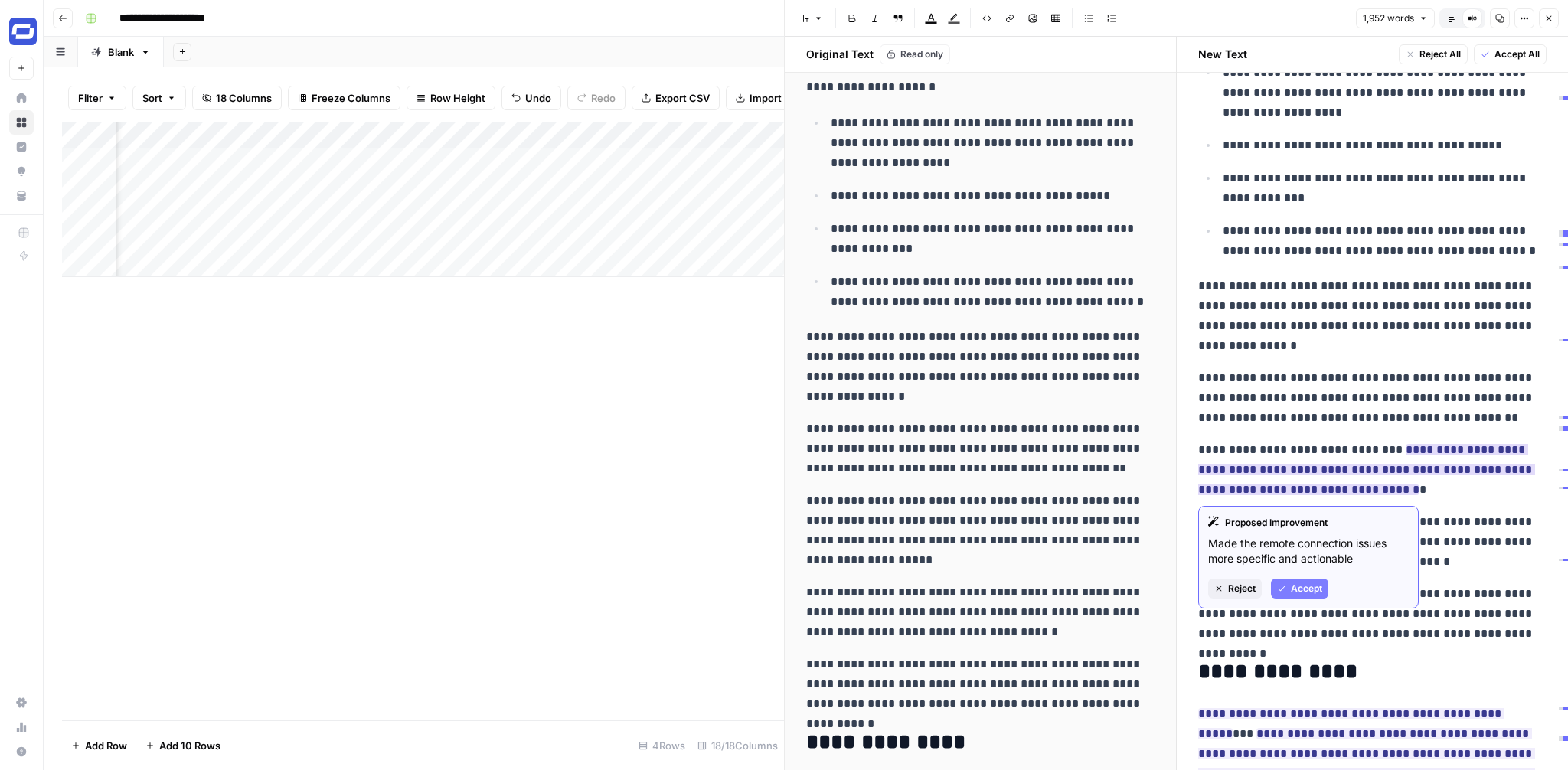
click at [1251, 588] on span "Reject" at bounding box center [1242, 589] width 28 height 14
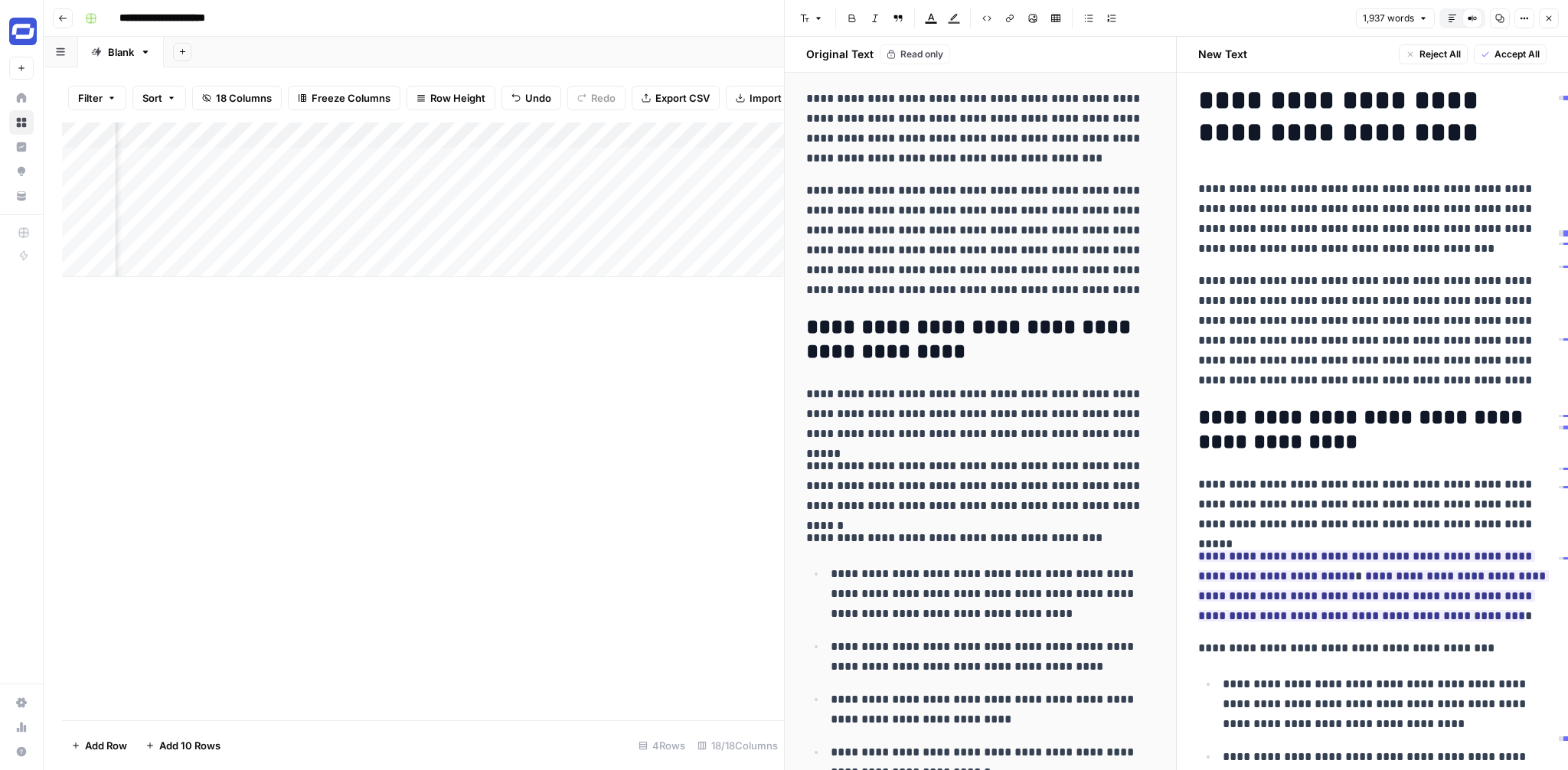
scroll to position [114, 0]
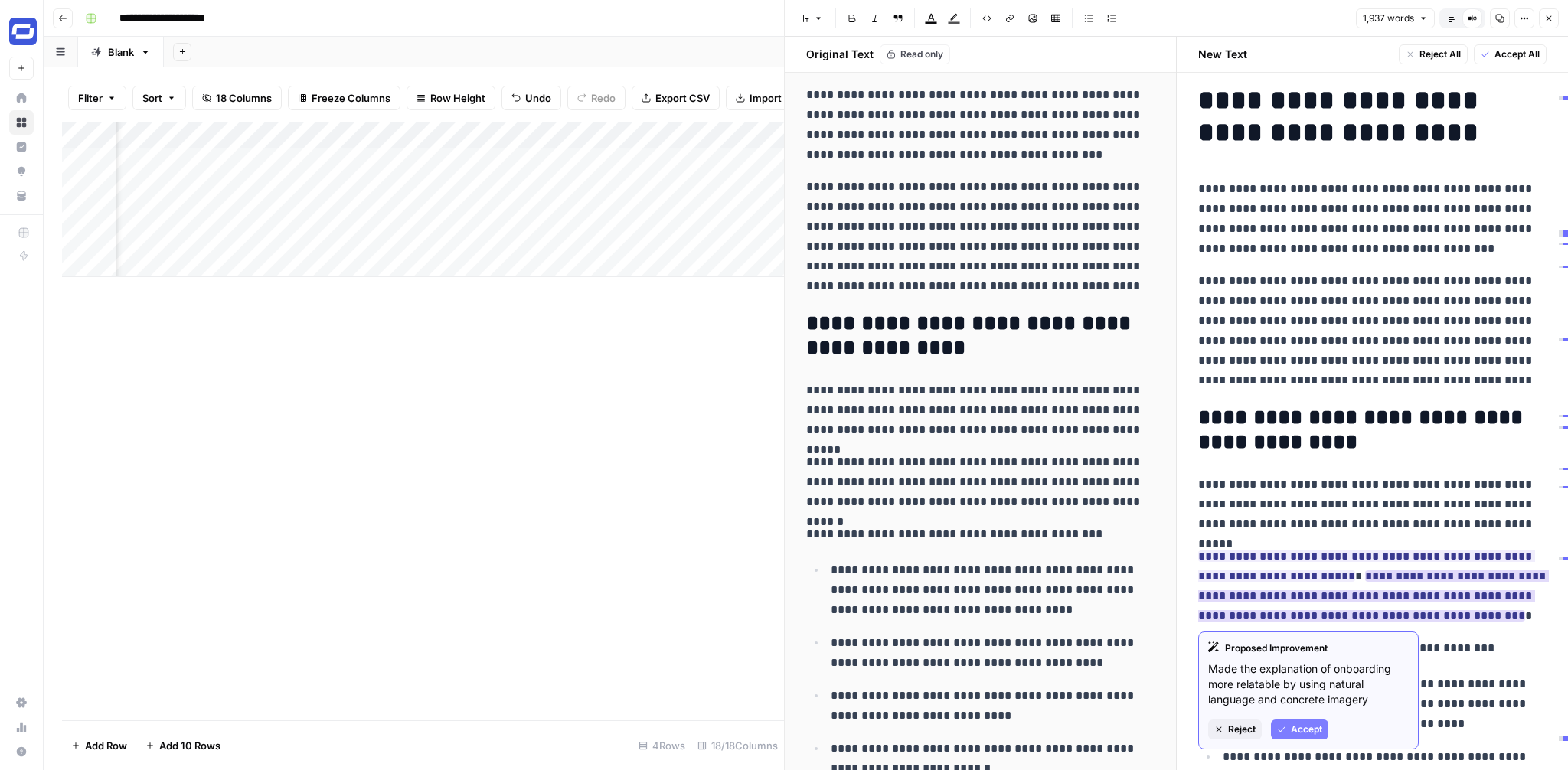
click at [1294, 728] on span "Accept" at bounding box center [1306, 730] width 31 height 14
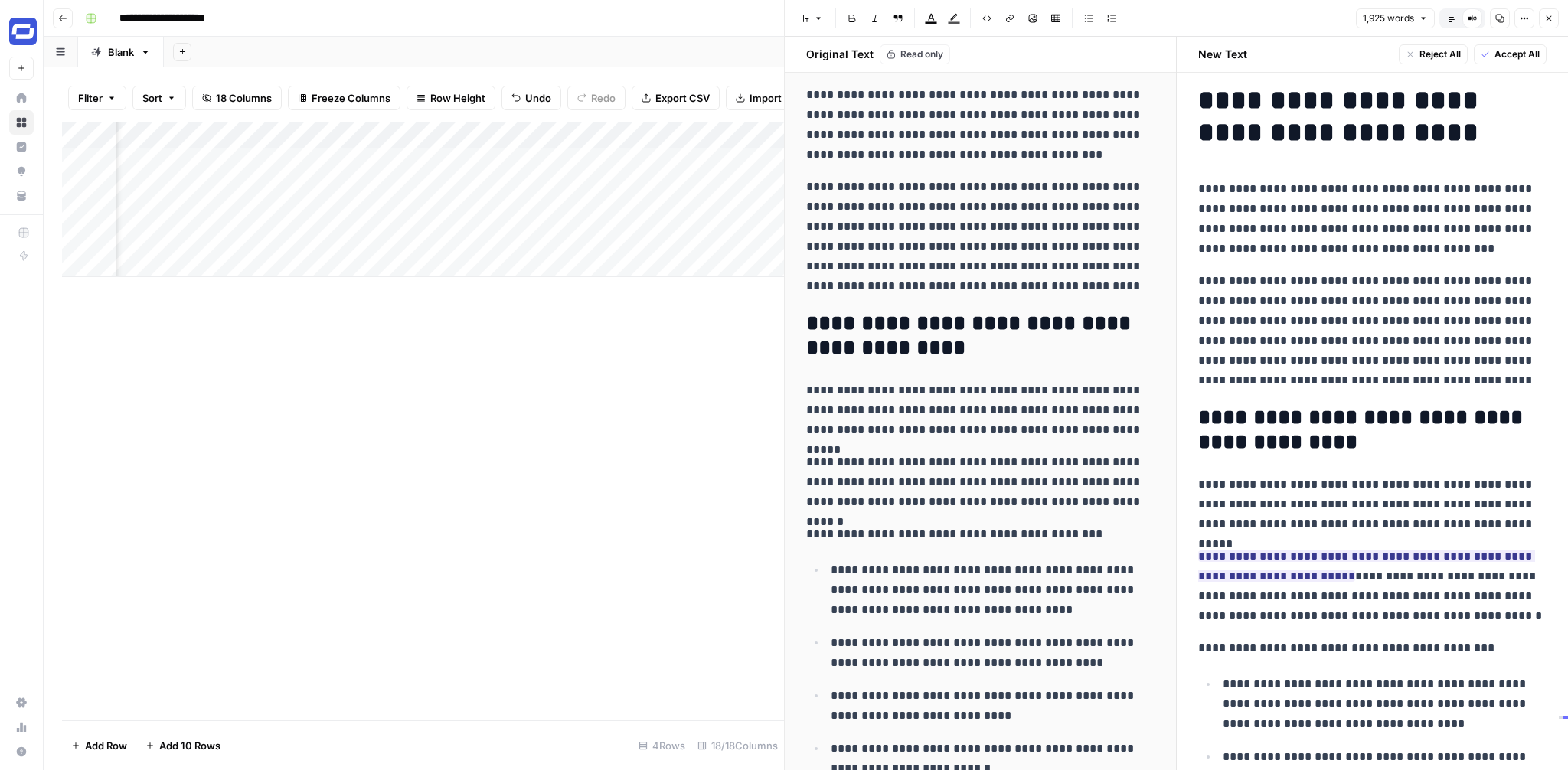
click at [1380, 597] on p "**********" at bounding box center [1372, 587] width 349 height 80
drag, startPoint x: 1319, startPoint y: 612, endPoint x: 1198, endPoint y: 612, distance: 121.0
click at [1198, 612] on p "**********" at bounding box center [1372, 587] width 349 height 80
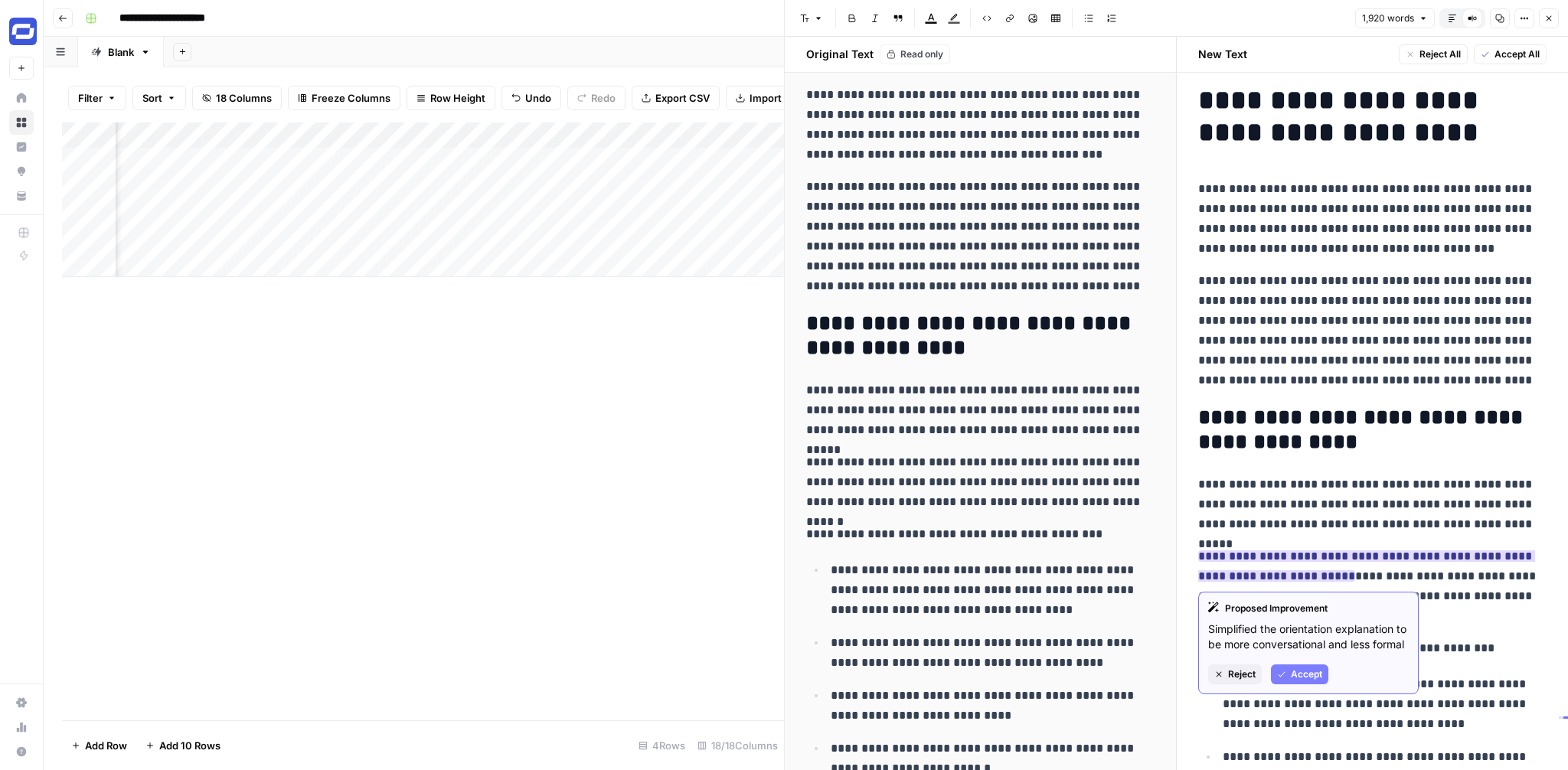
click at [1294, 673] on span "Accept" at bounding box center [1306, 675] width 31 height 14
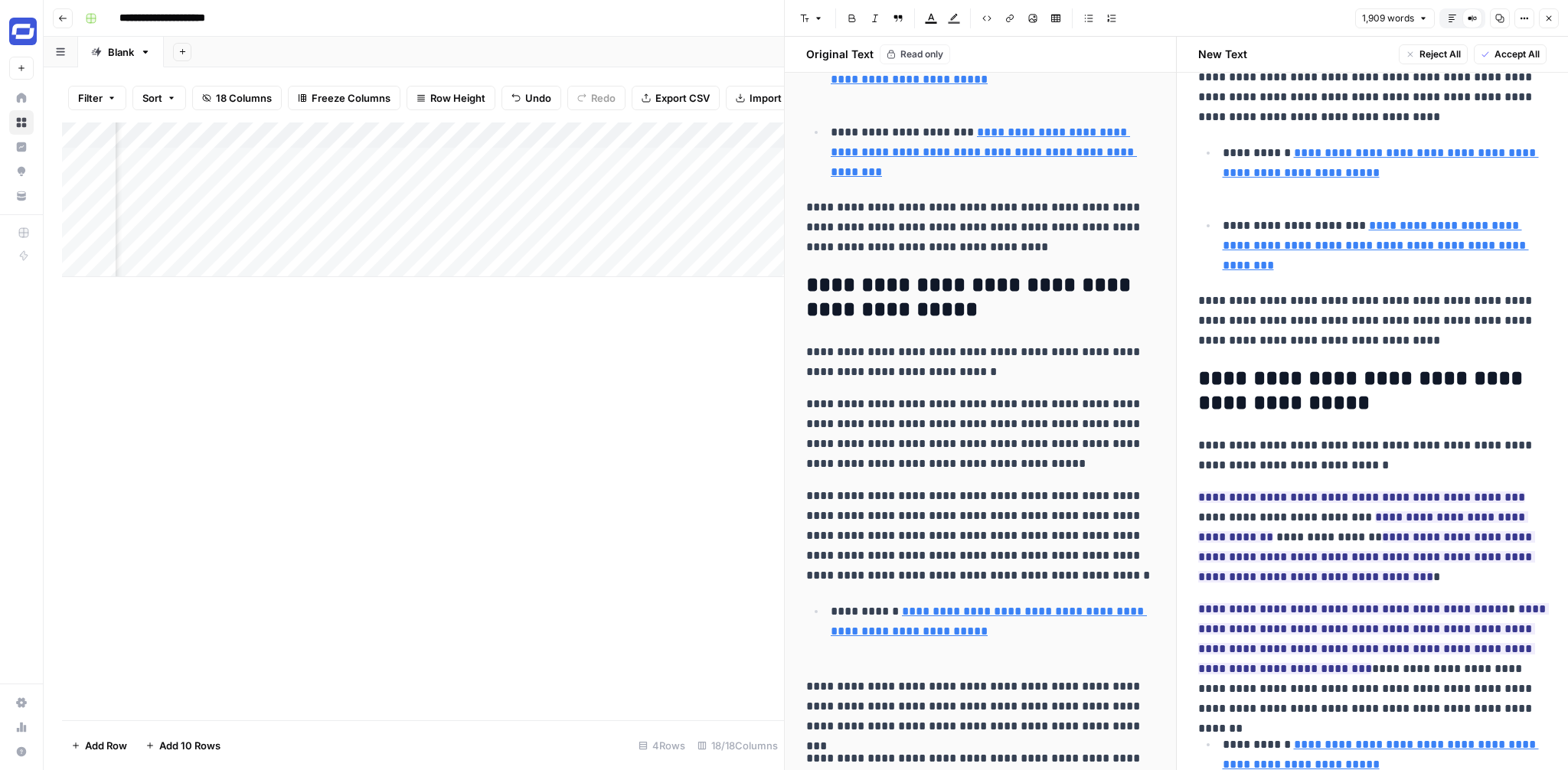
scroll to position [1293, 0]
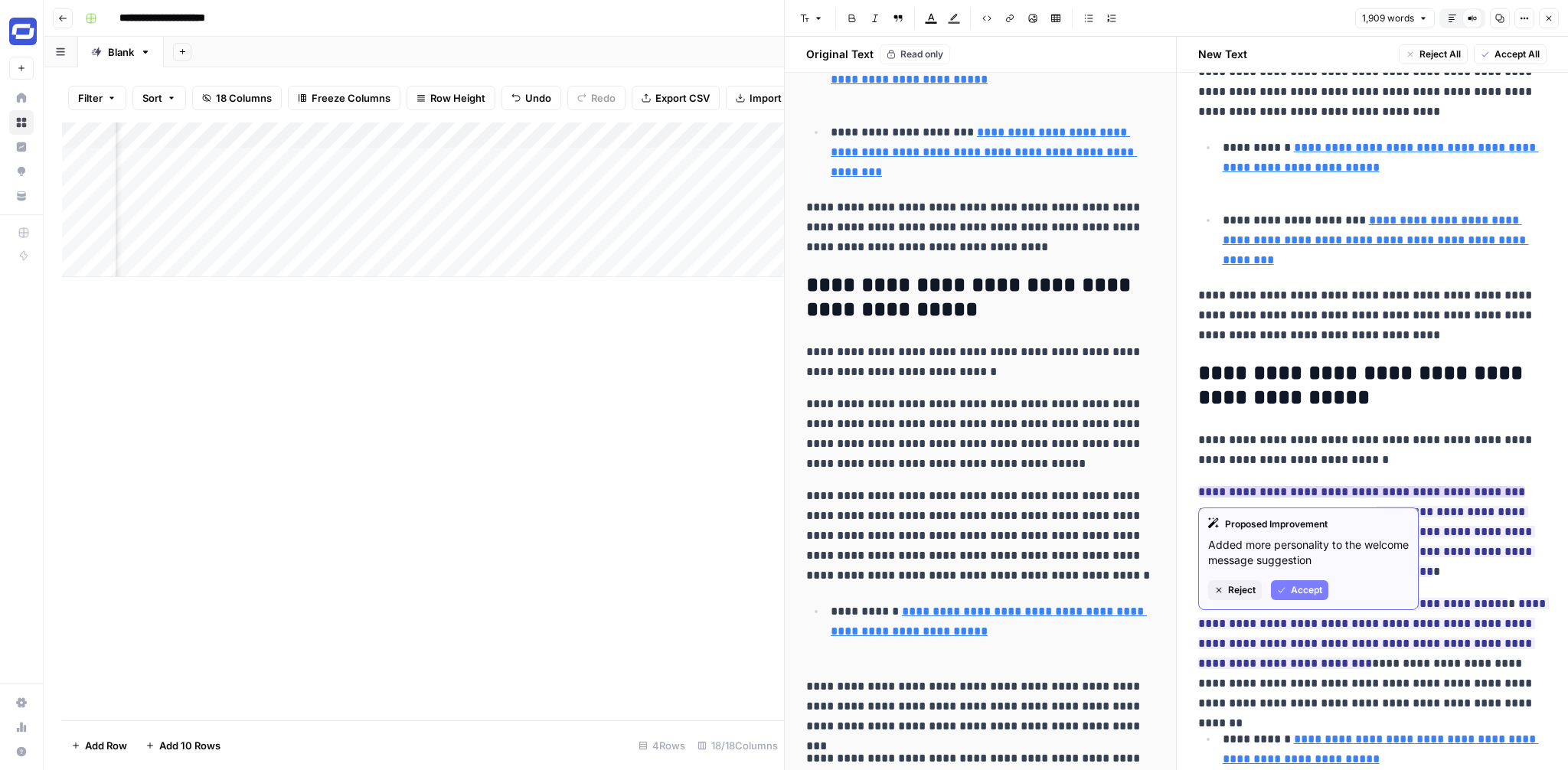
click at [1237, 591] on span "Reject" at bounding box center [1242, 591] width 28 height 14
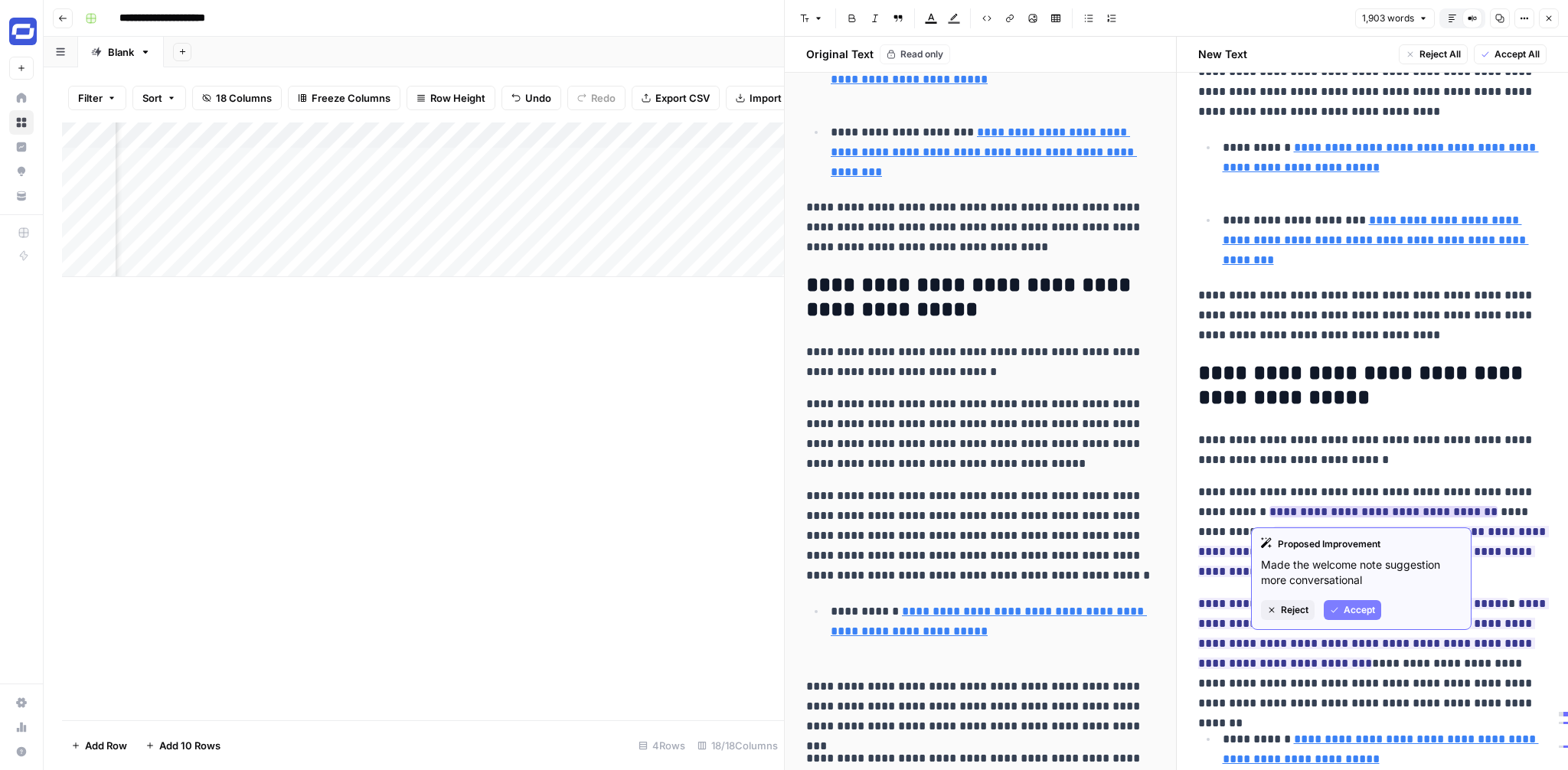
click at [1277, 614] on button "Reject" at bounding box center [1288, 610] width 54 height 20
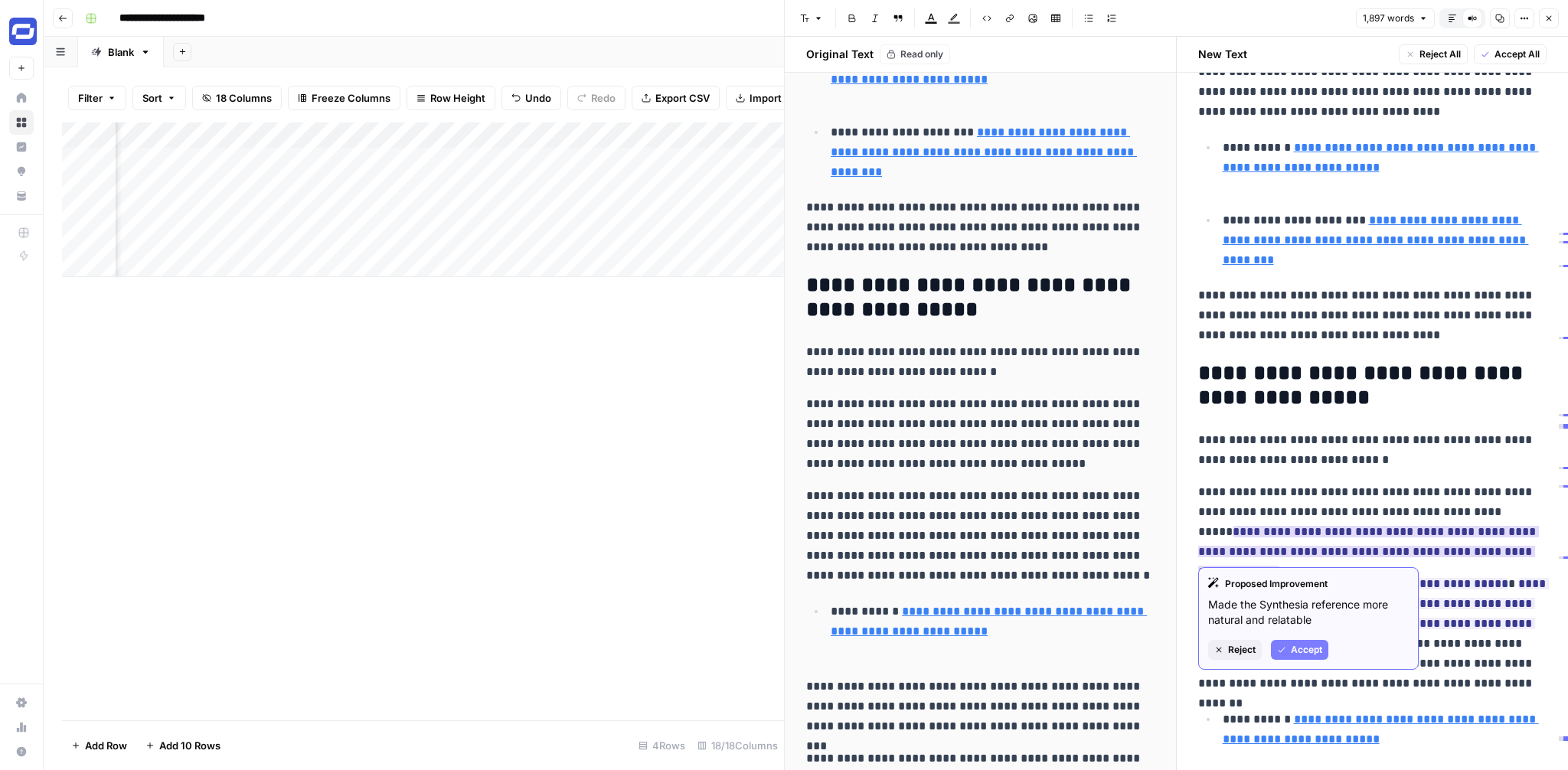
click at [1249, 647] on span "Reject" at bounding box center [1242, 650] width 28 height 14
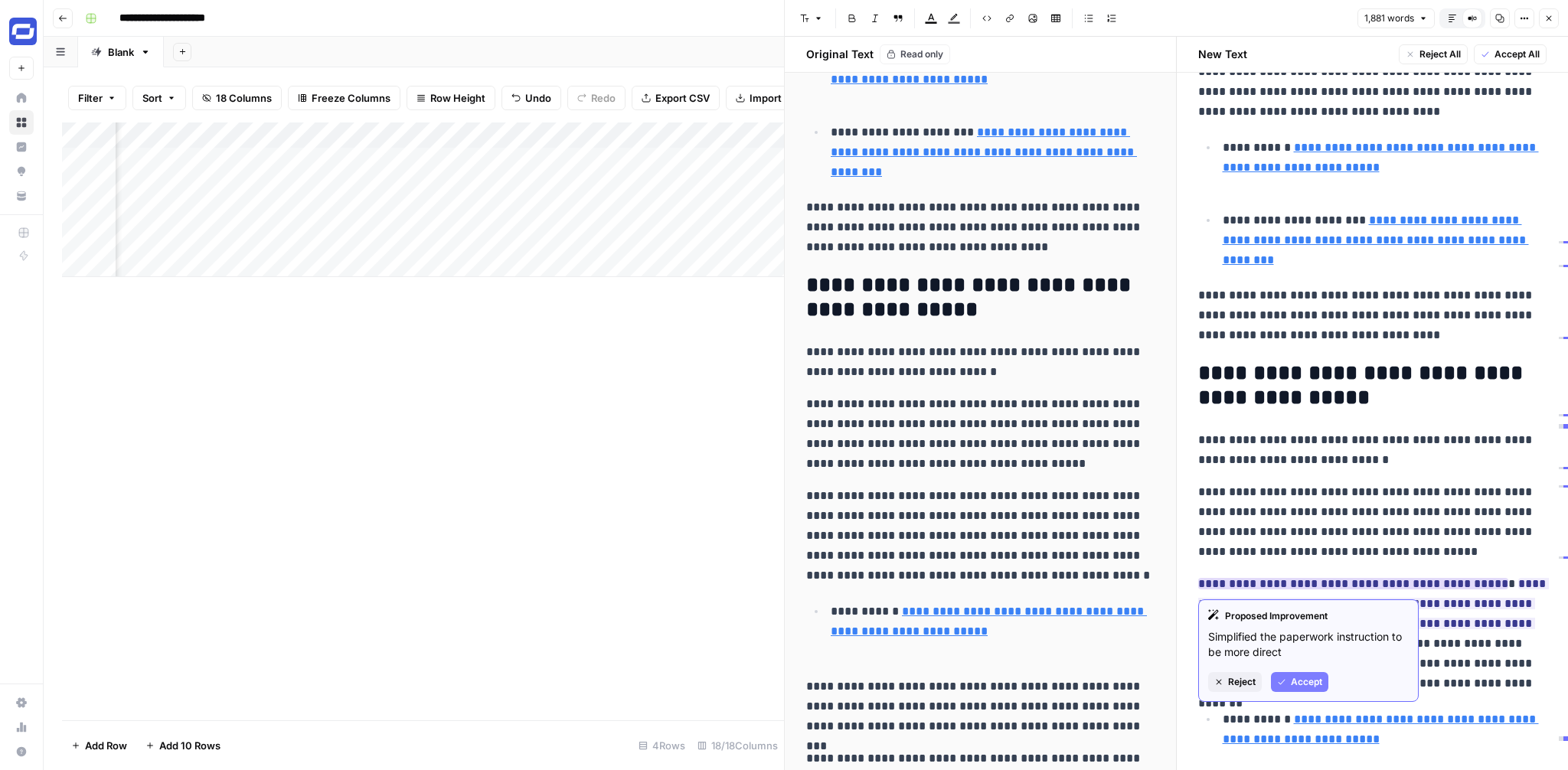
click at [1238, 679] on span "Reject" at bounding box center [1242, 683] width 28 height 14
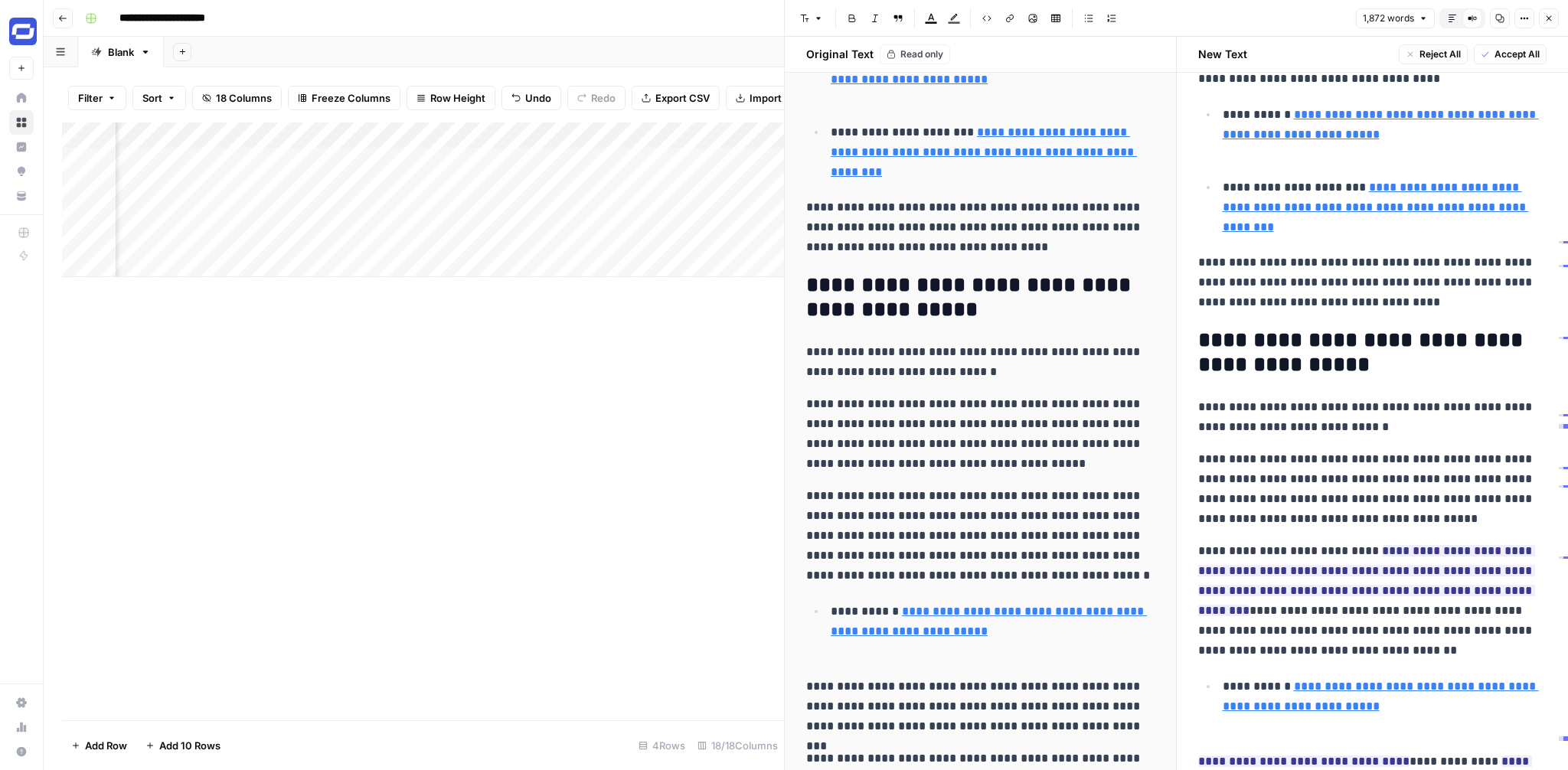
scroll to position [1334, 0]
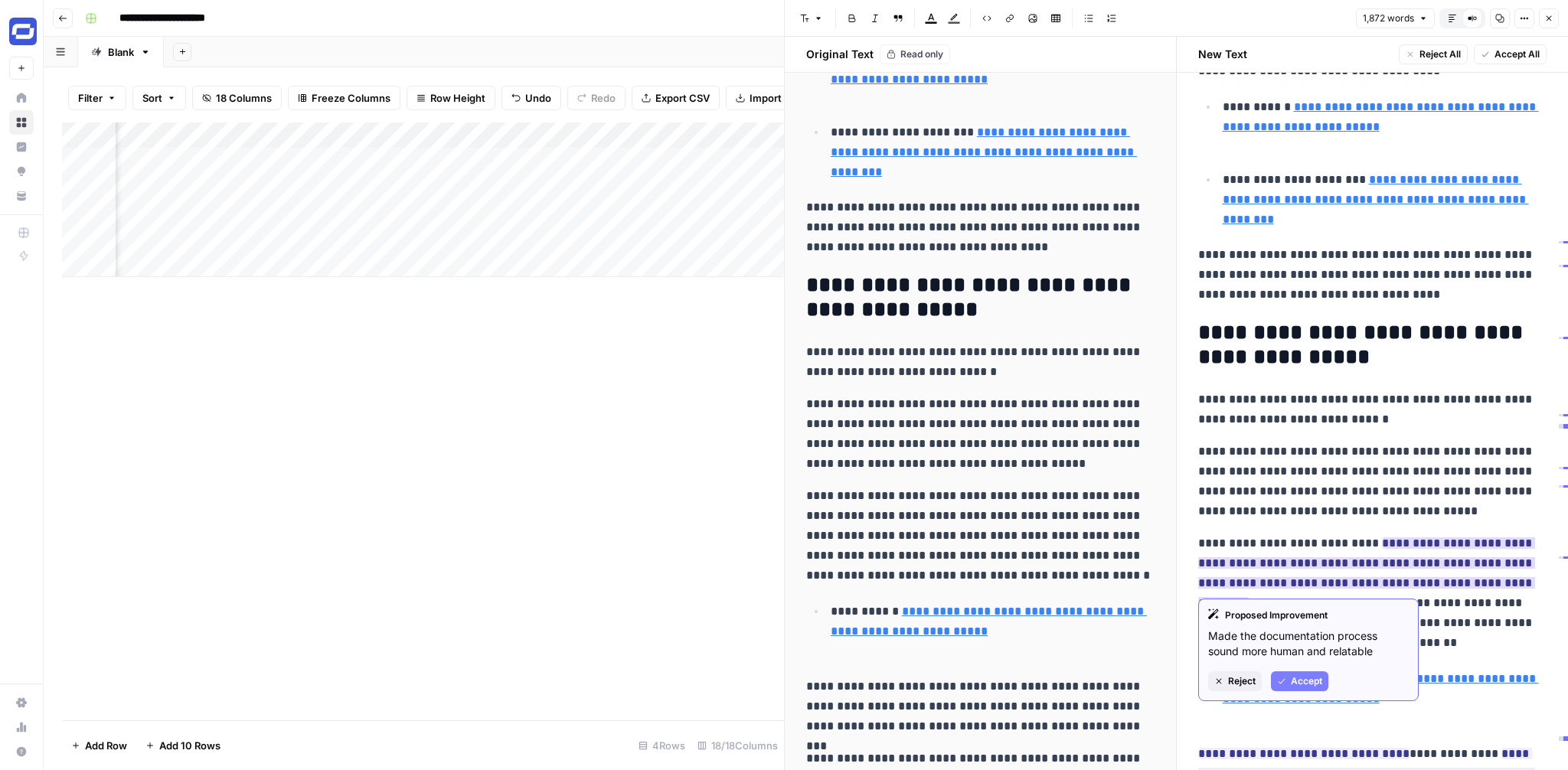
click at [1313, 682] on span "Accept" at bounding box center [1306, 682] width 31 height 14
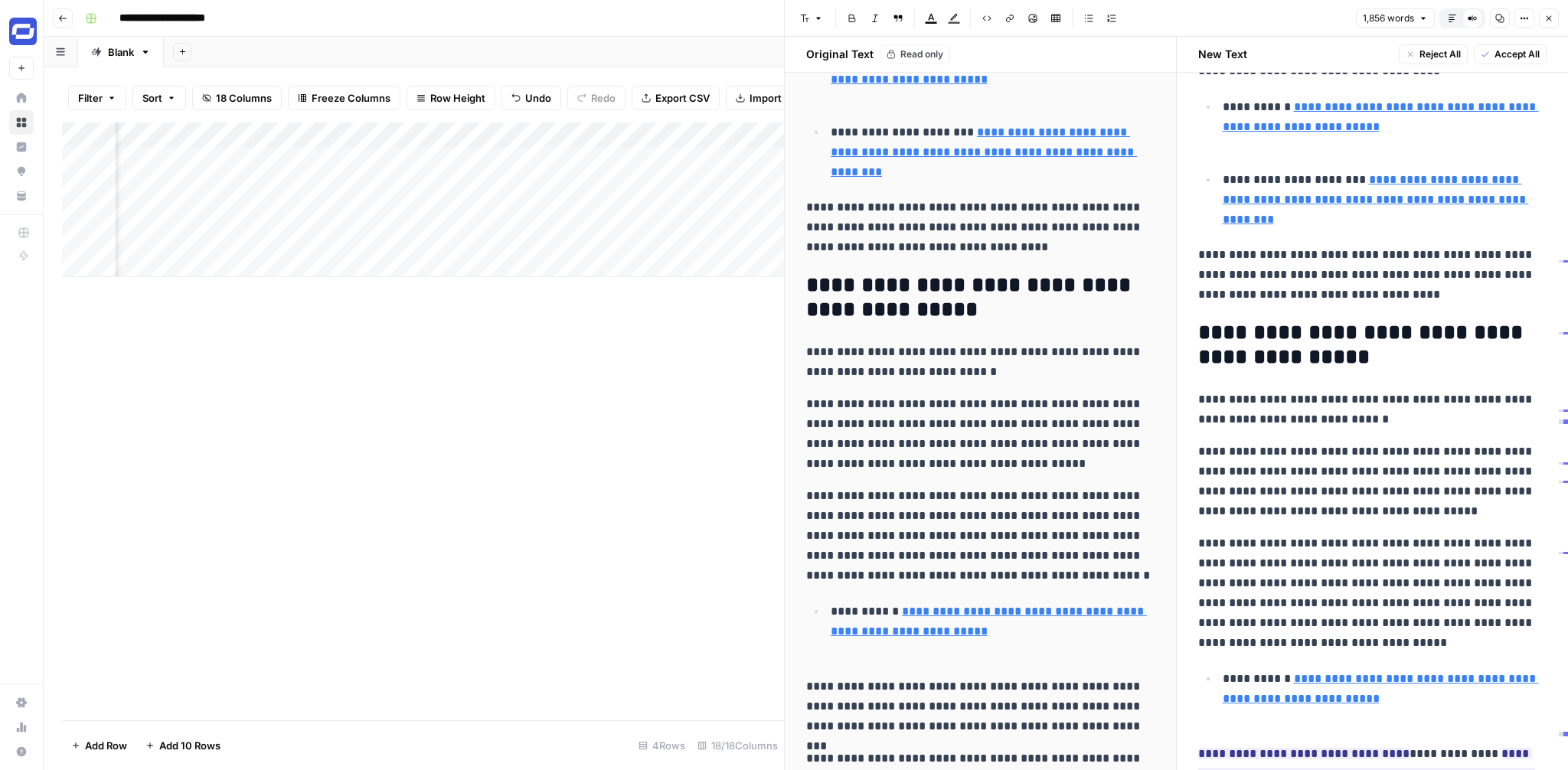
click at [1443, 564] on p "**********" at bounding box center [1372, 594] width 349 height 120
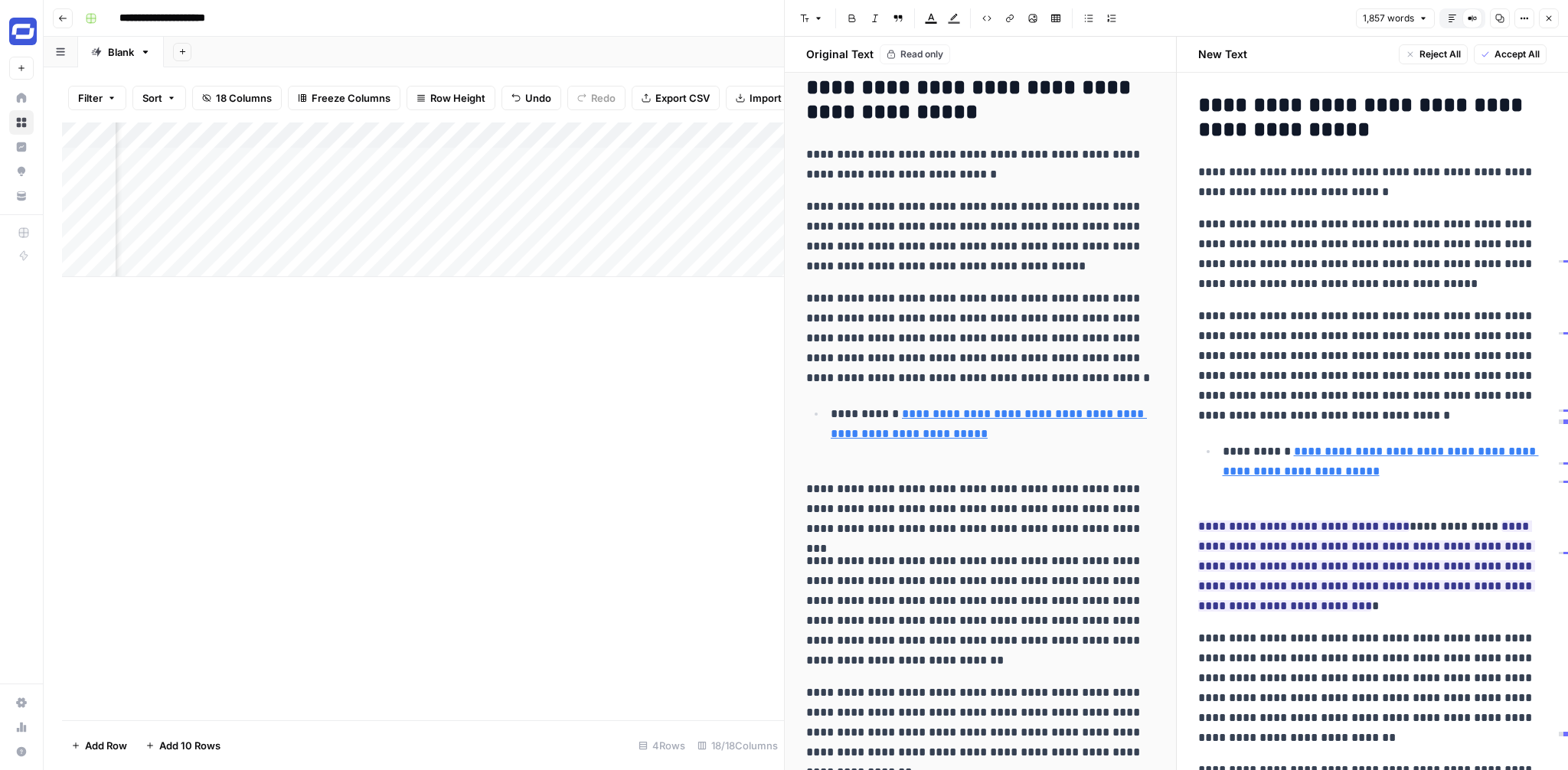
scroll to position [1569, 0]
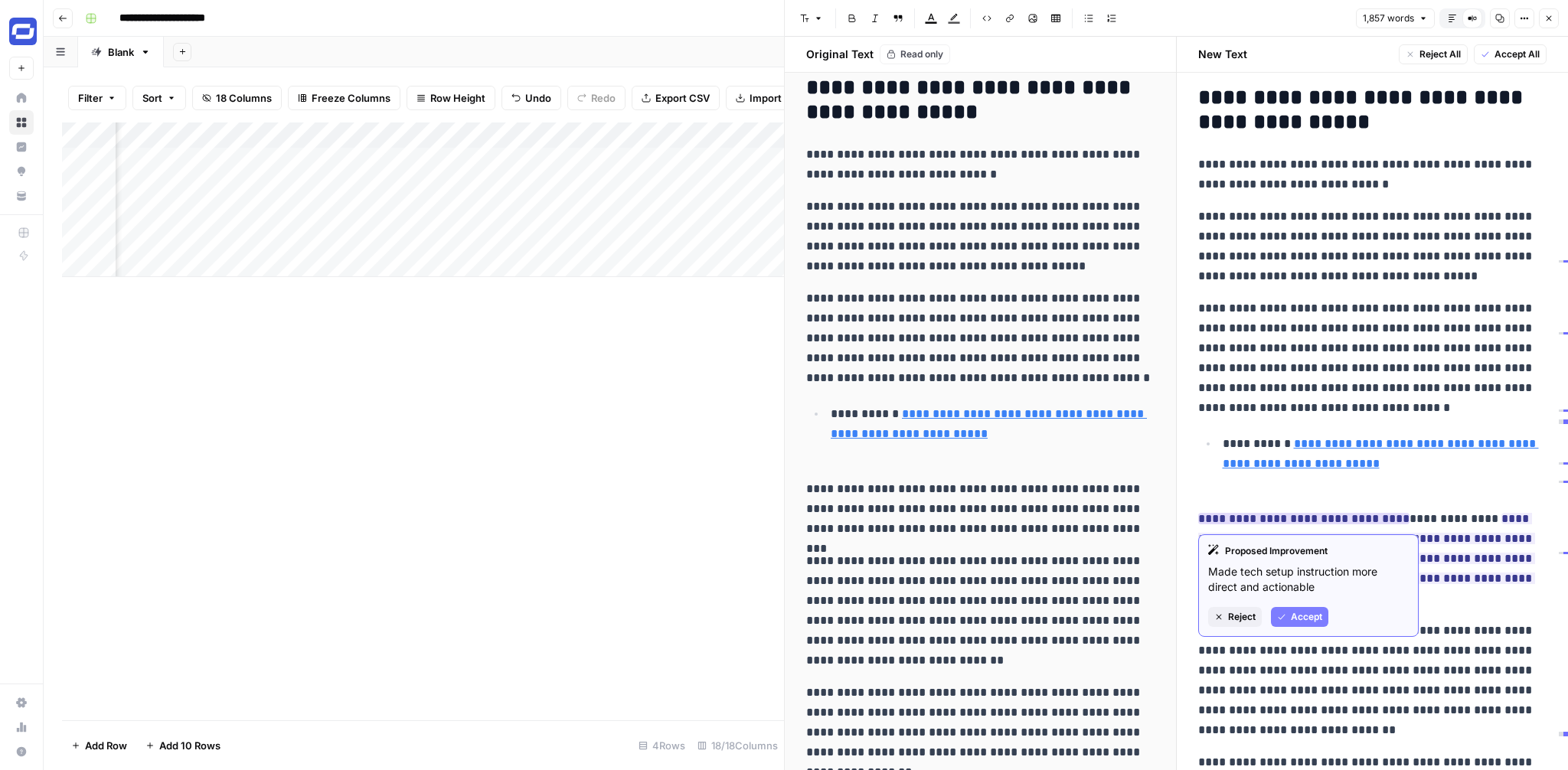
click at [1228, 623] on span "Reject" at bounding box center [1242, 617] width 28 height 14
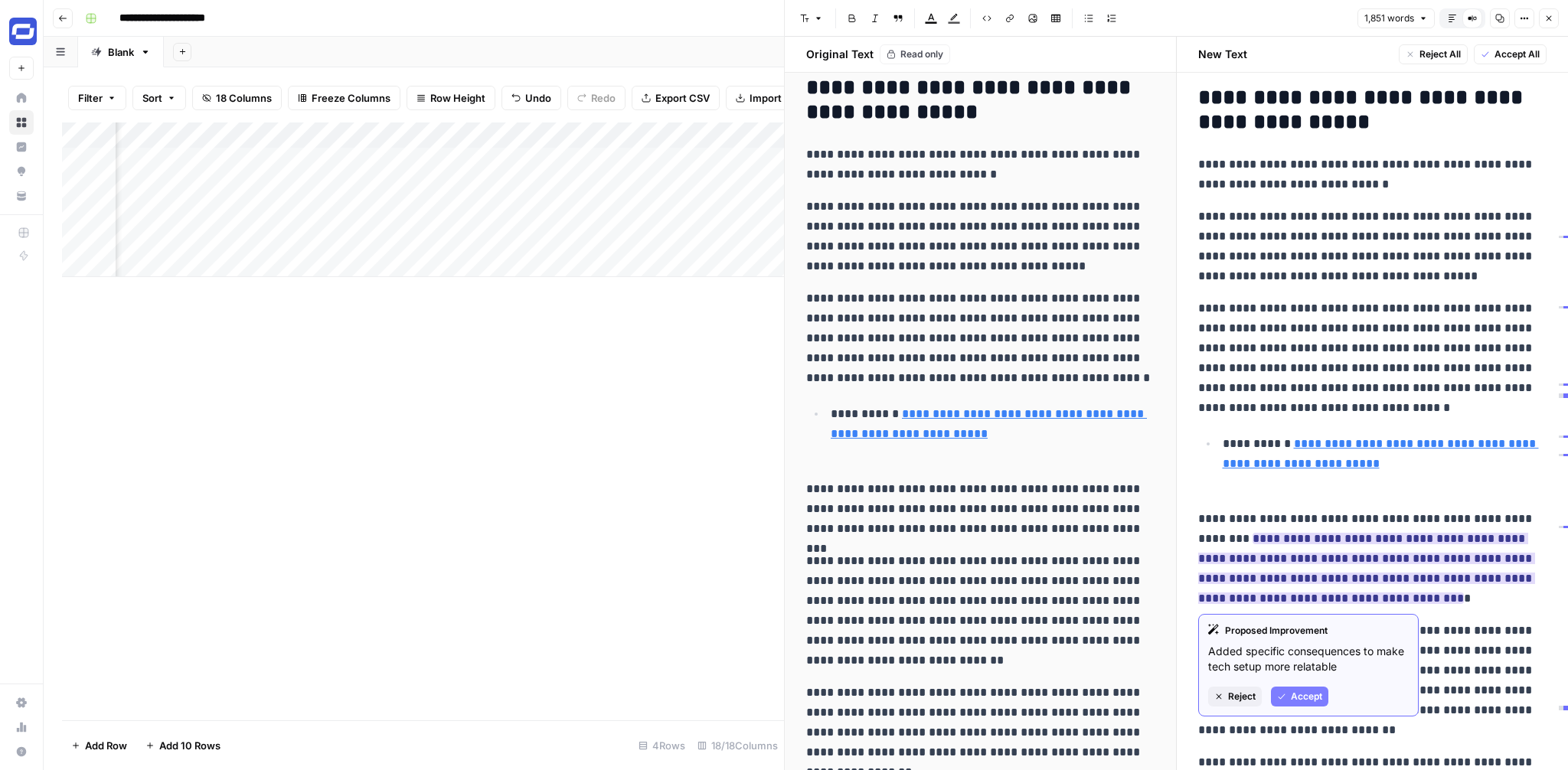
click at [1247, 697] on span "Reject" at bounding box center [1242, 697] width 28 height 14
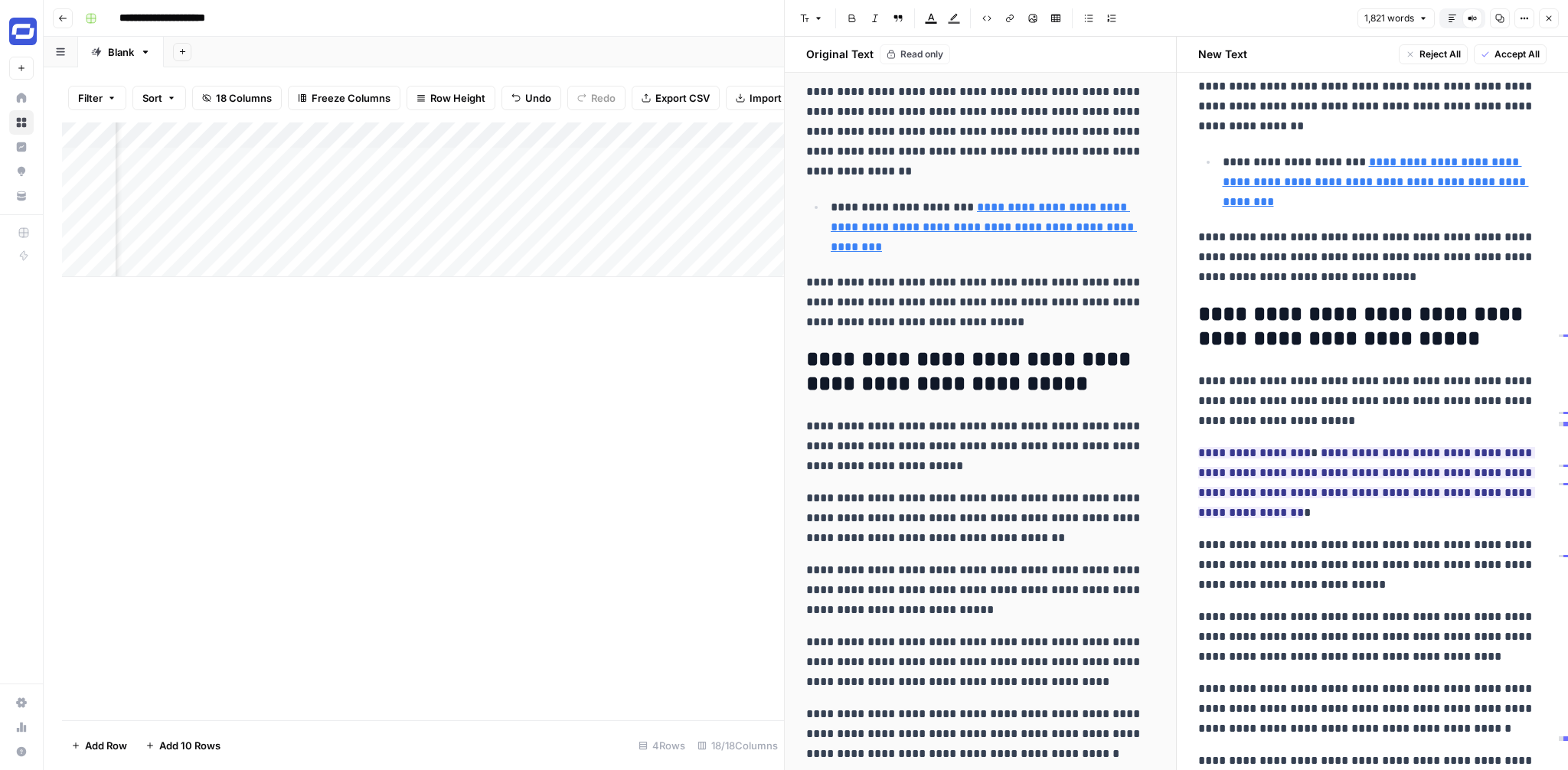
scroll to position [2162, 0]
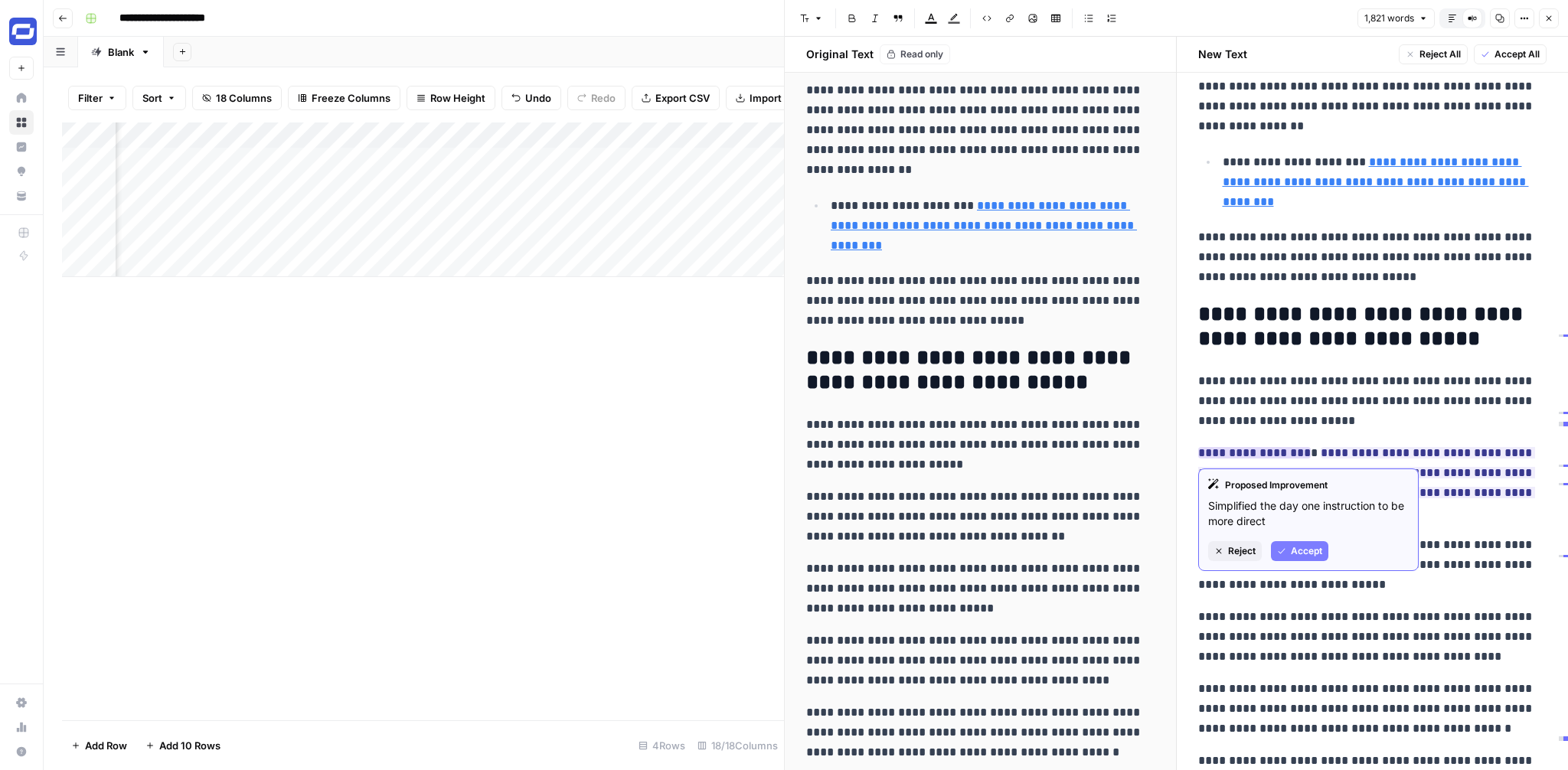
click at [1225, 554] on button "Reject" at bounding box center [1235, 551] width 54 height 20
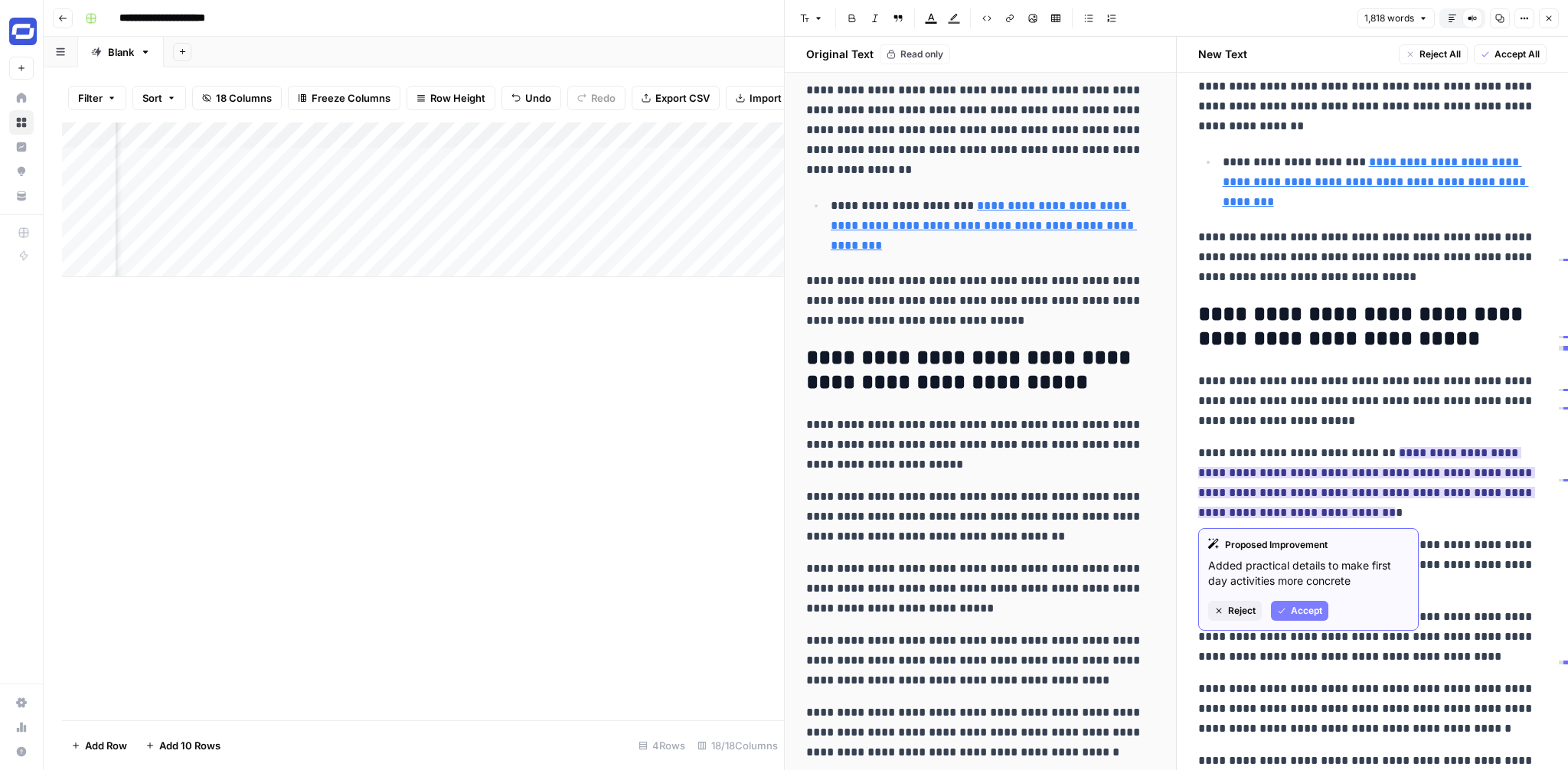
click at [1239, 604] on button "Reject" at bounding box center [1235, 611] width 54 height 20
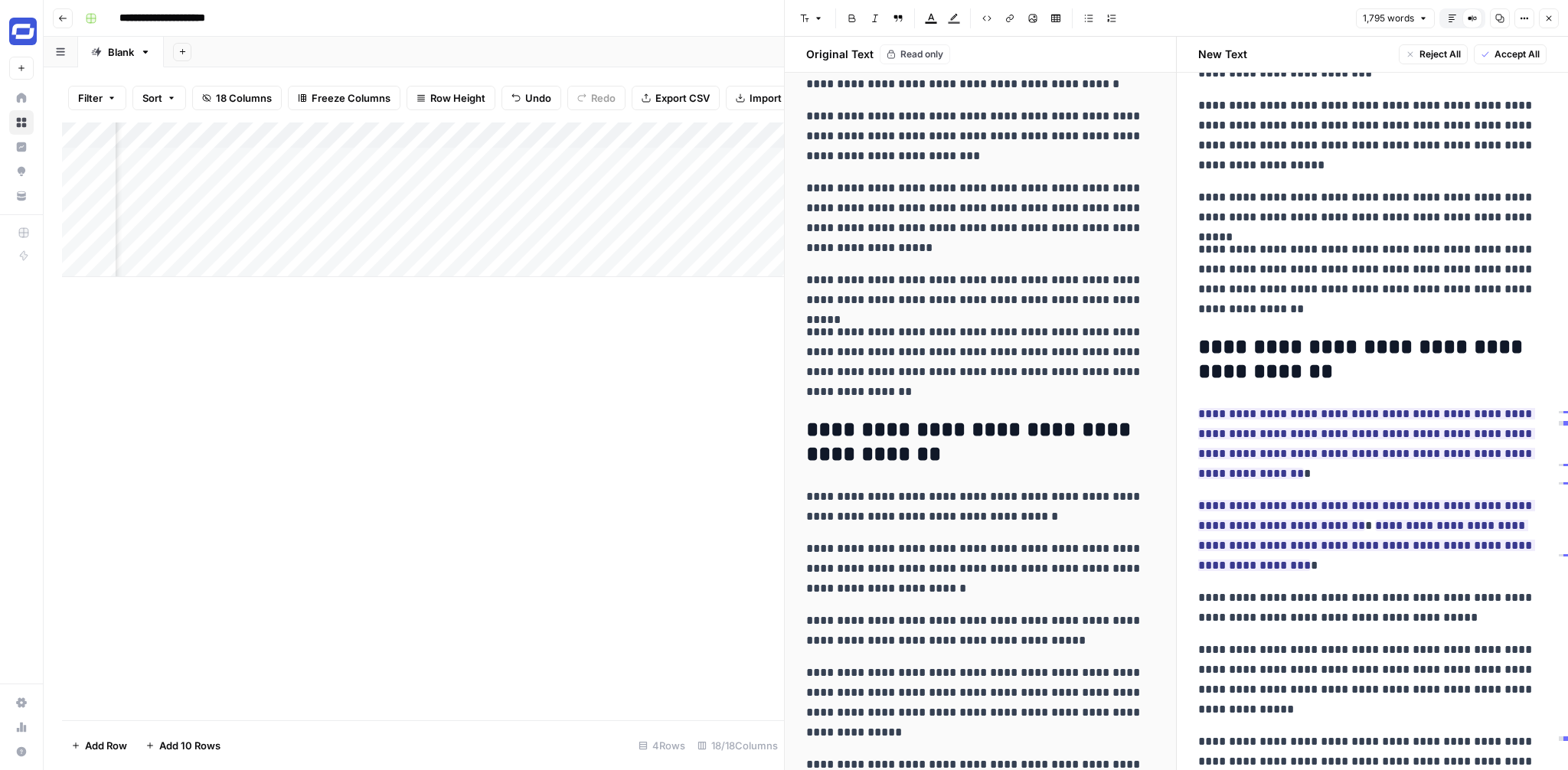
scroll to position [2862, 0]
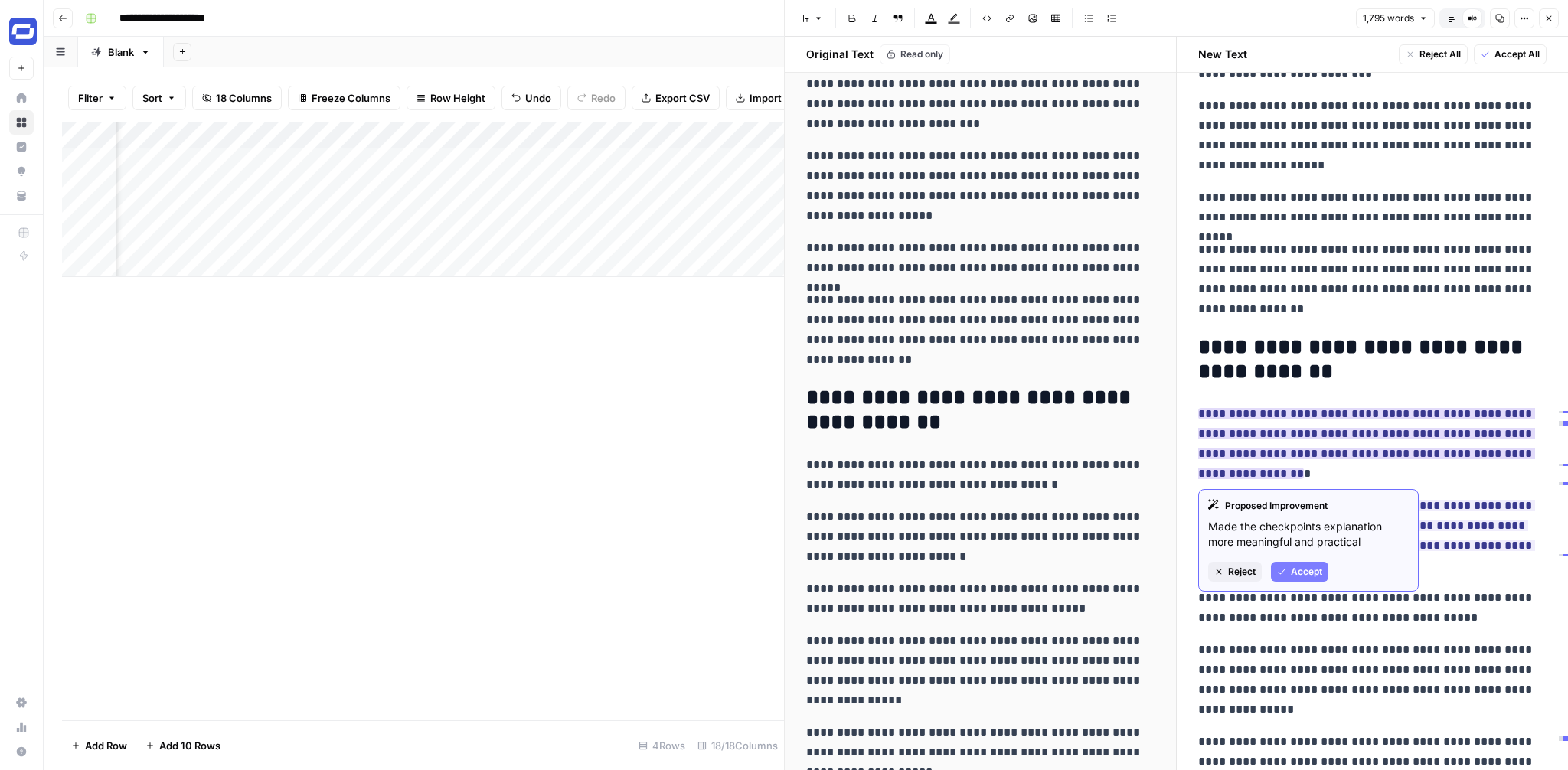
click at [1234, 565] on span "Reject" at bounding box center [1242, 572] width 28 height 14
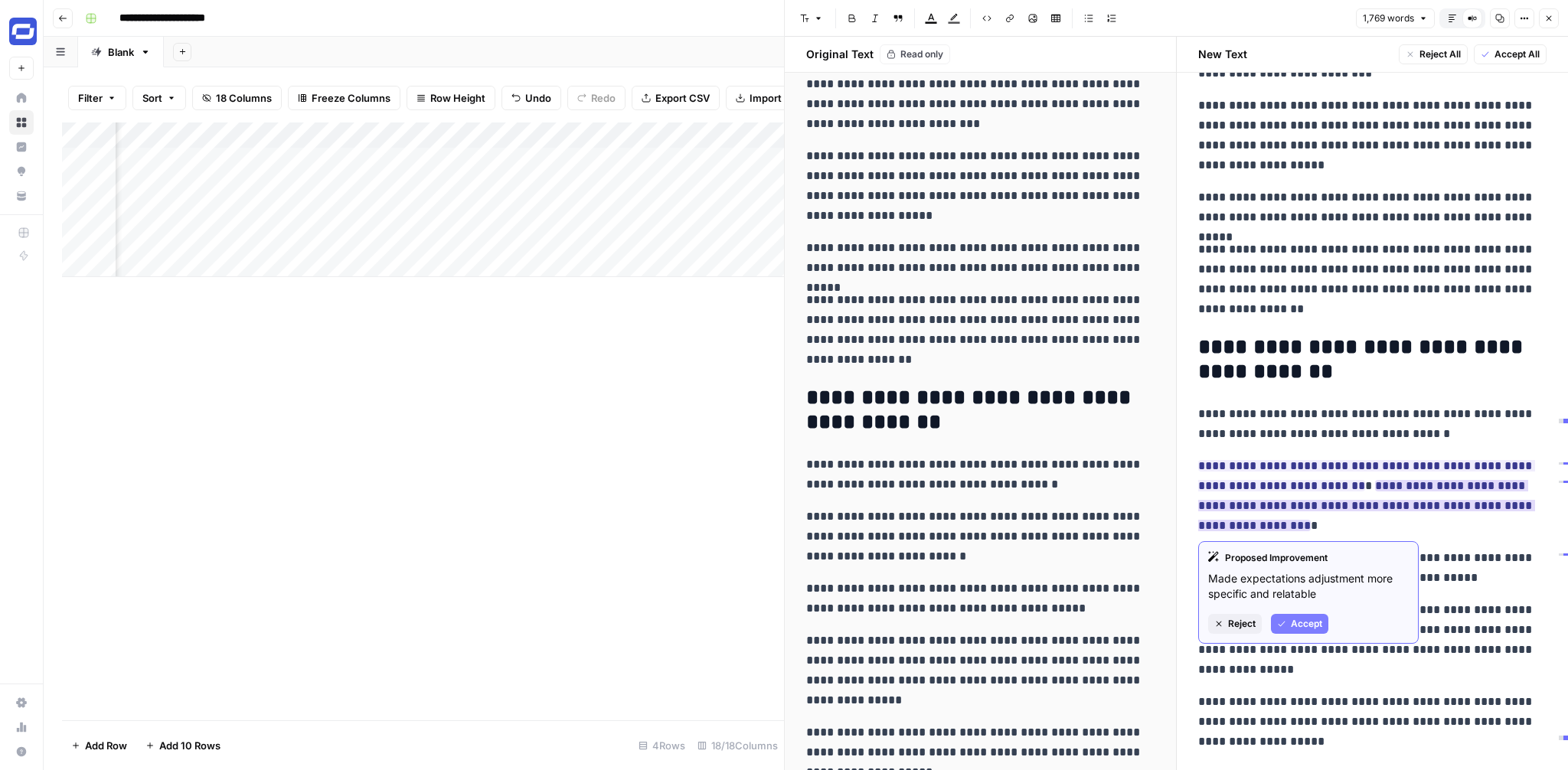
click at [1236, 631] on button "Reject" at bounding box center [1235, 624] width 54 height 20
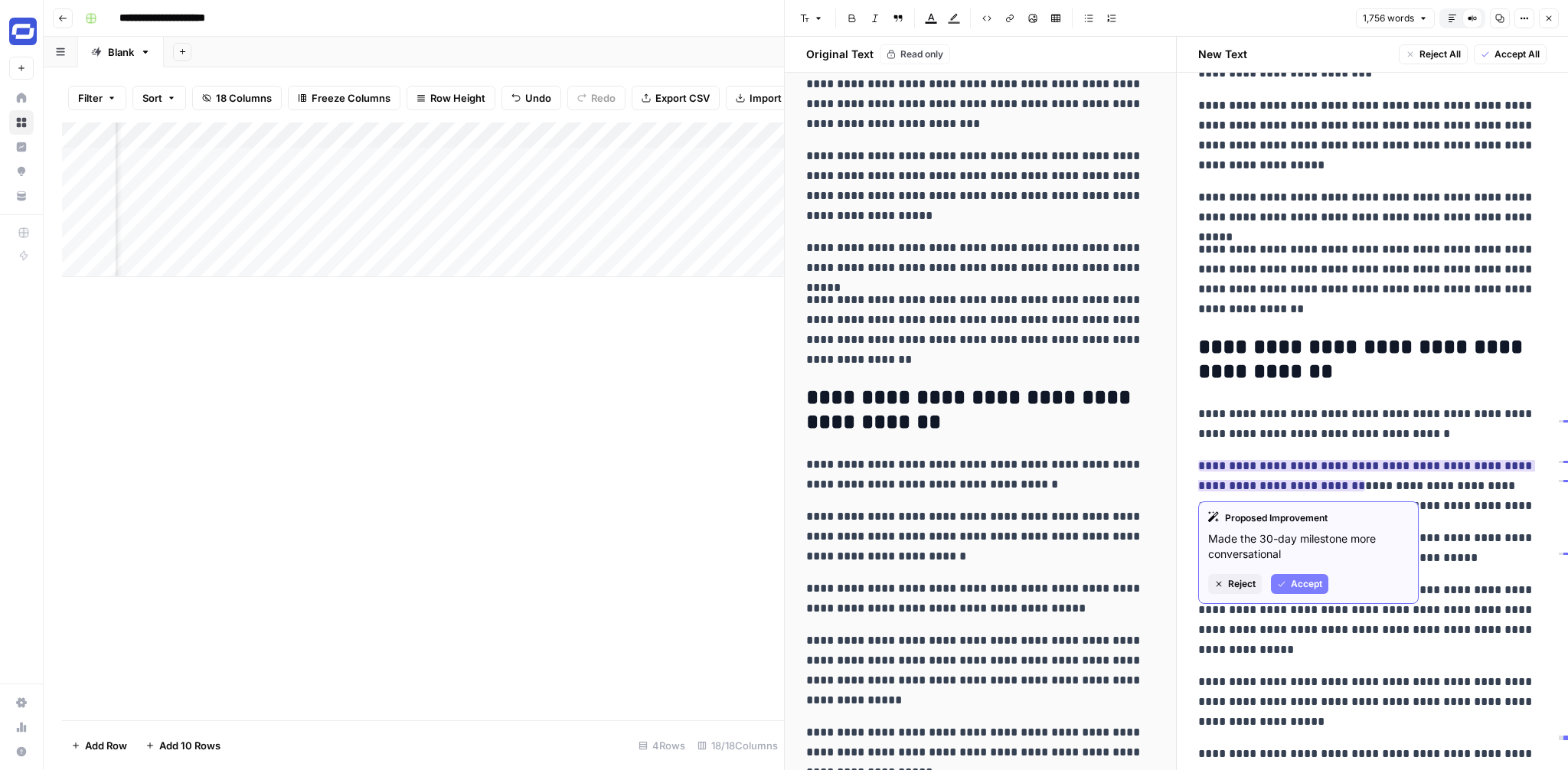
click at [1300, 579] on span "Accept" at bounding box center [1306, 584] width 31 height 14
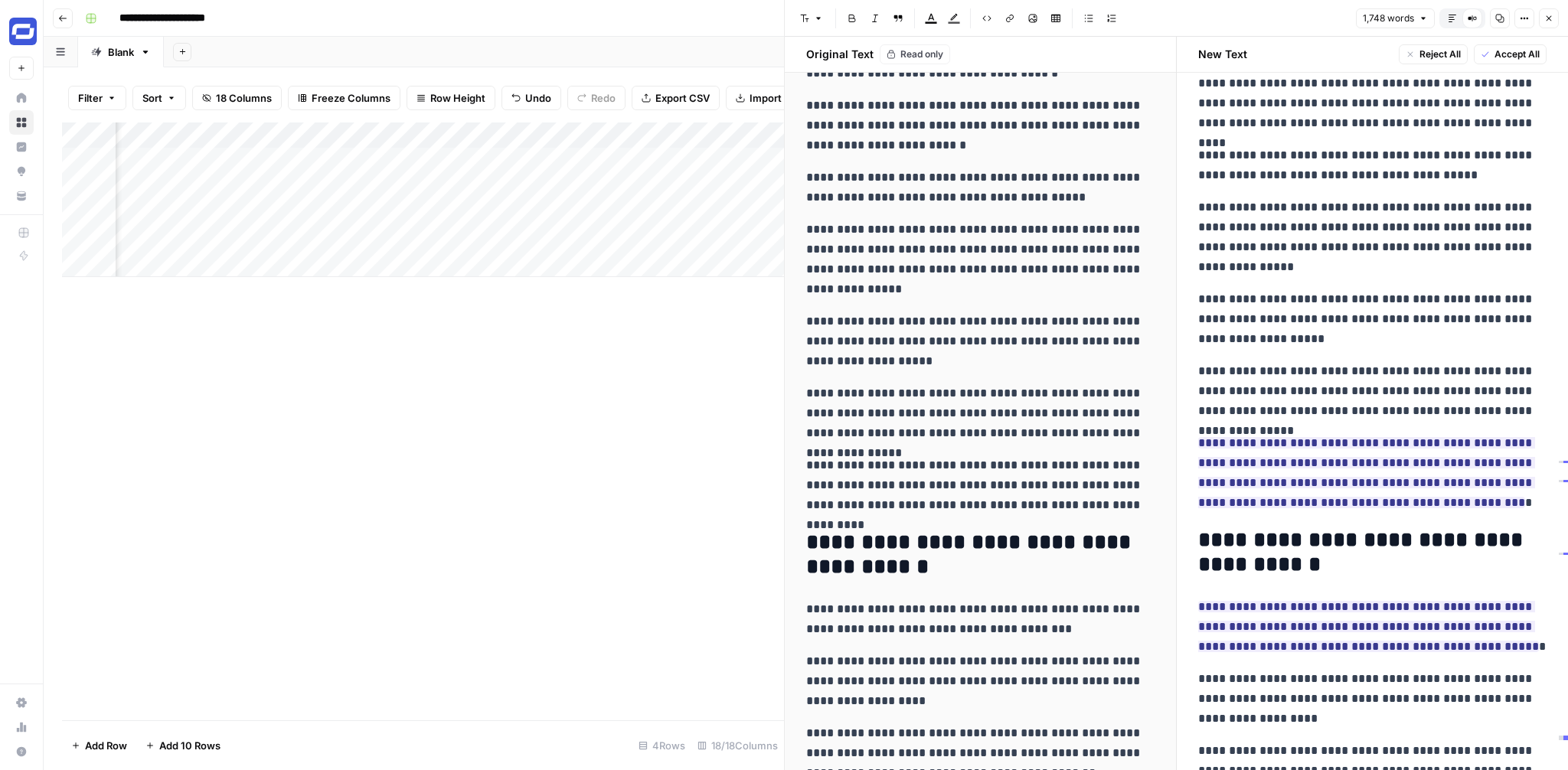
scroll to position [3269, 0]
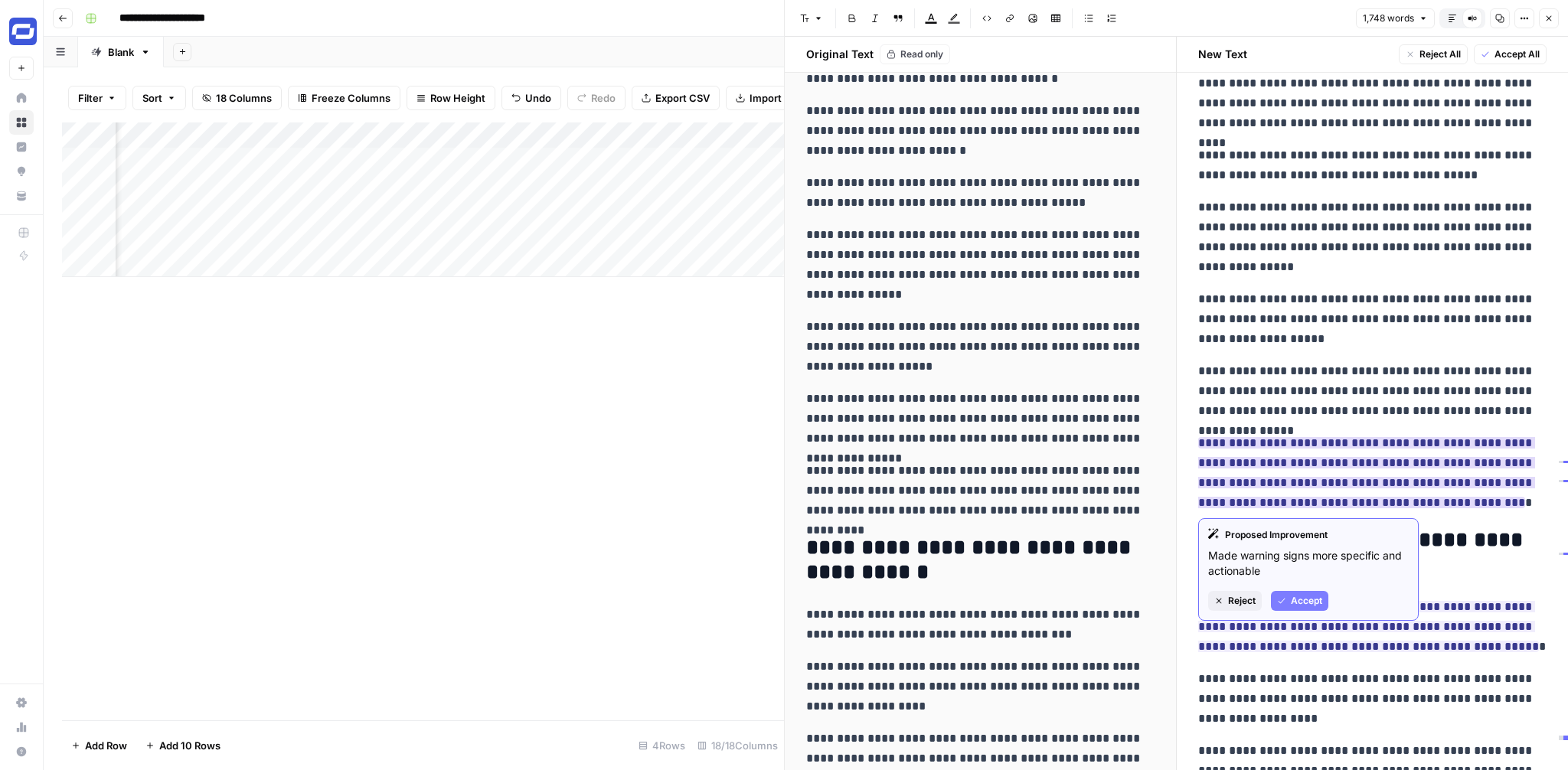
click at [1228, 597] on span "Reject" at bounding box center [1242, 601] width 28 height 14
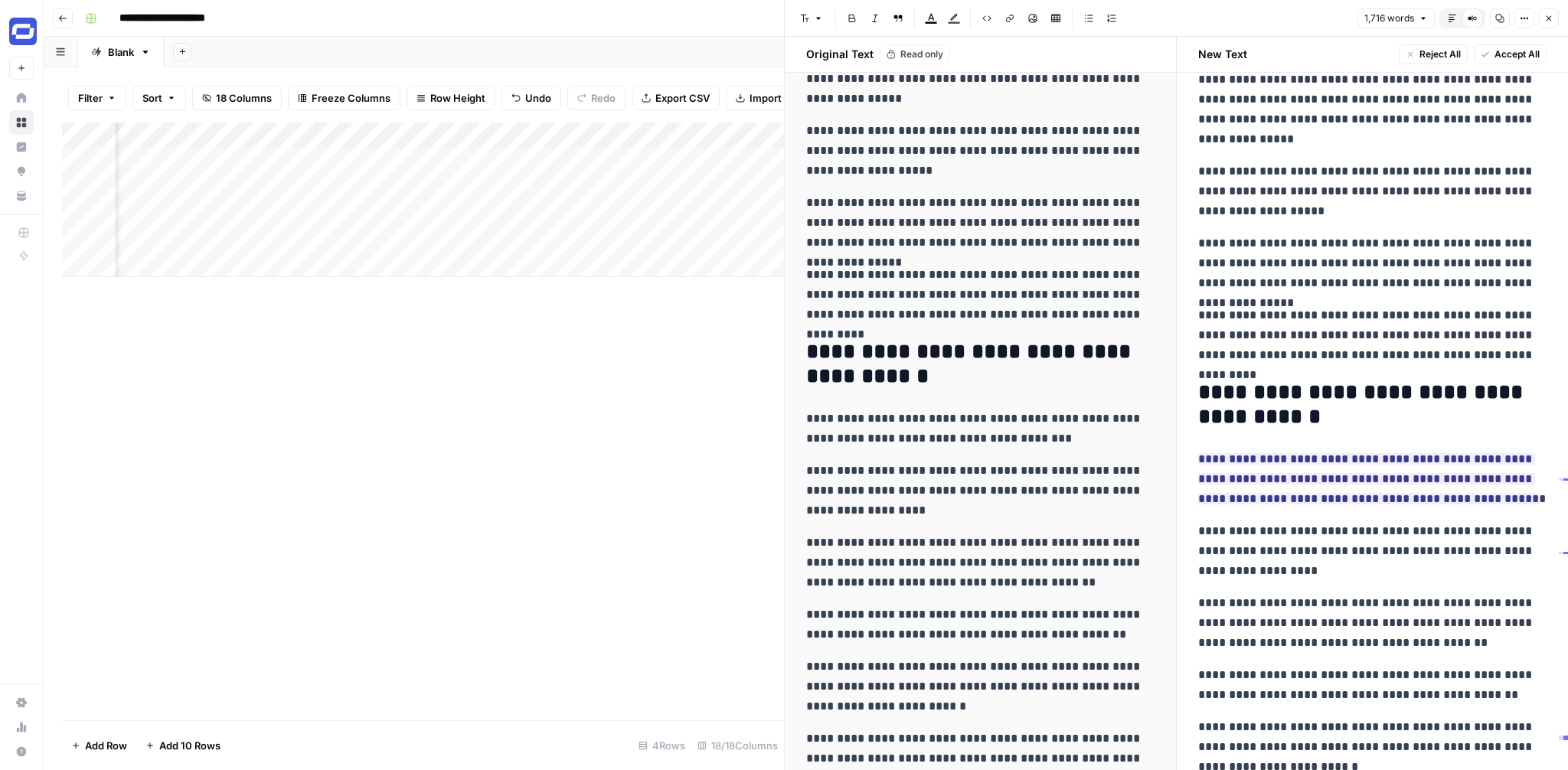
scroll to position [3468, 0]
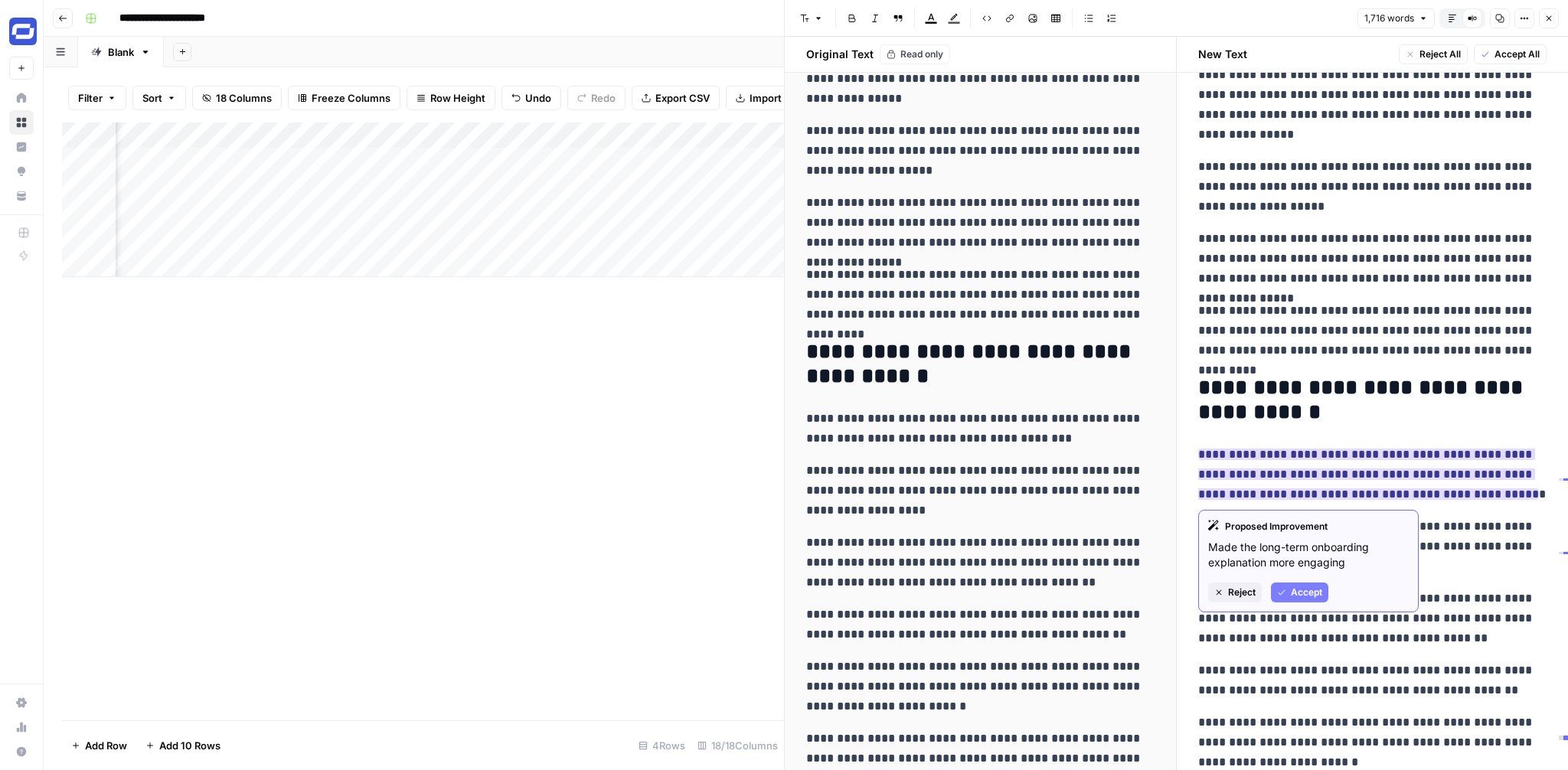
click at [1242, 587] on span "Reject" at bounding box center [1242, 593] width 28 height 14
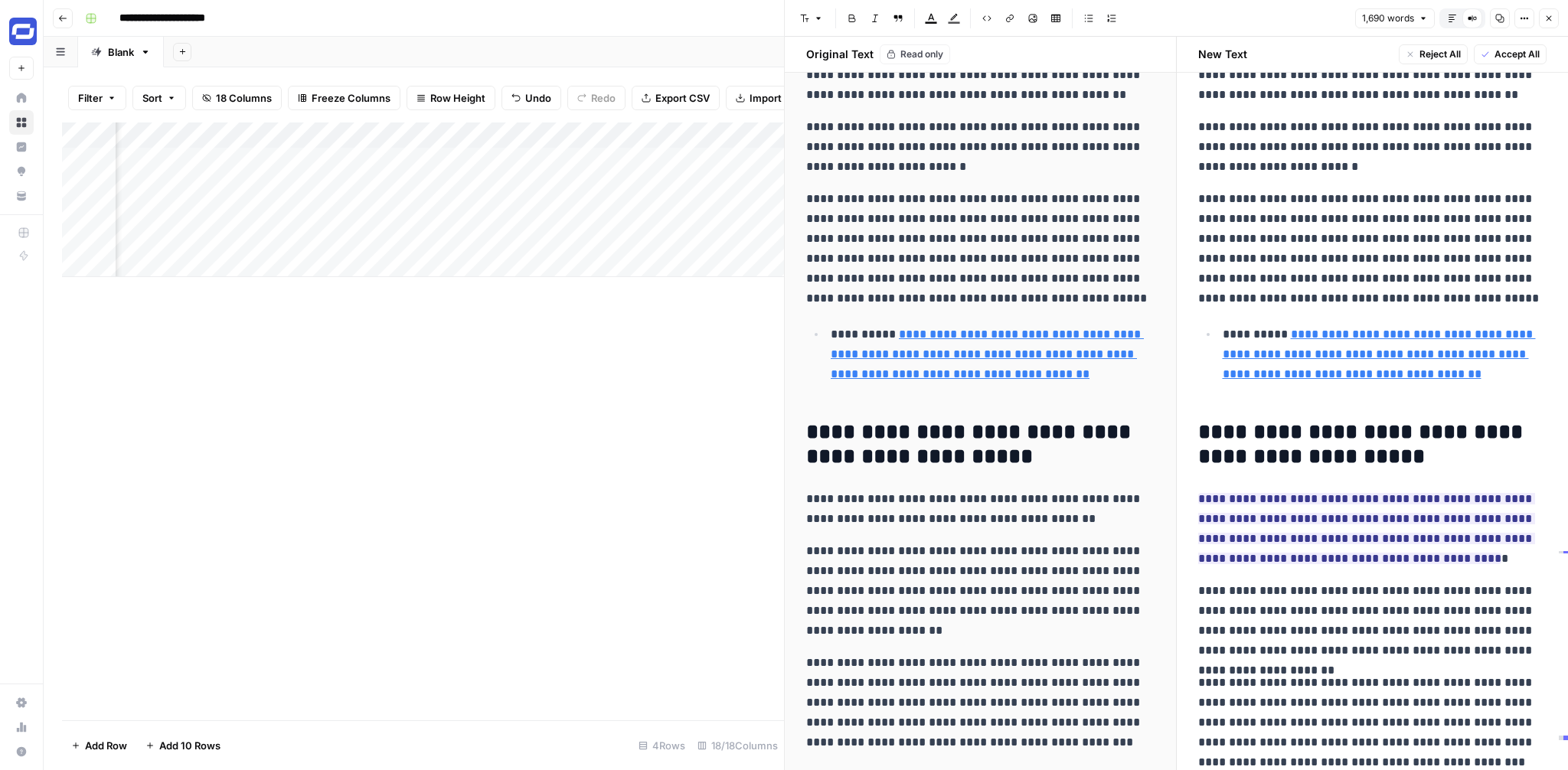
scroll to position [4013, 0]
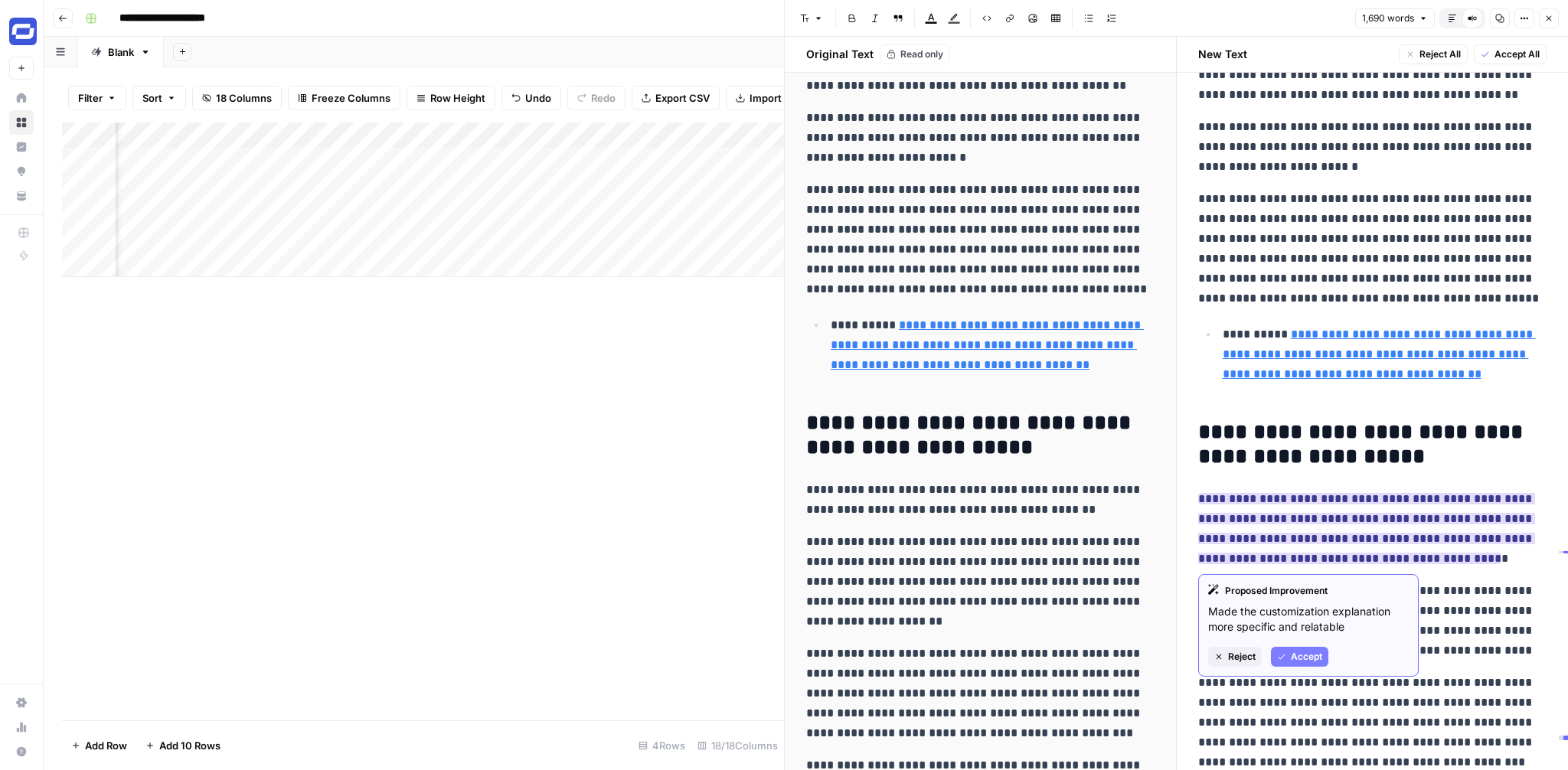
click at [1281, 660] on icon "button" at bounding box center [1282, 657] width 9 height 9
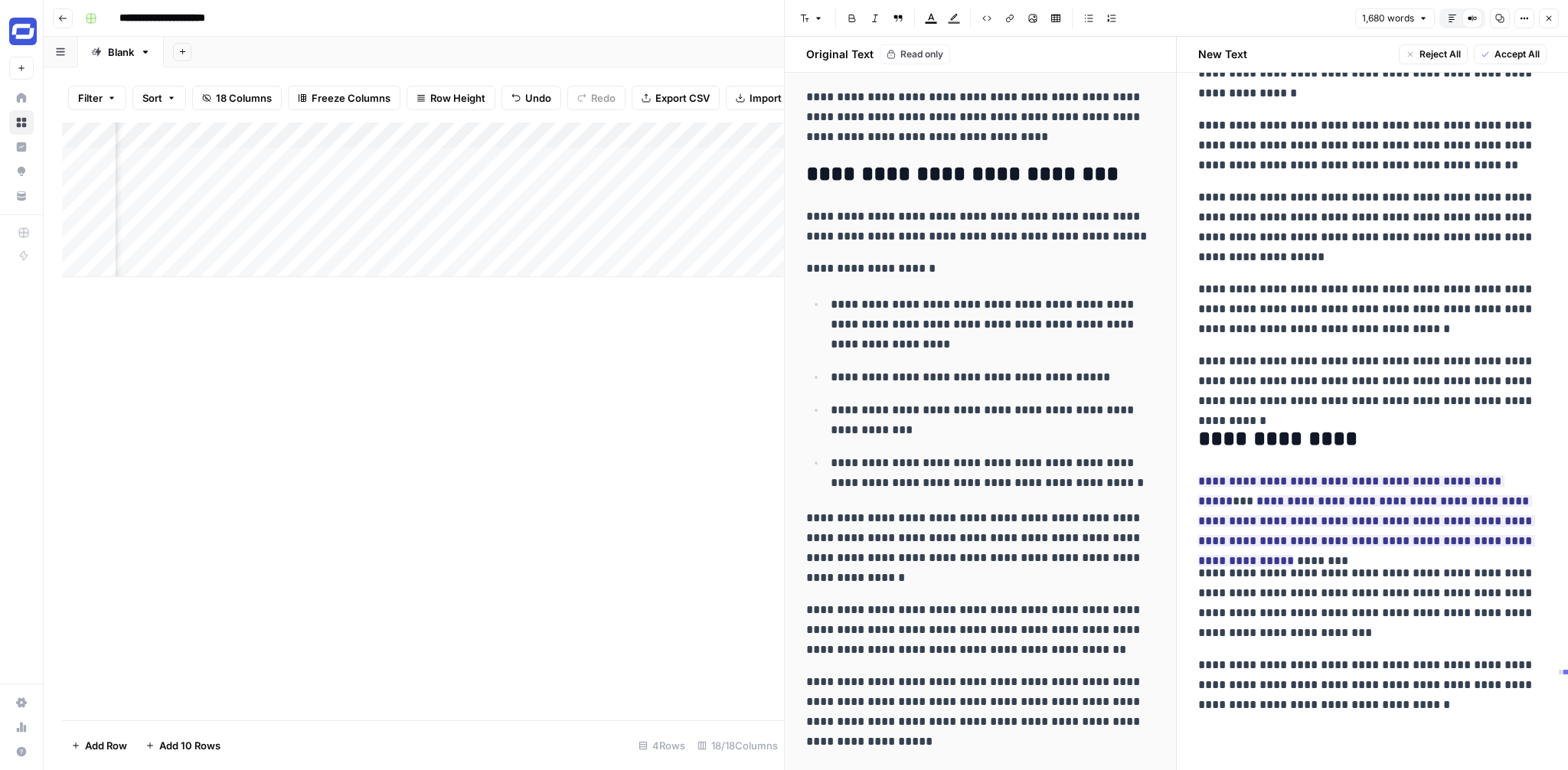
scroll to position [5525, 0]
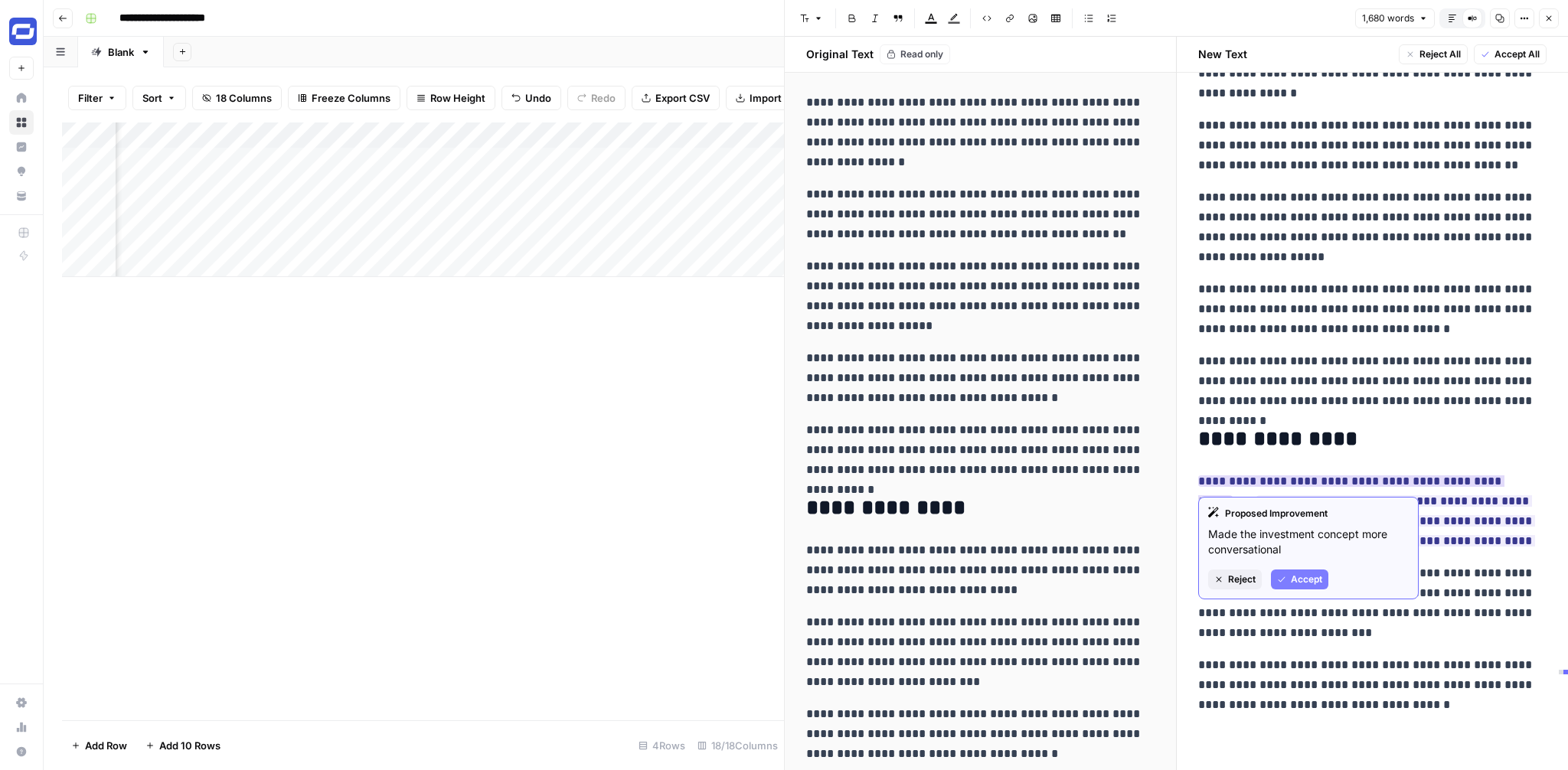
click at [1239, 578] on span "Reject" at bounding box center [1242, 580] width 28 height 14
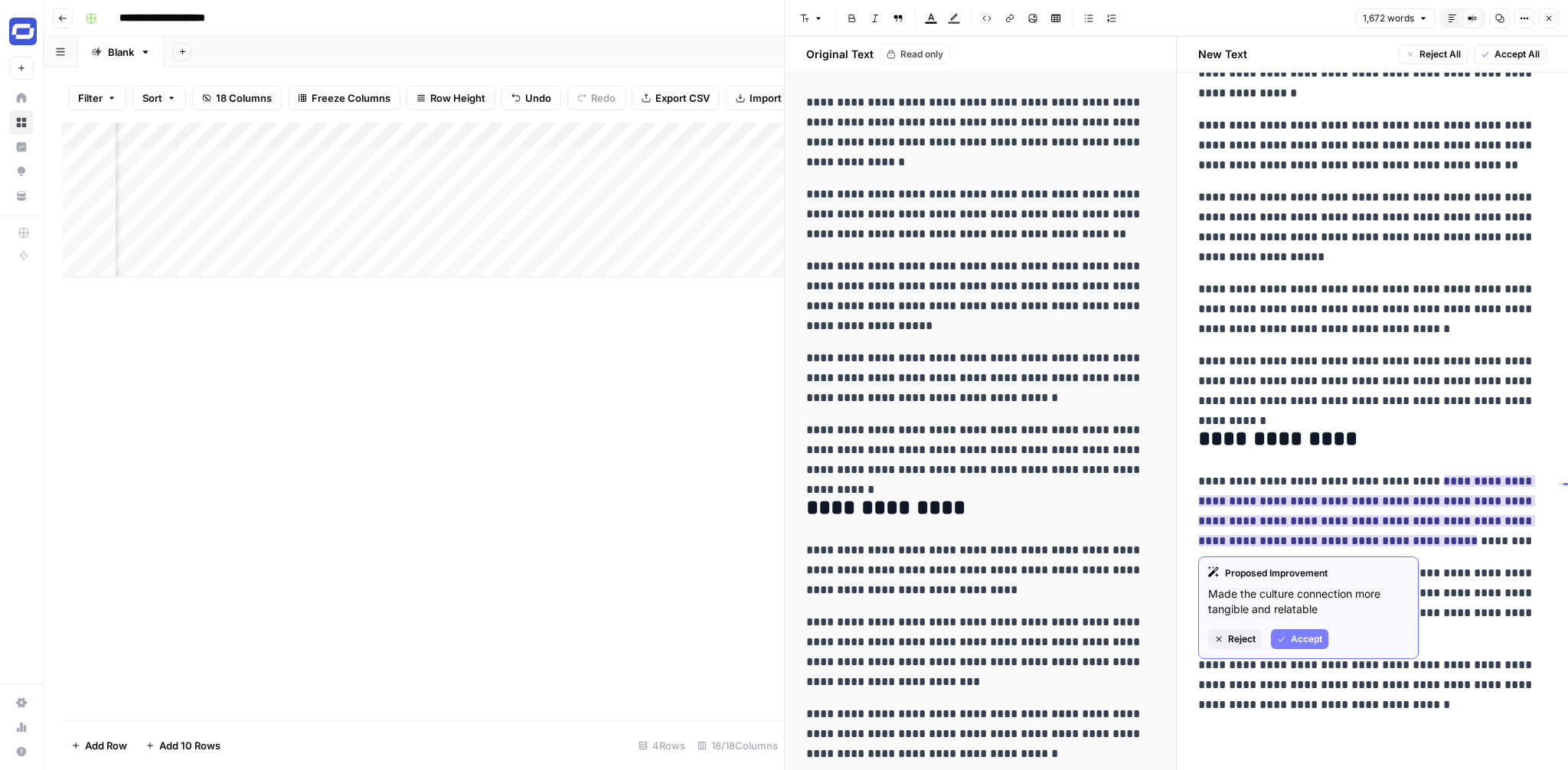
click at [1240, 638] on span "Reject" at bounding box center [1242, 640] width 28 height 14
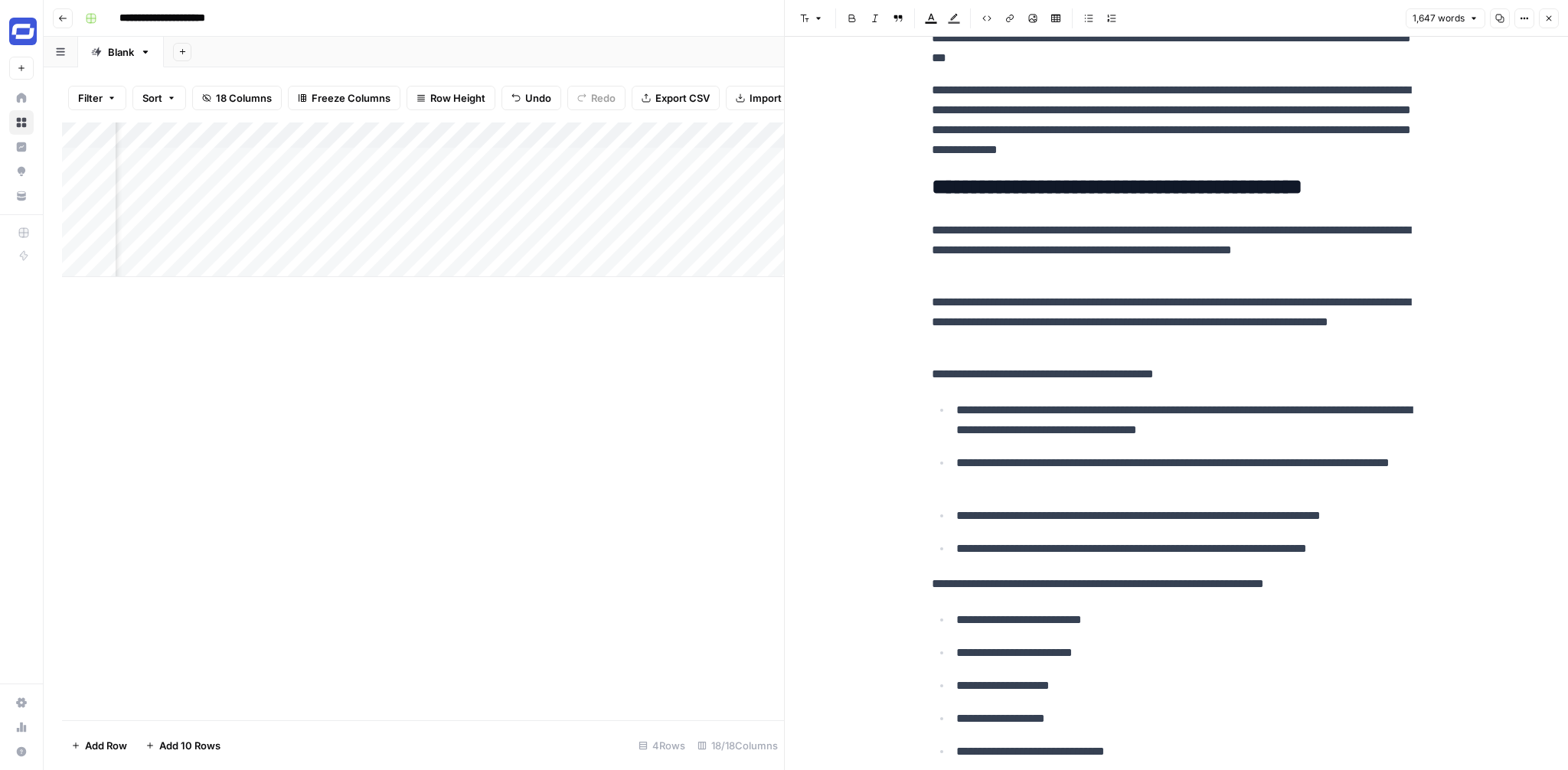
scroll to position [0, 0]
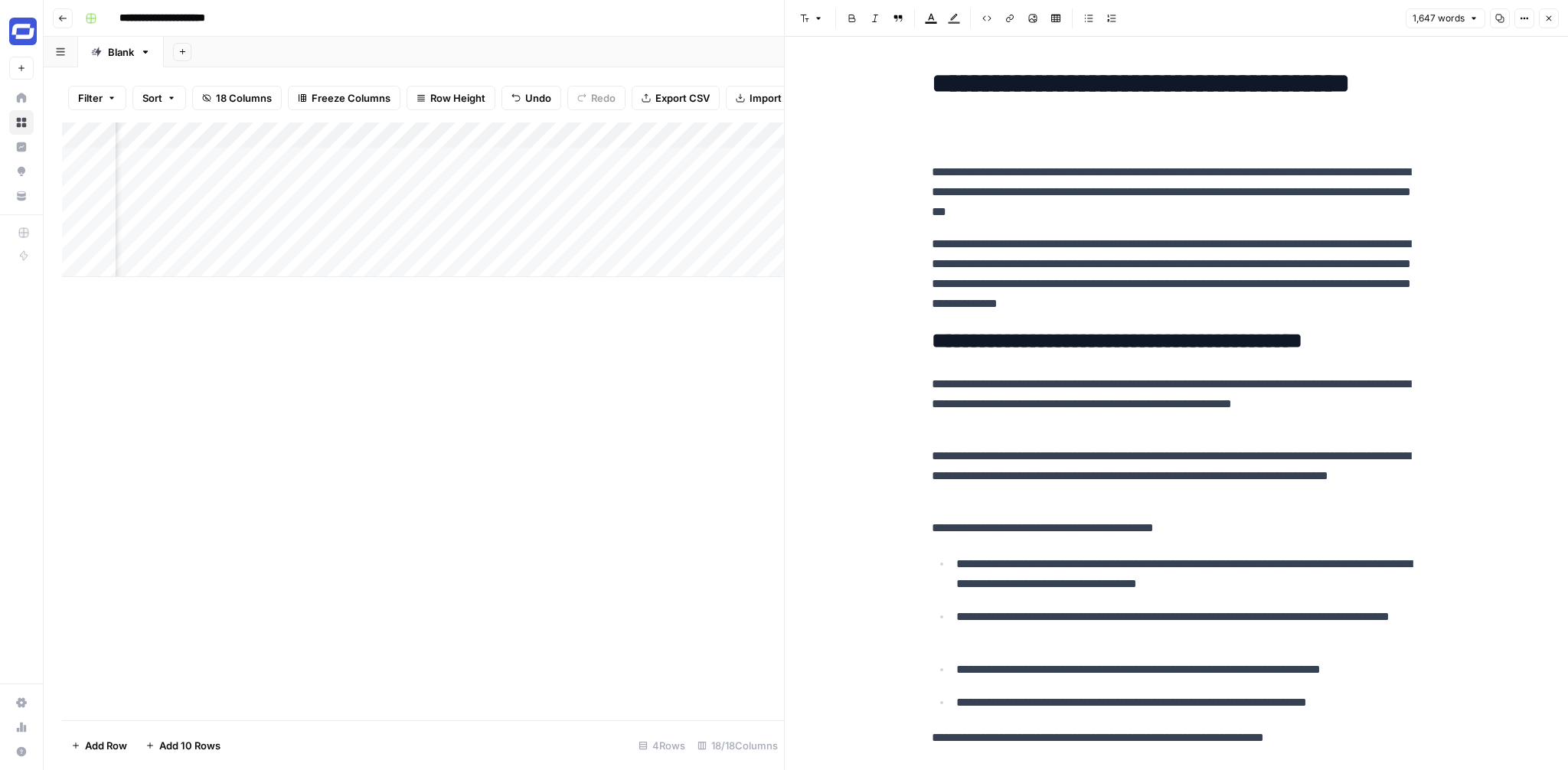
click at [1551, 18] on icon "button" at bounding box center [1549, 18] width 9 height 9
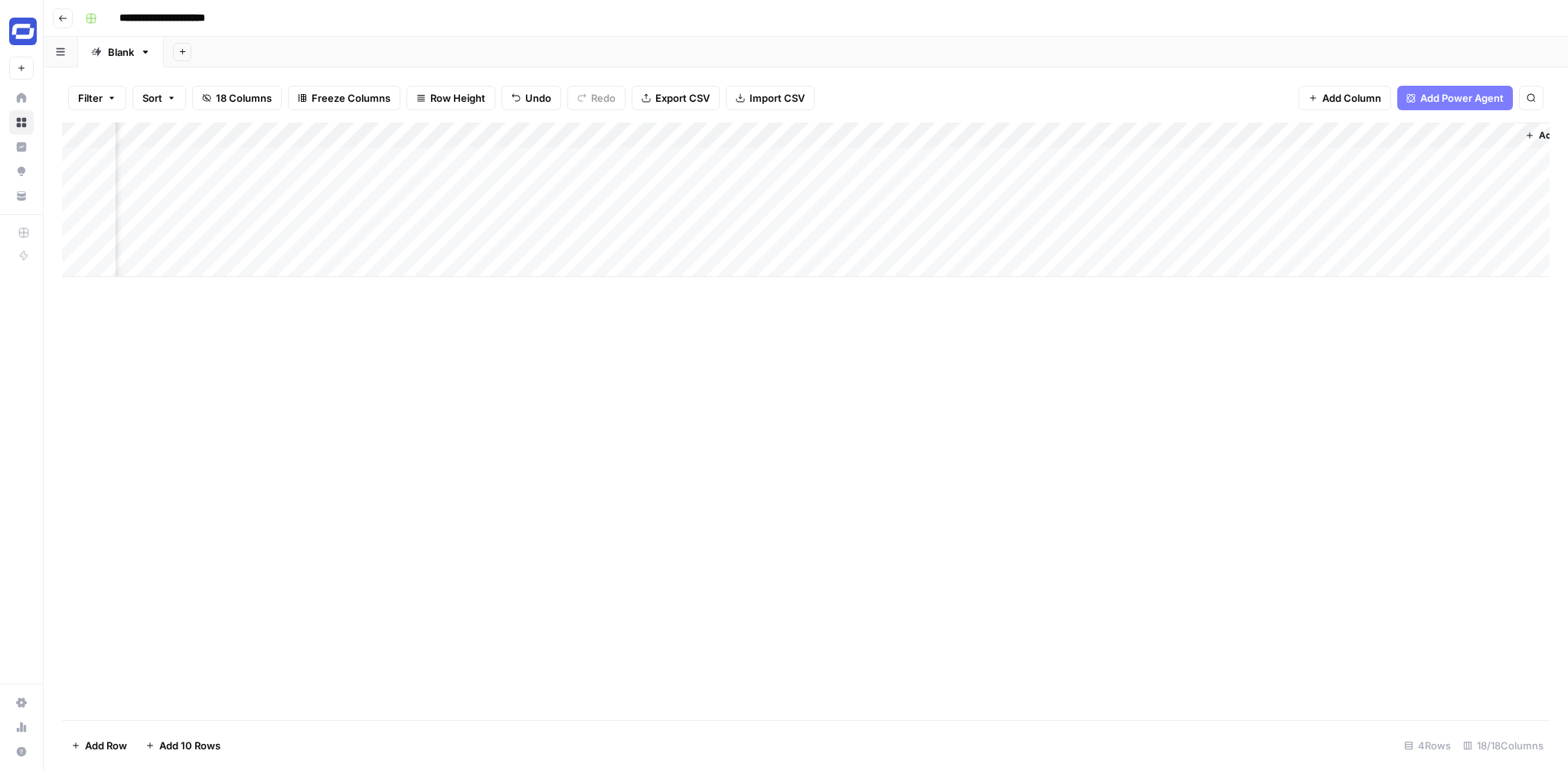
scroll to position [0, 1759]
click at [1478, 103] on span "Add Power Agent" at bounding box center [1461, 98] width 84 height 15
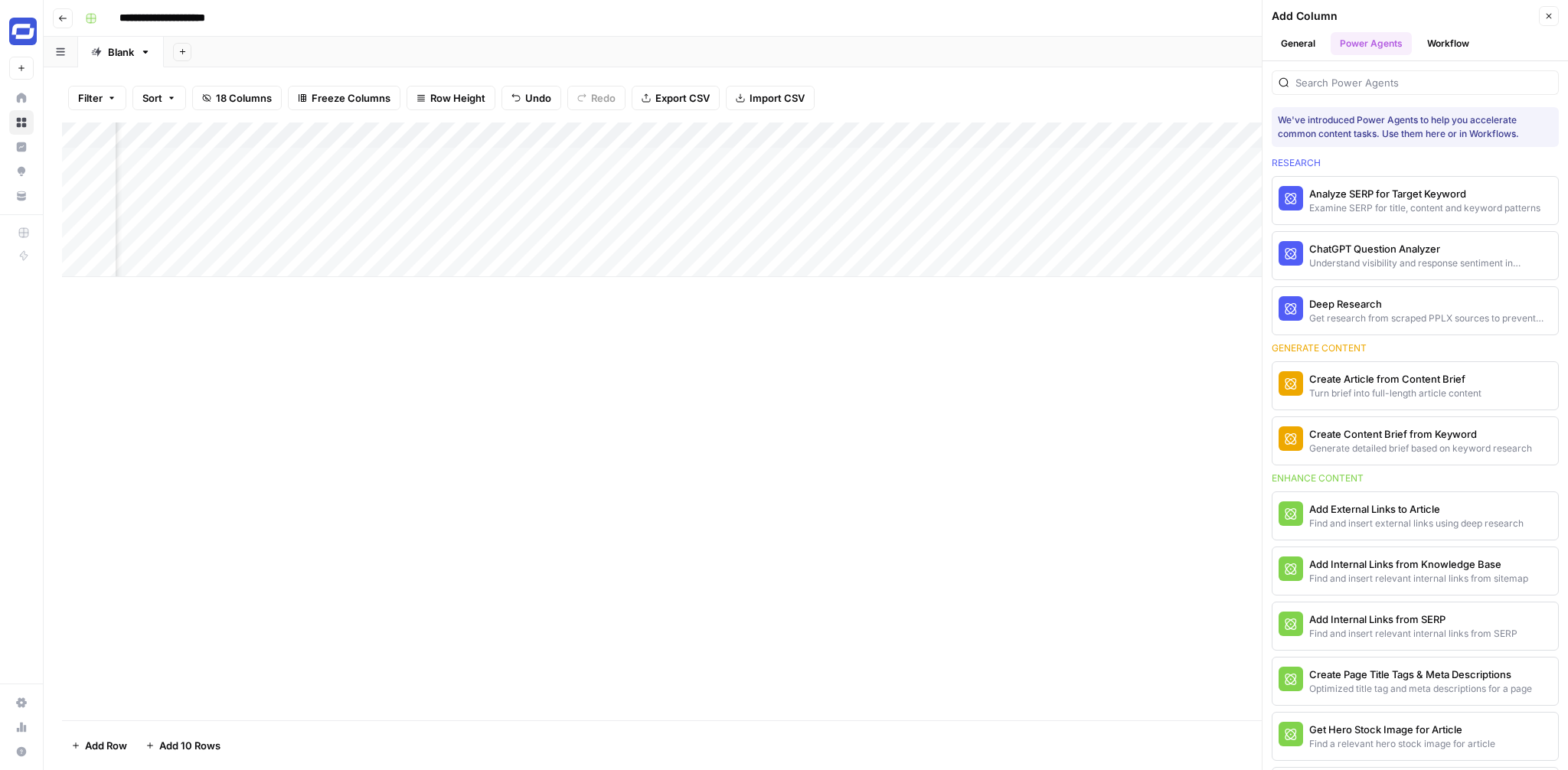
click at [1551, 13] on icon "button" at bounding box center [1549, 16] width 9 height 9
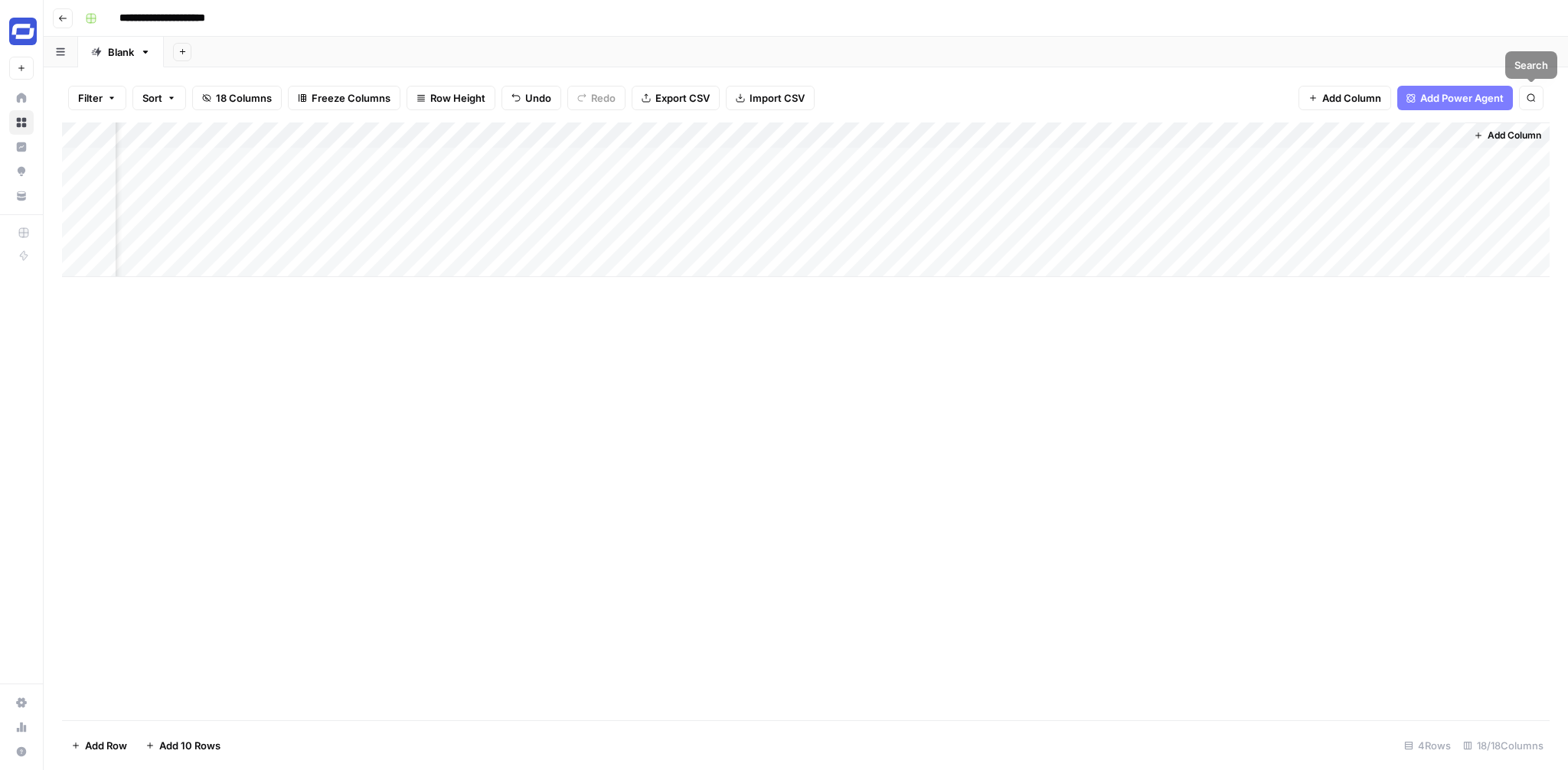
click at [1514, 134] on span "Add Column" at bounding box center [1514, 136] width 54 height 14
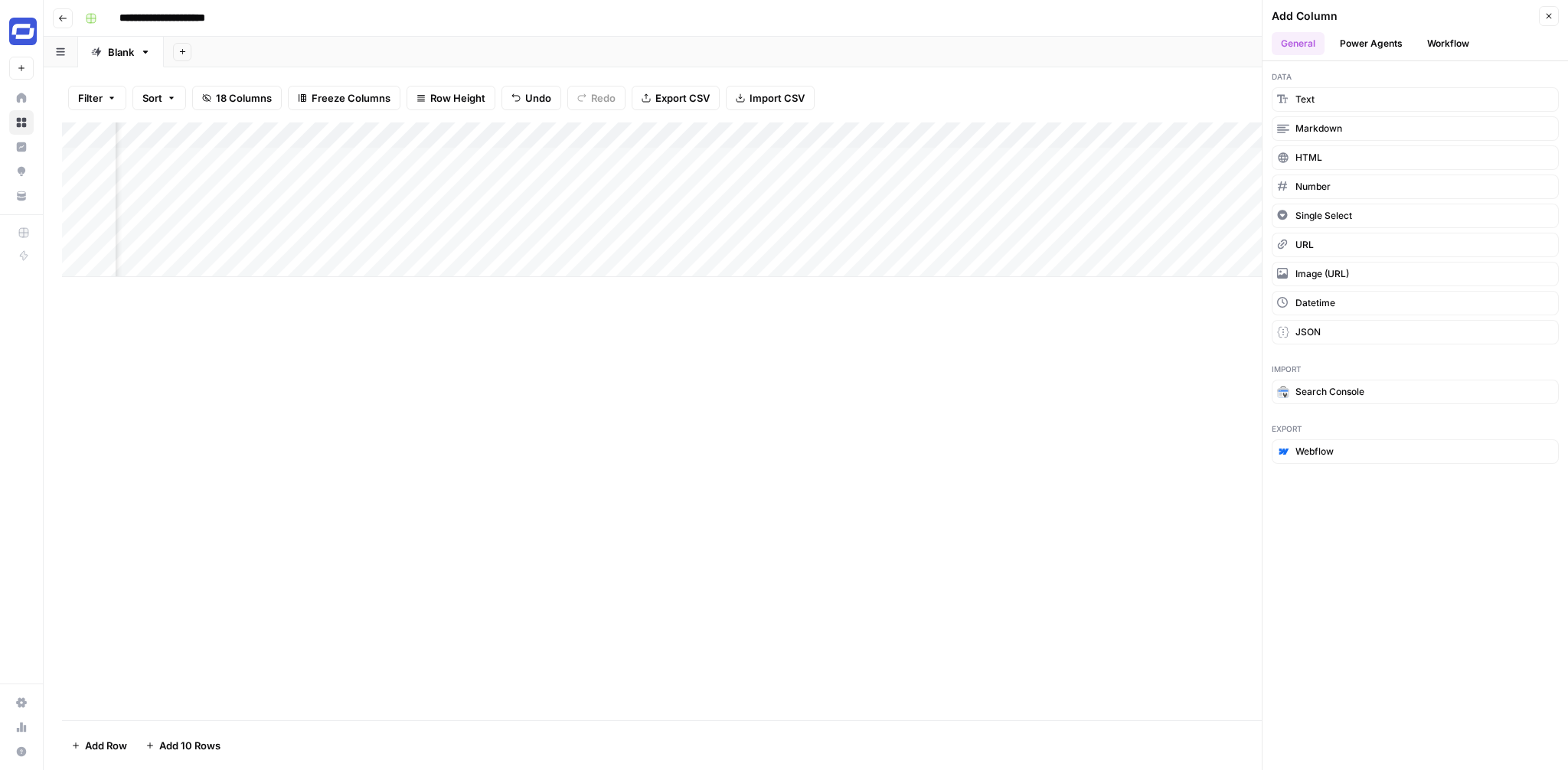
click at [1432, 41] on button "Workflow" at bounding box center [1448, 44] width 61 height 23
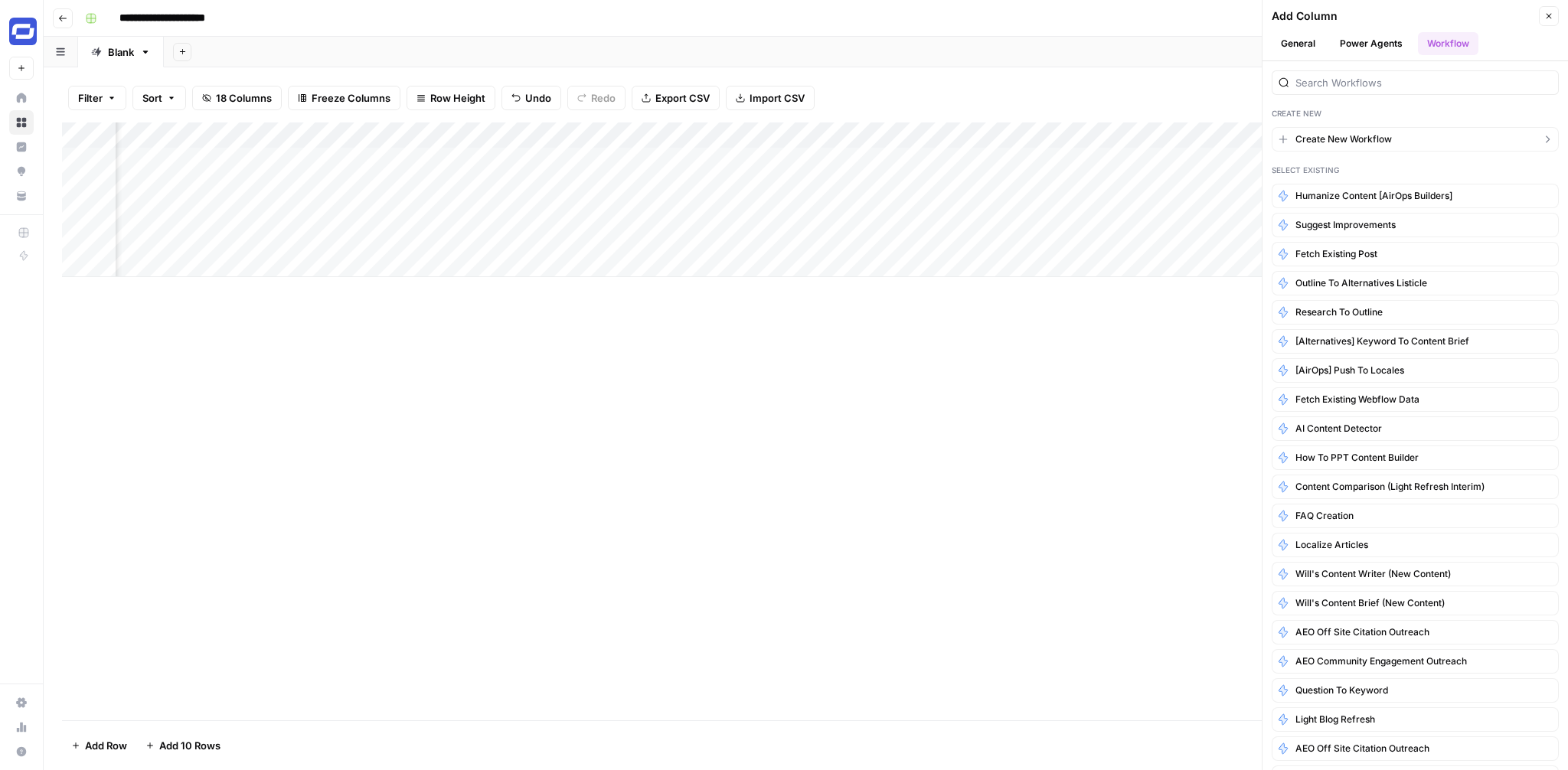
click at [1382, 137] on span "Create New Workflow" at bounding box center [1343, 140] width 97 height 14
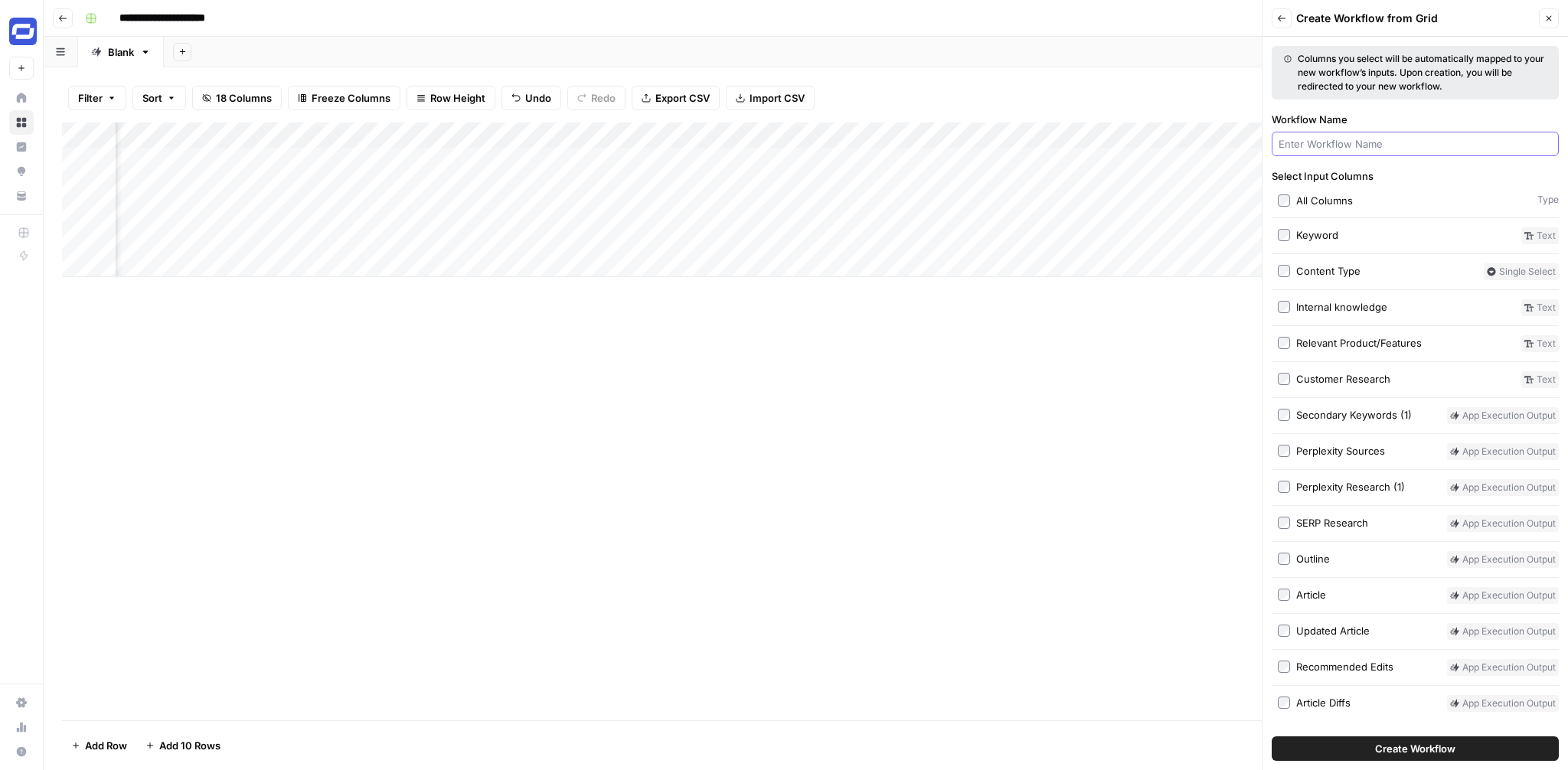
click at [1374, 143] on input "Workflow Name" at bounding box center [1415, 144] width 273 height 15
type input "Article line editor"
click at [1012, 385] on div "Add Column" at bounding box center [806, 422] width 1487 height 598
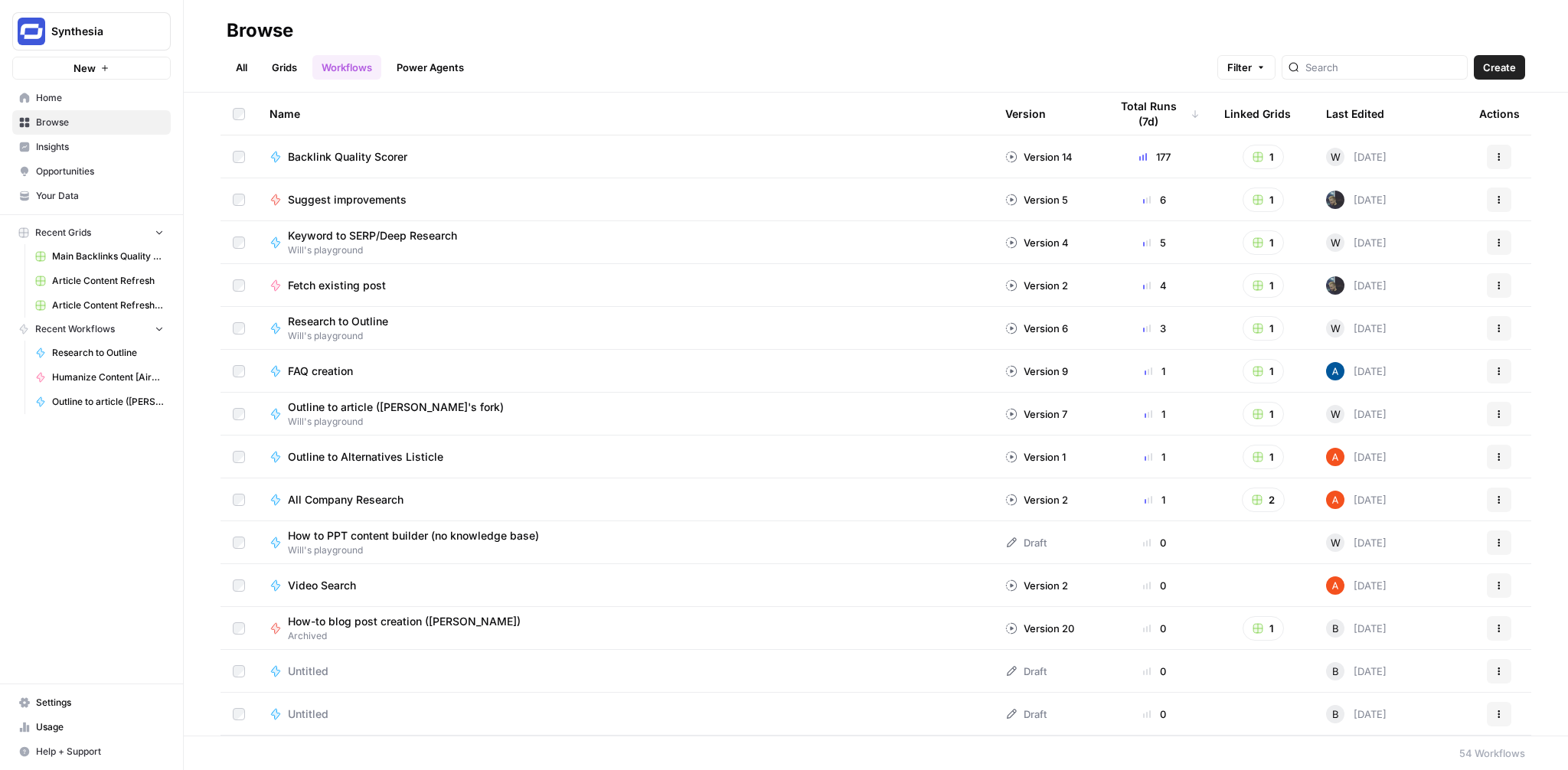
click at [64, 721] on span "Usage" at bounding box center [100, 728] width 128 height 14
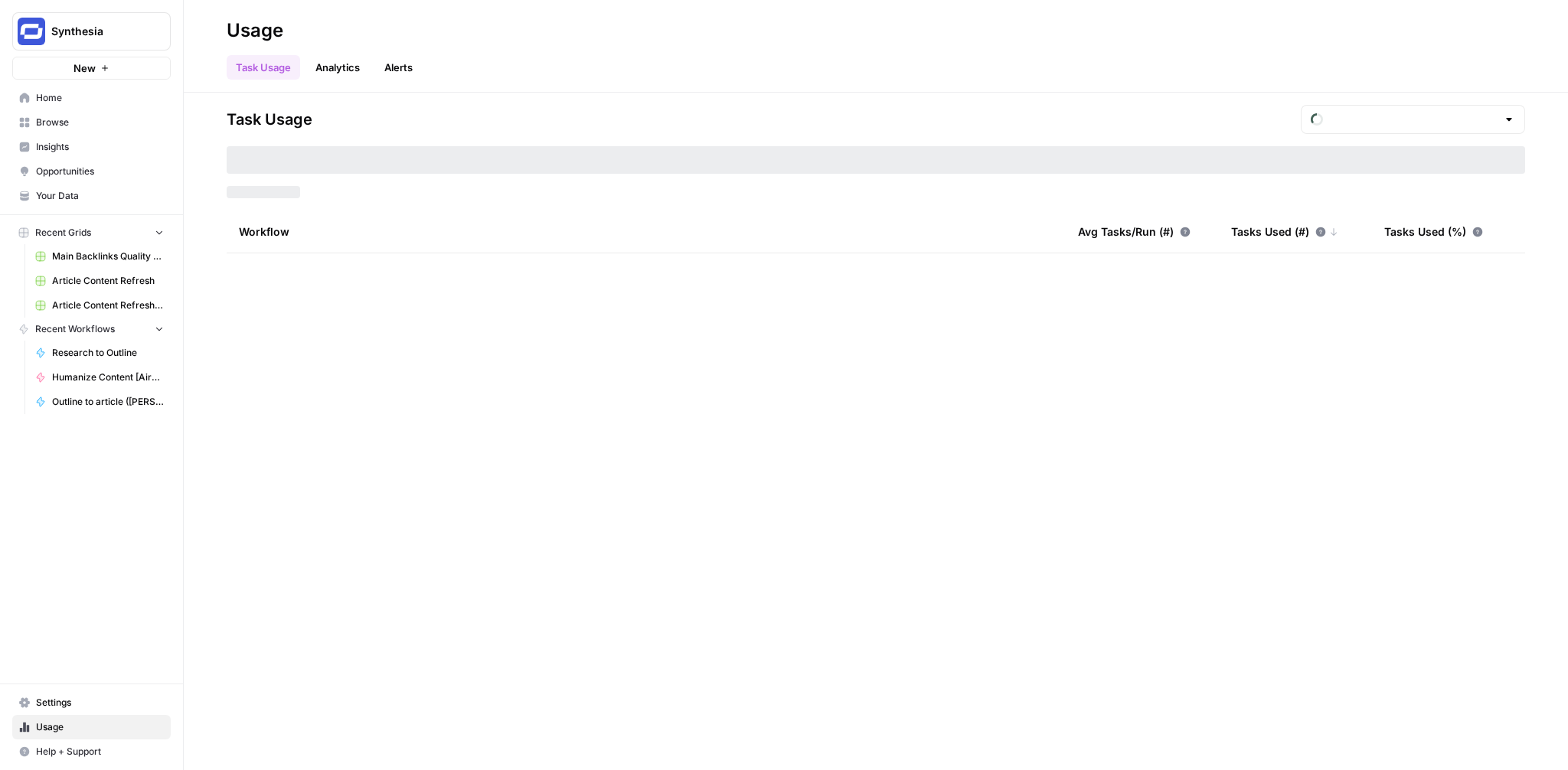
type input "September Tasks"
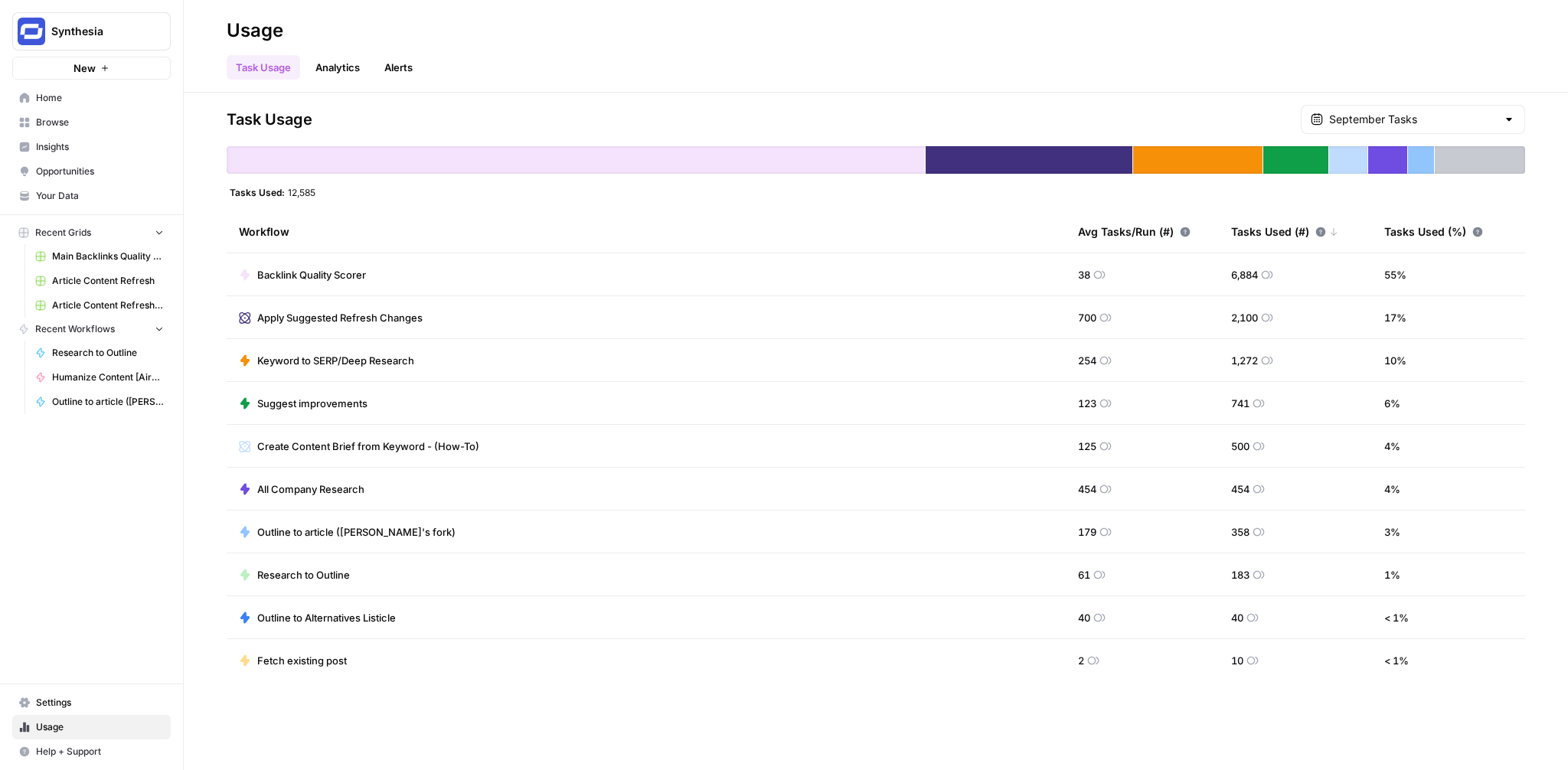
click at [57, 185] on link "Your Data" at bounding box center [91, 196] width 159 height 25
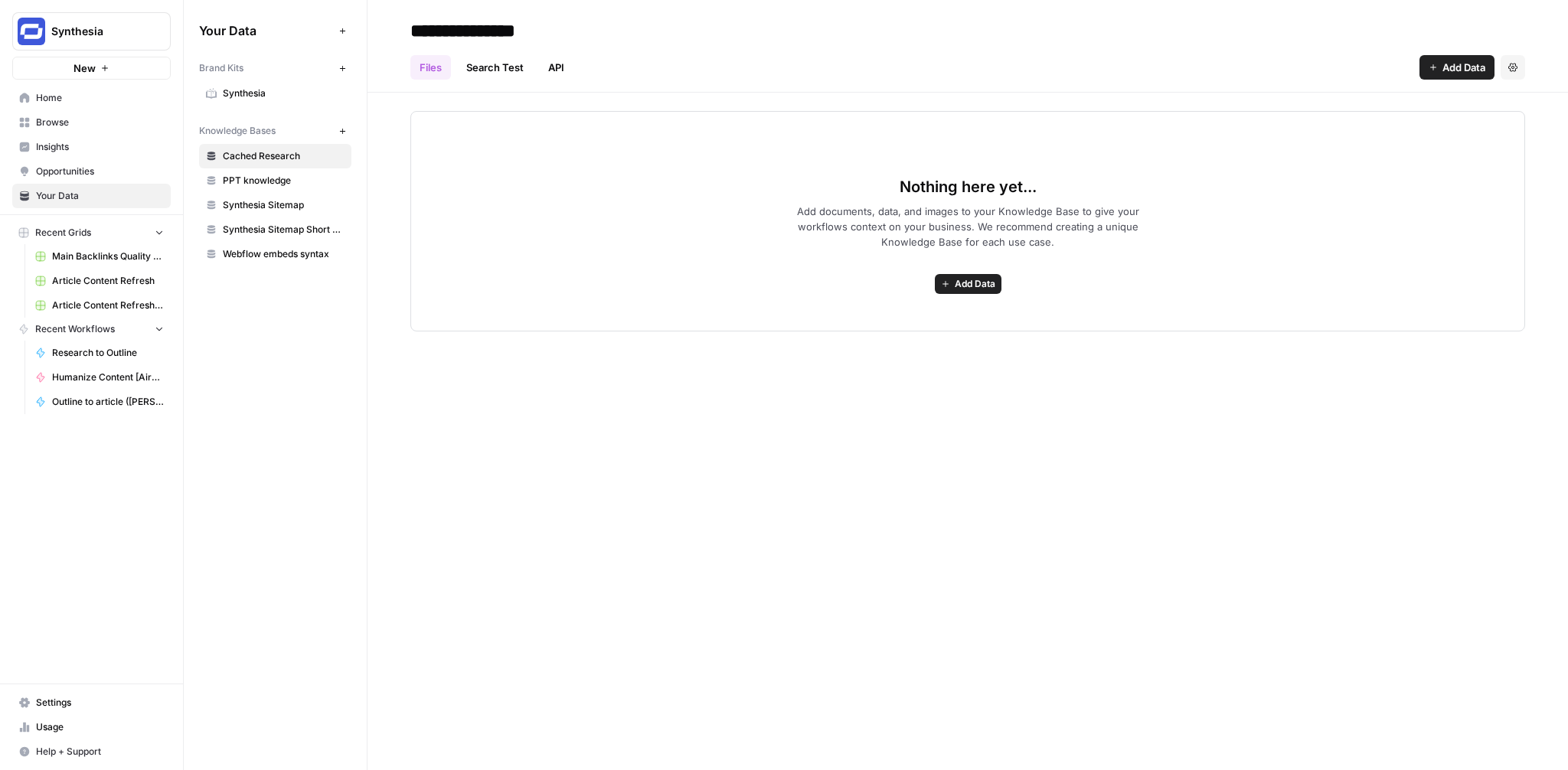
click at [1439, 63] on button "Add Data" at bounding box center [1457, 67] width 75 height 25
click at [1506, 67] on button "Settings" at bounding box center [1513, 67] width 25 height 25
click at [1216, 38] on h2 "**********" at bounding box center [968, 31] width 1115 height 25
click at [495, 77] on link "Search Test" at bounding box center [495, 67] width 76 height 25
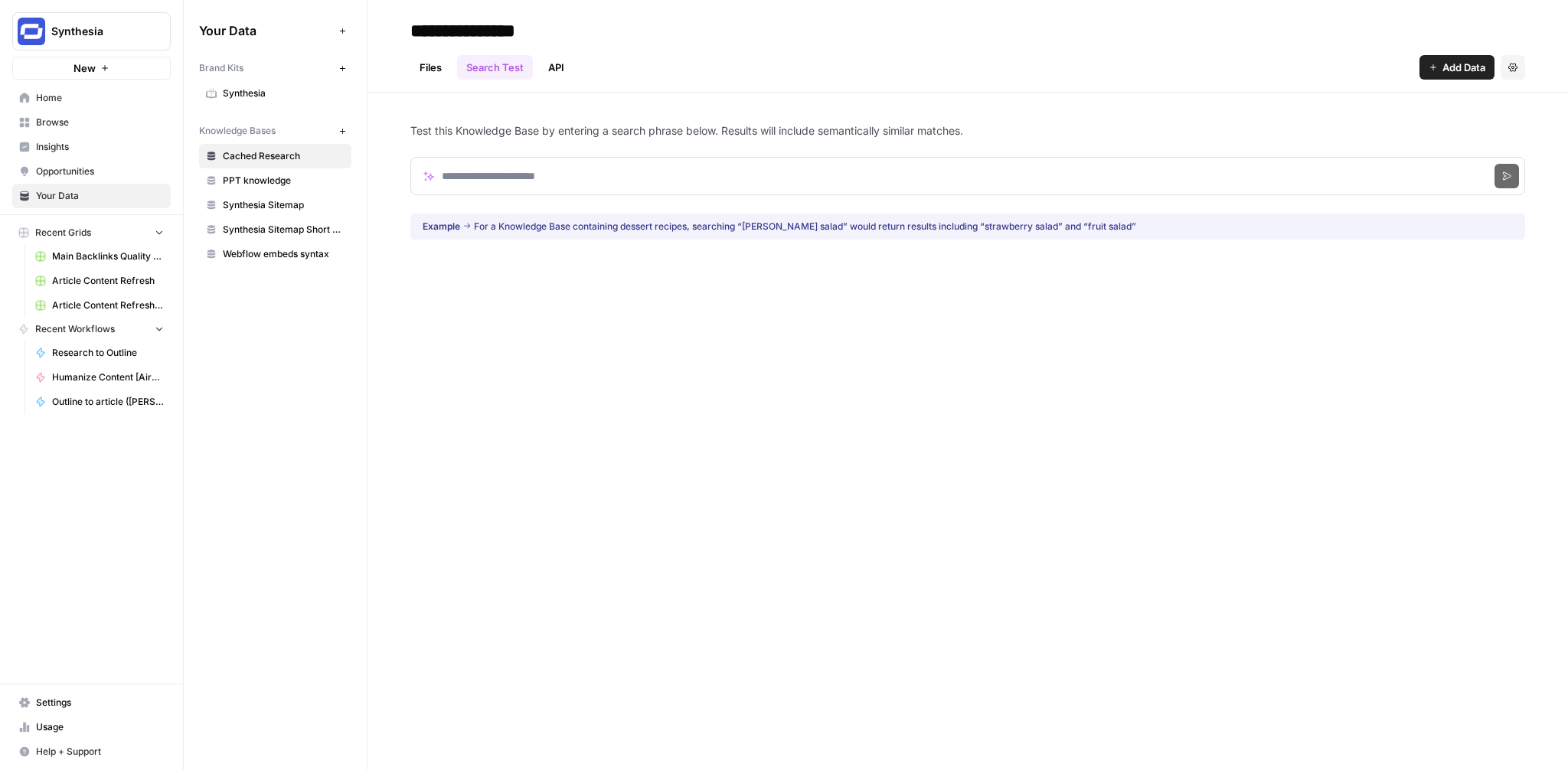
click at [442, 60] on link "Files" at bounding box center [430, 67] width 41 height 25
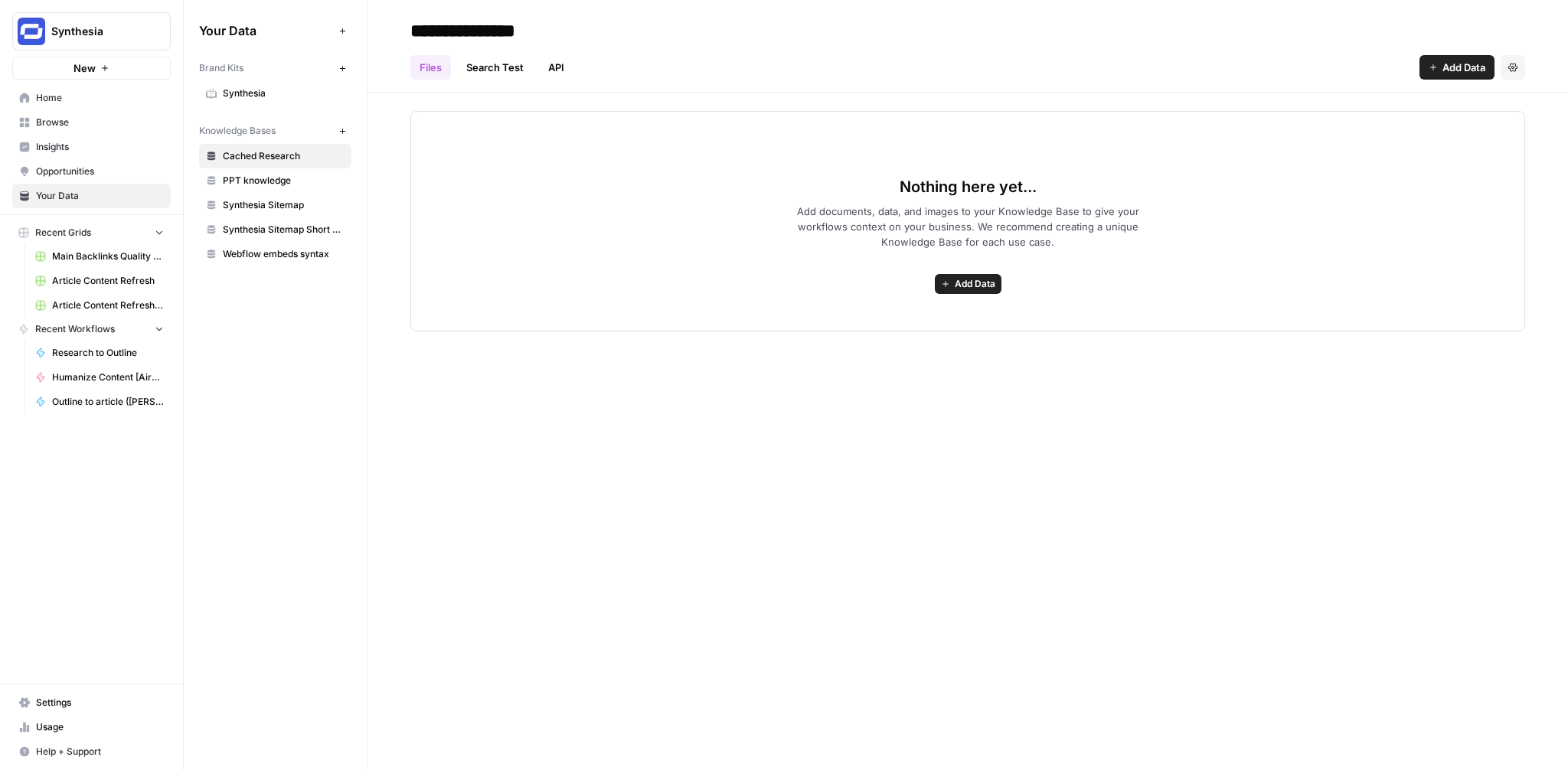
click at [441, 67] on link "Files" at bounding box center [430, 67] width 41 height 25
click at [558, 66] on link "API" at bounding box center [556, 67] width 35 height 25
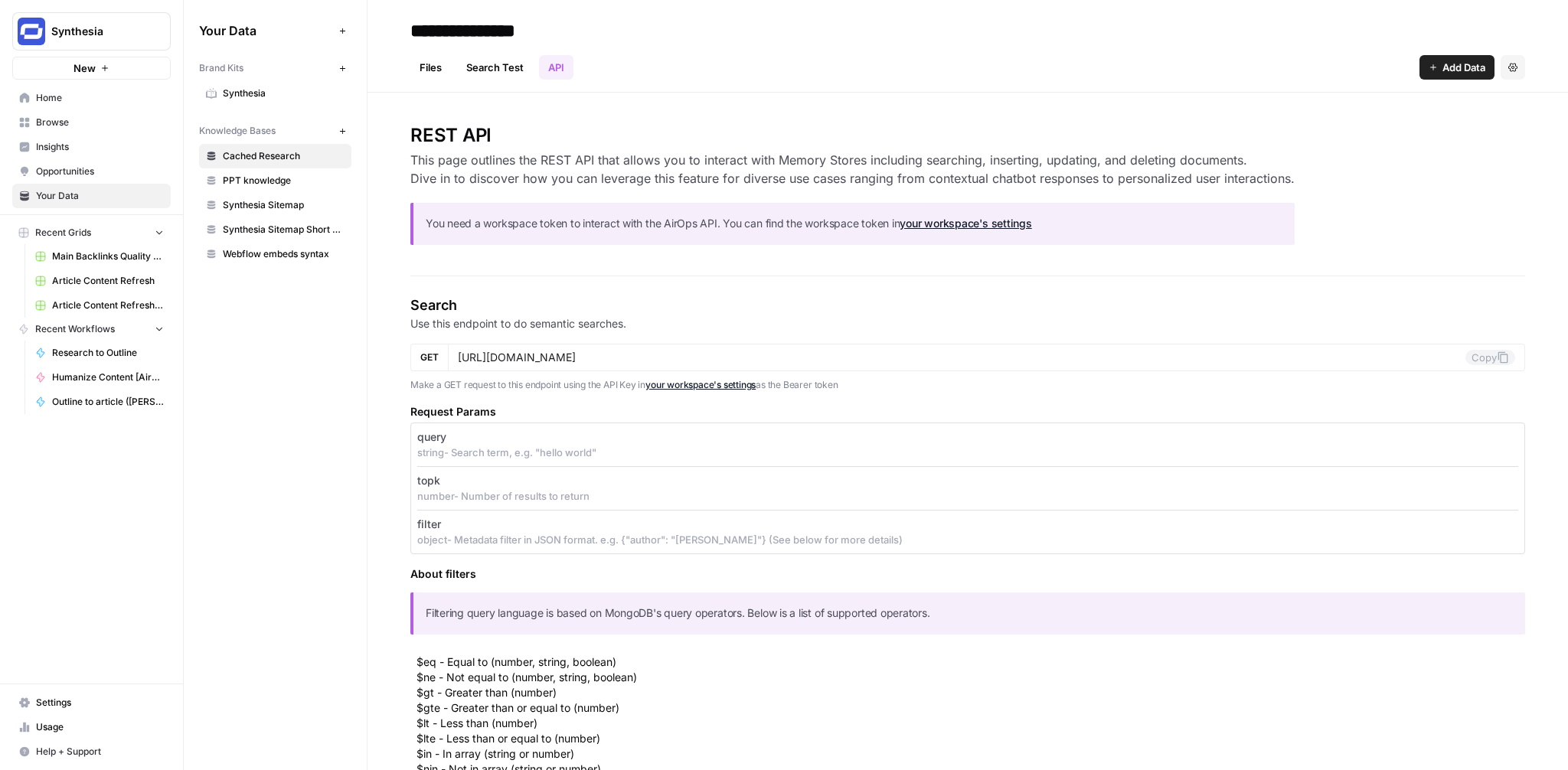
click at [440, 67] on link "Files" at bounding box center [430, 67] width 41 height 25
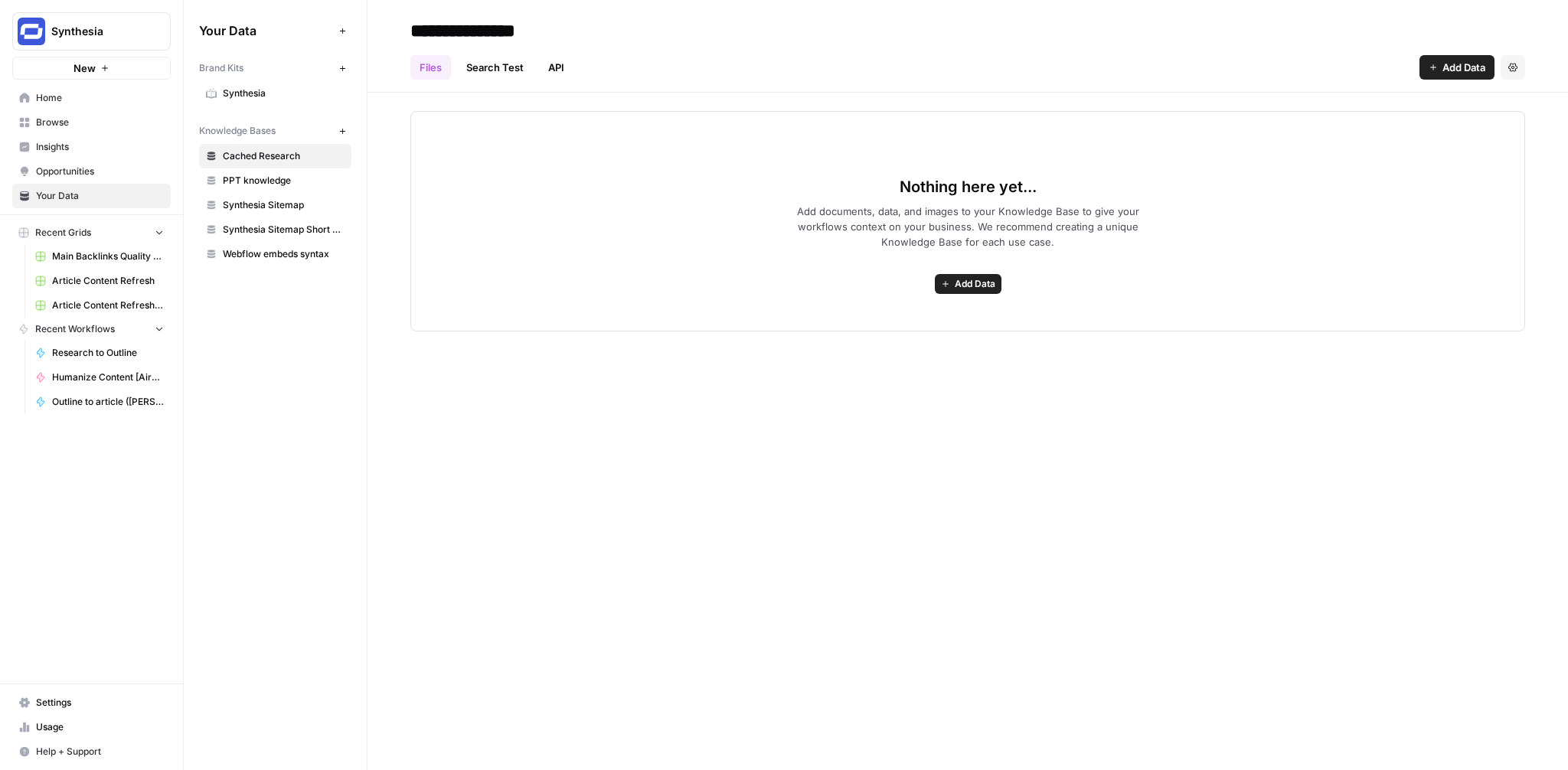
click at [99, 696] on span "Settings" at bounding box center [100, 703] width 128 height 14
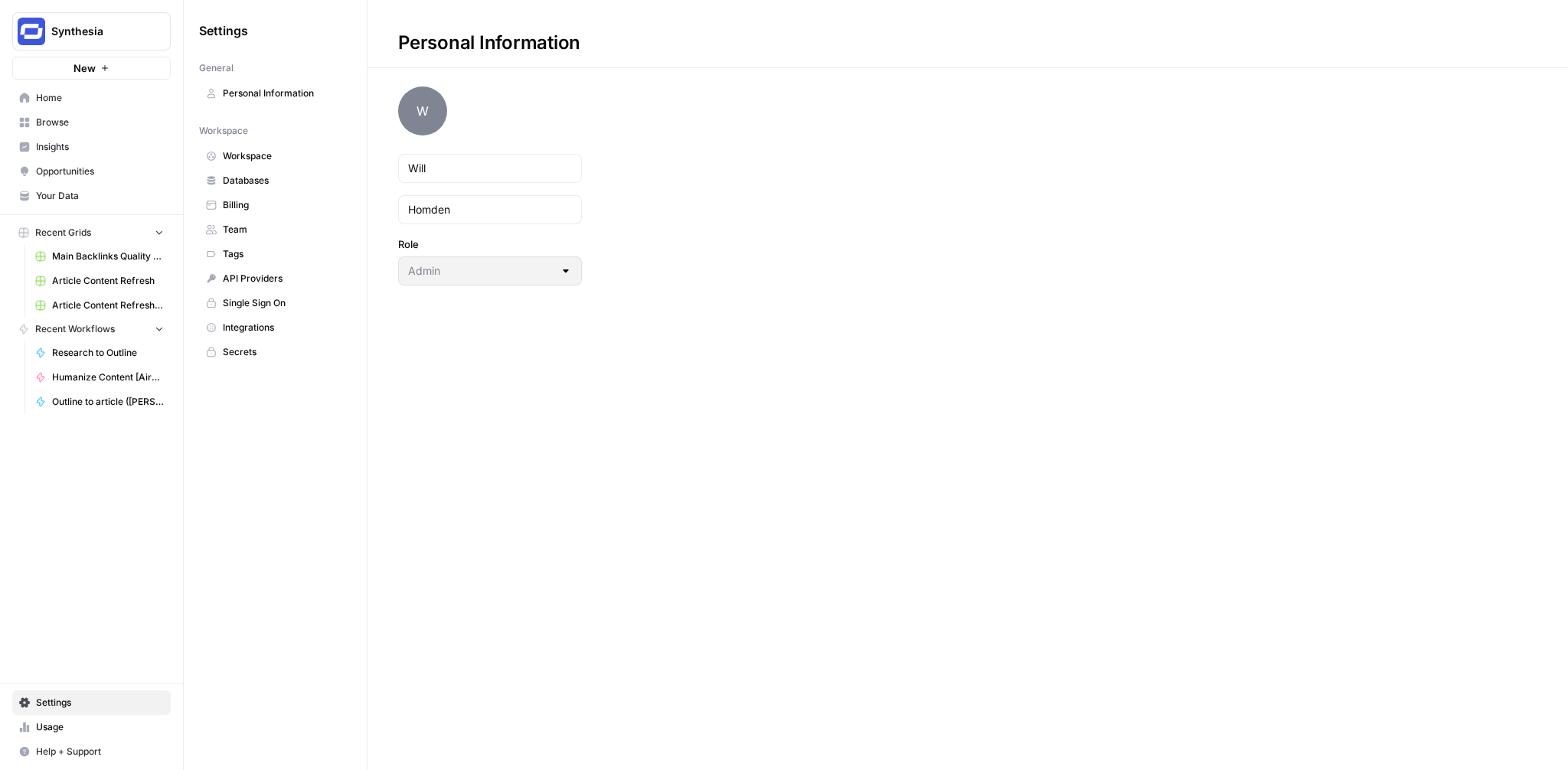
click at [294, 328] on span "Integrations" at bounding box center [284, 327] width 122 height 14
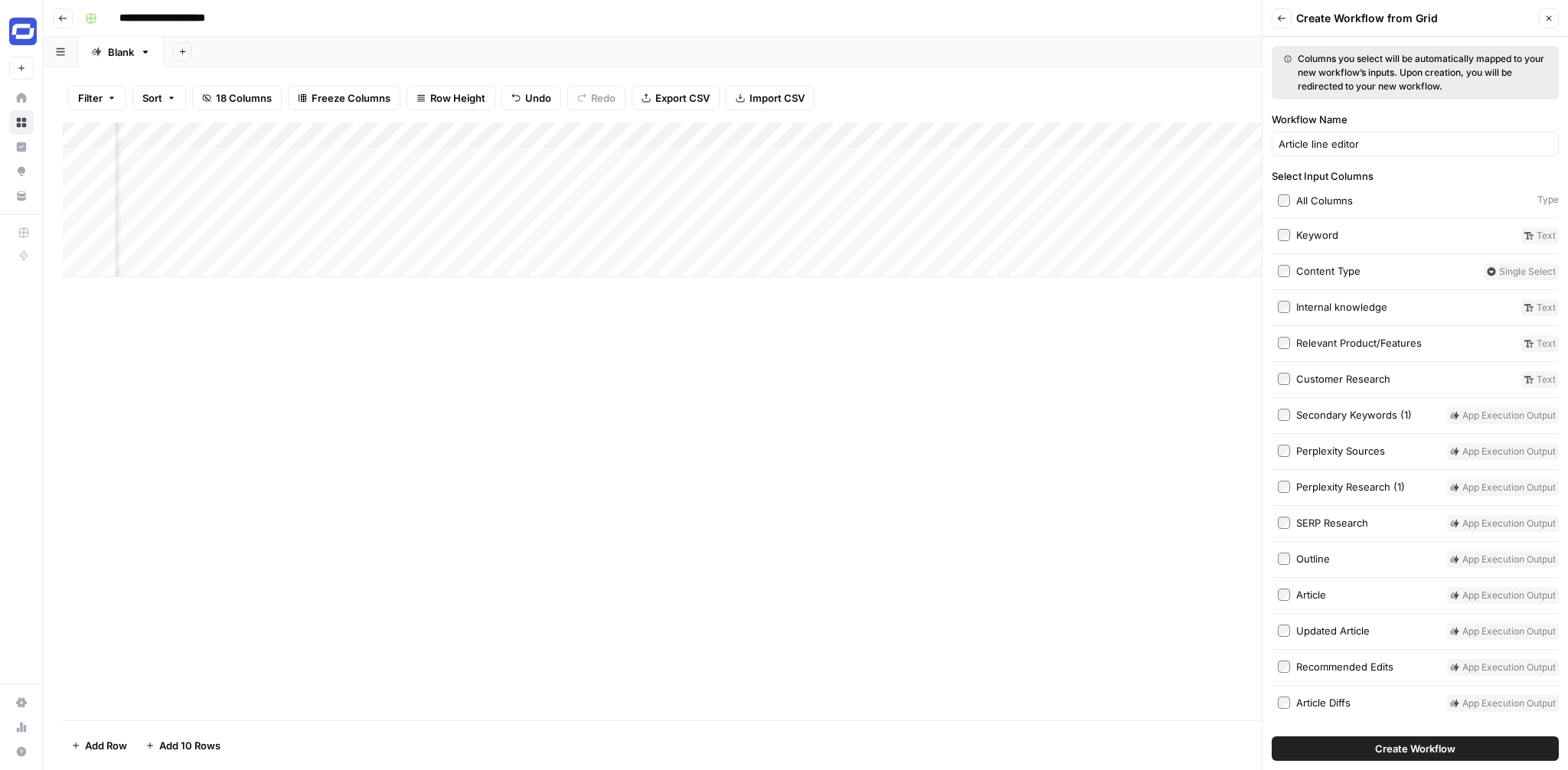
scroll to position [0, 1759]
click at [1184, 295] on div "Add Column" at bounding box center [806, 422] width 1487 height 598
click at [1554, 12] on button "Close" at bounding box center [1549, 18] width 20 height 20
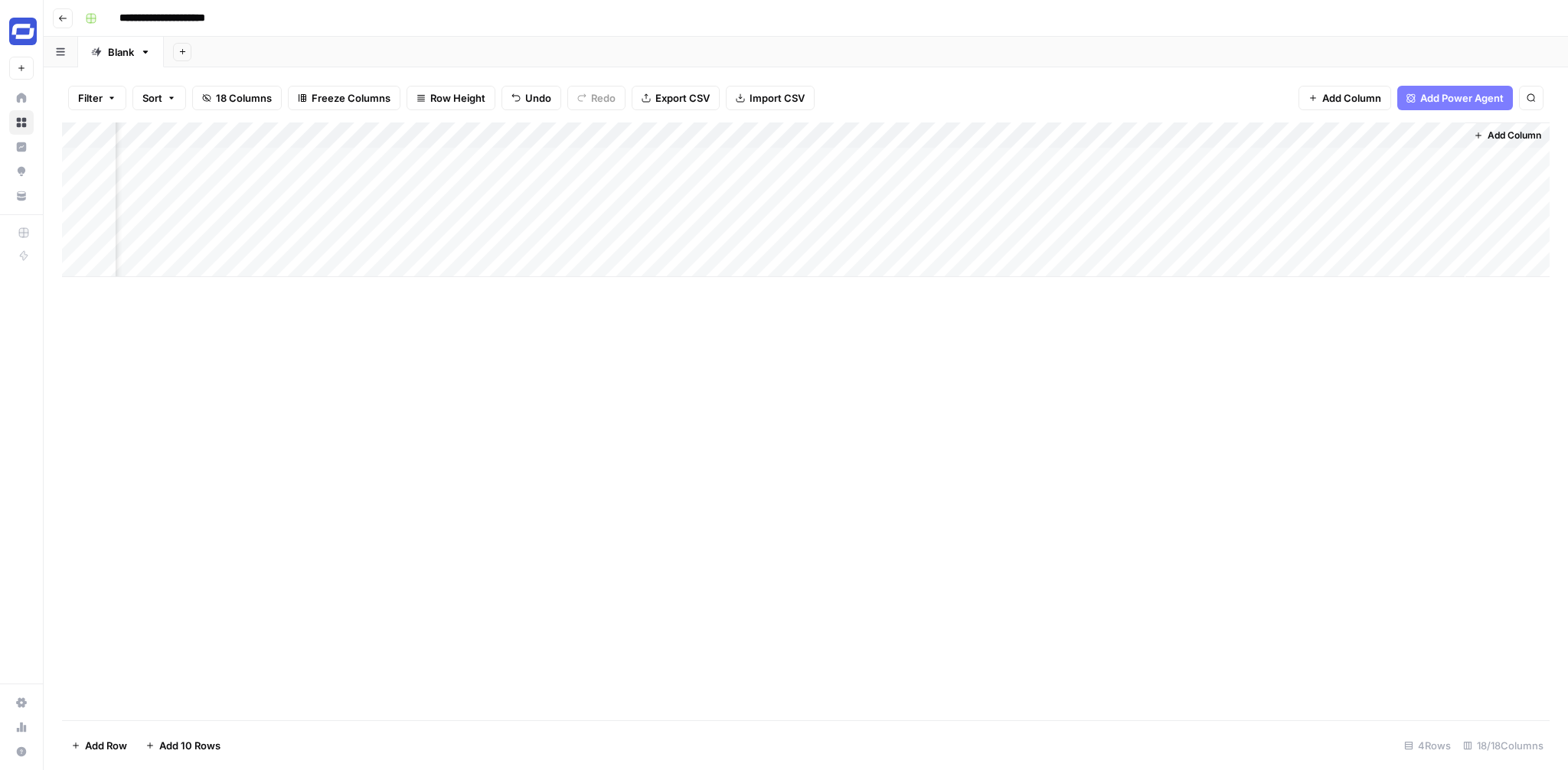
click at [638, 137] on div "Add Column" at bounding box center [806, 200] width 1487 height 155
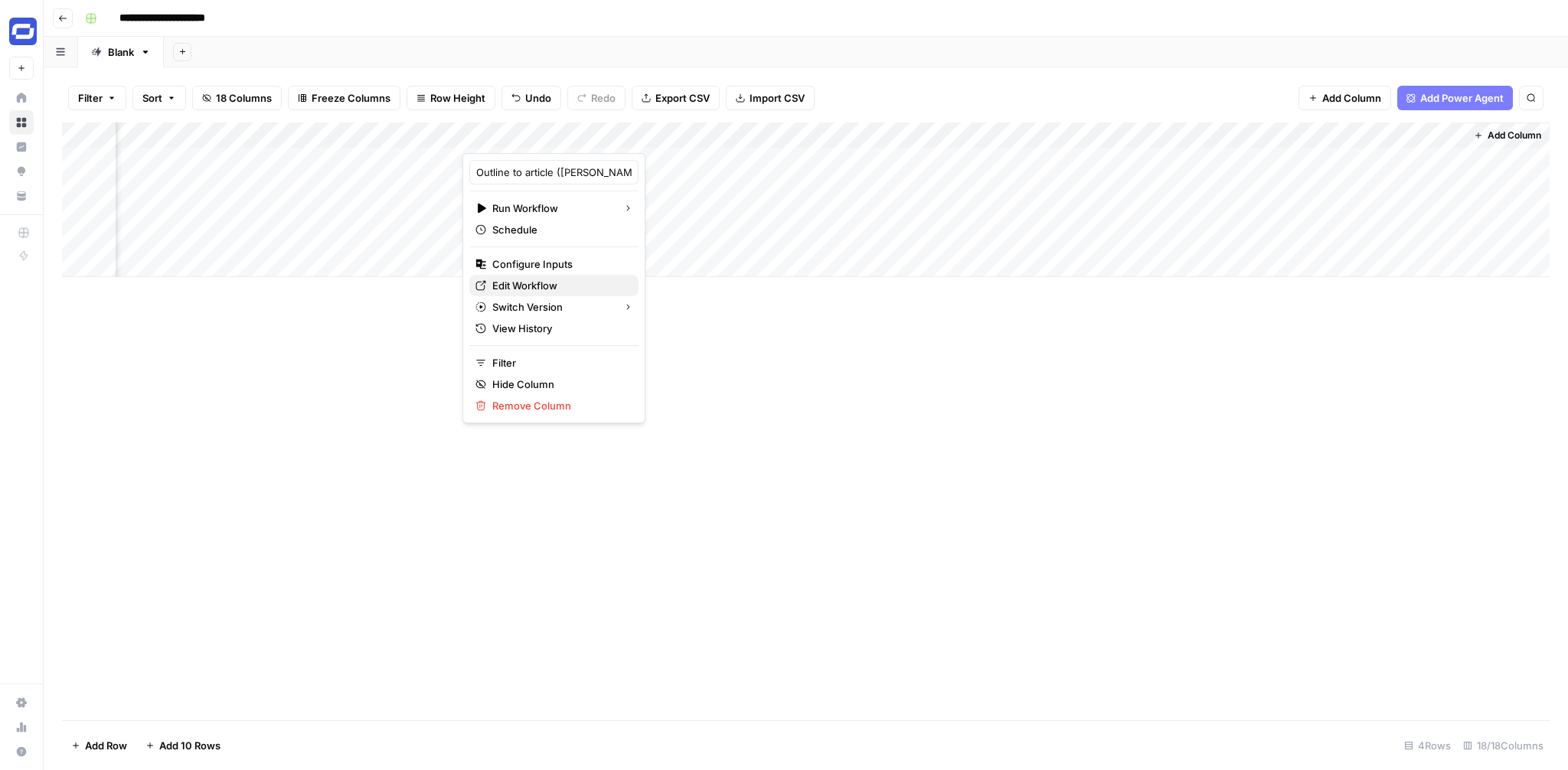
click at [533, 275] on link "Edit Workflow" at bounding box center [554, 285] width 169 height 21
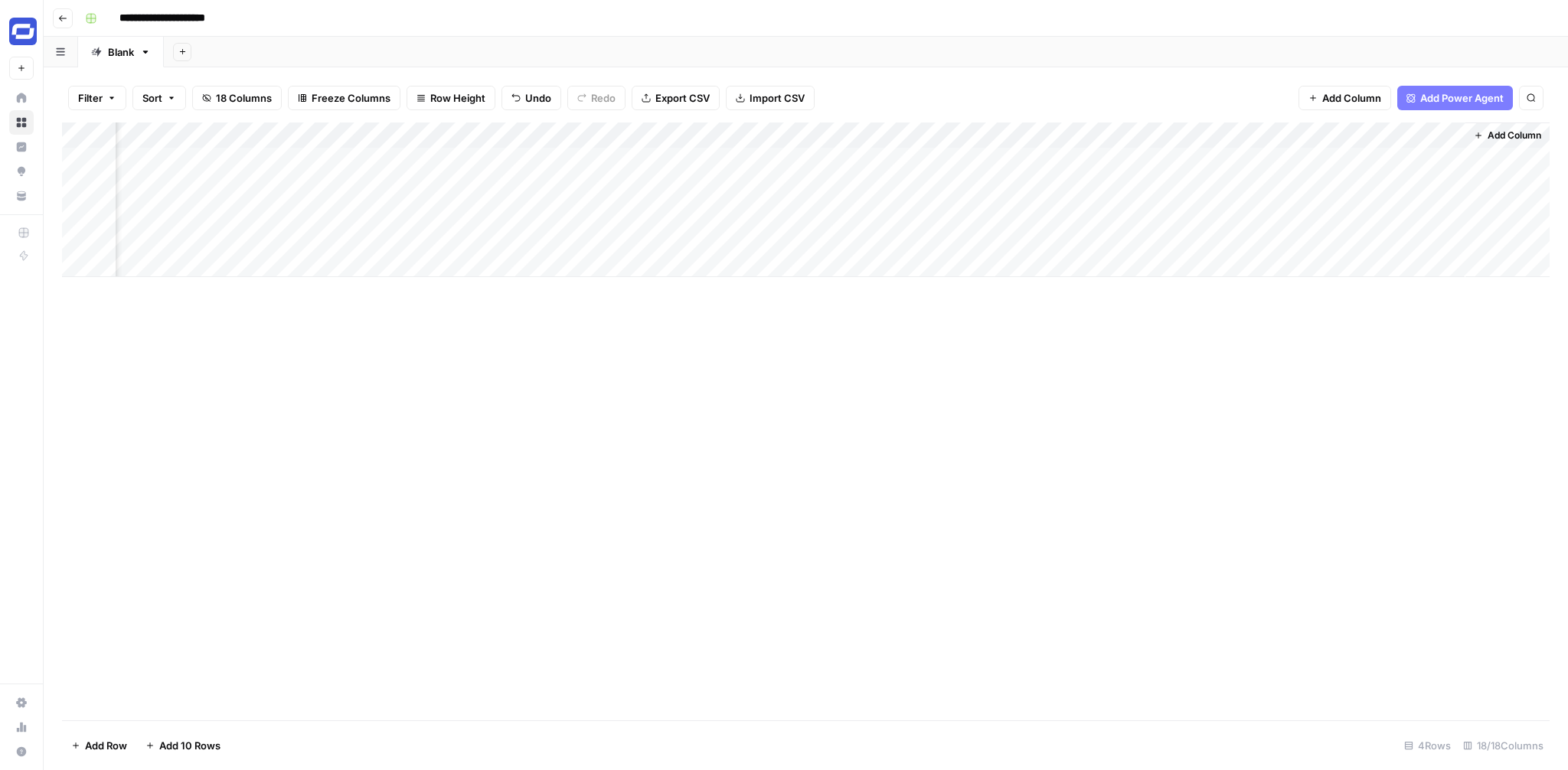
click at [636, 133] on div "Add Column" at bounding box center [806, 200] width 1487 height 155
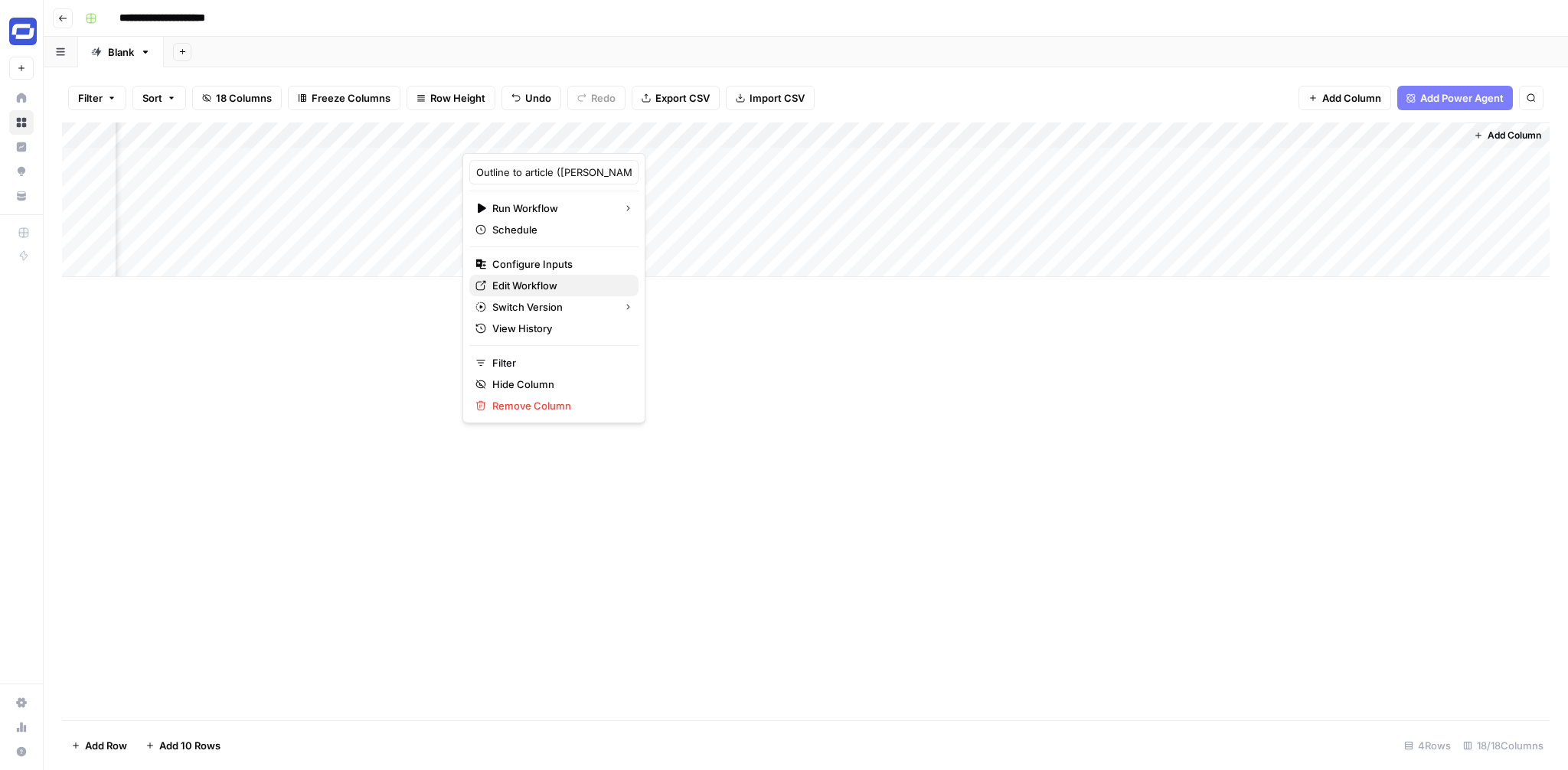
click at [535, 287] on span "Edit Workflow" at bounding box center [559, 285] width 134 height 15
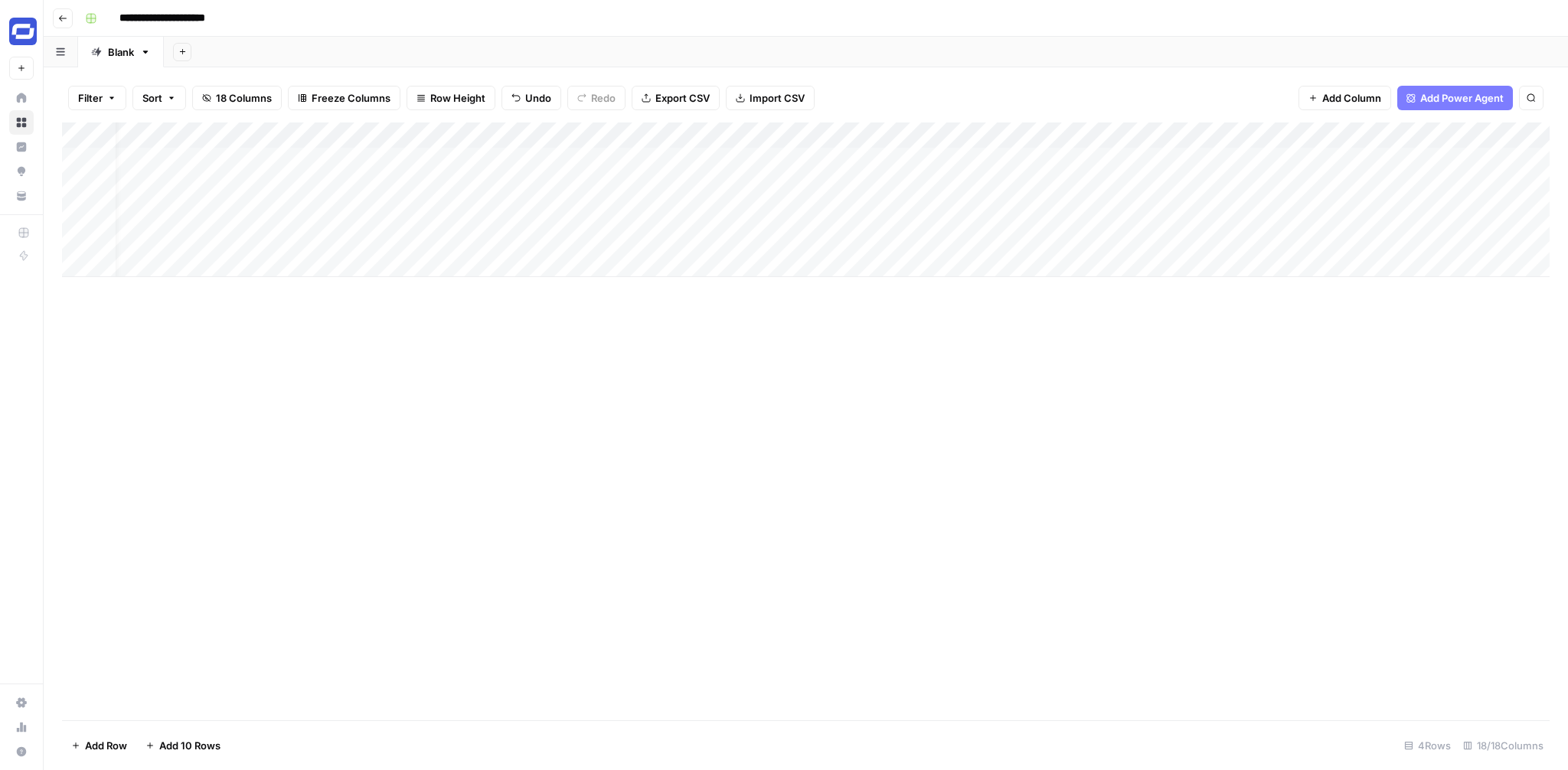
scroll to position [0, 0]
click at [248, 163] on div "Add Column" at bounding box center [806, 200] width 1487 height 155
click at [985, 160] on div "Add Column" at bounding box center [806, 200] width 1487 height 155
click at [1060, 152] on div "Add Column" at bounding box center [806, 200] width 1487 height 155
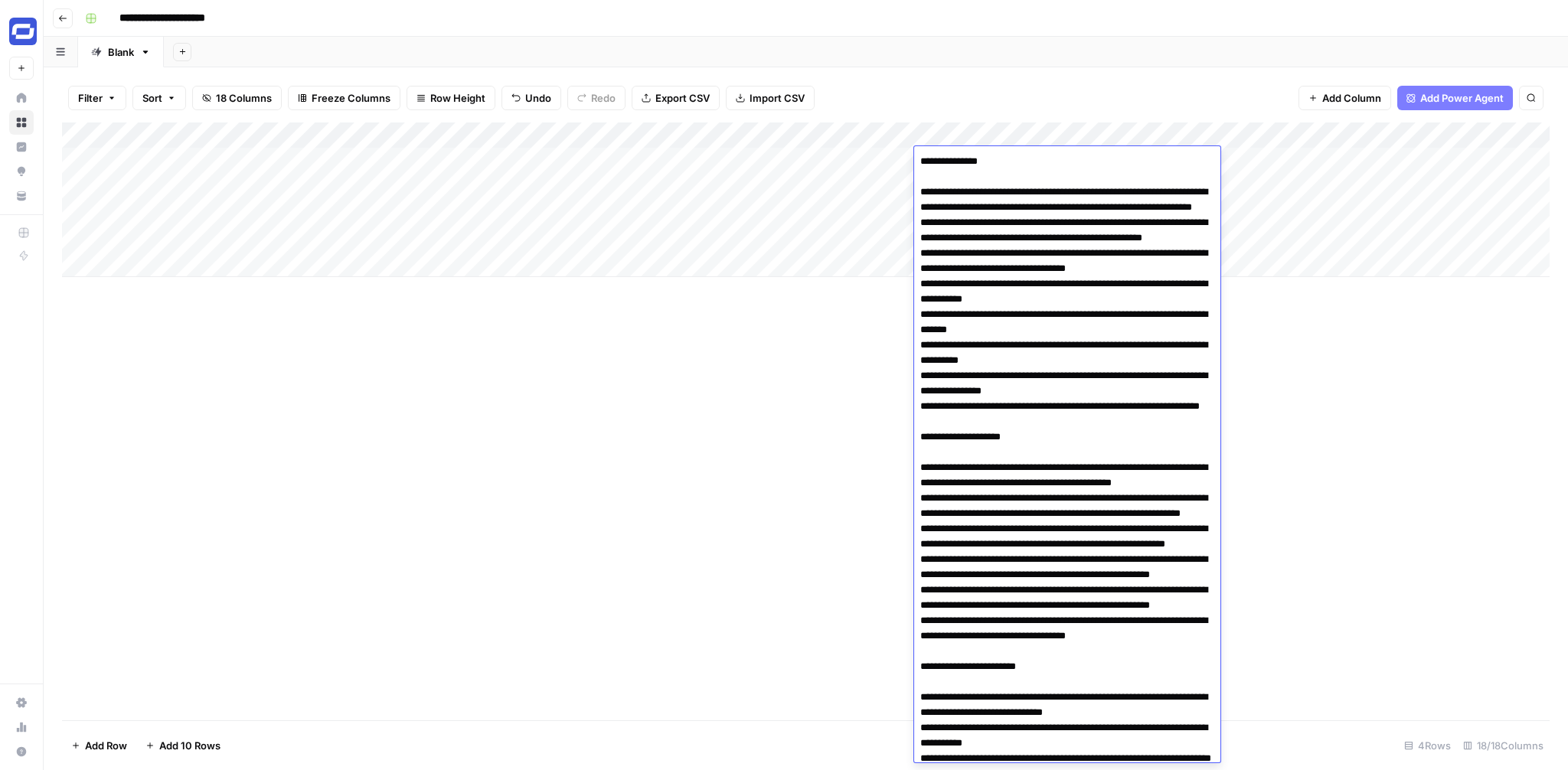
scroll to position [589, 0]
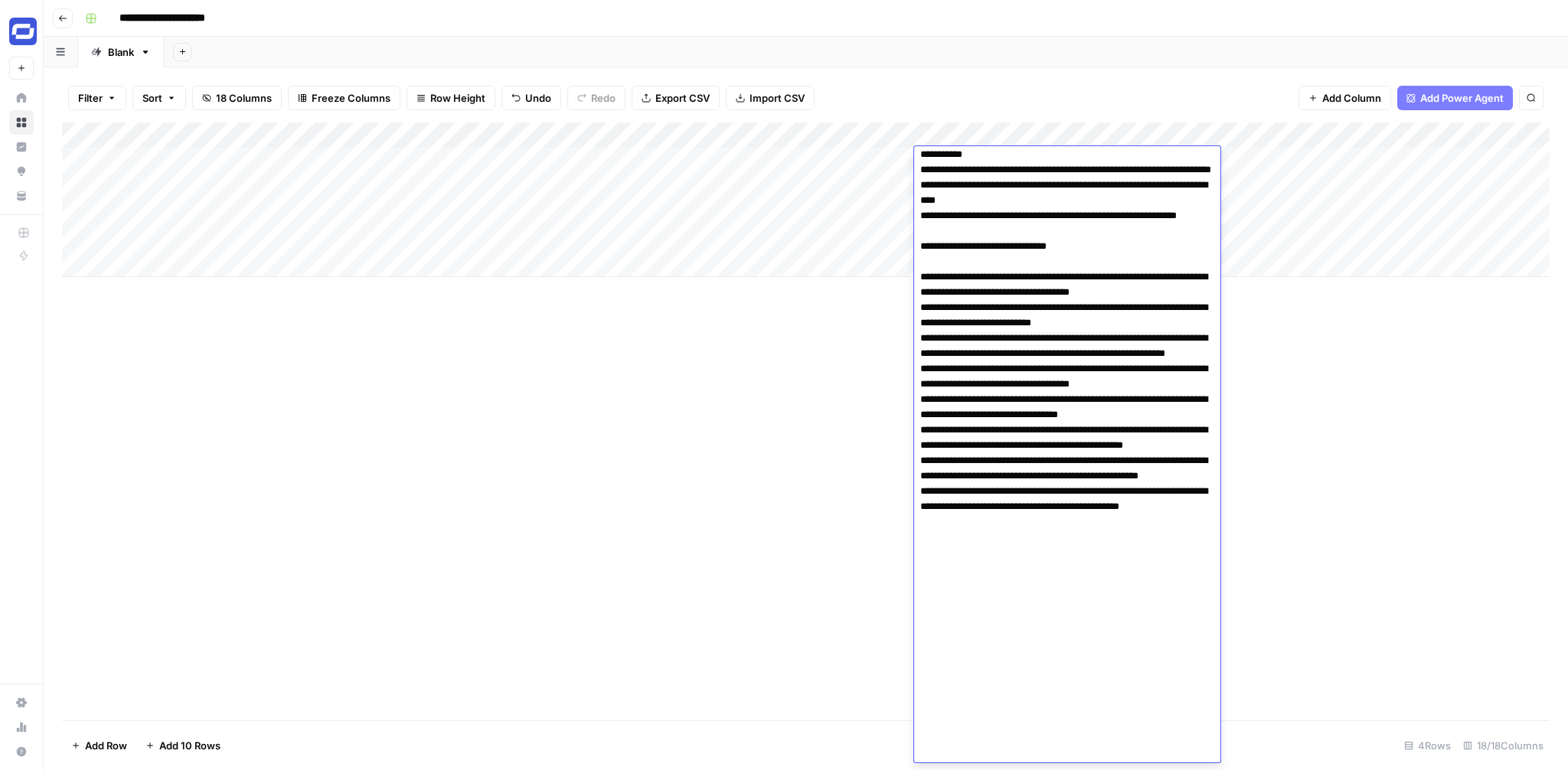
click at [1455, 441] on div "Add Column" at bounding box center [806, 422] width 1487 height 598
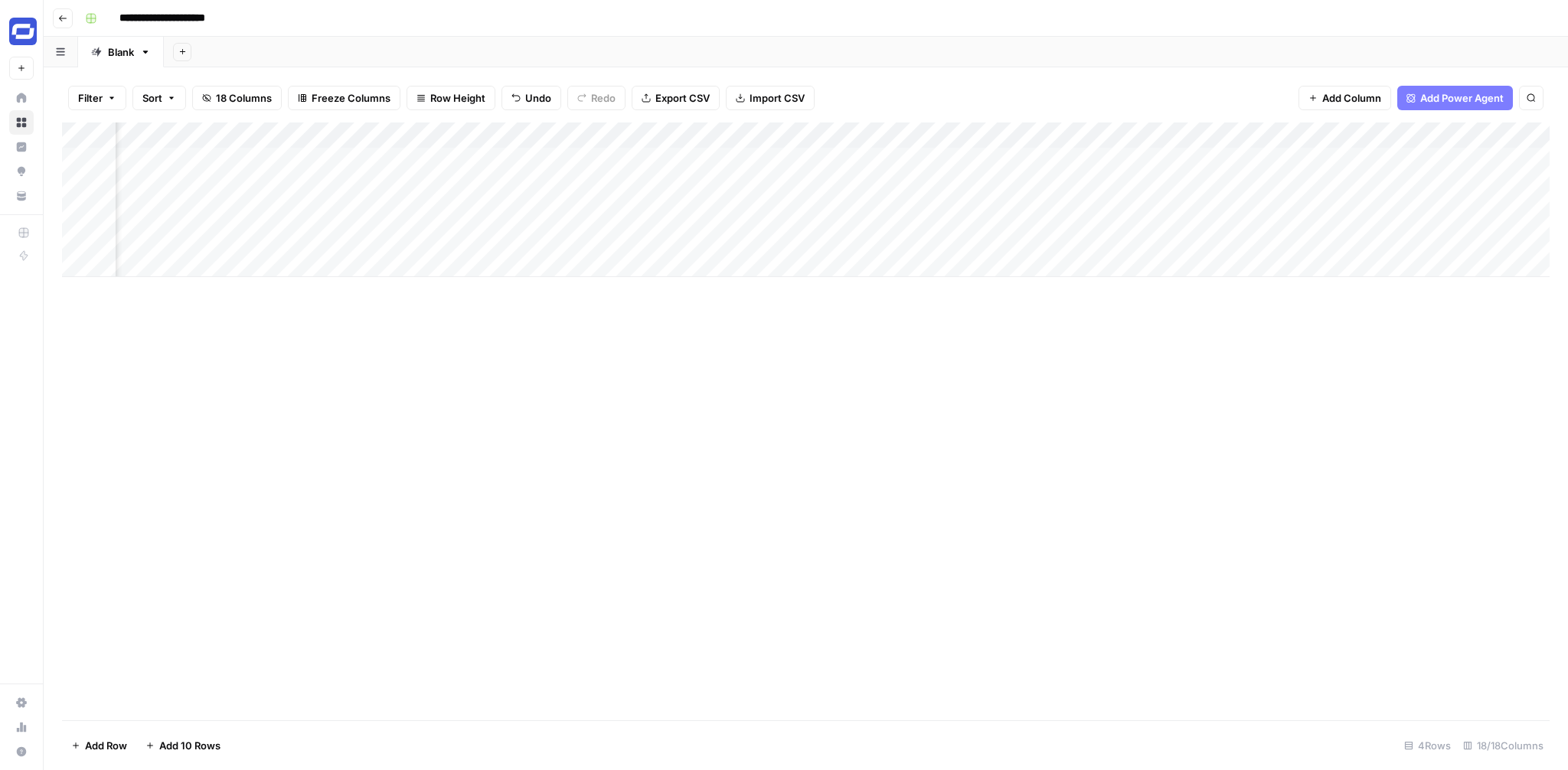
scroll to position [0, 568]
click at [1178, 161] on div "Add Column" at bounding box center [806, 200] width 1487 height 155
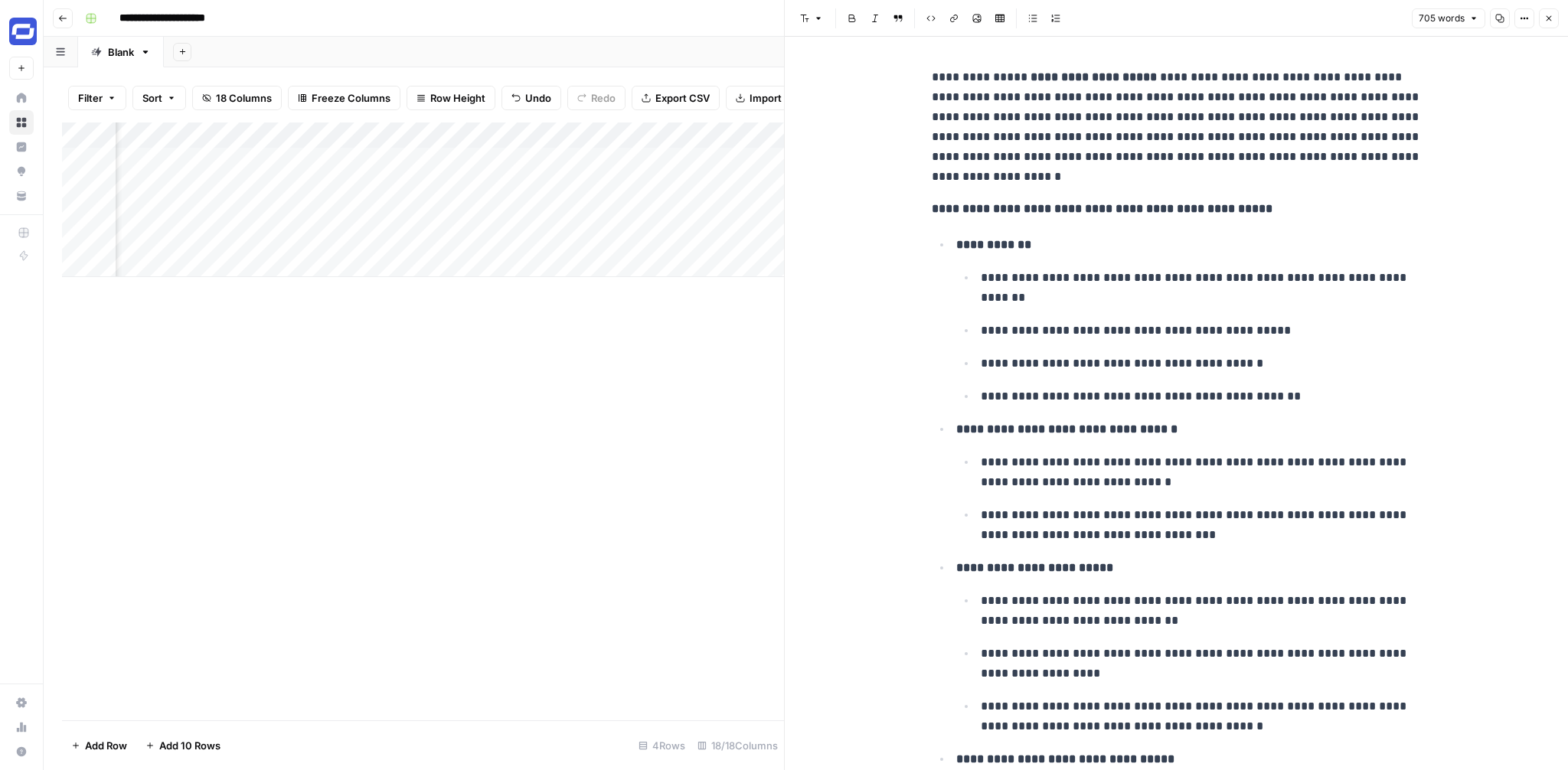
click at [1525, 15] on icon "button" at bounding box center [1524, 18] width 9 height 9
click at [1459, 153] on button "Code" at bounding box center [1473, 163] width 109 height 21
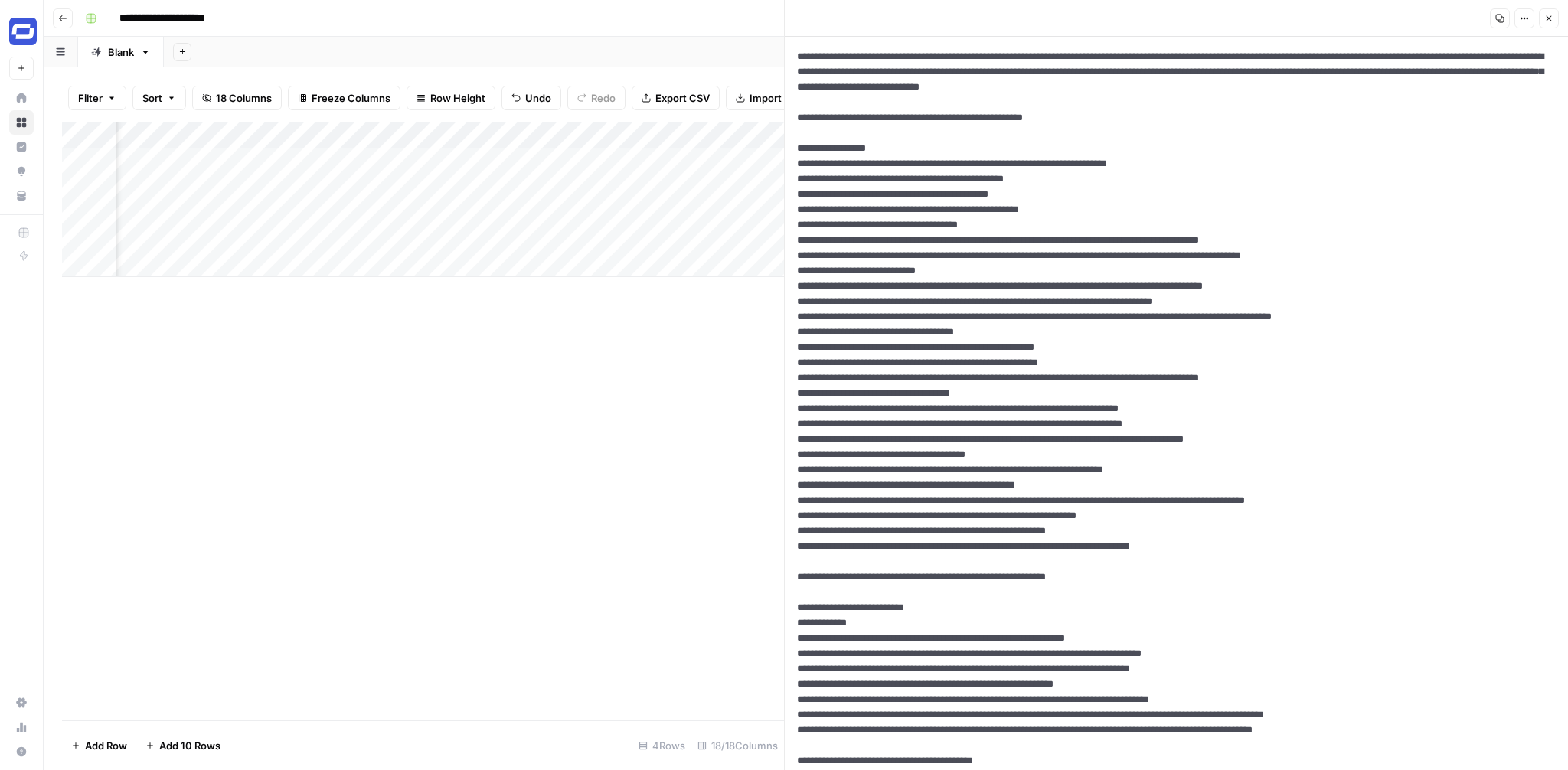
click at [1172, 346] on textarea at bounding box center [1175, 776] width 783 height 1479
click at [1553, 14] on icon "button" at bounding box center [1549, 18] width 9 height 9
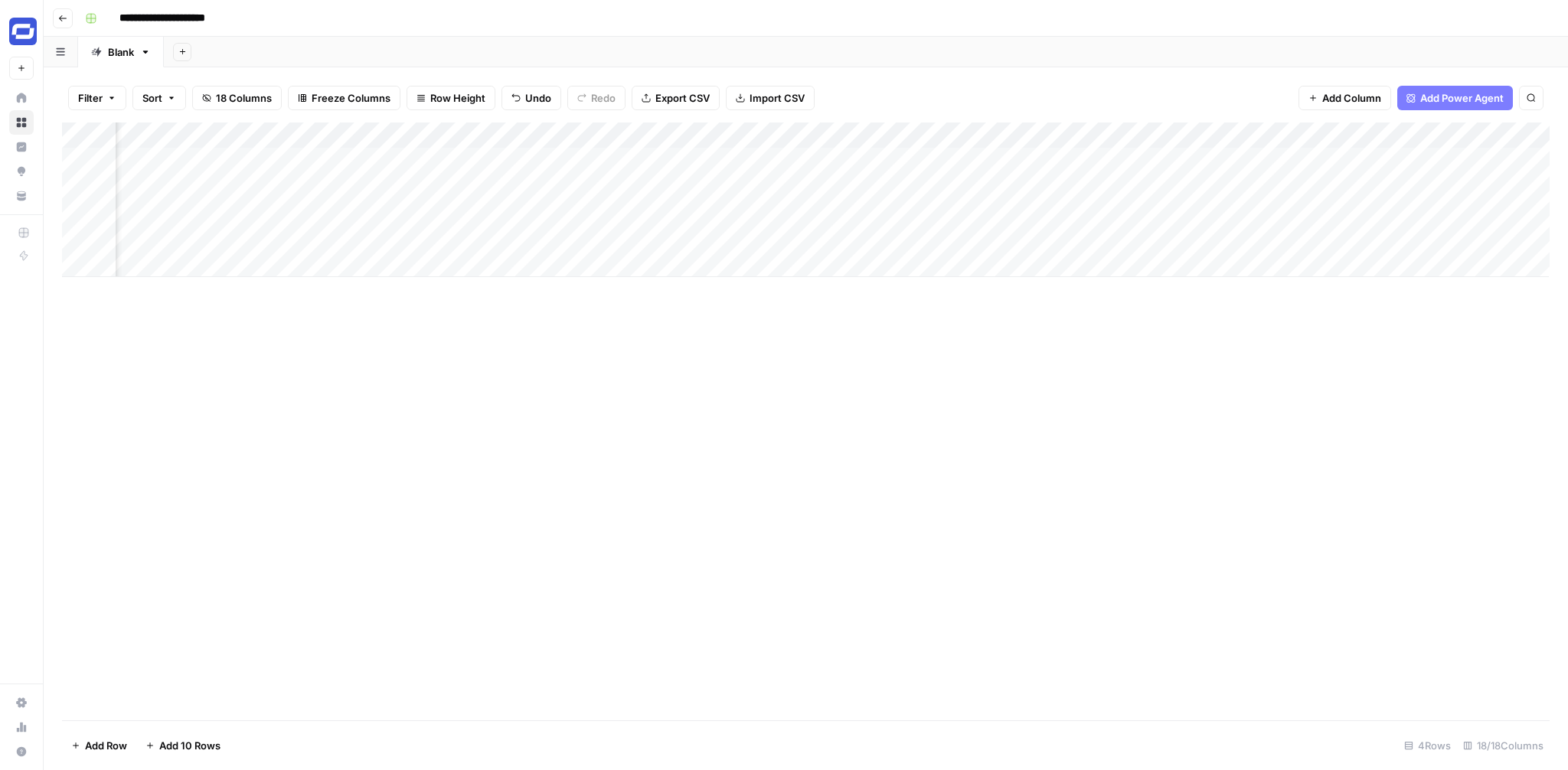
scroll to position [0, 1759]
click at [1450, 136] on div "Add Column" at bounding box center [806, 200] width 1487 height 155
click at [1292, 397] on div "Add Column" at bounding box center [806, 422] width 1487 height 598
click at [1428, 160] on div "Add Column" at bounding box center [806, 200] width 1487 height 155
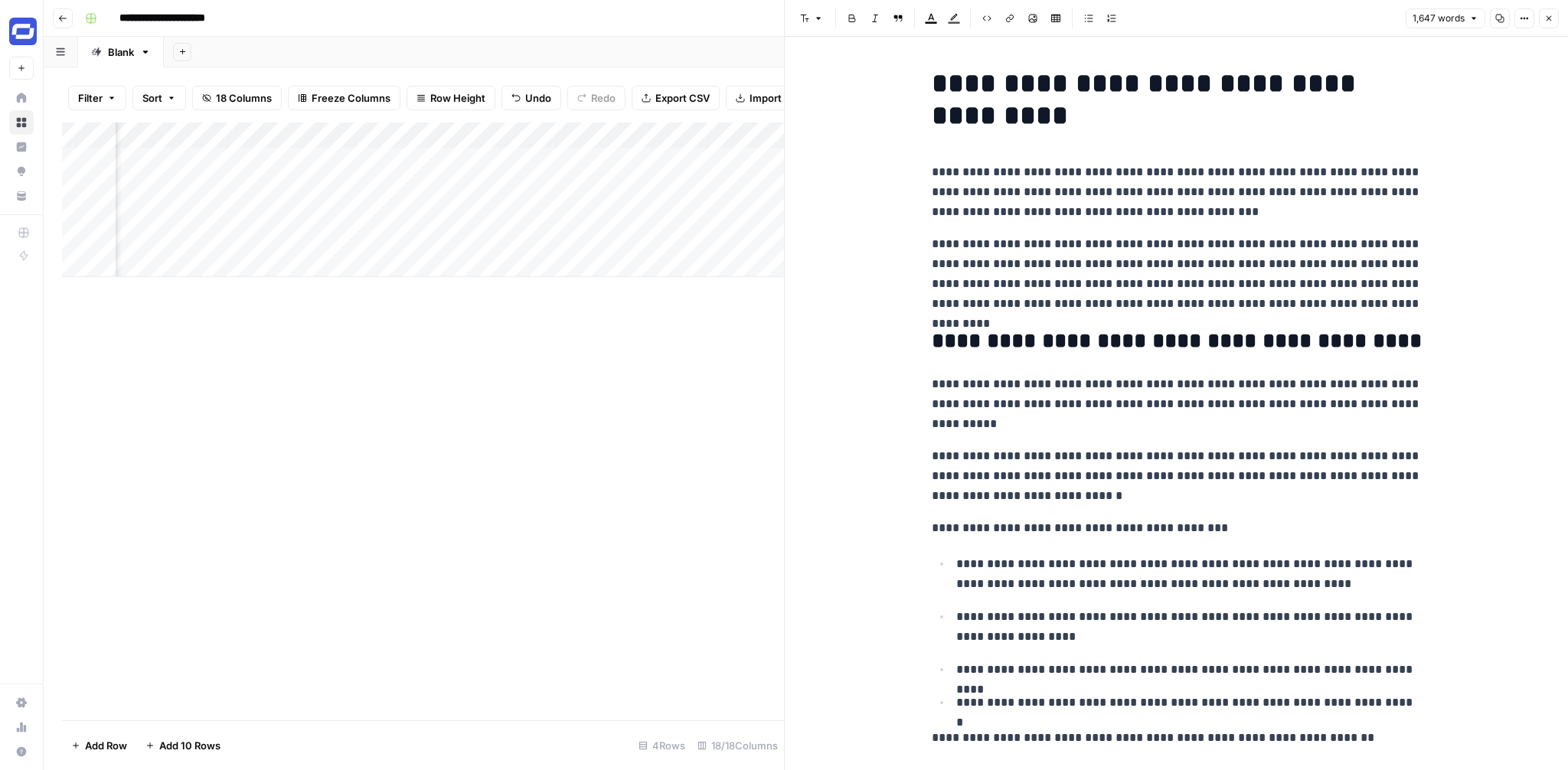
click at [1524, 17] on icon "button" at bounding box center [1524, 18] width 9 height 9
click at [1448, 158] on span "Code" at bounding box center [1478, 163] width 74 height 15
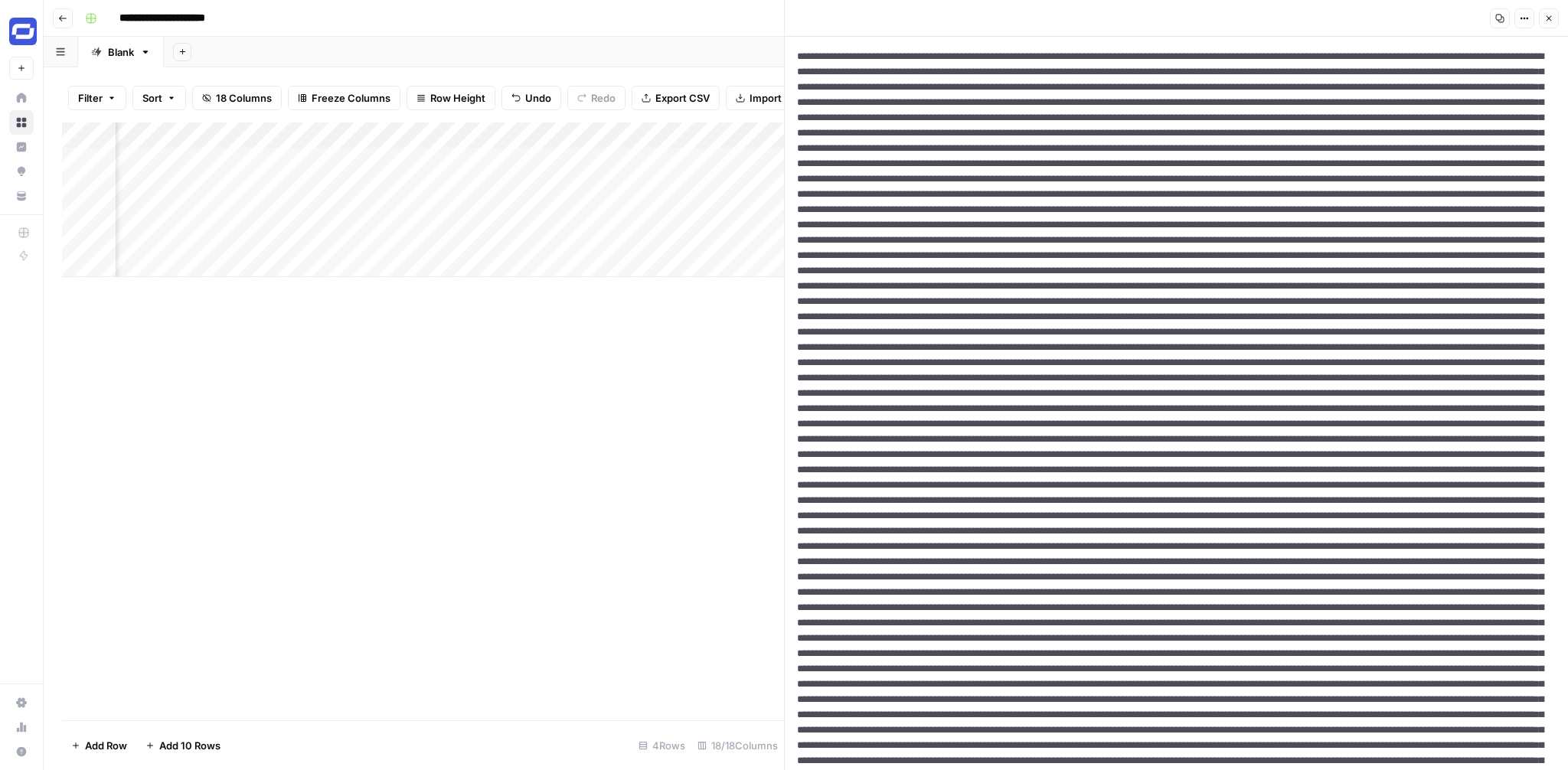
click at [1526, 24] on button "Options" at bounding box center [1524, 18] width 20 height 20
click at [1472, 117] on span "HTML" at bounding box center [1478, 120] width 74 height 15
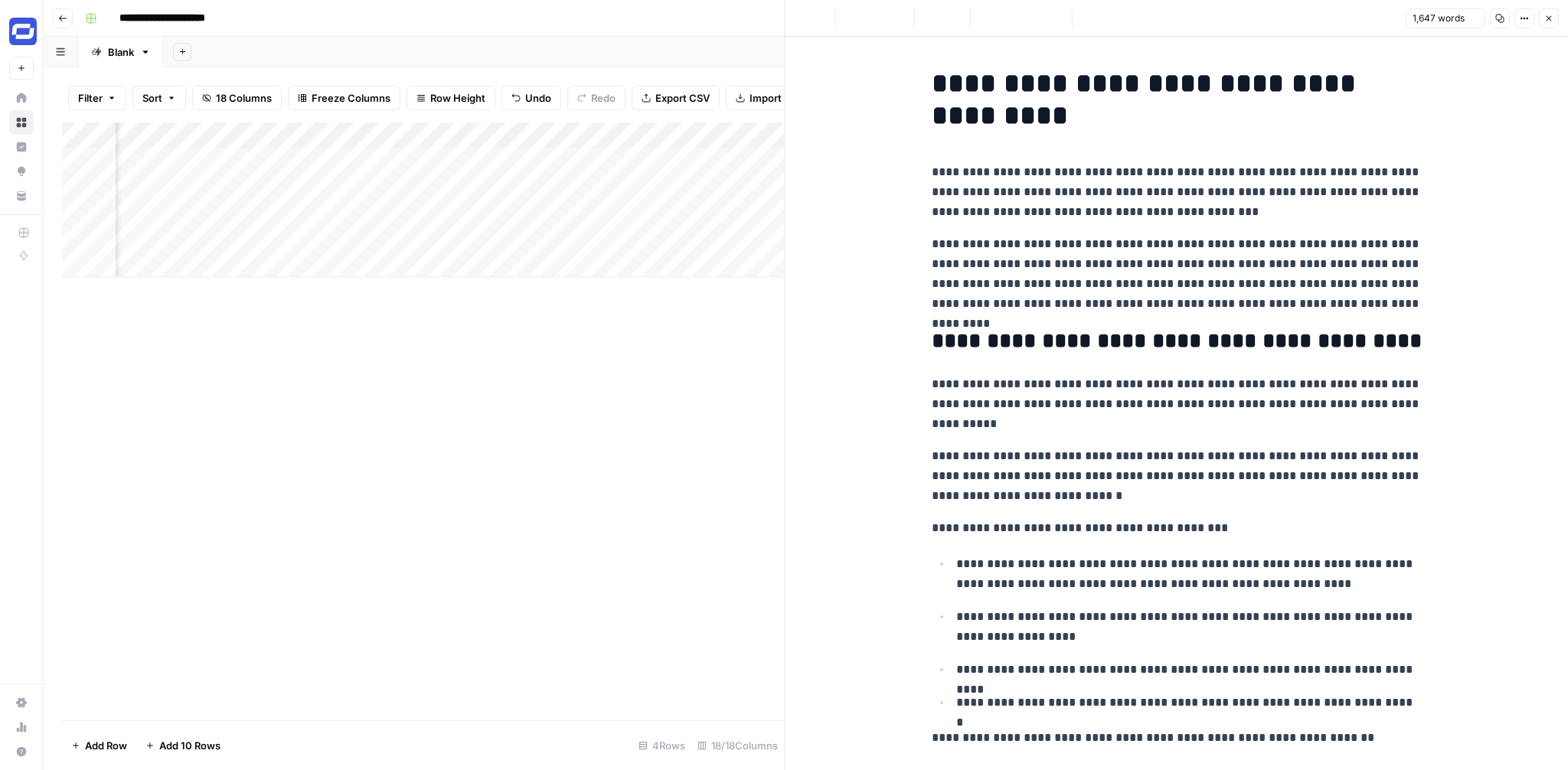
copy div "**********"
click at [1551, 22] on icon "button" at bounding box center [1549, 18] width 9 height 9
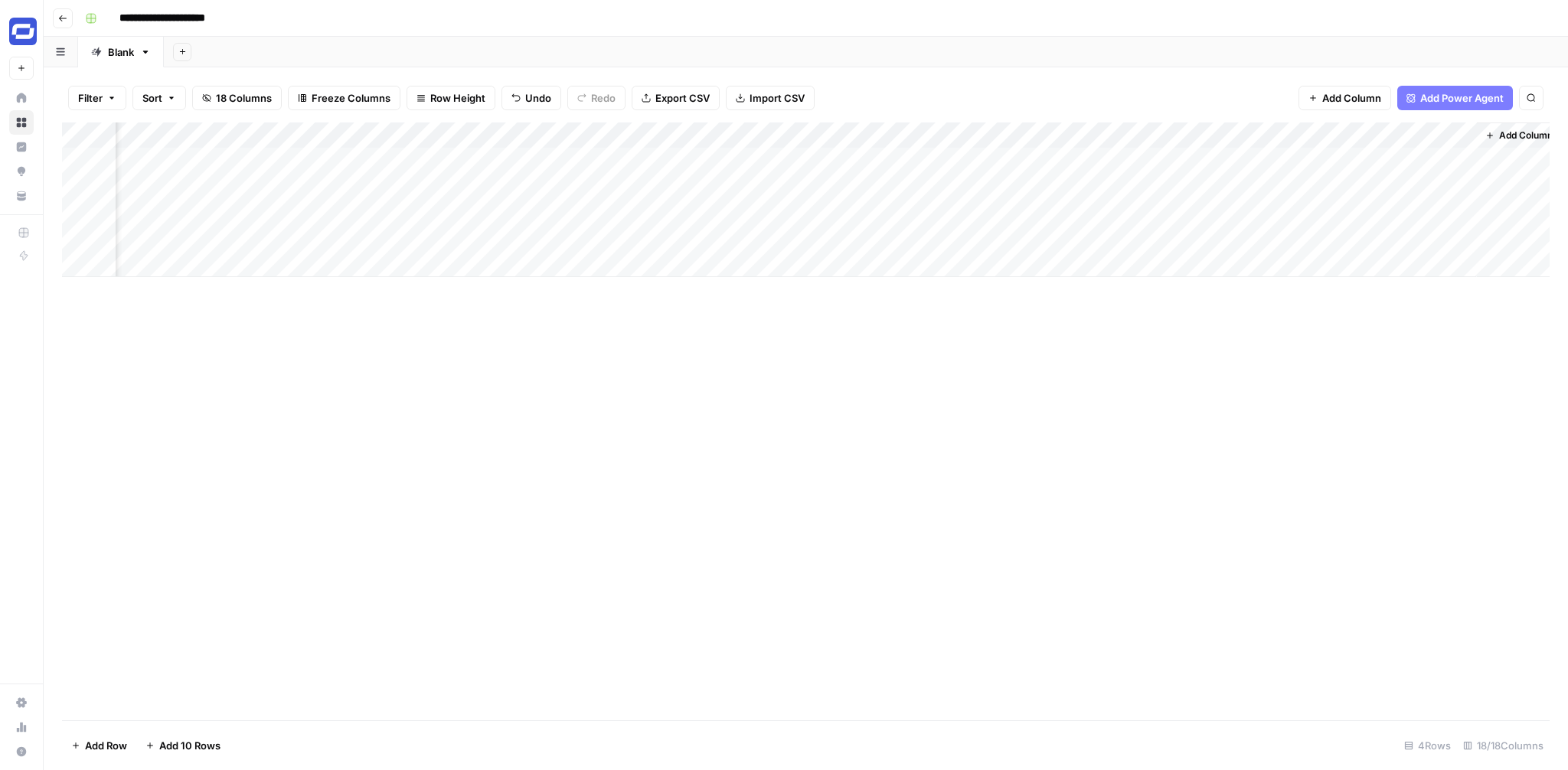
scroll to position [0, 1741]
click at [1171, 158] on div "Add Column" at bounding box center [806, 200] width 1487 height 155
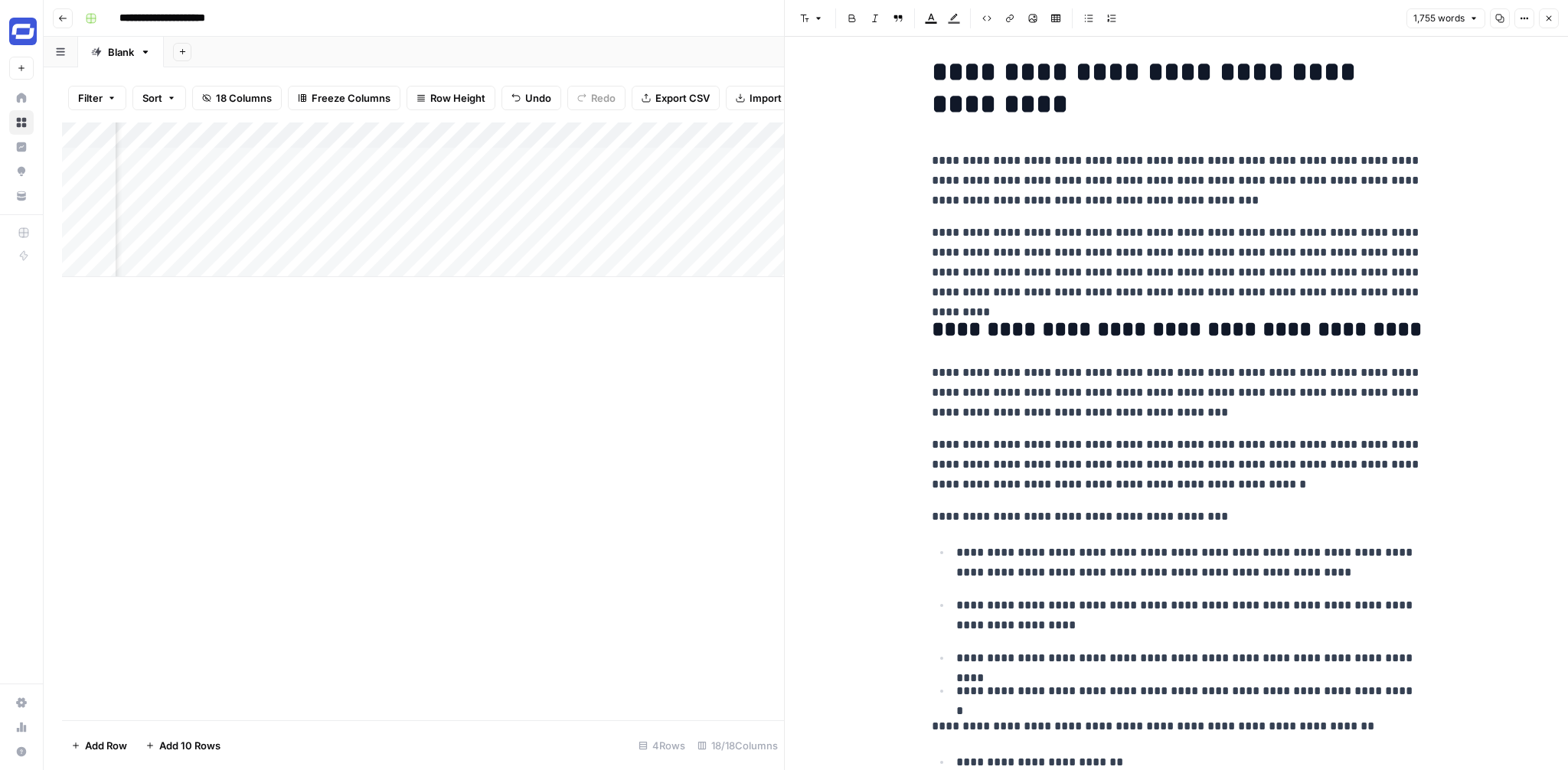
scroll to position [16, 0]
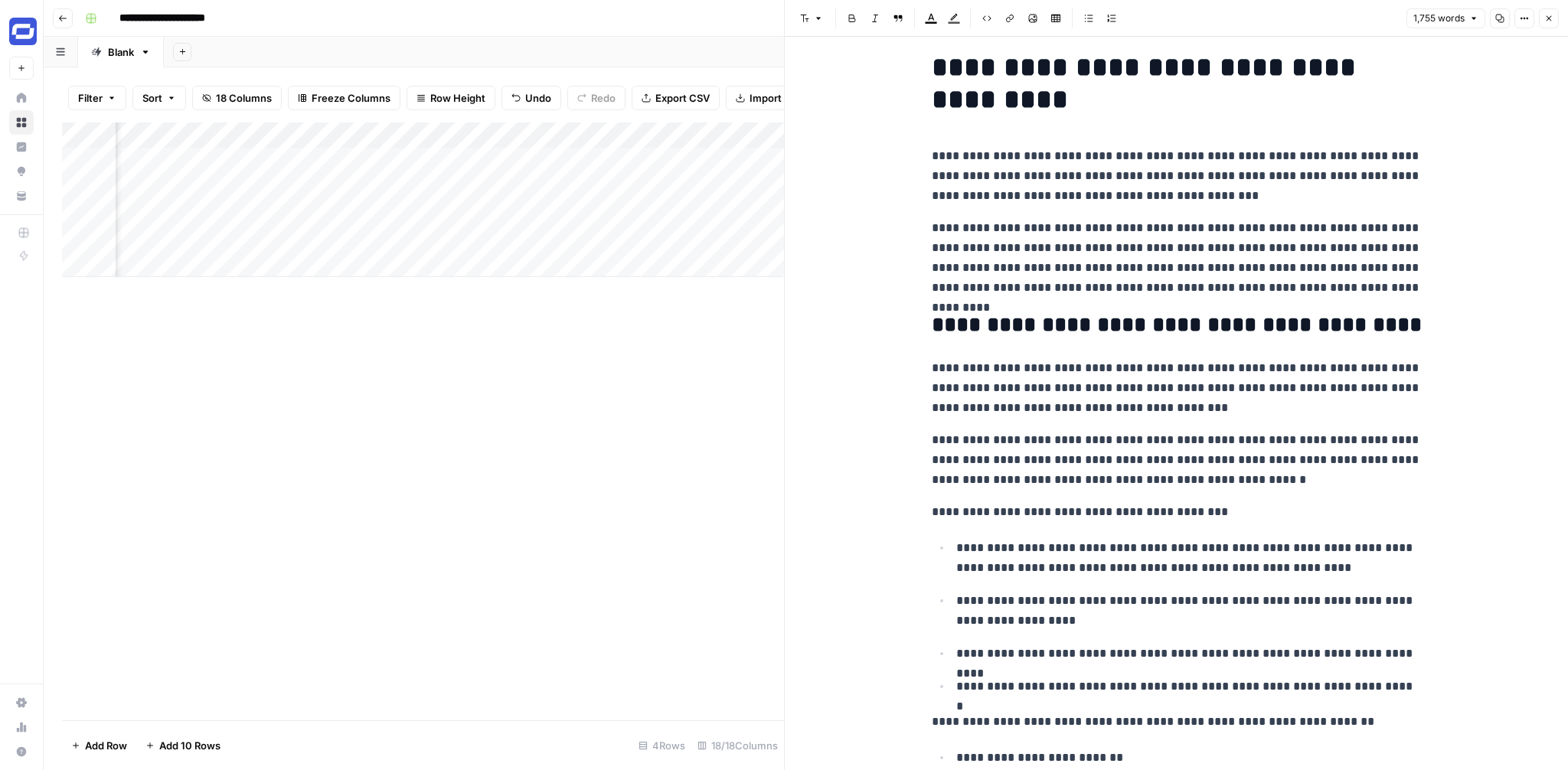
click at [1549, 20] on icon "button" at bounding box center [1549, 18] width 9 height 9
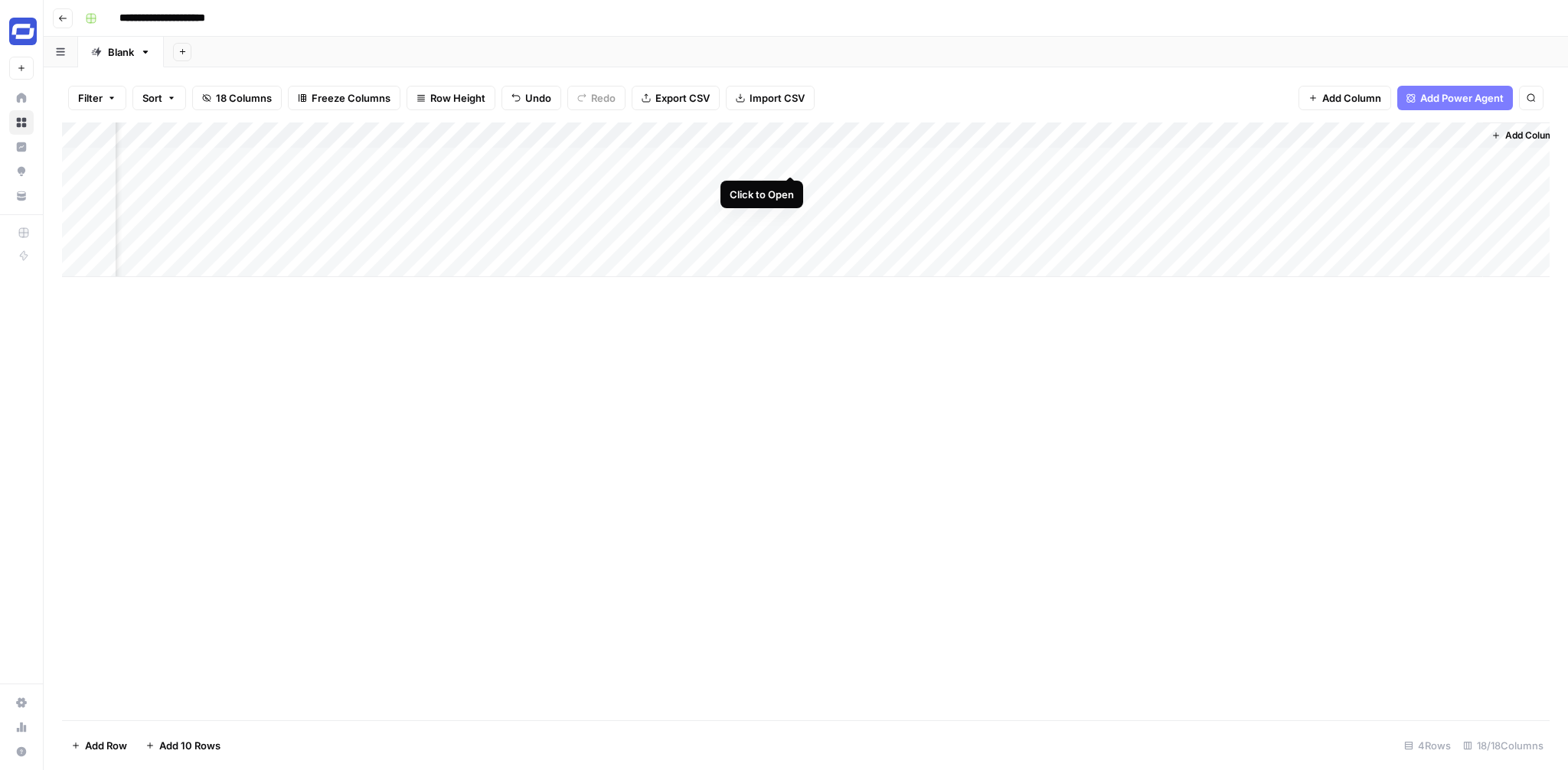
click at [788, 160] on div "Add Column" at bounding box center [806, 200] width 1487 height 155
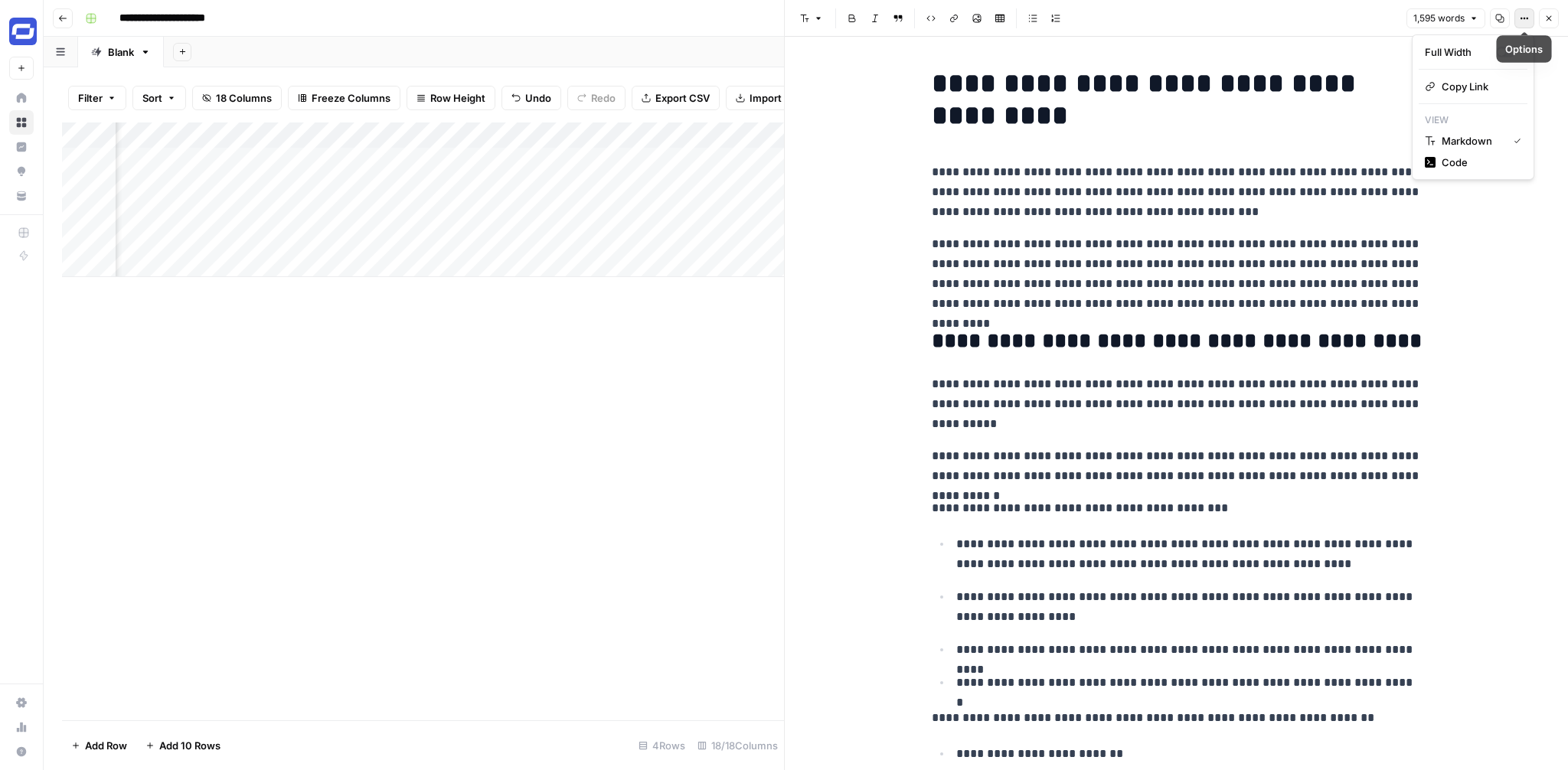
click at [1520, 19] on icon "button" at bounding box center [1524, 18] width 9 height 9
click at [1448, 163] on span "Code" at bounding box center [1478, 163] width 74 height 15
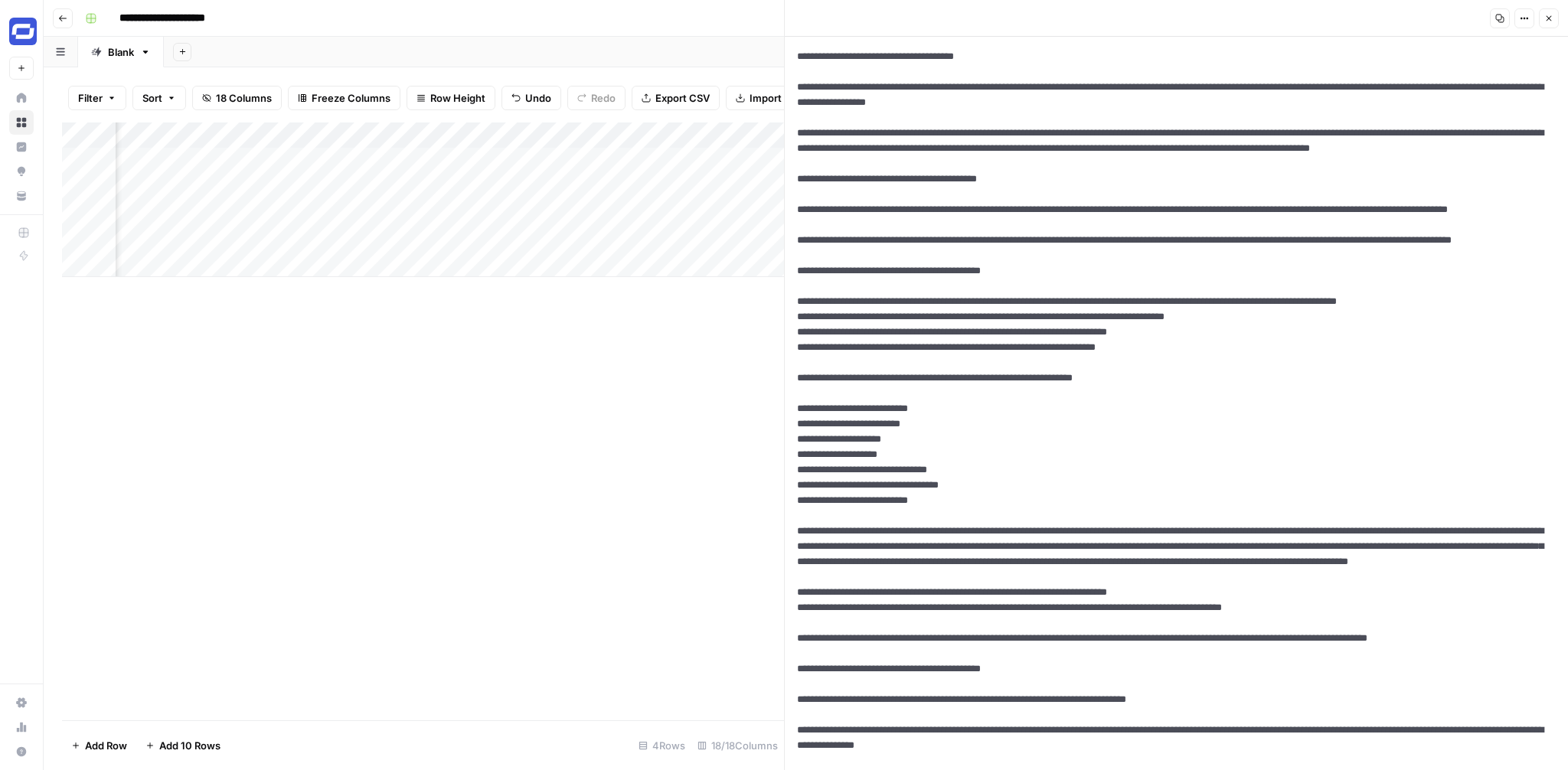
click at [1550, 18] on icon "button" at bounding box center [1549, 18] width 9 height 9
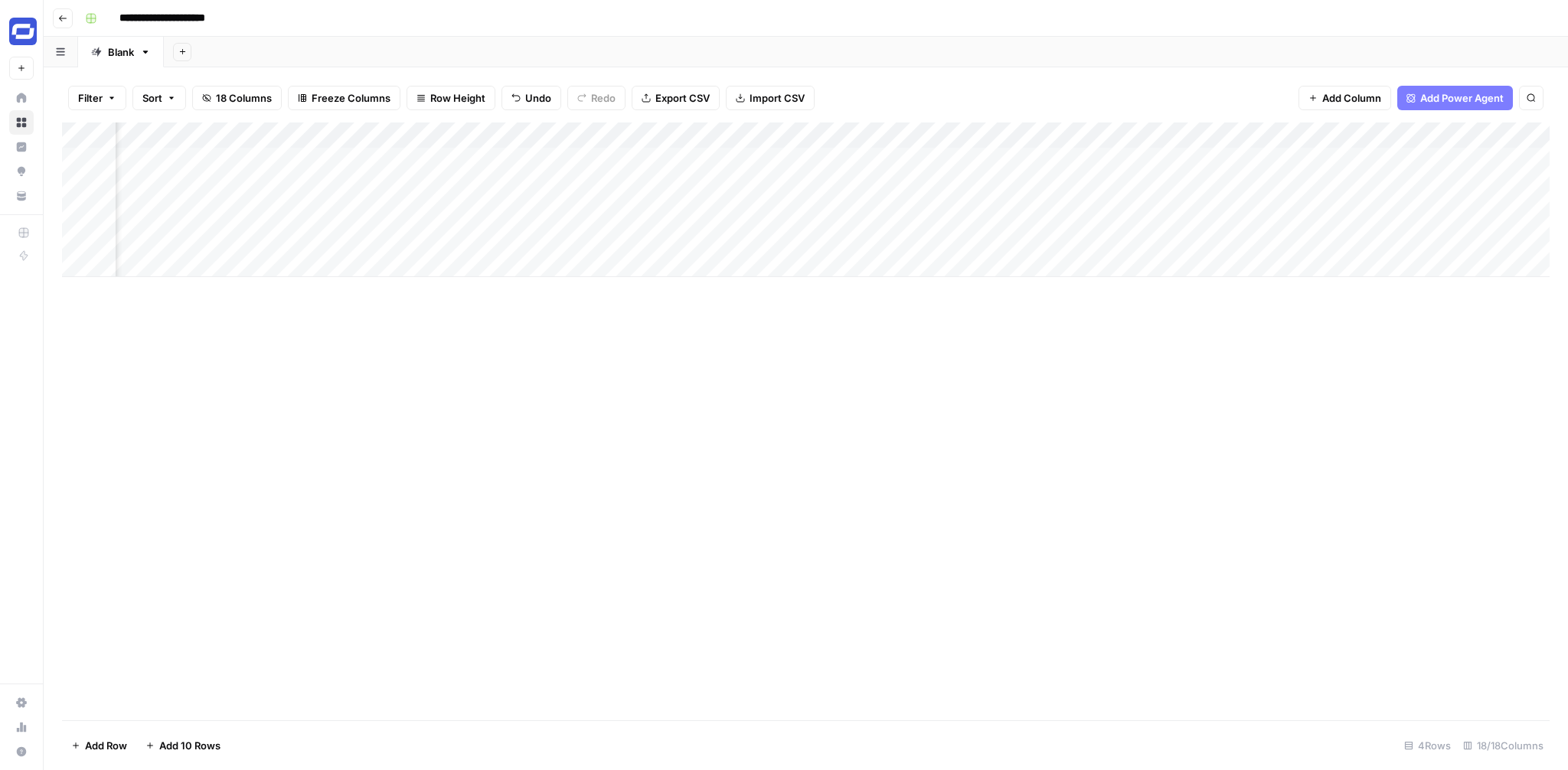
scroll to position [0, 1604]
click at [583, 158] on div "Add Column" at bounding box center [806, 200] width 1487 height 155
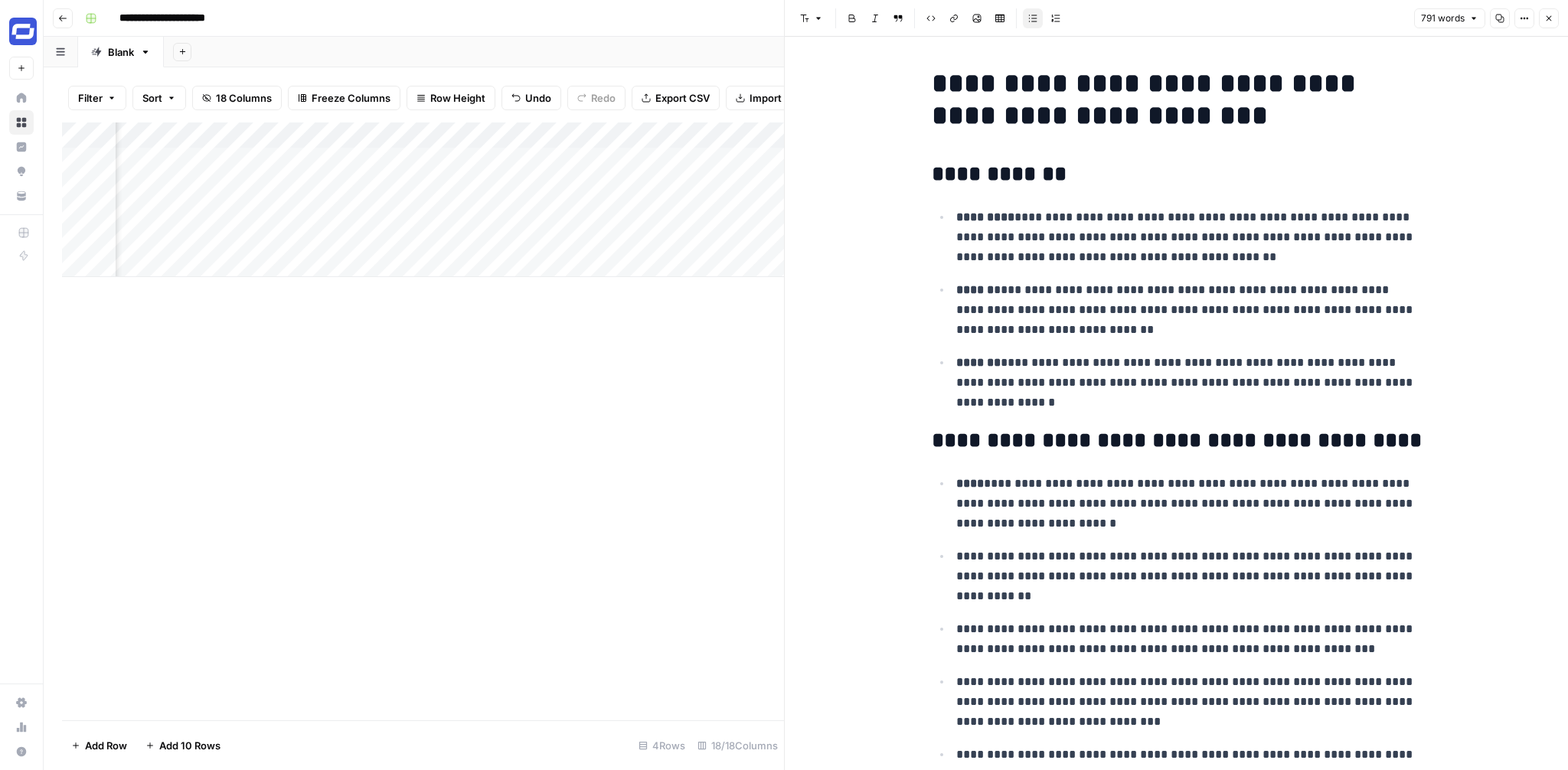
click at [1517, 12] on button "Options" at bounding box center [1524, 18] width 20 height 20
click at [1448, 156] on span "Code" at bounding box center [1478, 163] width 74 height 15
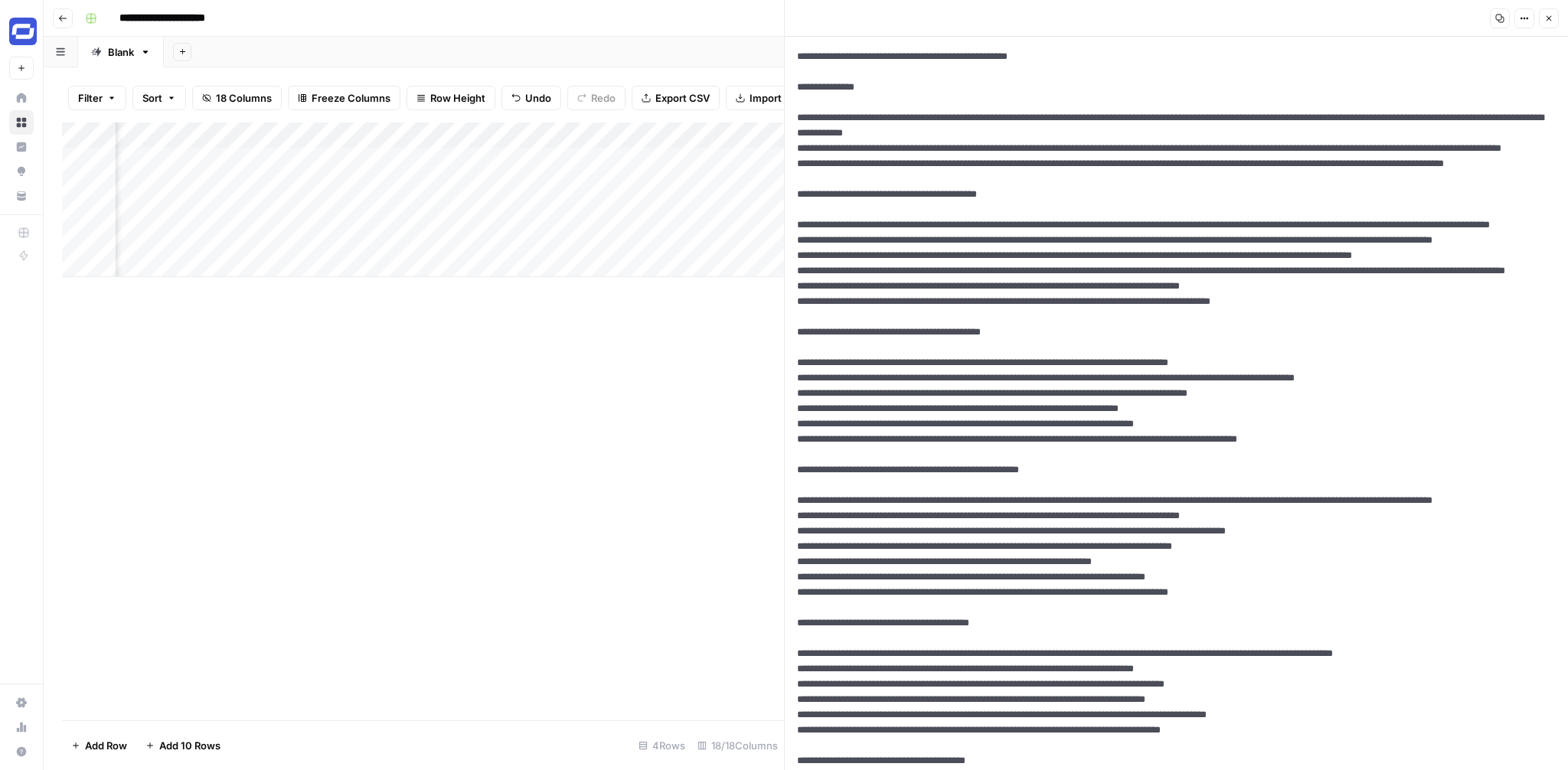
click at [1101, 270] on textarea at bounding box center [1175, 776] width 783 height 1479
click at [1552, 14] on icon "button" at bounding box center [1549, 18] width 9 height 9
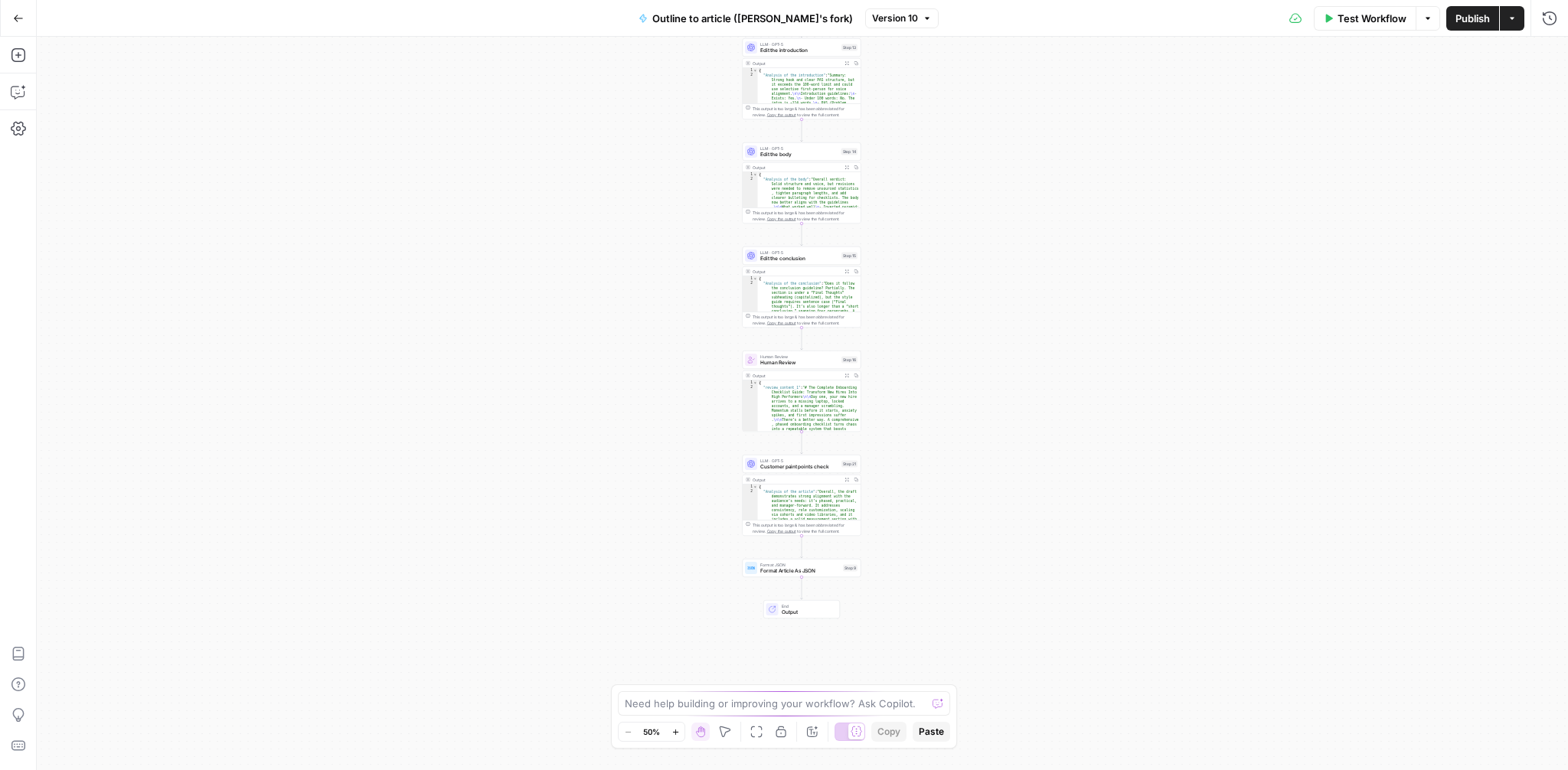
drag, startPoint x: 1096, startPoint y: 554, endPoint x: 1096, endPoint y: 354, distance: 200.0
click at [1096, 354] on div "**********" at bounding box center [802, 403] width 1531 height 734
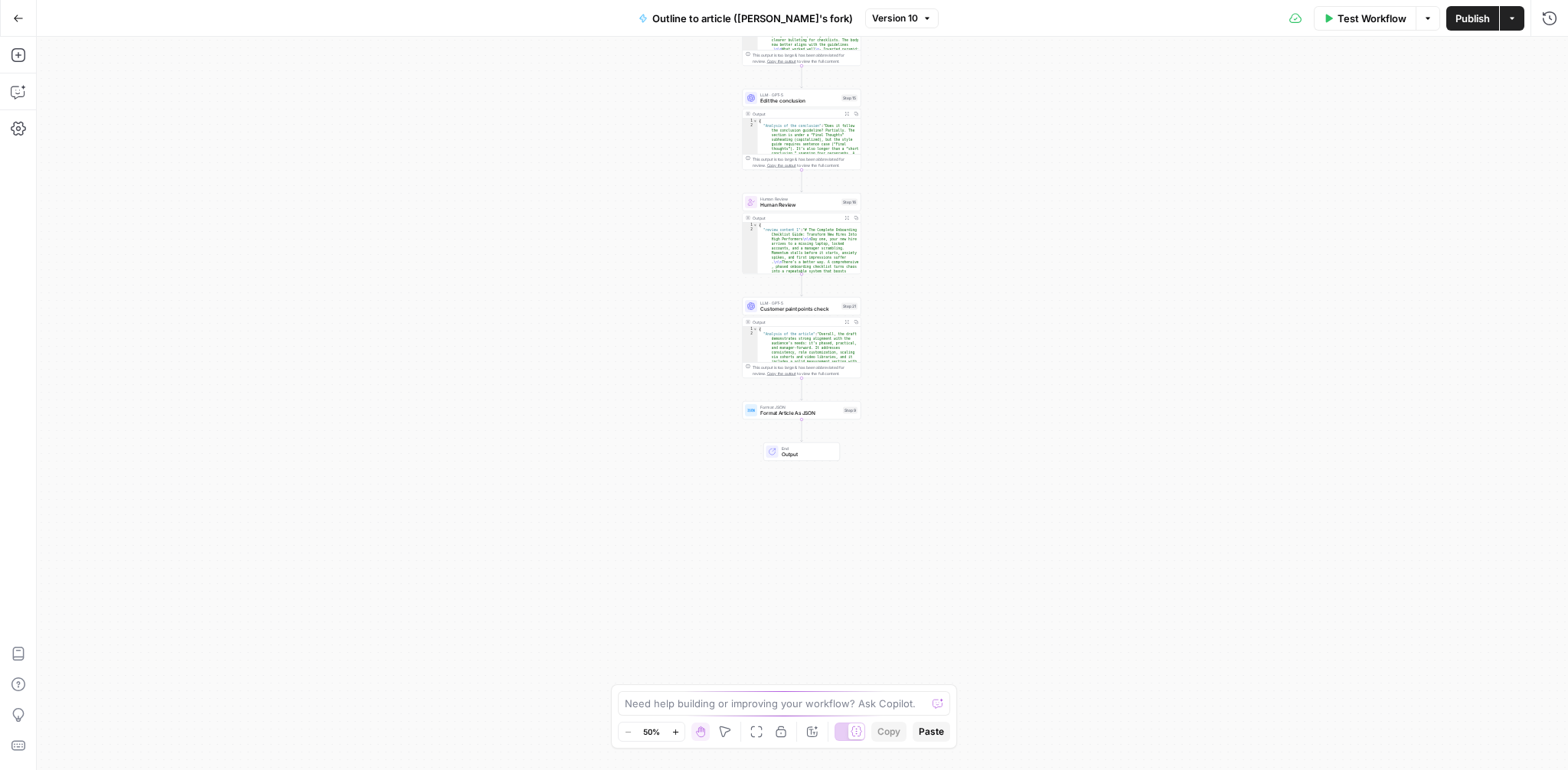
drag, startPoint x: 986, startPoint y: 487, endPoint x: 986, endPoint y: 329, distance: 158.0
click at [986, 329] on div "**********" at bounding box center [802, 403] width 1531 height 734
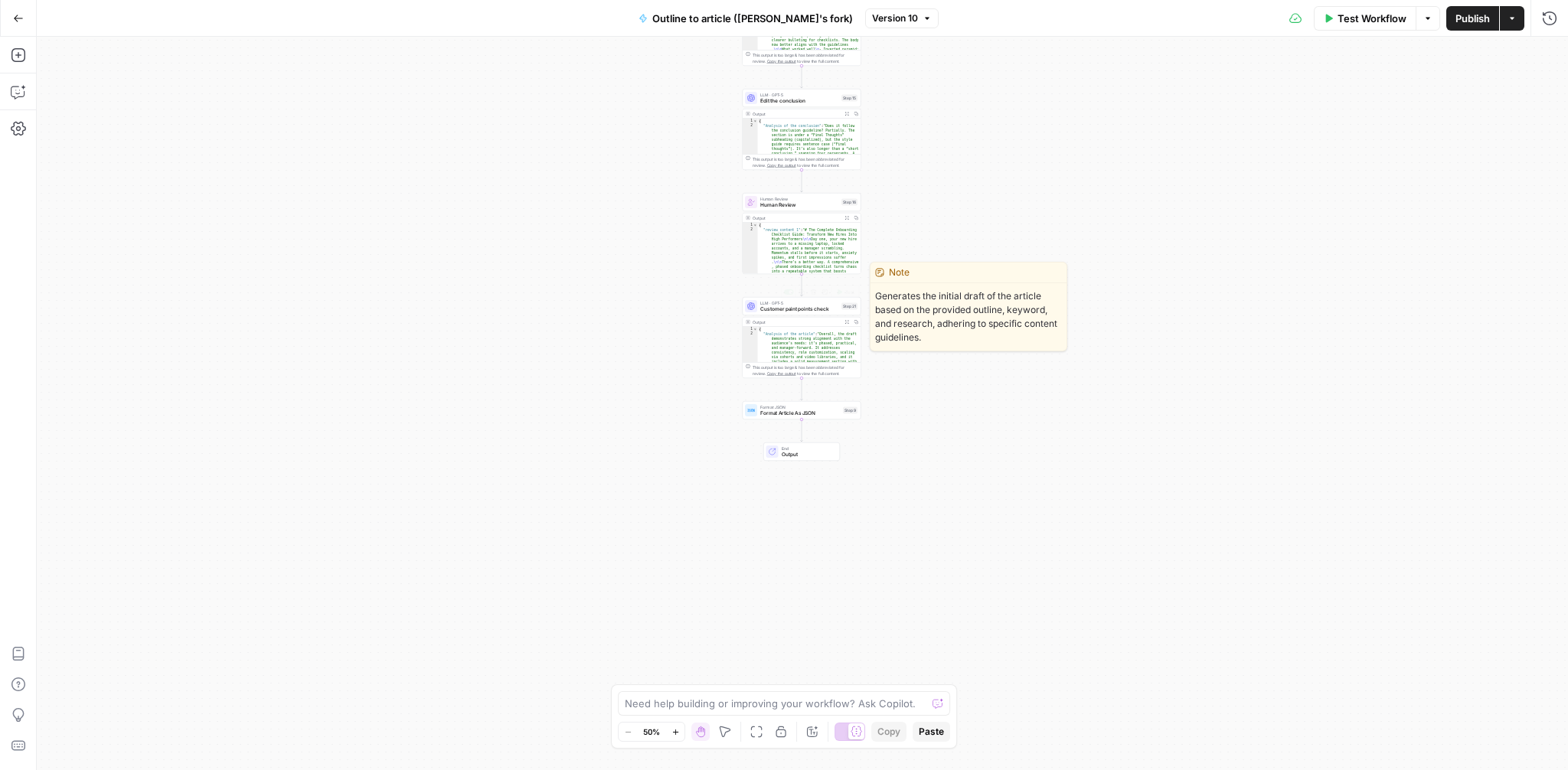
click at [814, 307] on span "Customer paint points check" at bounding box center [800, 309] width 78 height 8
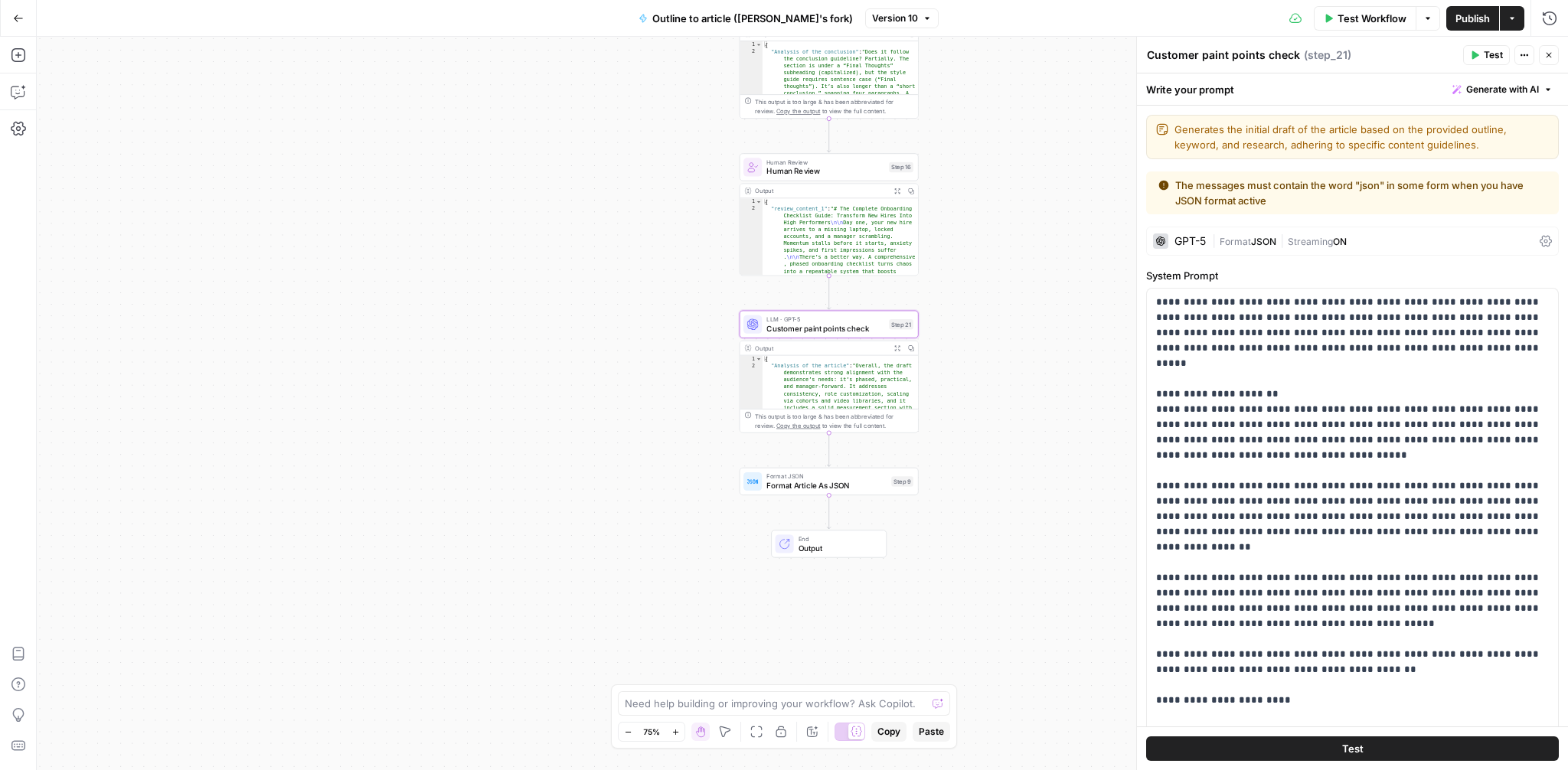
drag, startPoint x: 906, startPoint y: 288, endPoint x: 986, endPoint y: 298, distance: 80.6
click at [986, 298] on div "**********" at bounding box center [802, 403] width 1531 height 734
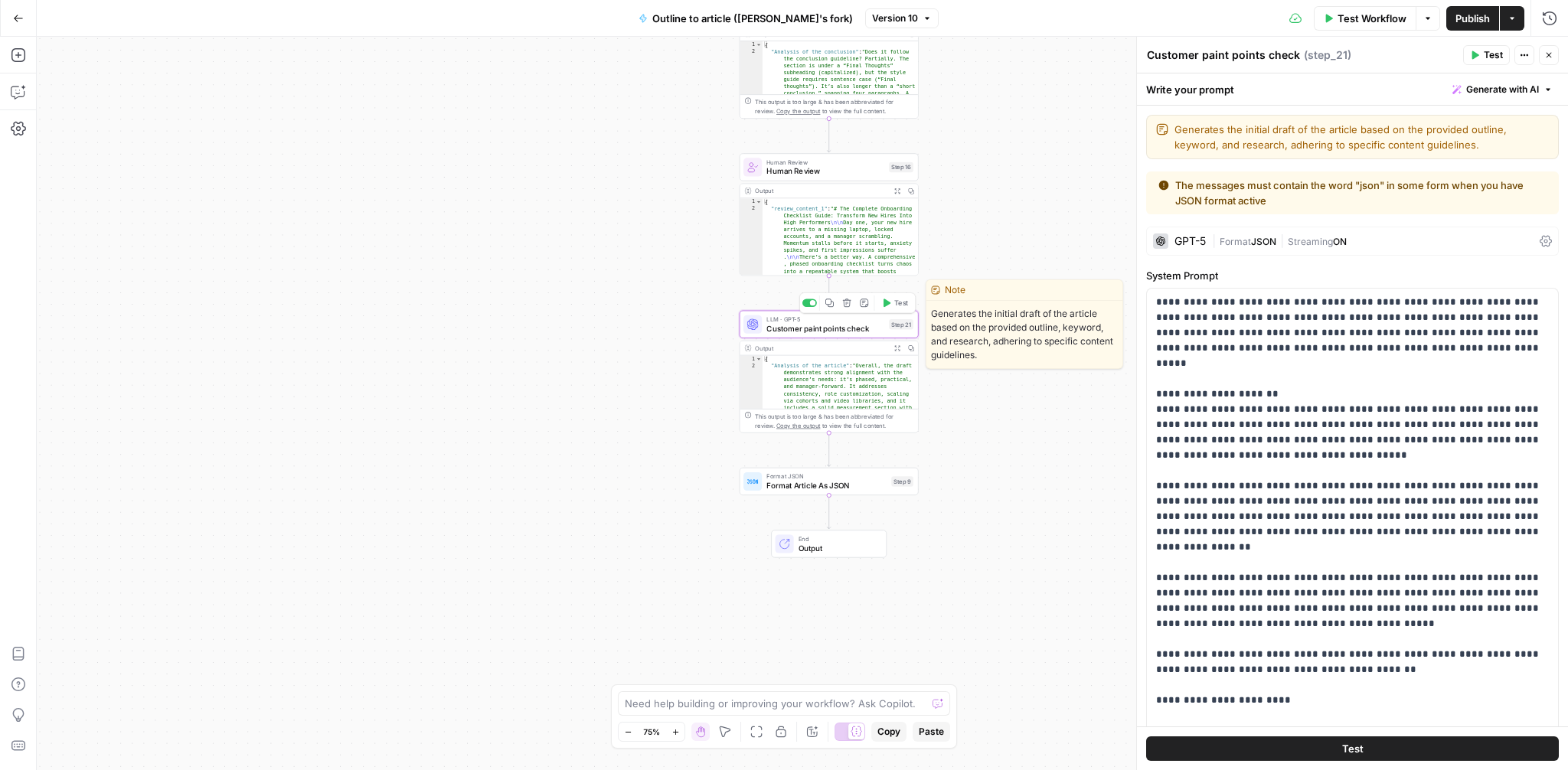
click at [831, 306] on icon "button" at bounding box center [829, 302] width 8 height 8
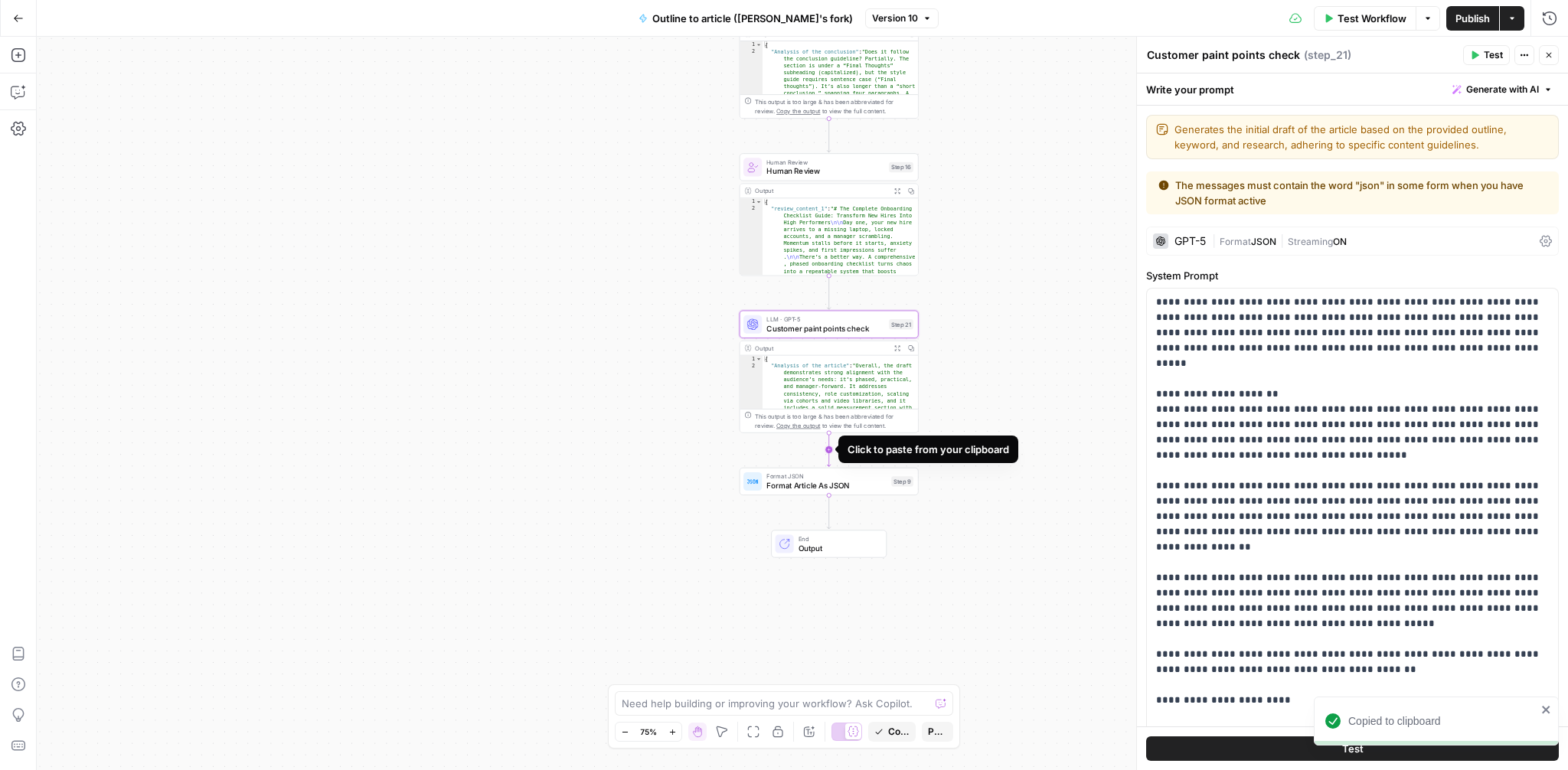
click at [830, 450] on icon "Edge from step_21 to step_9" at bounding box center [828, 450] width 4 height 34
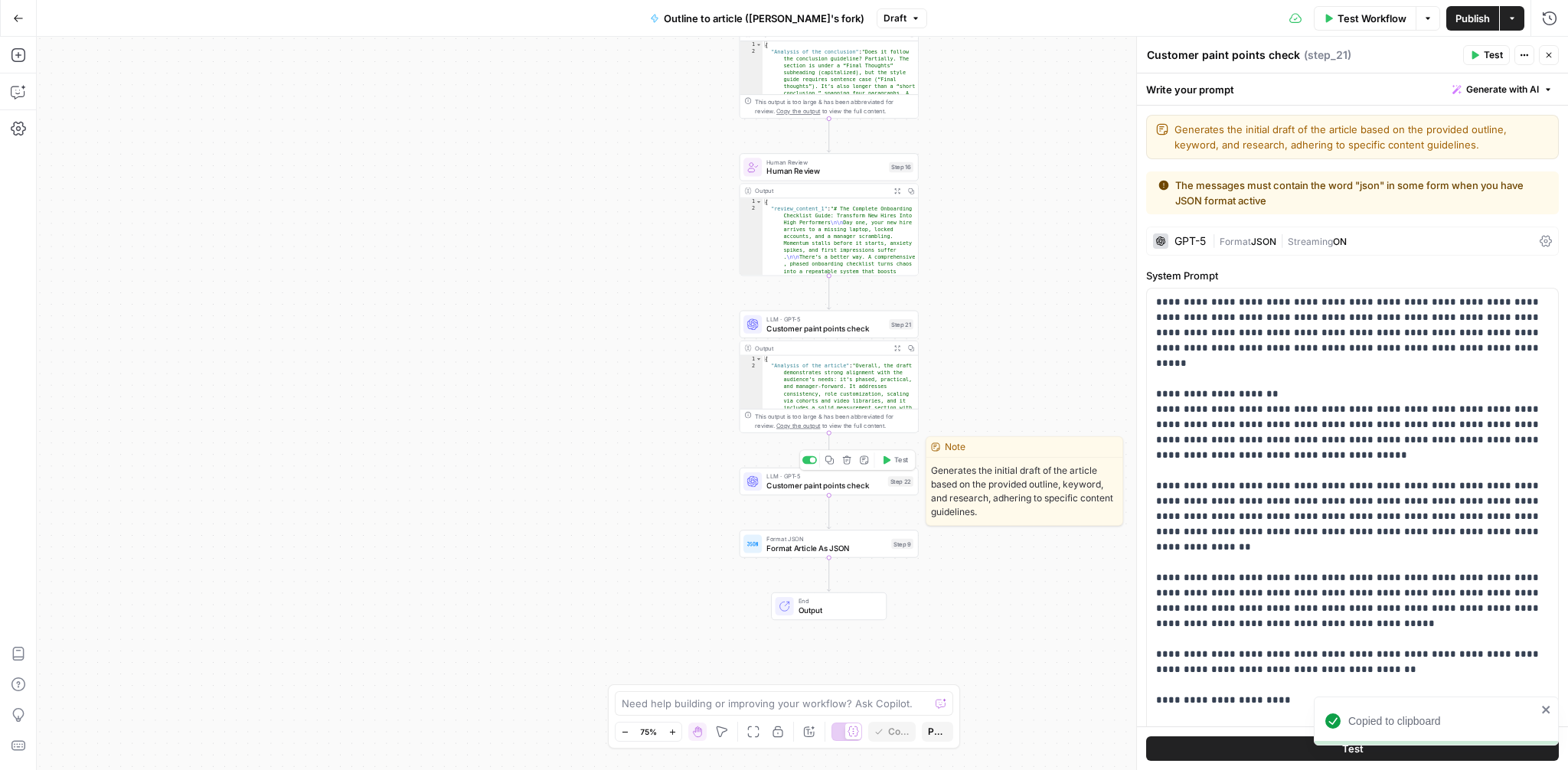
click at [840, 482] on span "Customer paint points check" at bounding box center [825, 485] width 117 height 12
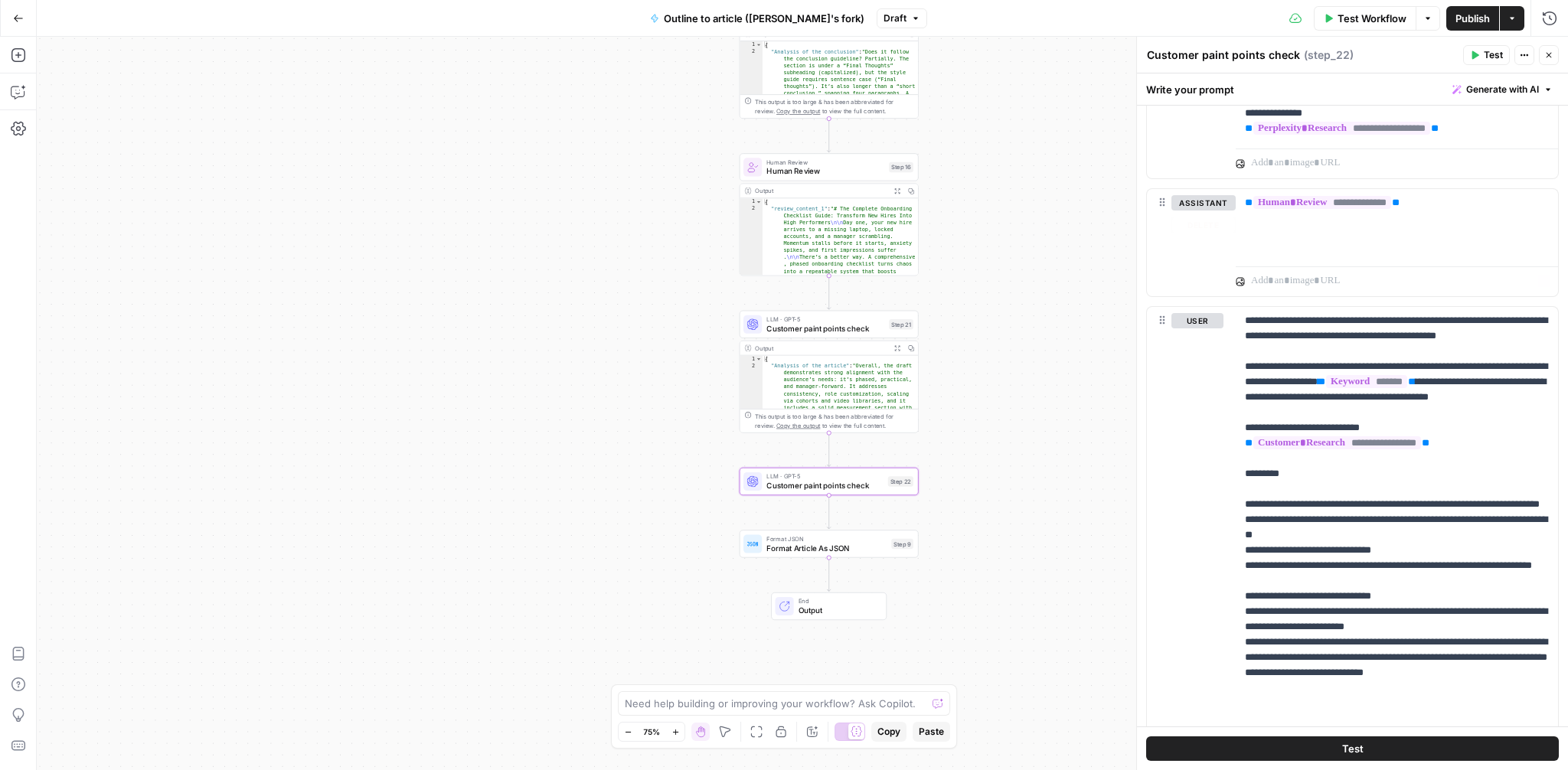
scroll to position [1088, 0]
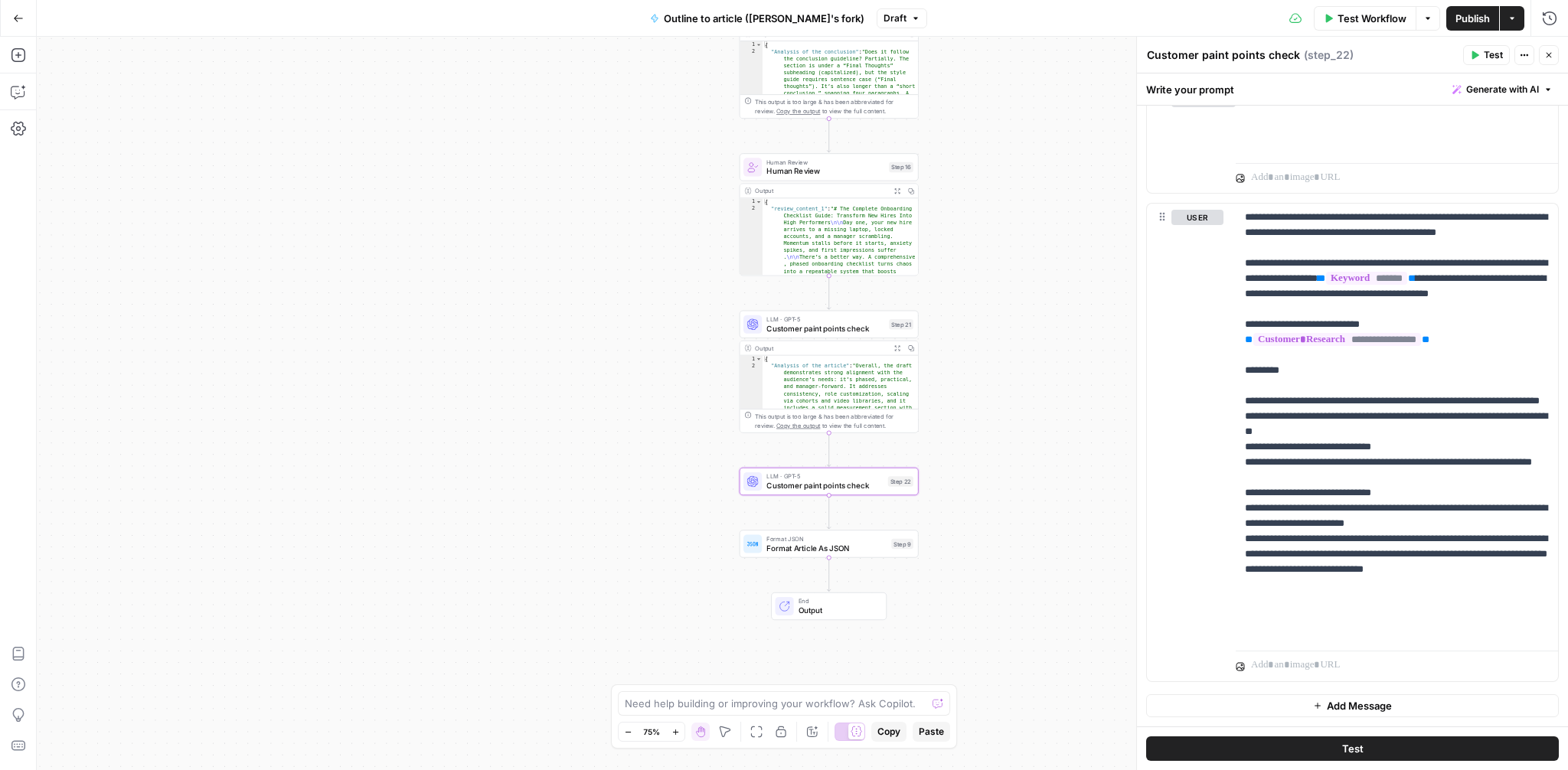
click at [1356, 699] on span "Add Message" at bounding box center [1359, 706] width 65 height 15
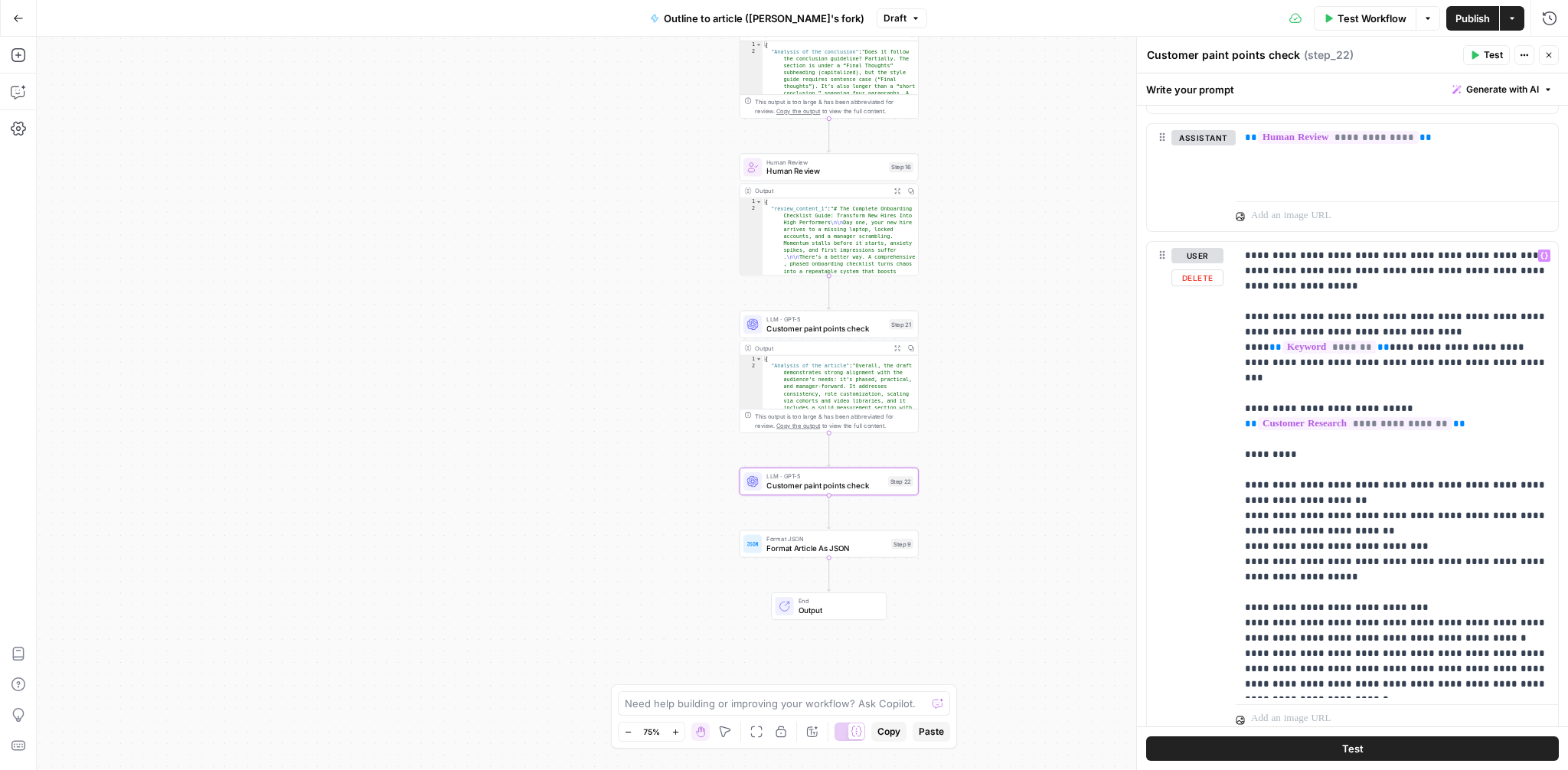
scroll to position [1222, 0]
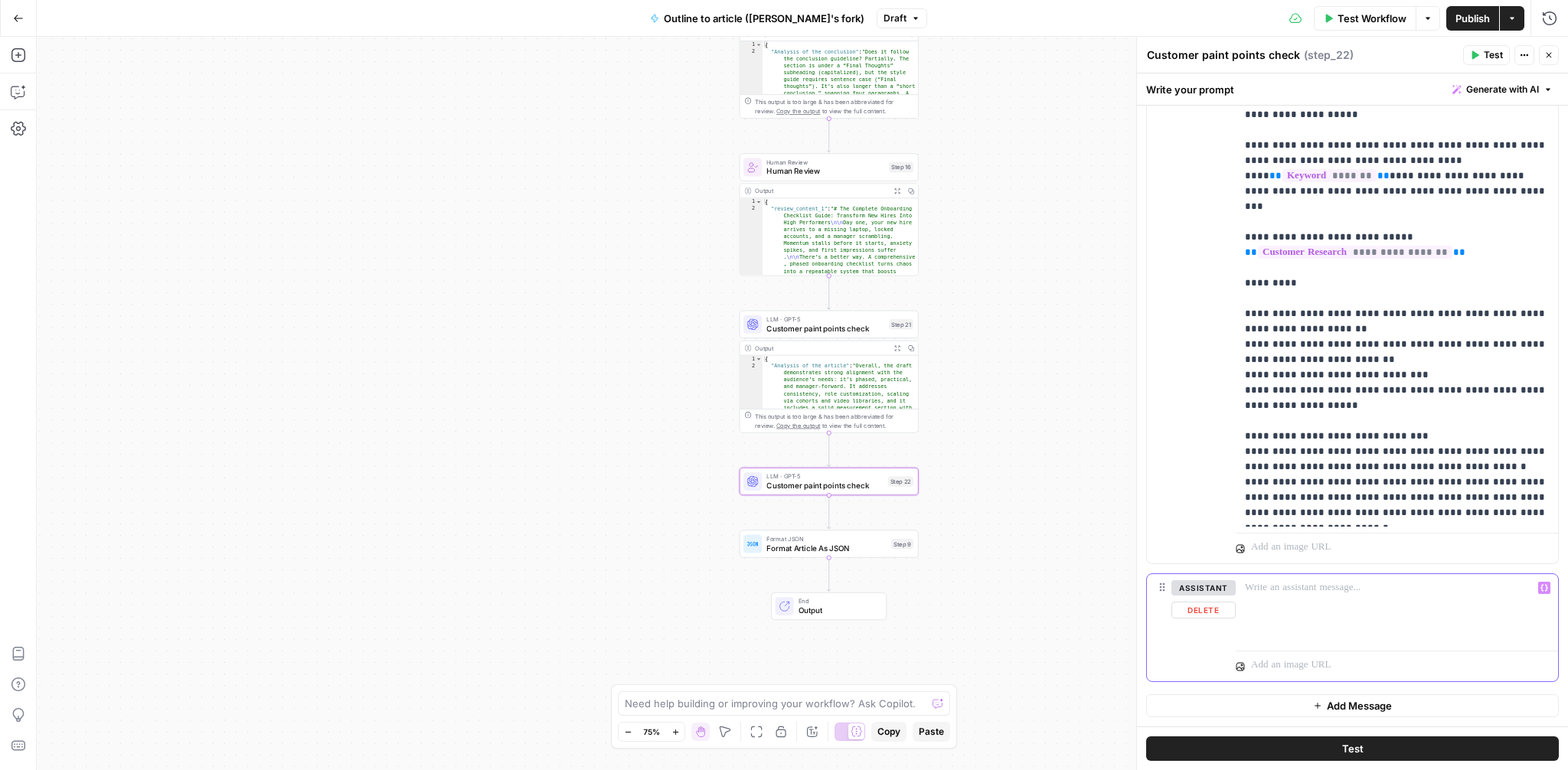
click at [1323, 598] on div at bounding box center [1397, 610] width 322 height 71
click at [1543, 591] on icon "button" at bounding box center [1544, 588] width 8 height 8
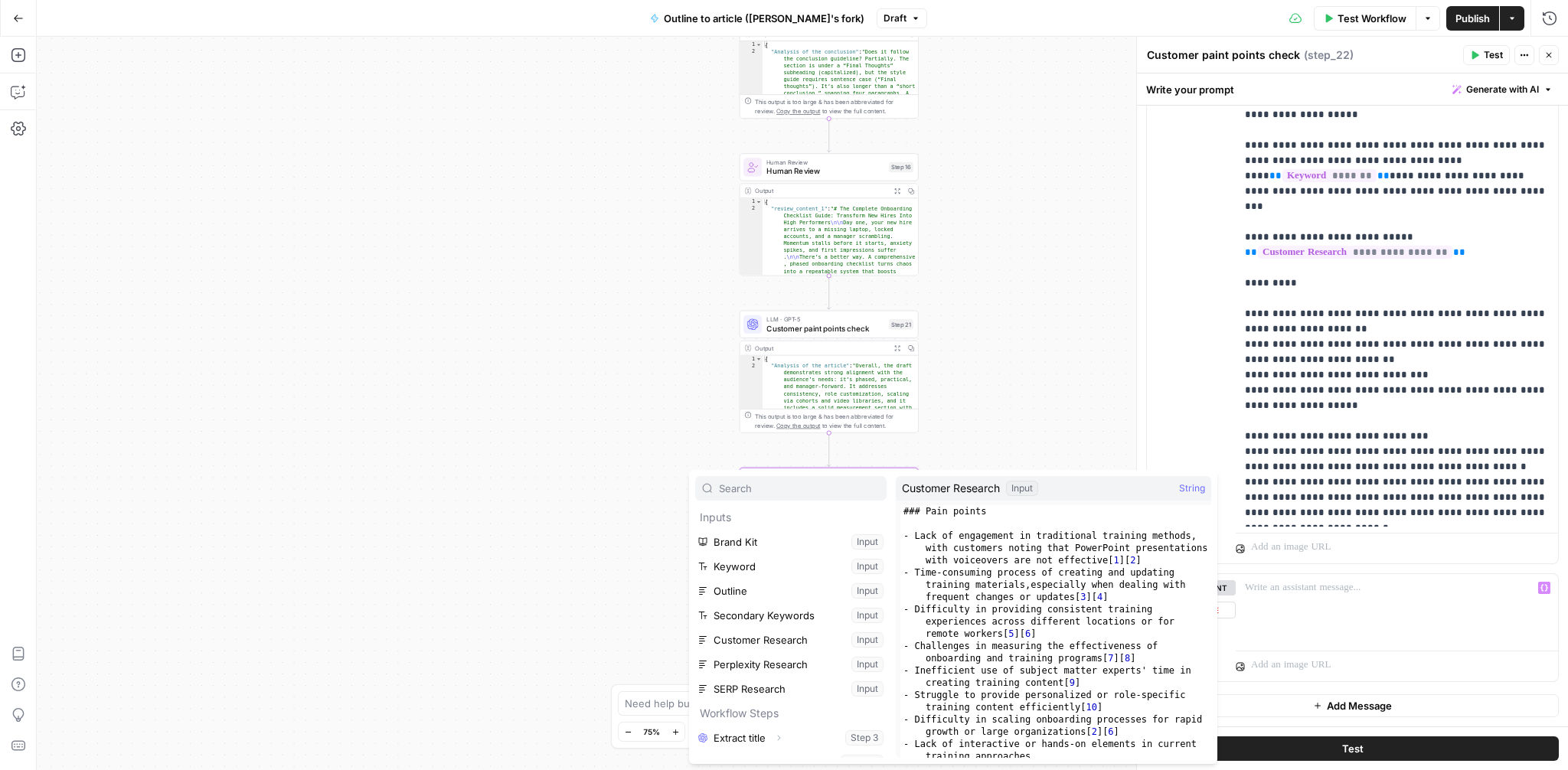
scroll to position [286, 0]
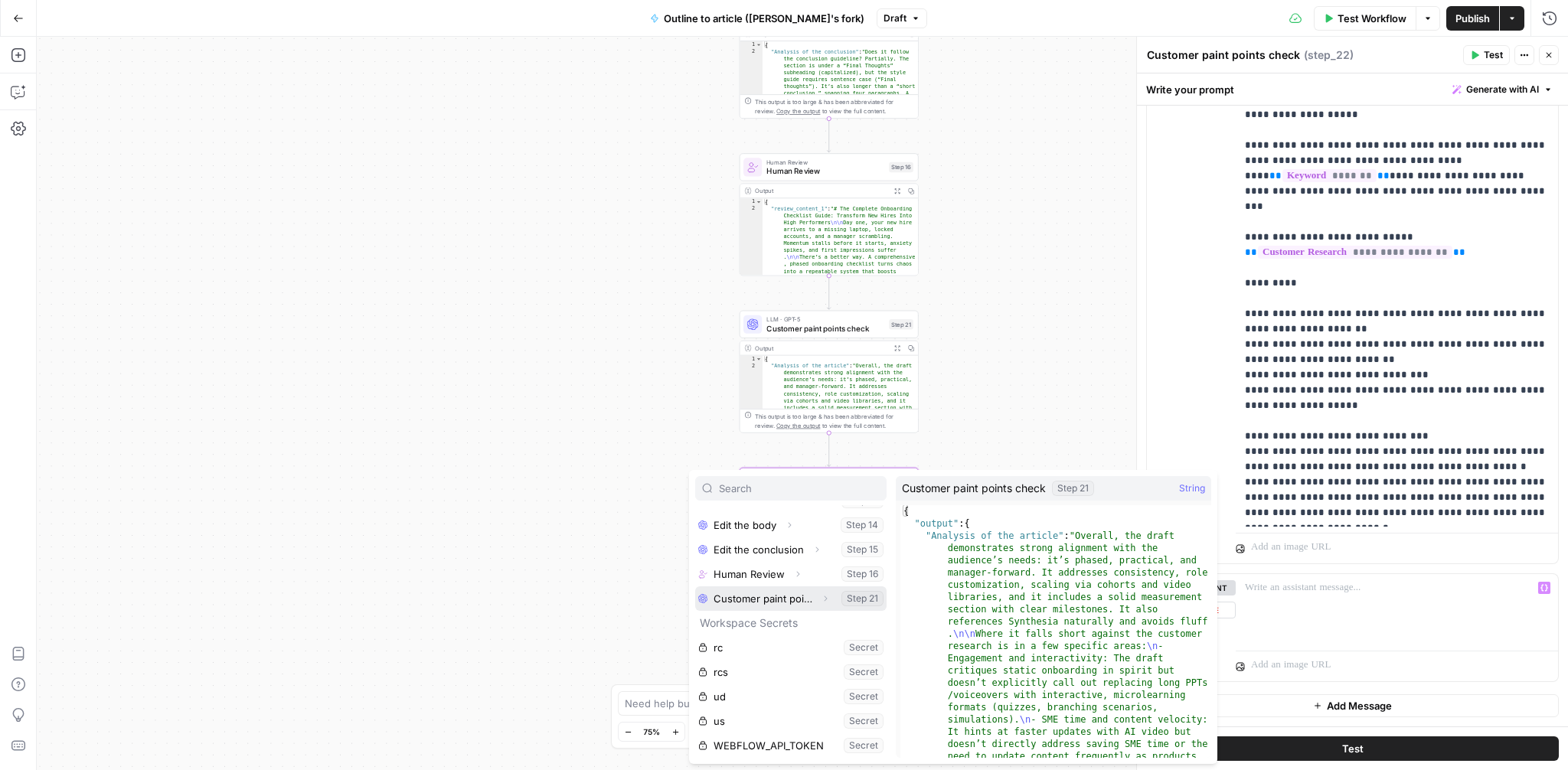
click at [824, 600] on icon "button" at bounding box center [825, 599] width 9 height 9
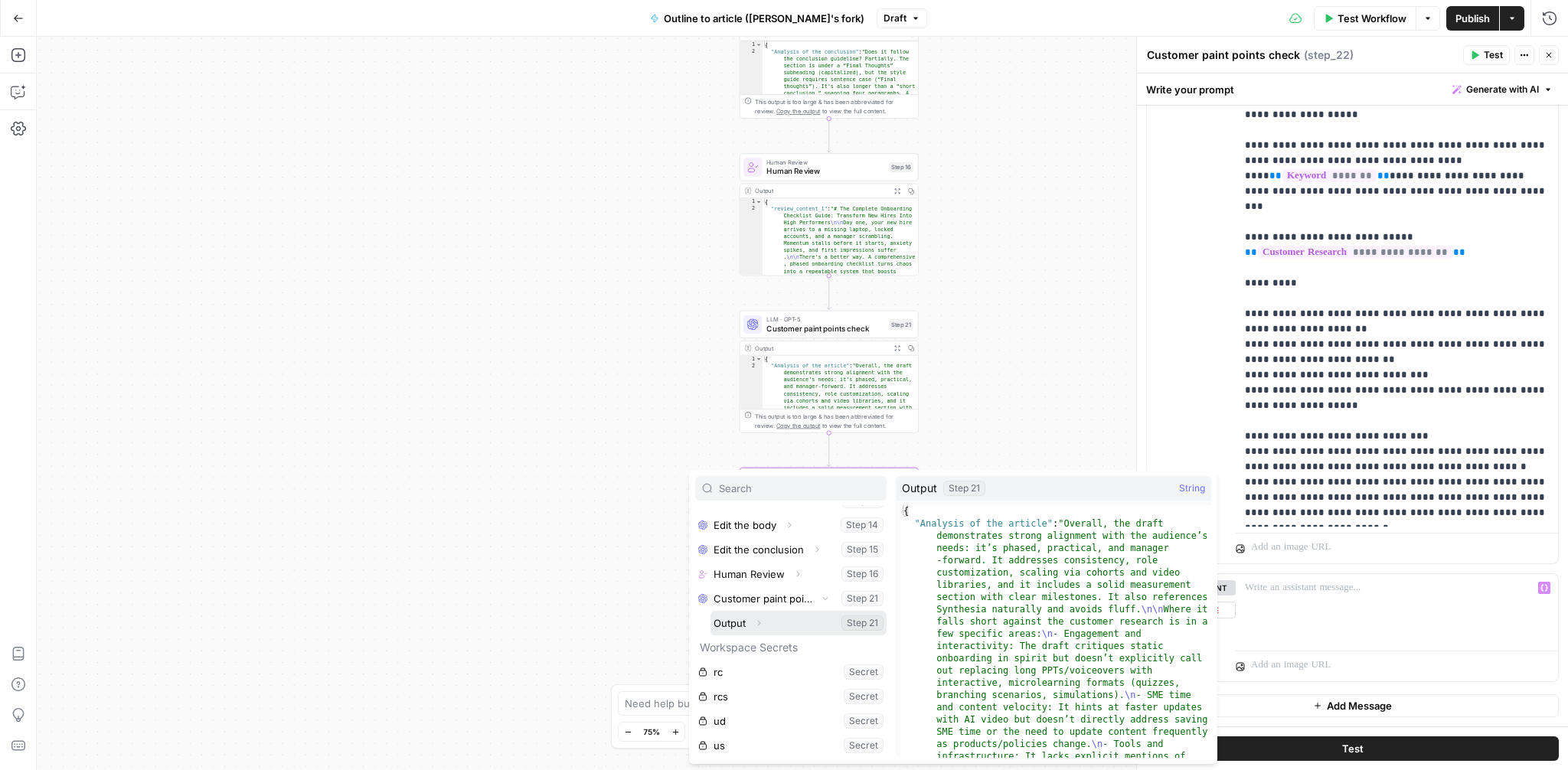
click at [761, 620] on icon "button" at bounding box center [759, 624] width 9 height 9
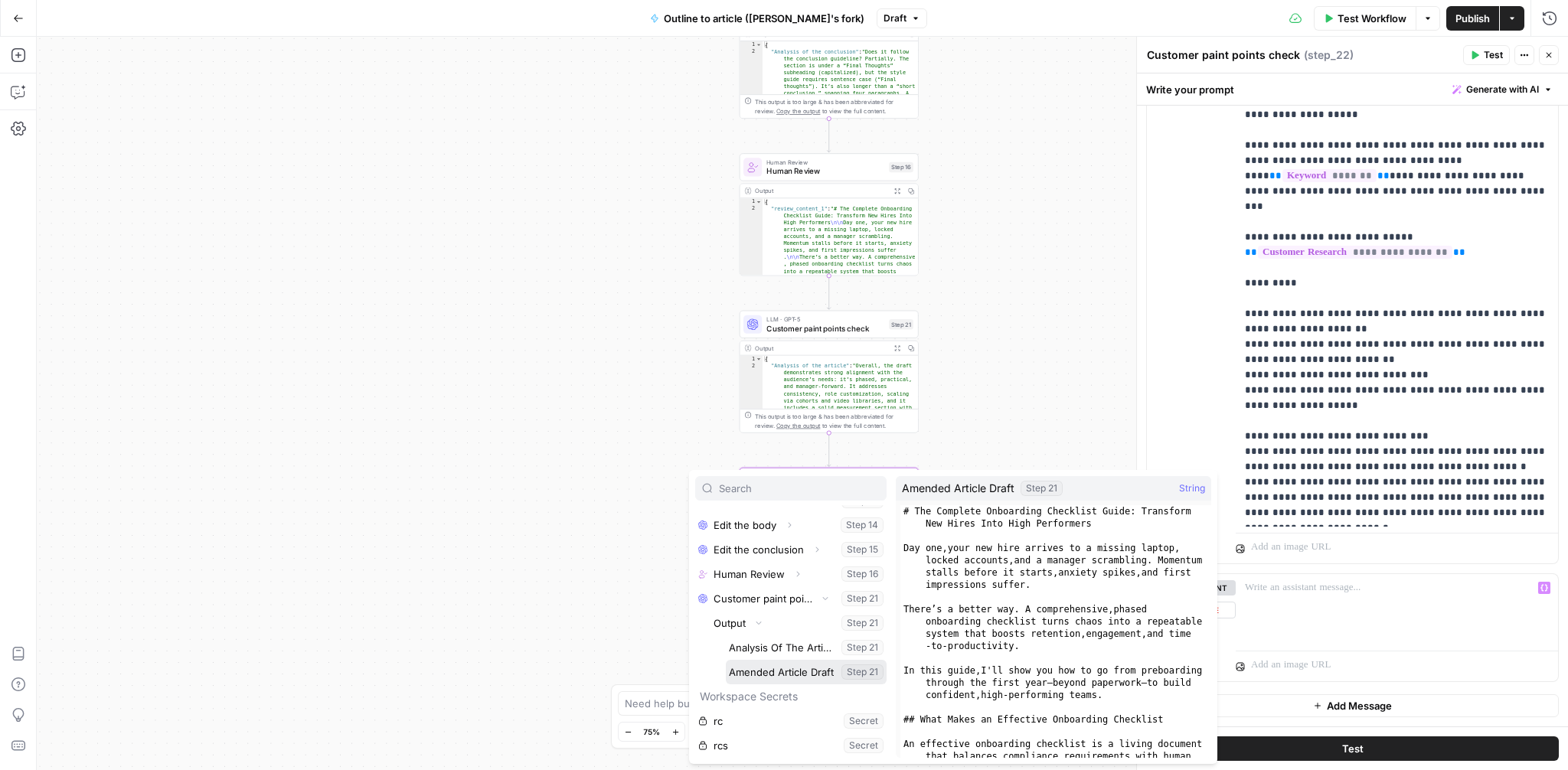
click at [766, 670] on button "Select variable Amended Article Draft" at bounding box center [807, 673] width 161 height 25
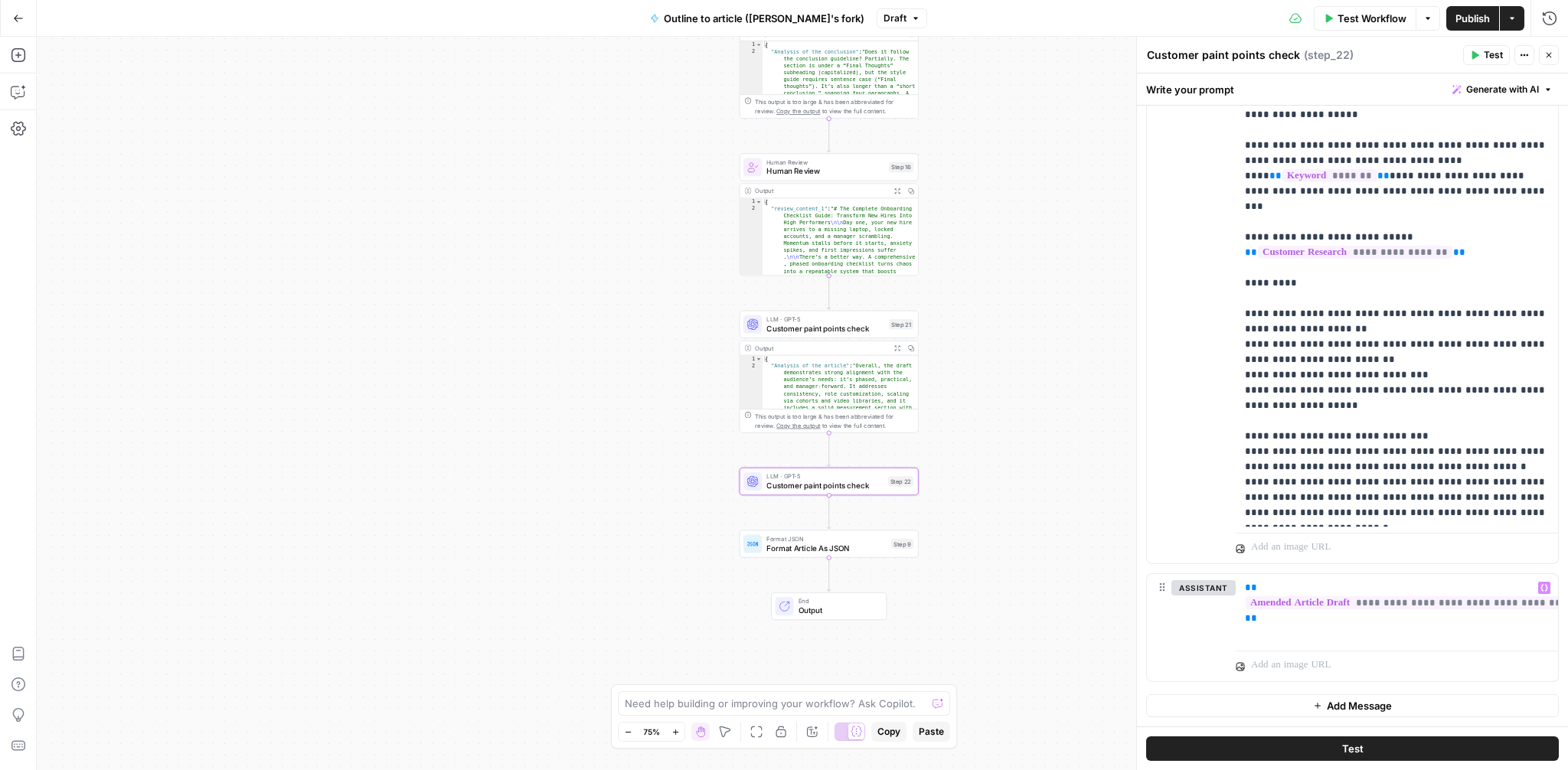
click at [1357, 699] on span "Add Message" at bounding box center [1359, 706] width 65 height 15
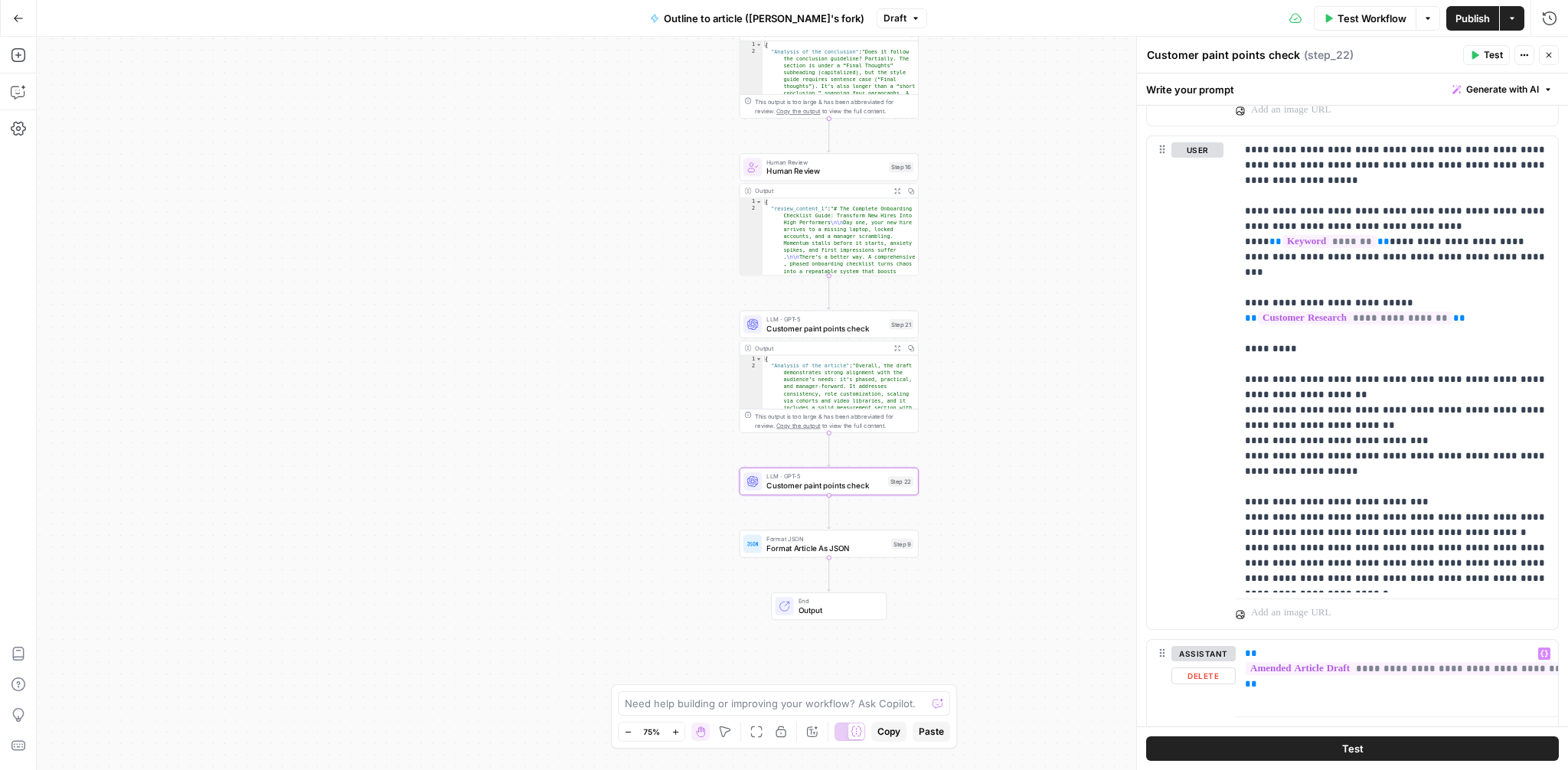
scroll to position [1152, 0]
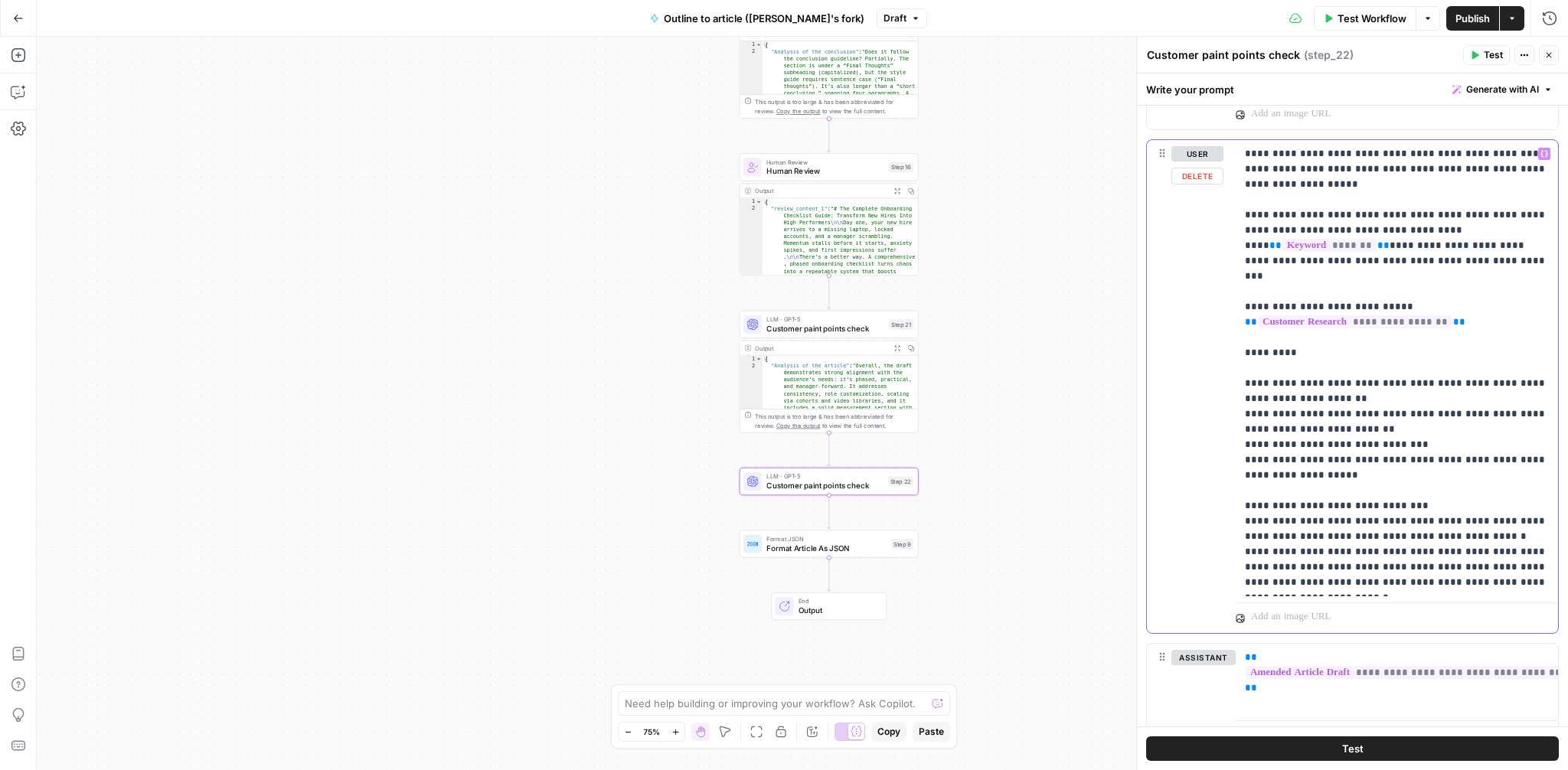
click at [1307, 153] on p "**********" at bounding box center [1397, 368] width 304 height 444
copy p "**********"
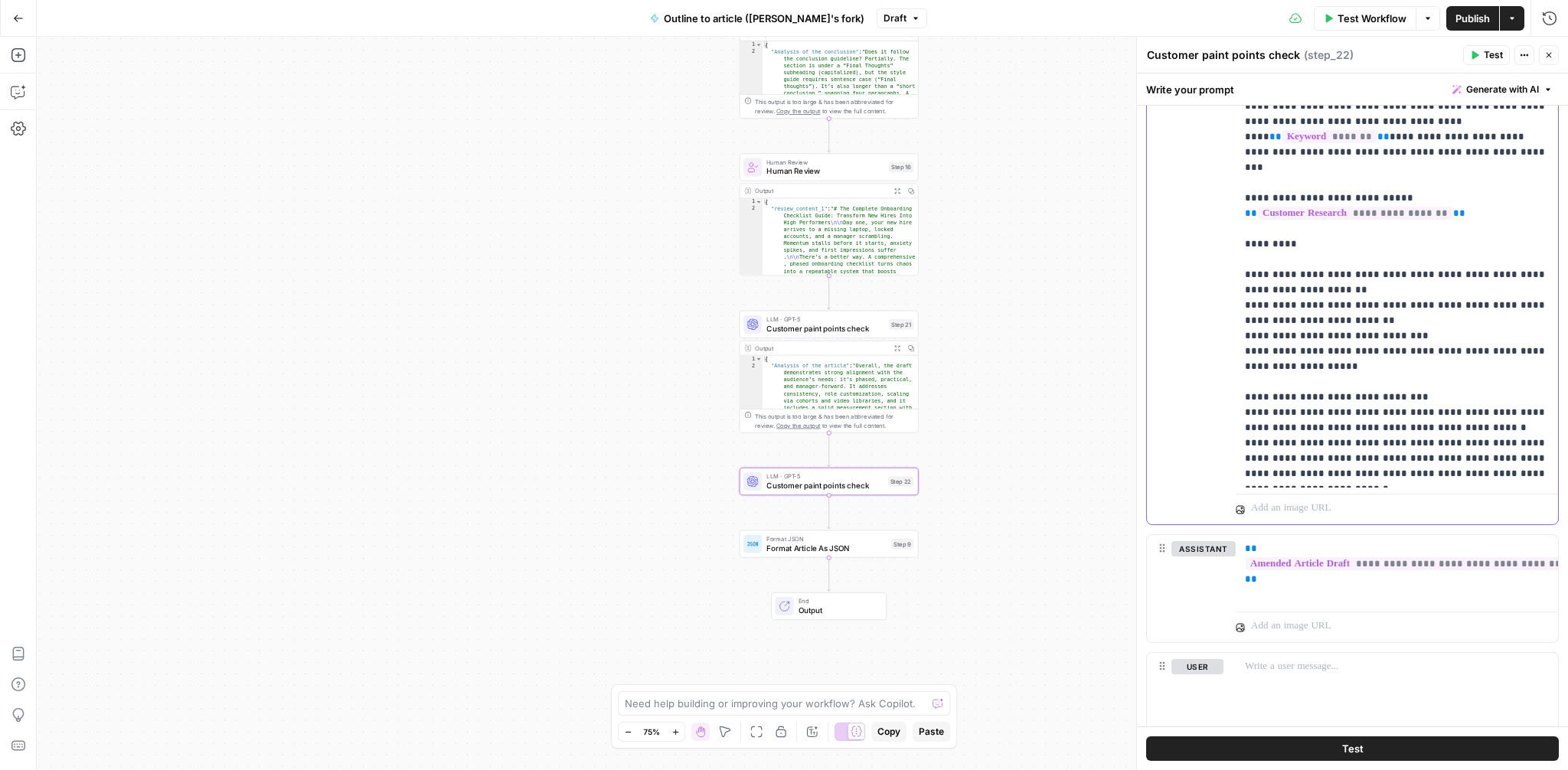
scroll to position [1339, 0]
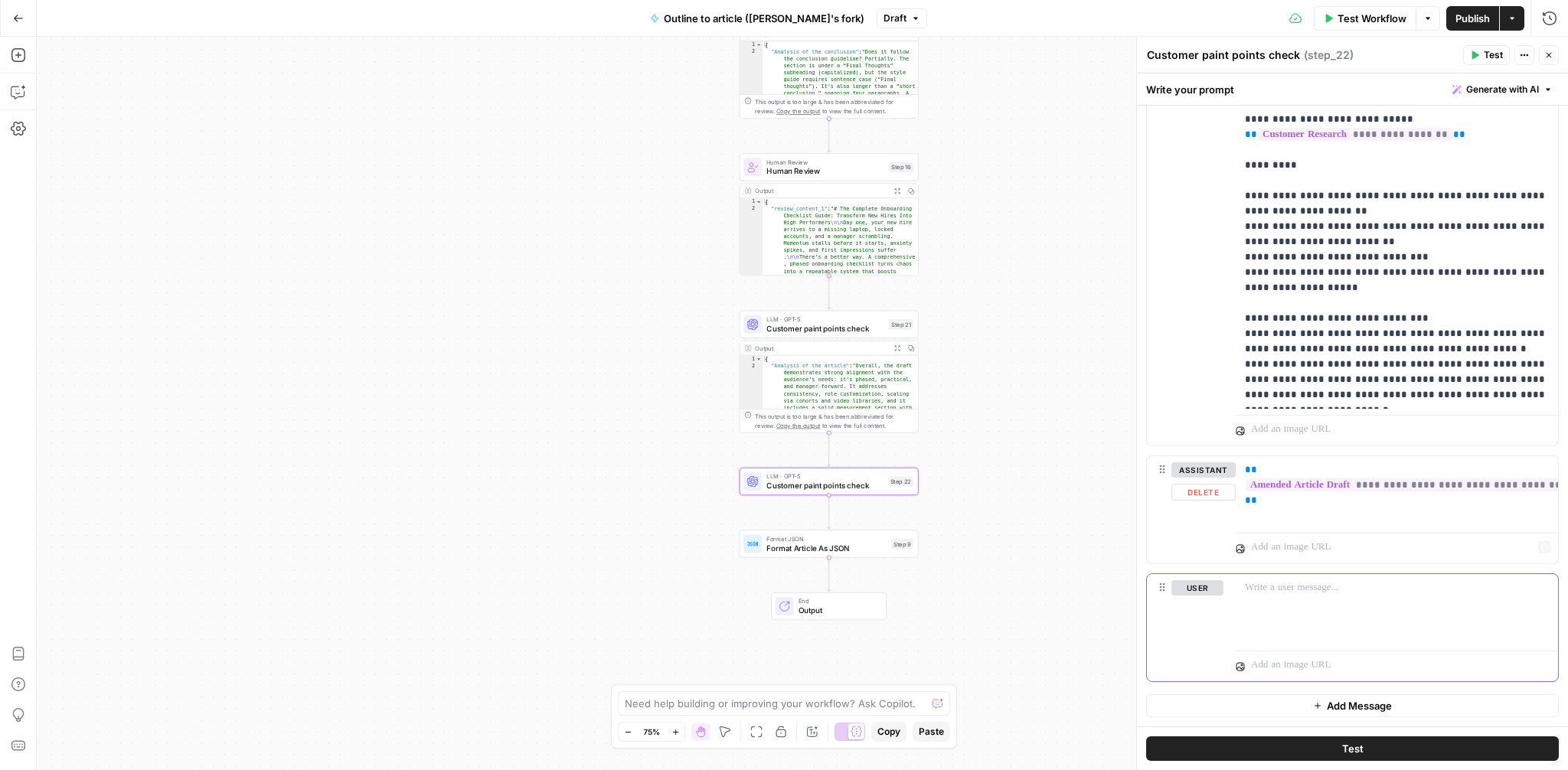
click at [1287, 617] on div at bounding box center [1397, 610] width 322 height 71
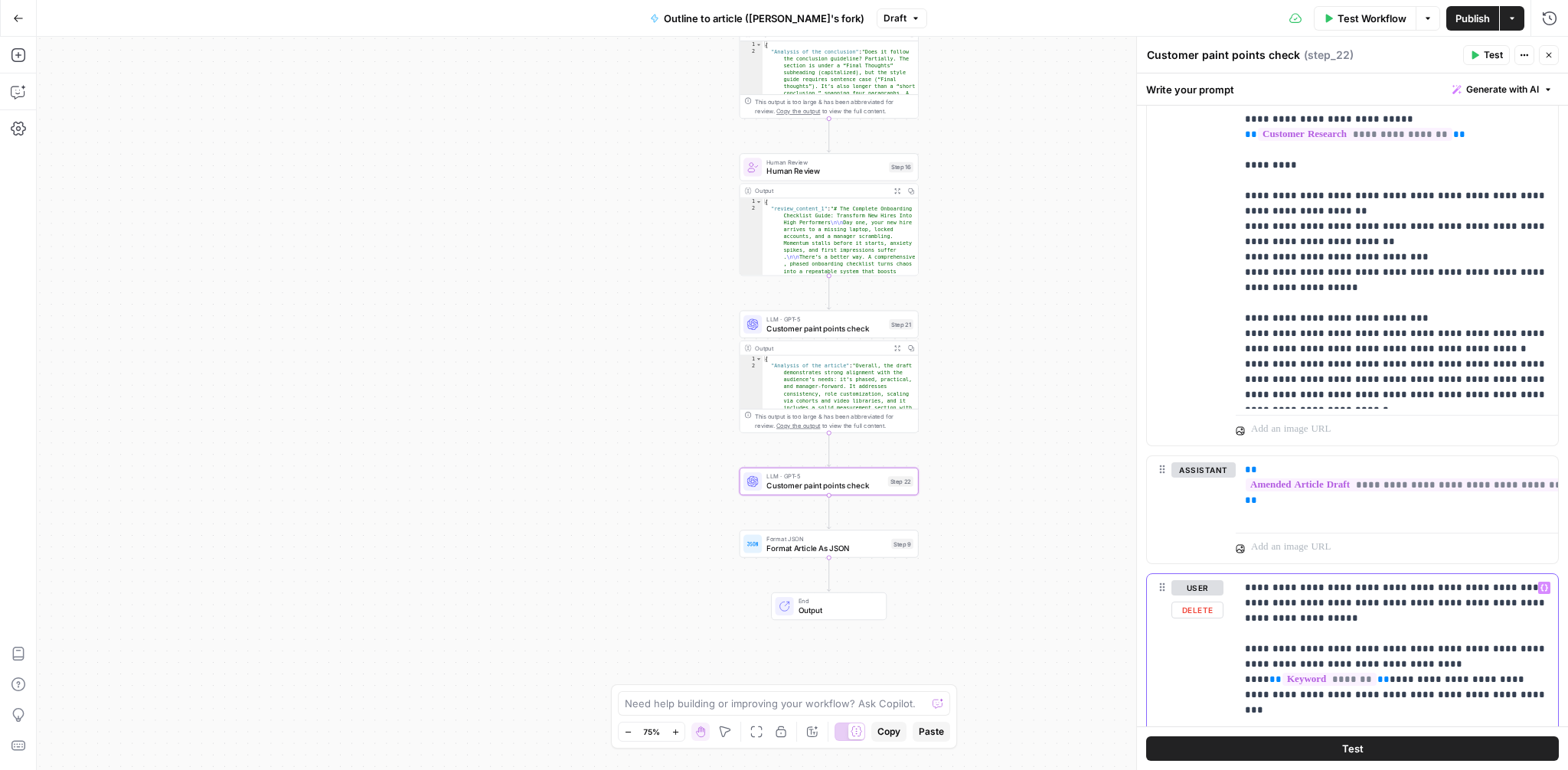
scroll to position [1334, 0]
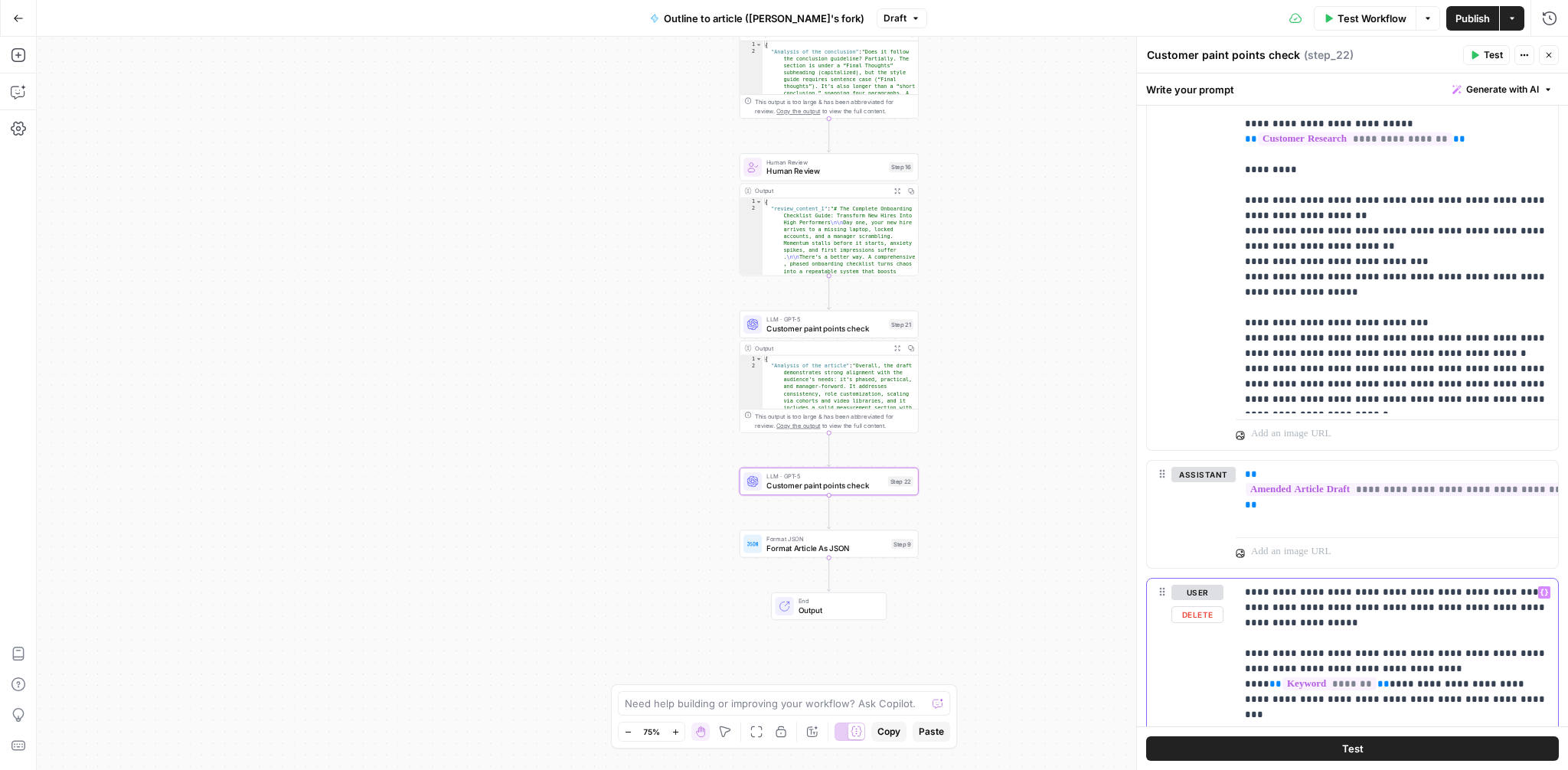
drag, startPoint x: 1343, startPoint y: 625, endPoint x: 1351, endPoint y: 609, distance: 17.9
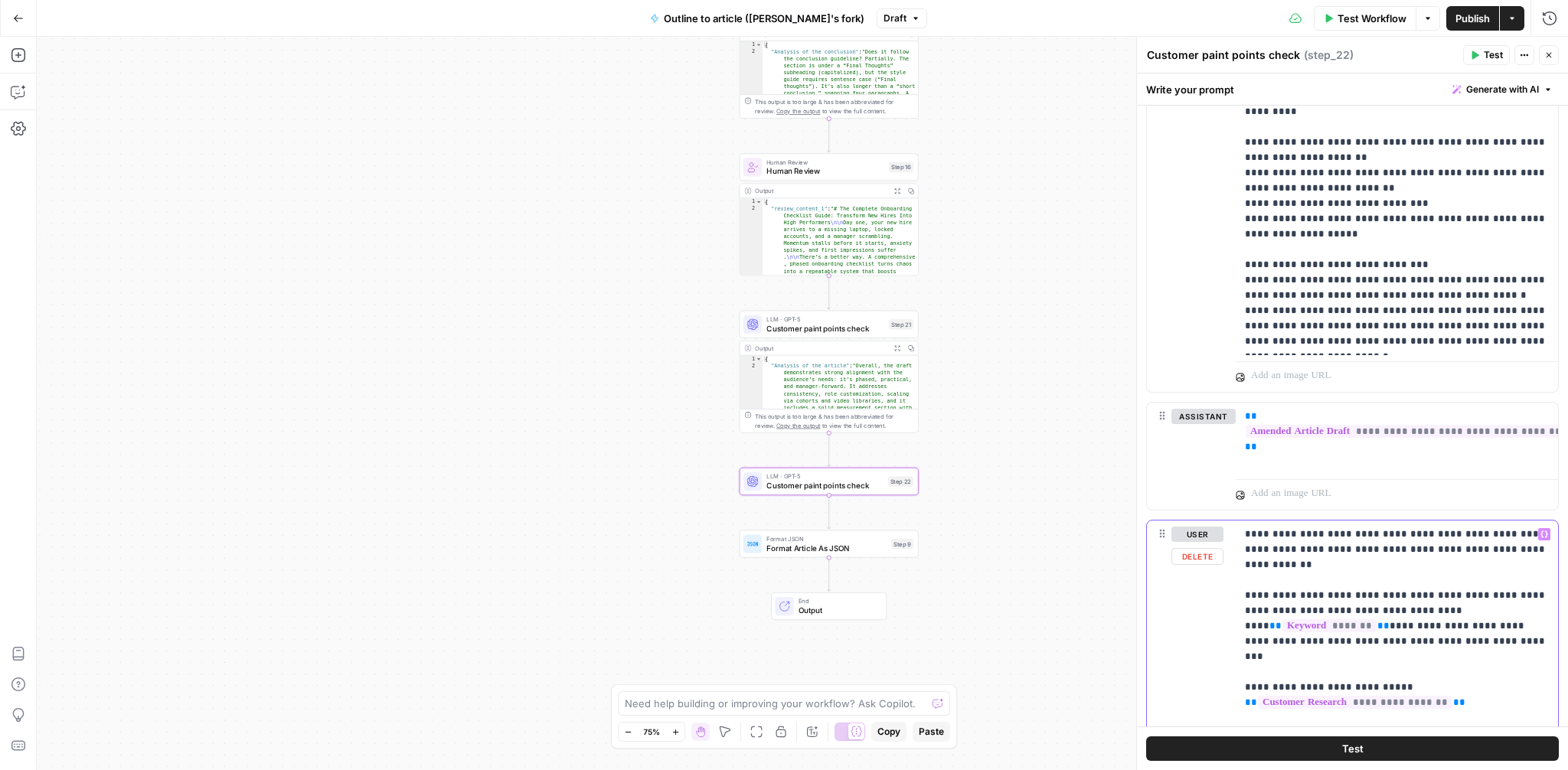
scroll to position [1394, 0]
drag, startPoint x: 1349, startPoint y: 624, endPoint x: 1248, endPoint y: 607, distance: 102.4
click at [1248, 607] on p "**********" at bounding box center [1397, 740] width 304 height 429
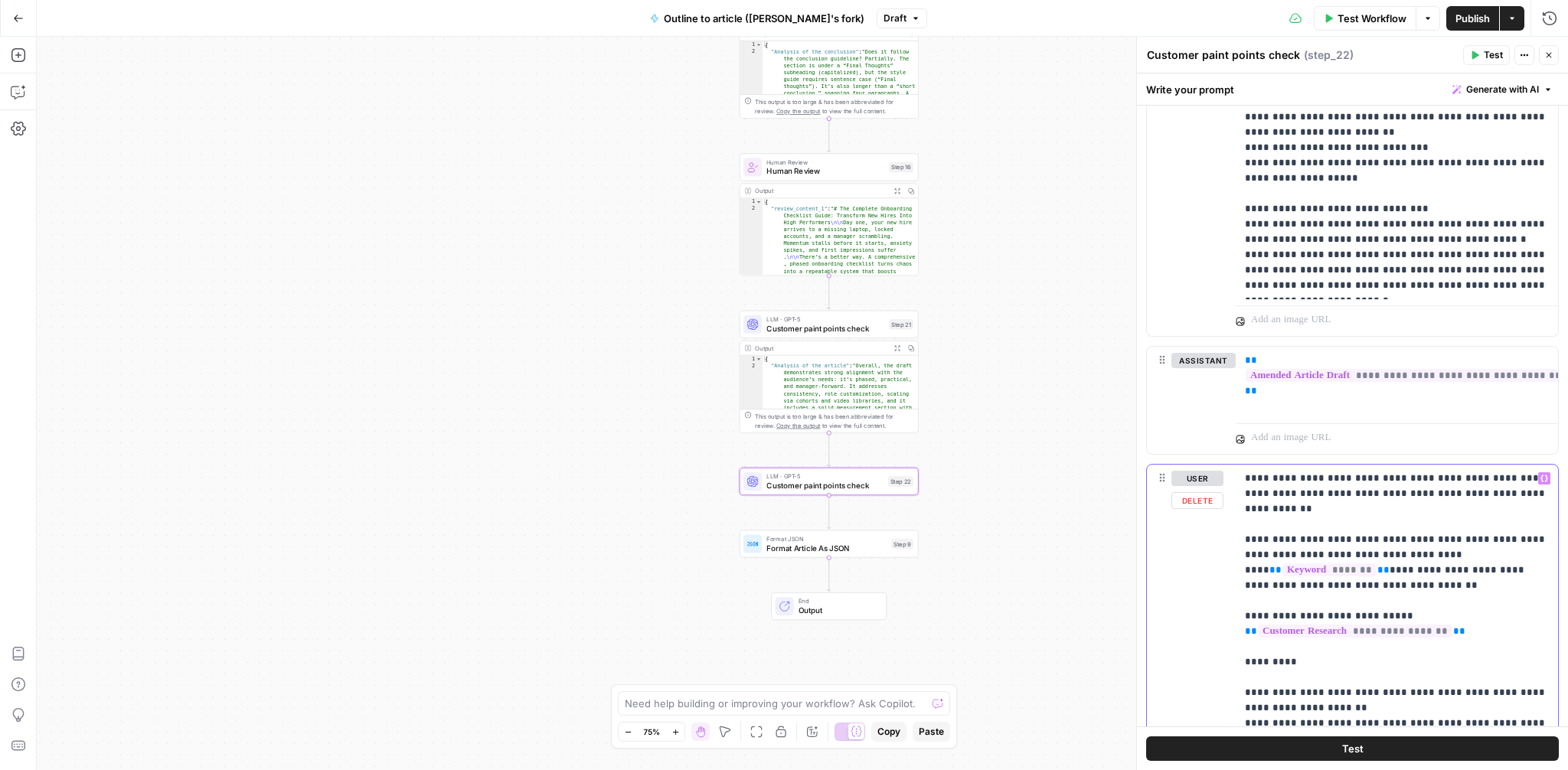
scroll to position [1456, 0]
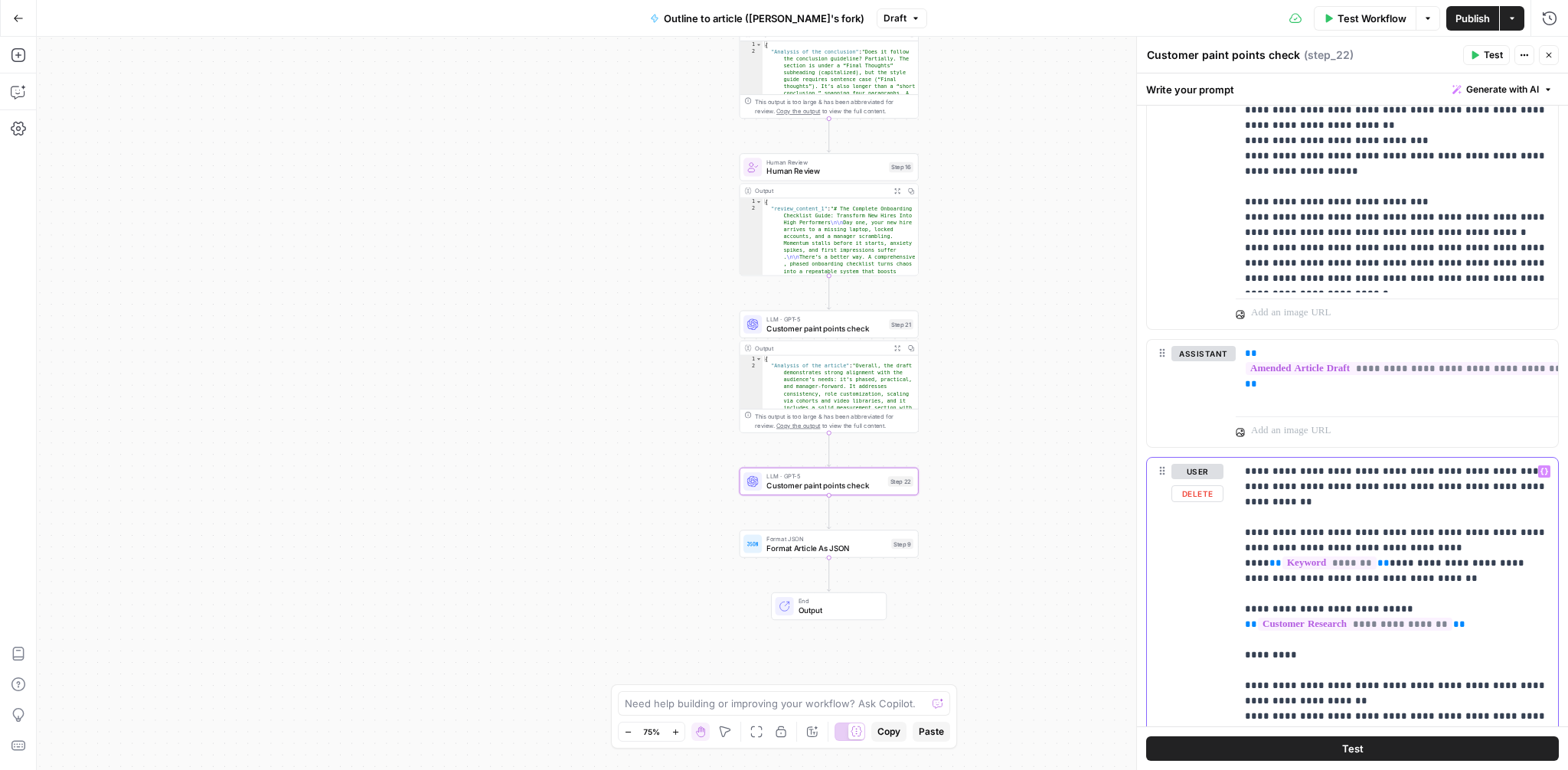
drag, startPoint x: 1478, startPoint y: 607, endPoint x: 1271, endPoint y: 592, distance: 207.5
click at [1271, 592] on p "**********" at bounding box center [1397, 678] width 304 height 429
click at [1545, 468] on icon "button" at bounding box center [1544, 472] width 8 height 8
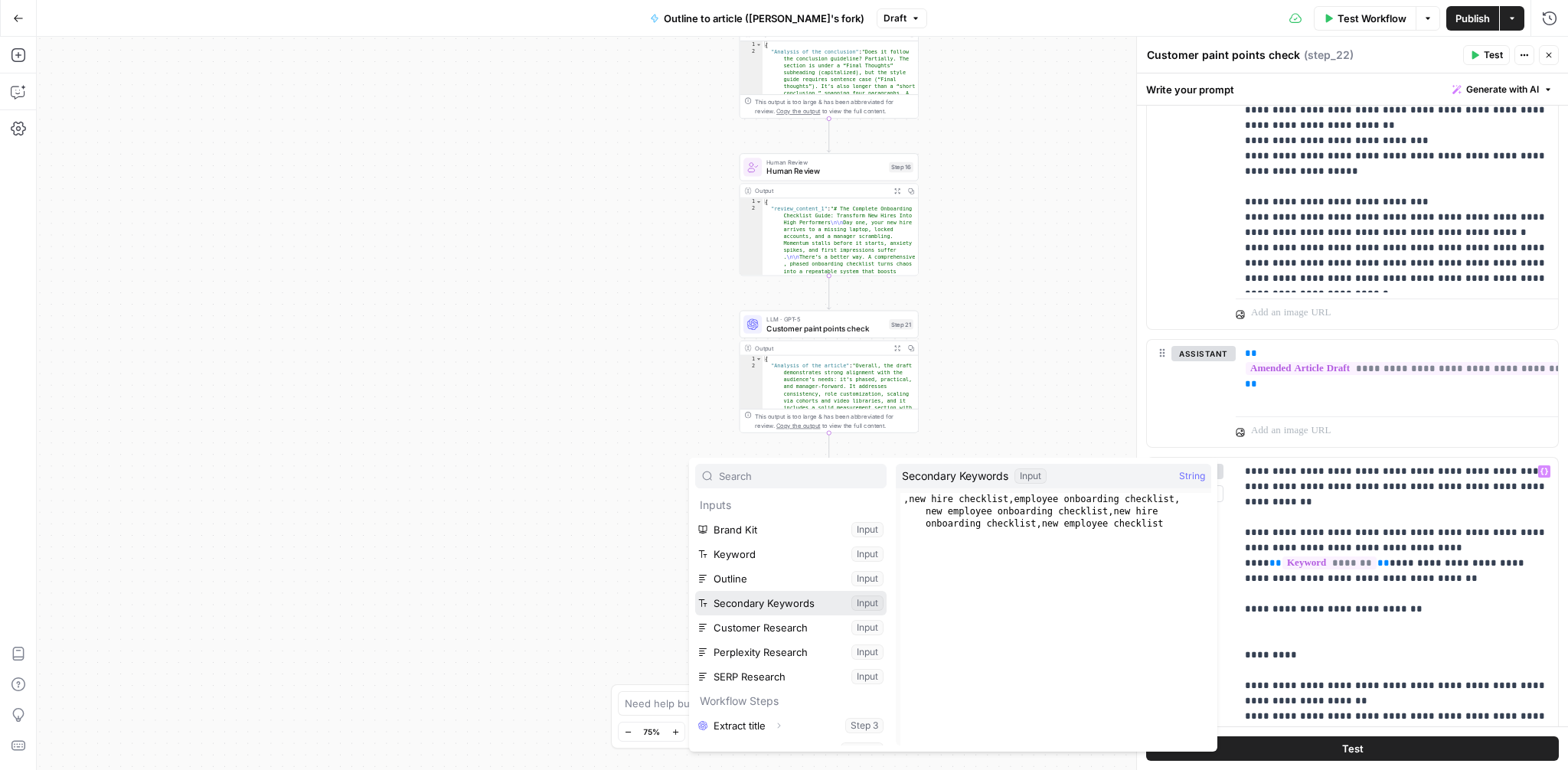
click at [786, 601] on button "Select variable Secondary Keywords" at bounding box center [791, 604] width 192 height 25
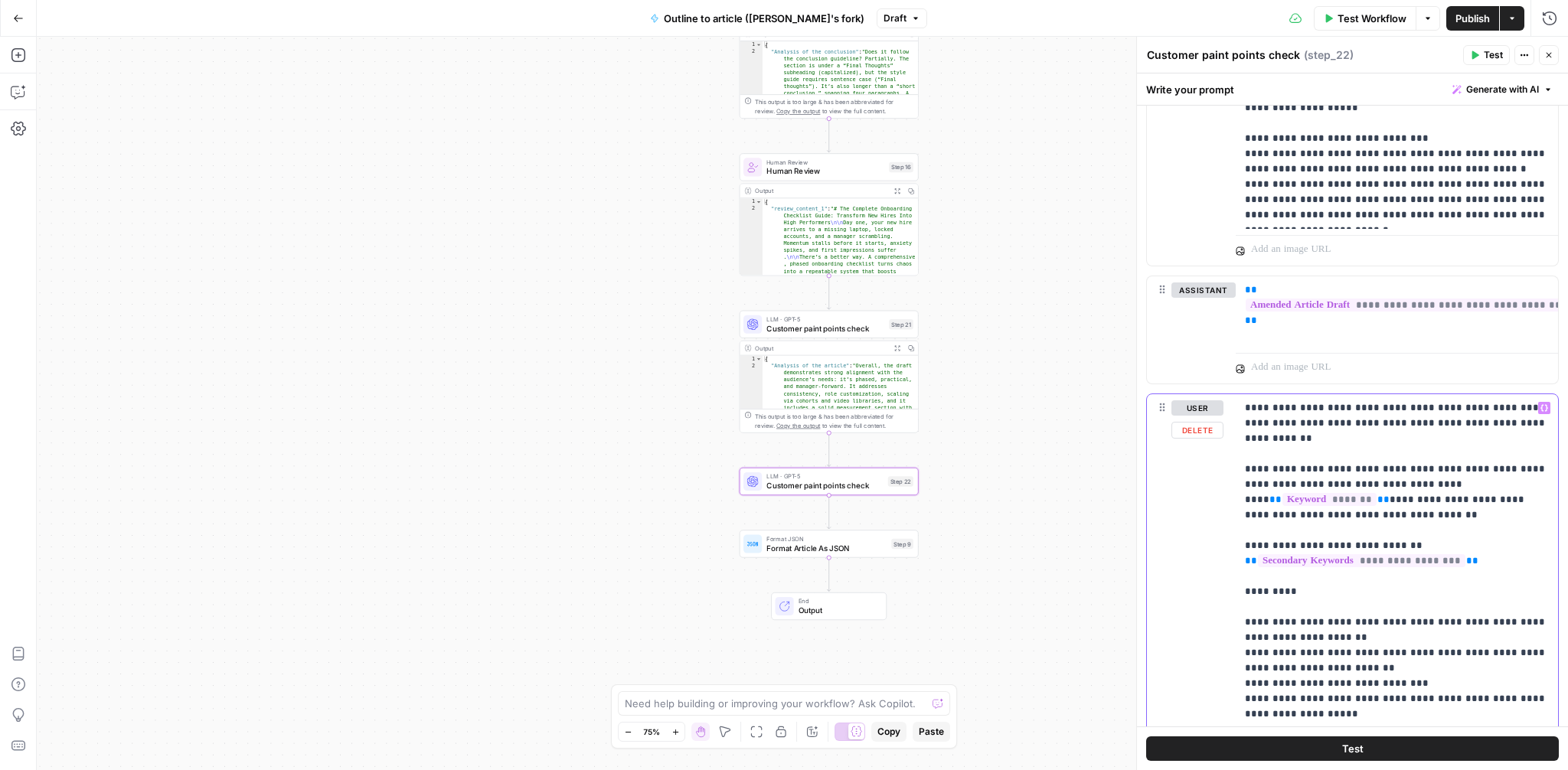
scroll to position [1561, 0]
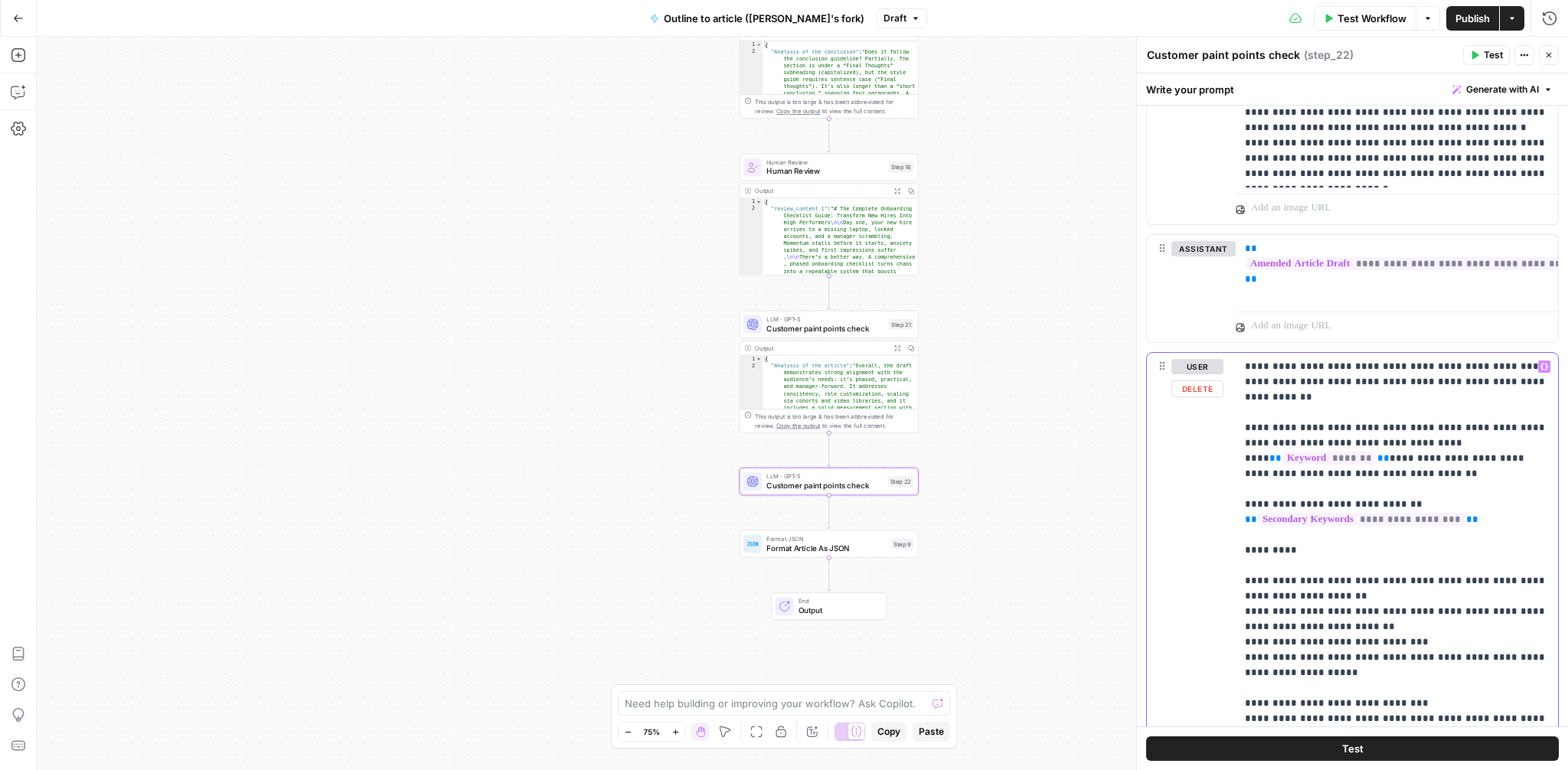
click at [1241, 537] on div "**********" at bounding box center [1397, 573] width 322 height 441
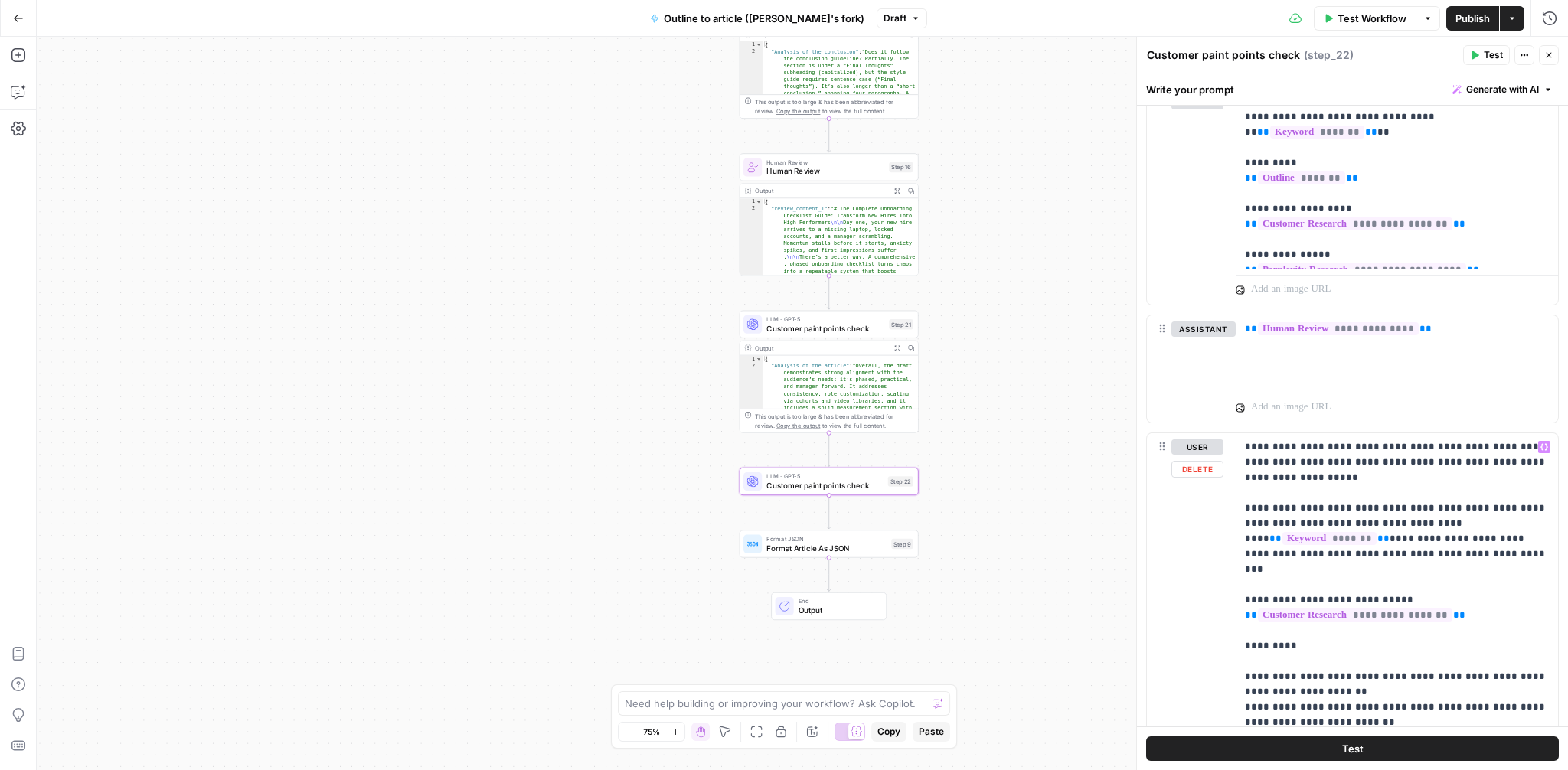
scroll to position [859, 0]
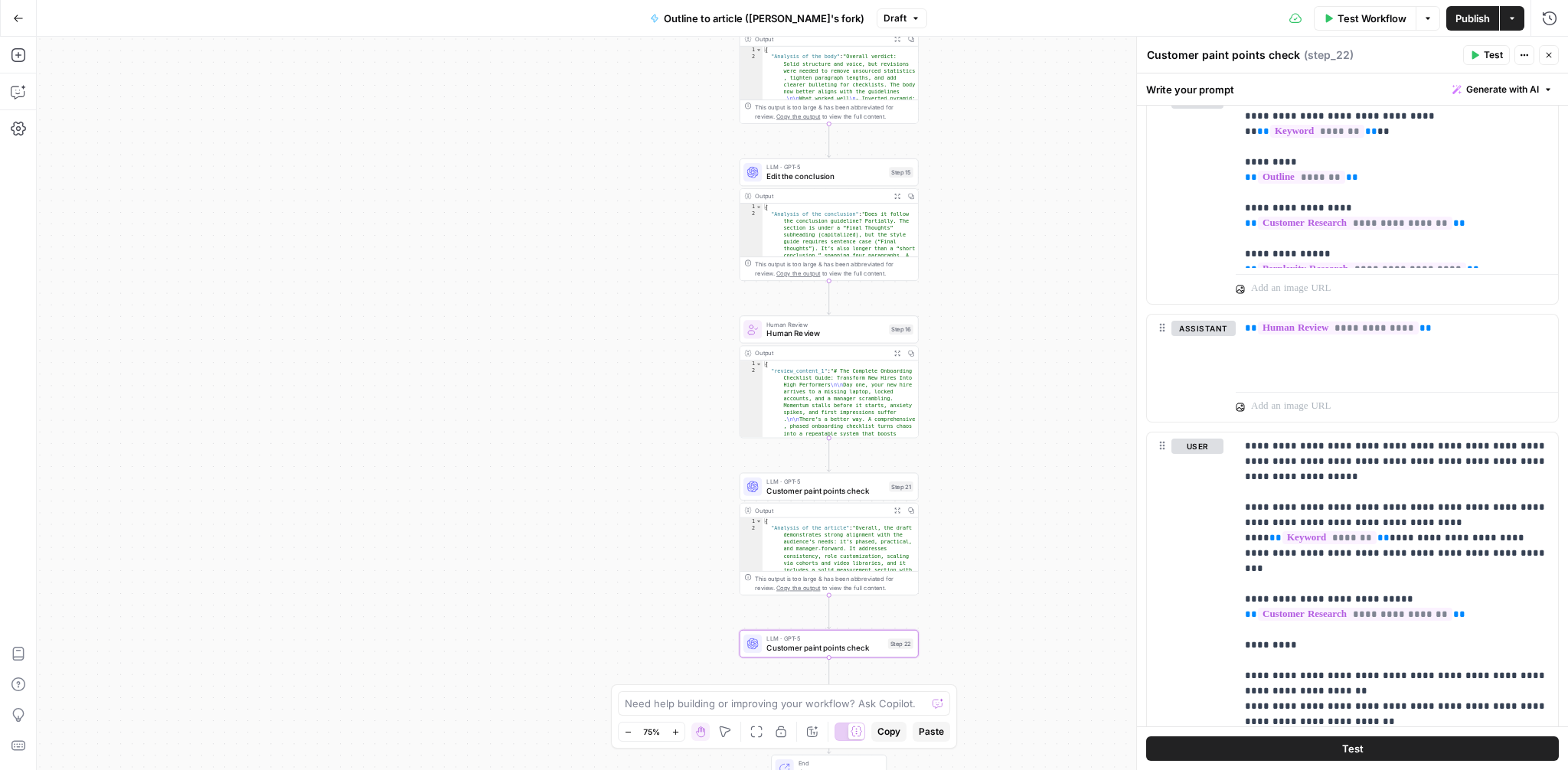
drag, startPoint x: 962, startPoint y: 234, endPoint x: 962, endPoint y: 397, distance: 163.0
click at [962, 397] on div "**********" at bounding box center [802, 403] width 1531 height 734
click at [847, 179] on span "Edit the conclusion" at bounding box center [826, 178] width 118 height 12
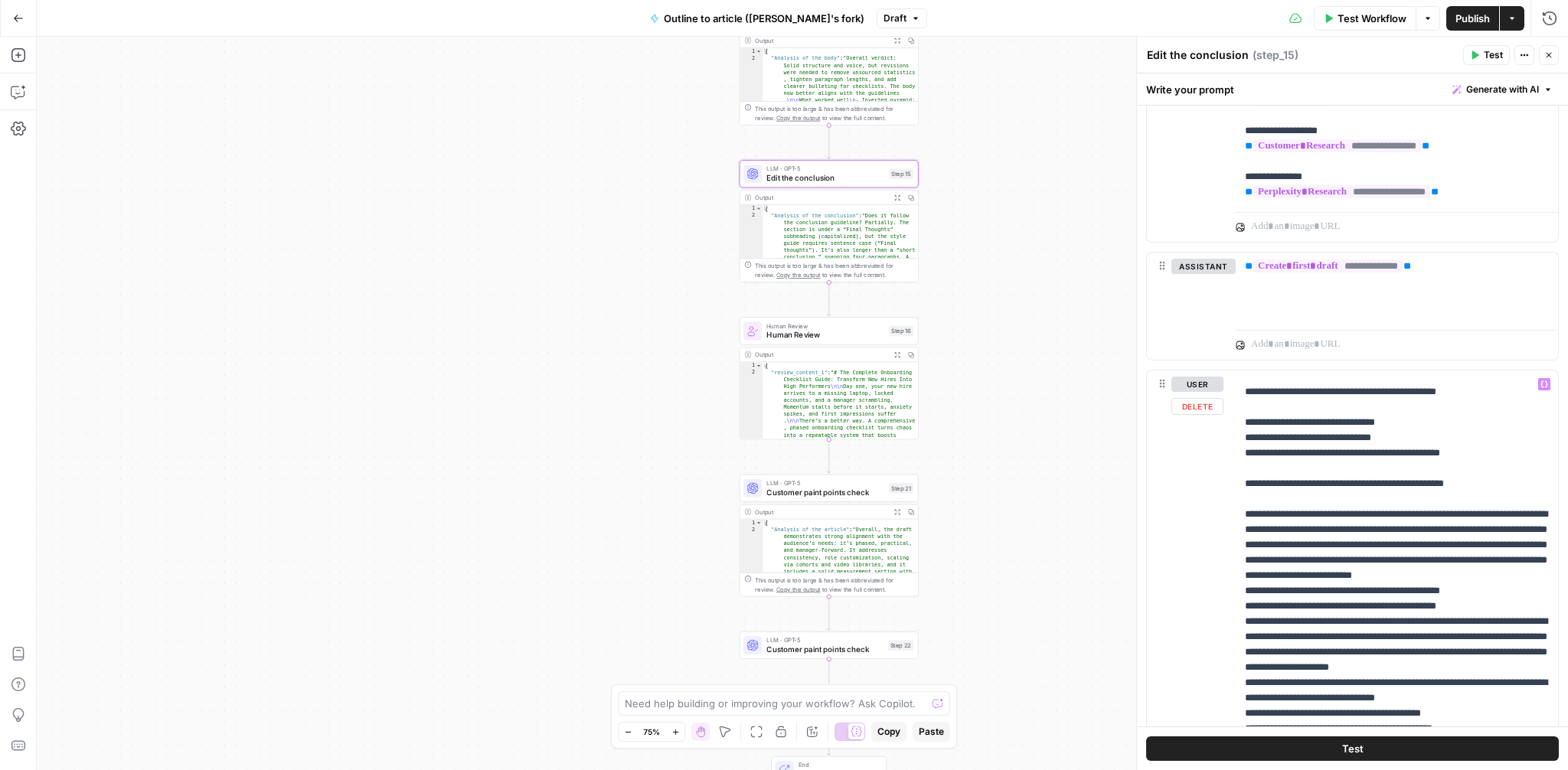
scroll to position [31, 0]
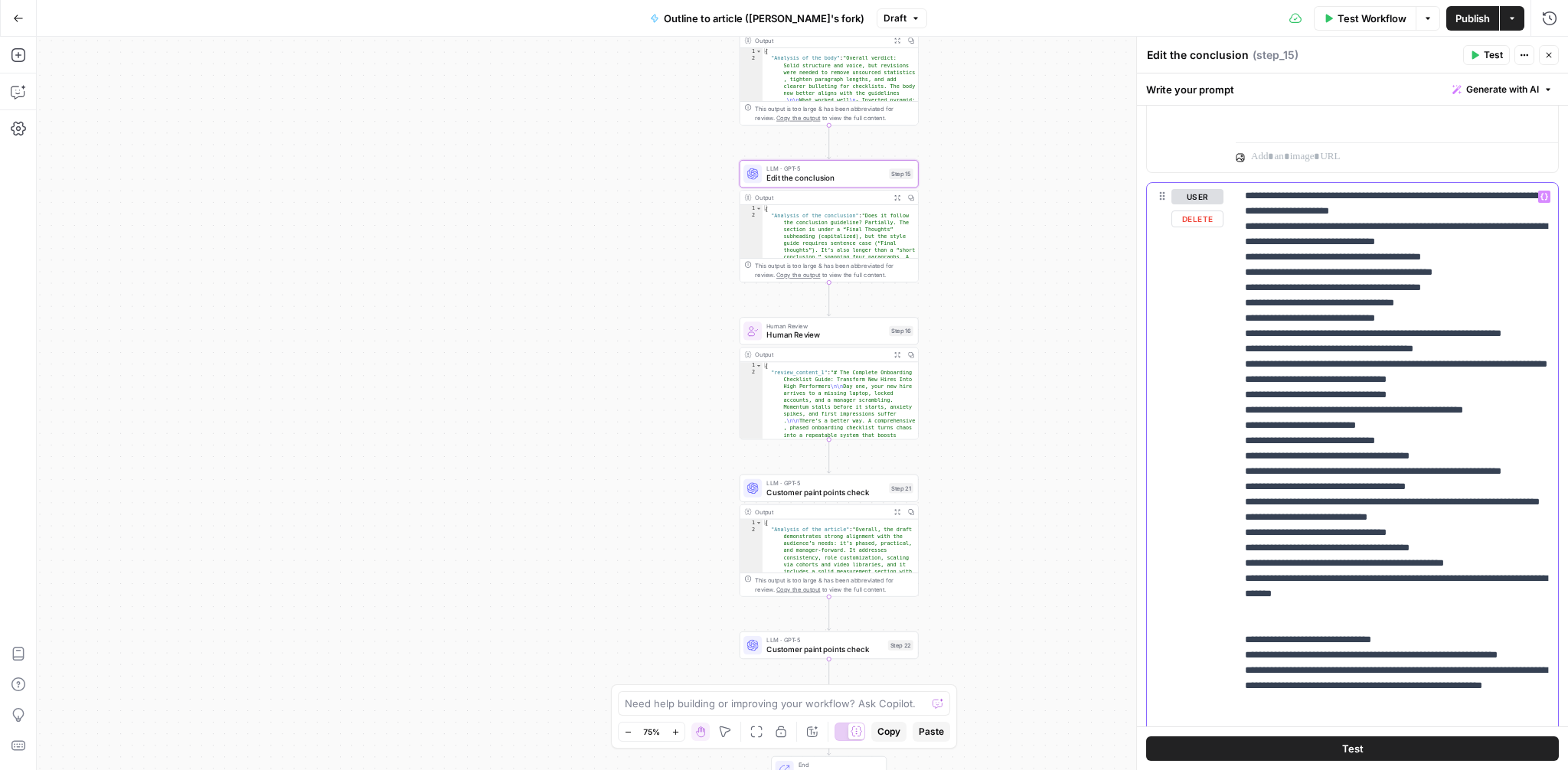
scroll to position [1120, 0]
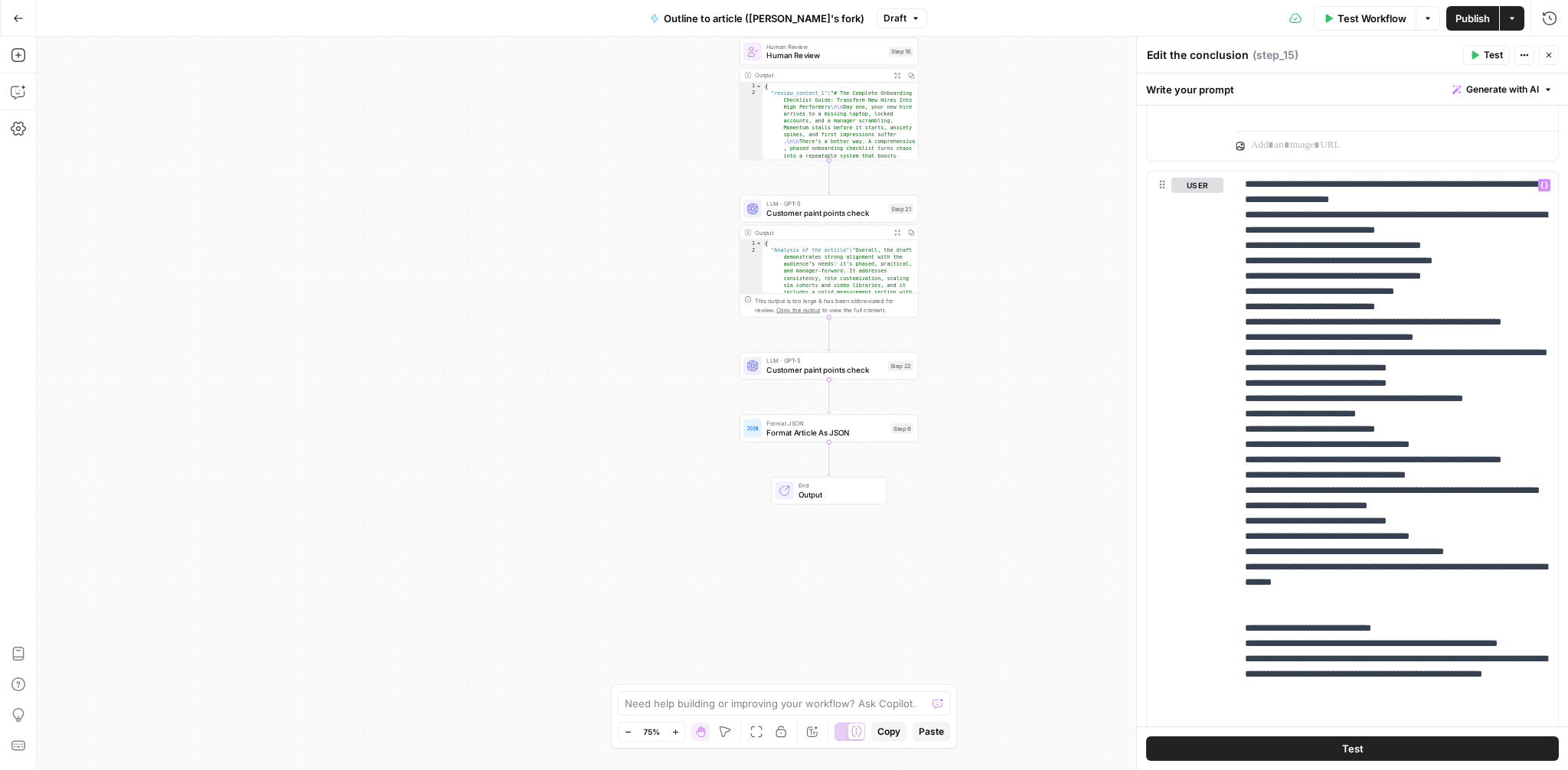
drag, startPoint x: 1071, startPoint y: 572, endPoint x: 1071, endPoint y: 291, distance: 281.0
click at [1071, 291] on div "**********" at bounding box center [802, 403] width 1531 height 734
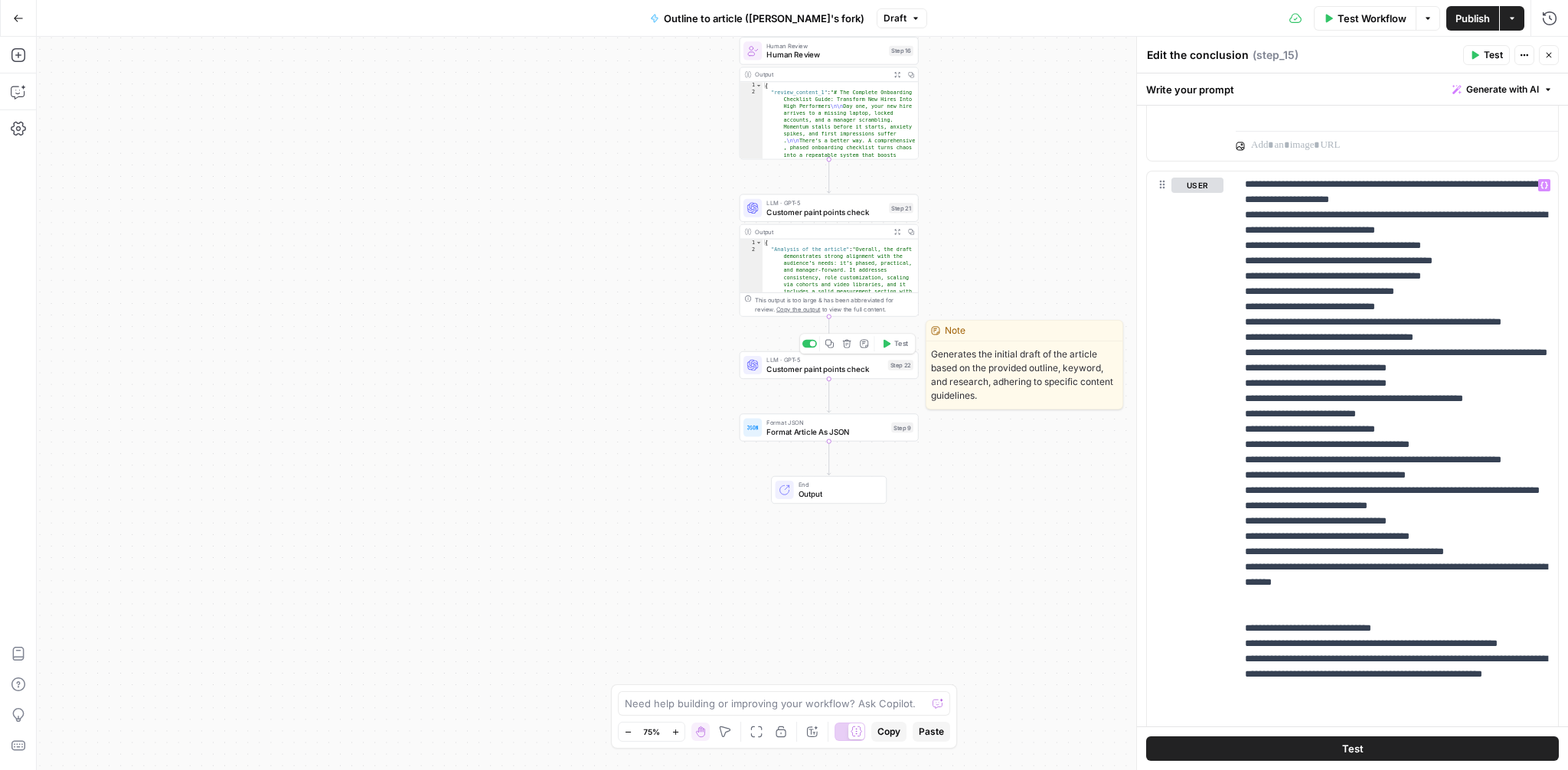
click at [840, 368] on span "Customer paint points check" at bounding box center [825, 369] width 117 height 12
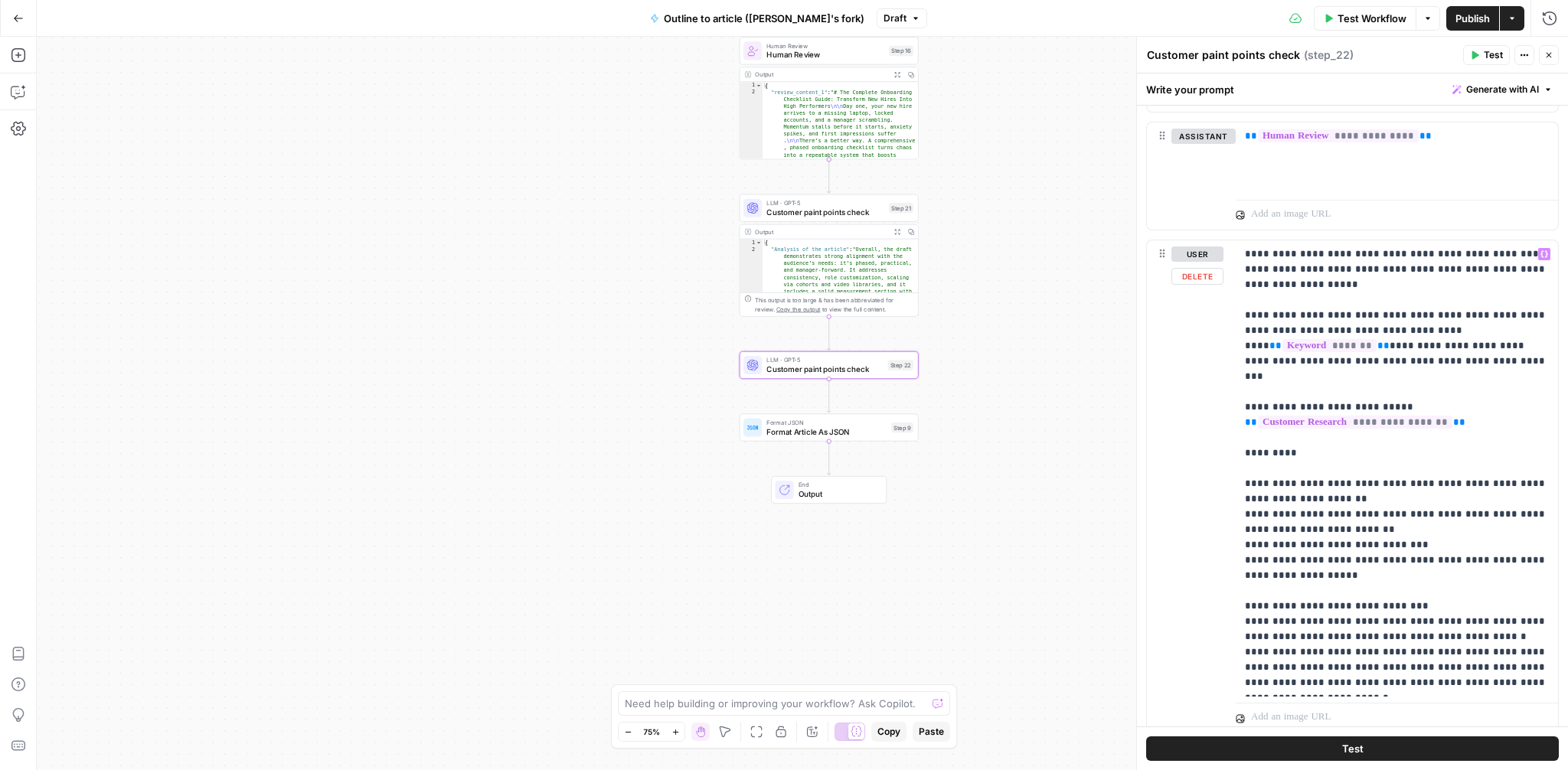
scroll to position [1062, 0]
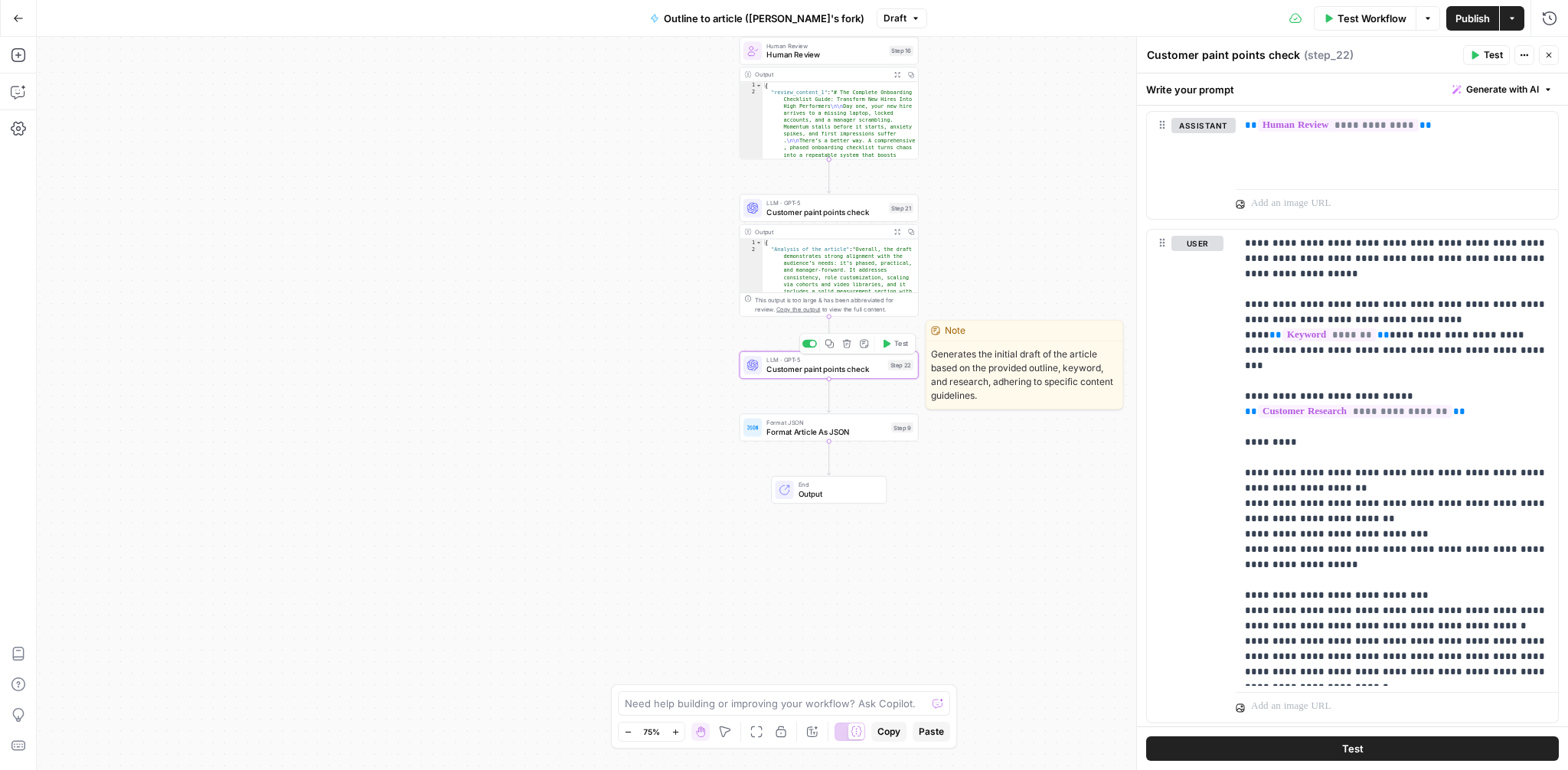
click at [843, 371] on span "Customer paint points check" at bounding box center [825, 369] width 117 height 12
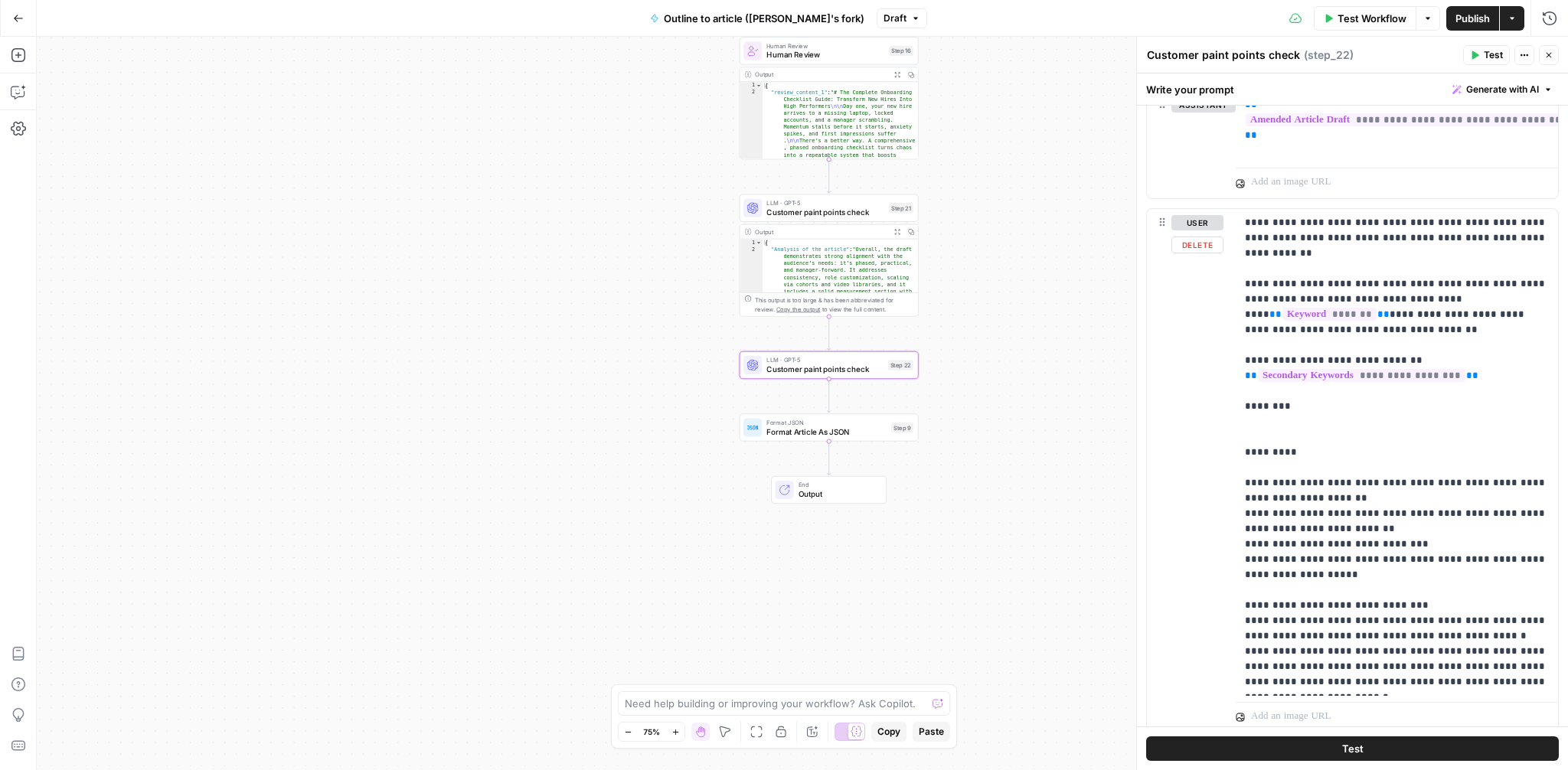
scroll to position [1707, 0]
drag, startPoint x: 1310, startPoint y: 385, endPoint x: 1215, endPoint y: 384, distance: 95.0
click at [1215, 384] on div "**********" at bounding box center [1353, 469] width 411 height 524
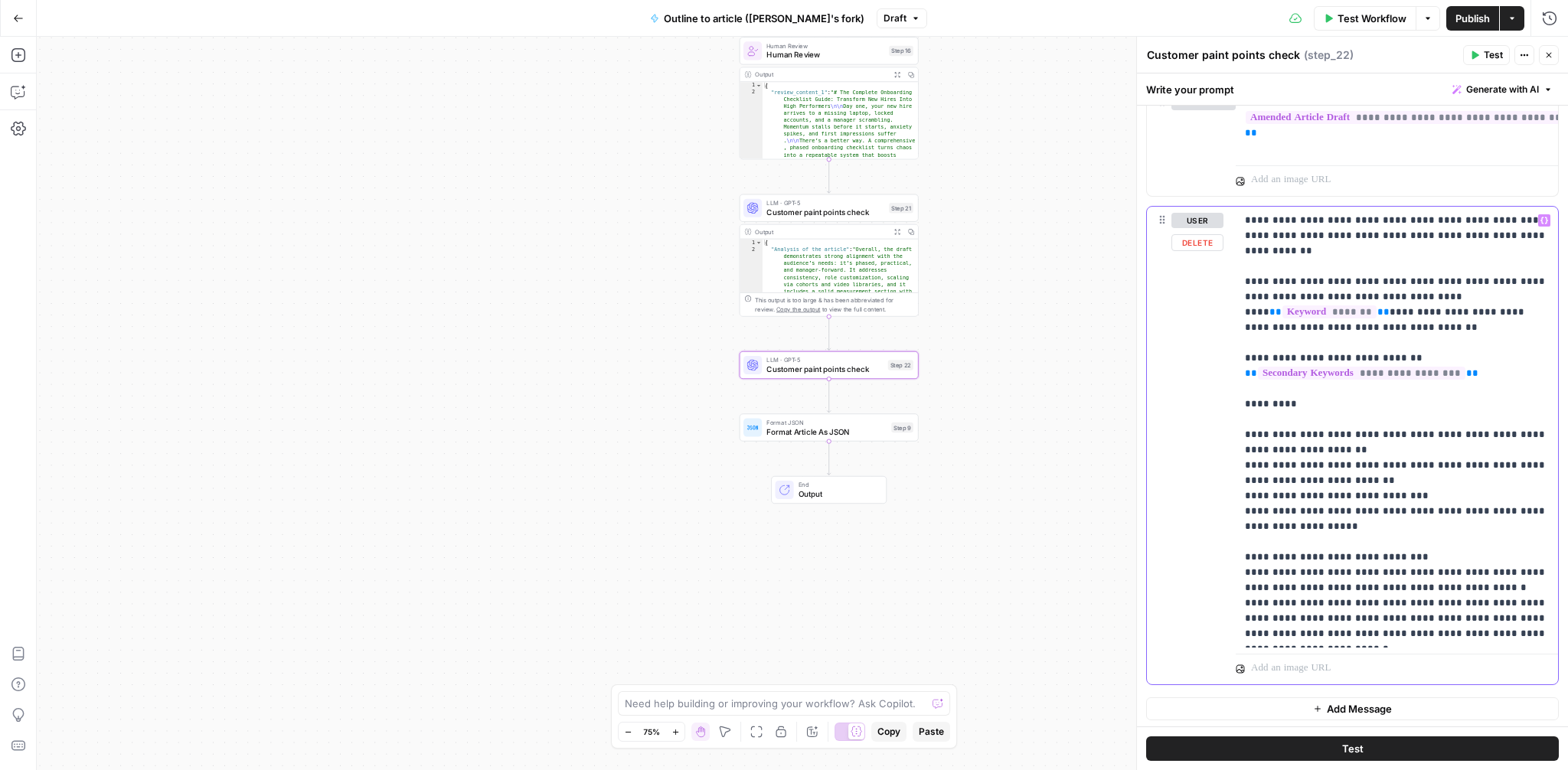
click at [1335, 428] on p "**********" at bounding box center [1397, 427] width 304 height 429
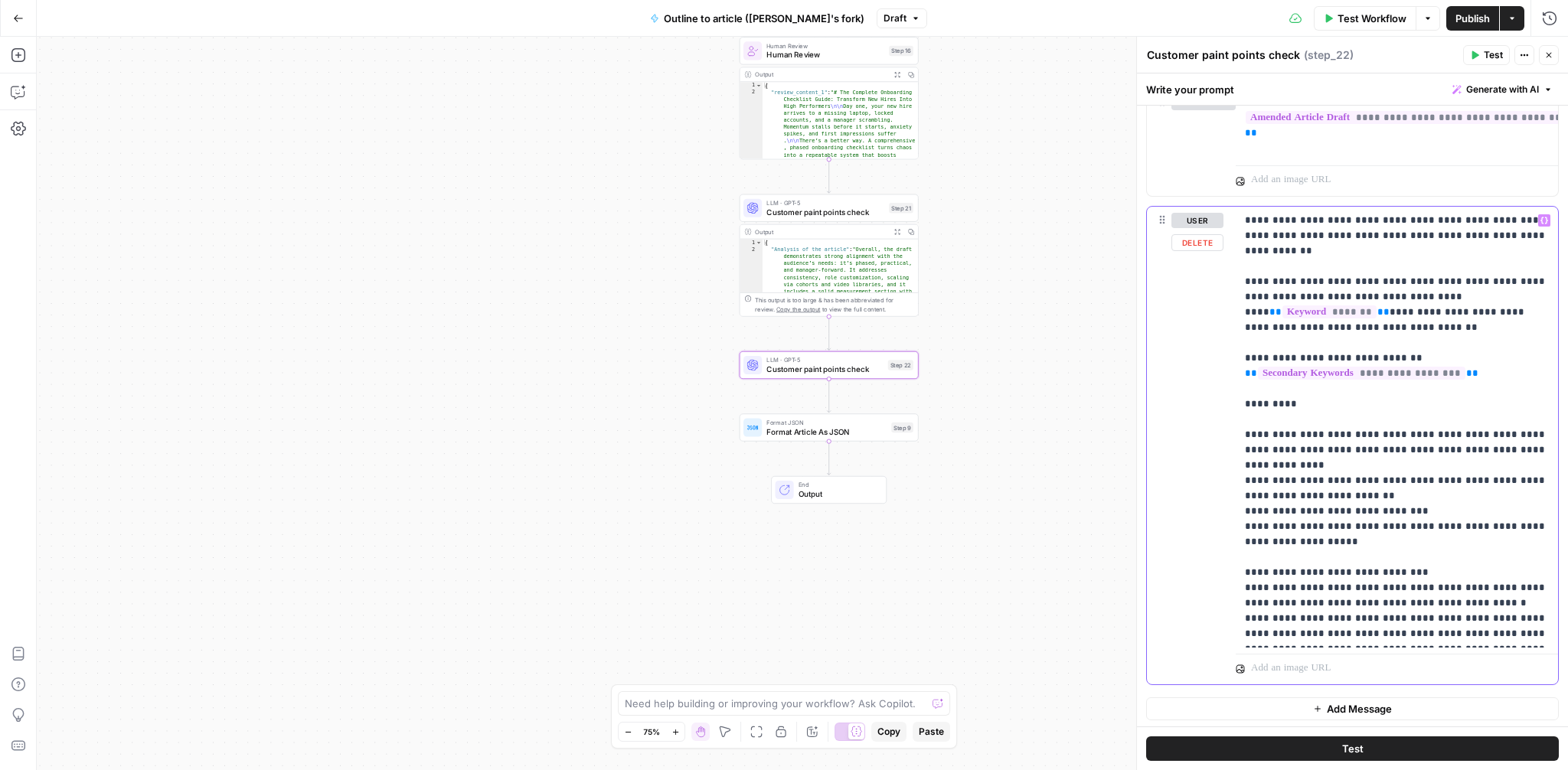
scroll to position [1710, 0]
drag, startPoint x: 1491, startPoint y: 570, endPoint x: 1247, endPoint y: 566, distance: 244.0
click at [1247, 566] on p "**********" at bounding box center [1397, 424] width 304 height 429
drag, startPoint x: 1487, startPoint y: 601, endPoint x: 1247, endPoint y: 600, distance: 240.0
click at [1247, 600] on p "**********" at bounding box center [1397, 424] width 304 height 429
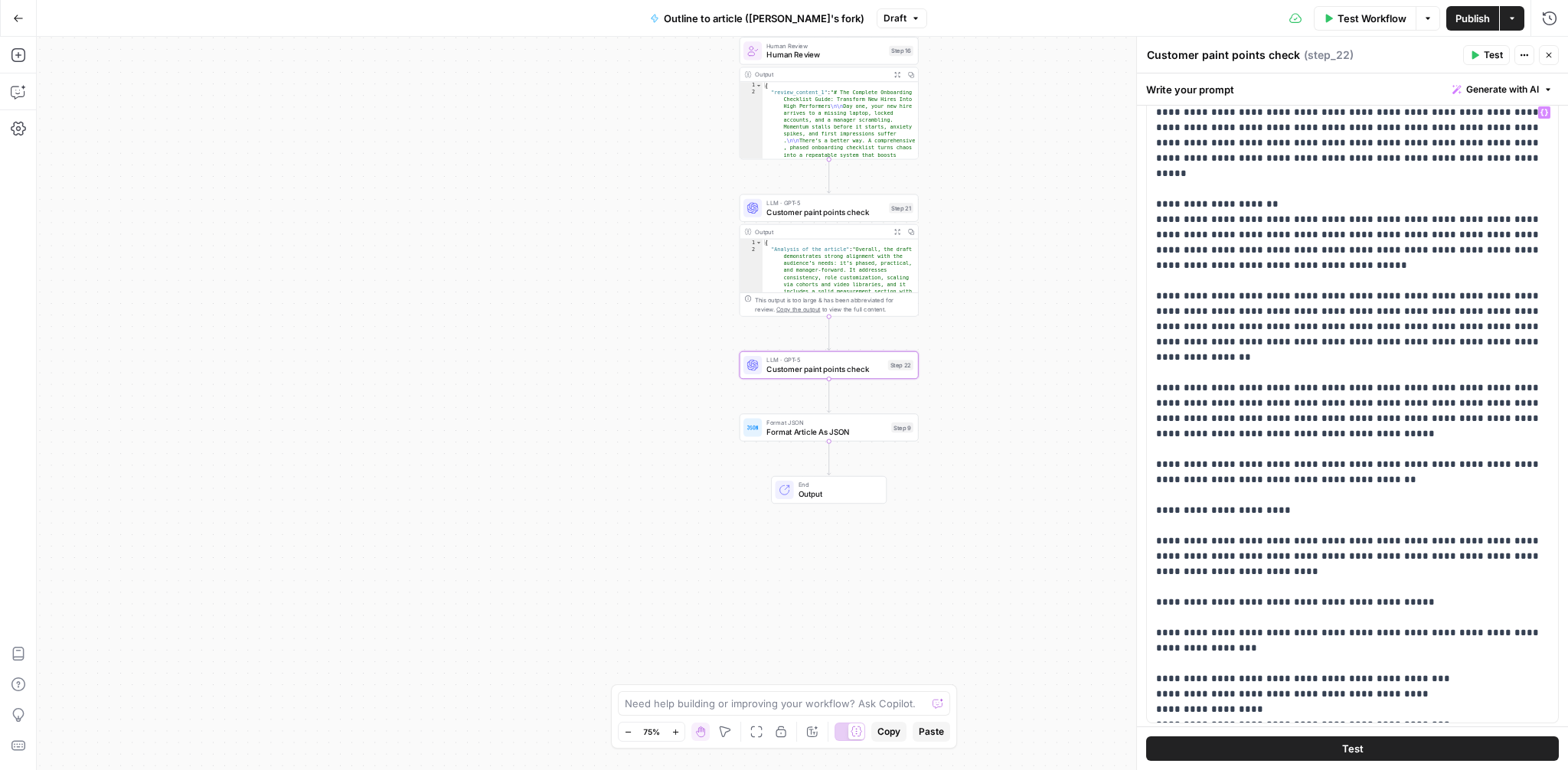
scroll to position [0, 0]
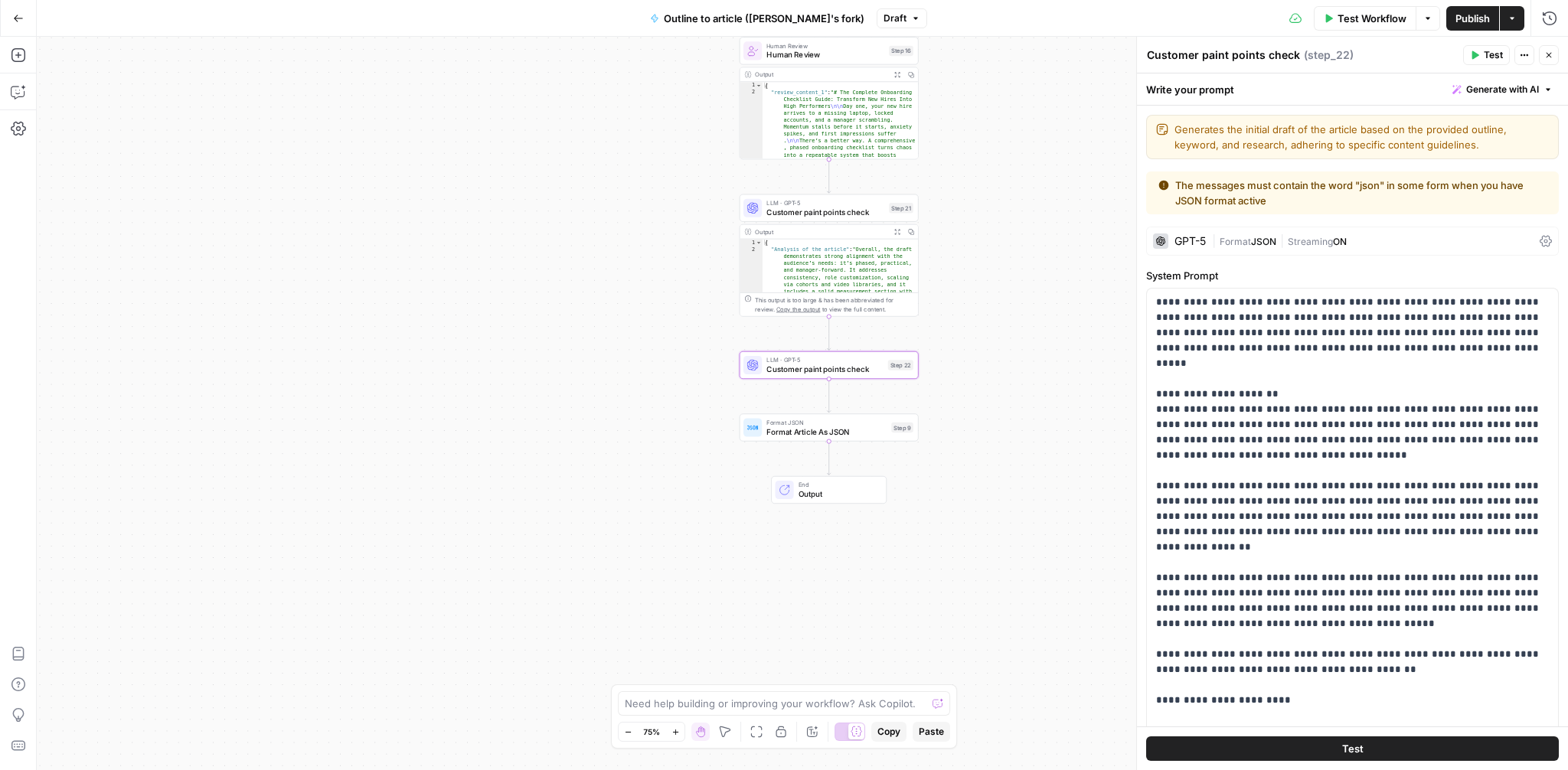
click at [1263, 239] on span "JSON" at bounding box center [1264, 242] width 25 height 12
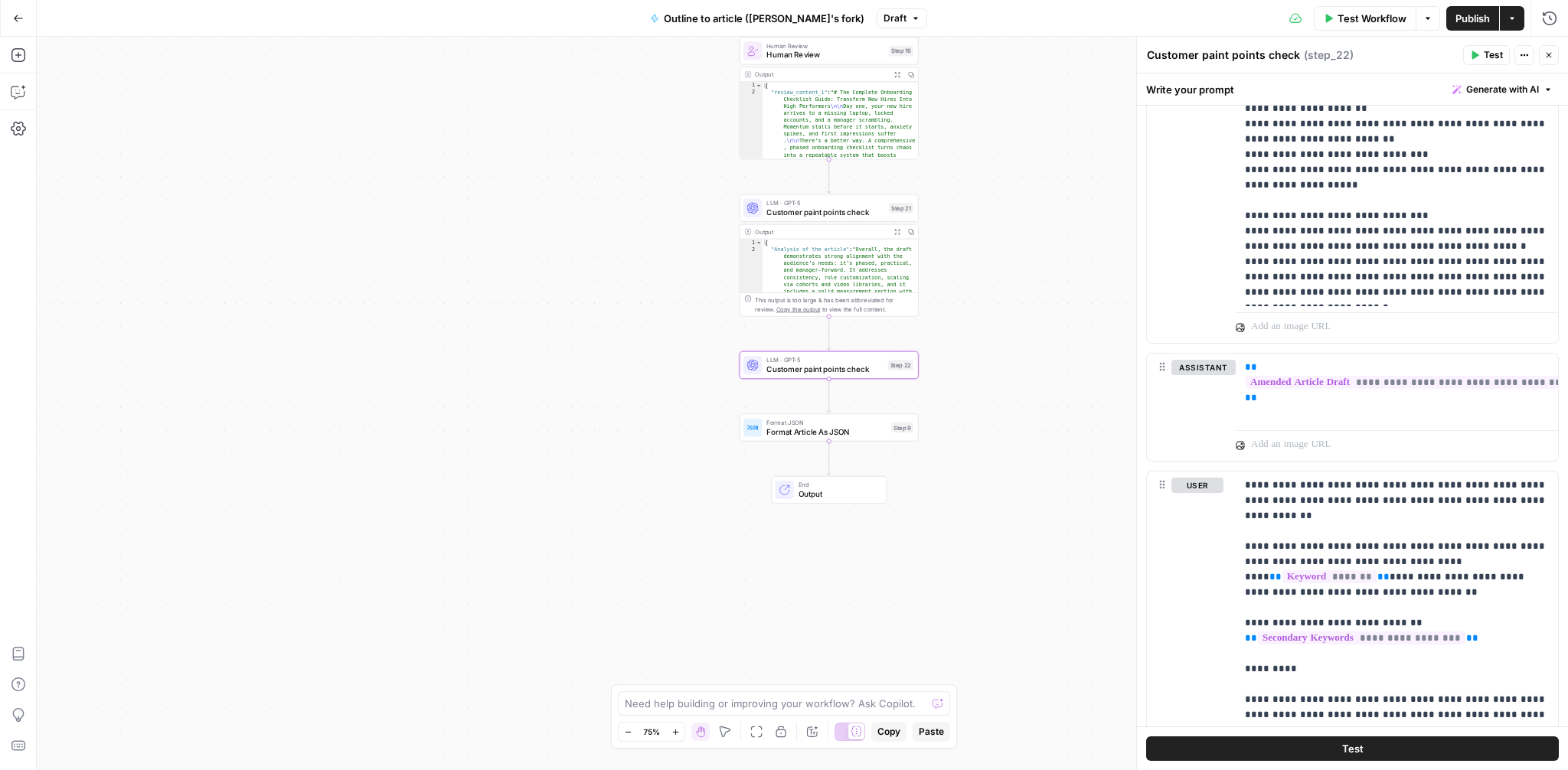
scroll to position [2476, 0]
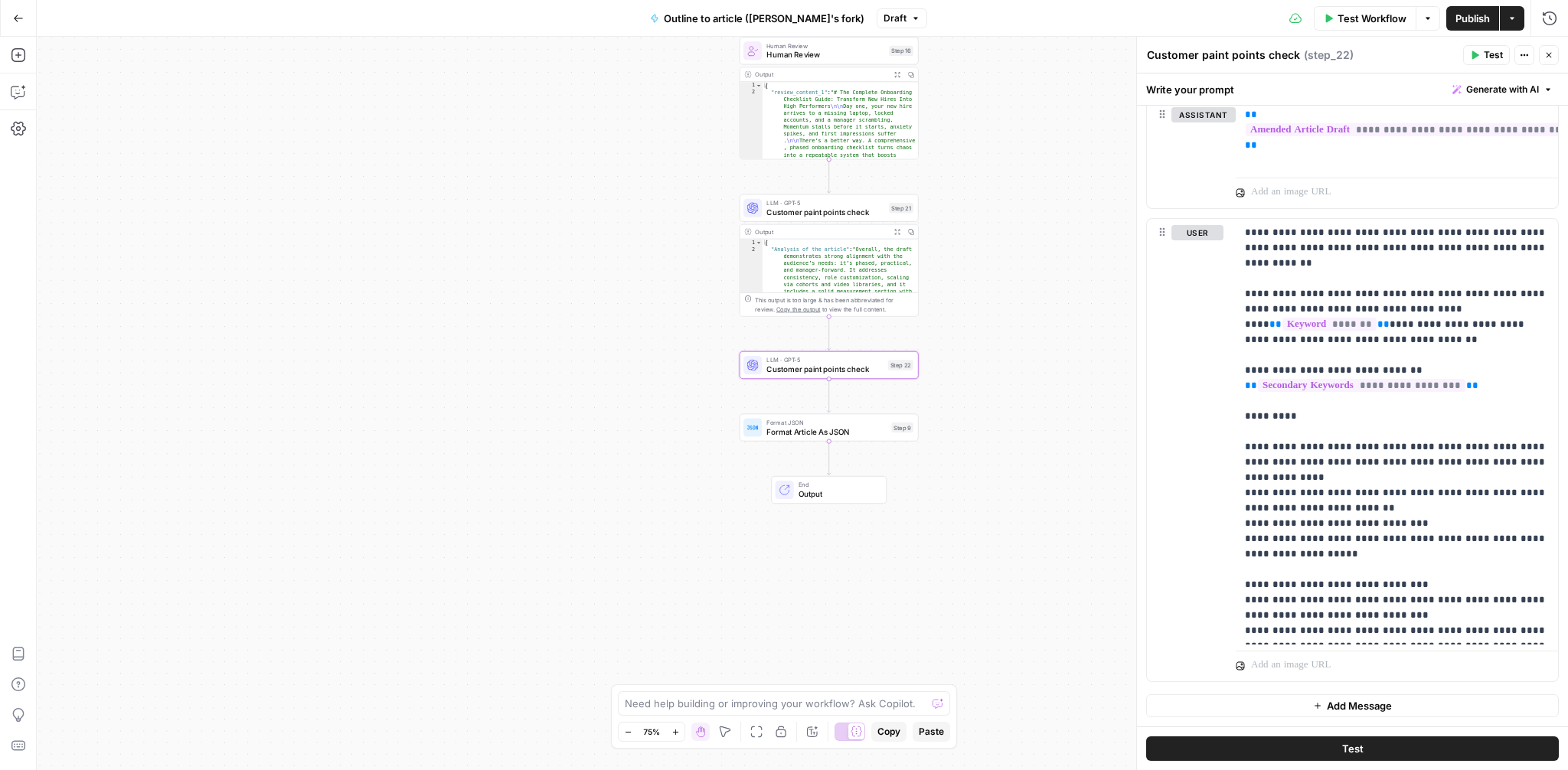
click at [1475, 21] on span "Publish" at bounding box center [1472, 18] width 35 height 15
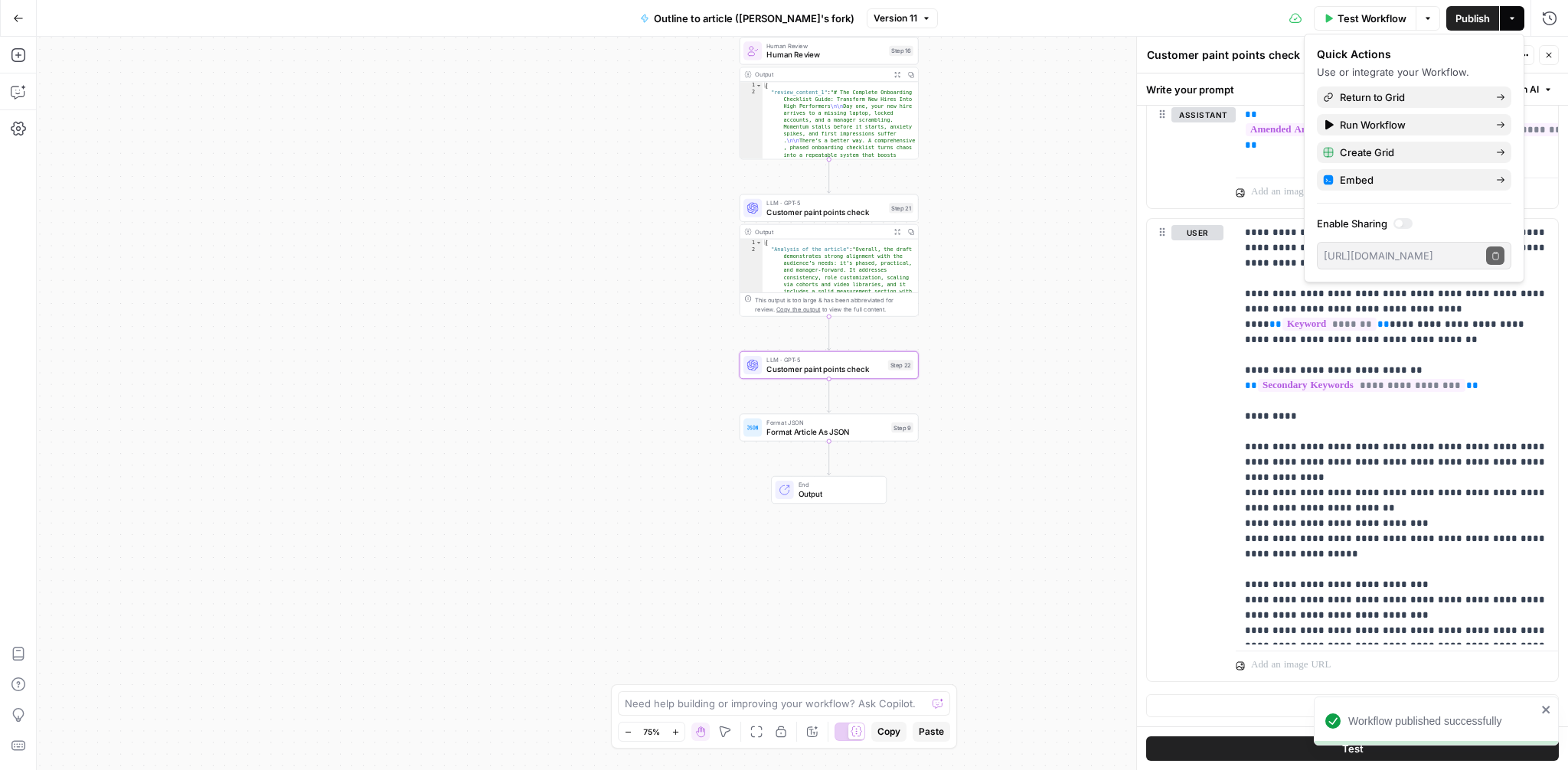
click at [1547, 706] on icon "close" at bounding box center [1547, 710] width 11 height 12
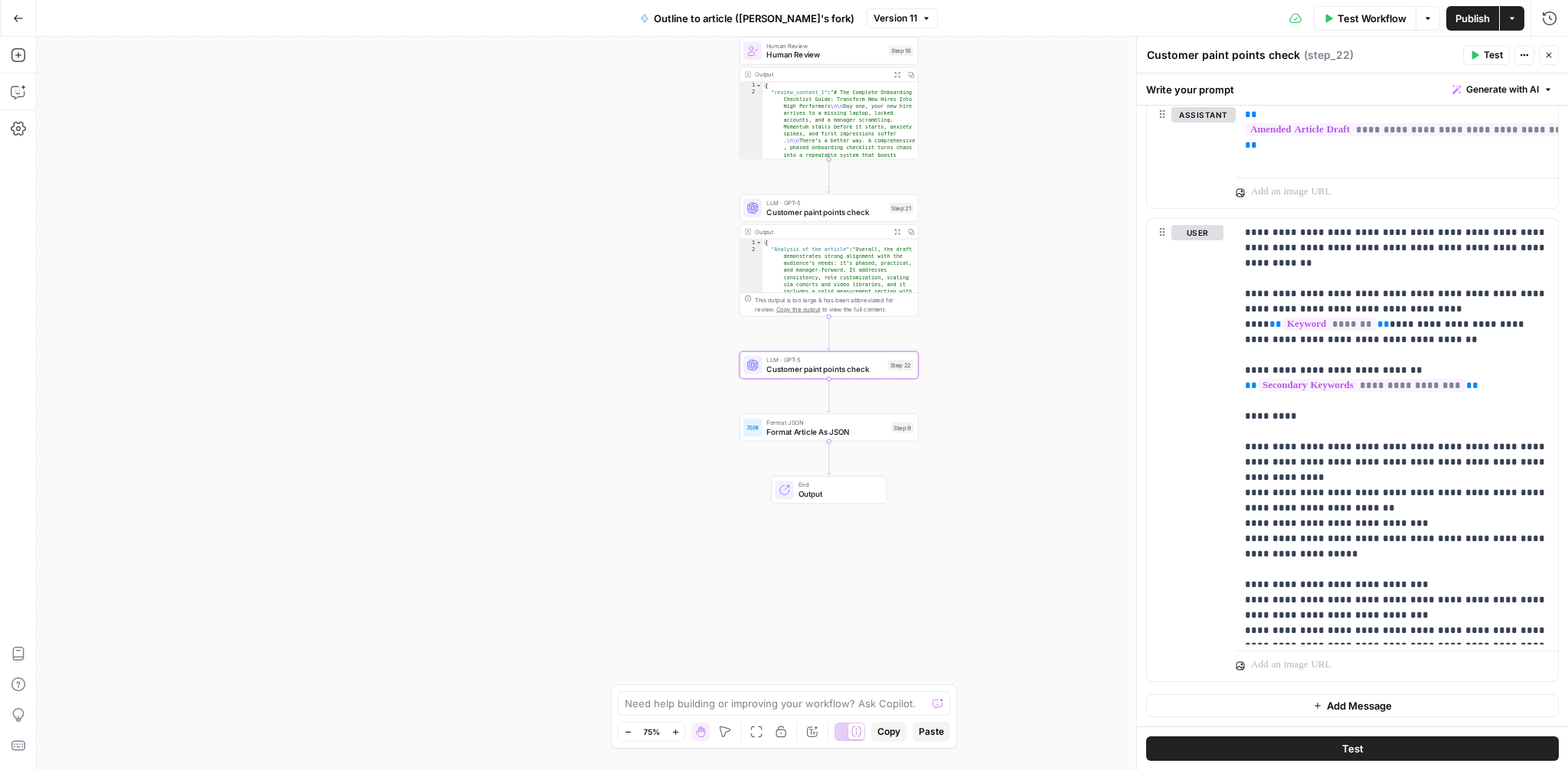
click at [1356, 742] on span "Test" at bounding box center [1353, 749] width 21 height 15
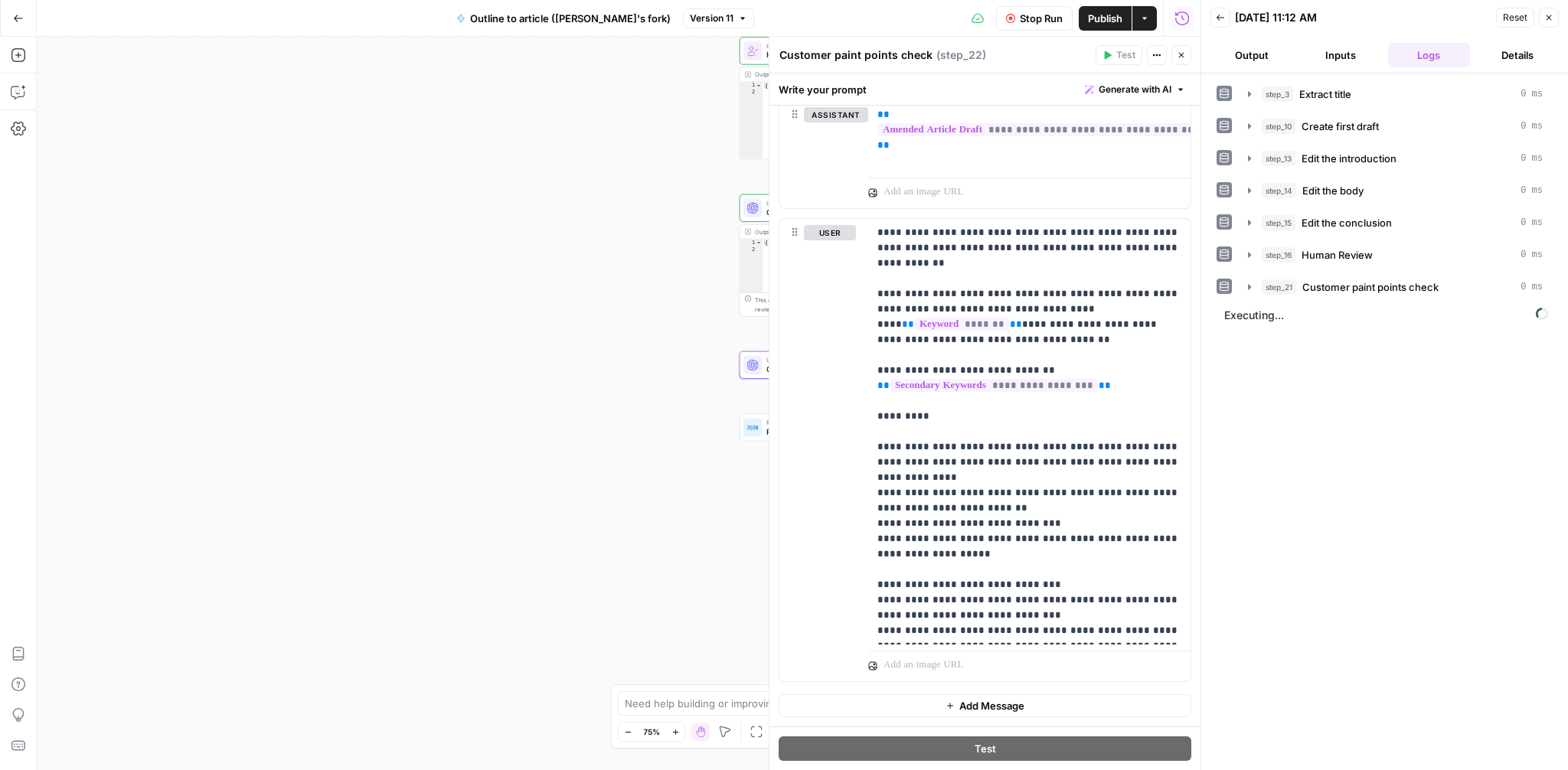
click at [853, 51] on textarea "Customer paint points check" at bounding box center [856, 55] width 153 height 15
drag, startPoint x: 894, startPoint y: 54, endPoint x: 756, endPoint y: 54, distance: 138.0
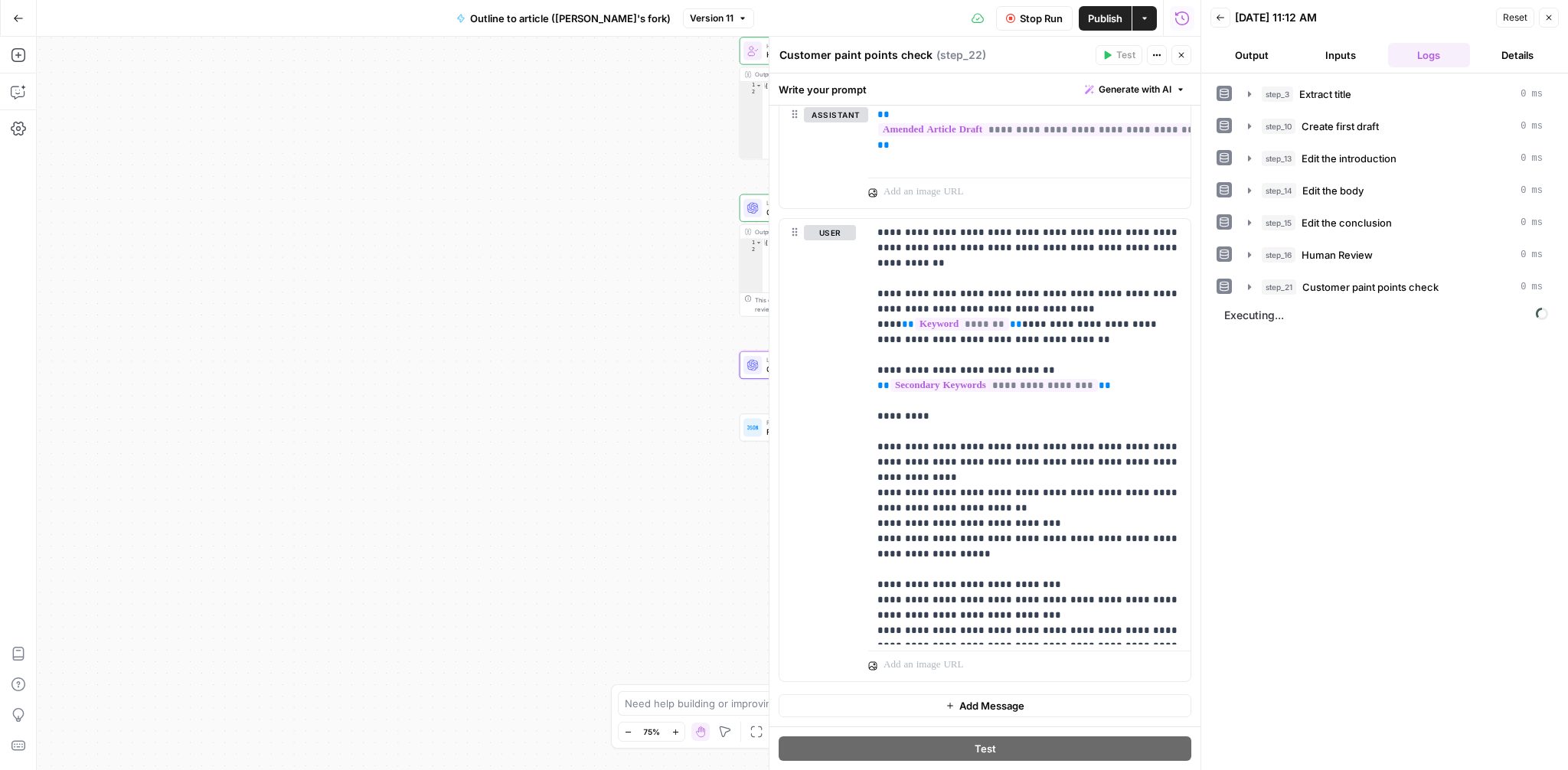
click at [756, 54] on body "**********" at bounding box center [784, 385] width 1568 height 770
click at [900, 53] on textarea "Customer paint points check" at bounding box center [856, 55] width 153 height 15
drag, startPoint x: 892, startPoint y: 54, endPoint x: 781, endPoint y: 55, distance: 111.0
click at [781, 55] on textarea "Customer paint points check" at bounding box center [856, 55] width 153 height 15
type textarea "Secondary keywords check"
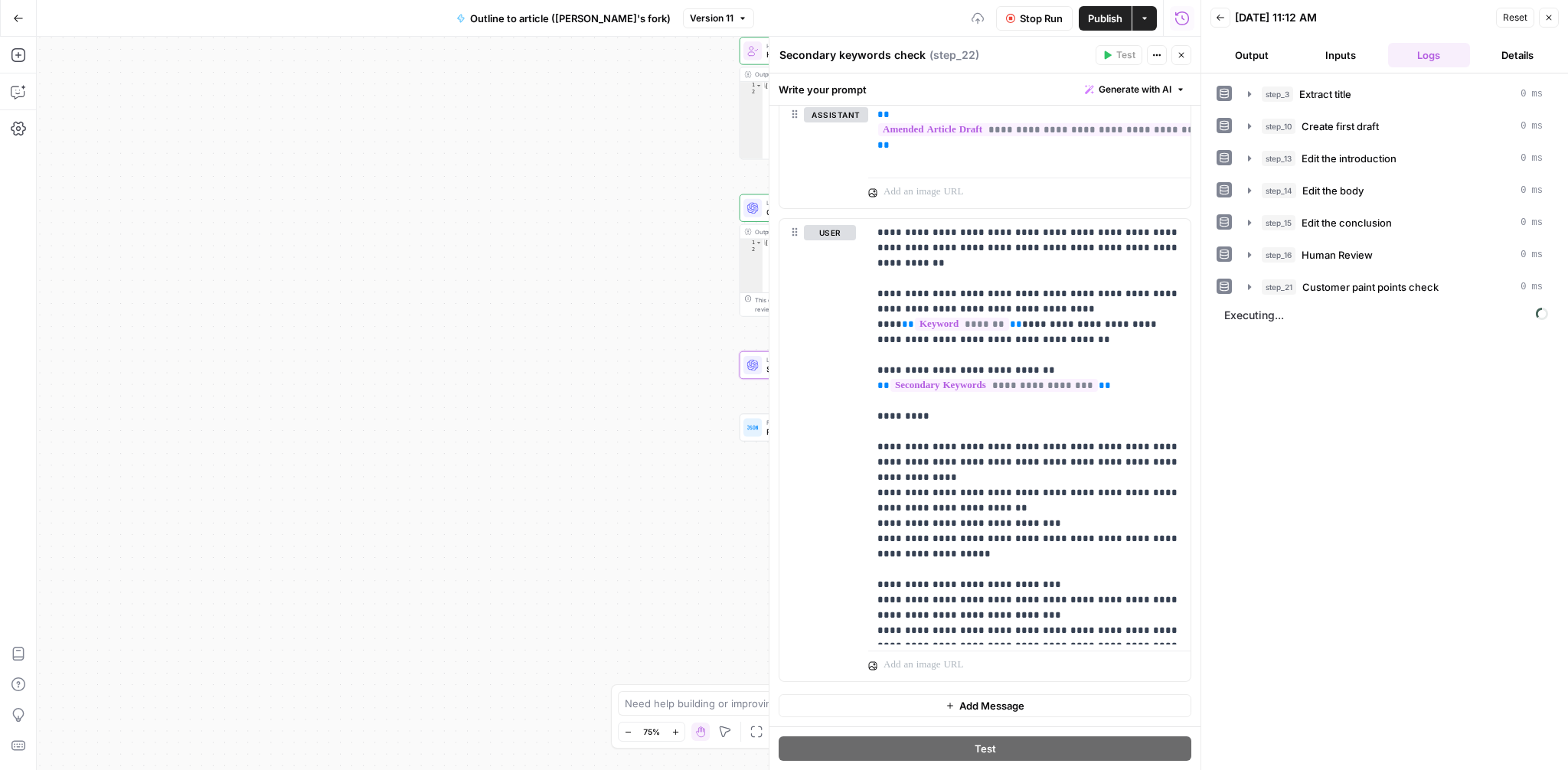
click at [492, 228] on div "**********" at bounding box center [619, 403] width 1164 height 734
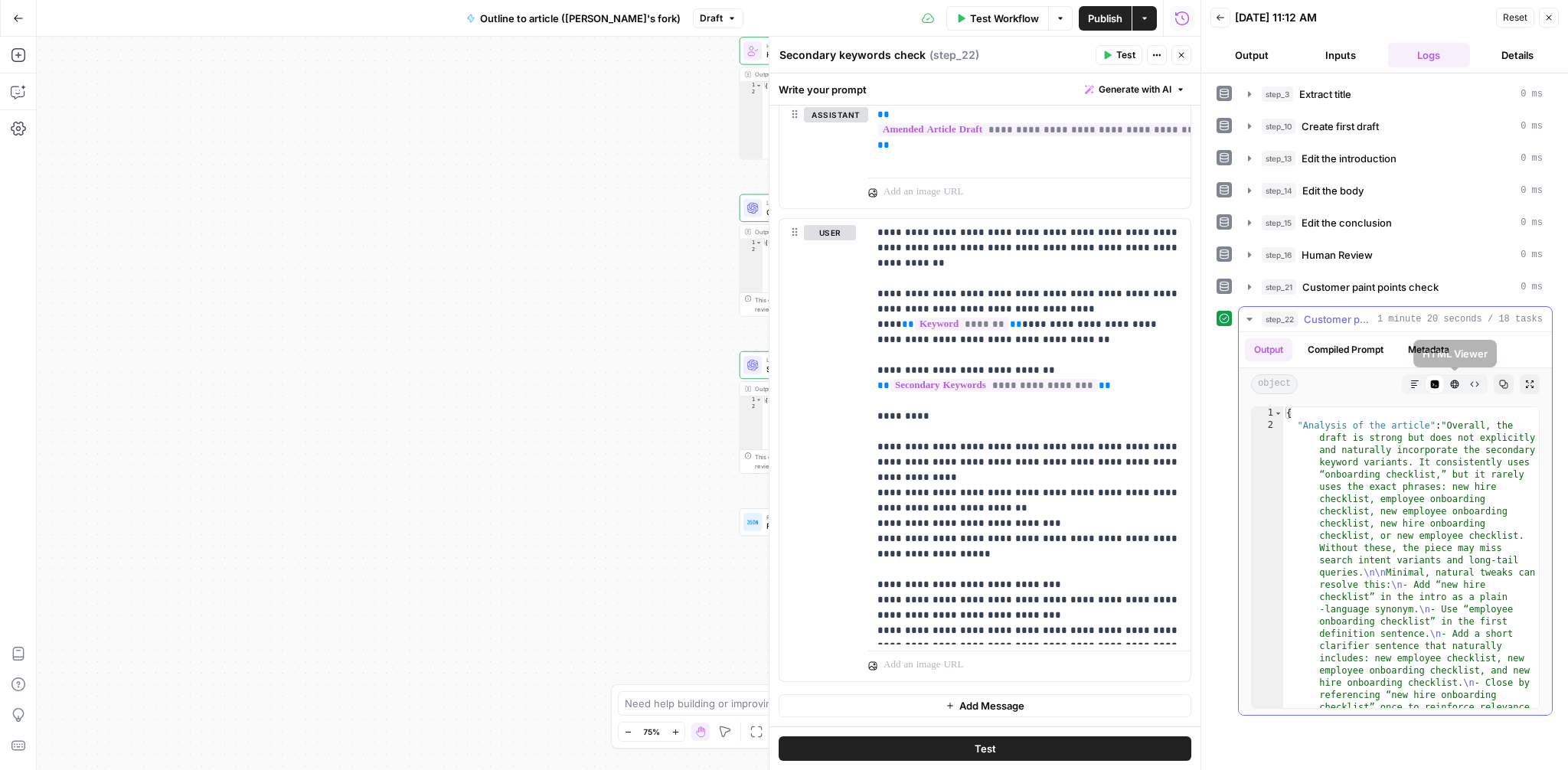
click at [1415, 383] on icon "button" at bounding box center [1415, 384] width 9 height 9
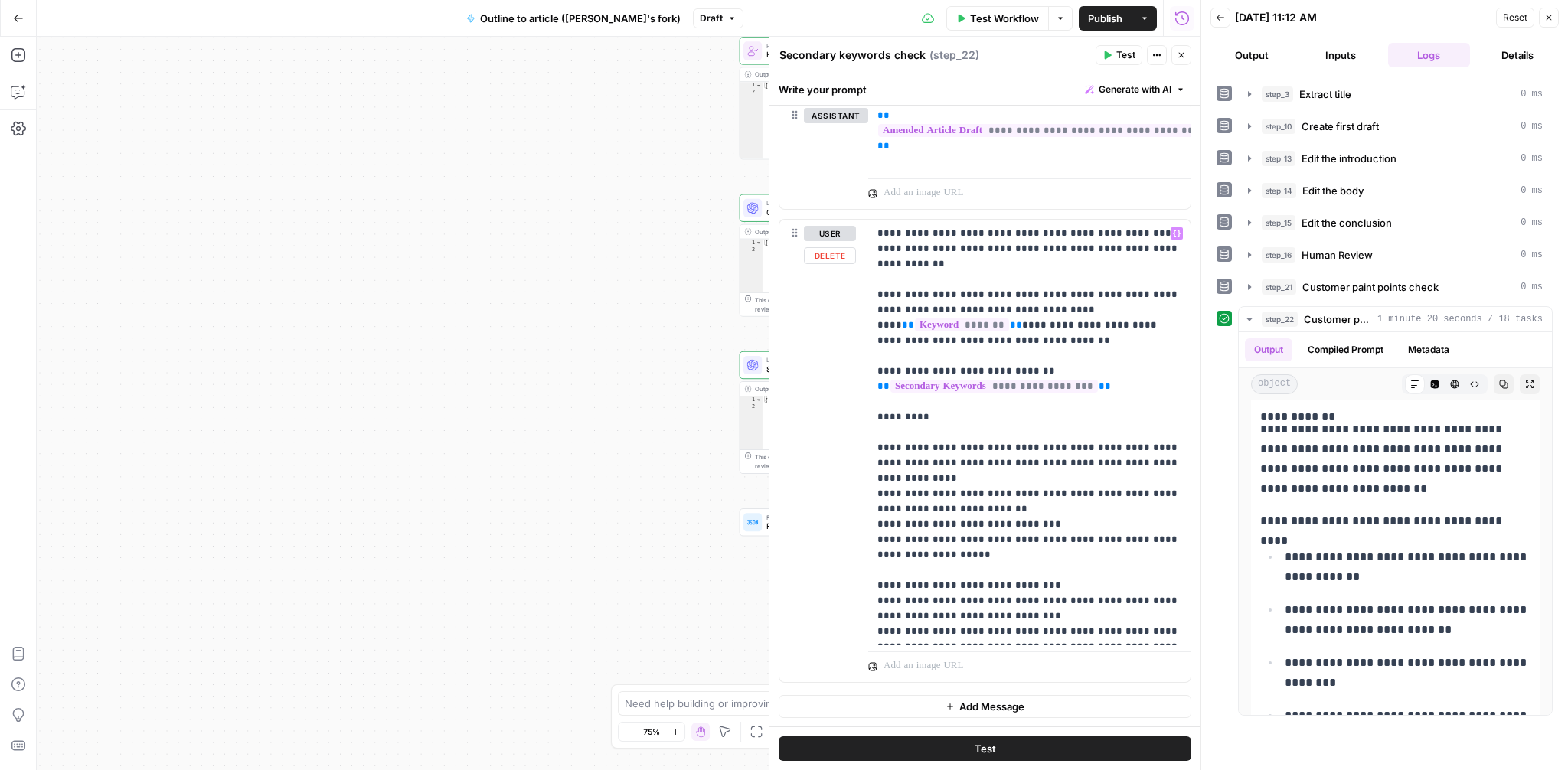
scroll to position [2476, 0]
click at [971, 530] on p "**********" at bounding box center [1029, 432] width 304 height 413
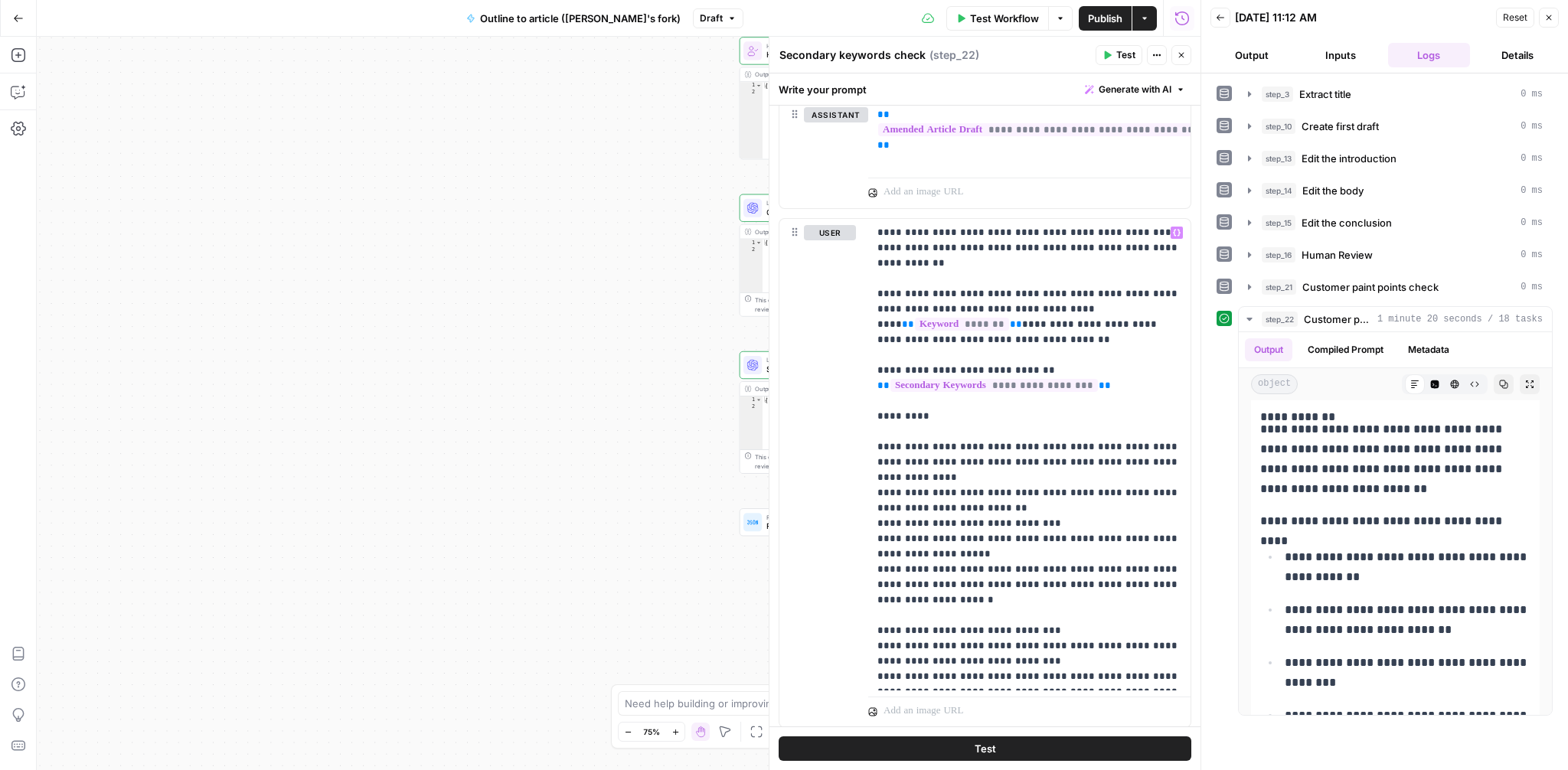
click at [1028, 746] on button "Test" at bounding box center [985, 749] width 413 height 25
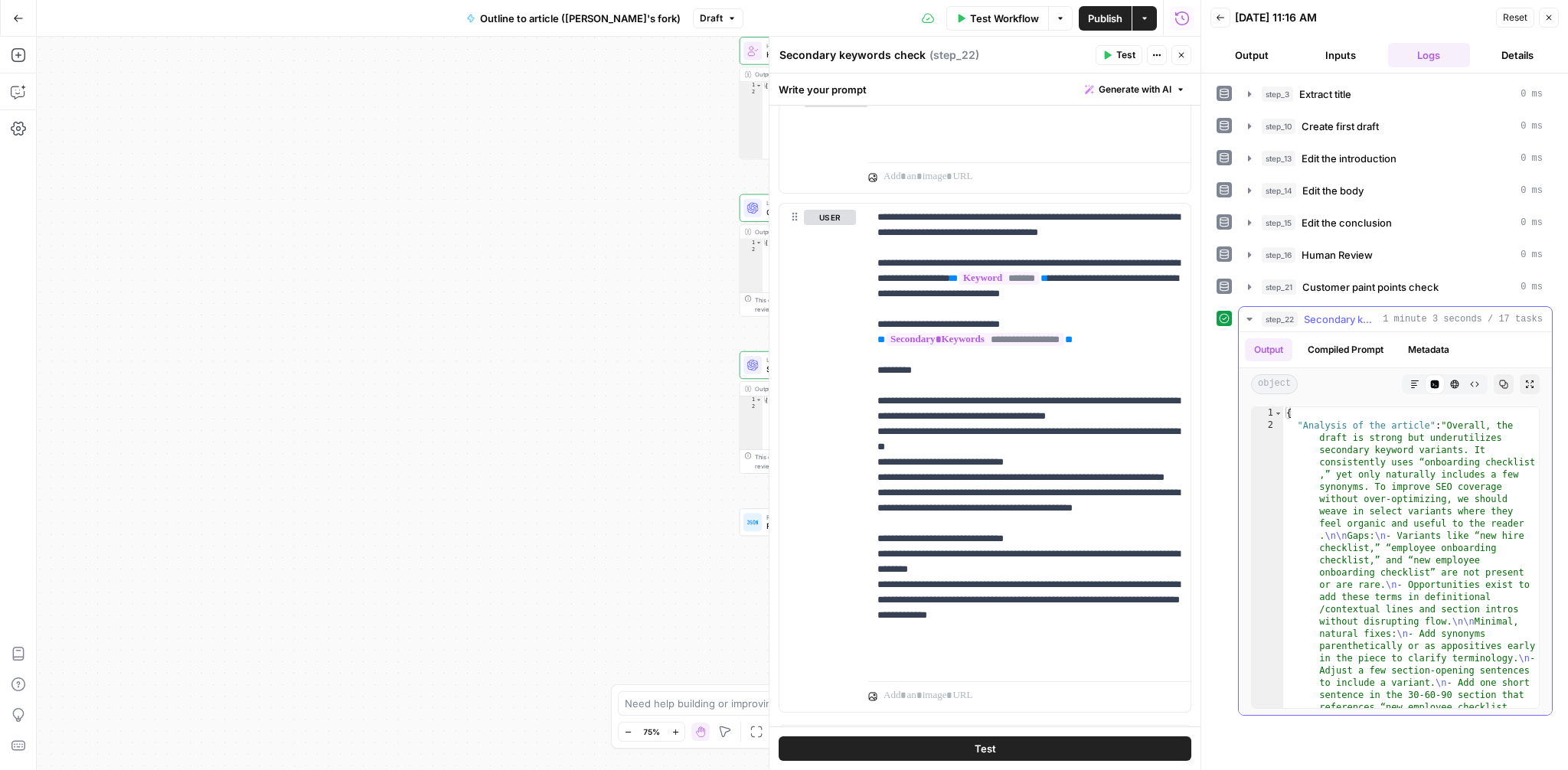
click at [1415, 385] on icon "button" at bounding box center [1415, 384] width 8 height 8
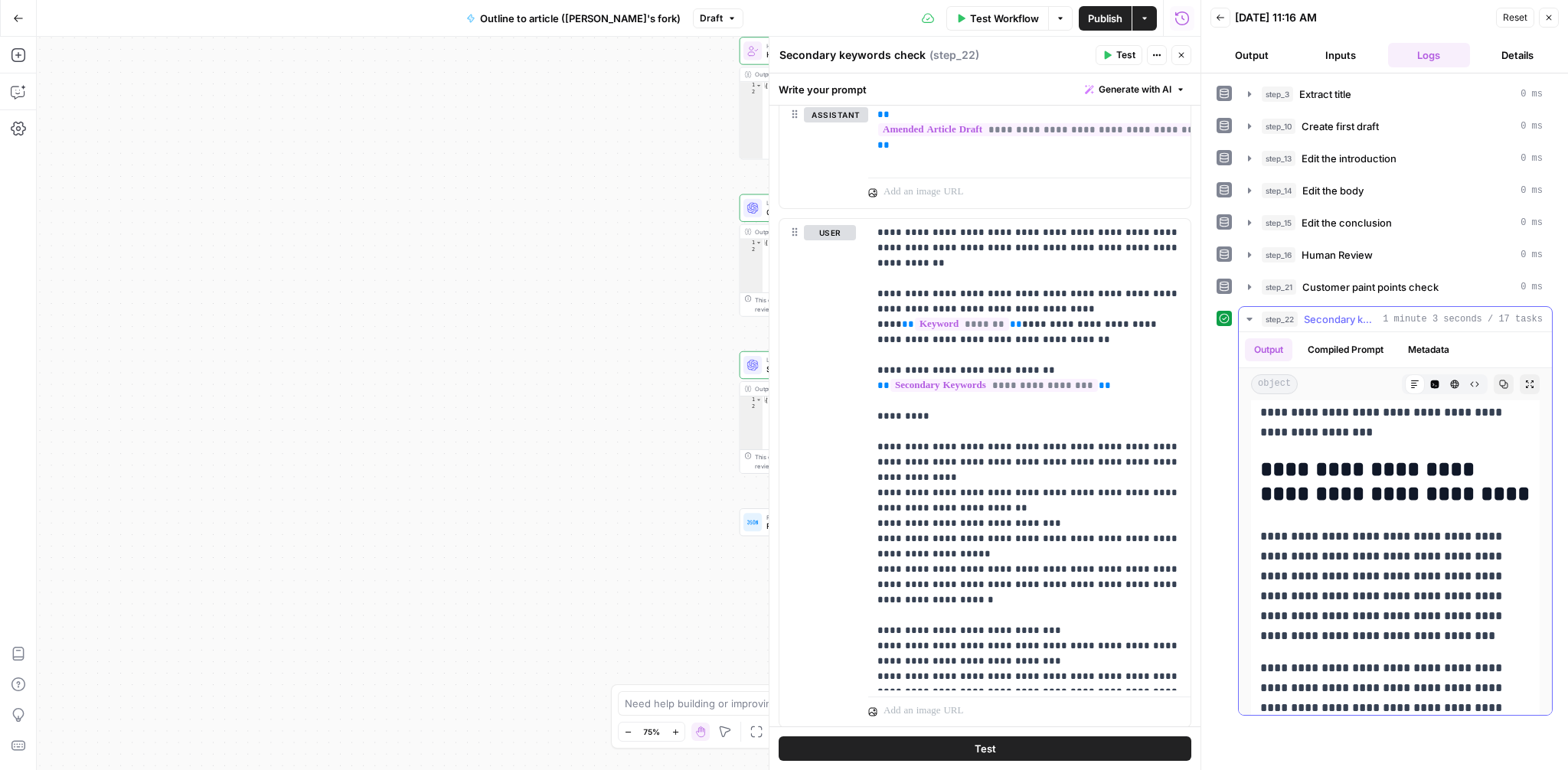
scroll to position [1228, 0]
click at [967, 570] on p "**********" at bounding box center [1029, 455] width 304 height 459
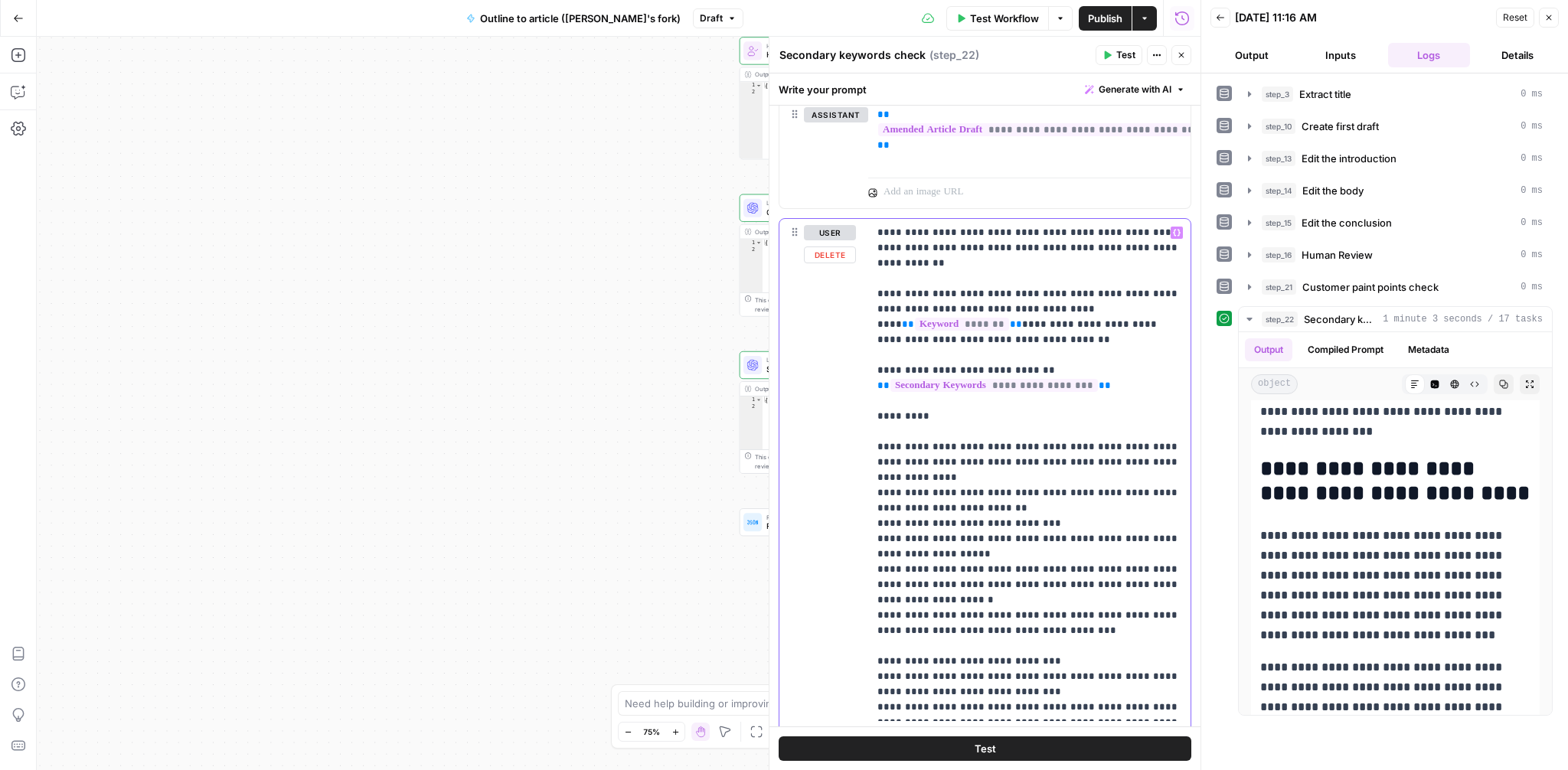
click at [934, 584] on p "**********" at bounding box center [1029, 470] width 304 height 490
click at [1055, 581] on p "**********" at bounding box center [1029, 470] width 304 height 490
click at [1002, 740] on button "Test" at bounding box center [985, 749] width 413 height 25
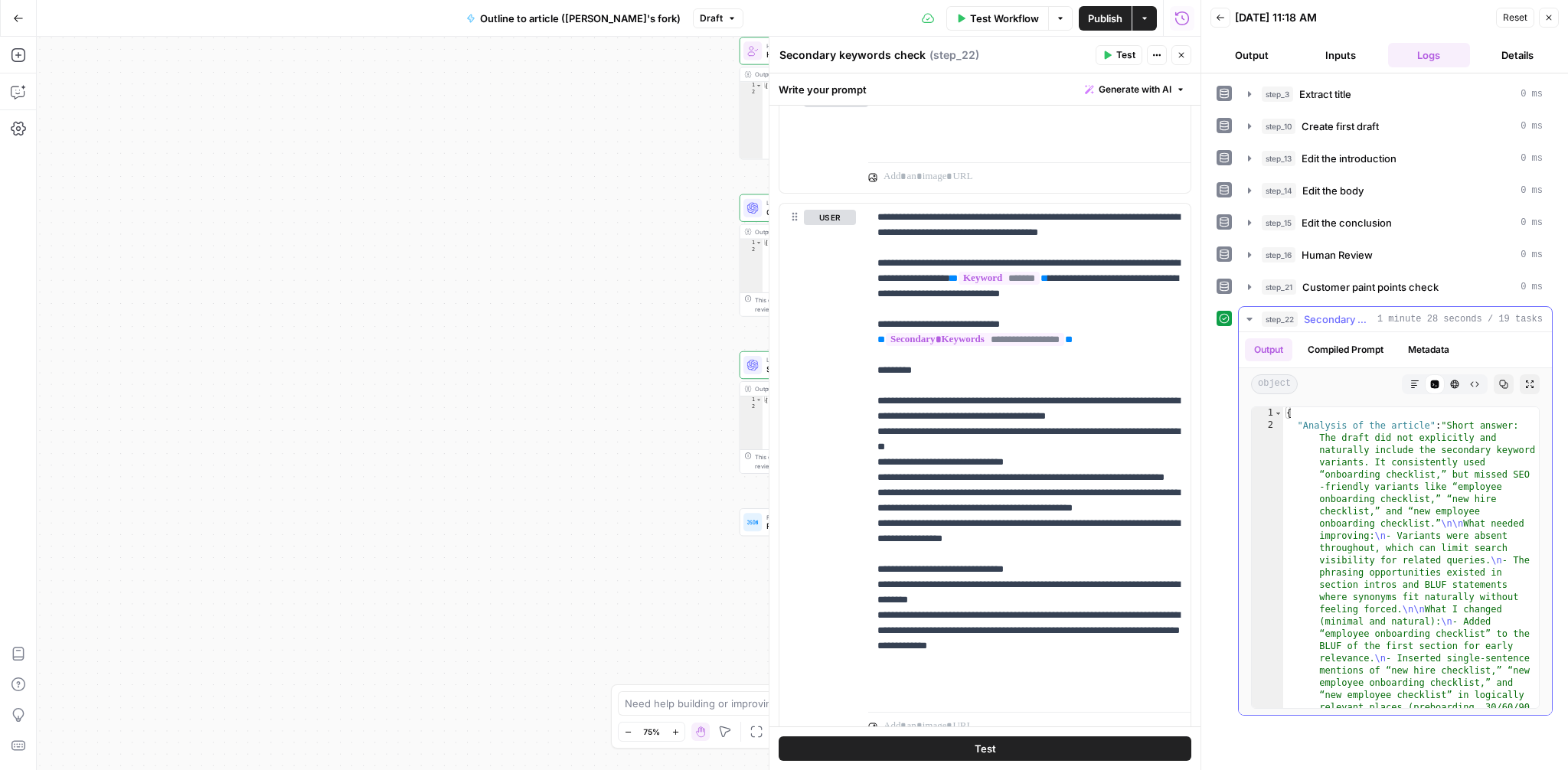
click at [1381, 350] on button "Compiled Prompt" at bounding box center [1345, 350] width 94 height 23
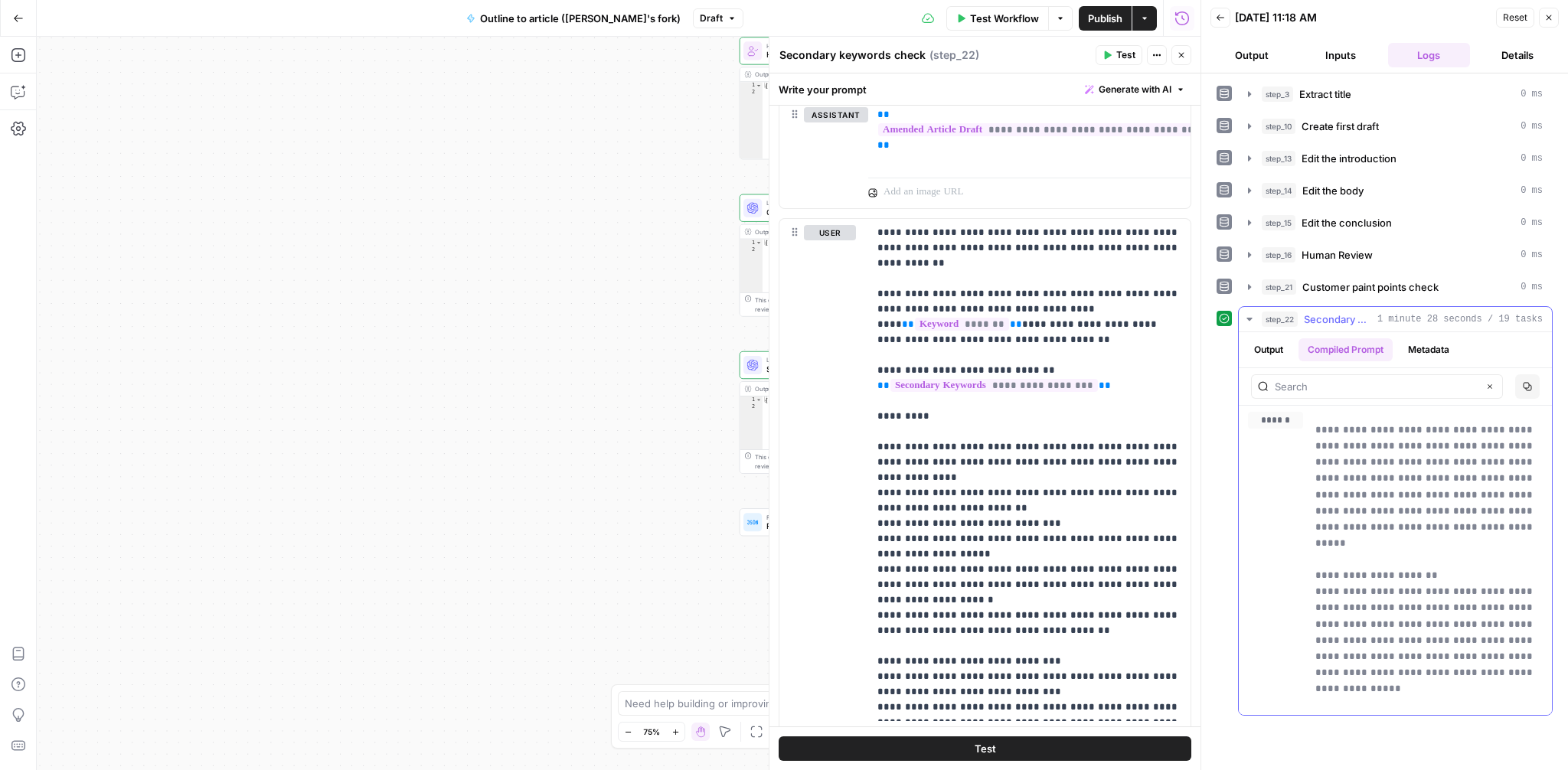
click at [1295, 350] on ul "Output Compiled Prompt Metadata" at bounding box center [1352, 350] width 214 height 23
click at [1284, 350] on button "Output" at bounding box center [1269, 350] width 48 height 23
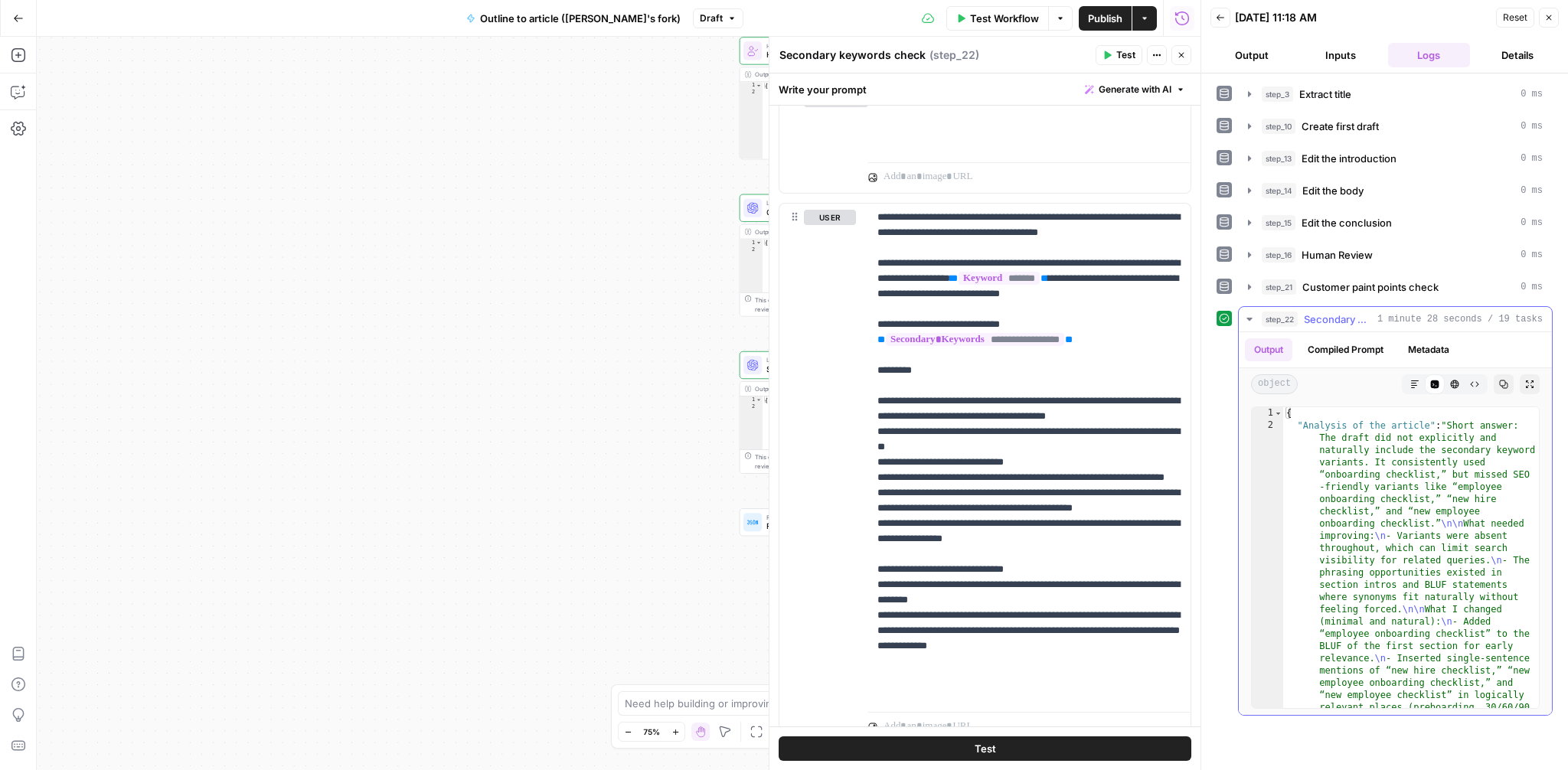
click at [1421, 378] on button "Markdown" at bounding box center [1415, 384] width 20 height 20
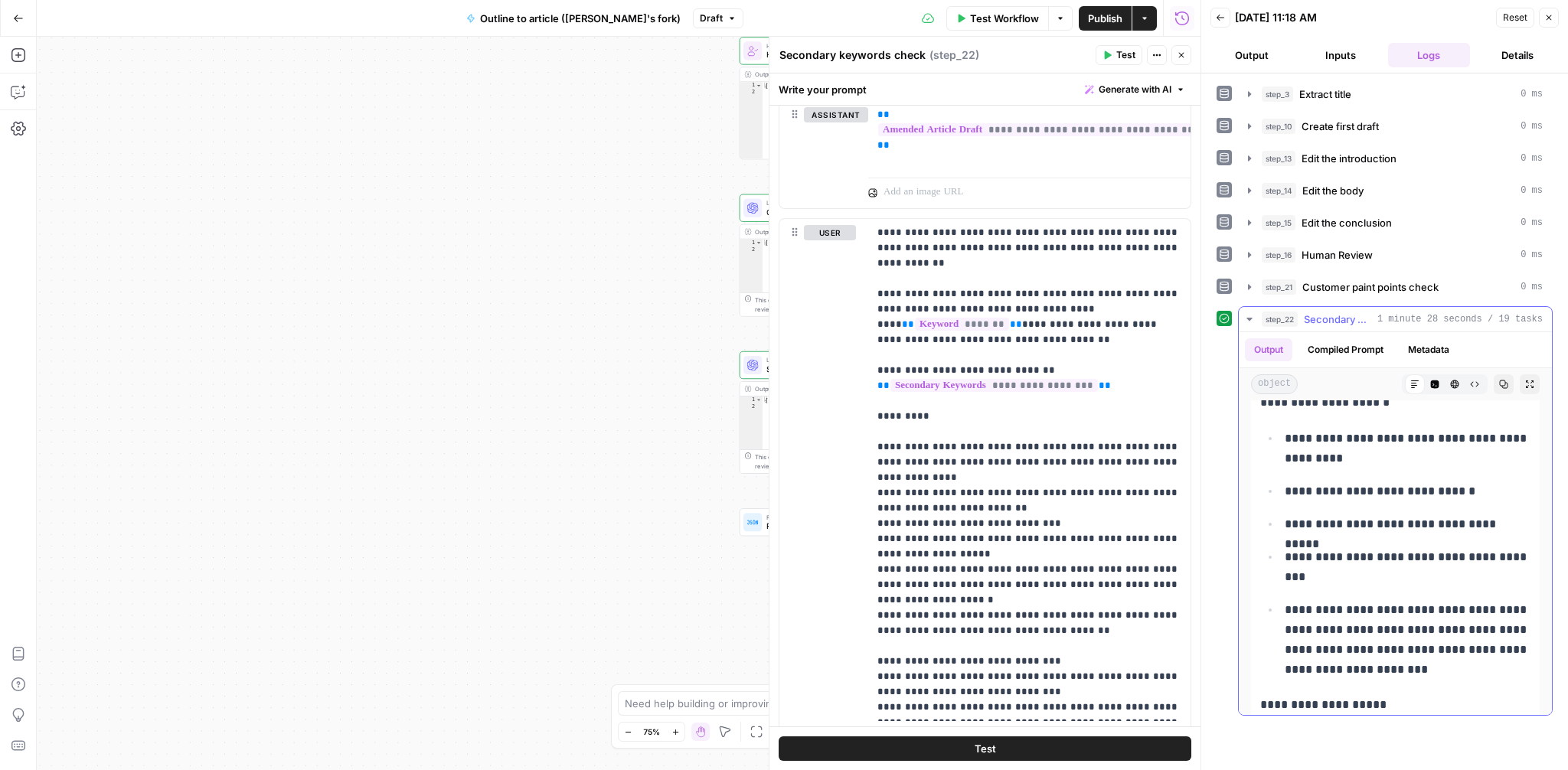
scroll to position [8767, 0]
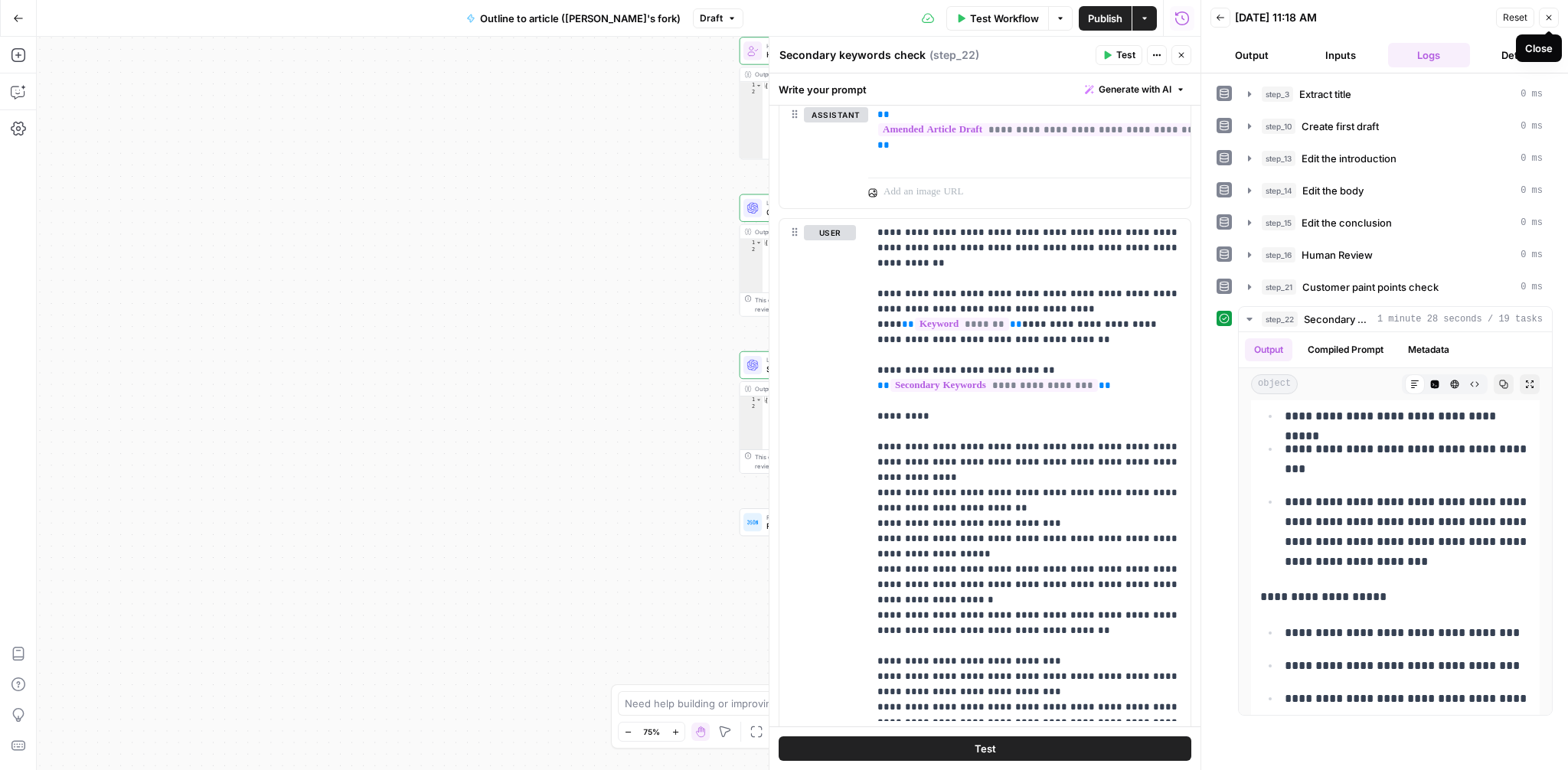
click at [1547, 26] on button "Close" at bounding box center [1549, 18] width 20 height 20
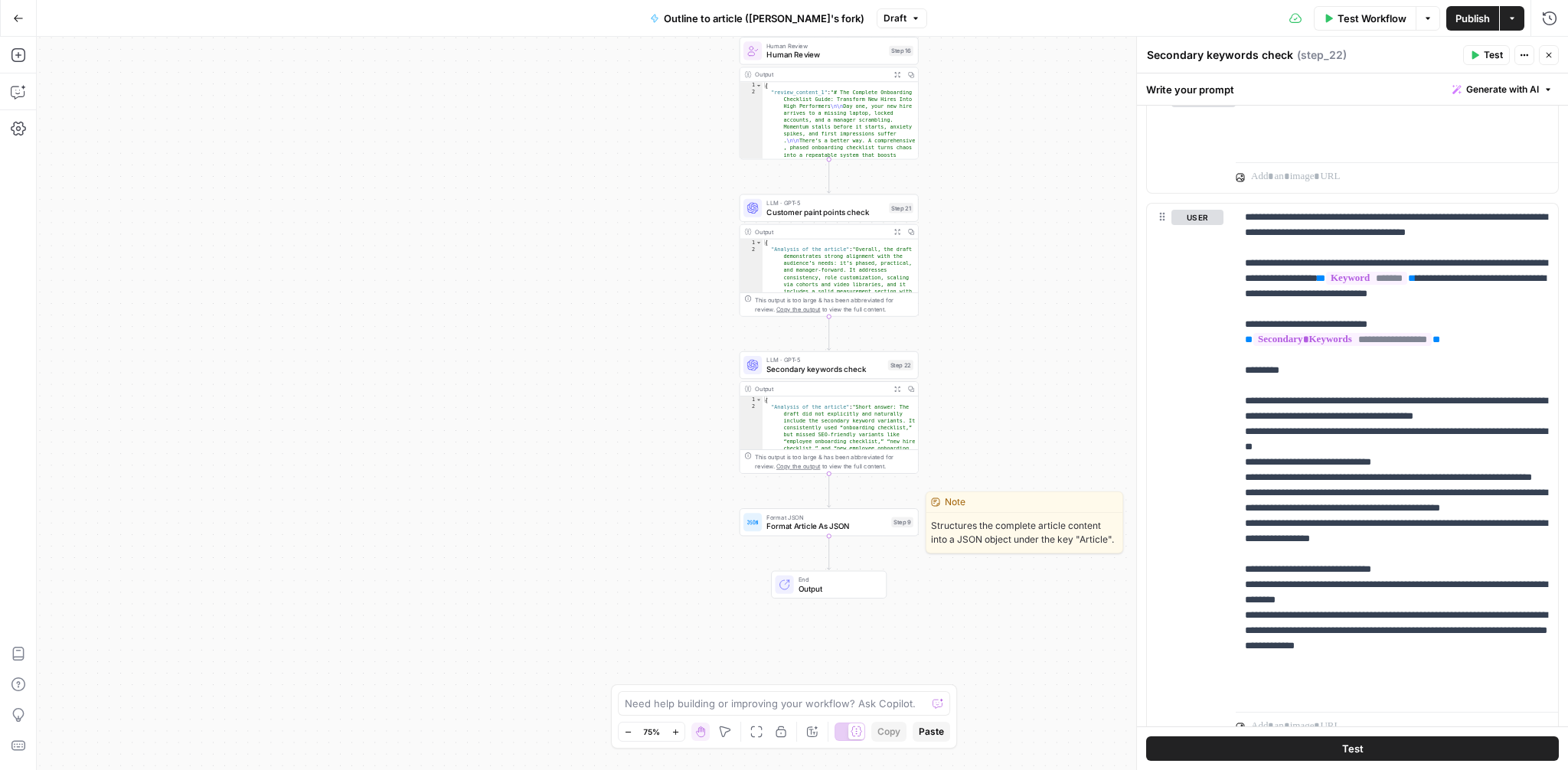
click at [785, 530] on span "Format Article As JSON" at bounding box center [827, 526] width 120 height 12
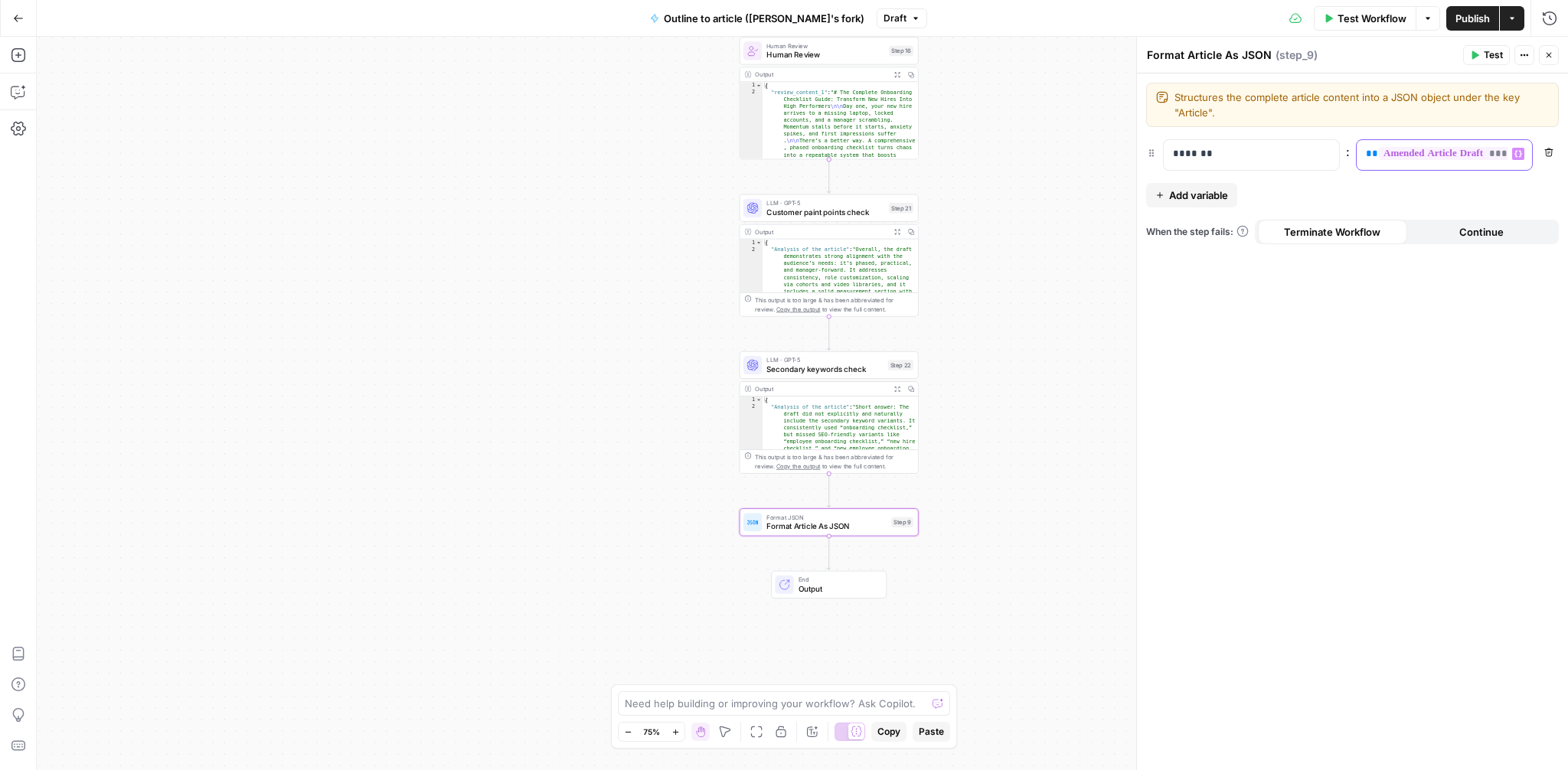
click at [1363, 160] on div "**********" at bounding box center [1432, 155] width 151 height 30
click at [1522, 156] on button "Variables Menu" at bounding box center [1518, 154] width 12 height 12
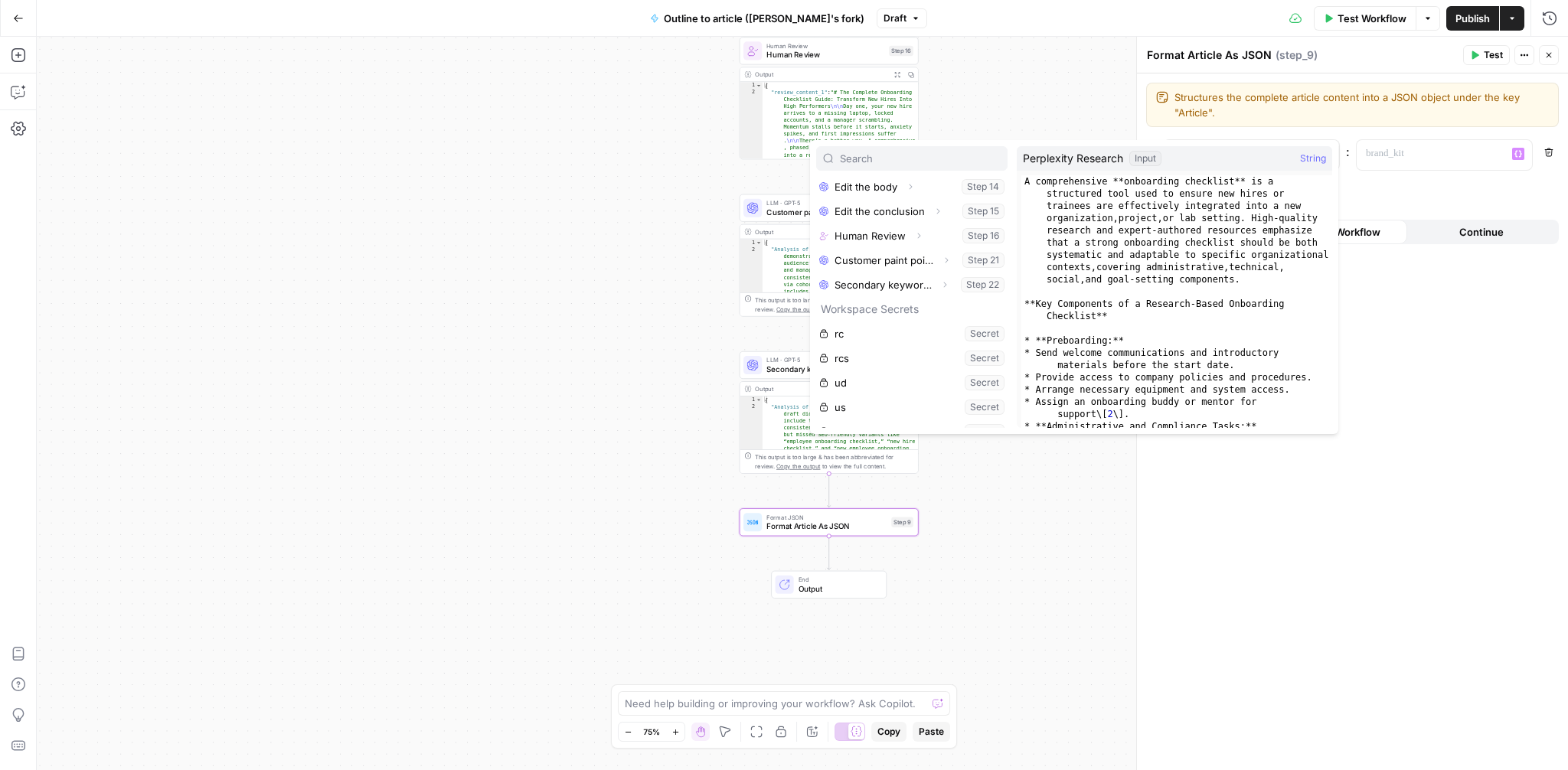
scroll to position [311, 0]
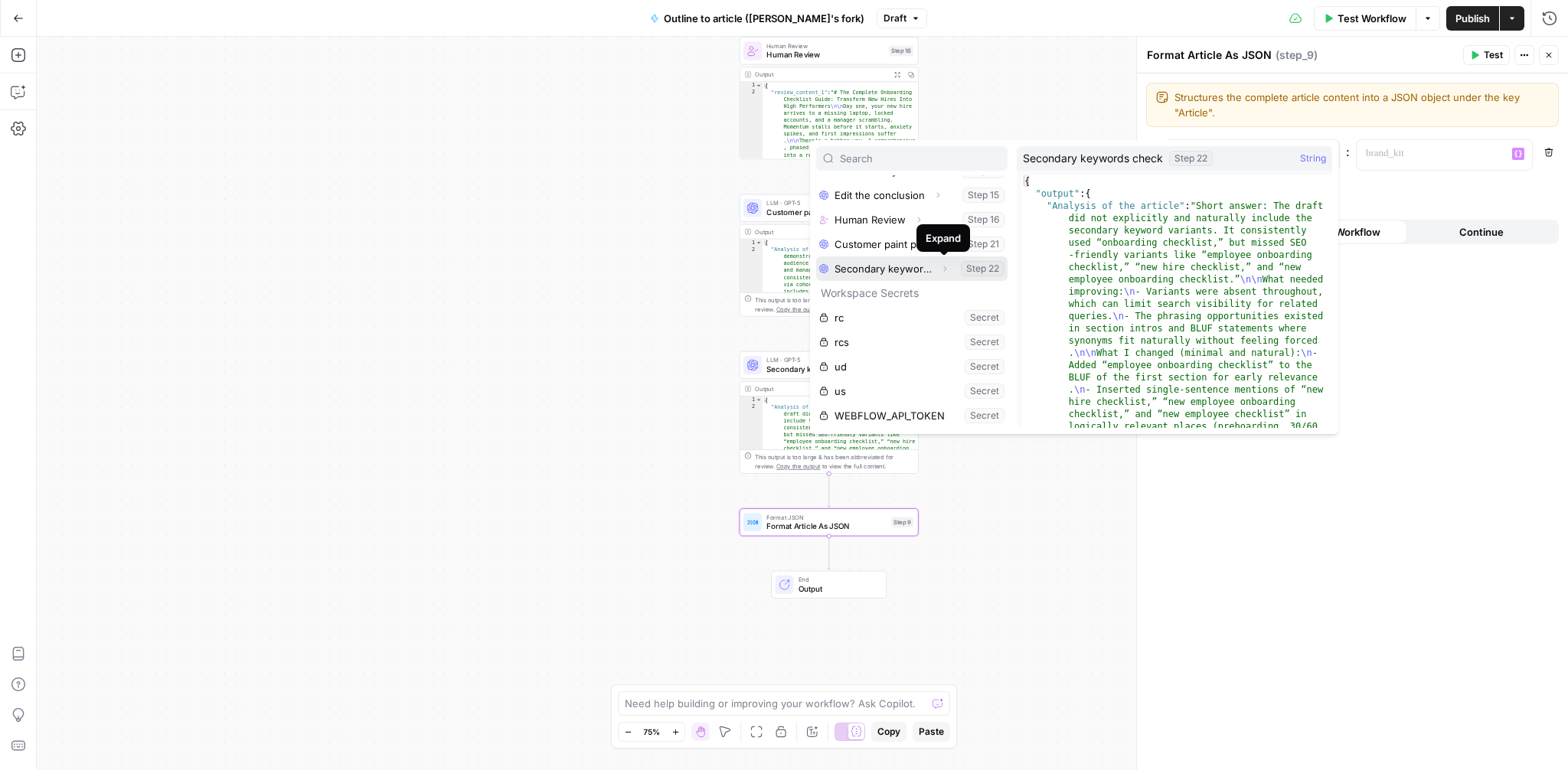
click at [944, 268] on icon "button" at bounding box center [945, 268] width 9 height 9
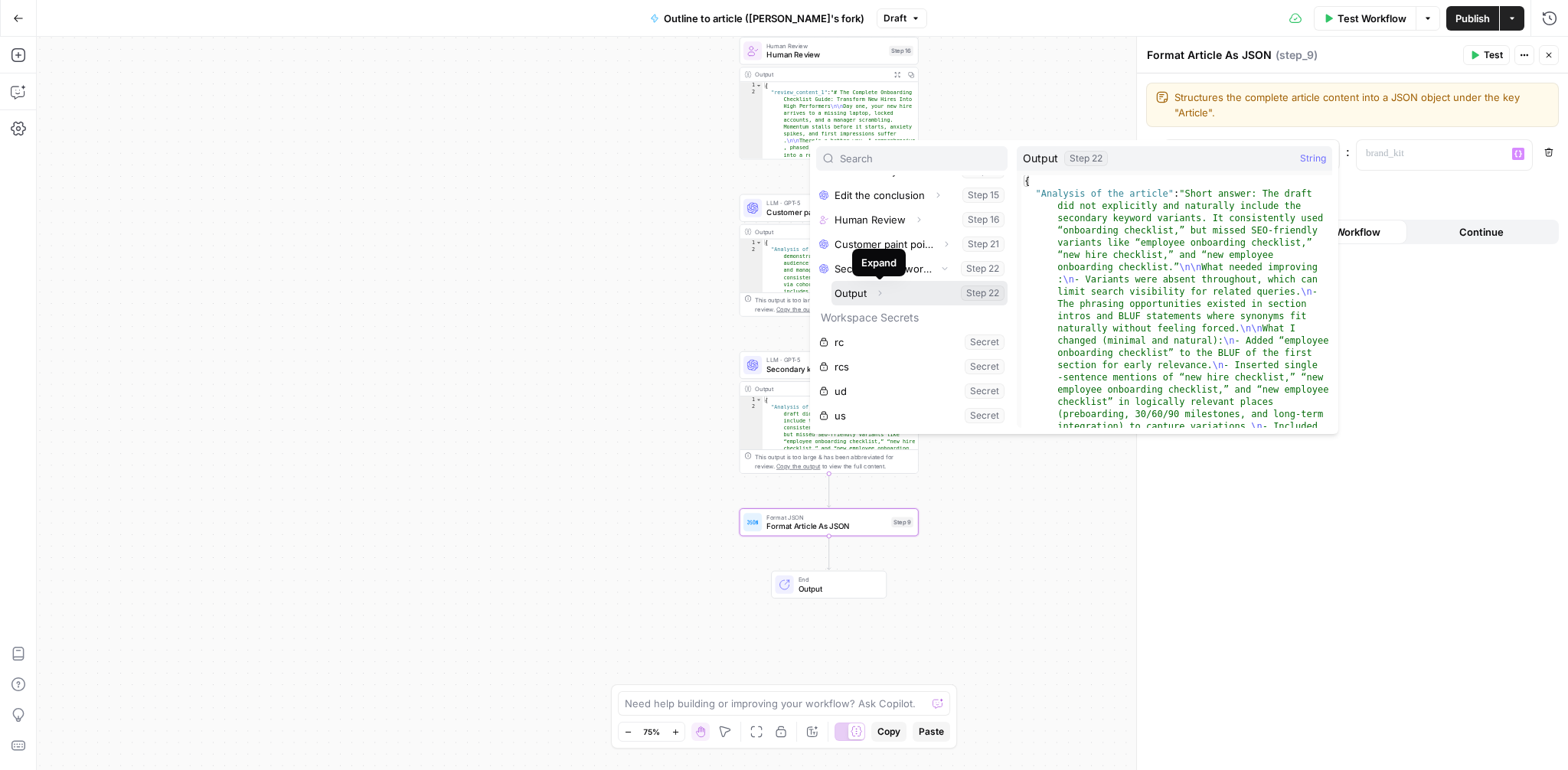
click at [879, 294] on icon "button" at bounding box center [879, 293] width 9 height 9
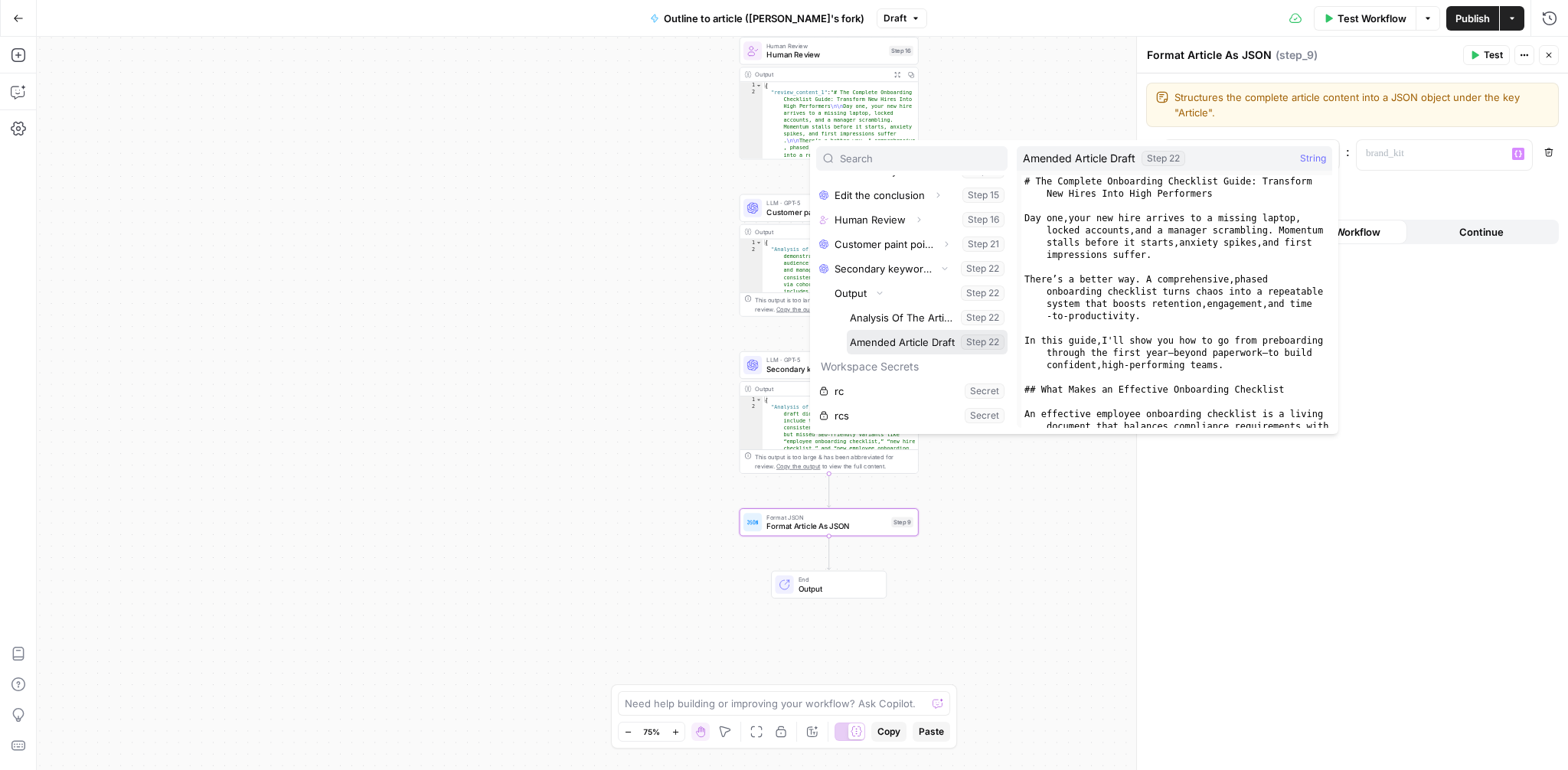
click at [879, 335] on button "Select variable Amended Article Draft" at bounding box center [927, 342] width 161 height 25
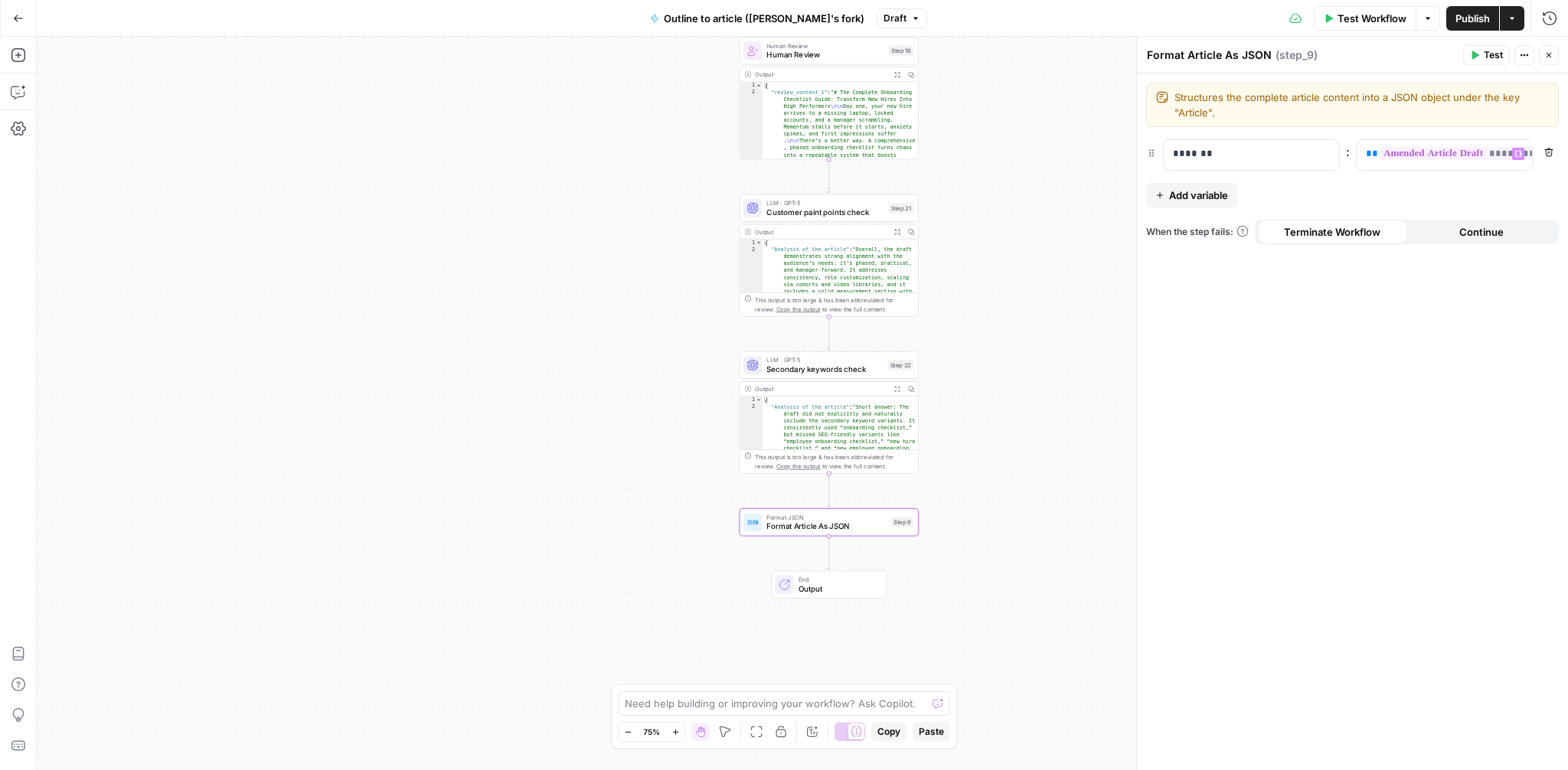
click at [1471, 19] on span "Publish" at bounding box center [1472, 18] width 35 height 15
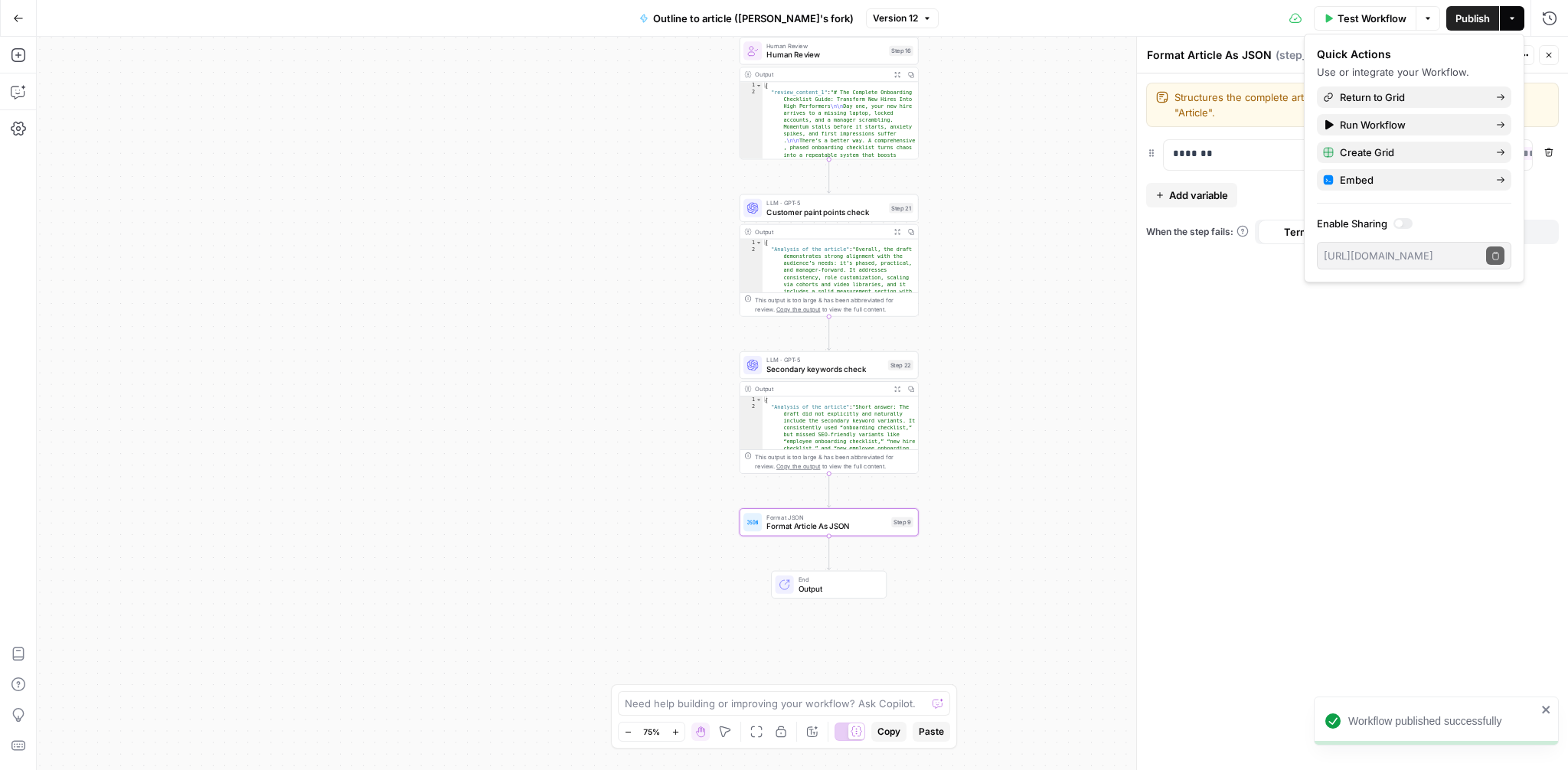
click at [1549, 53] on icon "button" at bounding box center [1549, 55] width 9 height 9
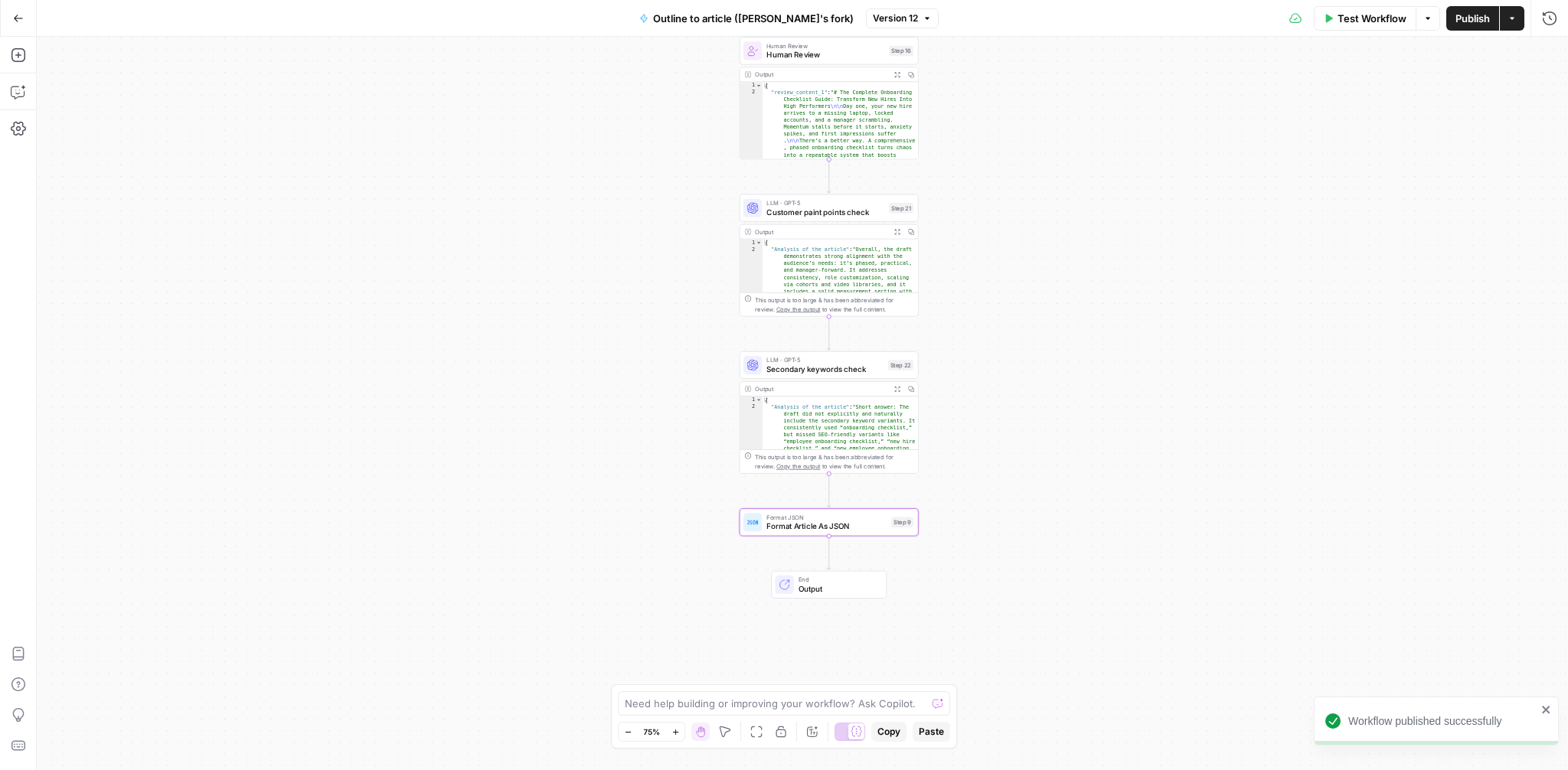
click at [837, 589] on span "Output" at bounding box center [837, 589] width 79 height 12
click at [1547, 56] on icon "button" at bounding box center [1549, 55] width 9 height 9
click at [16, 18] on icon "button" at bounding box center [18, 18] width 11 height 11
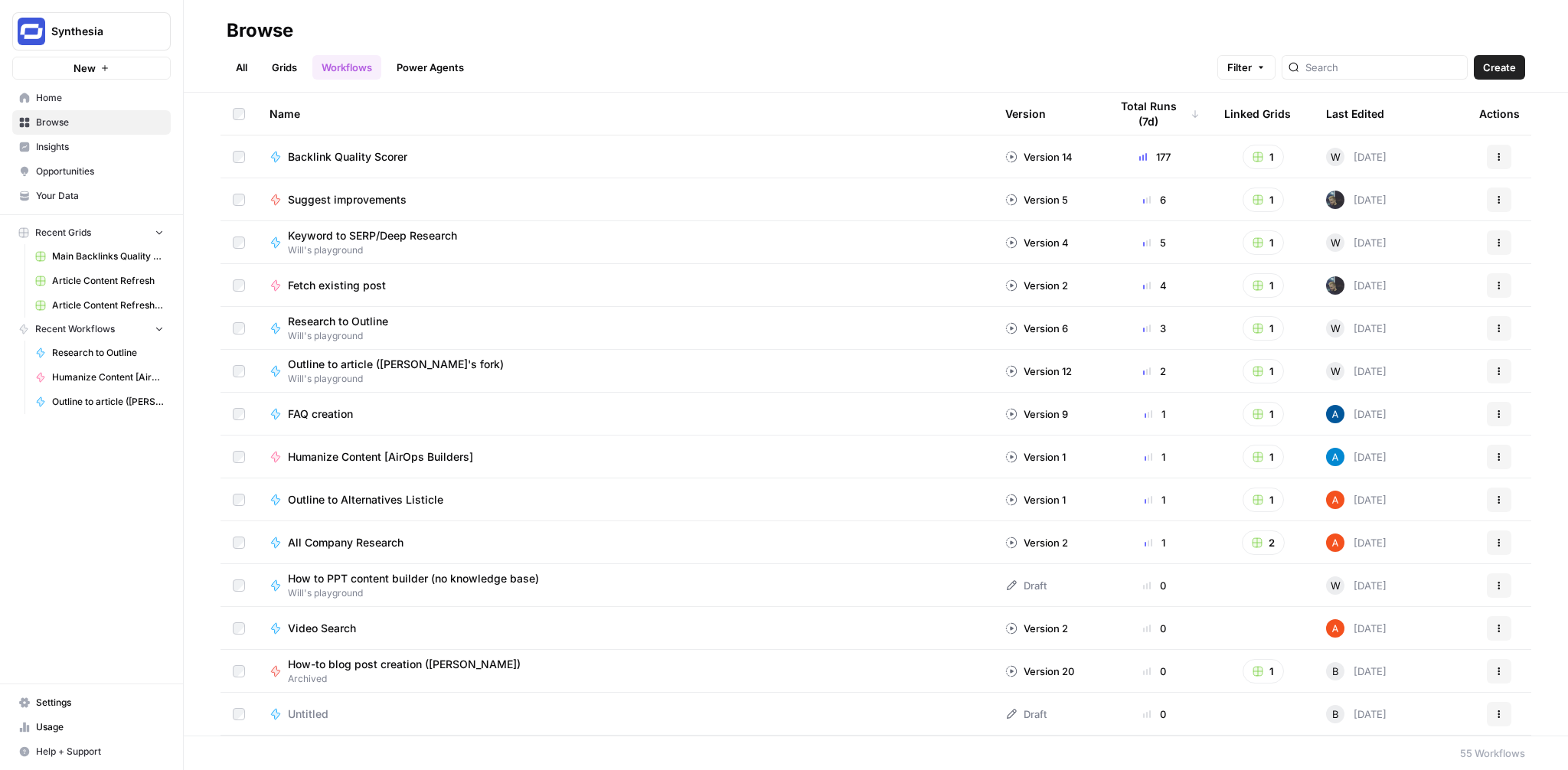
click at [1494, 65] on span "Create" at bounding box center [1499, 67] width 33 height 15
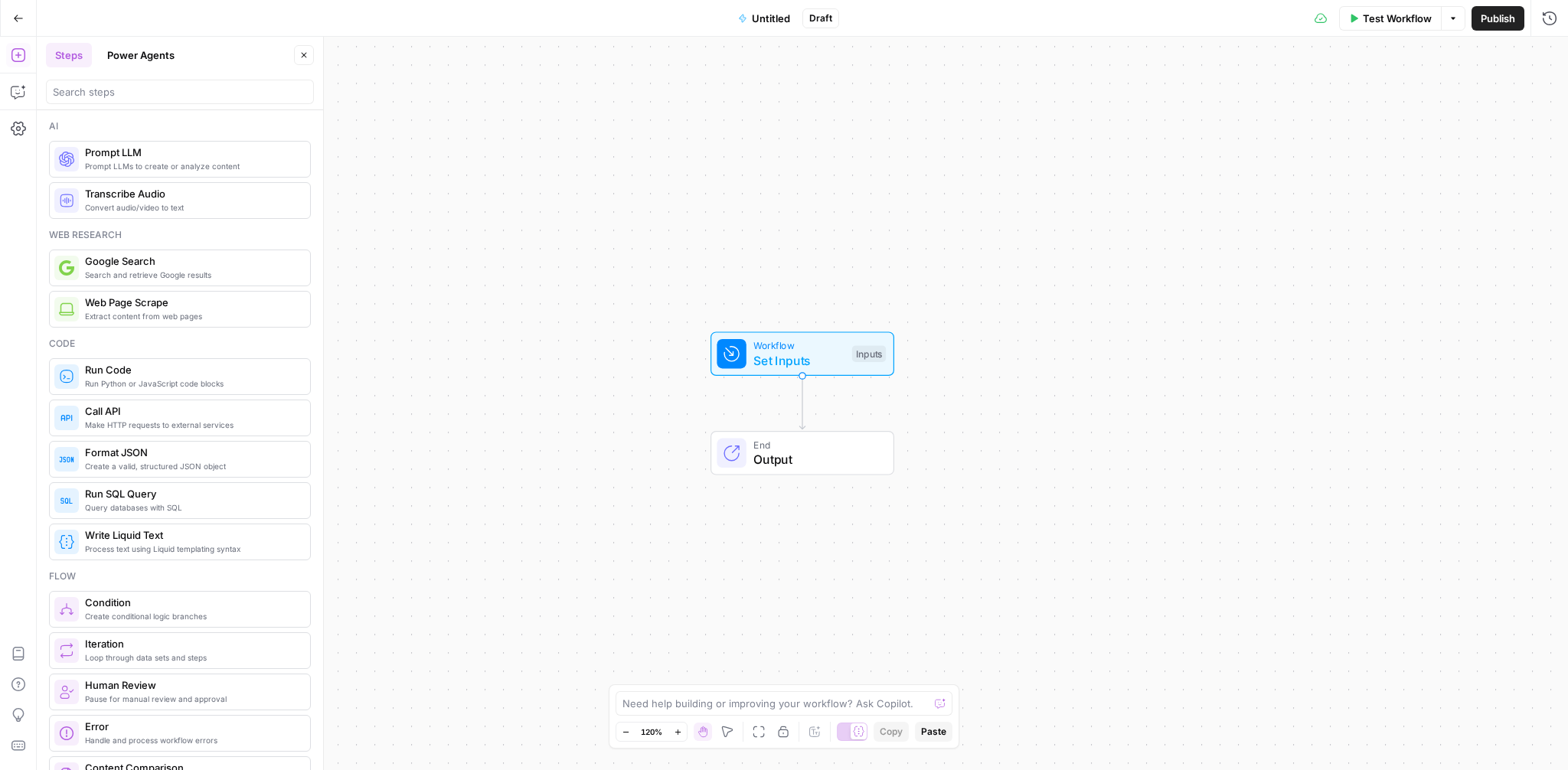
click at [781, 354] on span "Set Inputs" at bounding box center [799, 360] width 91 height 18
click at [1350, 93] on button "Add Field" at bounding box center [1340, 104] width 380 height 25
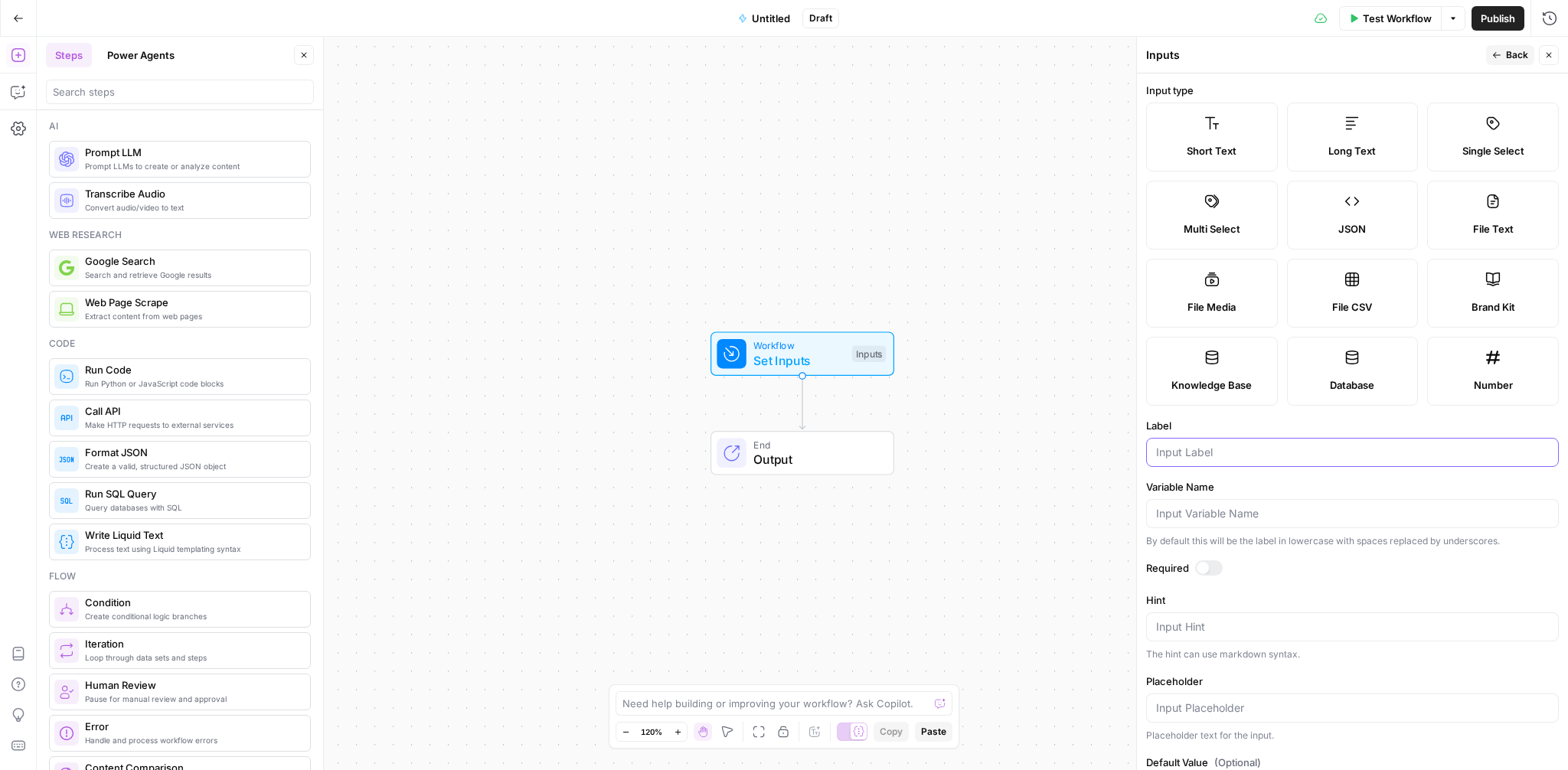
click at [1205, 456] on input "Label" at bounding box center [1353, 452] width 393 height 15
type input "Keyword"
click at [1211, 571] on div at bounding box center [1209, 568] width 28 height 15
click at [1514, 37] on header "Inputs Back Close" at bounding box center [1353, 55] width 431 height 37
click at [1509, 52] on span "Back" at bounding box center [1517, 55] width 22 height 14
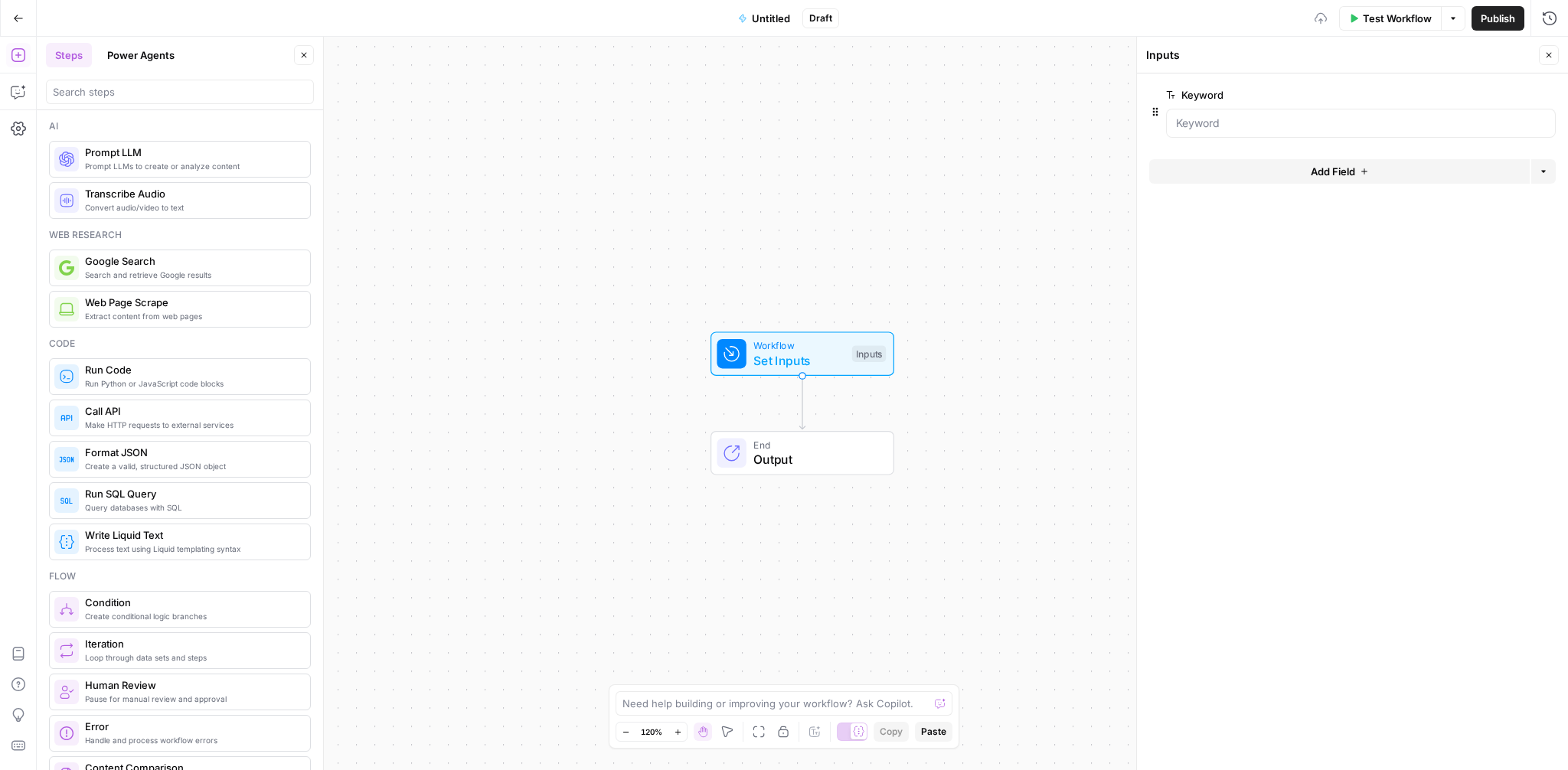
click at [1313, 172] on span "Add Field" at bounding box center [1333, 172] width 44 height 15
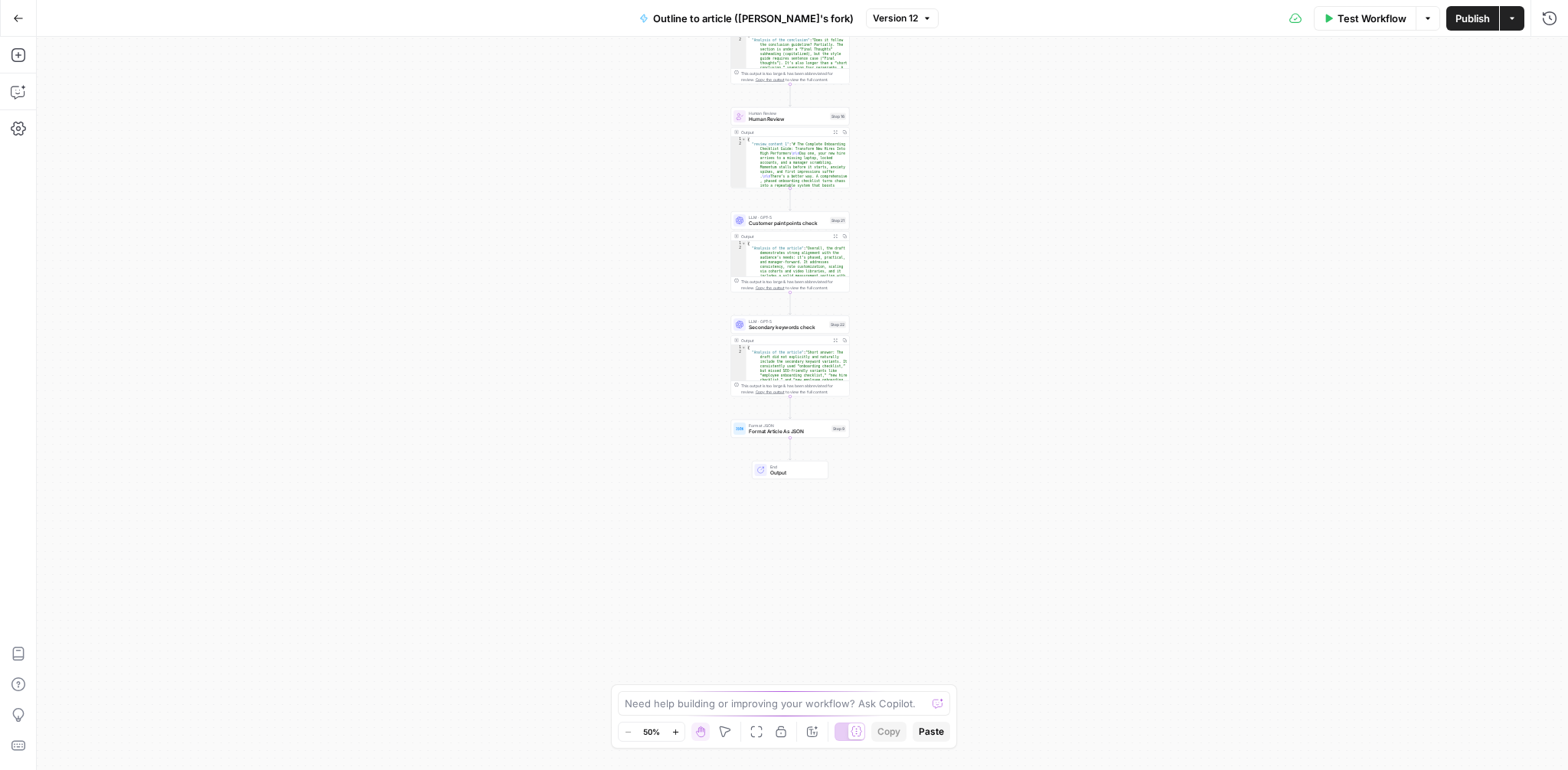
drag, startPoint x: 1050, startPoint y: 318, endPoint x: 1045, endPoint y: 150, distance: 168.1
click at [1045, 150] on div "**********" at bounding box center [802, 403] width 1531 height 734
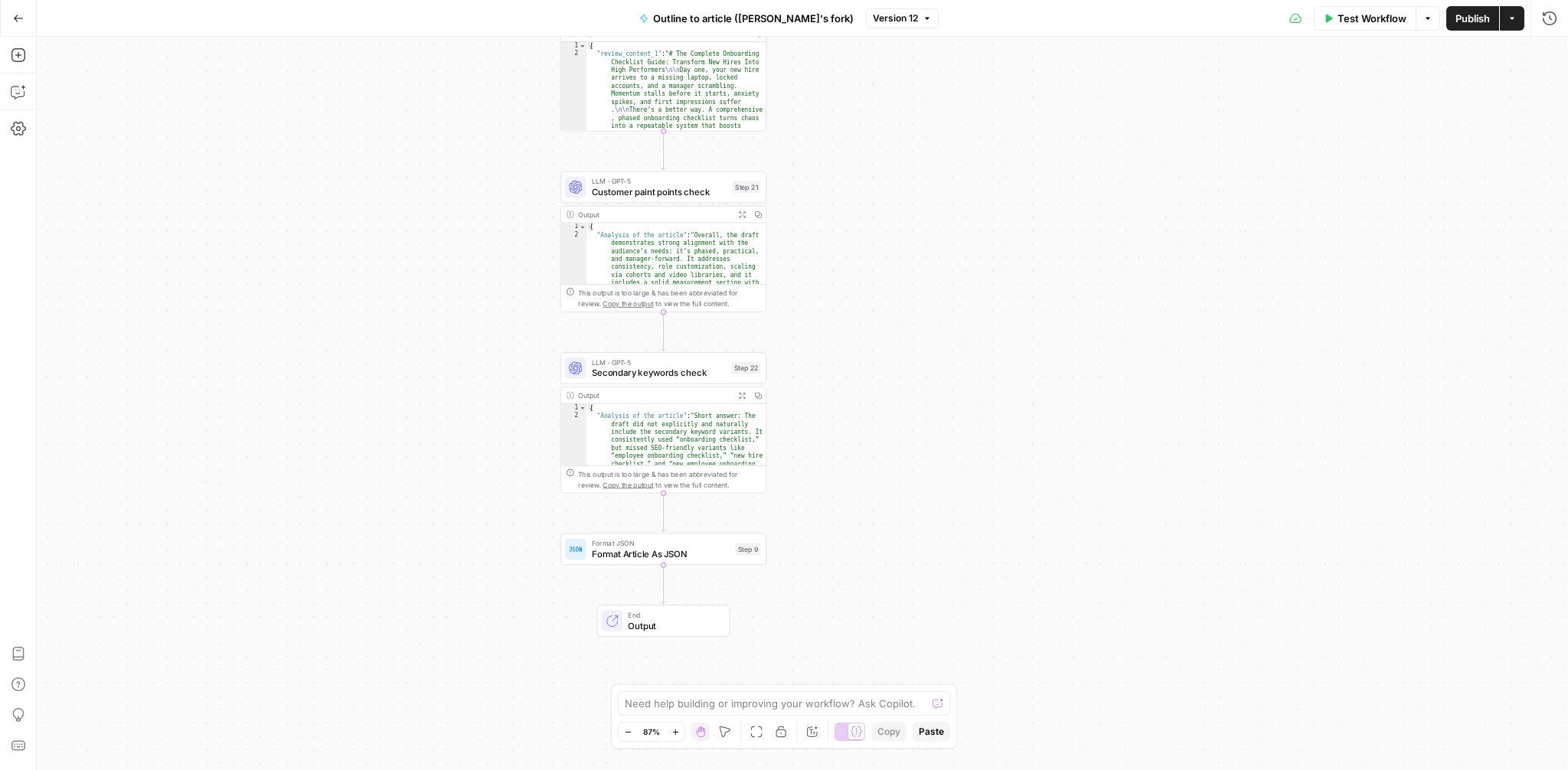
drag, startPoint x: 980, startPoint y: 232, endPoint x: 980, endPoint y: 295, distance: 63.0
click at [980, 297] on div "**********" at bounding box center [802, 403] width 1531 height 734
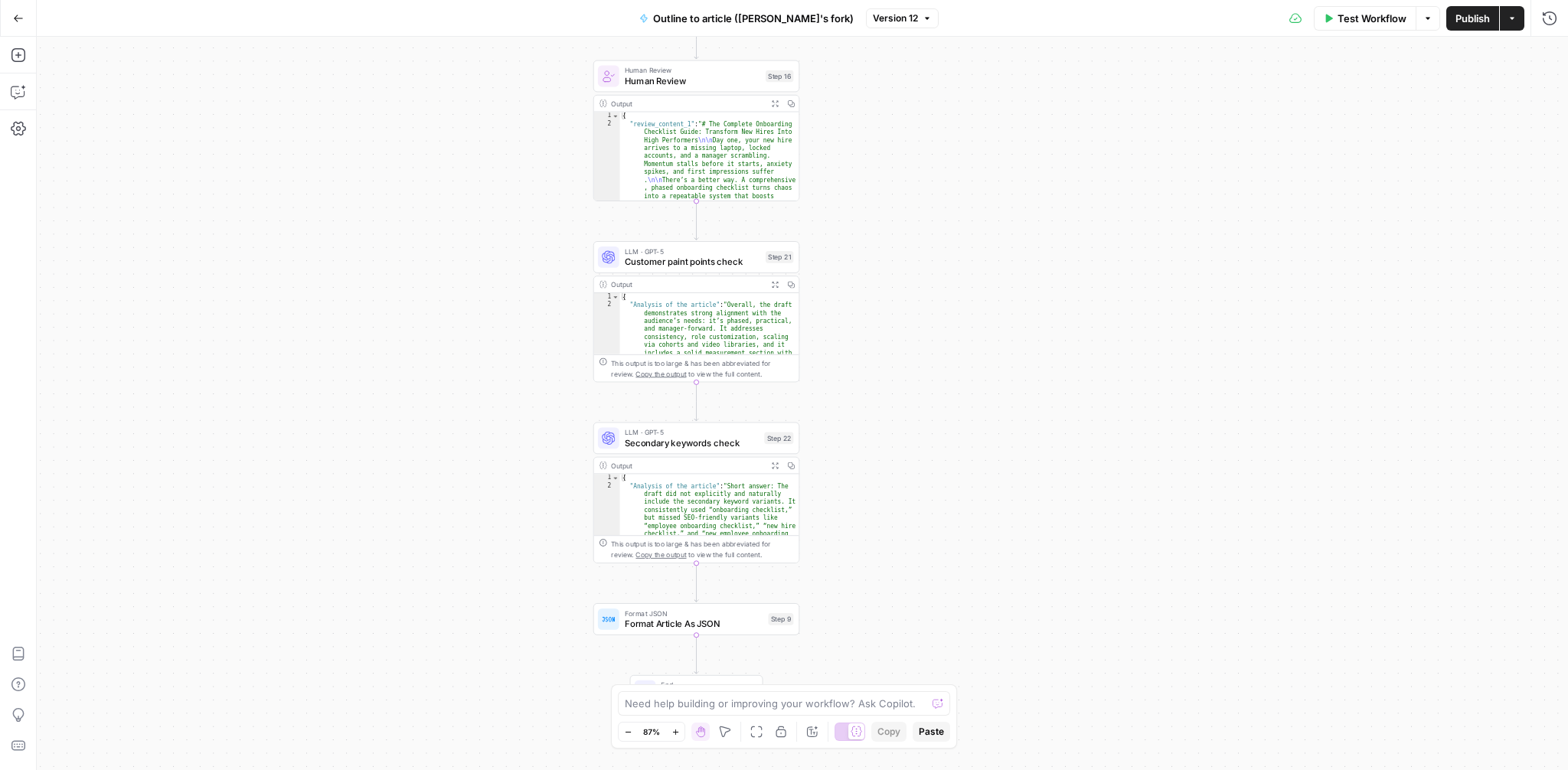
drag, startPoint x: 915, startPoint y: 380, endPoint x: 925, endPoint y: 361, distance: 21.5
click at [925, 361] on div "**********" at bounding box center [802, 403] width 1531 height 734
click at [692, 260] on span "Customer paint points check" at bounding box center [692, 261] width 136 height 13
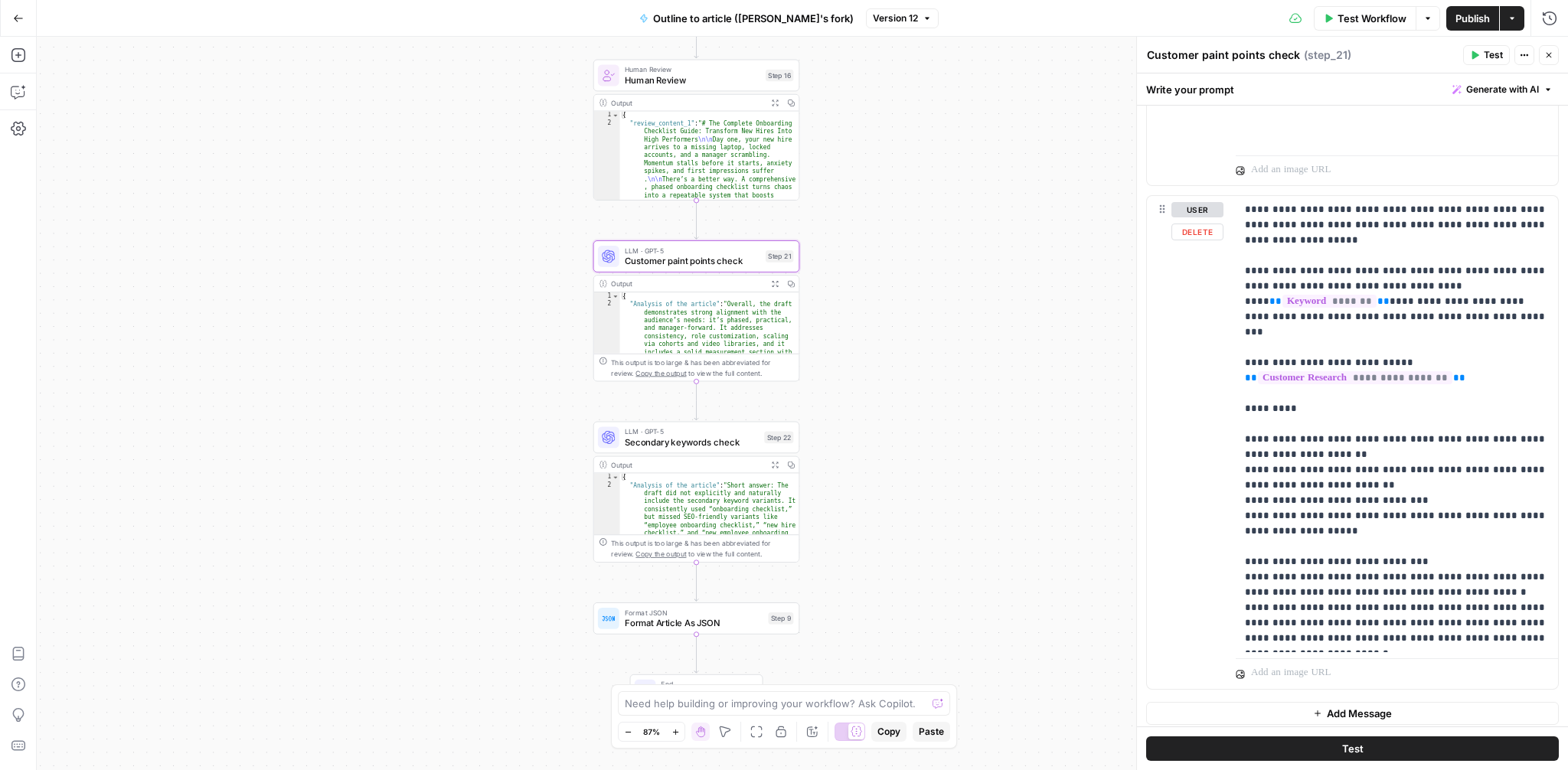
scroll to position [1104, 0]
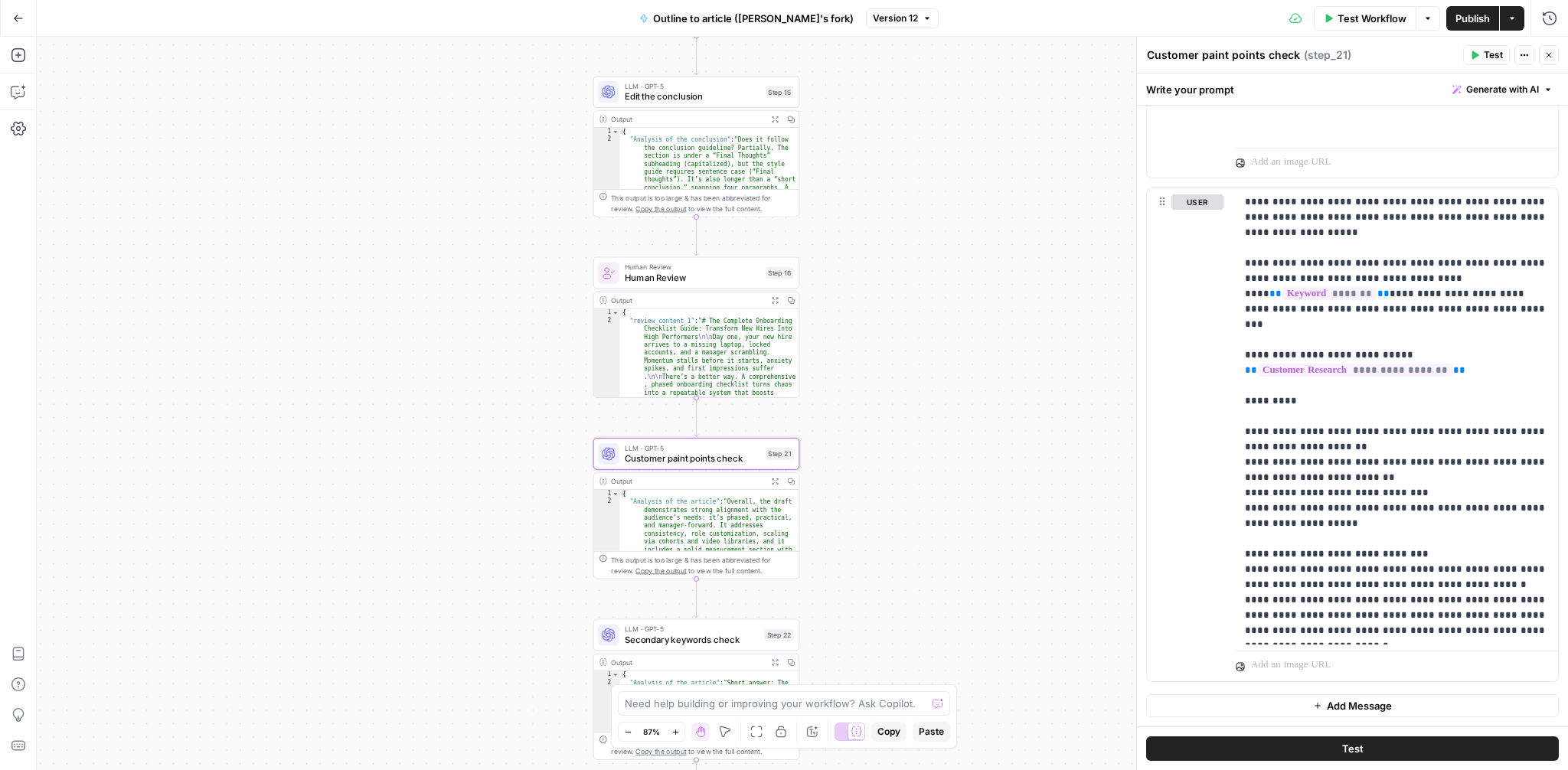
drag, startPoint x: 902, startPoint y: 209, endPoint x: 904, endPoint y: 423, distance: 214.0
click at [904, 423] on div "**********" at bounding box center [802, 403] width 1531 height 734
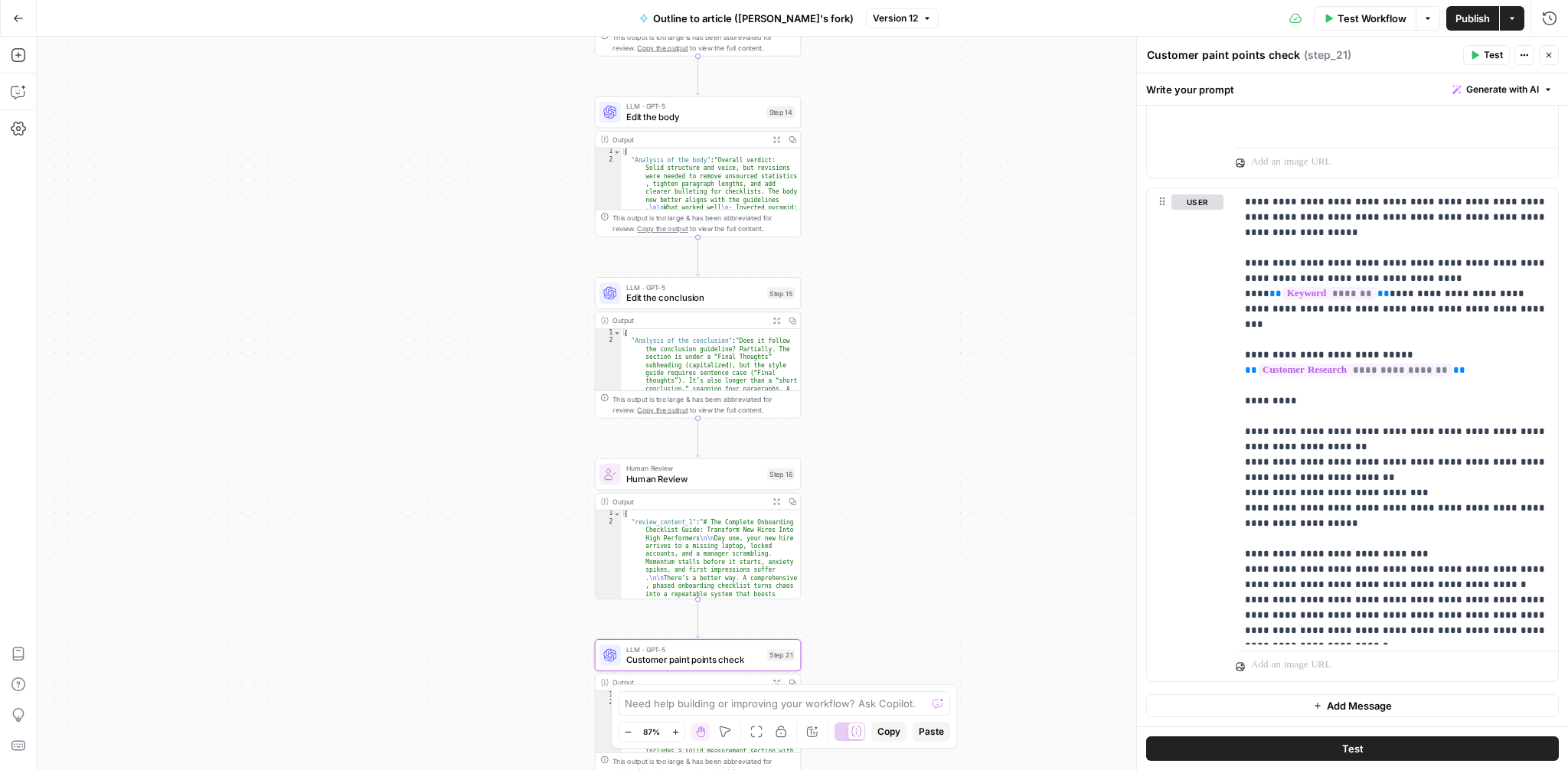
drag, startPoint x: 935, startPoint y: 331, endPoint x: 942, endPoint y: 562, distance: 231.1
click at [942, 562] on div "**********" at bounding box center [802, 403] width 1531 height 734
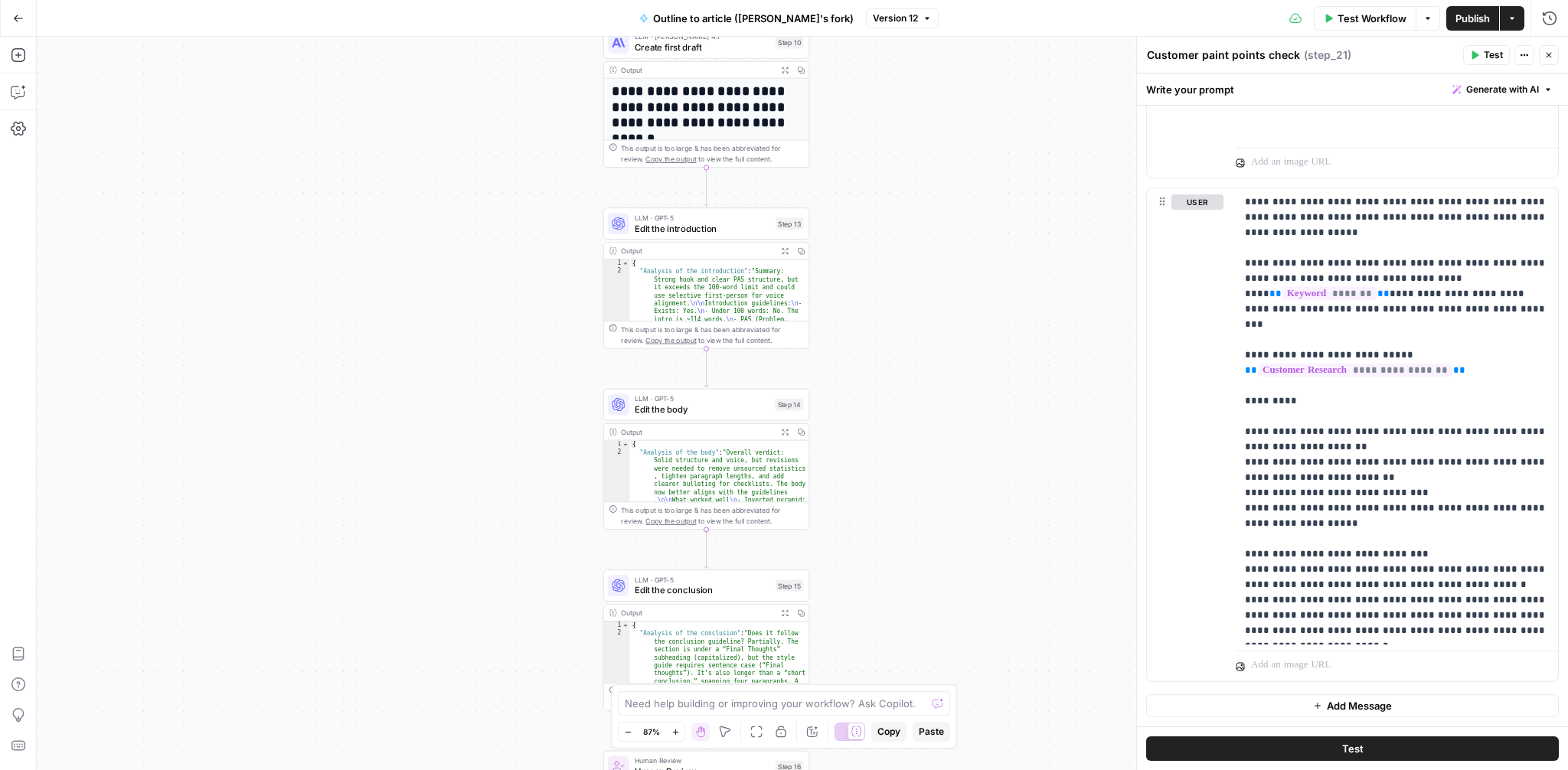
drag, startPoint x: 952, startPoint y: 219, endPoint x: 953, endPoint y: 459, distance: 240.0
click at [953, 459] on div "**********" at bounding box center [802, 403] width 1531 height 734
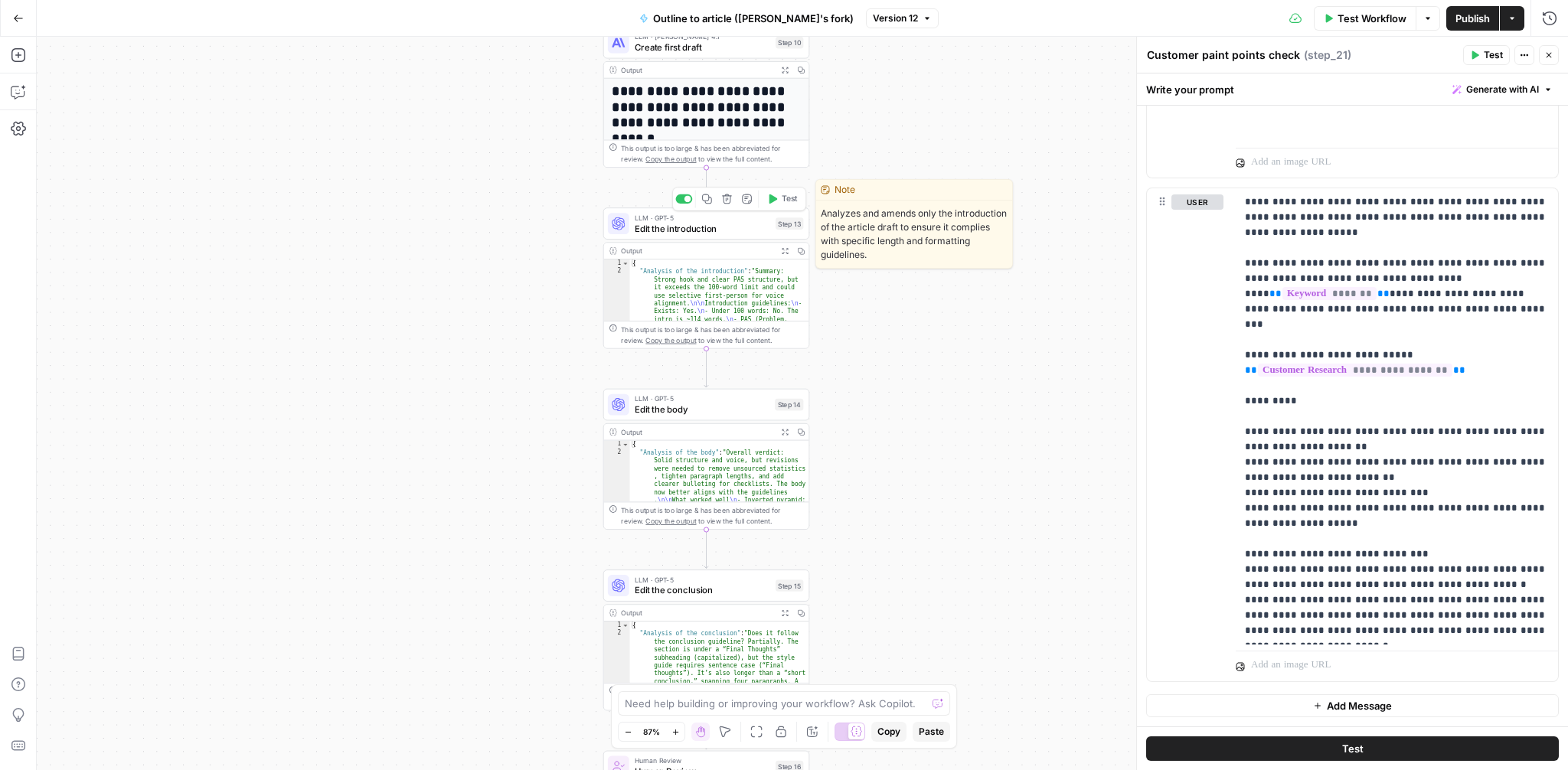
click at [708, 203] on icon "button" at bounding box center [707, 199] width 10 height 10
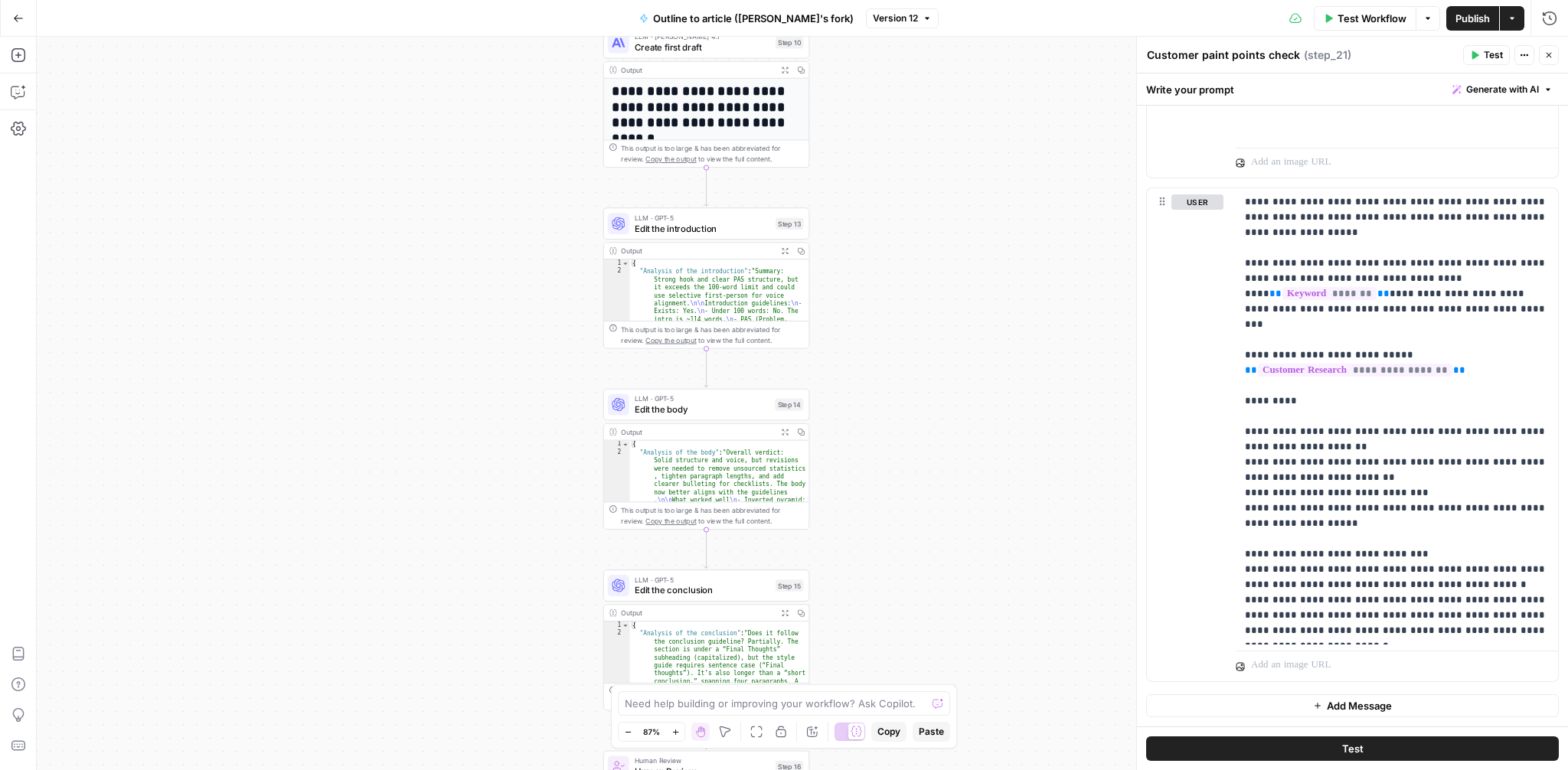
click at [1451, 22] on button "Publish" at bounding box center [1472, 18] width 53 height 25
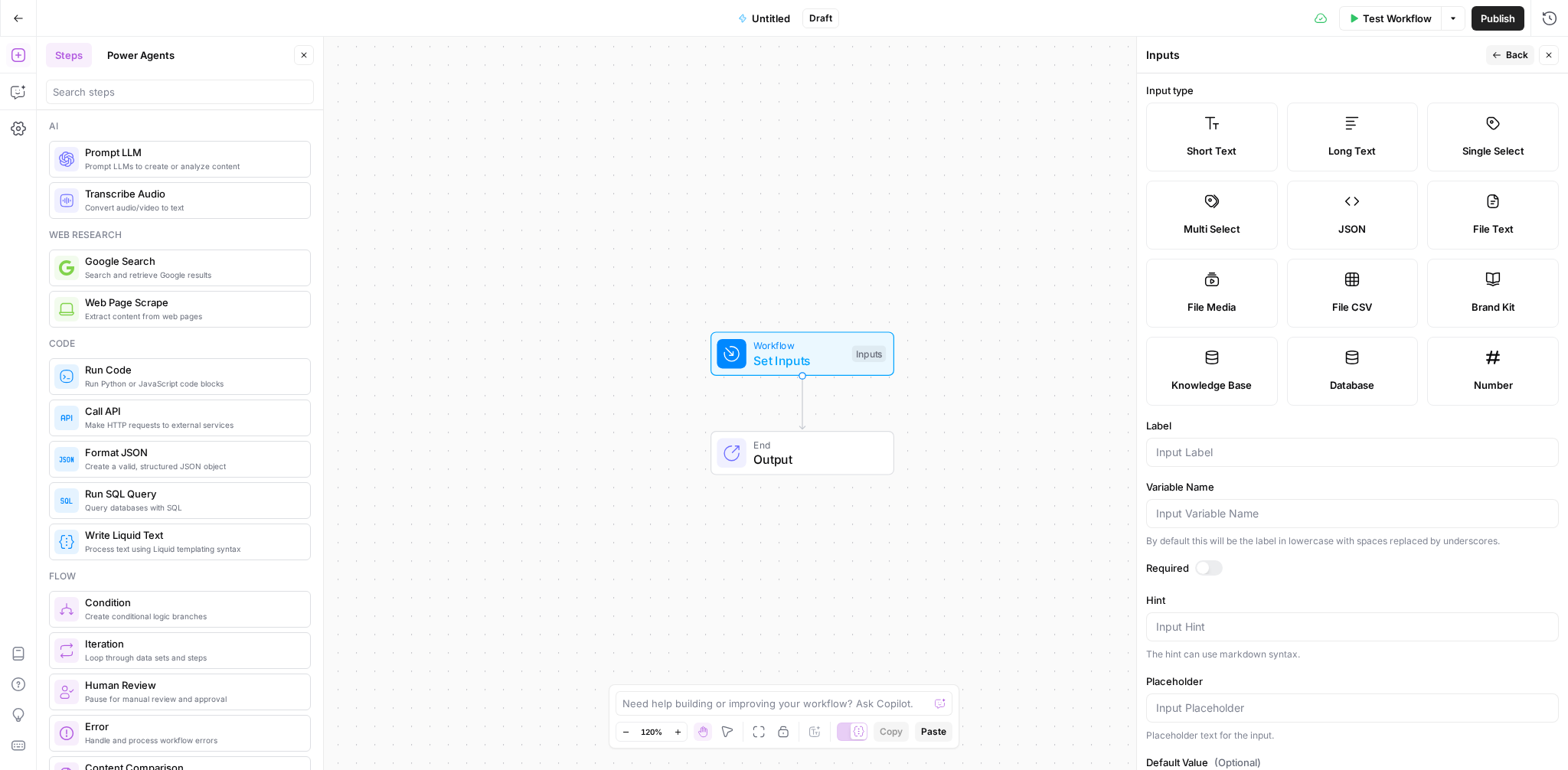
click at [1376, 149] on div "Long Text" at bounding box center [1353, 151] width 106 height 15
click at [1234, 465] on div at bounding box center [1353, 452] width 413 height 29
type input "Customer Research"
click at [1208, 564] on div at bounding box center [1209, 568] width 28 height 15
click at [1501, 58] on icon "button" at bounding box center [1497, 55] width 9 height 9
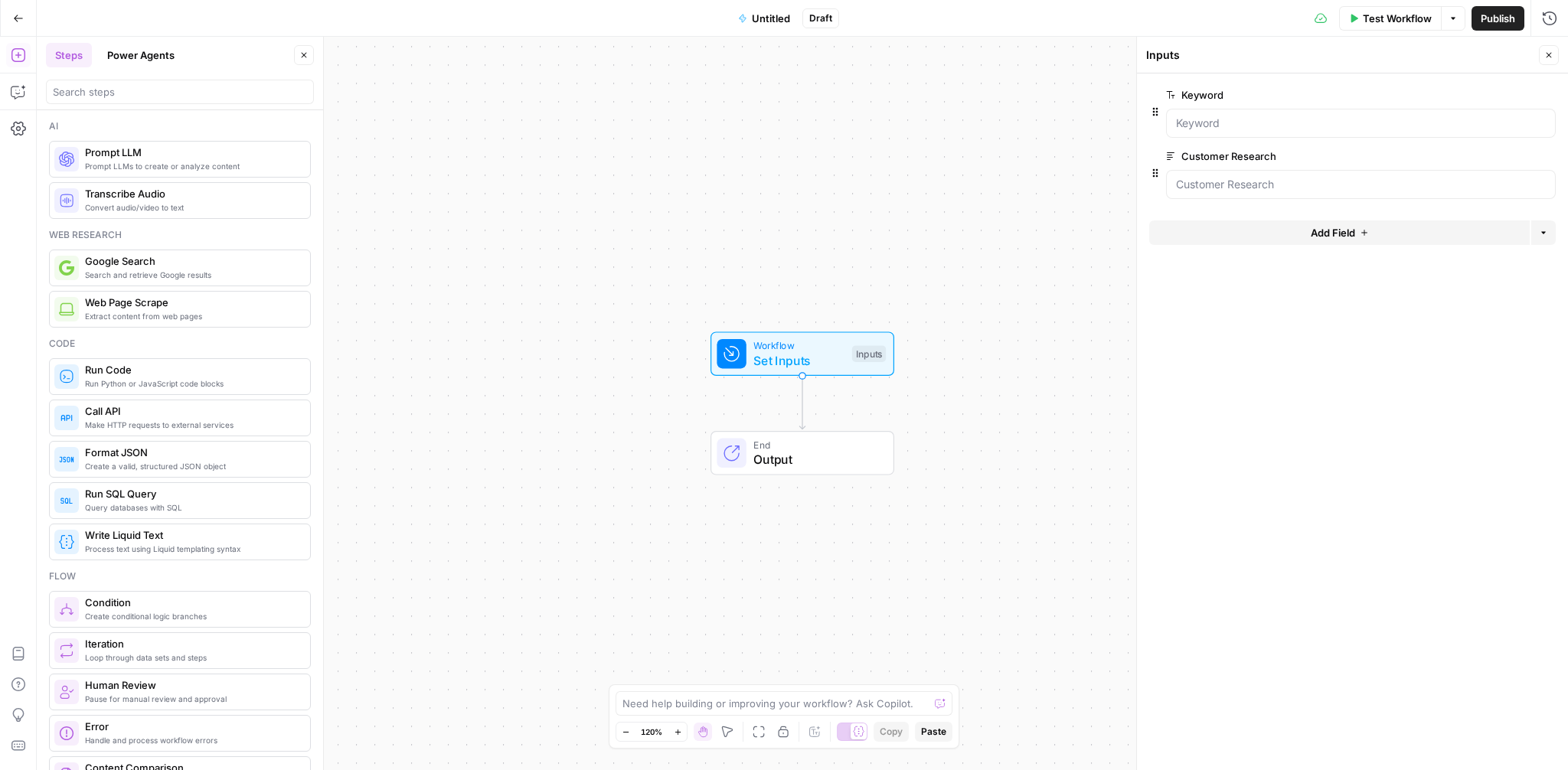
click at [1359, 212] on form "Keyword edit field Delete group Customer Research edit field Delete group Add F…" at bounding box center [1353, 422] width 431 height 697
click at [1336, 236] on span "Add Field" at bounding box center [1333, 233] width 44 height 15
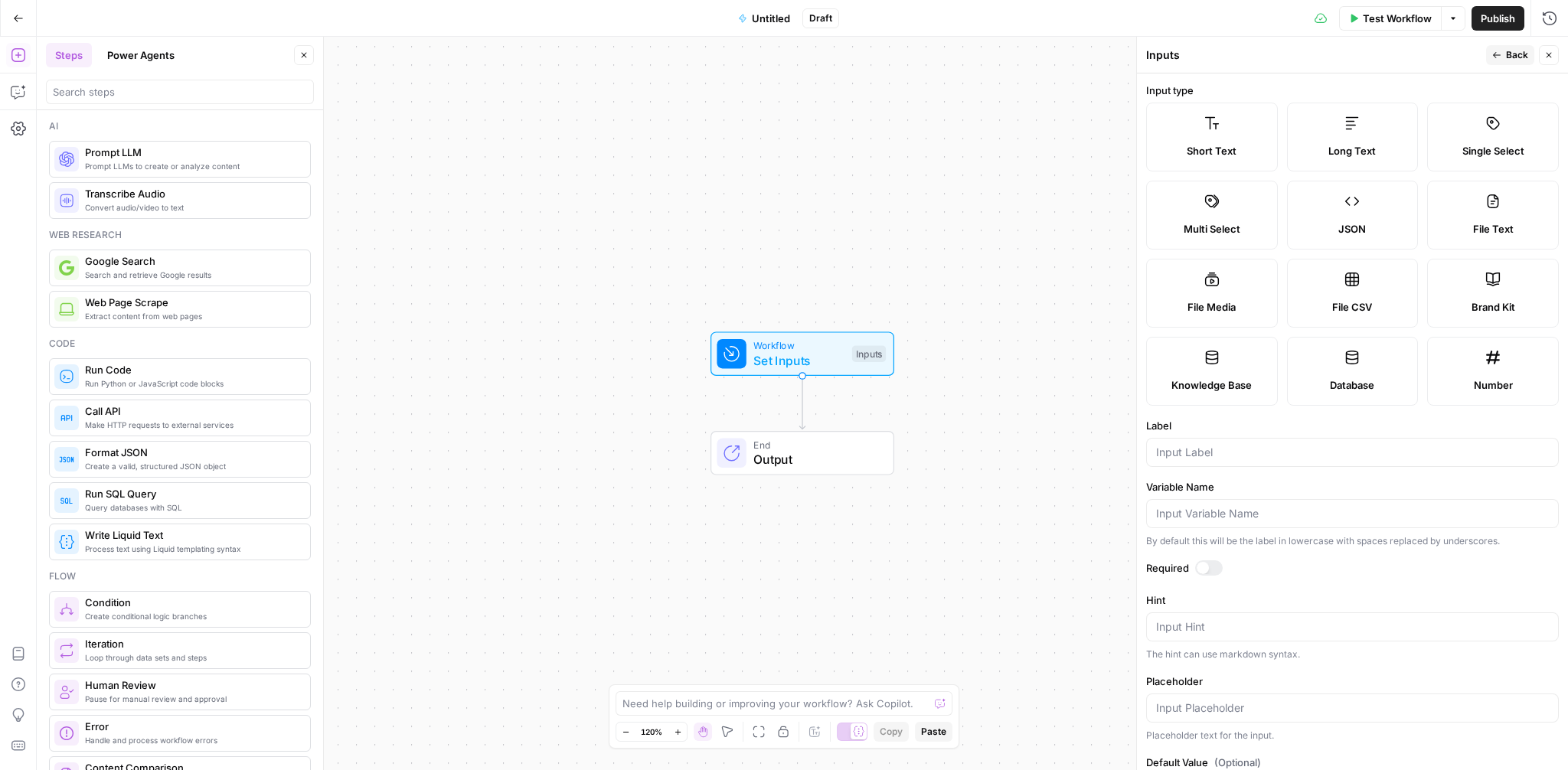
click at [1360, 160] on label "Long Text" at bounding box center [1353, 137] width 132 height 69
click at [1219, 454] on input "Label" at bounding box center [1353, 452] width 393 height 15
type input "Article draft"
click at [1218, 561] on div at bounding box center [1209, 568] width 28 height 15
click at [1506, 57] on span "Back" at bounding box center [1517, 55] width 22 height 14
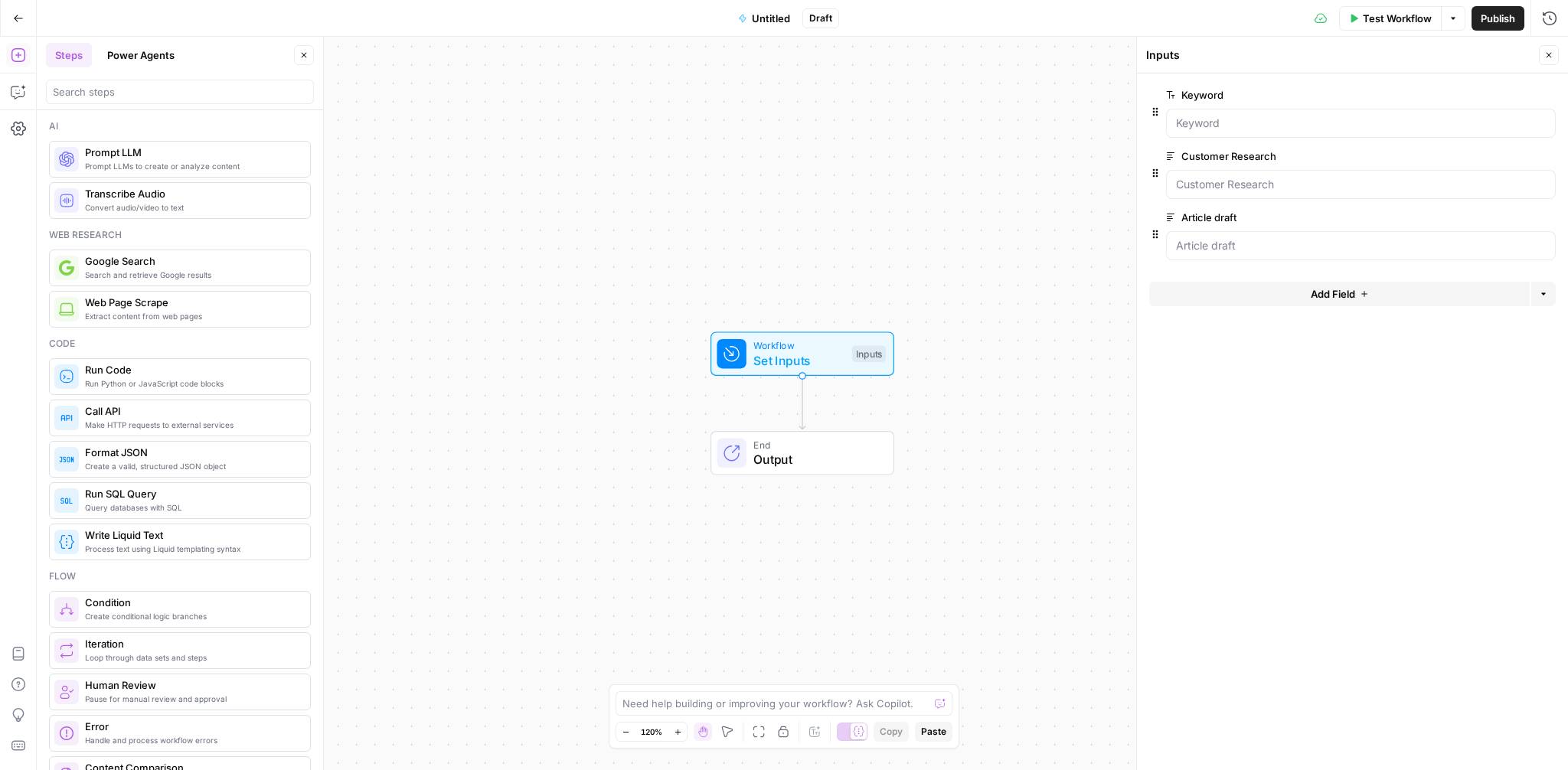
click at [770, 20] on span "Untitled" at bounding box center [771, 18] width 38 height 15
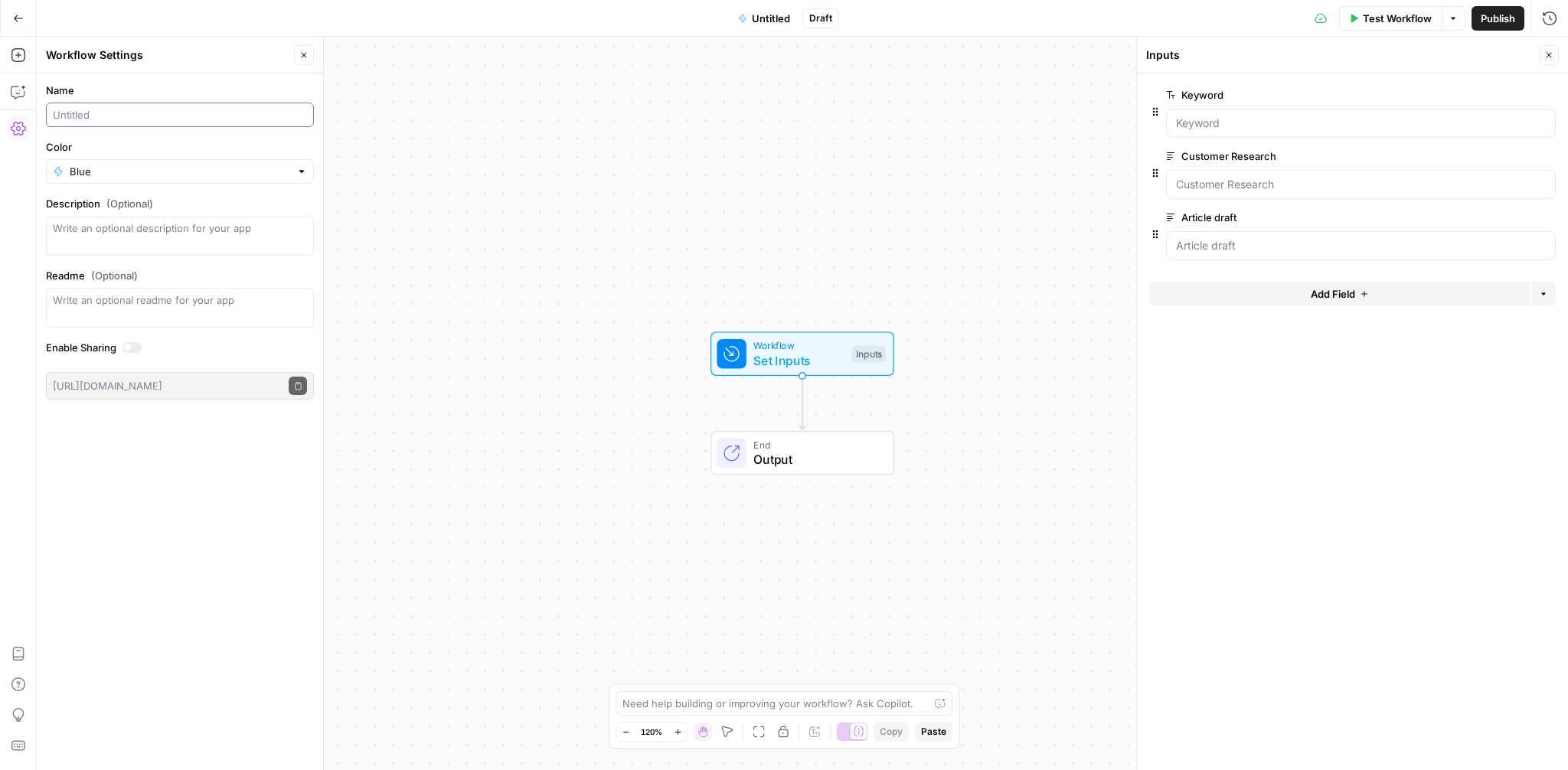
click at [100, 111] on input "Name" at bounding box center [180, 115] width 255 height 15
type input "L"
type input "Article Line Editor"
click at [1330, 298] on span "Add Field" at bounding box center [1333, 294] width 44 height 15
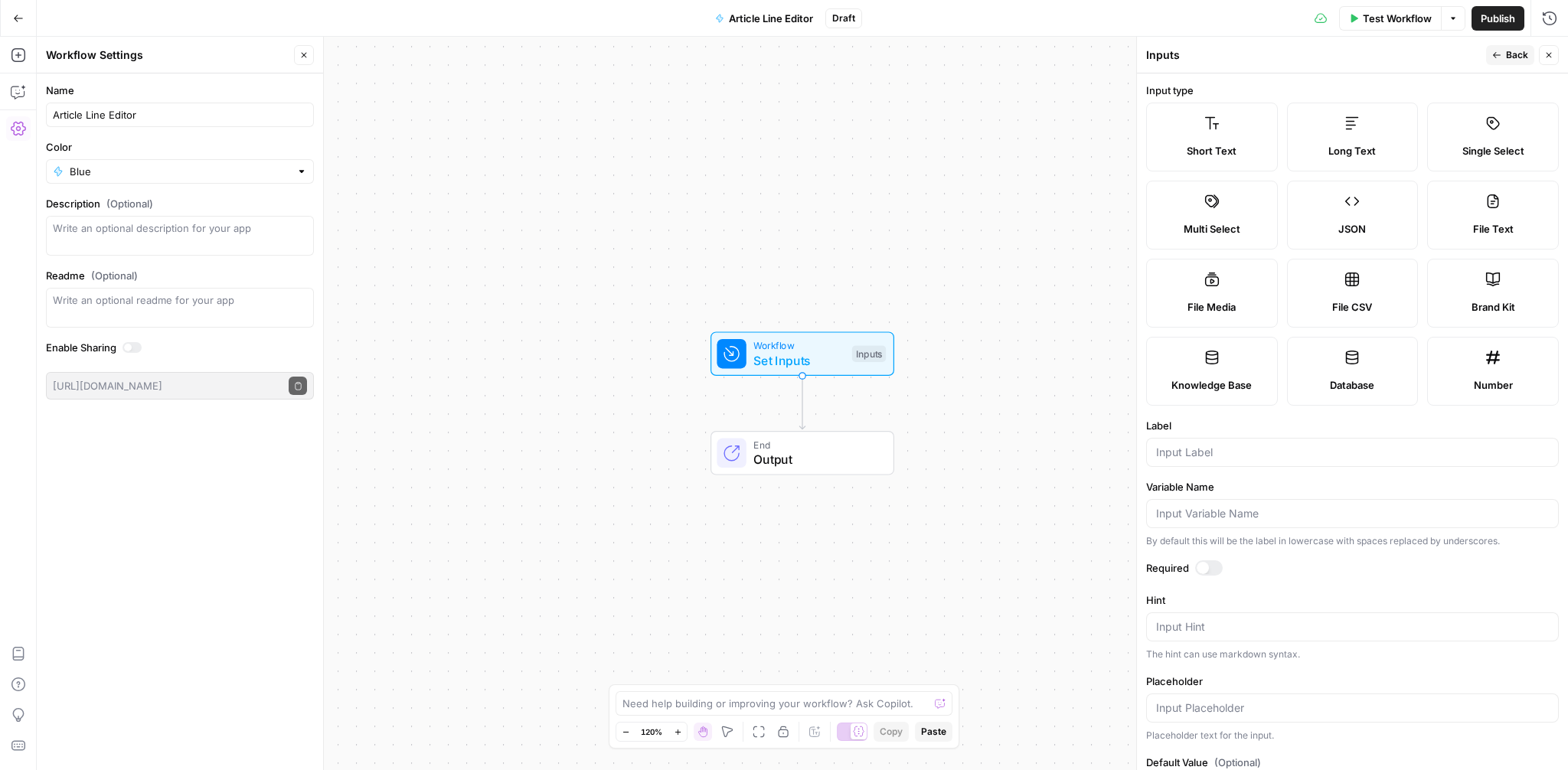
click at [1369, 146] on span "Long Text" at bounding box center [1352, 151] width 48 height 15
click at [1210, 456] on input "Label" at bounding box center [1353, 452] width 393 height 15
type input "Perplexity Research"
click at [1216, 565] on div at bounding box center [1209, 568] width 28 height 15
click at [1526, 53] on span "Back" at bounding box center [1517, 55] width 22 height 14
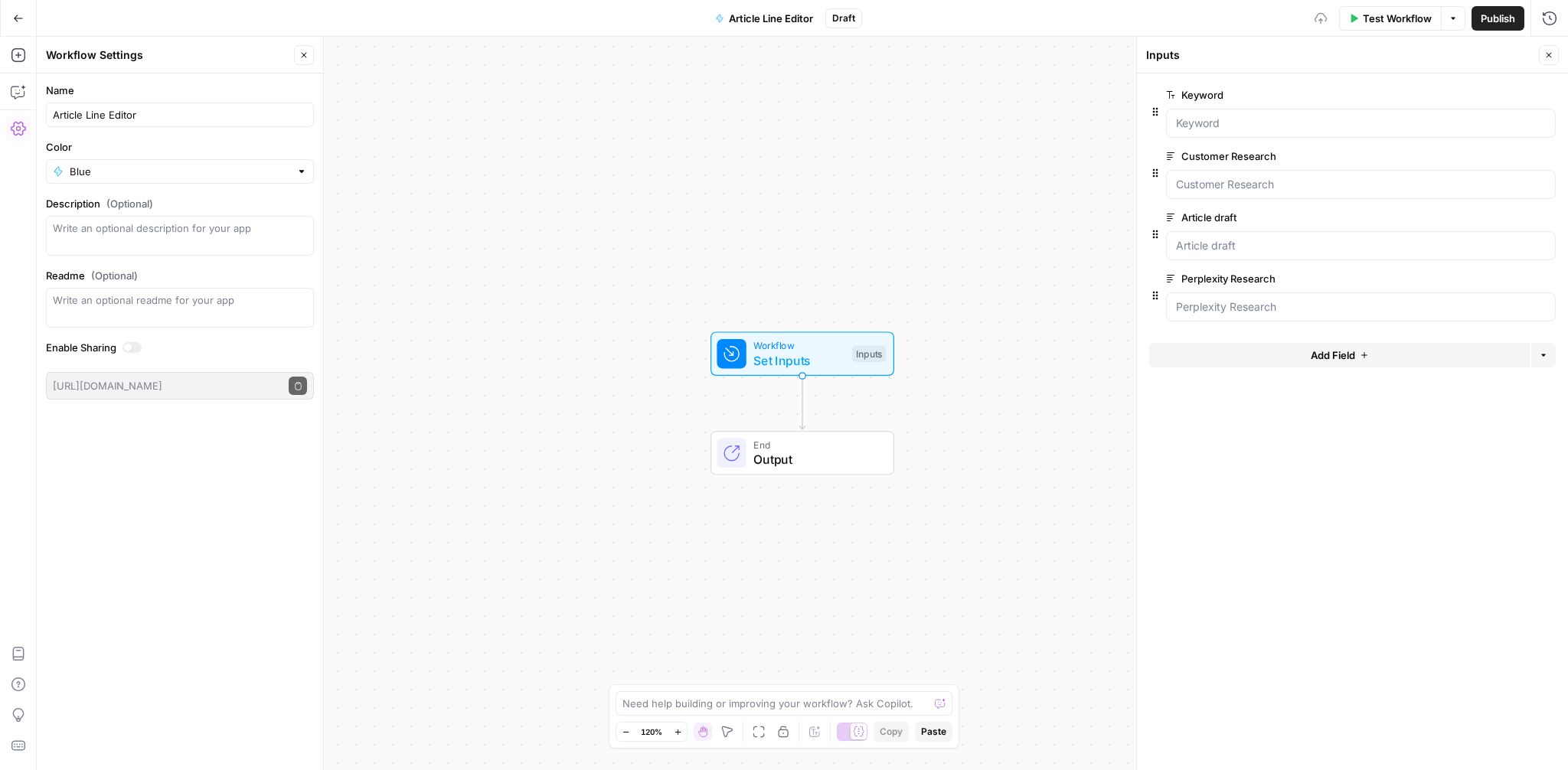
click at [1543, 51] on button "Close" at bounding box center [1549, 55] width 20 height 20
click at [21, 56] on icon "button" at bounding box center [18, 55] width 15 height 15
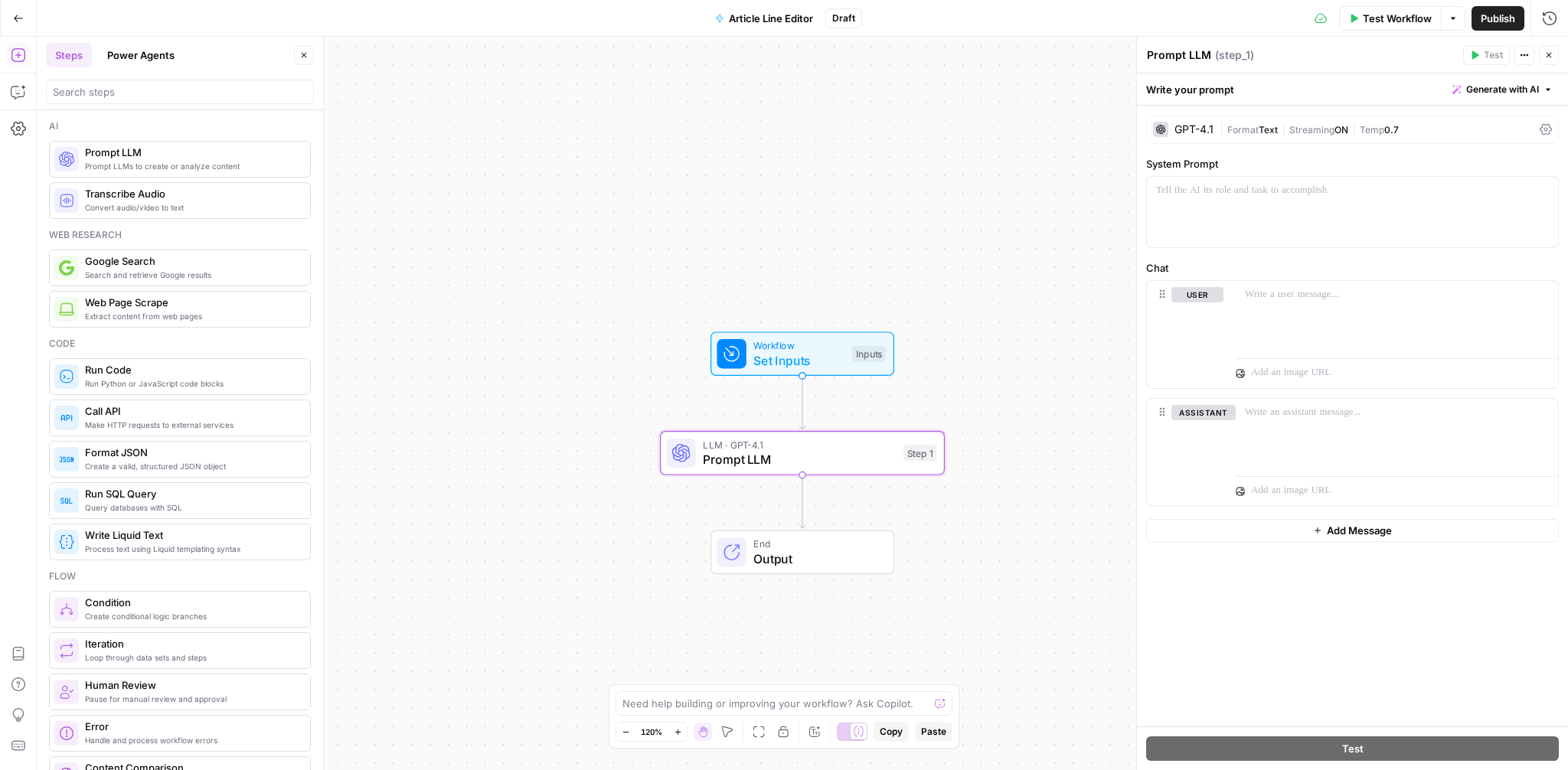
click at [1172, 58] on textarea "Prompt LLM" at bounding box center [1179, 55] width 64 height 15
type textarea "Line editor"
click at [801, 401] on icon "Edge from start to step_1" at bounding box center [801, 403] width 5 height 54
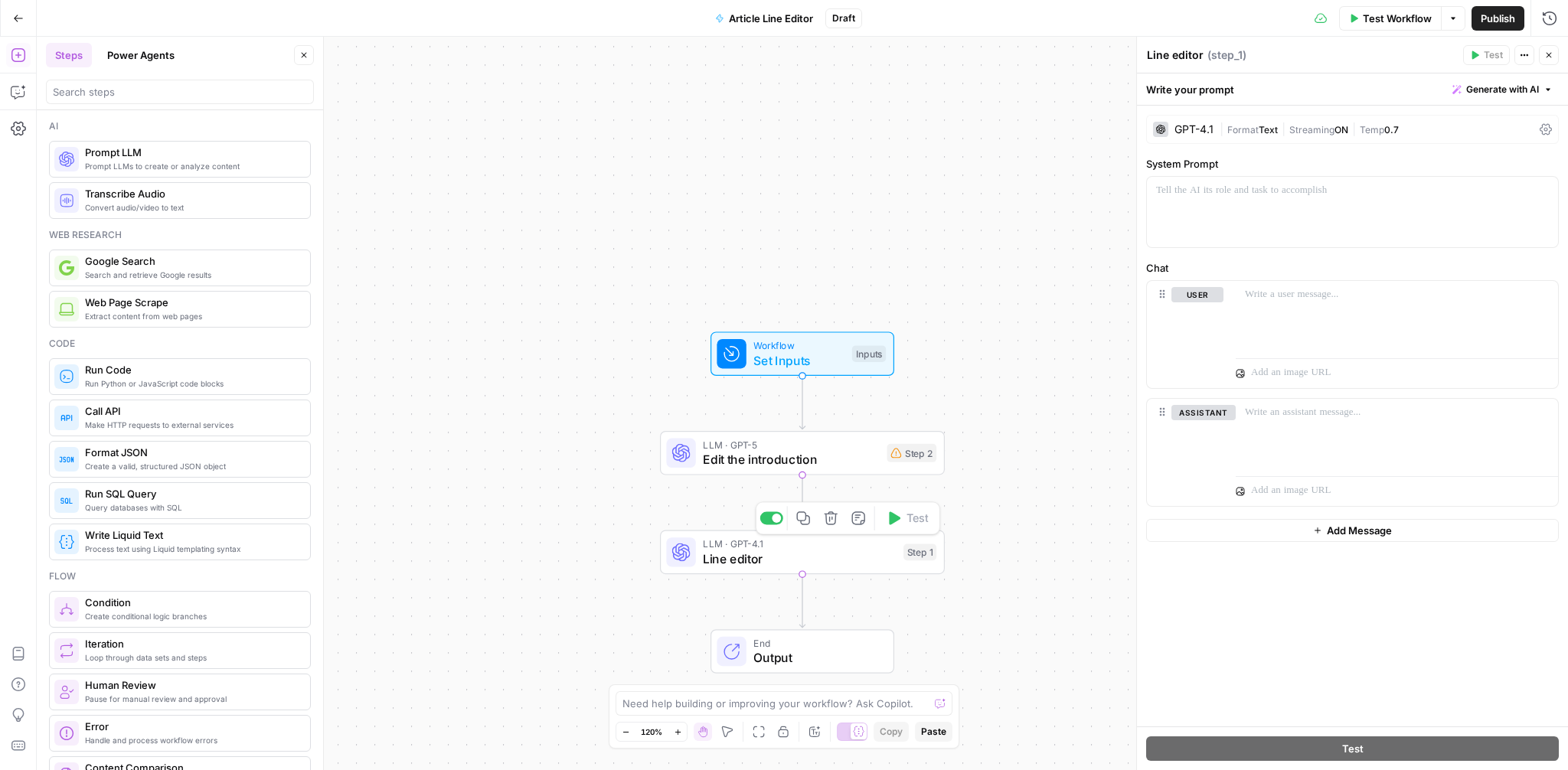
click at [830, 523] on icon "button" at bounding box center [830, 518] width 15 height 15
click at [729, 199] on span "Delete Step" at bounding box center [743, 196] width 60 height 15
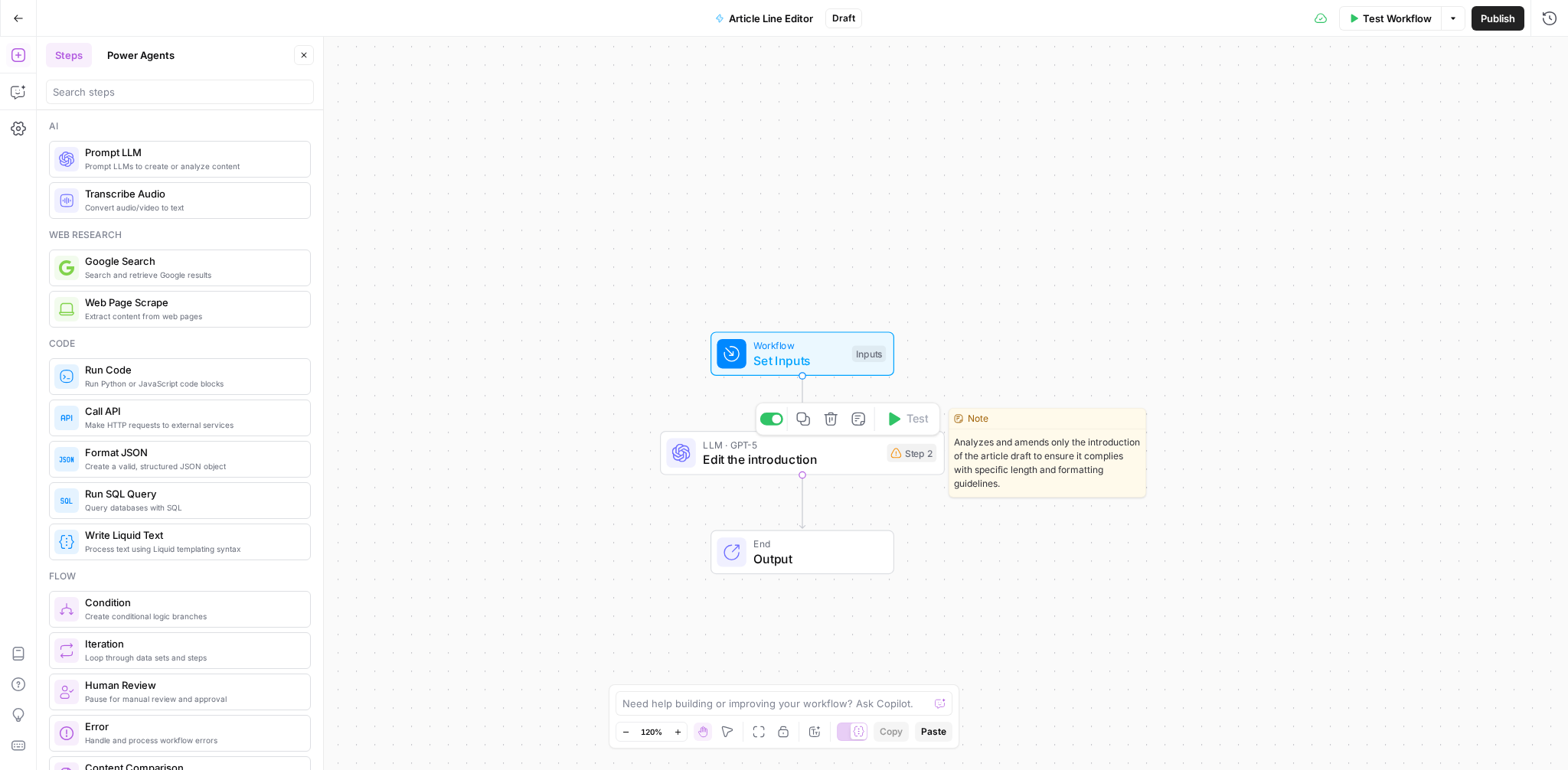
click at [778, 451] on span "Edit the introduction" at bounding box center [791, 459] width 176 height 18
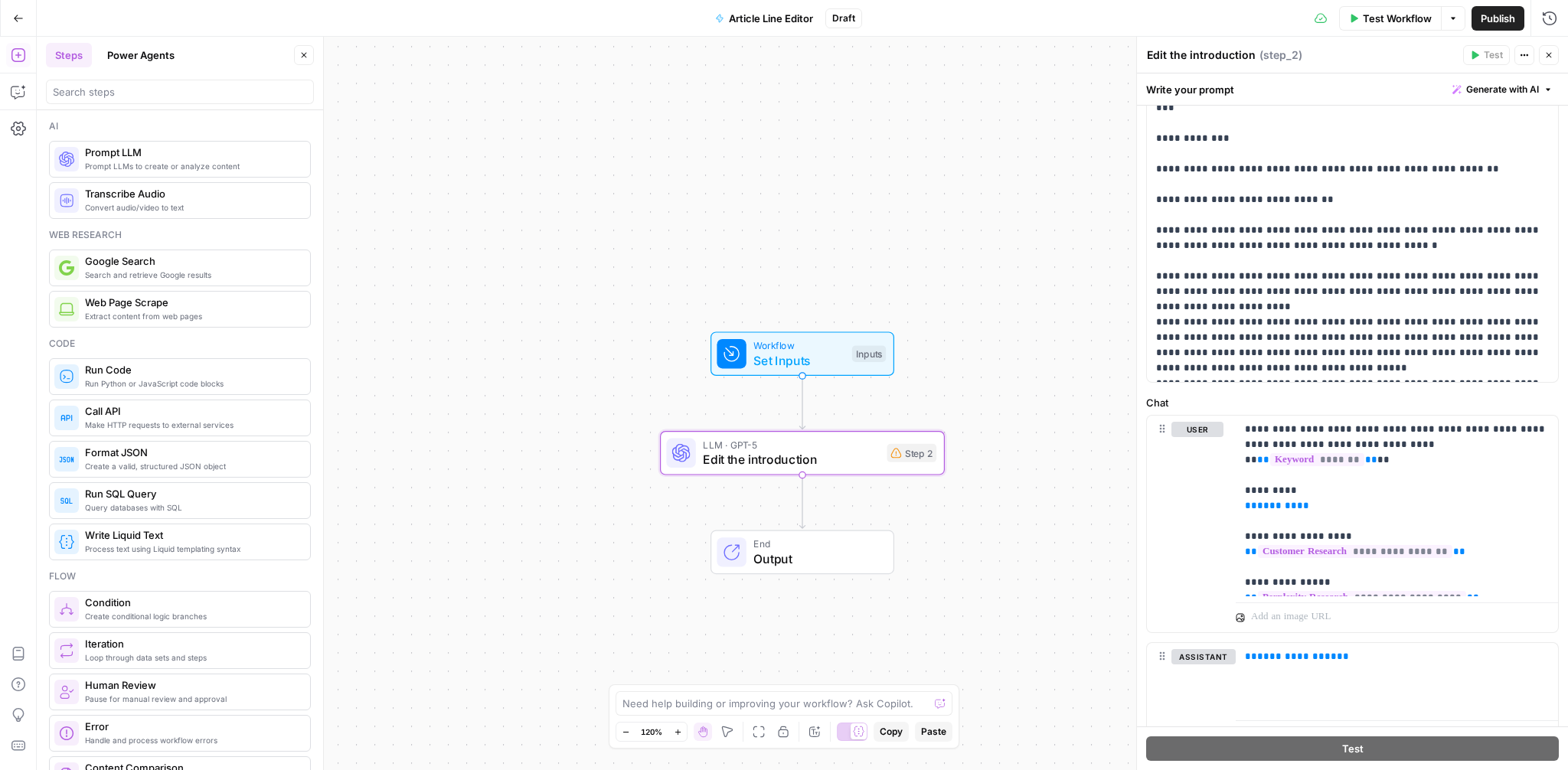
scroll to position [545, 0]
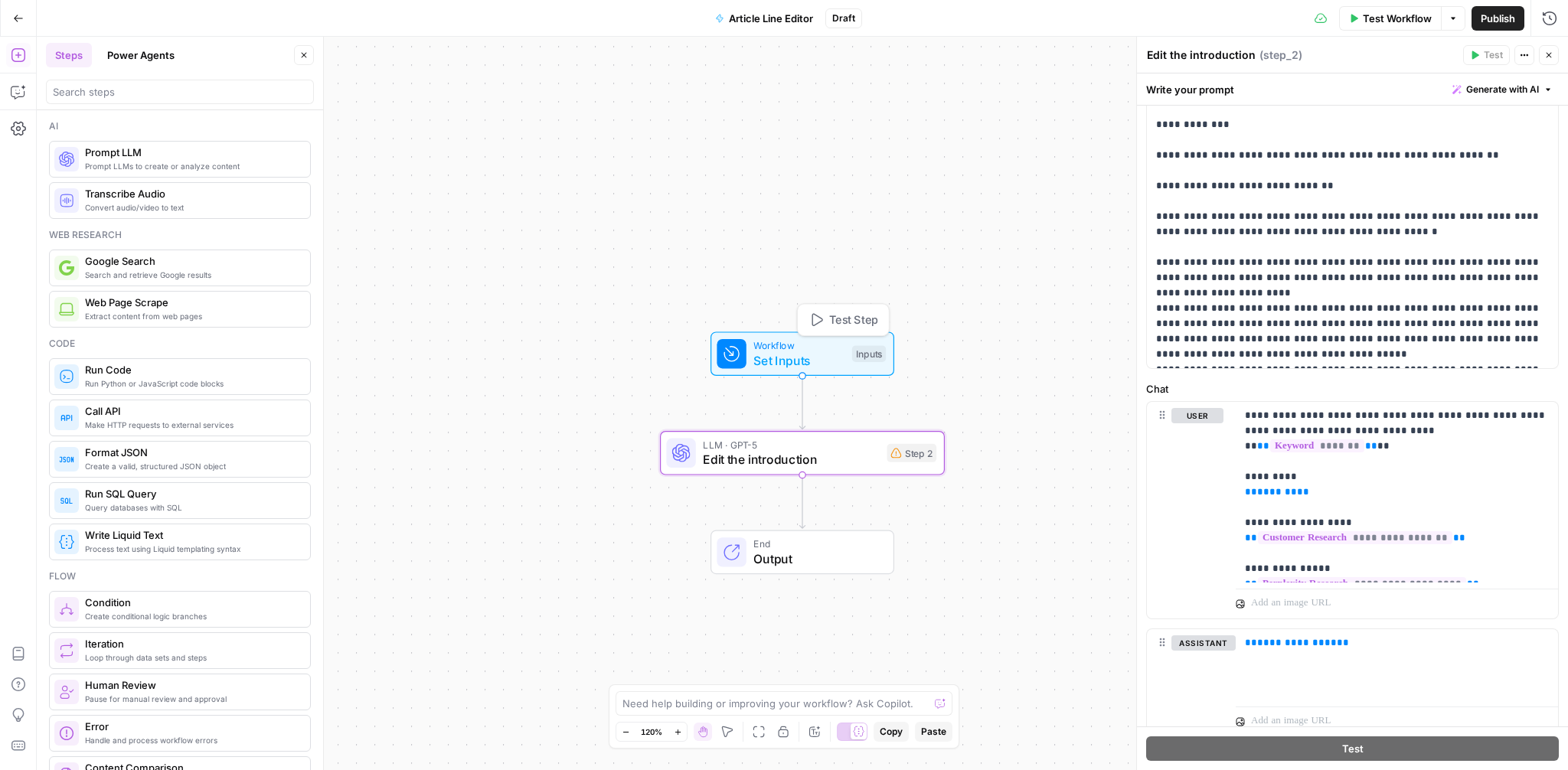
click at [837, 345] on span "Workflow" at bounding box center [799, 345] width 91 height 15
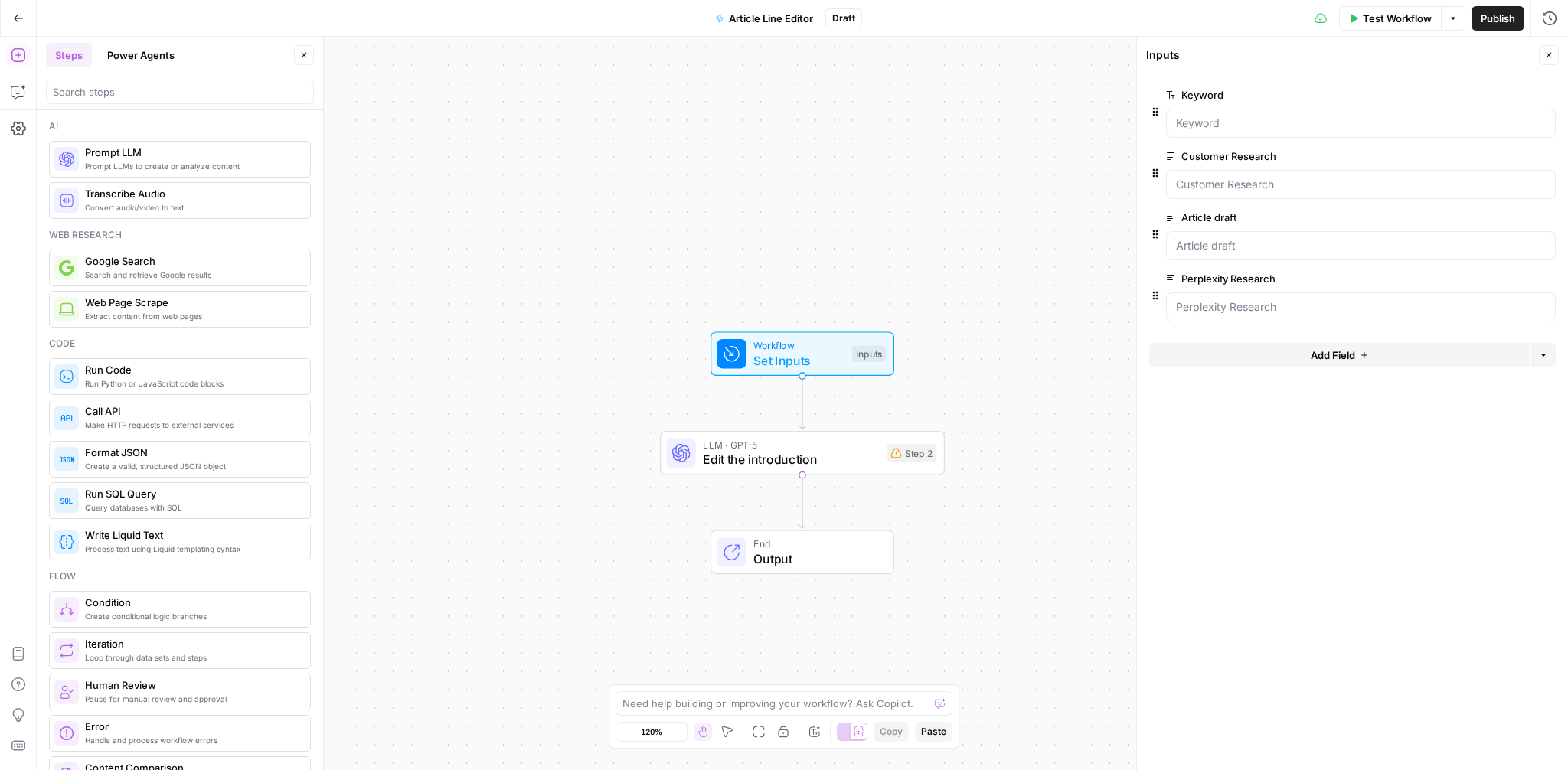
click at [1322, 352] on span "Add Field" at bounding box center [1333, 355] width 44 height 15
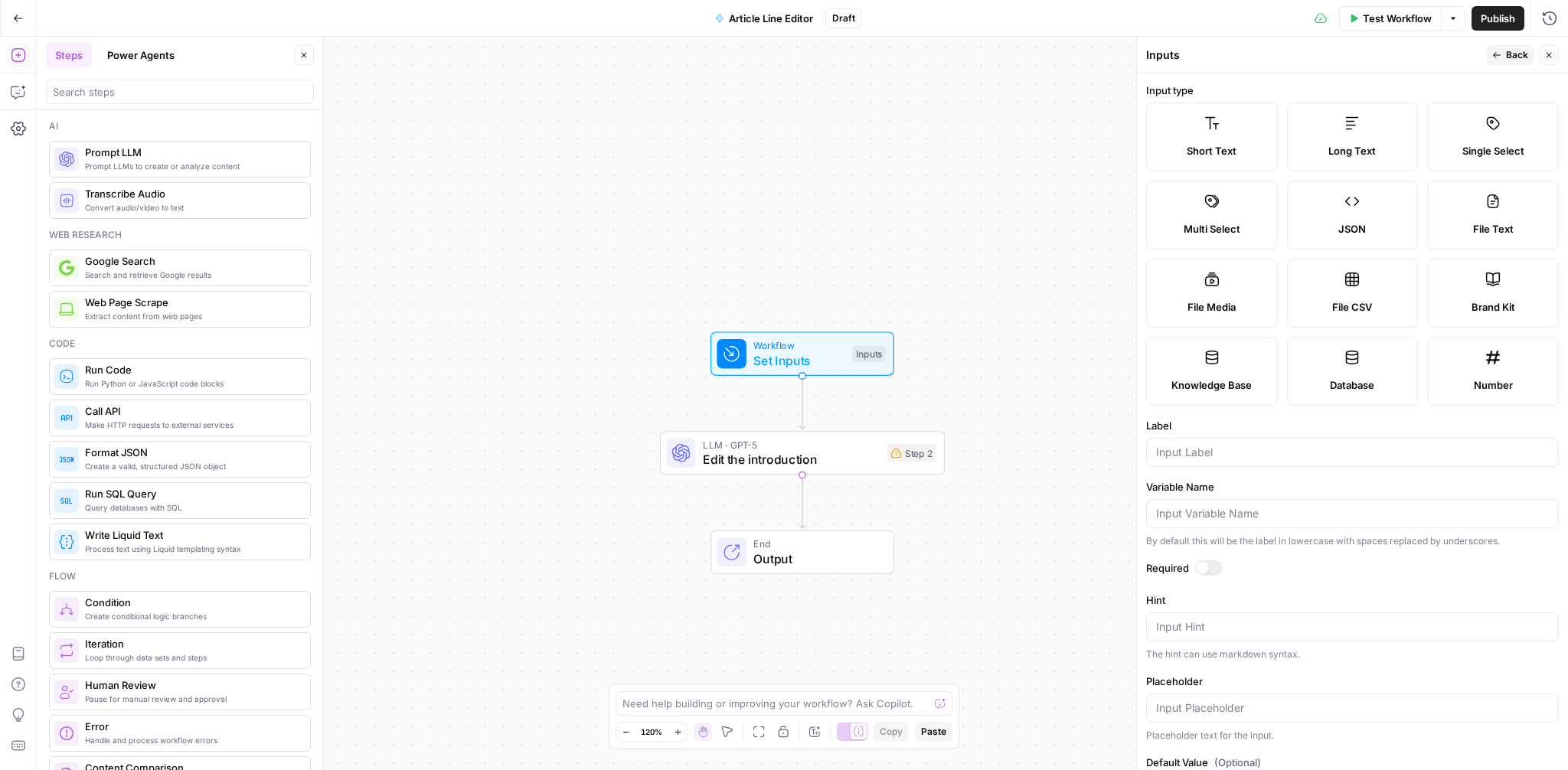
click at [1355, 145] on span "Long Text" at bounding box center [1352, 151] width 48 height 15
click at [1236, 456] on input "Label" at bounding box center [1353, 452] width 393 height 15
type input "Outline"
click at [1211, 564] on div at bounding box center [1209, 568] width 28 height 15
click at [1517, 58] on span "Back" at bounding box center [1517, 55] width 22 height 14
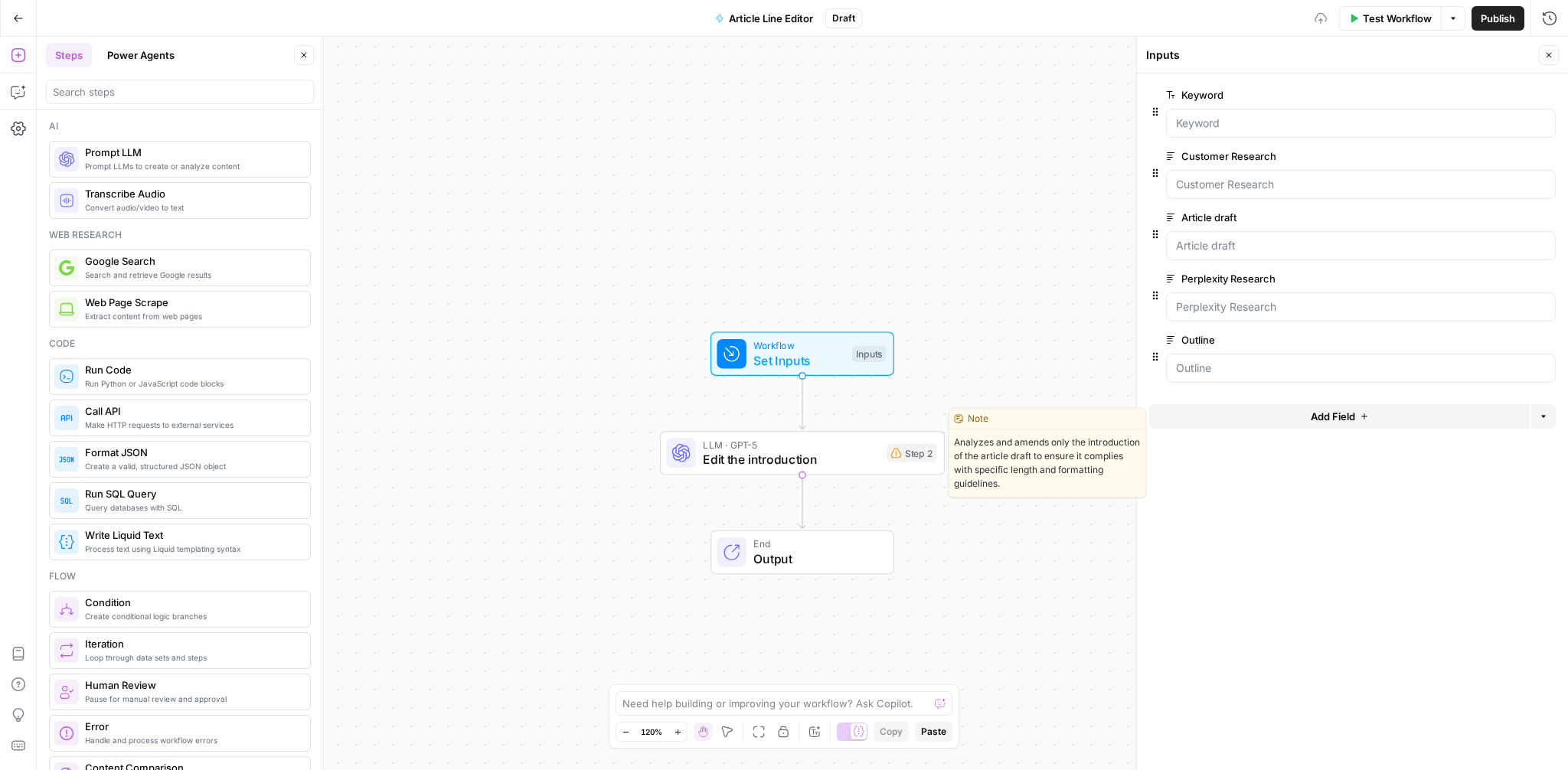
click at [778, 463] on span "Edit the introduction" at bounding box center [791, 459] width 176 height 18
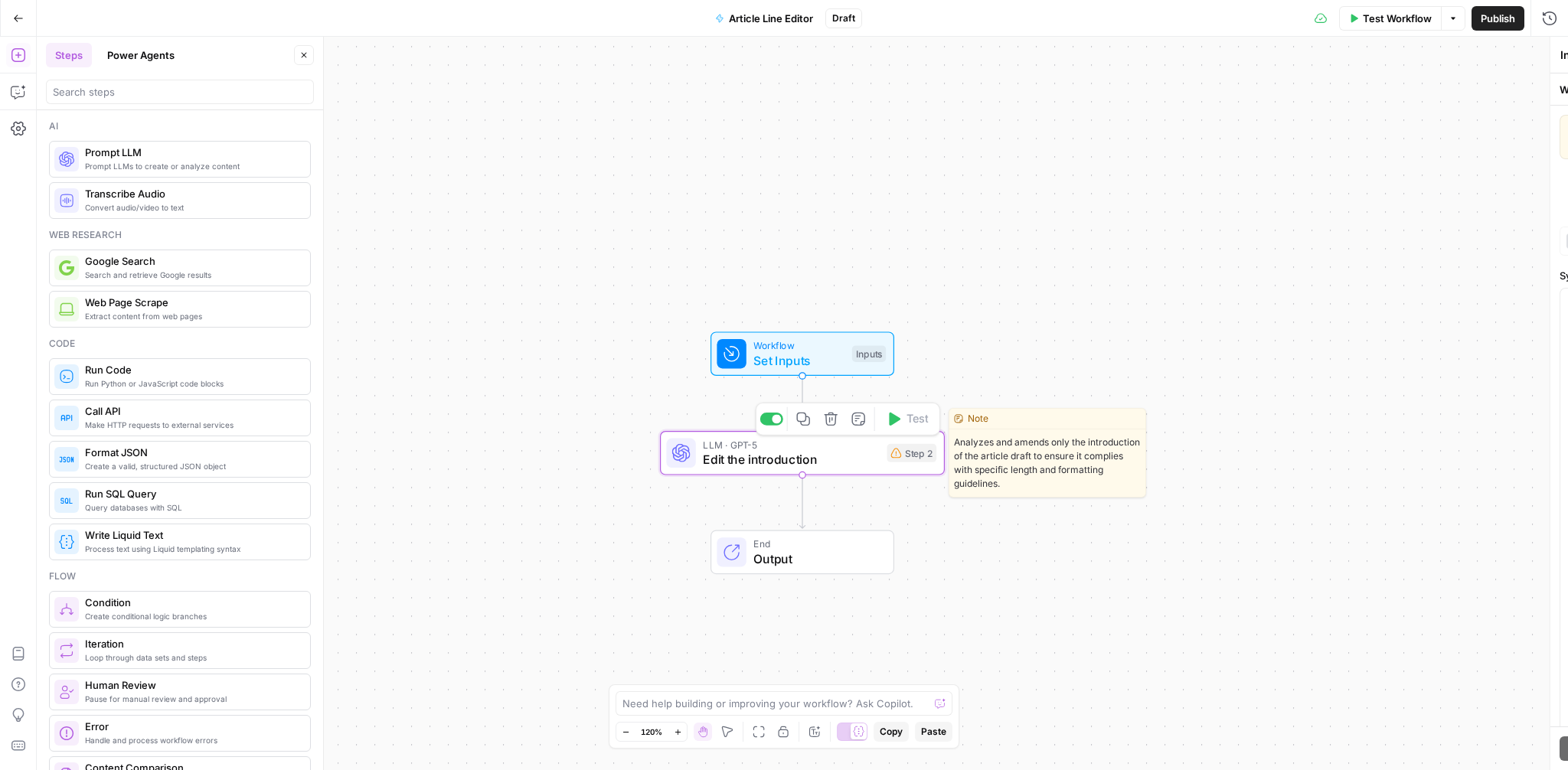
type textarea "Edit the introduction"
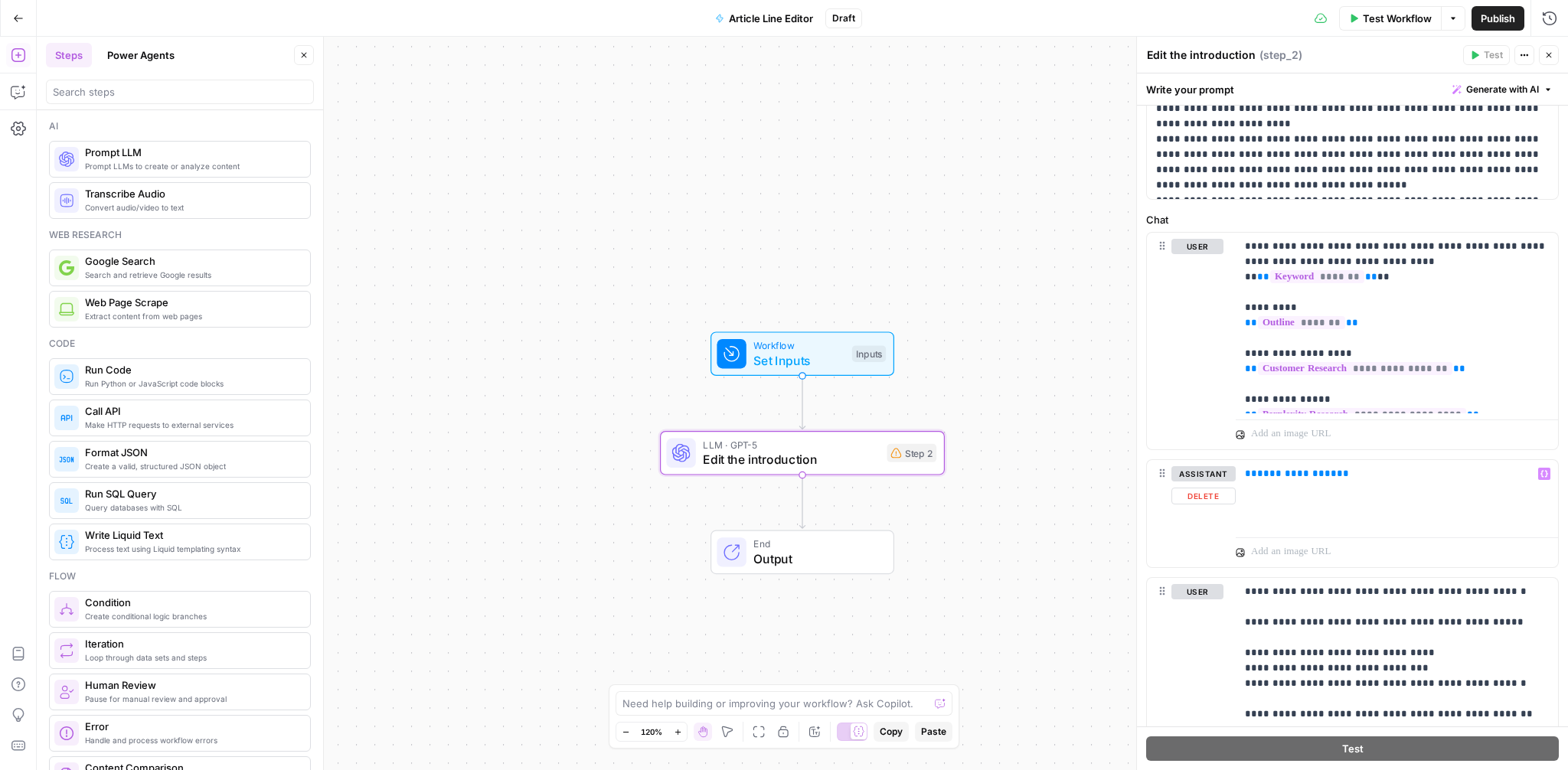
scroll to position [700, 0]
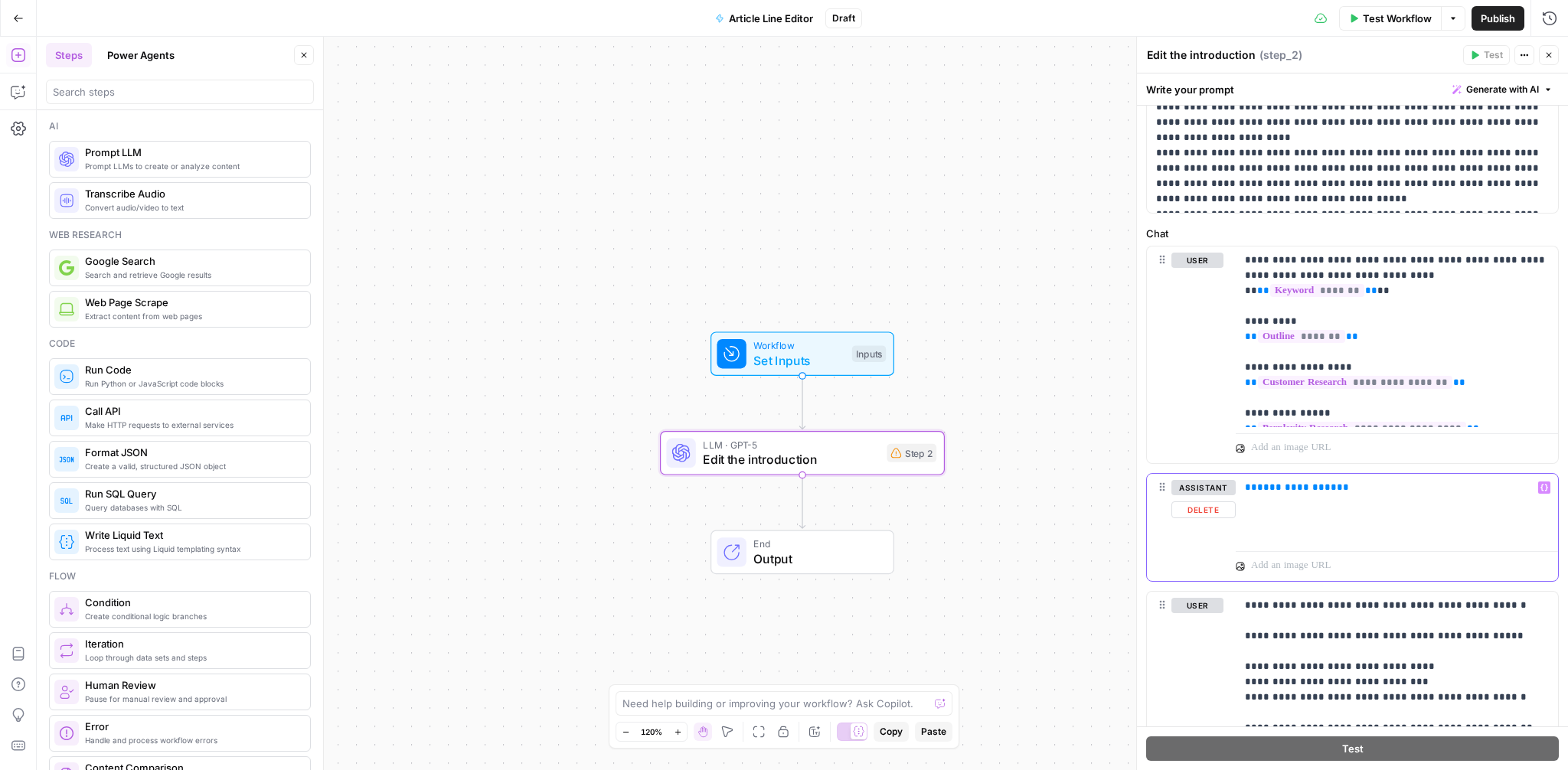
click at [1351, 502] on div "**********" at bounding box center [1397, 509] width 322 height 71
click at [1542, 487] on icon "button" at bounding box center [1544, 488] width 8 height 7
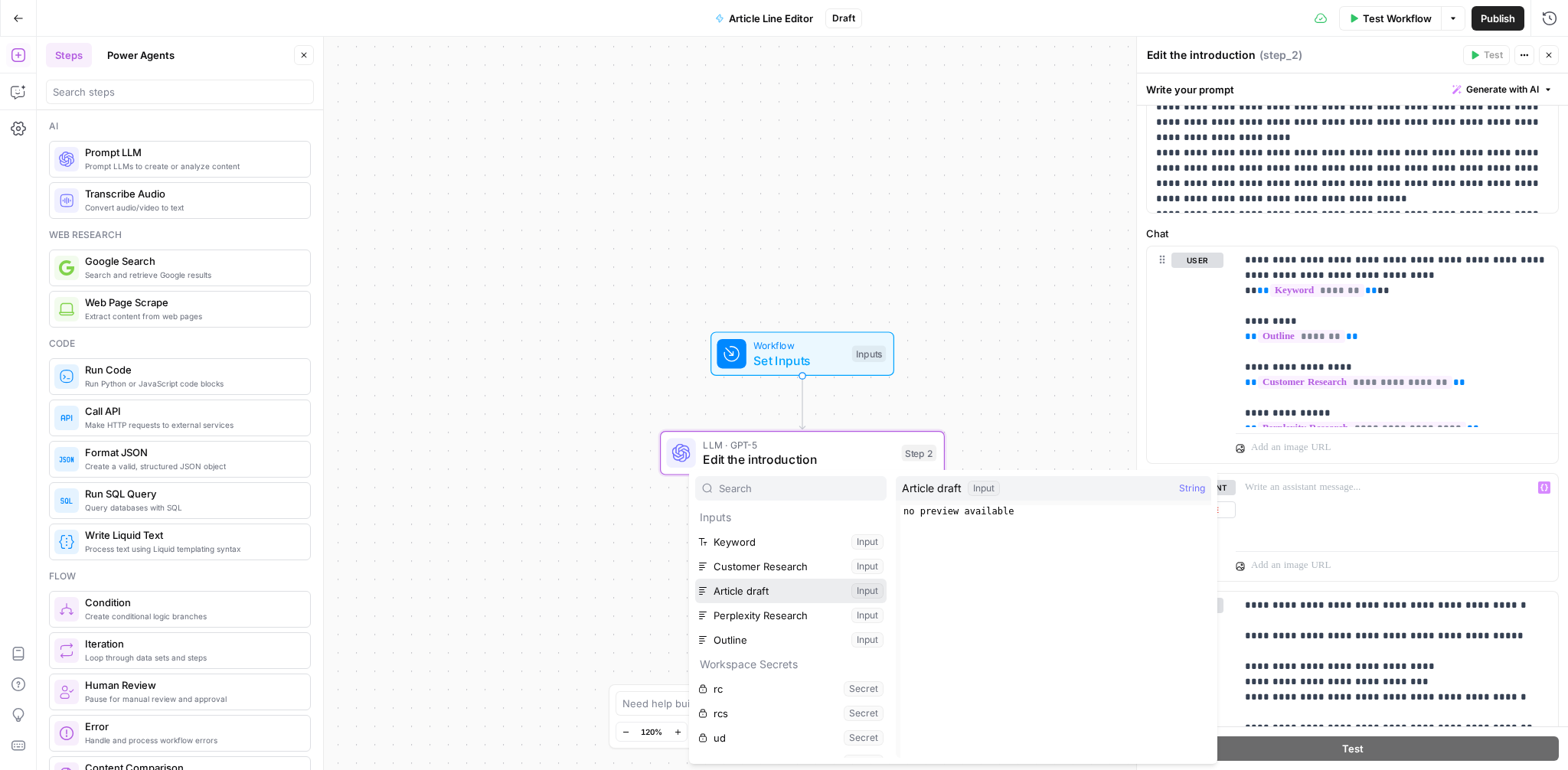
click at [774, 587] on button "Select variable Article draft" at bounding box center [791, 591] width 192 height 25
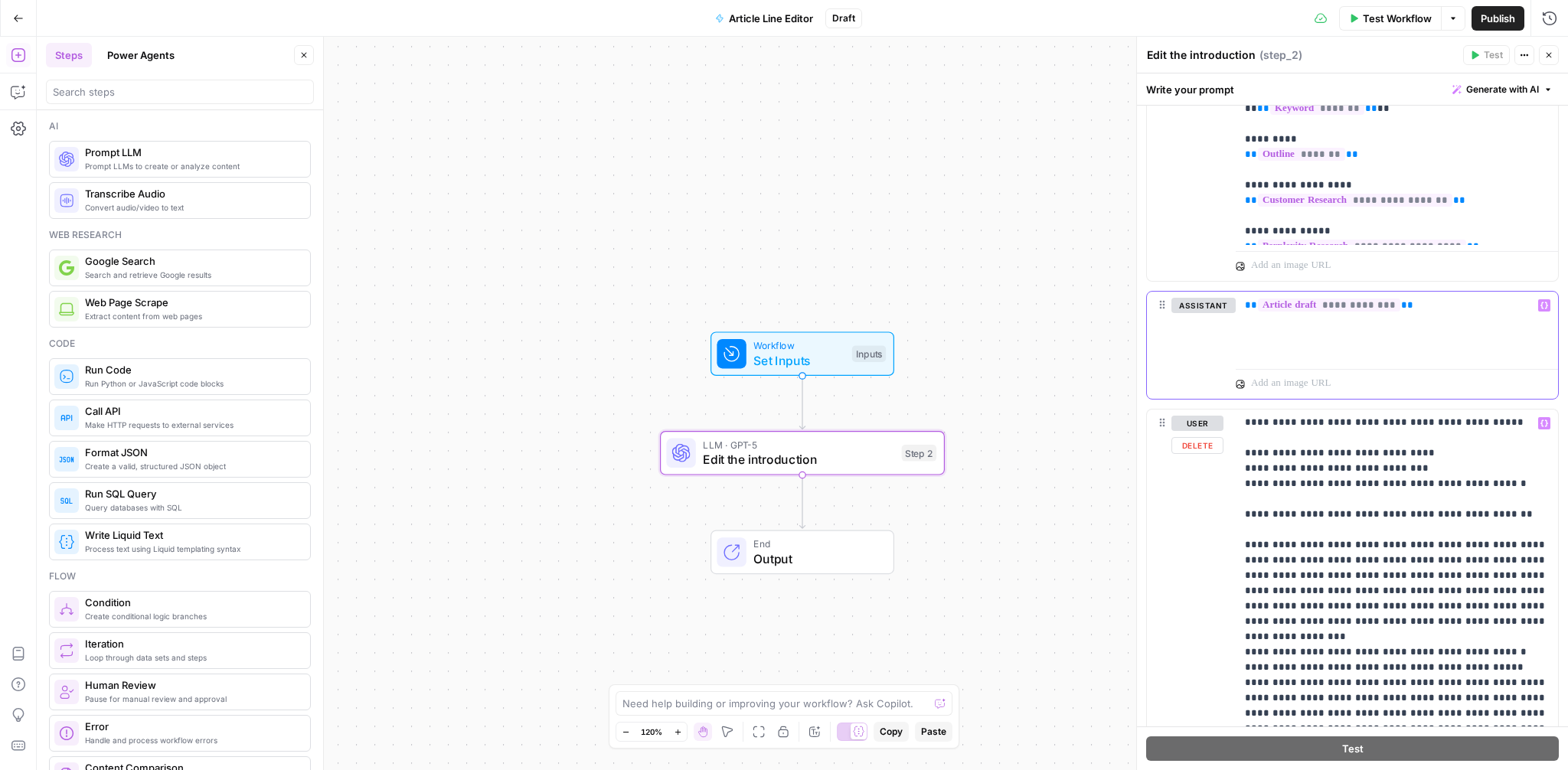
scroll to position [0, 0]
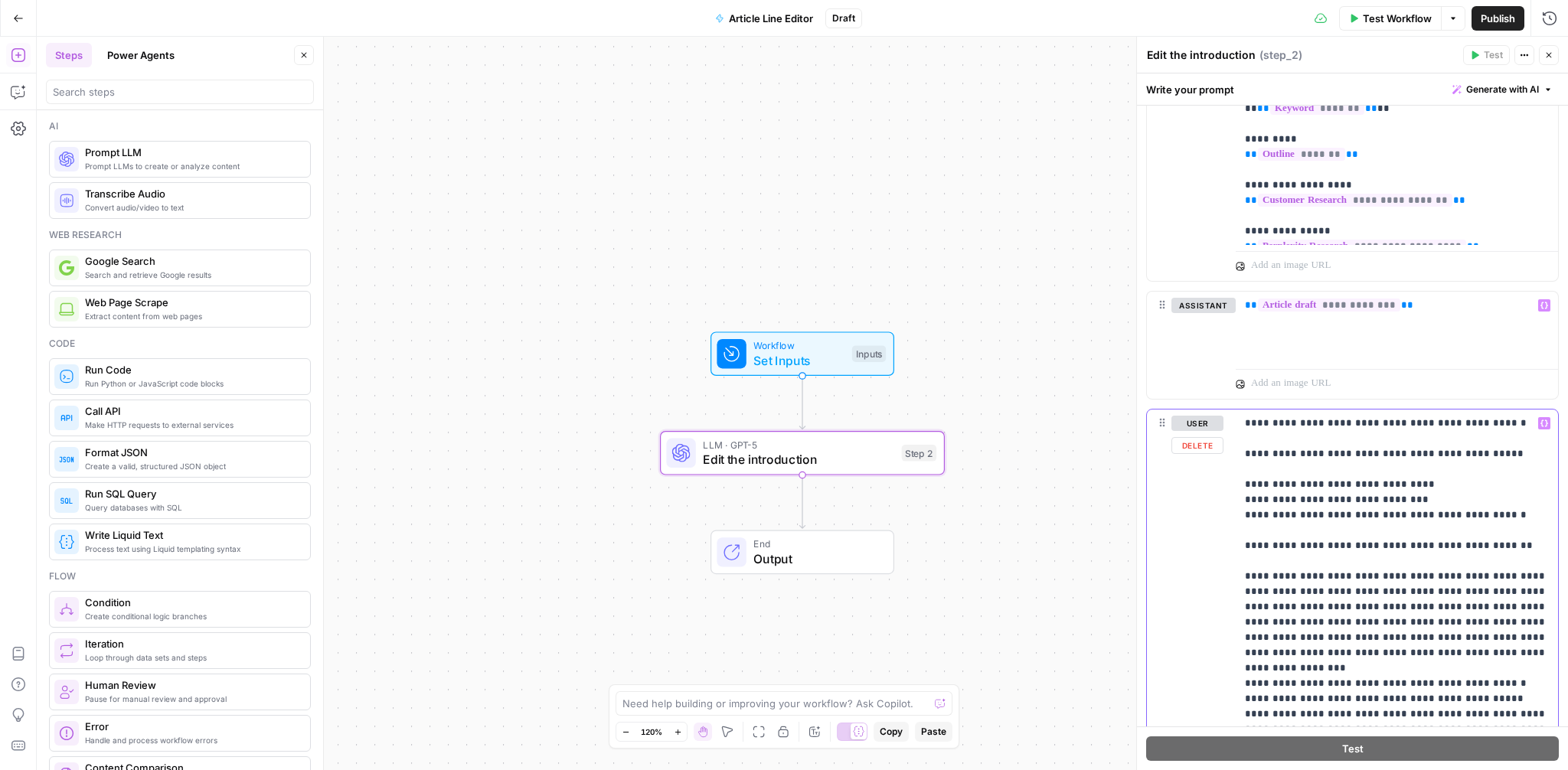
drag, startPoint x: 1491, startPoint y: 423, endPoint x: 1271, endPoint y: 419, distance: 220.0
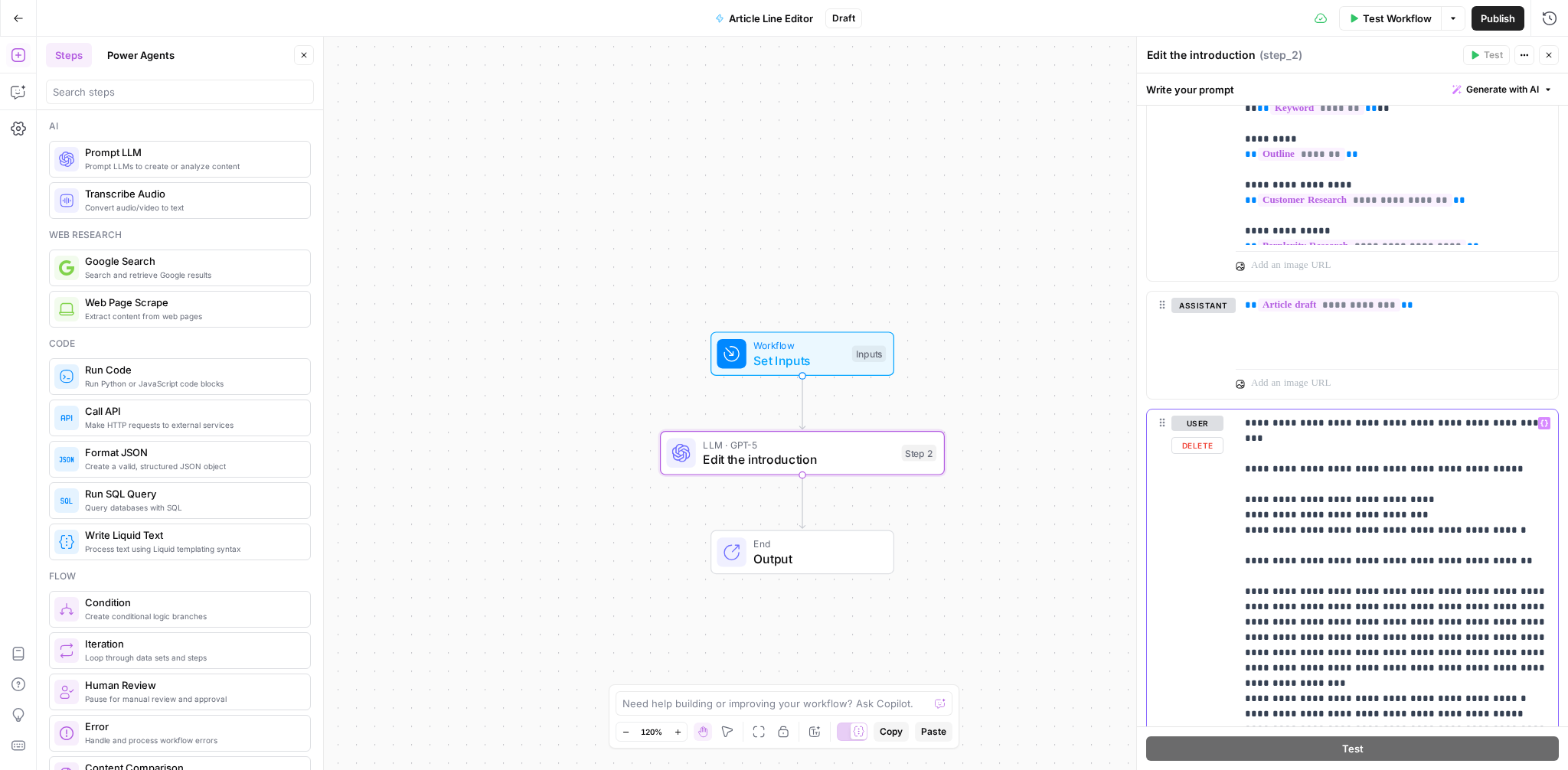
drag, startPoint x: 1245, startPoint y: 454, endPoint x: 1497, endPoint y: 523, distance: 261.3
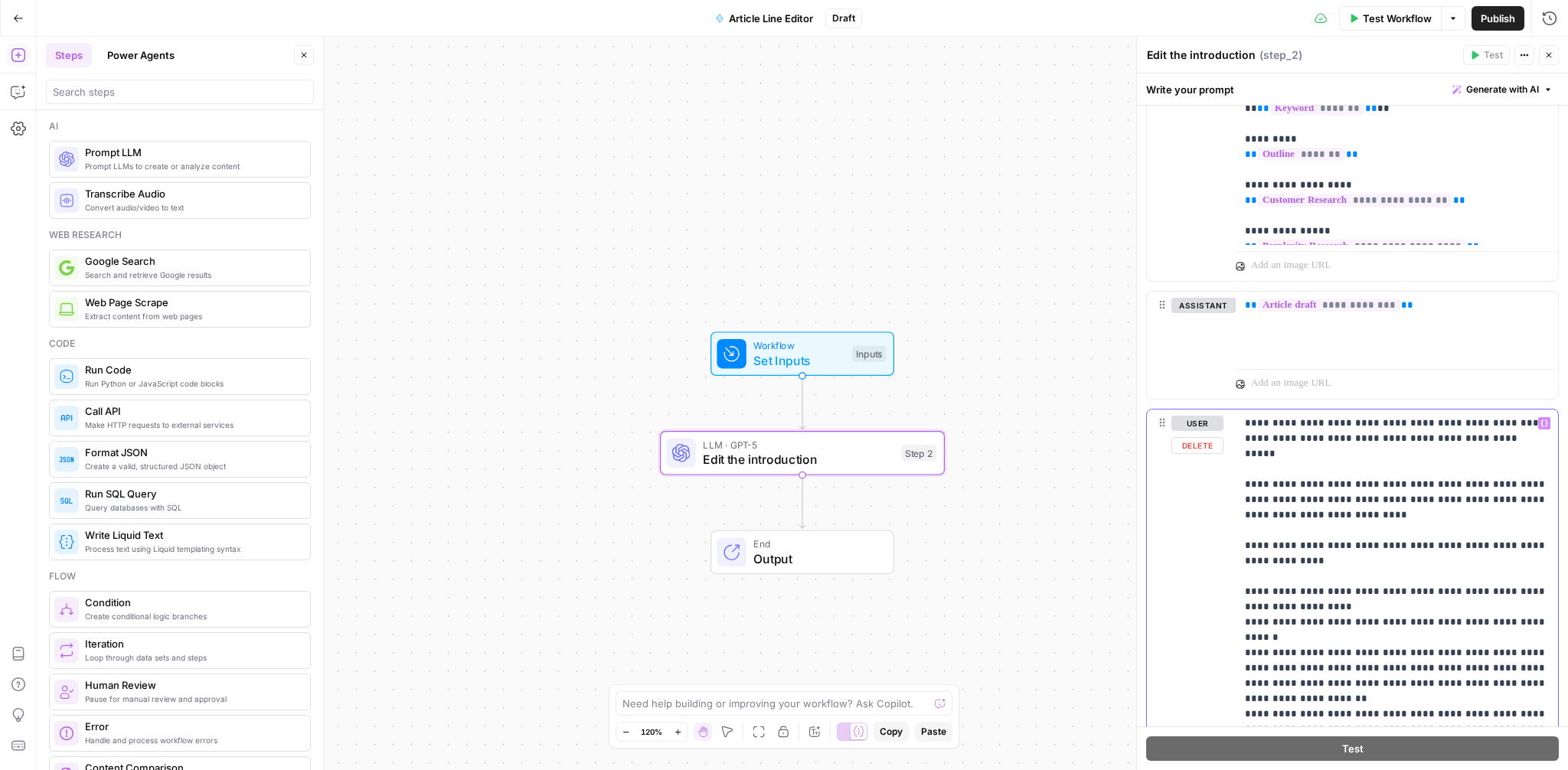
drag, startPoint x: 1314, startPoint y: 484, endPoint x: 1252, endPoint y: 453, distance: 69.3
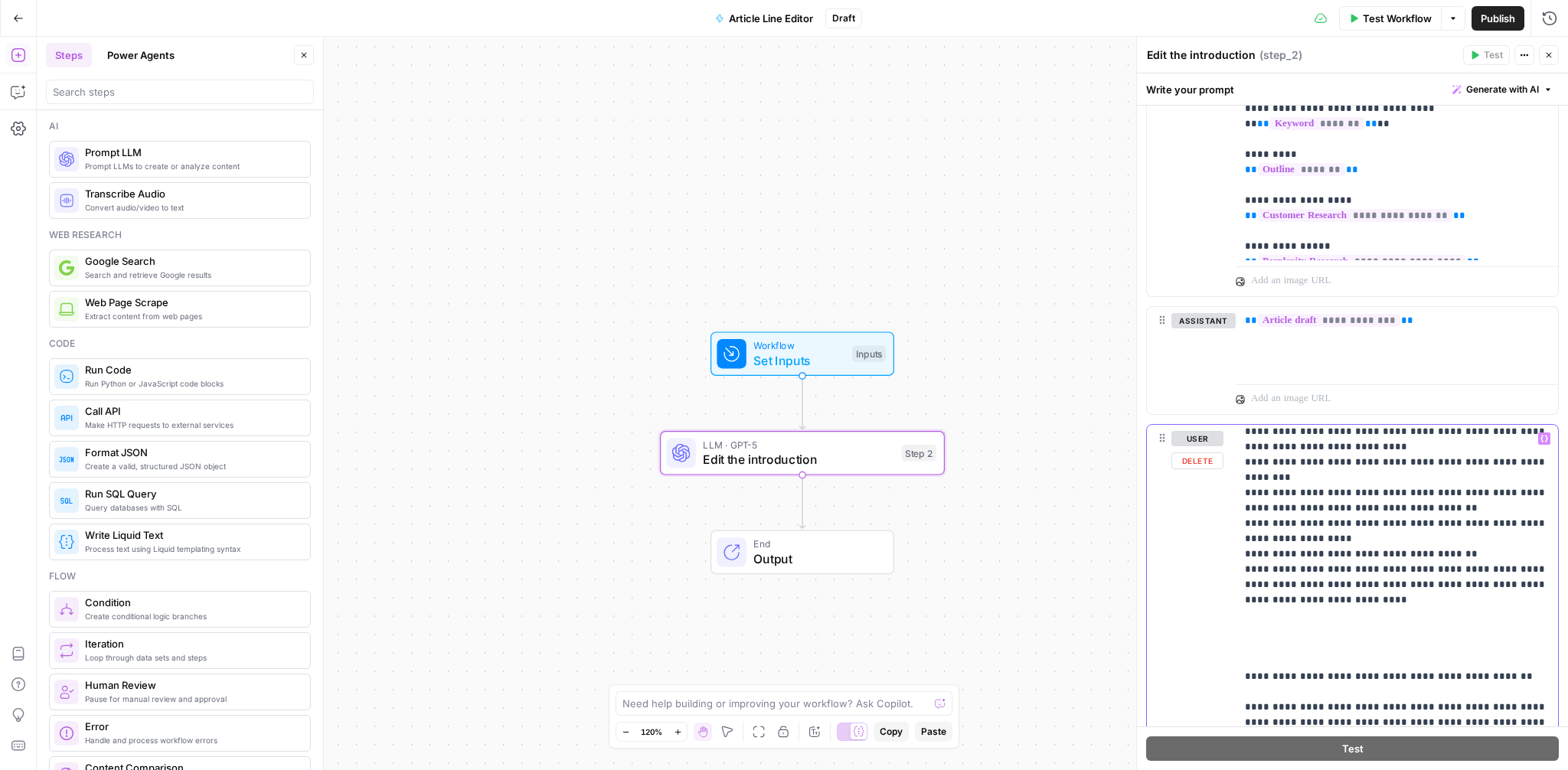
scroll to position [261, 0]
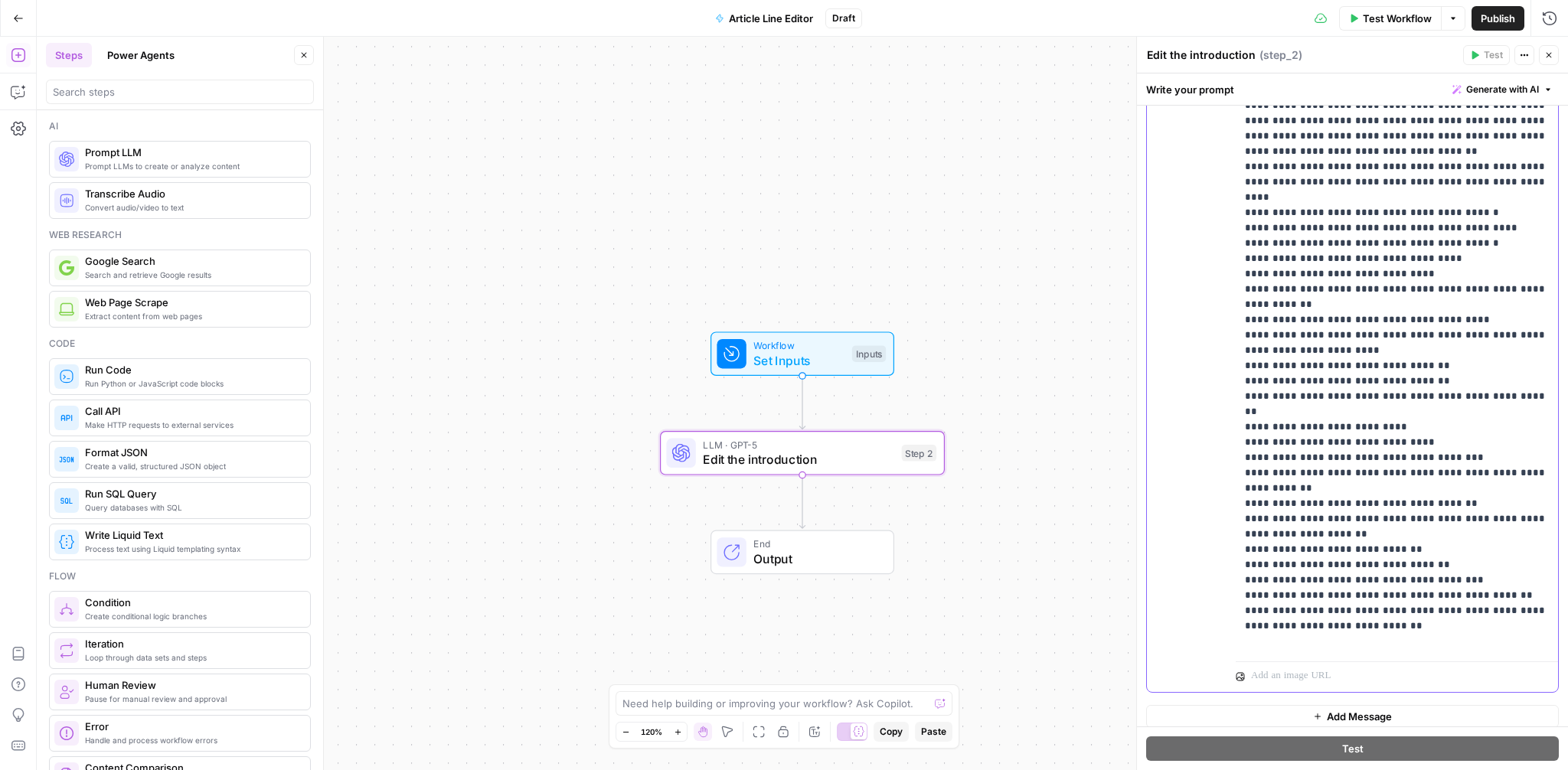
scroll to position [1262, 0]
click at [1349, 554] on p "**********" at bounding box center [1397, 51] width 304 height 1195
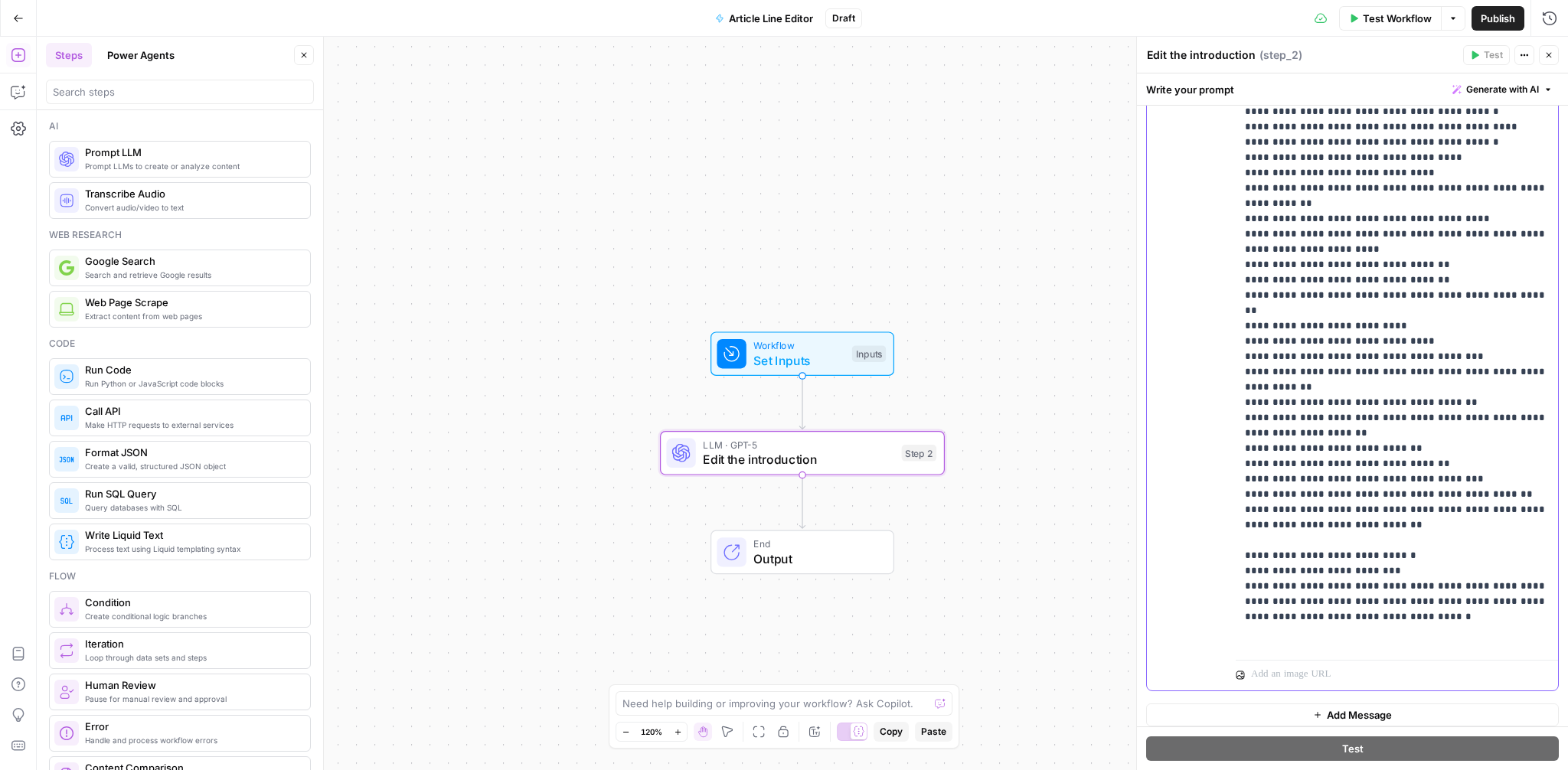
scroll to position [690, 0]
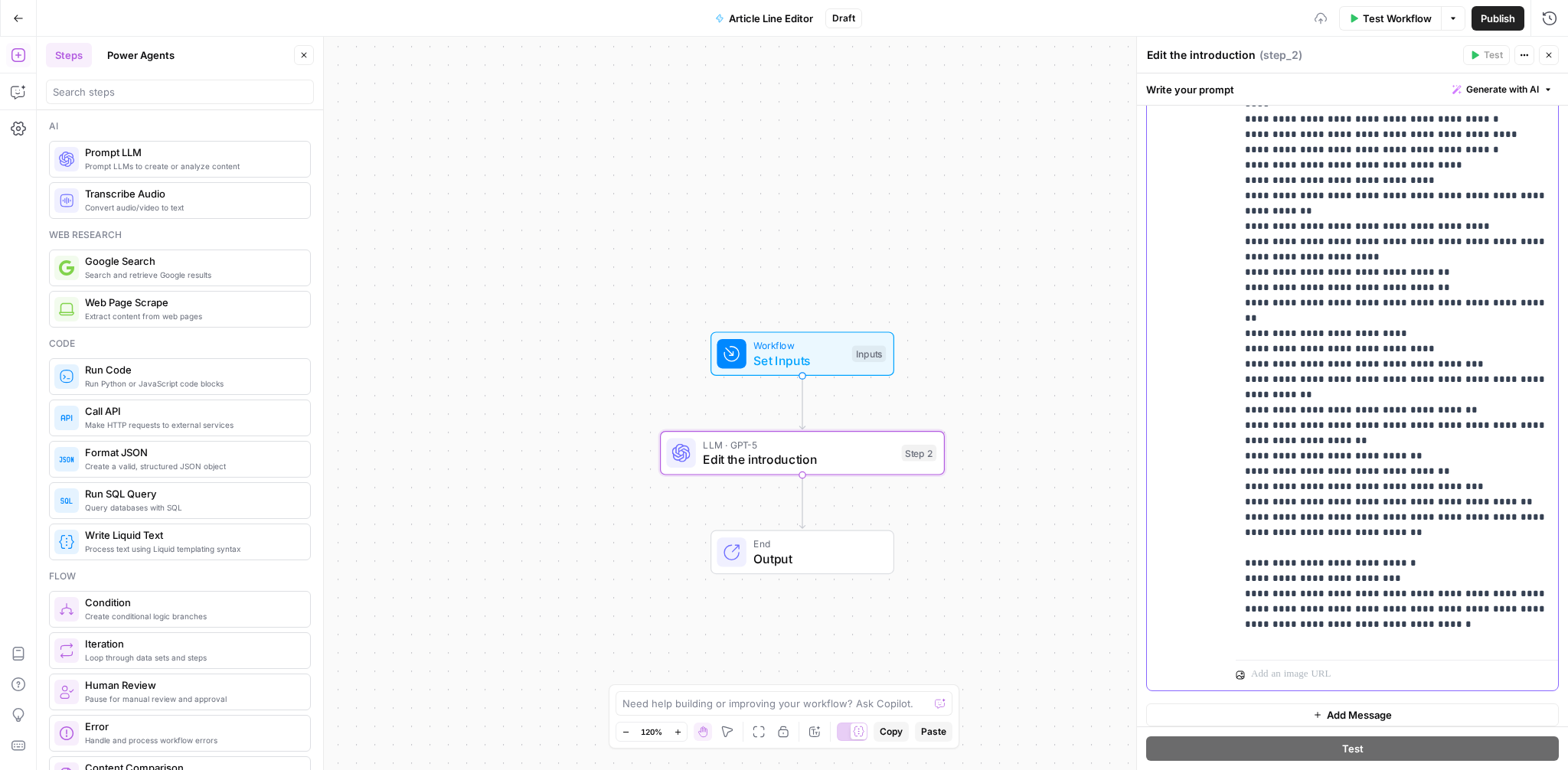
scroll to position [1272, 0]
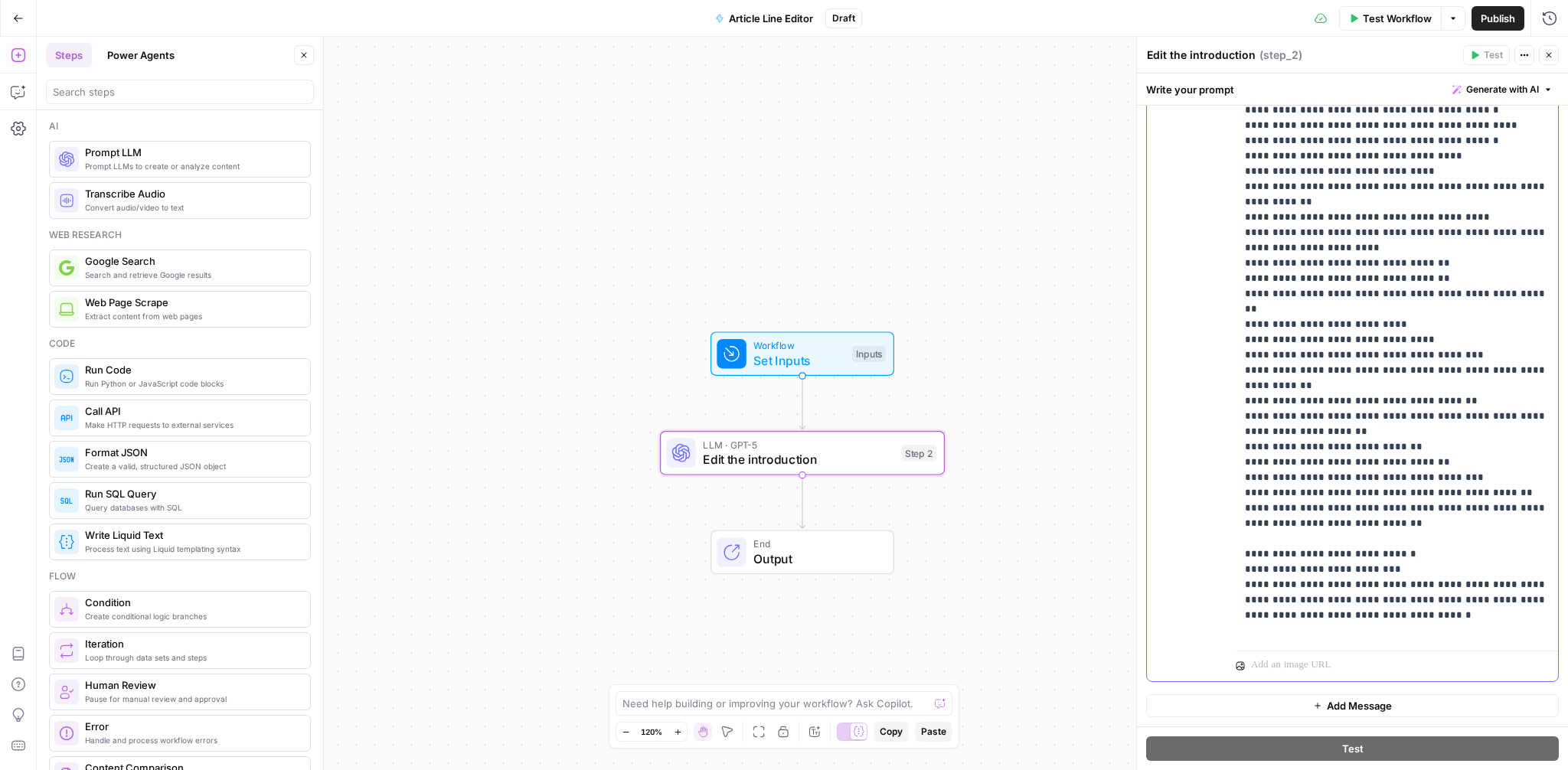
drag, startPoint x: 1544, startPoint y: 584, endPoint x: 1324, endPoint y: 584, distance: 220.0
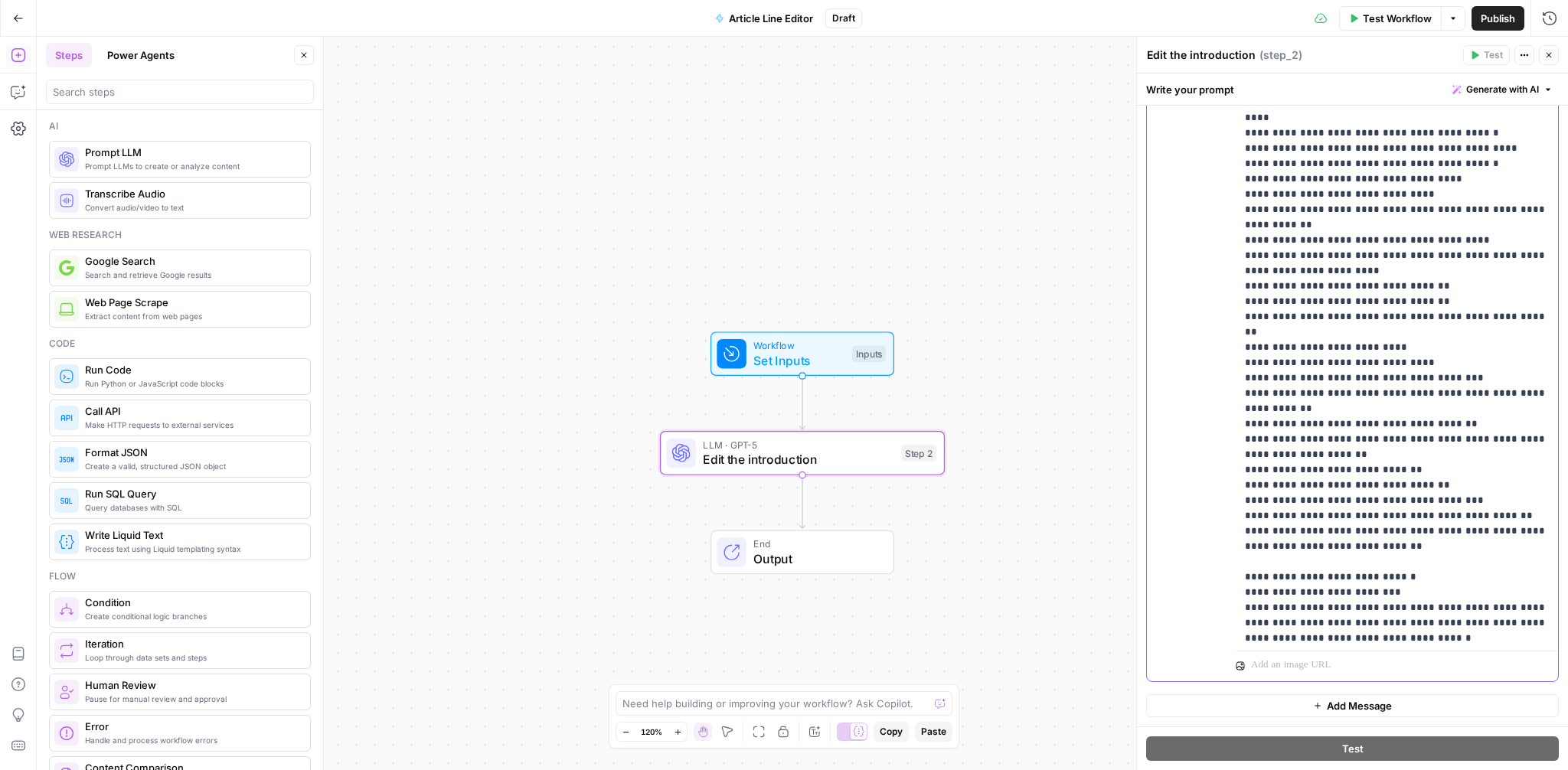
scroll to position [675, 0]
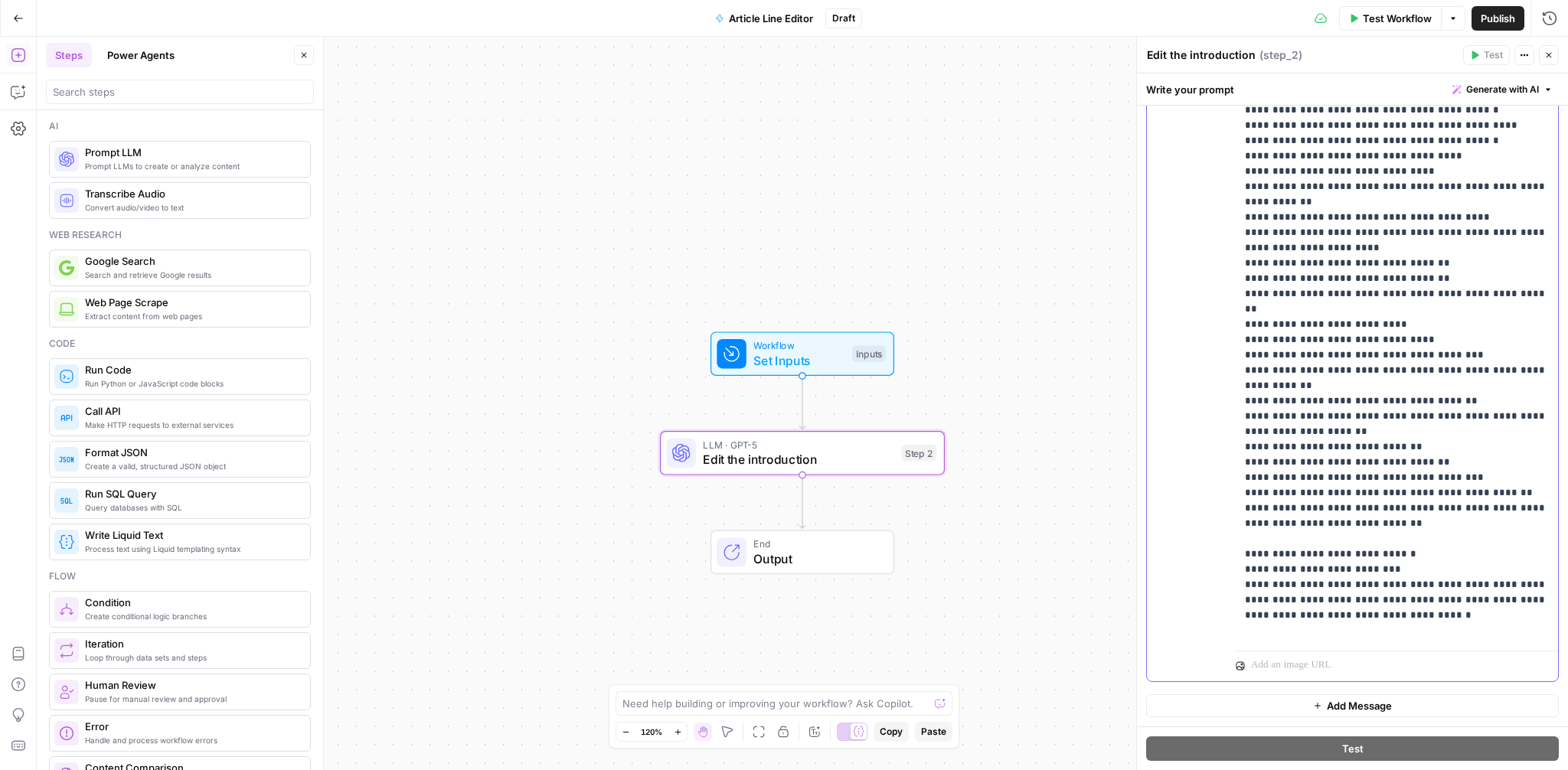
drag, startPoint x: 1497, startPoint y: 601, endPoint x: 1352, endPoint y: 600, distance: 145.0
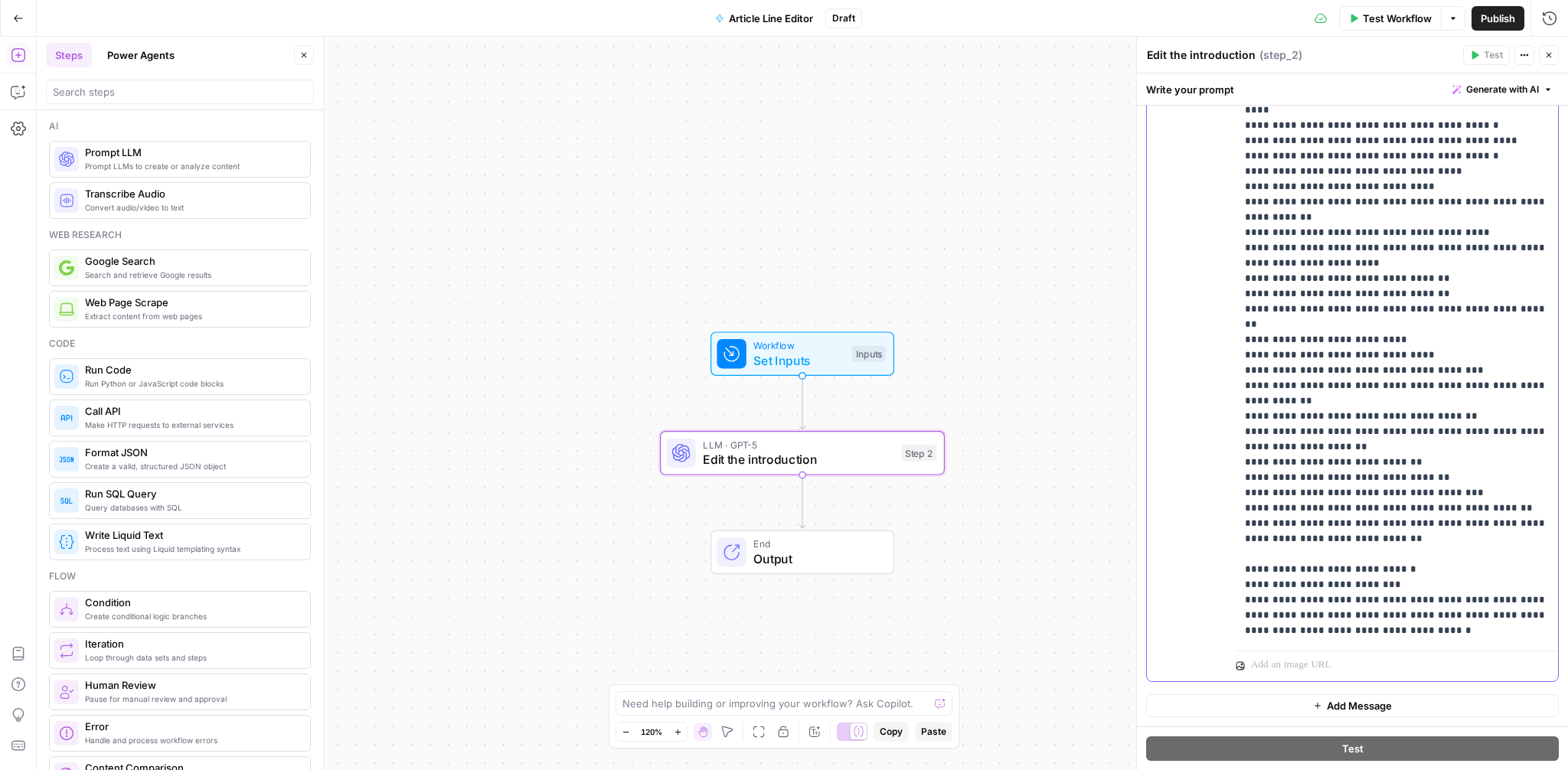
click at [1408, 607] on p "**********" at bounding box center [1397, 3] width 304 height 1272
drag, startPoint x: 1536, startPoint y: 630, endPoint x: 1461, endPoint y: 626, distance: 75.1
click at [1461, 626] on p "**********" at bounding box center [1397, 3] width 304 height 1272
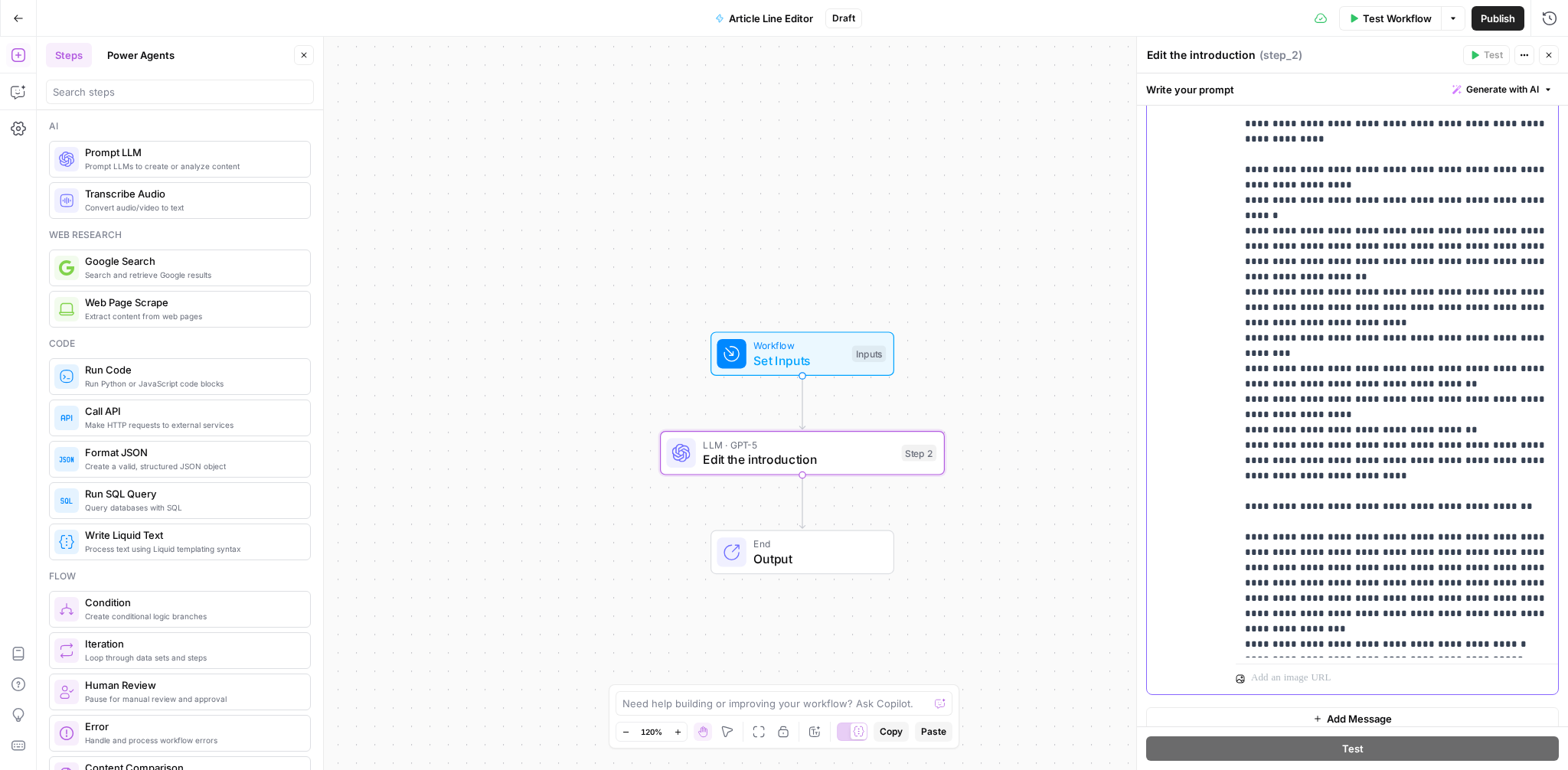
scroll to position [1272, 0]
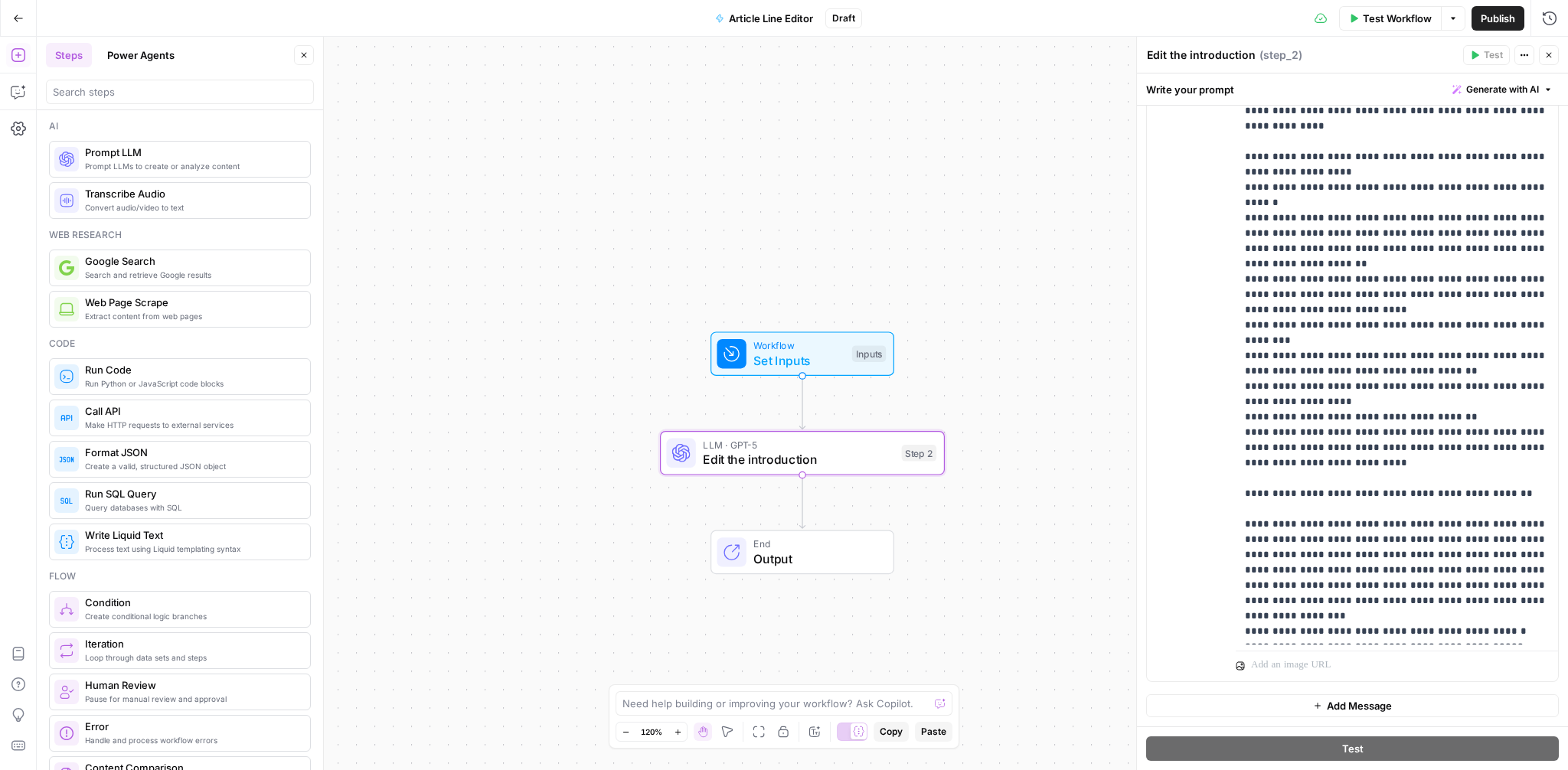
click at [1182, 48] on textarea "Edit the introduction" at bounding box center [1201, 55] width 109 height 15
type textarea "Line editor"
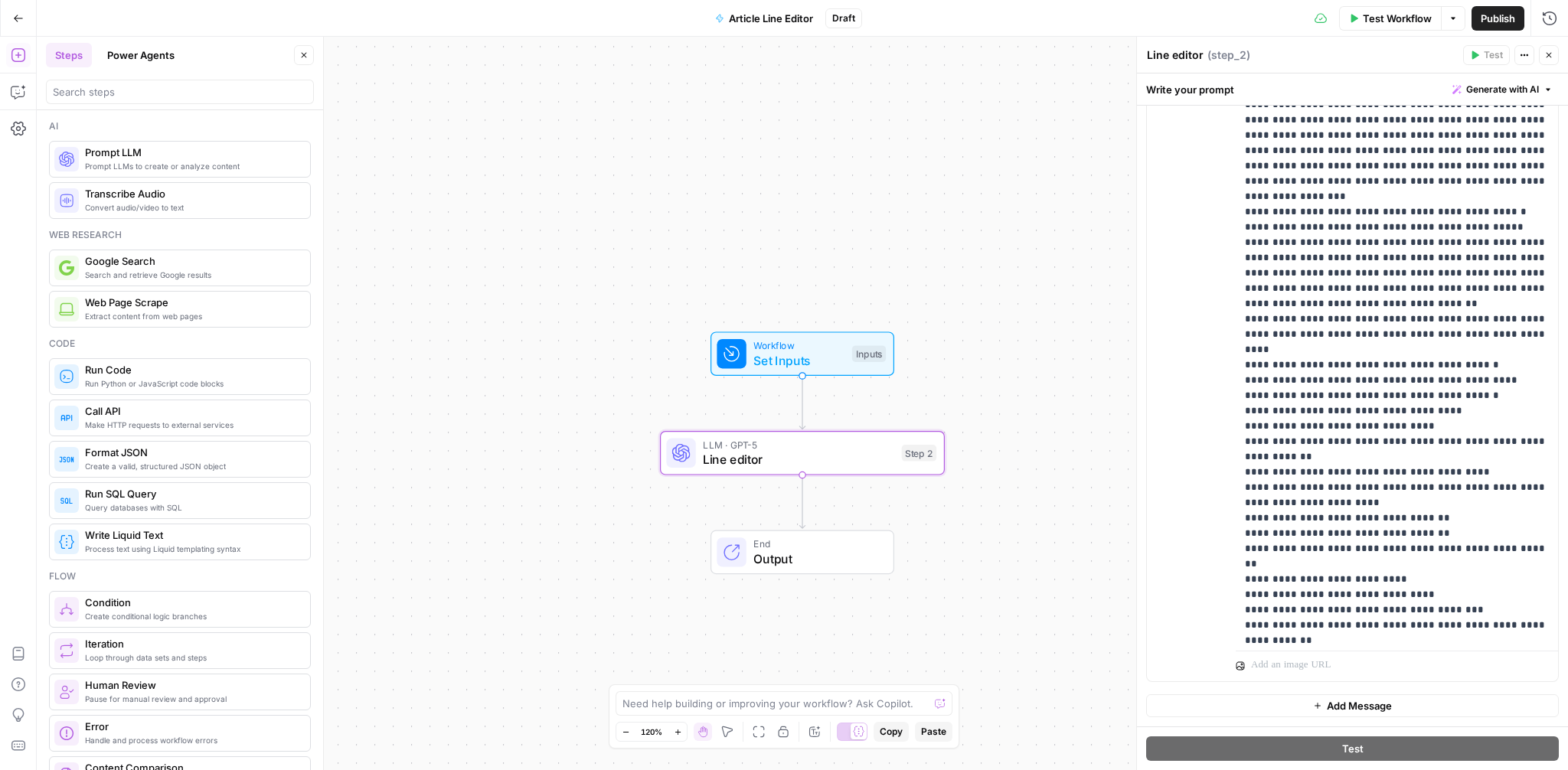
scroll to position [675, 0]
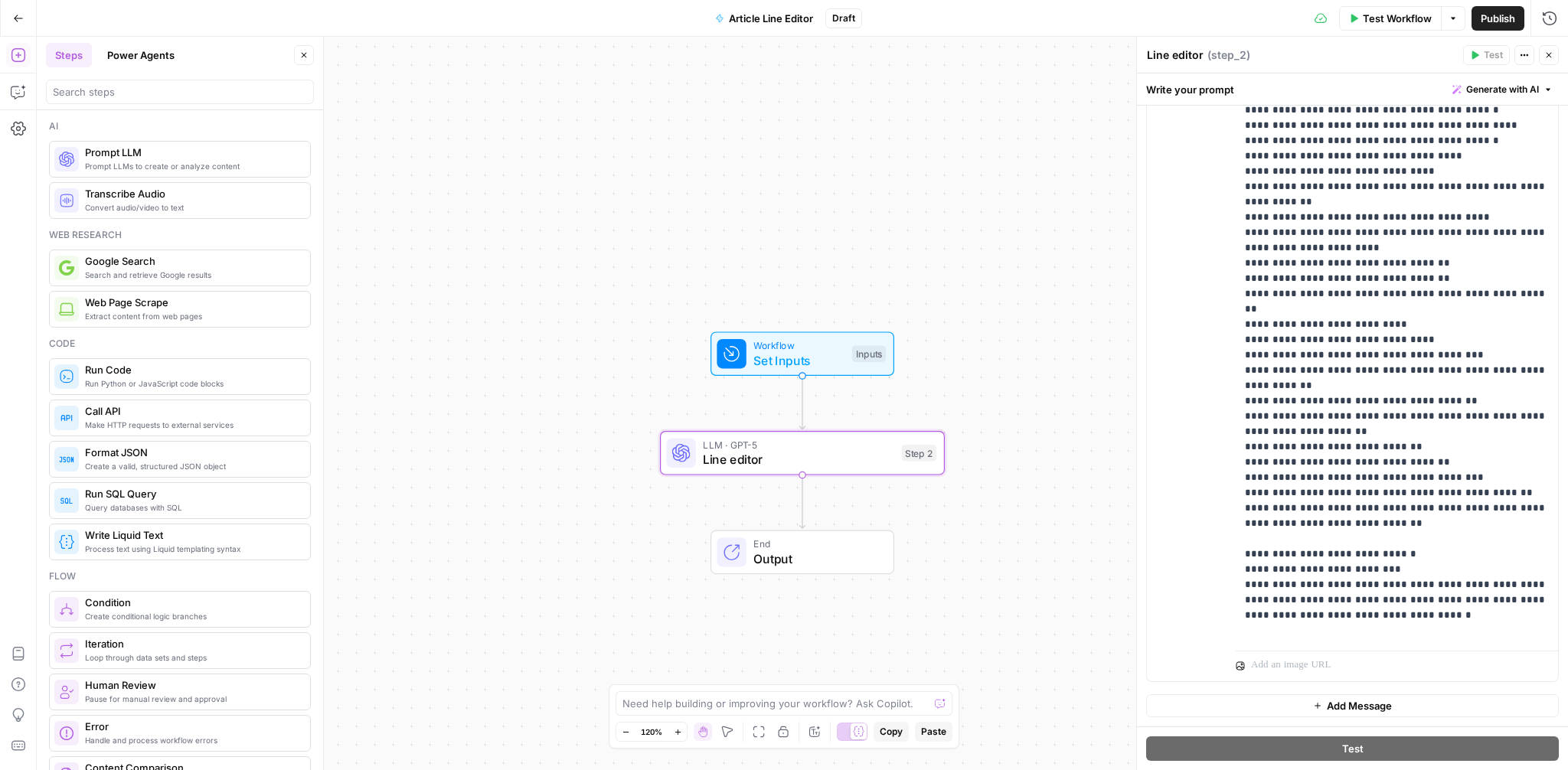
click at [1399, 28] on button "Test Workflow" at bounding box center [1390, 18] width 103 height 25
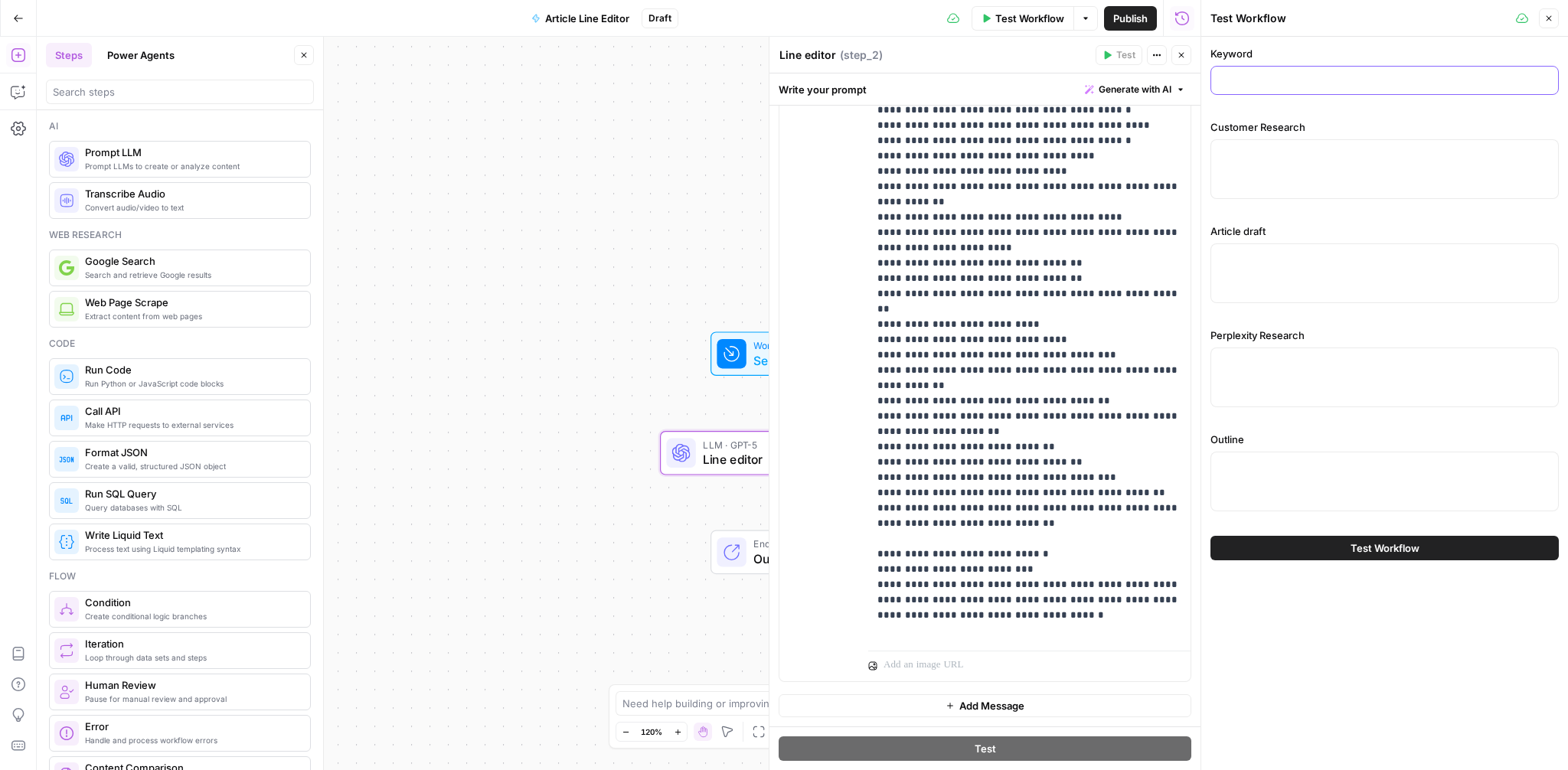
click at [1317, 73] on input "Keyword" at bounding box center [1385, 81] width 328 height 15
paste input "onboarding checklist"
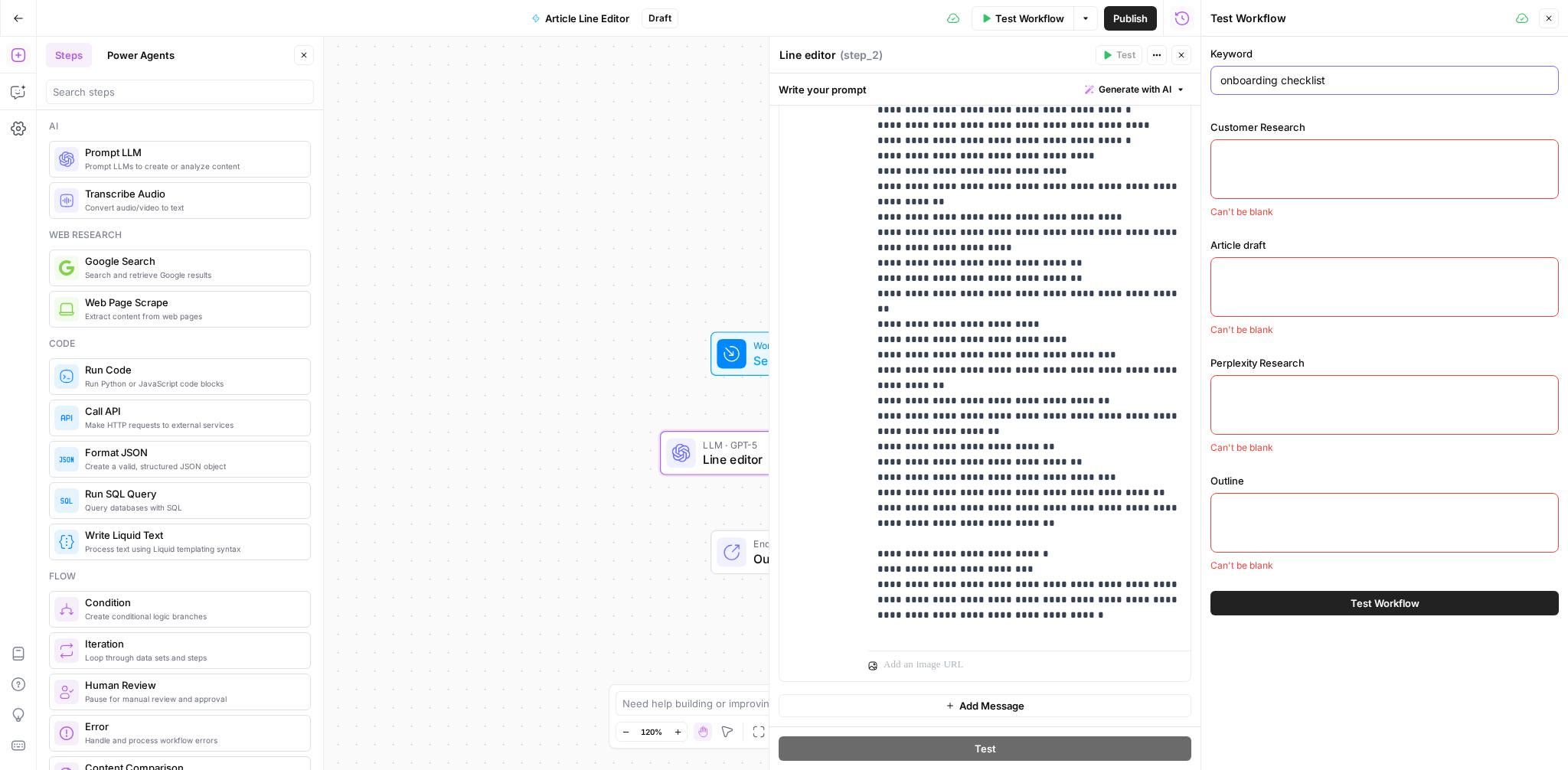
type input "onboarding checklist"
click at [1294, 167] on div at bounding box center [1385, 169] width 348 height 60
paste textarea "### Pain points - Lack of engagement in traditional training methods, with cust…"
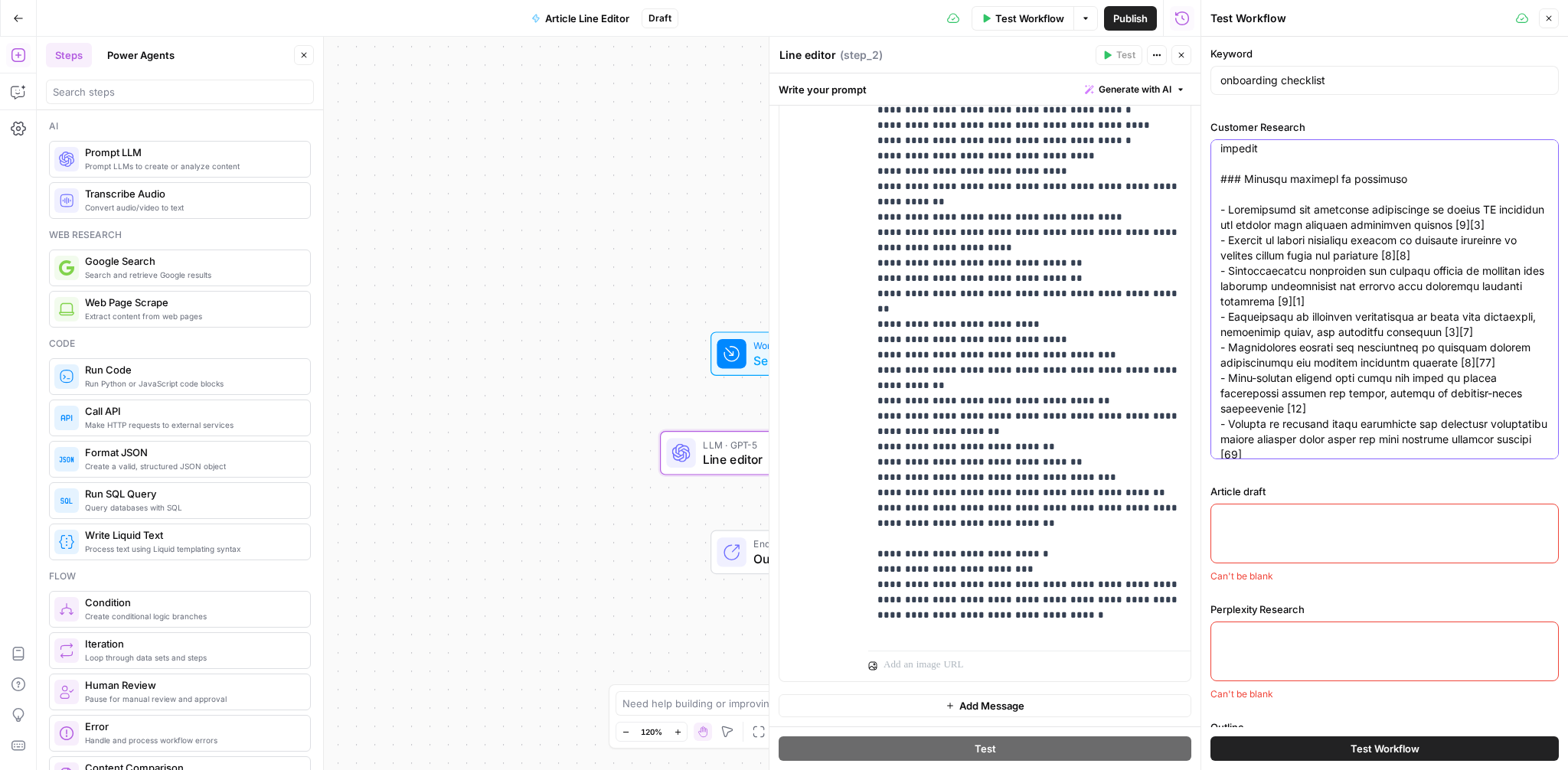
scroll to position [811, 0]
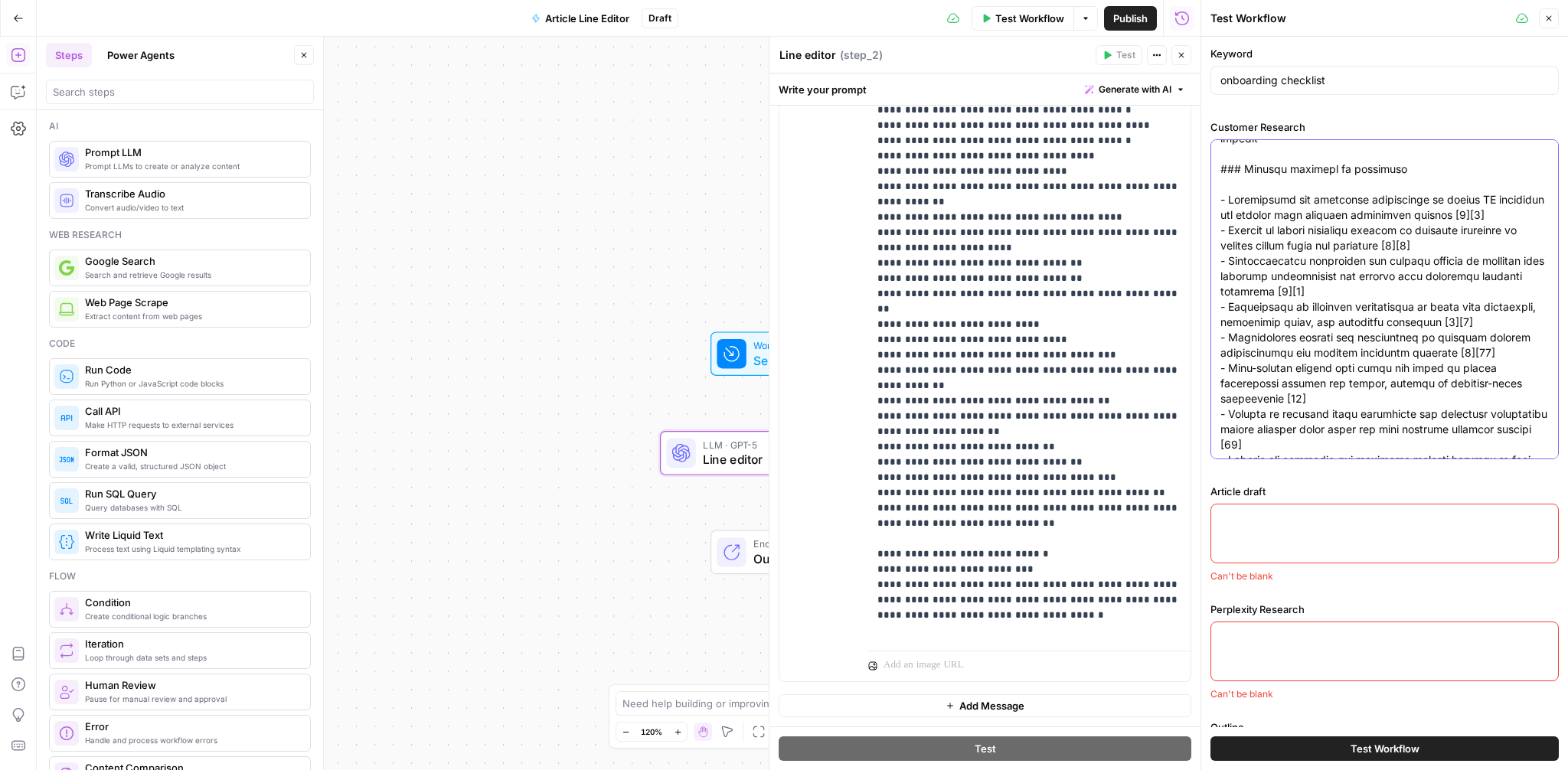
type textarea "### Pain points - Lack of engagement in traditional training methods, with cust…"
click at [1277, 538] on div at bounding box center [1385, 534] width 348 height 60
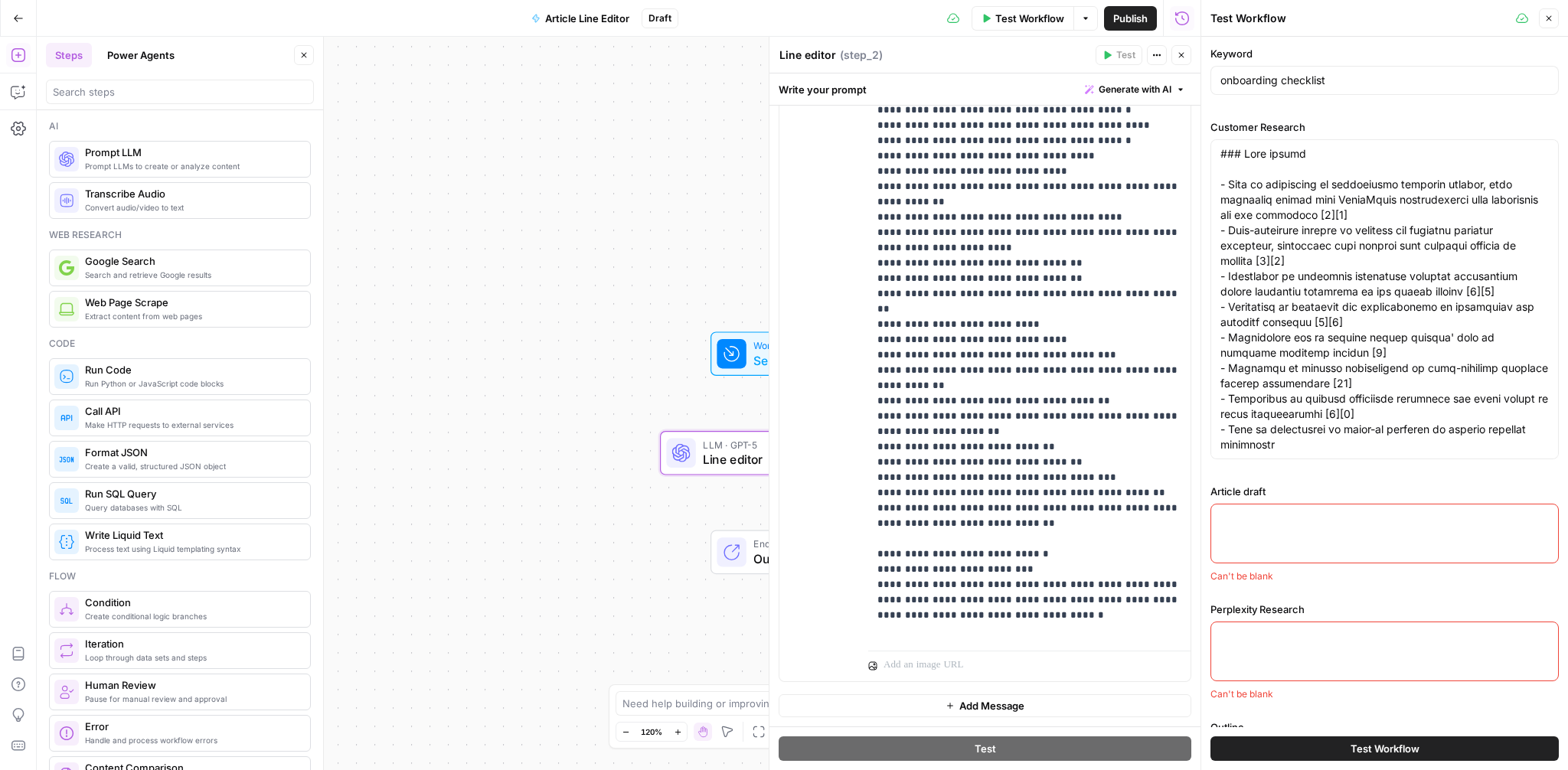
scroll to position [101, 0]
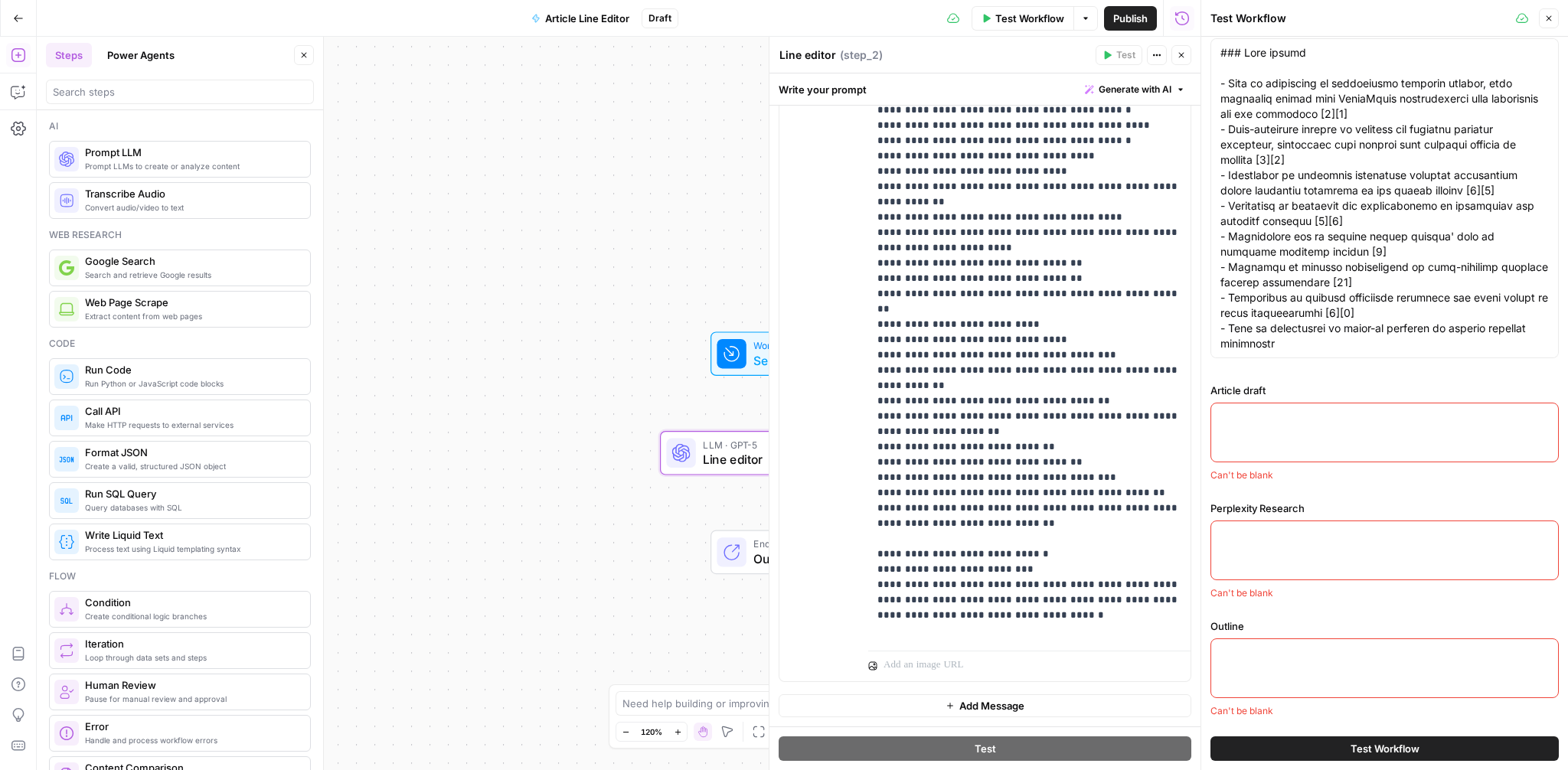
click at [1262, 528] on textarea "Perplexity Research" at bounding box center [1385, 535] width 328 height 15
paste textarea "A comprehensive **onboarding checklist** is a structured tool used to ensure ne…"
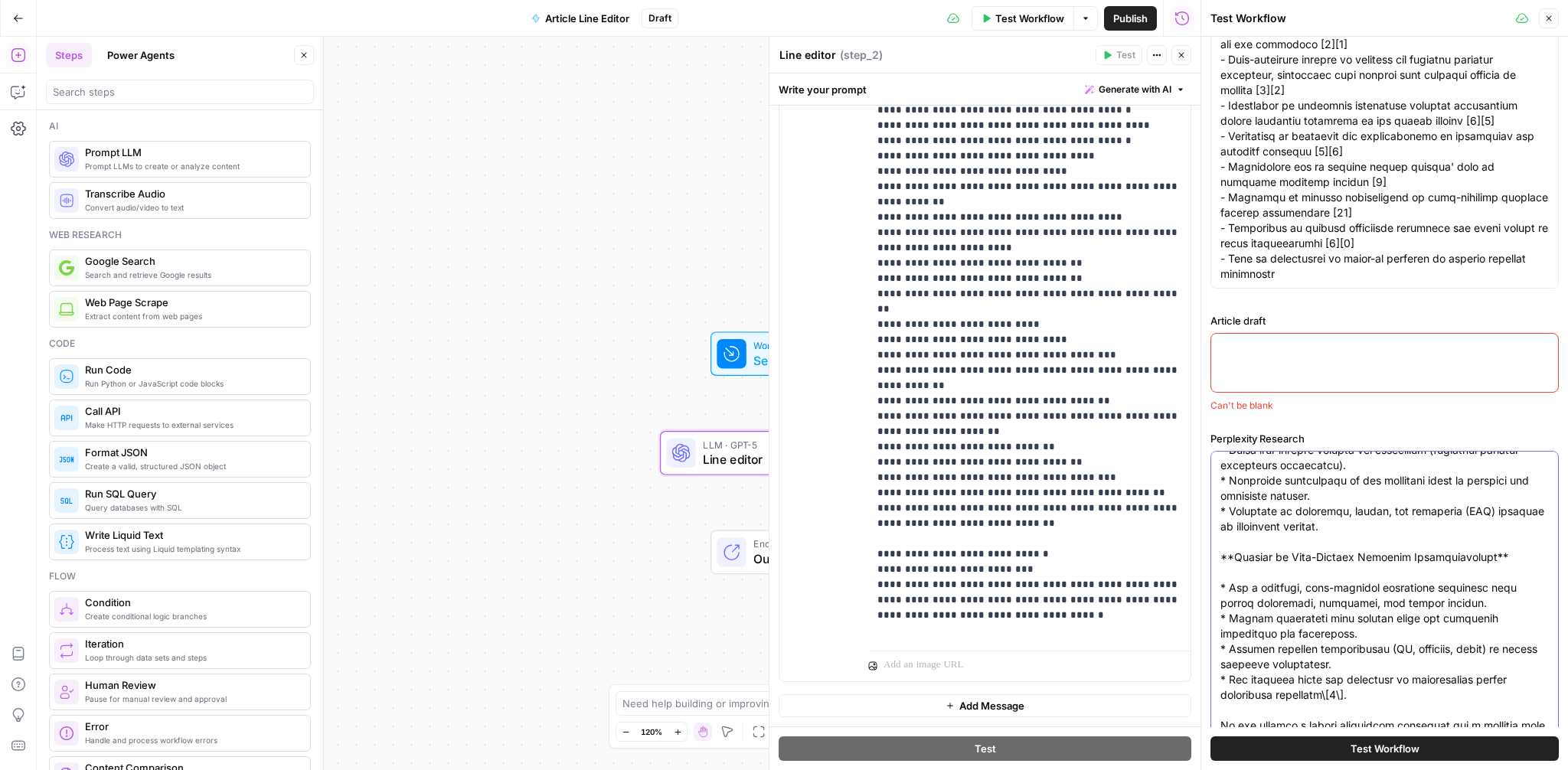
scroll to position [1981, 0]
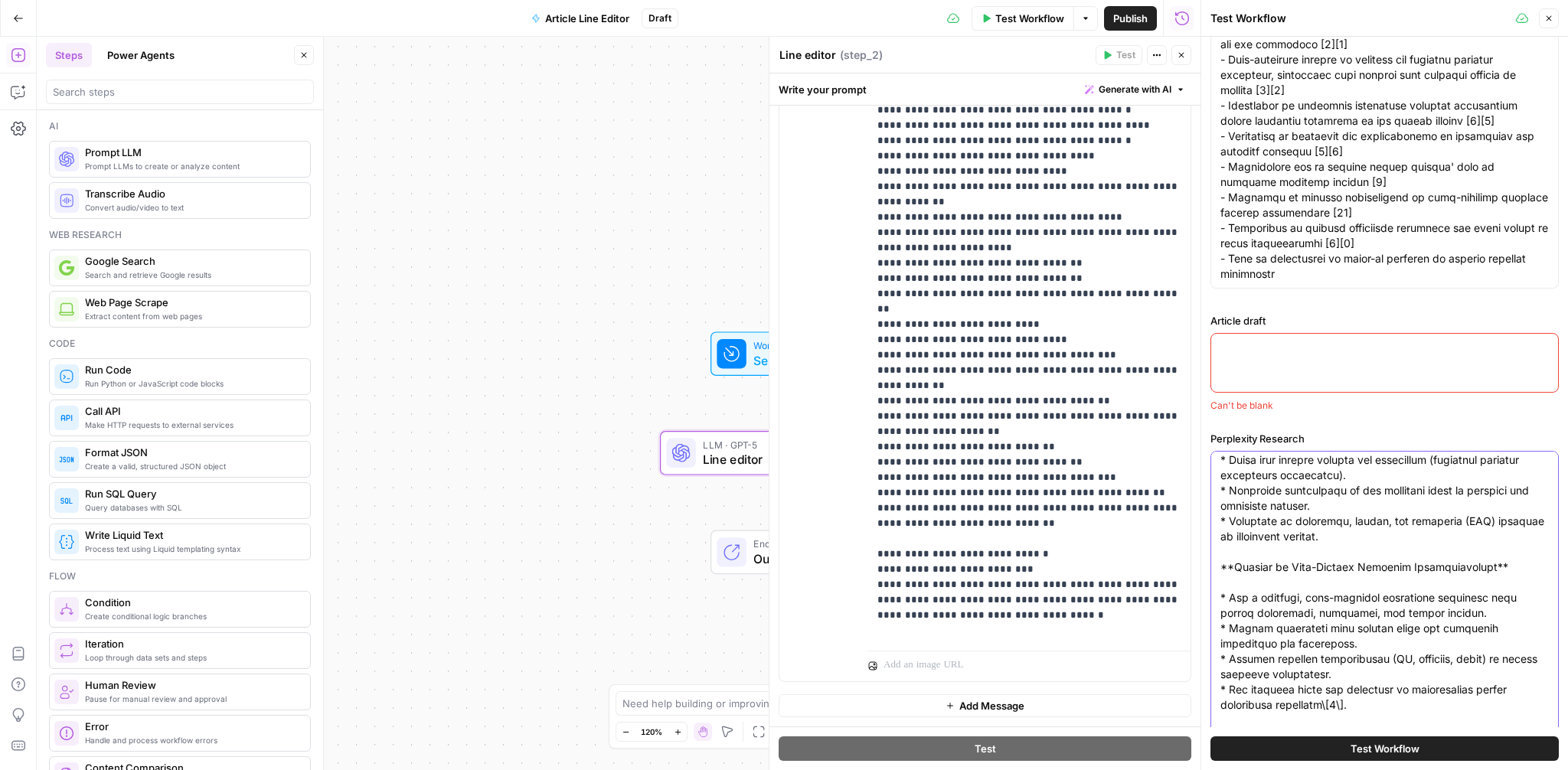
type textarea "A comprehensive **onboarding checklist** is a structured tool used to ensure ne…"
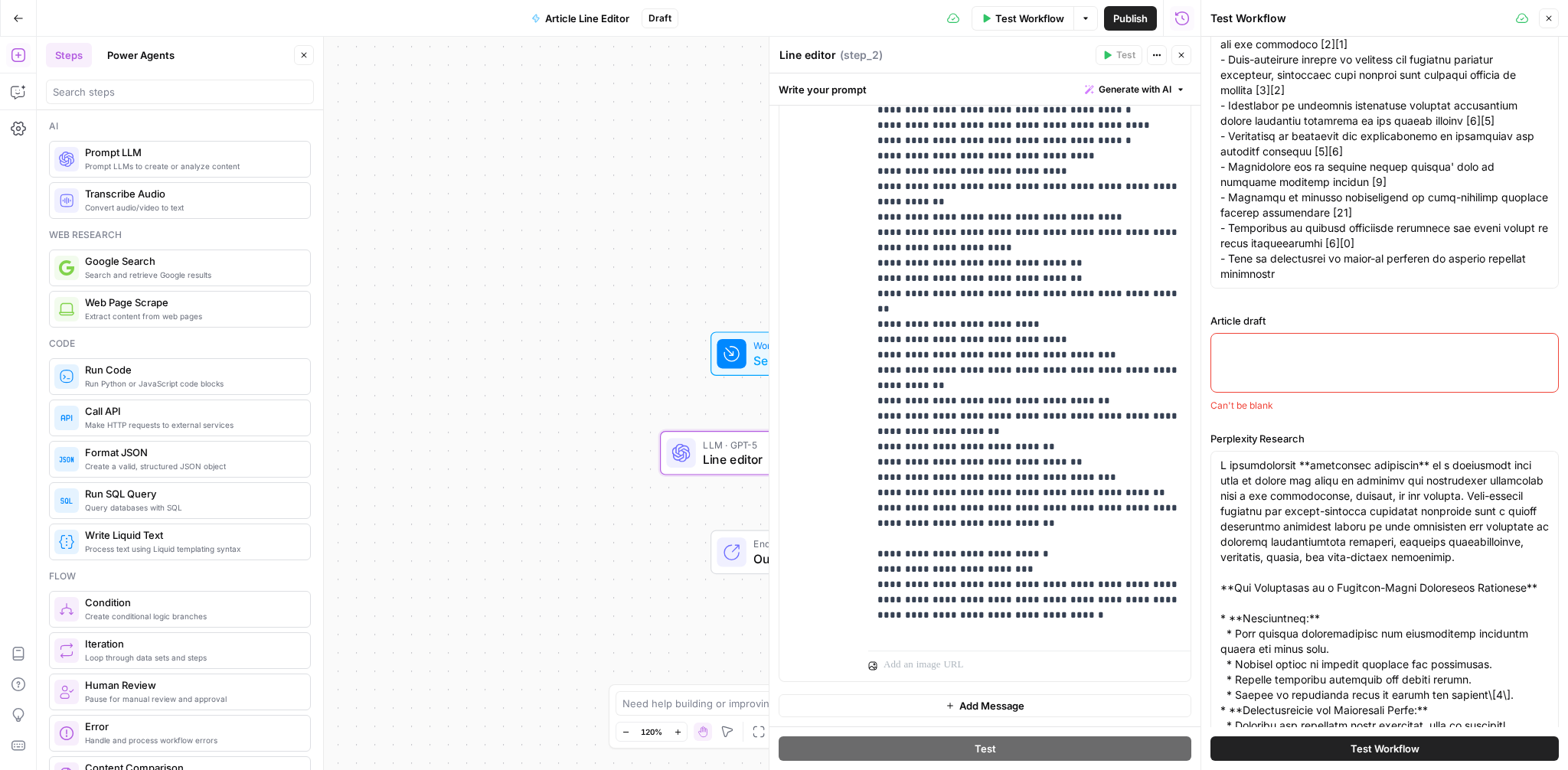
click at [1247, 356] on div at bounding box center [1385, 363] width 348 height 60
paste textarea "The Complete Onboarding Checklist Guide Ever lost a promising hire after three …"
type textarea "The Complete Onboarding Checklist Guide Ever lost a promising hire after three …"
click at [1268, 354] on textarea "Article draft" at bounding box center [1385, 347] width 328 height 15
paste textarea "# The Complete Onboarding Checklist Guide Ever lost a promising hire after thre…"
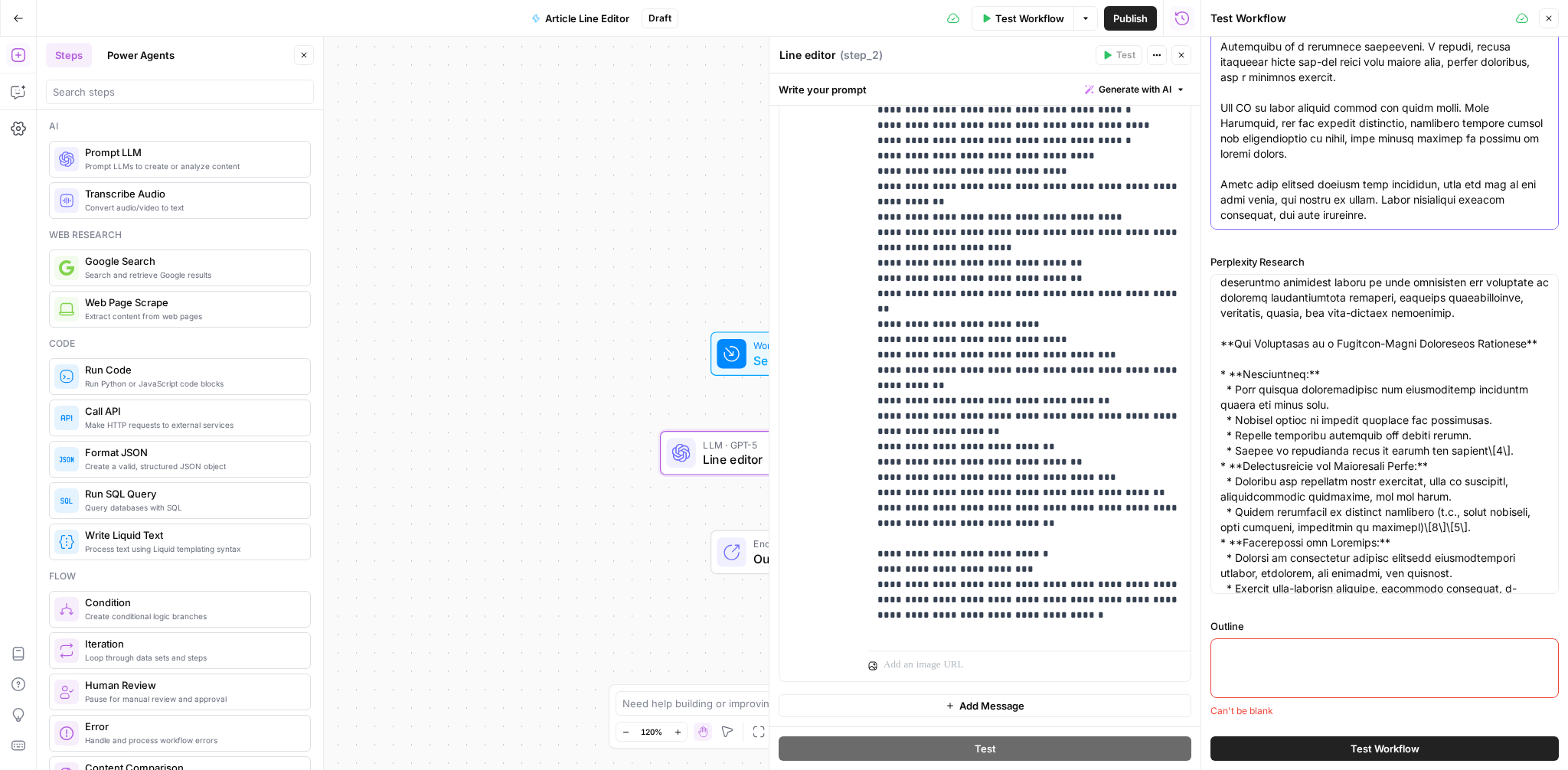
scroll to position [76, 0]
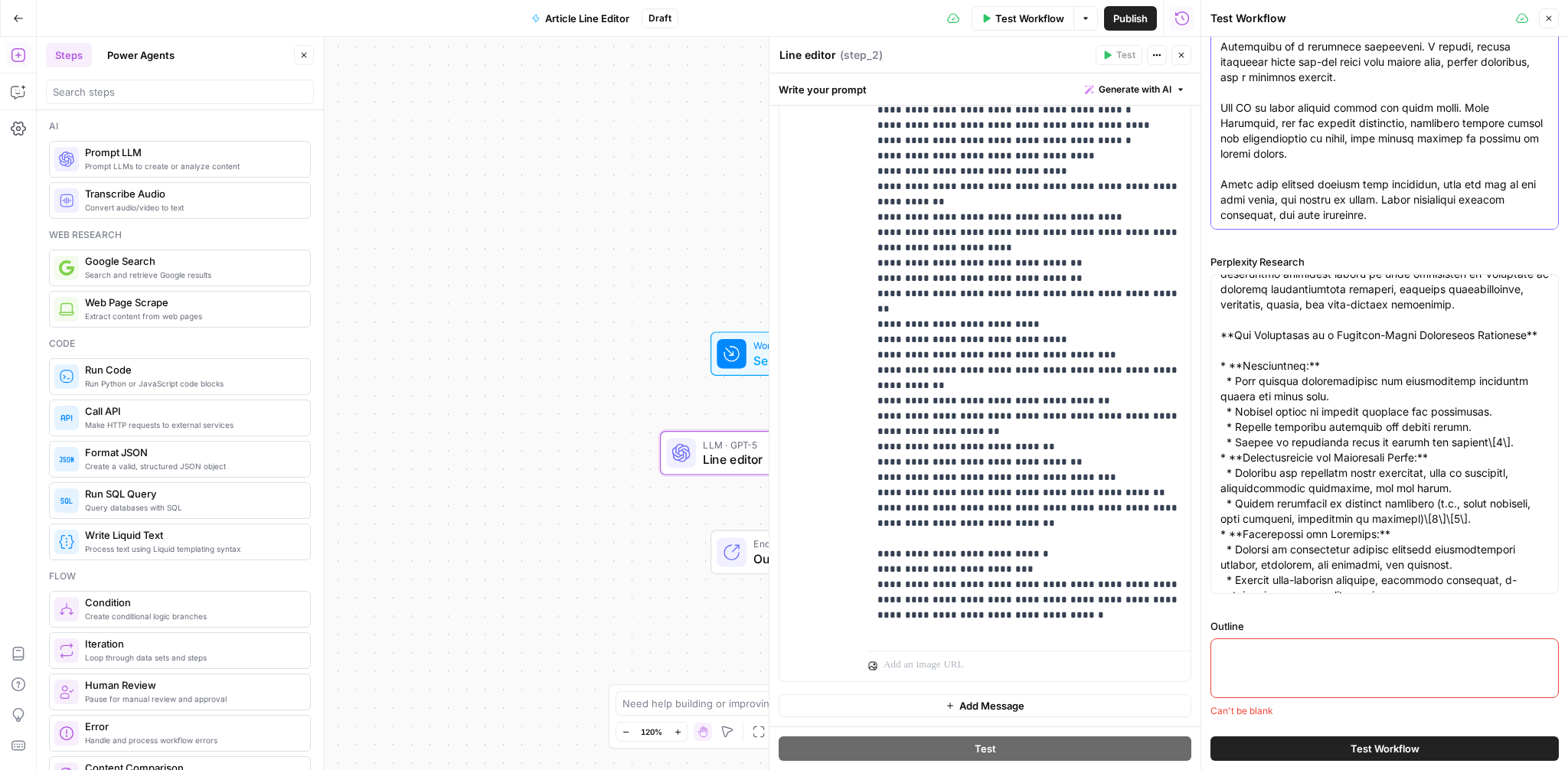
type textarea "# The Complete Onboarding Checklist Guide Ever lost a promising hire after thre…"
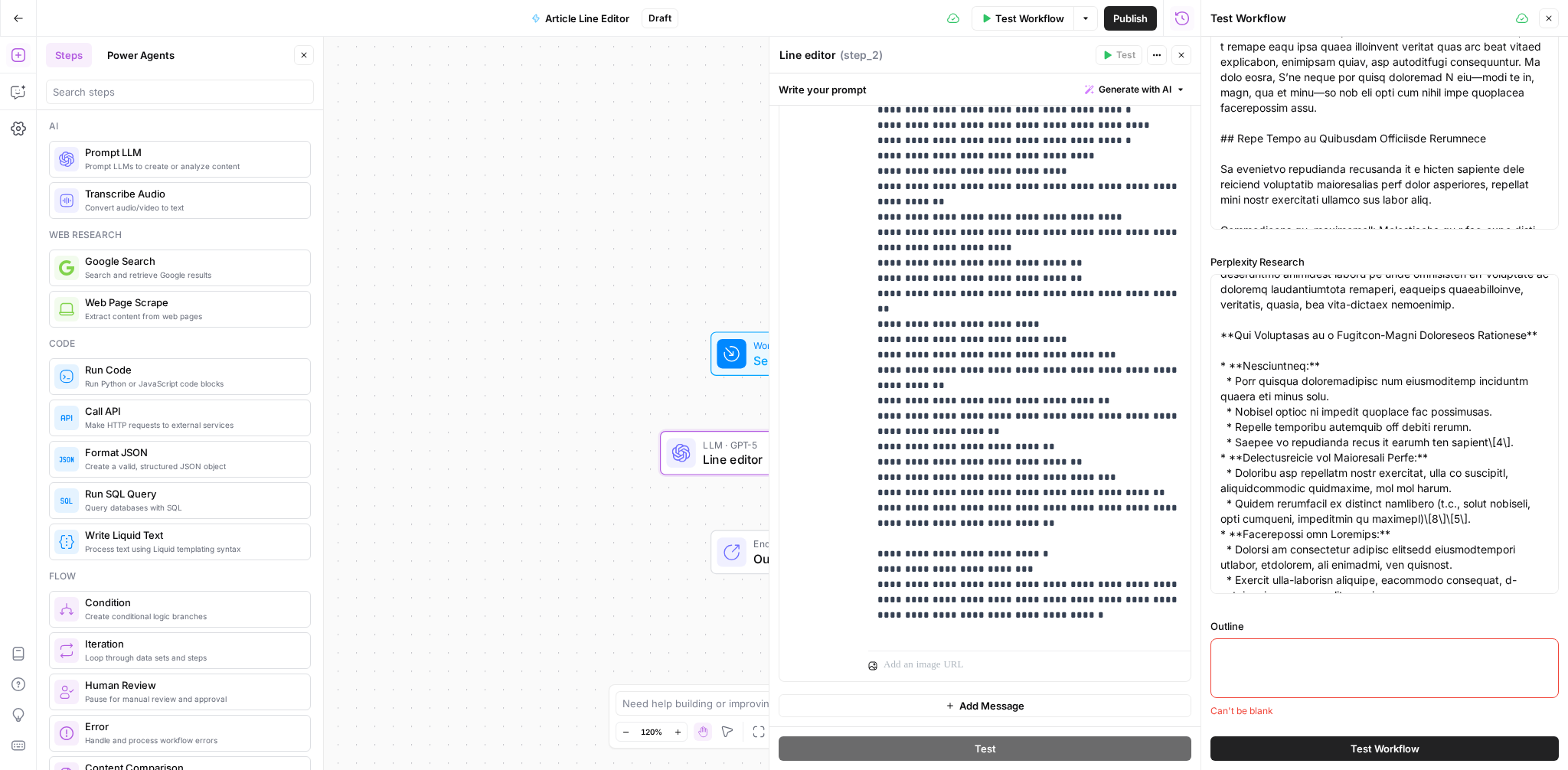
click at [1264, 639] on div at bounding box center [1385, 669] width 348 height 60
click at [1243, 666] on div at bounding box center [1385, 669] width 348 height 60
paste textarea "# Blog Outline: The Complete Onboarding Checklist Guide ## Introduction * **Hoo…"
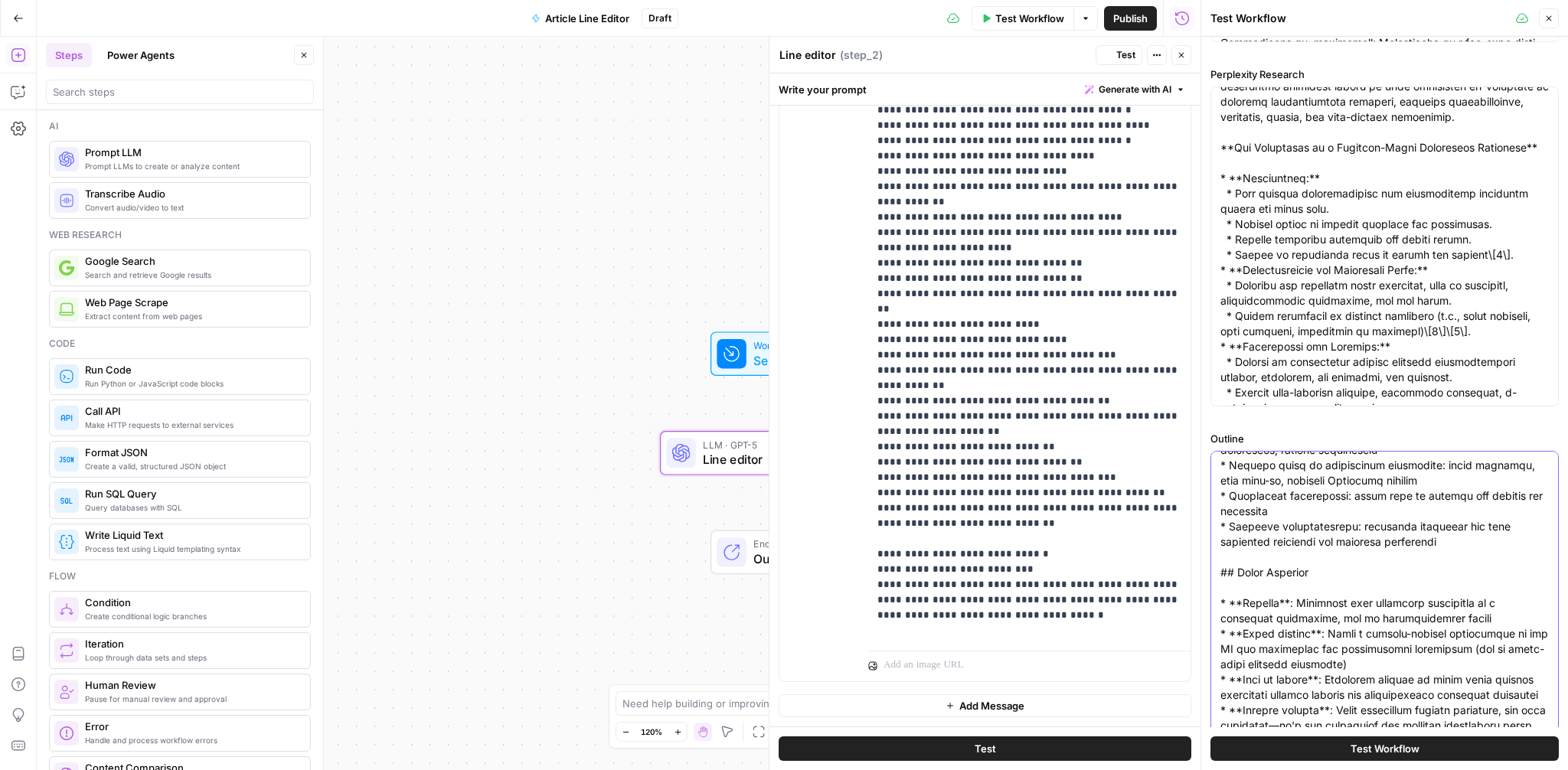
scroll to position [1976, 0]
type textarea "# Blog Outline: The Complete Onboarding Checklist Guide ## Introduction * **Hoo…"
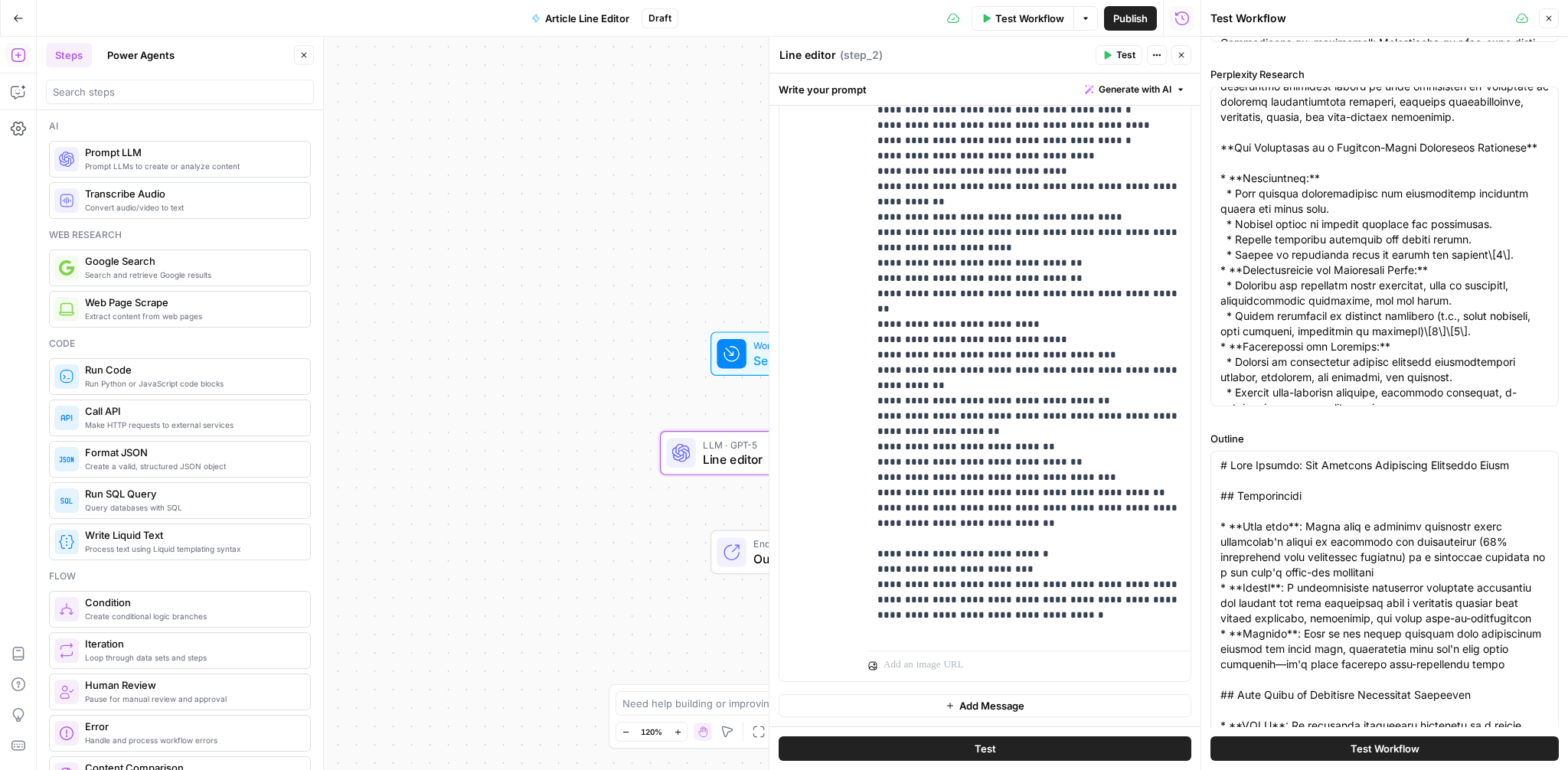
click at [1383, 753] on span "Test Workflow" at bounding box center [1385, 749] width 69 height 15
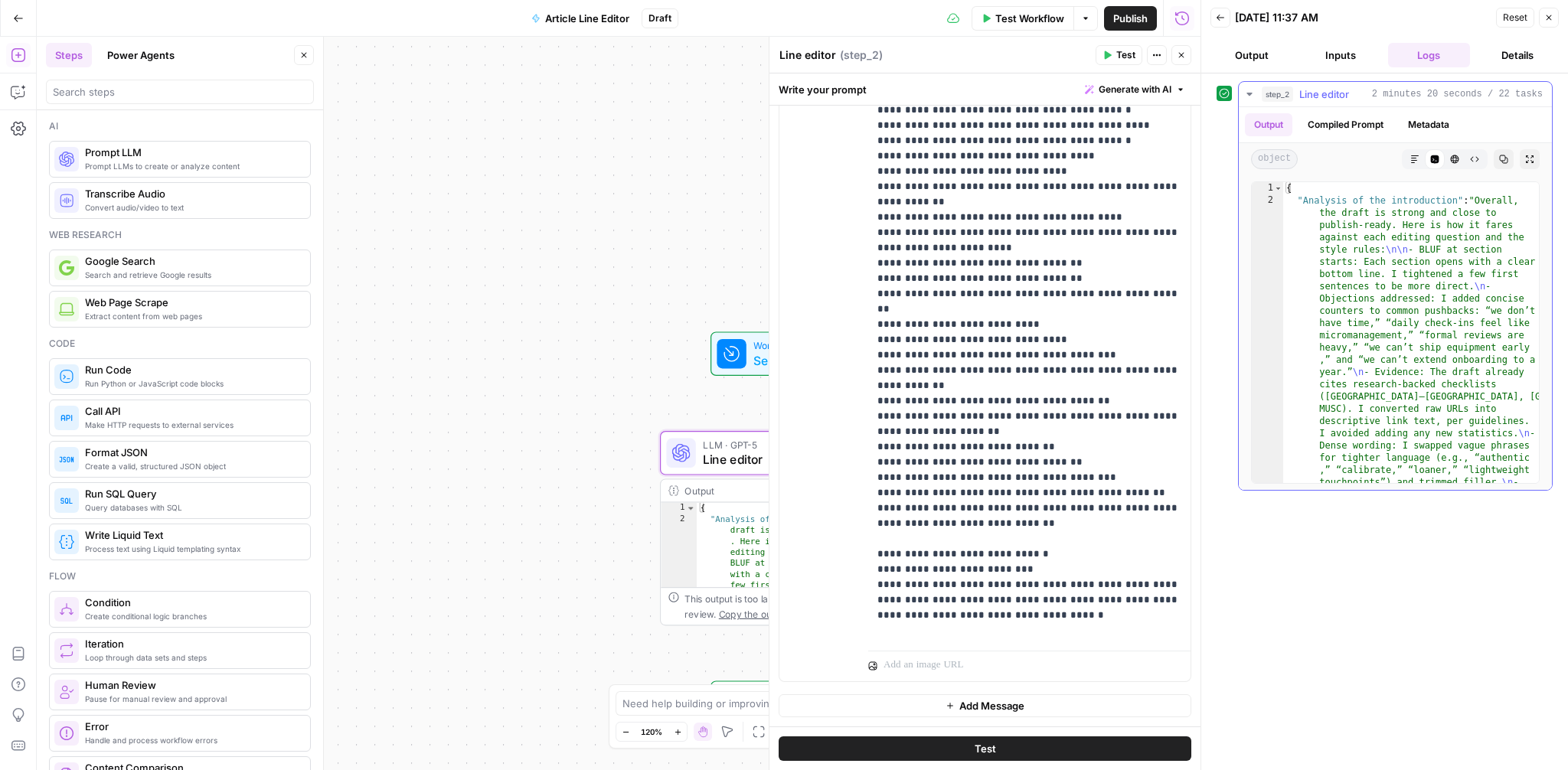
click at [1417, 160] on icon "button" at bounding box center [1415, 160] width 9 height 9
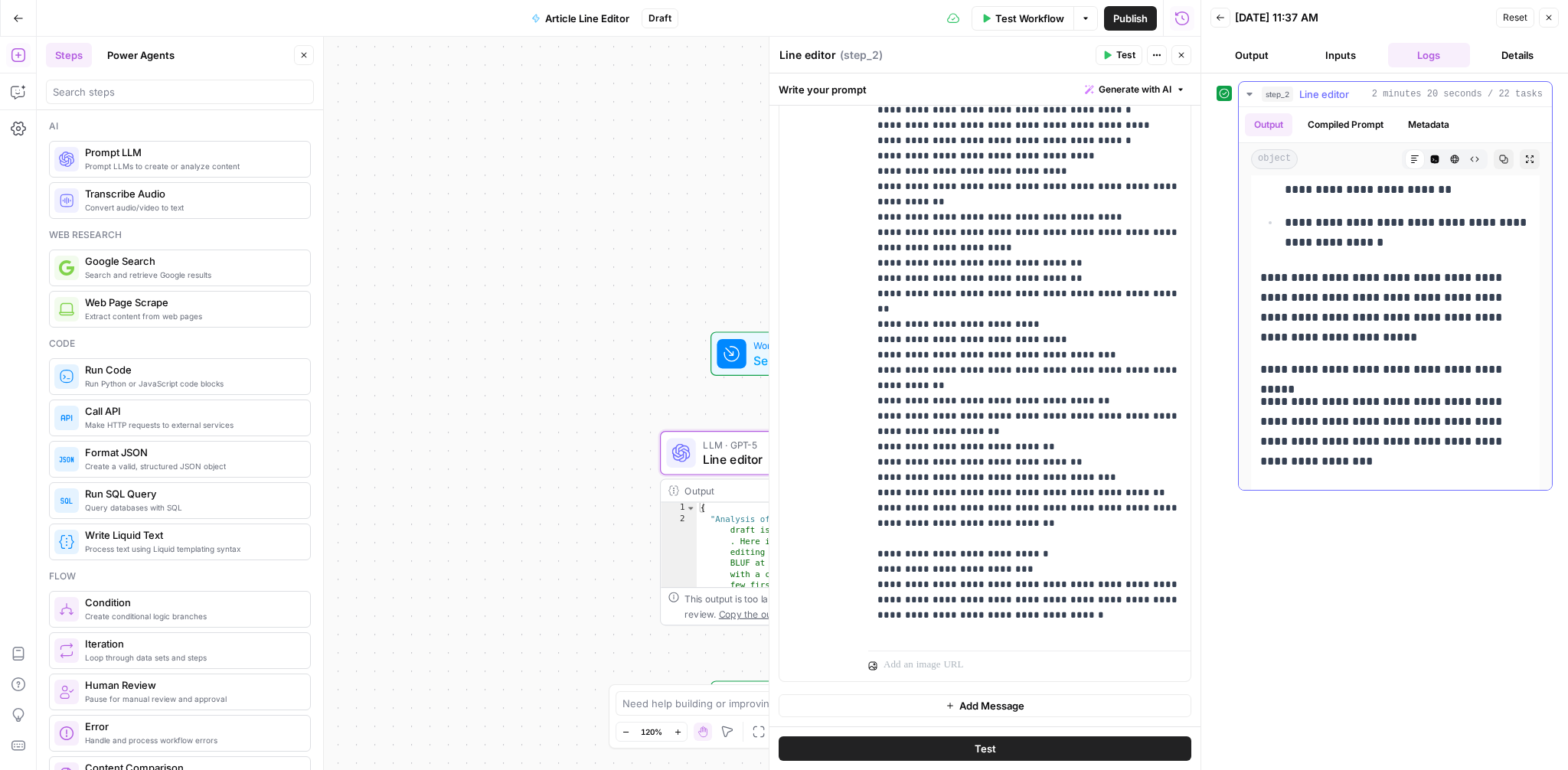
scroll to position [2976, 0]
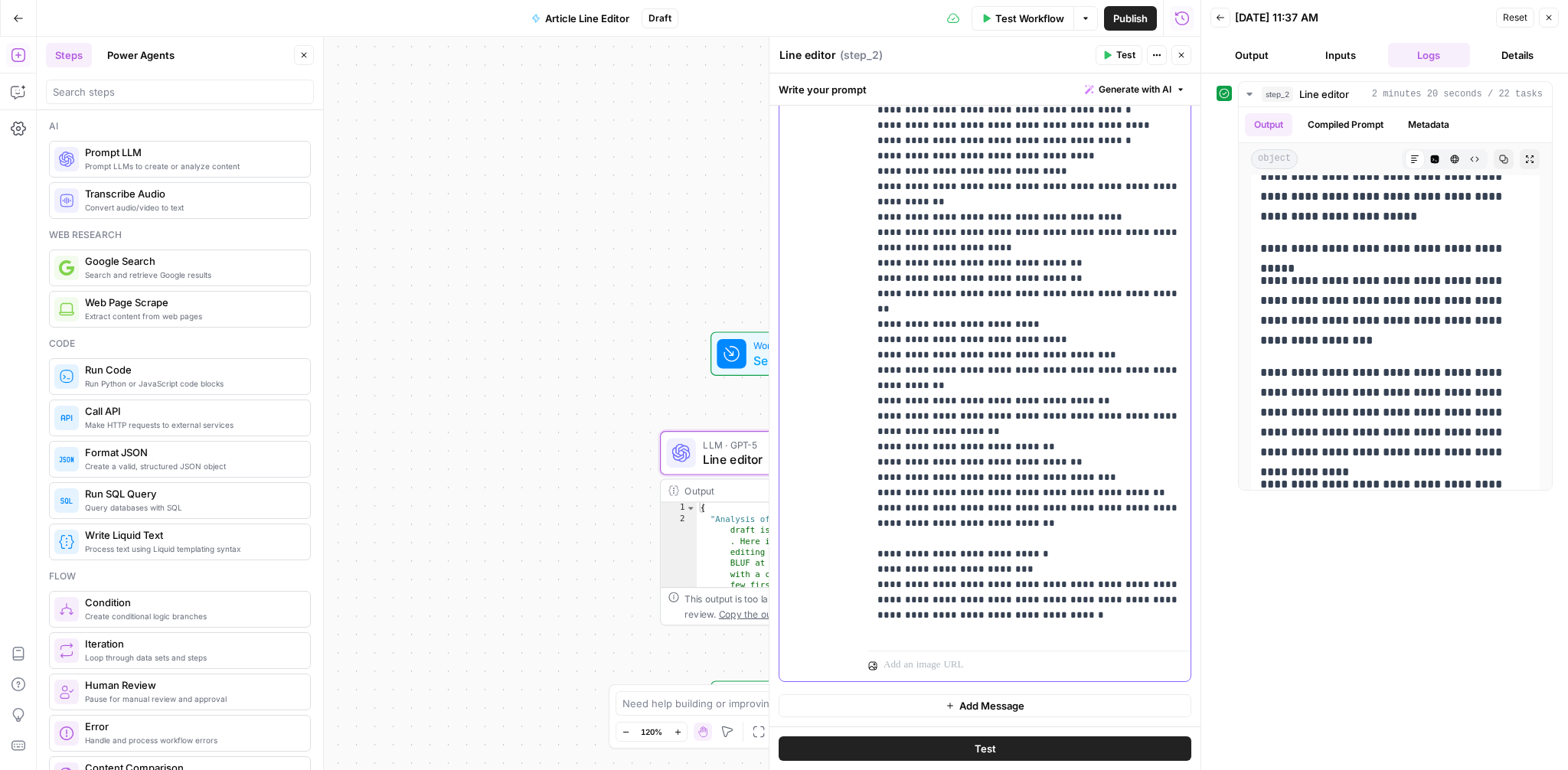
click at [985, 739] on button "Test" at bounding box center [985, 749] width 413 height 25
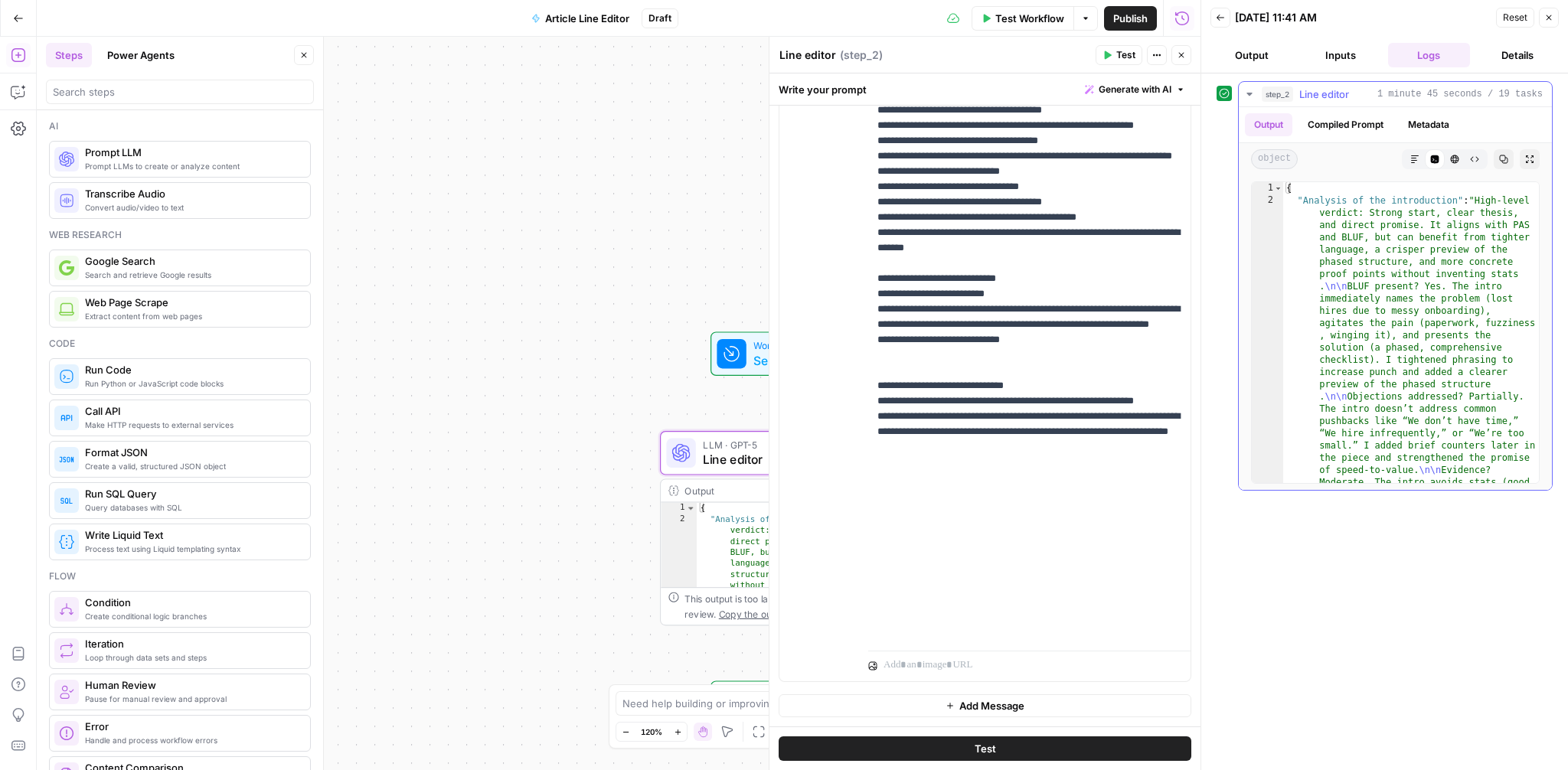
click at [1416, 155] on icon "button" at bounding box center [1415, 160] width 9 height 9
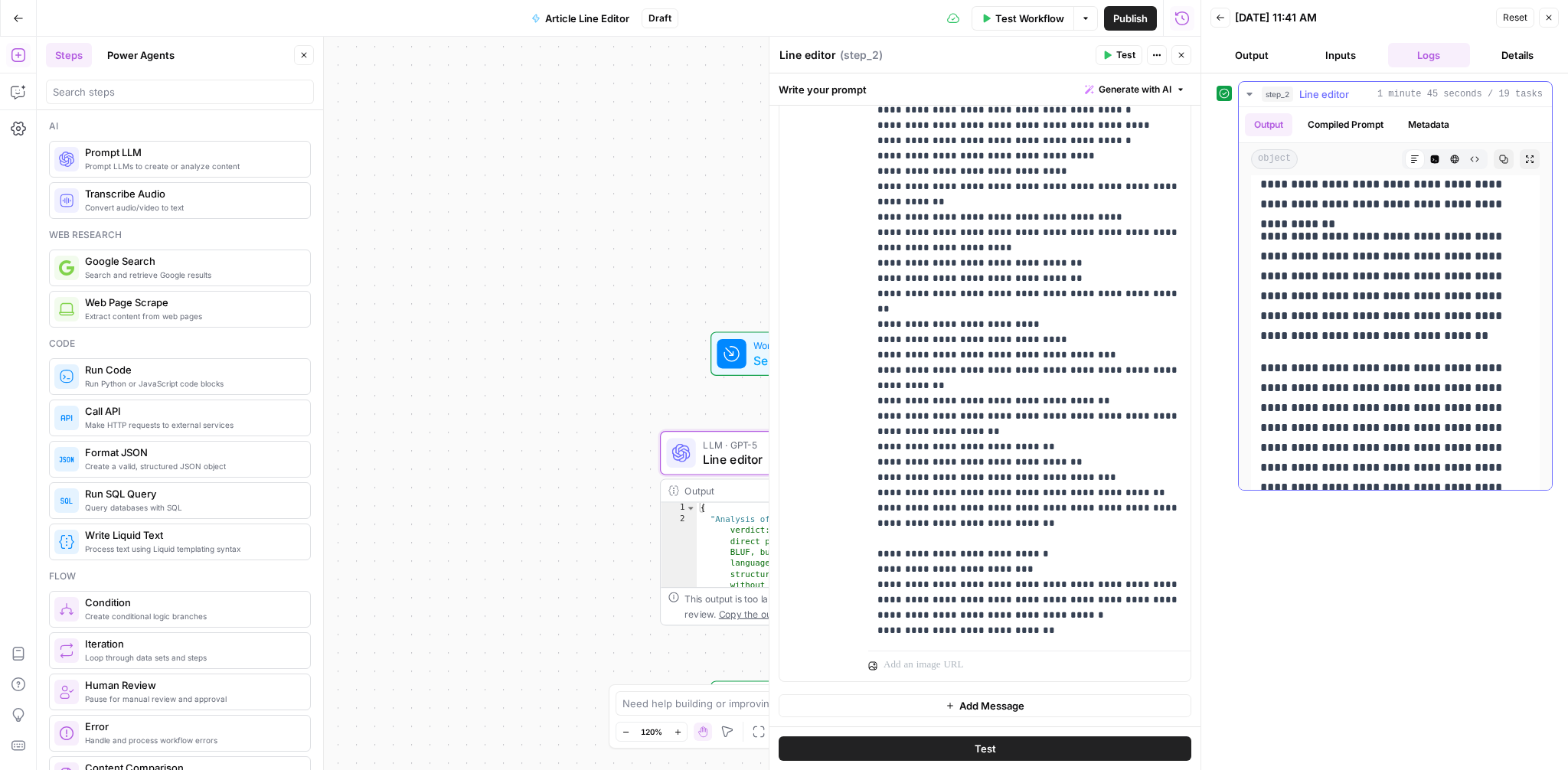
scroll to position [0, 0]
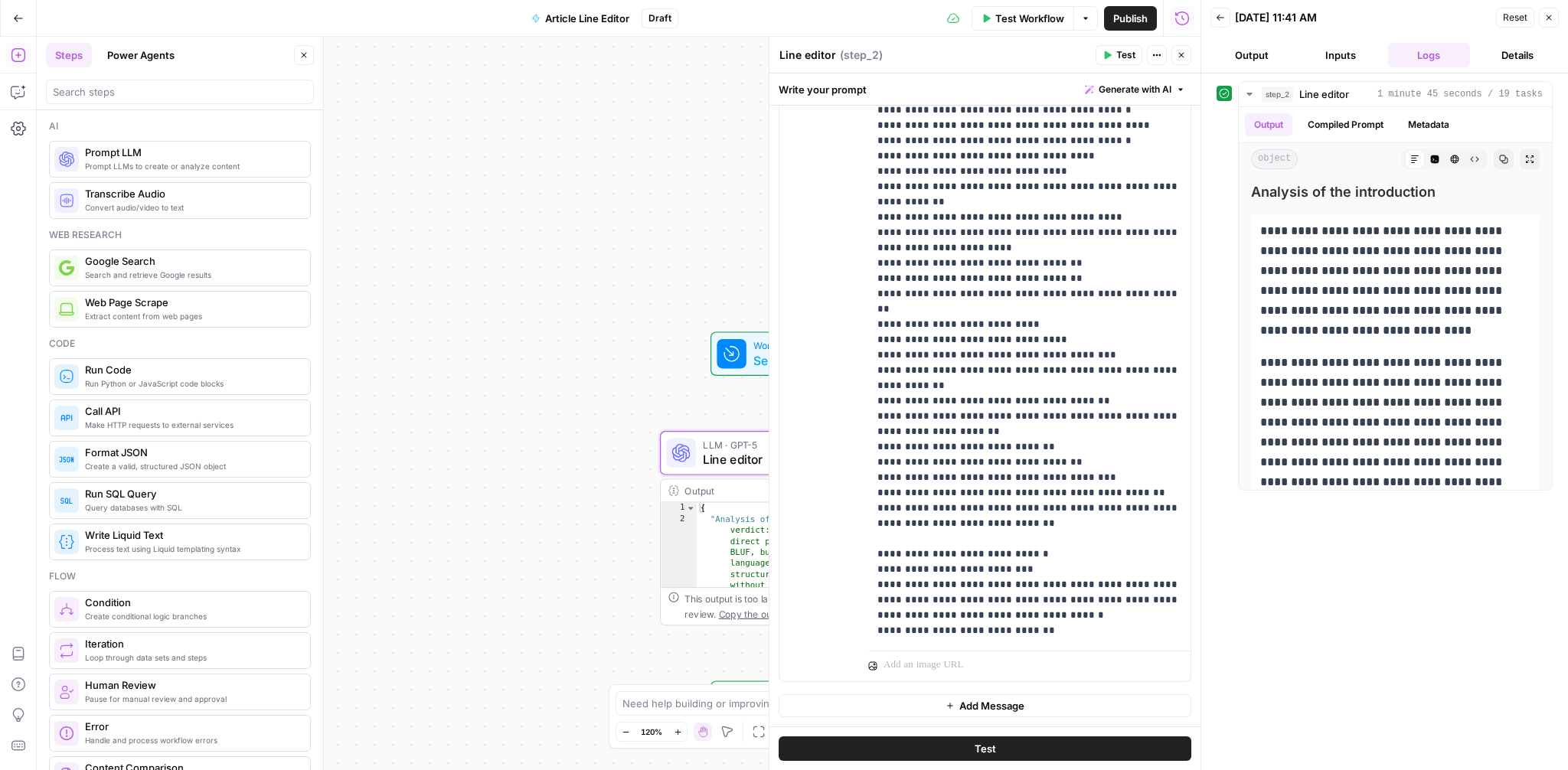
click at [1145, 22] on span "Publish" at bounding box center [1130, 18] width 35 height 15
click at [721, 130] on div "Workflow Set Inputs Inputs LLM · GPT-5 Line editor Step 2 Output Expand Output …" at bounding box center [619, 403] width 1164 height 734
click at [1185, 48] on button "Close" at bounding box center [1182, 55] width 20 height 20
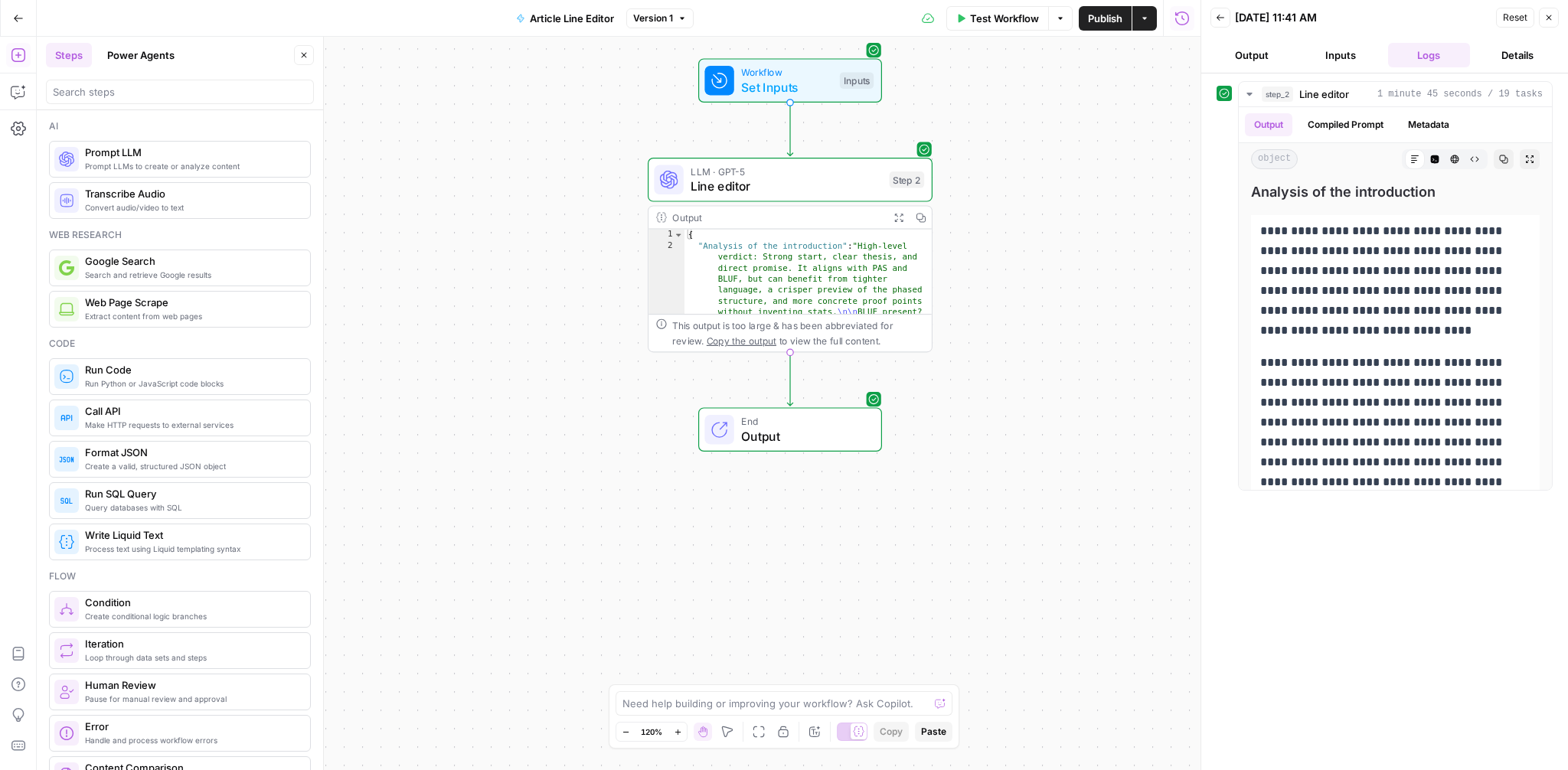
drag, startPoint x: 1007, startPoint y: 550, endPoint x: 994, endPoint y: 276, distance: 274.3
click at [994, 276] on div "Workflow Set Inputs Inputs LLM · GPT-5 Line editor Step 2 Output Expand Output …" at bounding box center [619, 403] width 1164 height 734
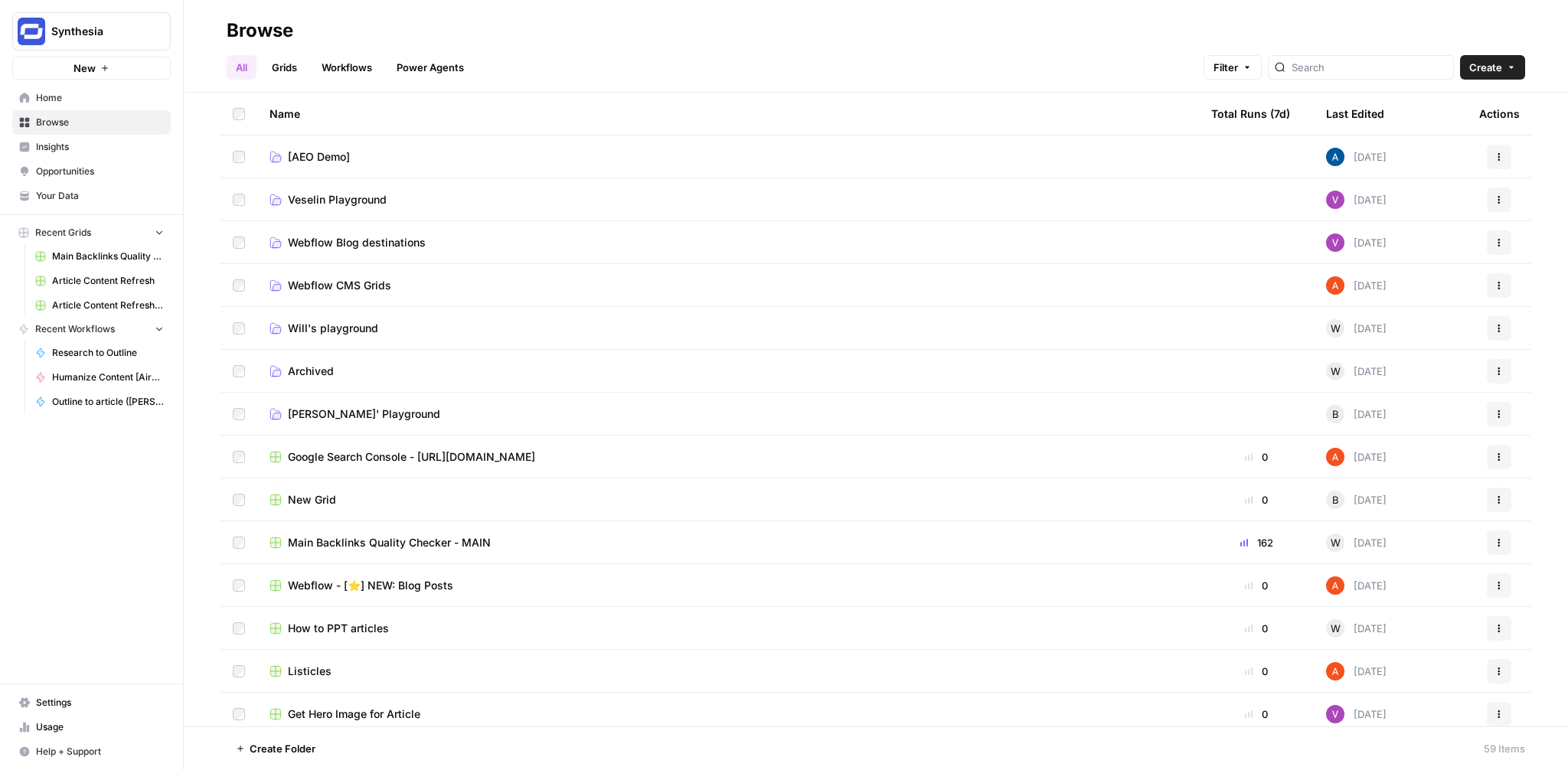
click at [73, 701] on span "Settings" at bounding box center [100, 703] width 128 height 14
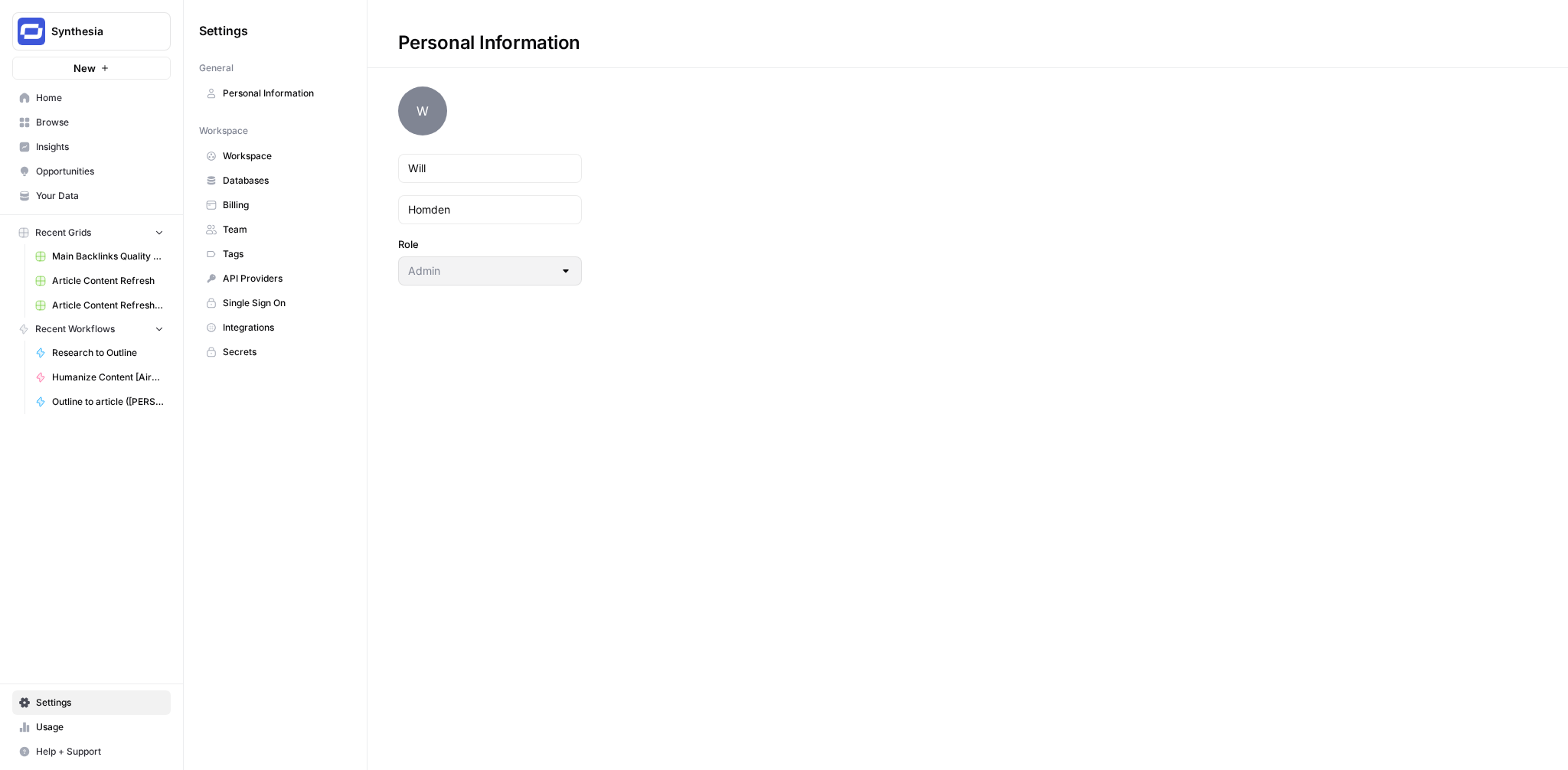
click at [248, 328] on span "Integrations" at bounding box center [284, 327] width 122 height 14
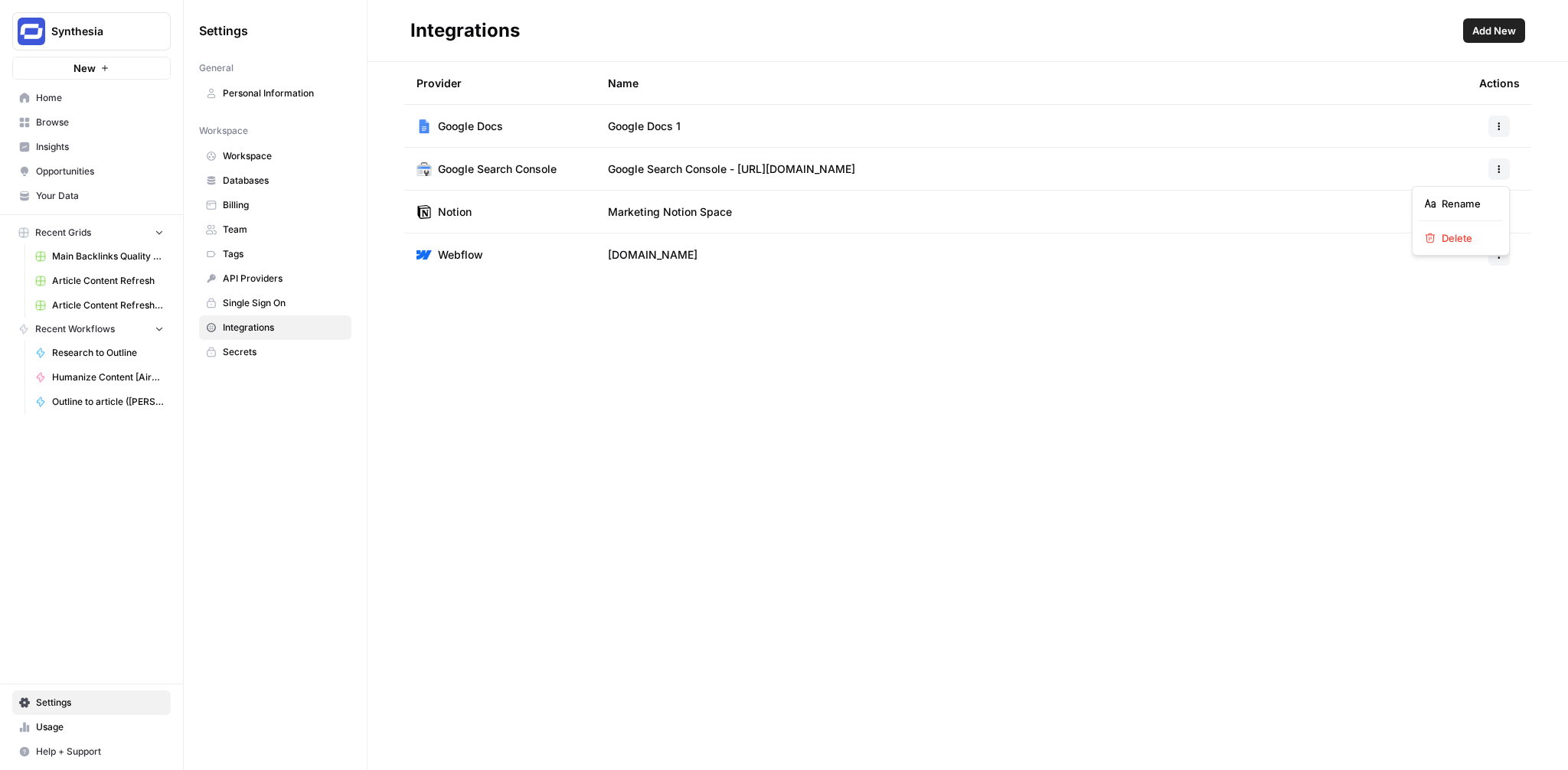
click at [1504, 168] on button "button" at bounding box center [1499, 169] width 21 height 21
click at [815, 176] on td "Google Search Console - [URL][DOMAIN_NAME]" at bounding box center [1031, 169] width 871 height 42
click at [1484, 45] on header "Integrations Add New" at bounding box center [968, 31] width 1201 height 62
click at [1485, 35] on span "Add New" at bounding box center [1494, 31] width 44 height 15
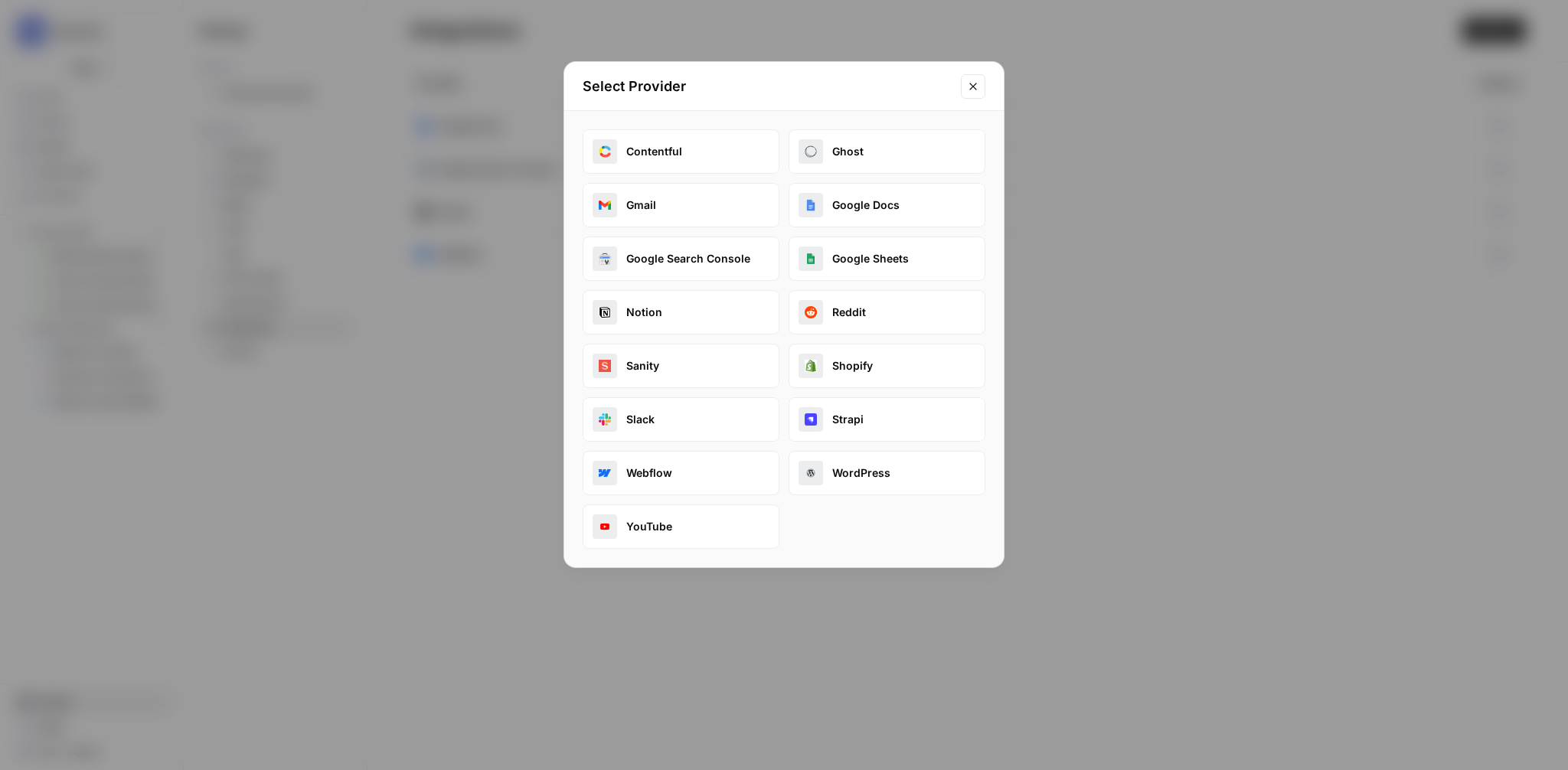
click at [702, 248] on button "Google Search Console" at bounding box center [681, 259] width 197 height 44
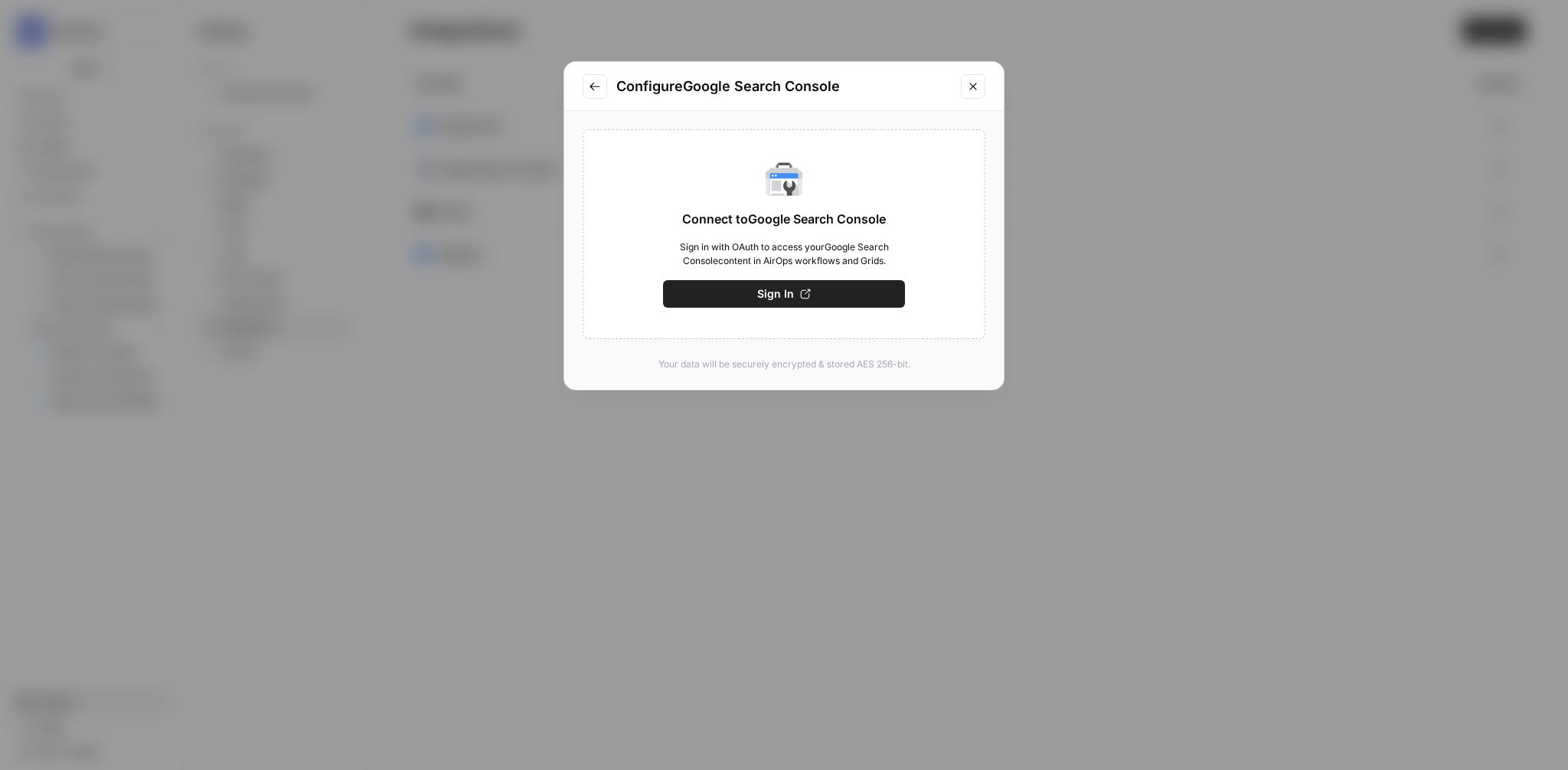
click at [790, 291] on span "Sign In" at bounding box center [776, 294] width 37 height 15
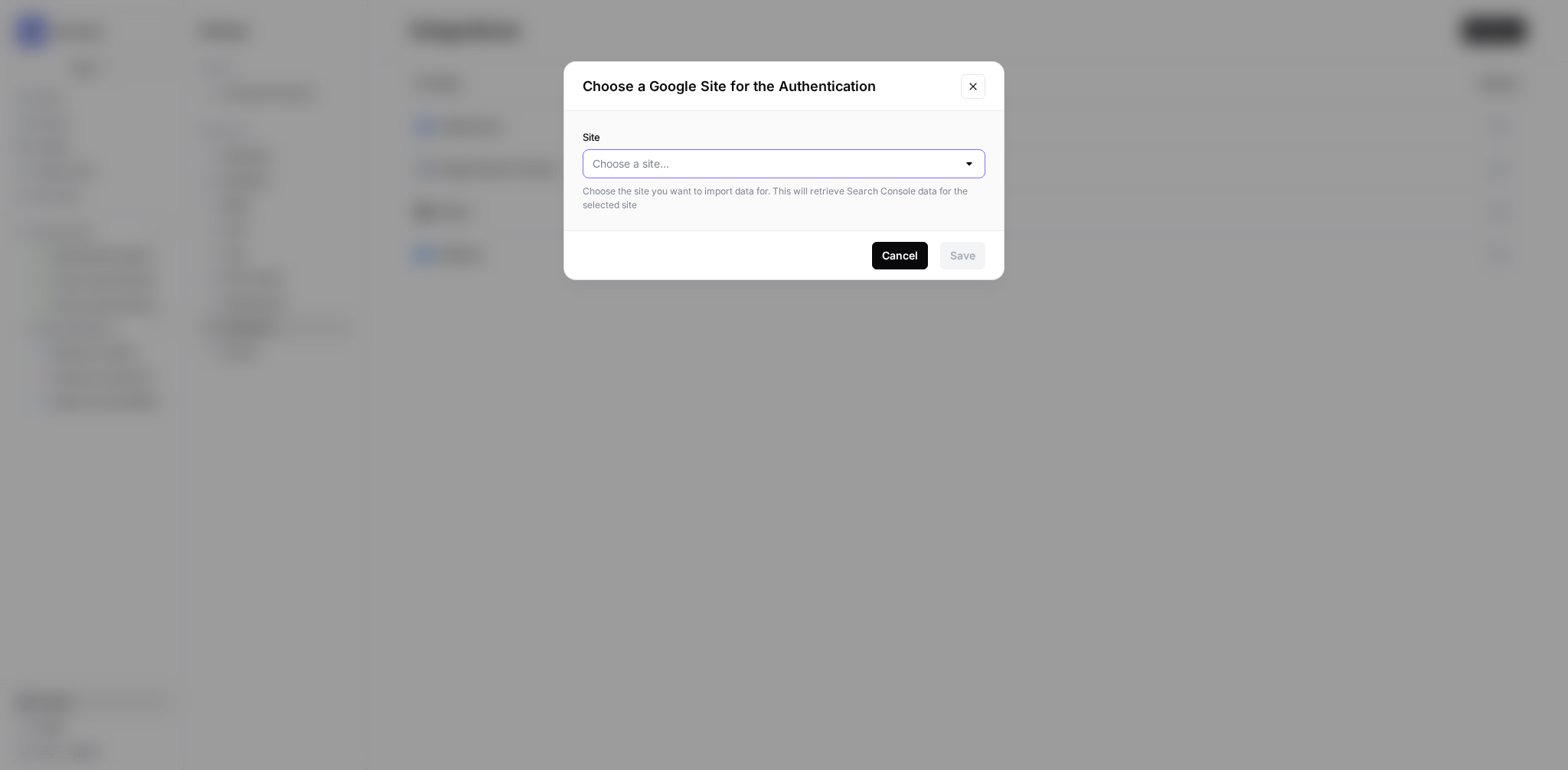
click at [883, 170] on input "Site" at bounding box center [774, 164] width 364 height 15
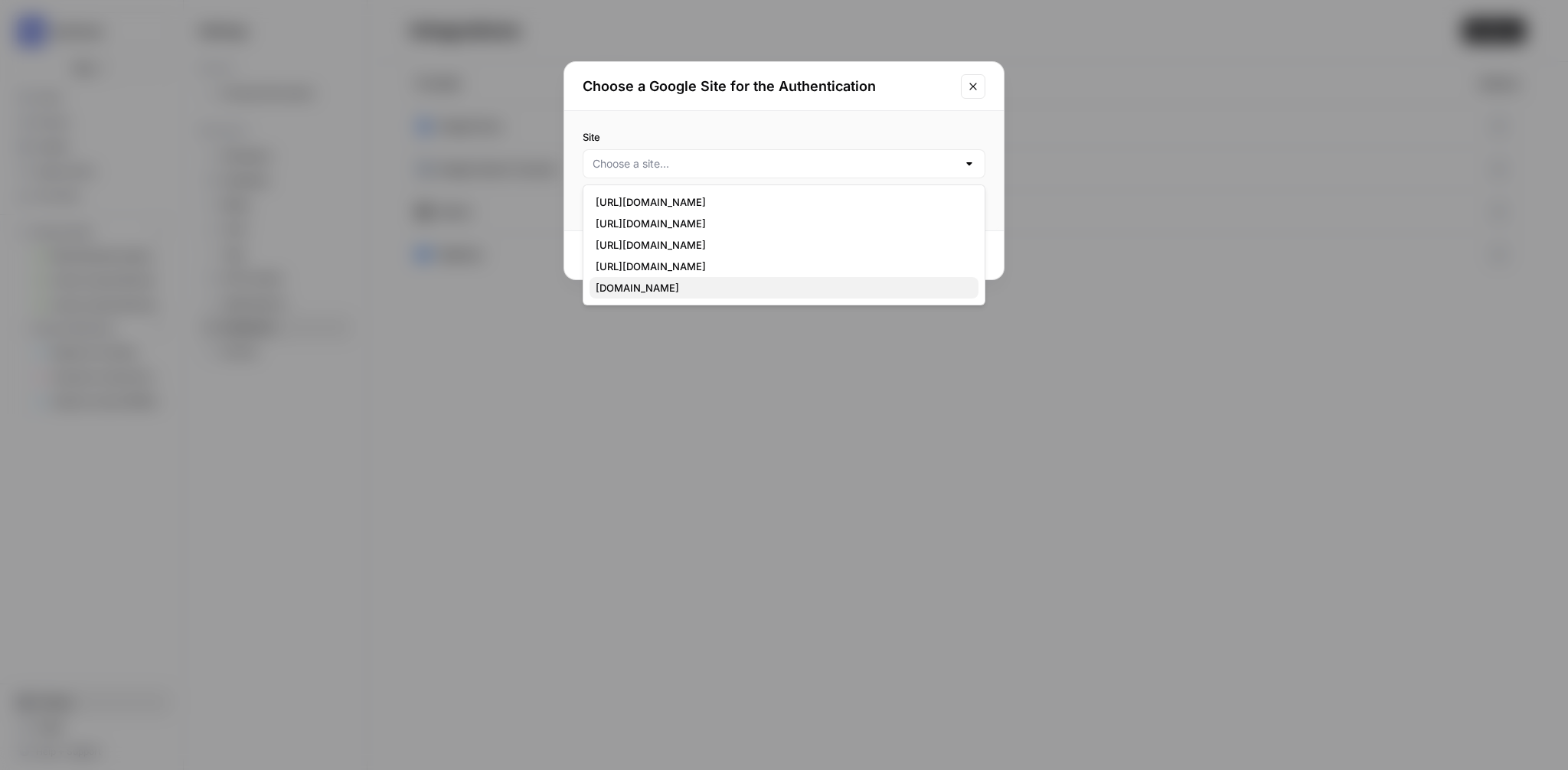
click at [793, 280] on span "[DOMAIN_NAME]" at bounding box center [781, 288] width 370 height 15
type input "[DOMAIN_NAME]"
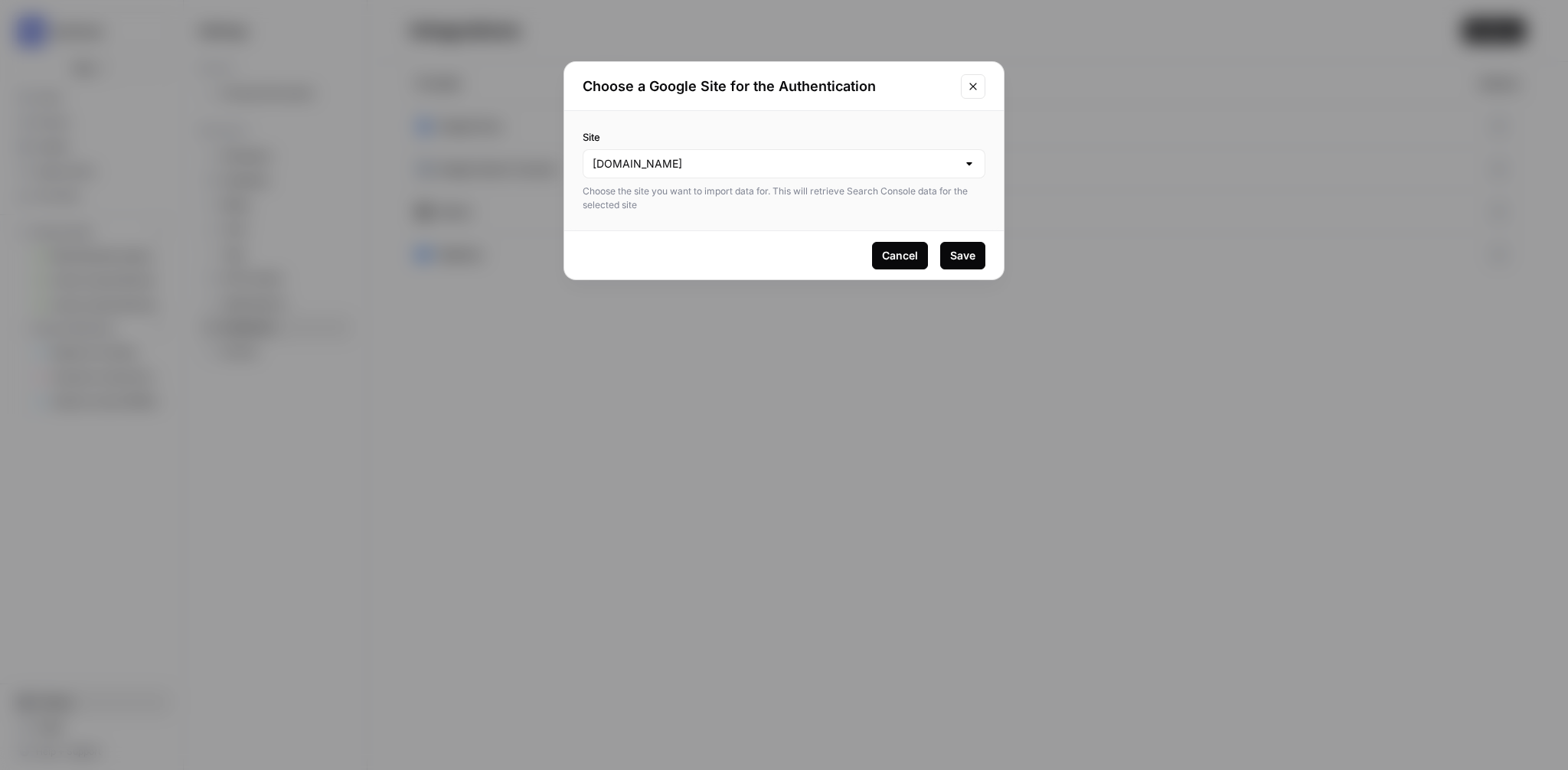
click at [959, 258] on div "Save" at bounding box center [962, 256] width 25 height 15
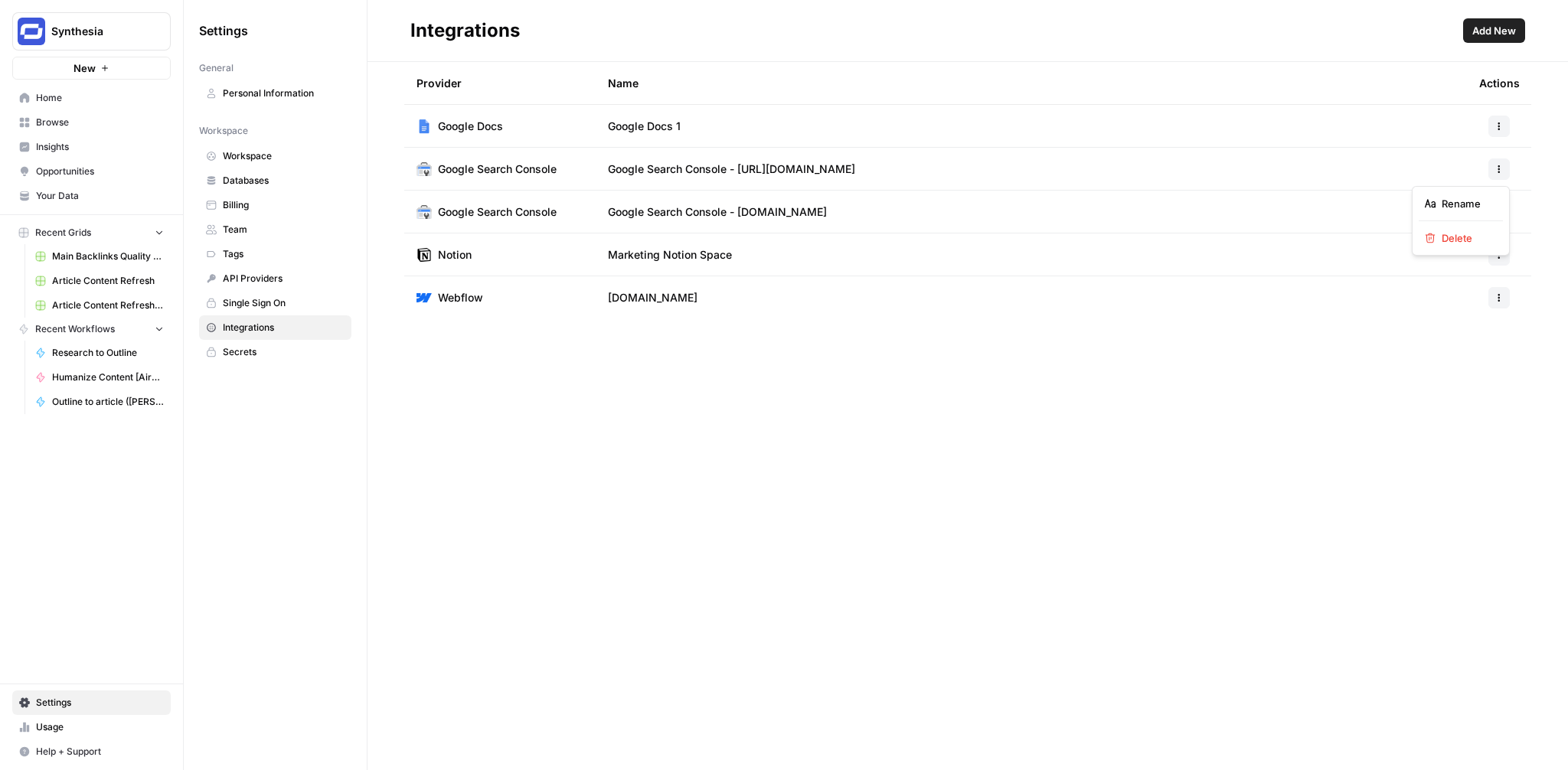
click at [1499, 173] on icon "button" at bounding box center [1499, 169] width 9 height 9
click at [1461, 240] on span "Delete" at bounding box center [1466, 239] width 49 height 15
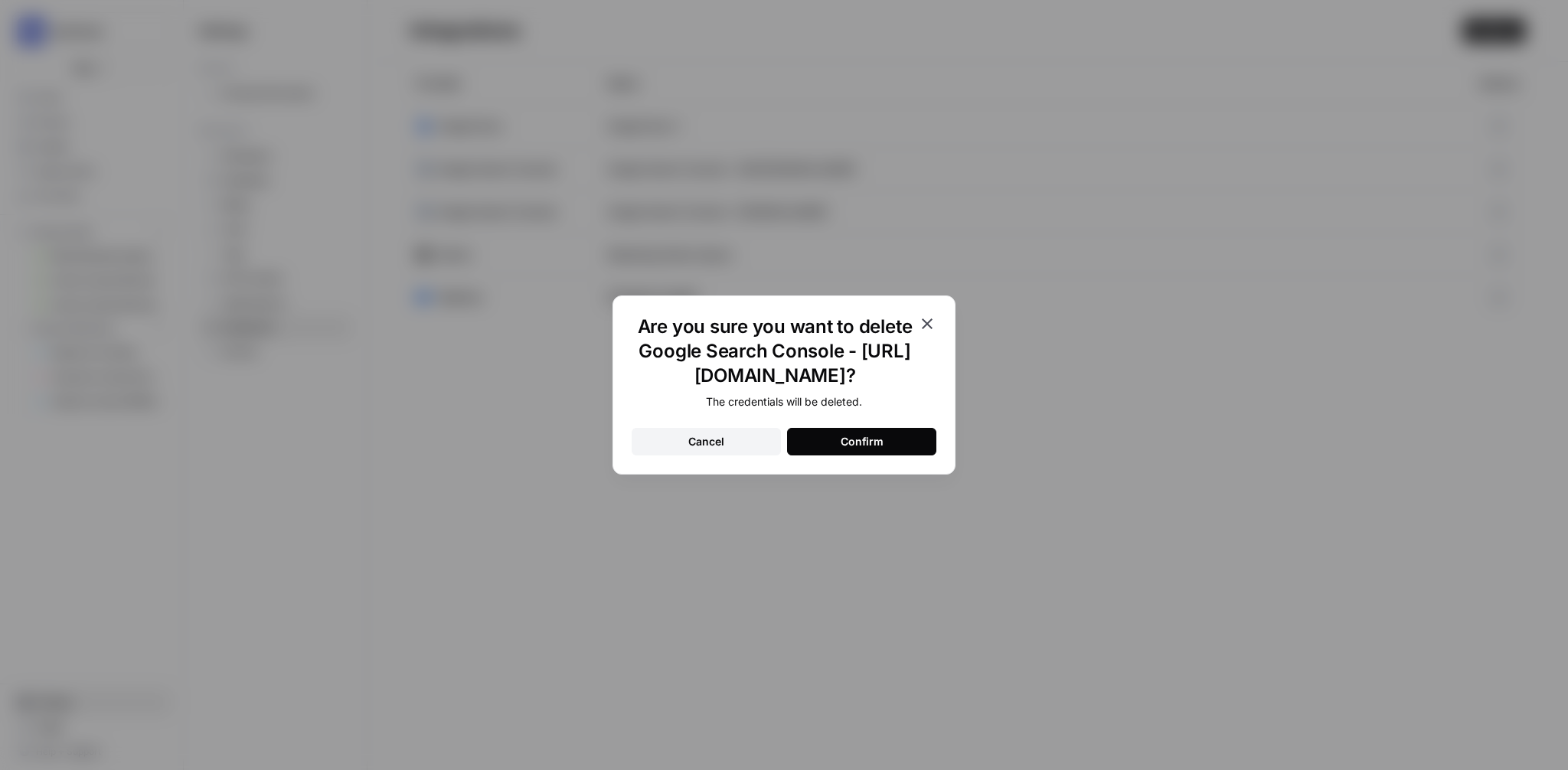
click at [856, 447] on div "Confirm" at bounding box center [862, 442] width 43 height 15
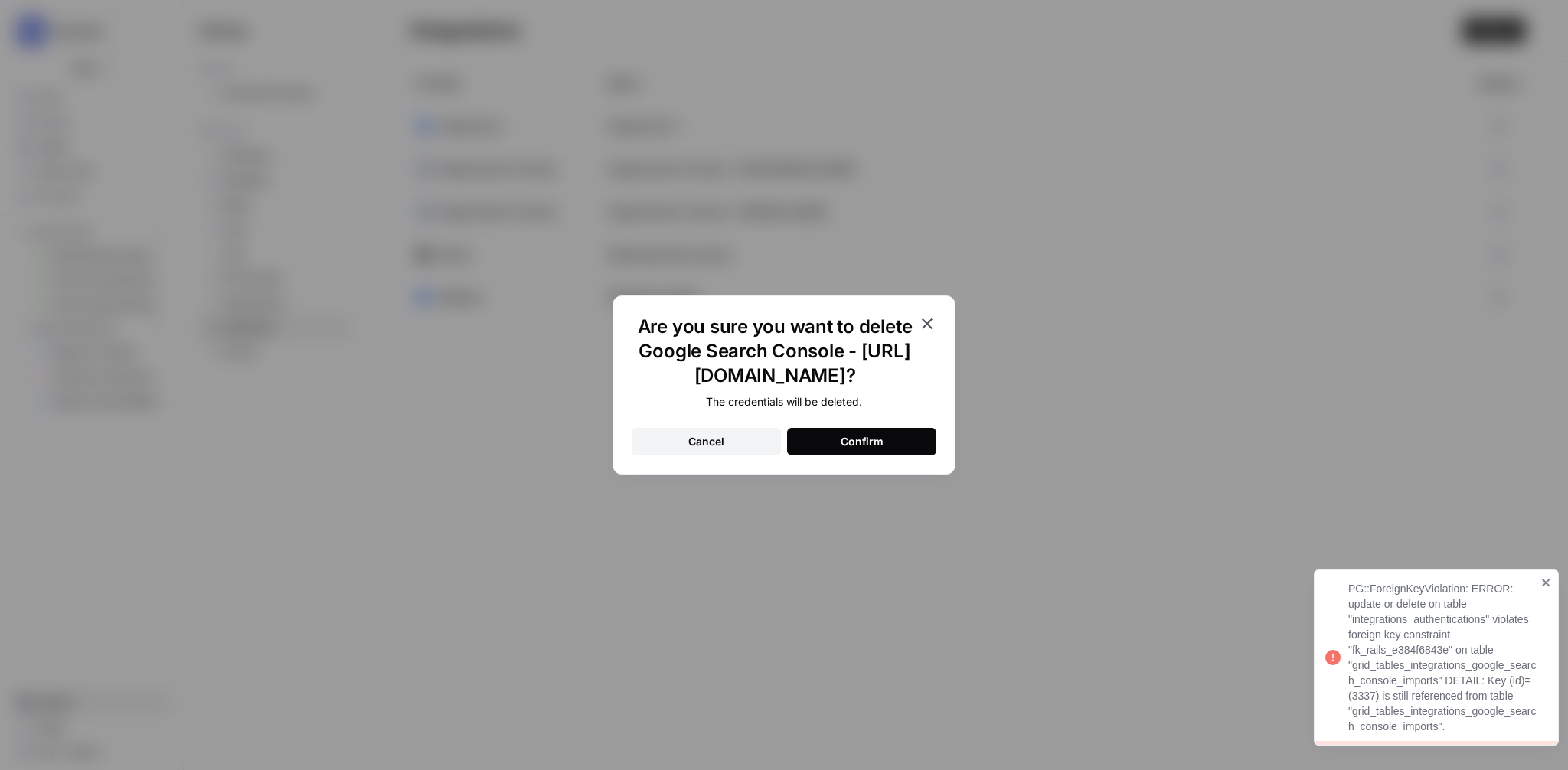
click at [927, 325] on icon "button" at bounding box center [927, 324] width 18 height 18
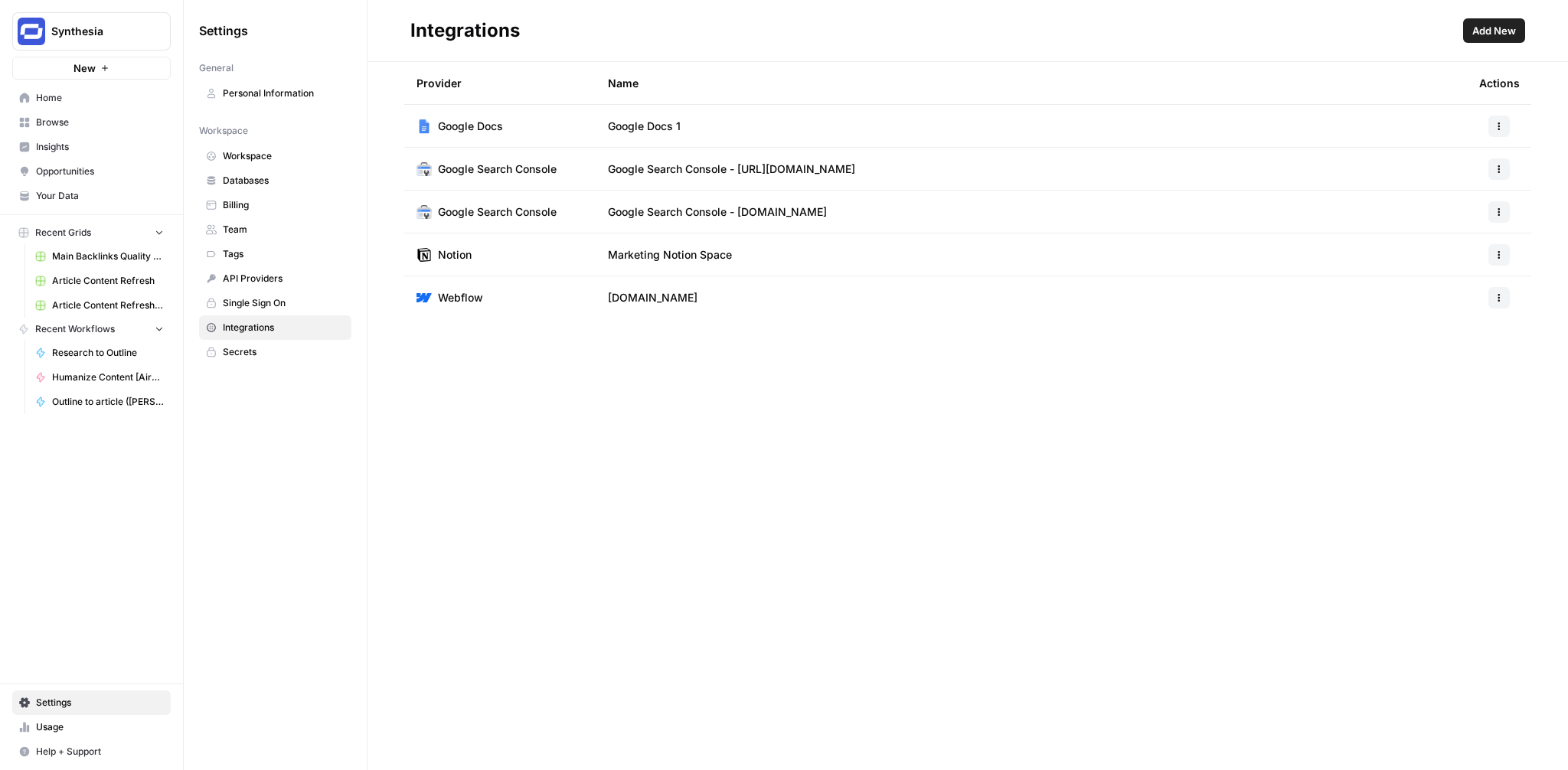
click at [913, 604] on div "Provider Name Actions Google Docs Google Docs 1 Google Search Console Google Se…" at bounding box center [968, 416] width 1201 height 709
click at [1495, 206] on button "button" at bounding box center [1499, 212] width 21 height 21
click at [1427, 248] on icon "button" at bounding box center [1430, 247] width 11 height 11
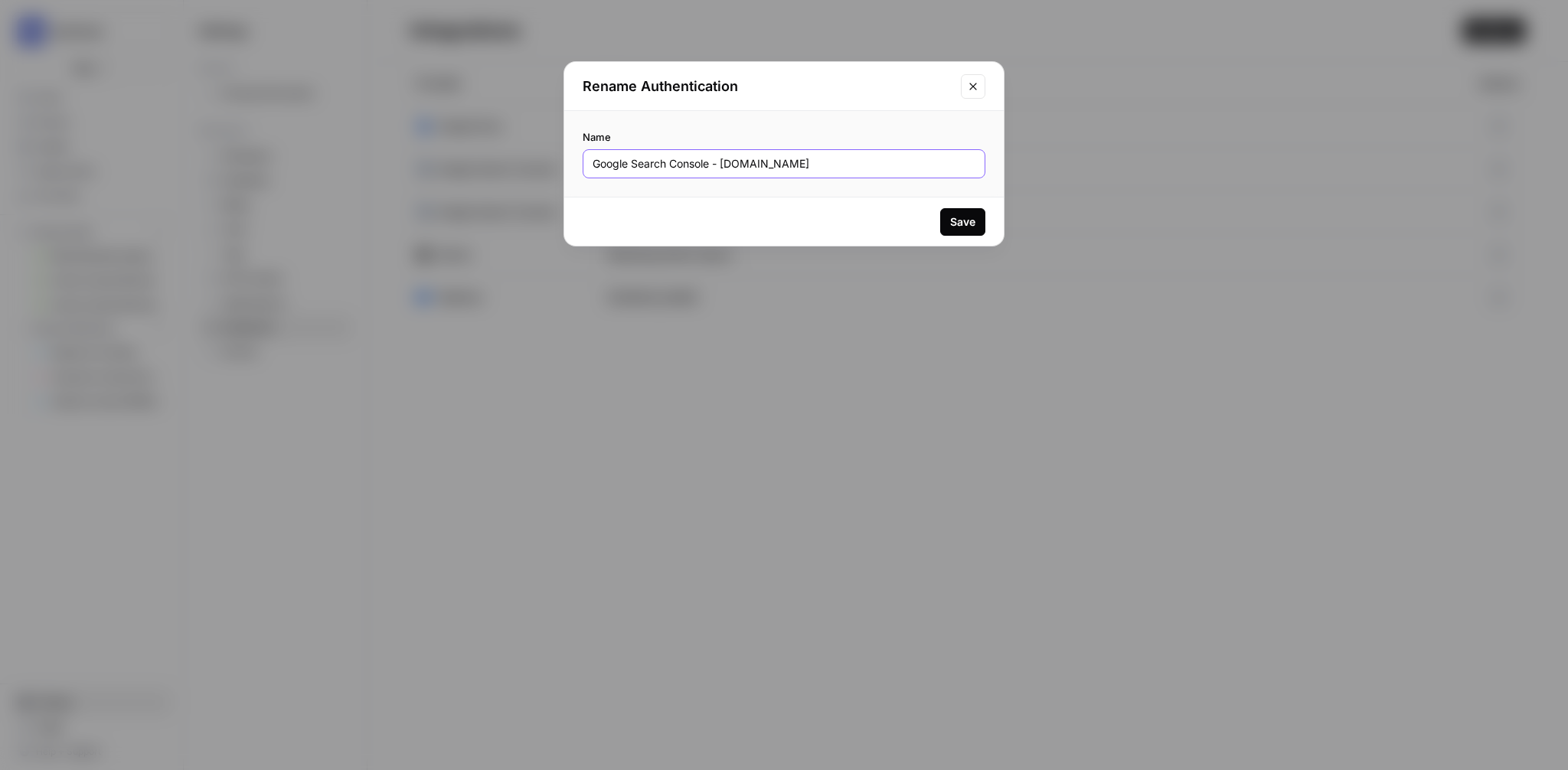
click at [829, 166] on input "Google Search Console - [DOMAIN_NAME]" at bounding box center [784, 164] width 383 height 15
type input "Google Search Console - [DOMAIN_NAME] NEW"
click at [975, 225] on div "Save" at bounding box center [962, 222] width 25 height 15
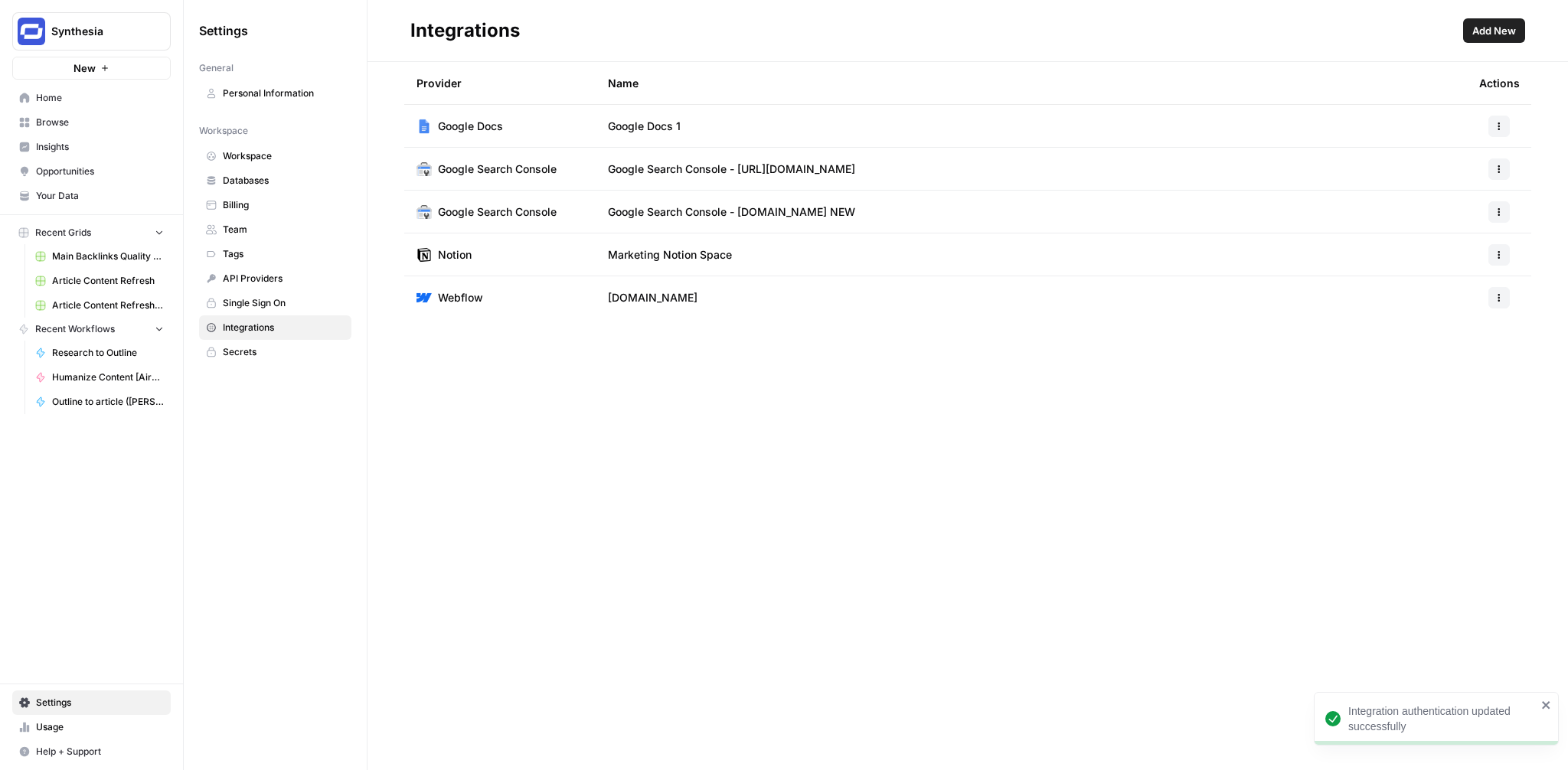
click at [858, 445] on div "Provider Name Actions Google Docs Google Docs 1 Google Search Console Google Se…" at bounding box center [968, 416] width 1201 height 709
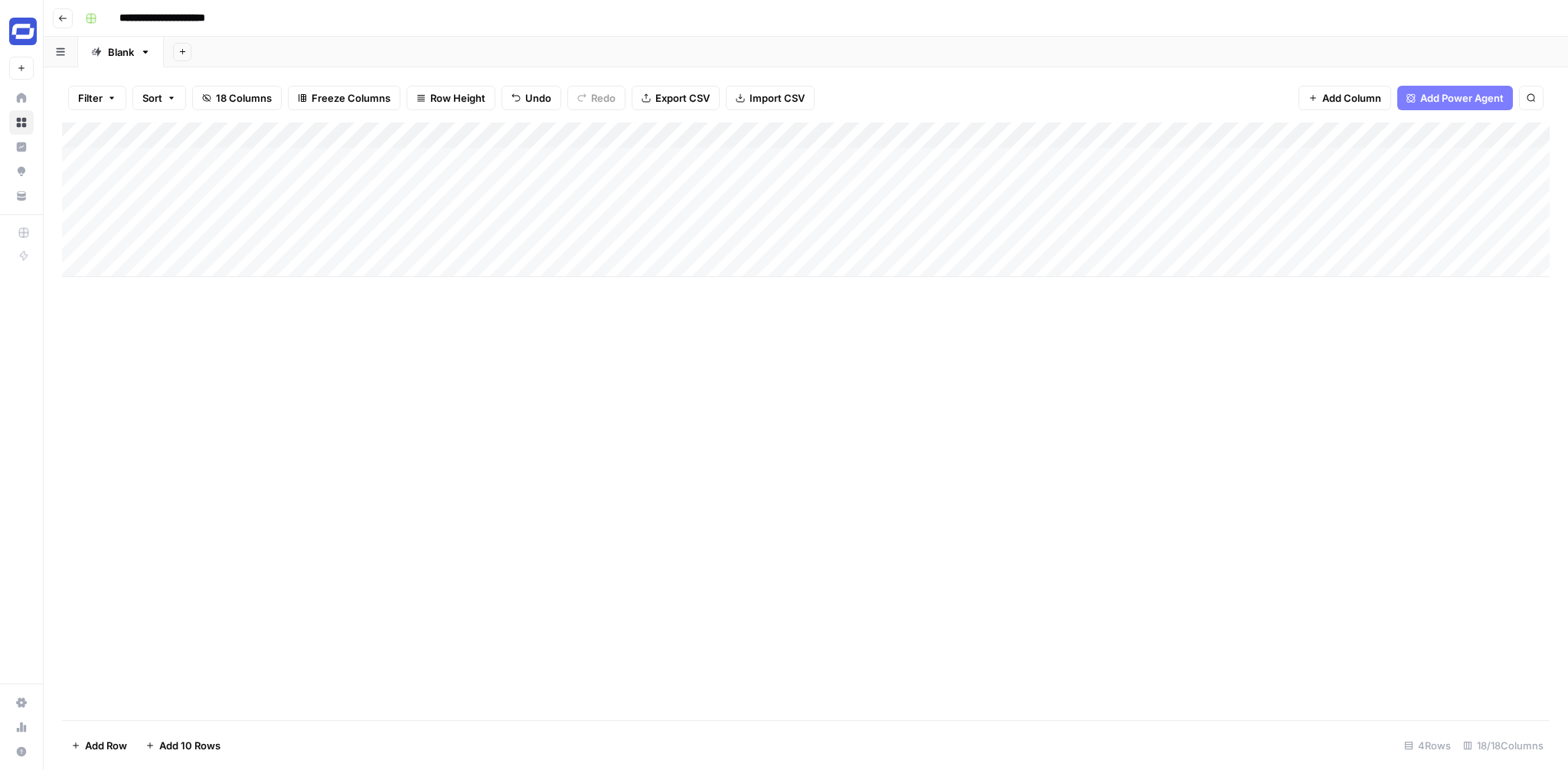
click at [297, 184] on div "Add Column" at bounding box center [806, 200] width 1487 height 155
